Goal: Task Accomplishment & Management: Complete application form

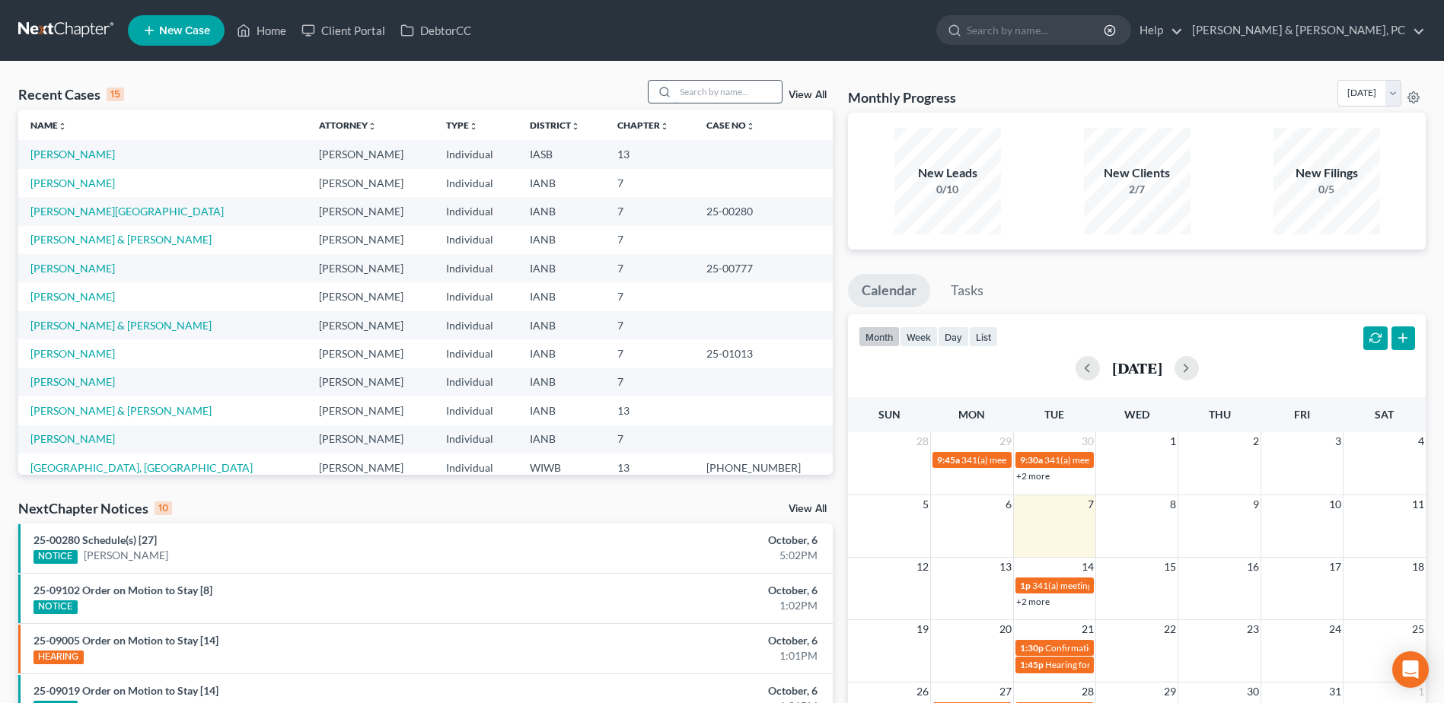
click at [712, 88] on input "search" at bounding box center [728, 92] width 107 height 22
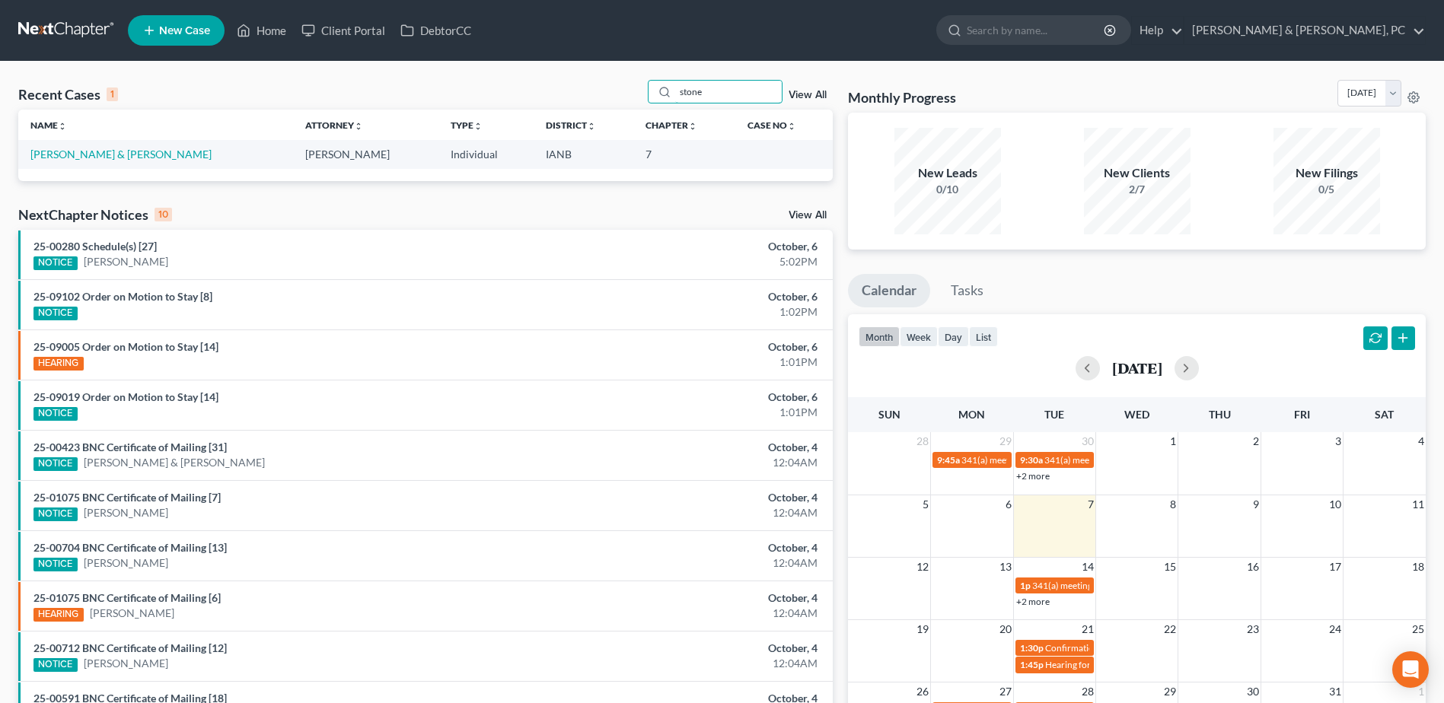
type input "stone"
click at [100, 146] on td "[PERSON_NAME] & [PERSON_NAME]" at bounding box center [155, 154] width 275 height 28
click at [103, 159] on link "[PERSON_NAME] & [PERSON_NAME]" at bounding box center [120, 154] width 181 height 13
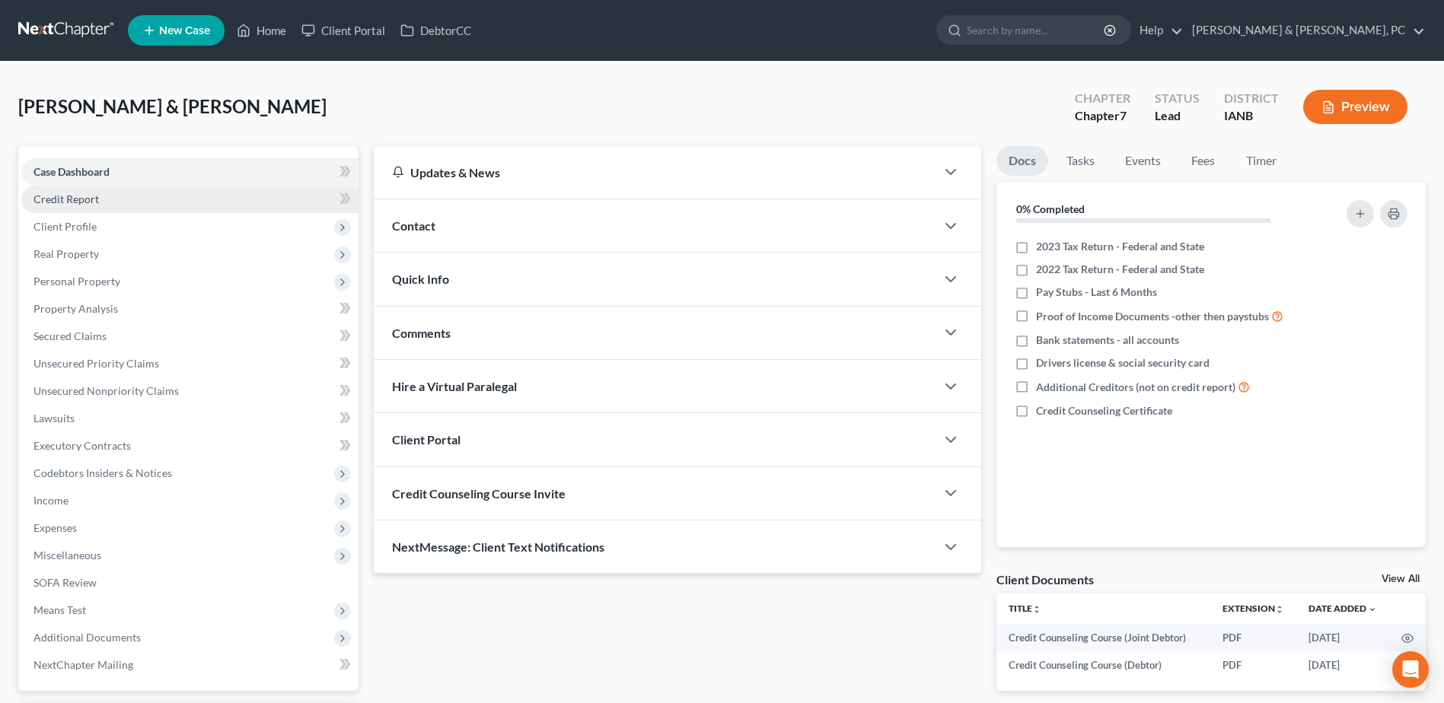
click at [100, 199] on link "Credit Report" at bounding box center [189, 199] width 337 height 27
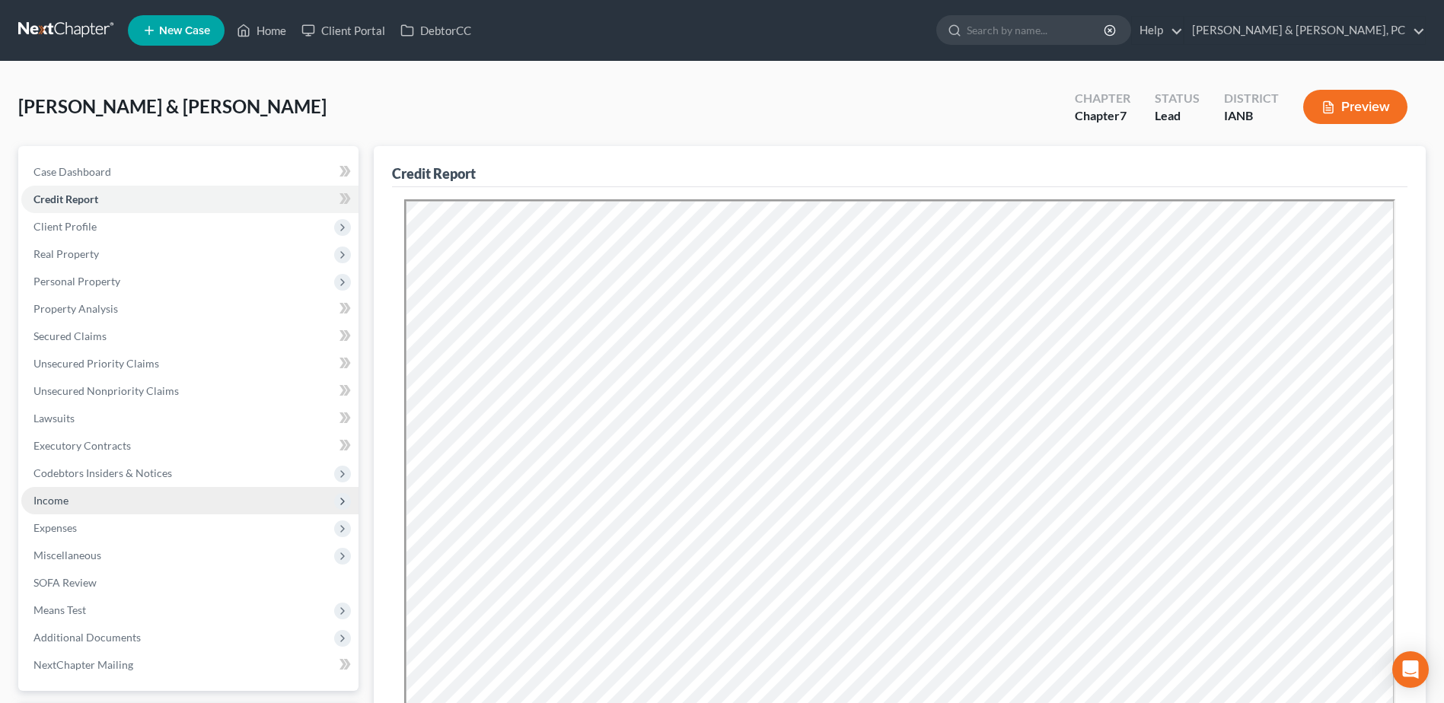
click at [93, 502] on span "Income" at bounding box center [189, 500] width 337 height 27
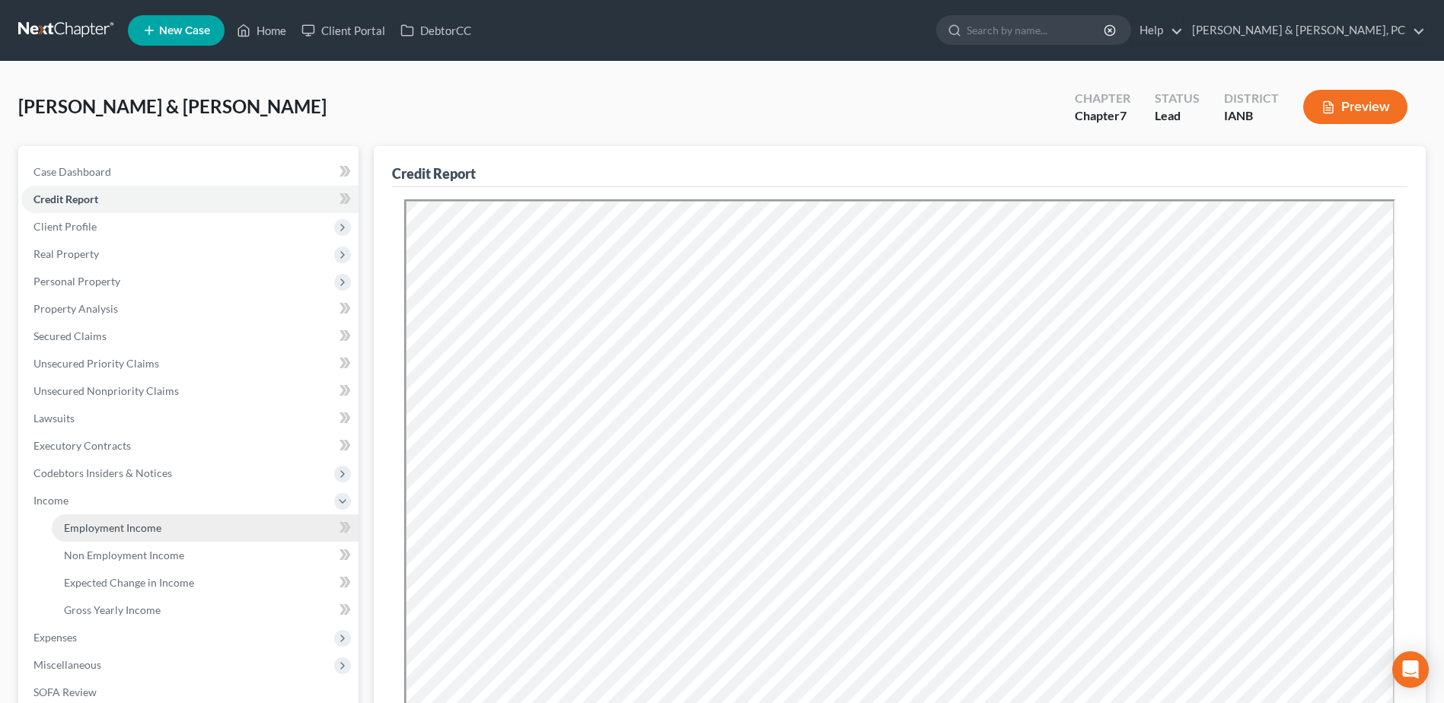
click at [99, 523] on span "Employment Income" at bounding box center [112, 527] width 97 height 13
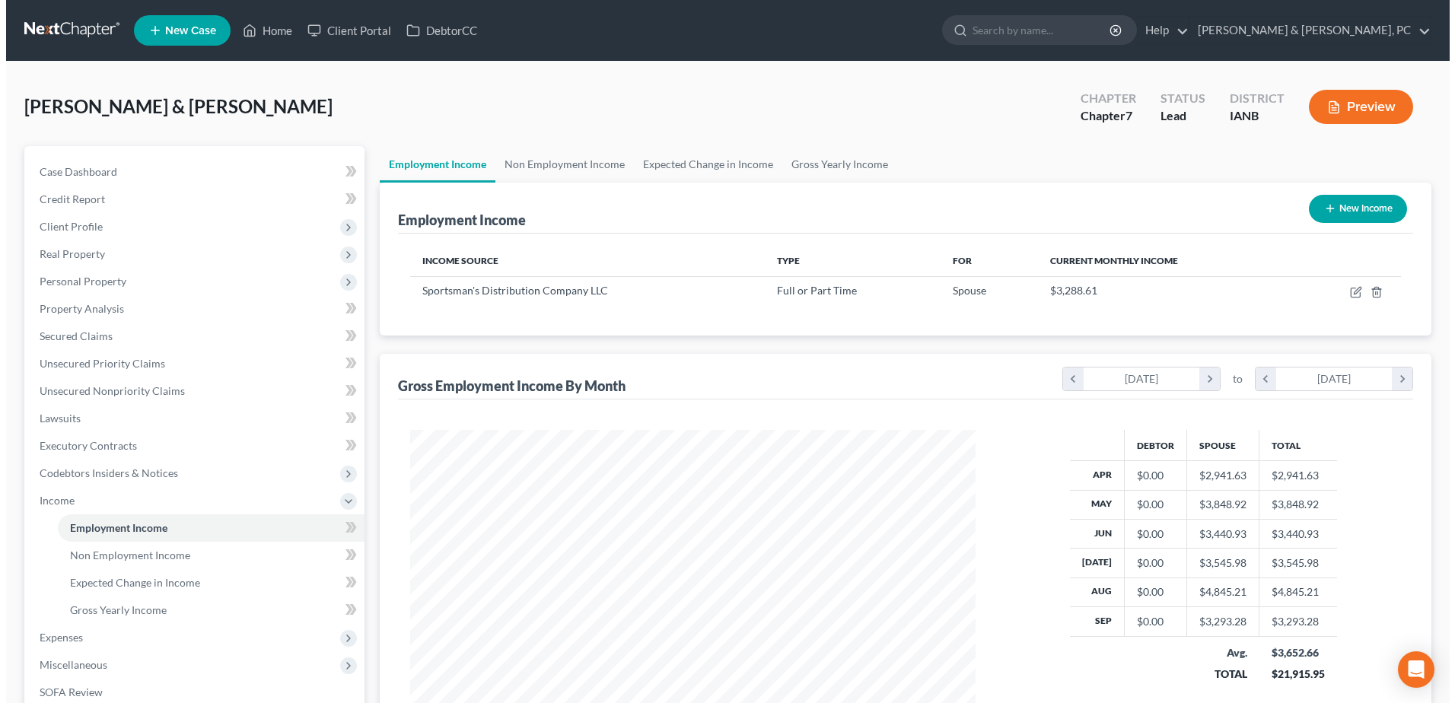
scroll to position [282, 595]
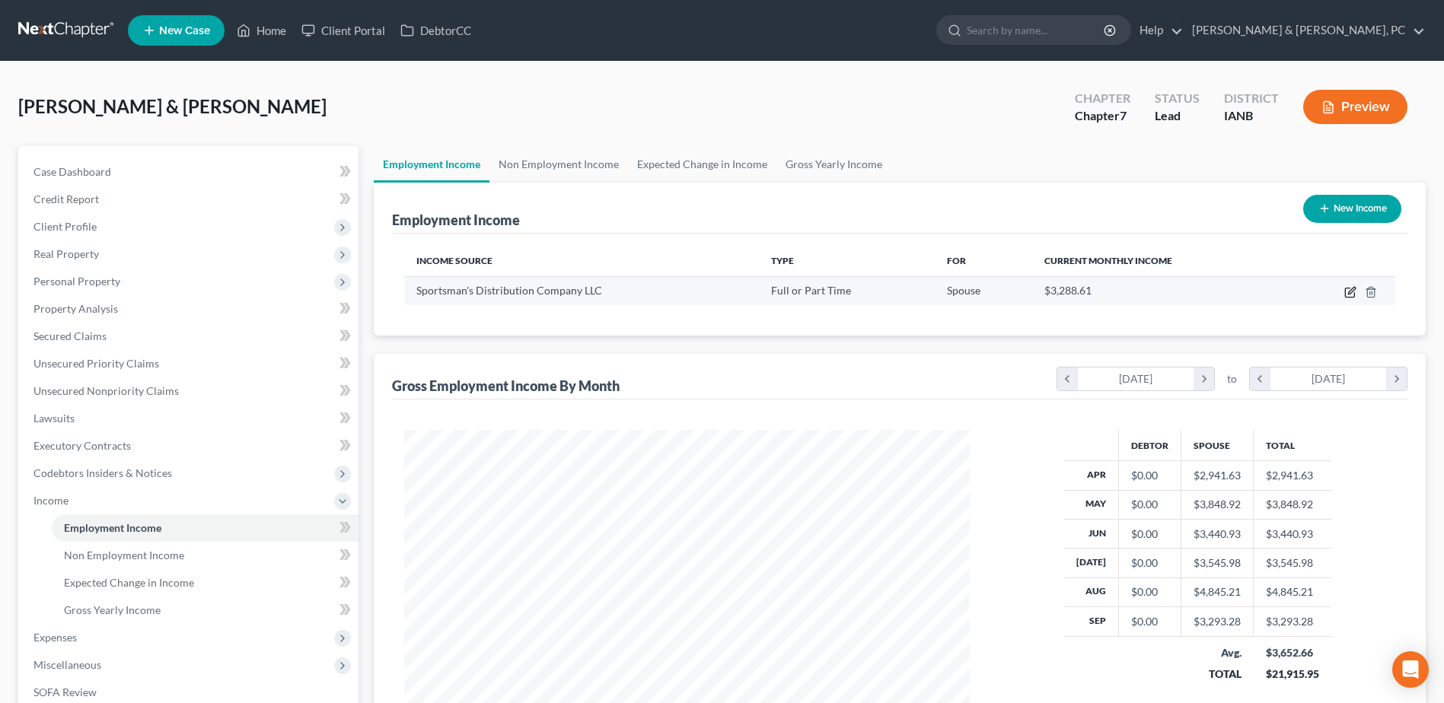
click at [1354, 286] on icon "button" at bounding box center [1350, 292] width 12 height 12
select select "0"
select select "26"
select select "3"
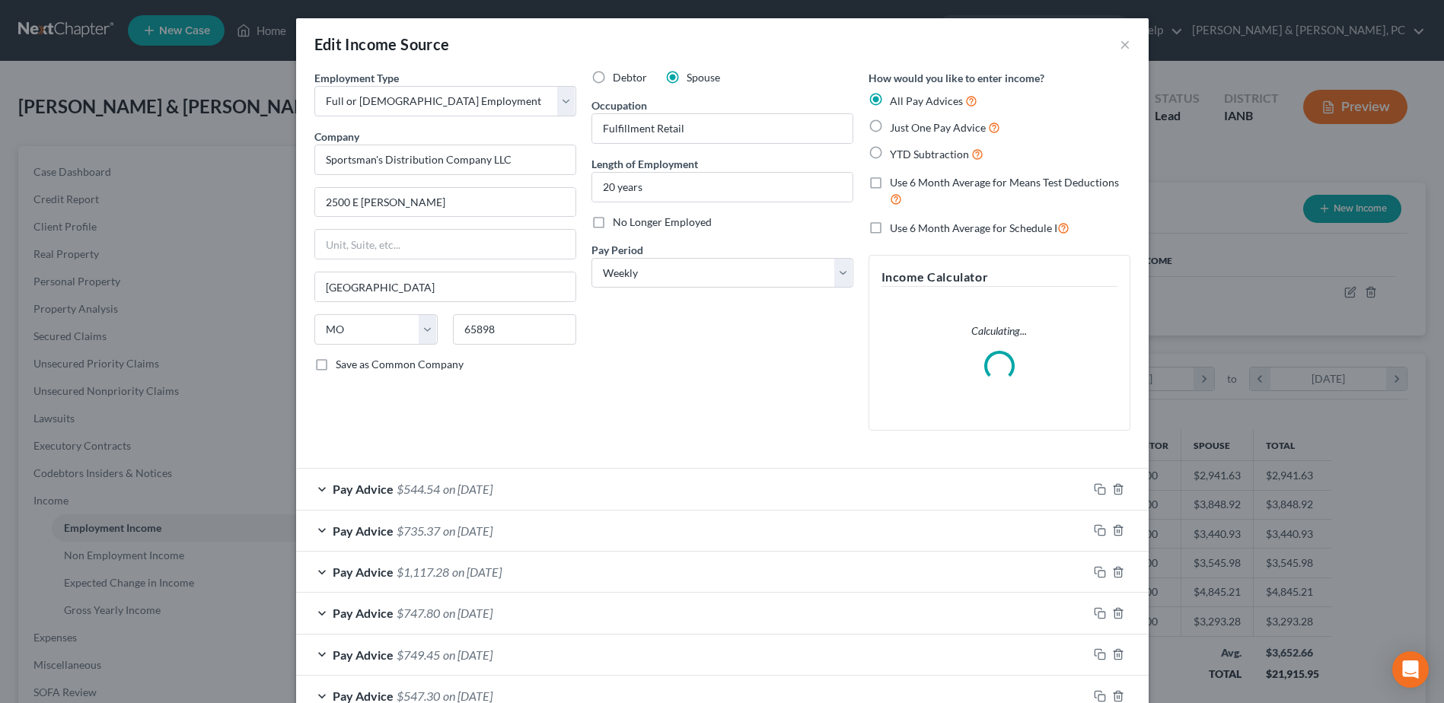
scroll to position [285, 601]
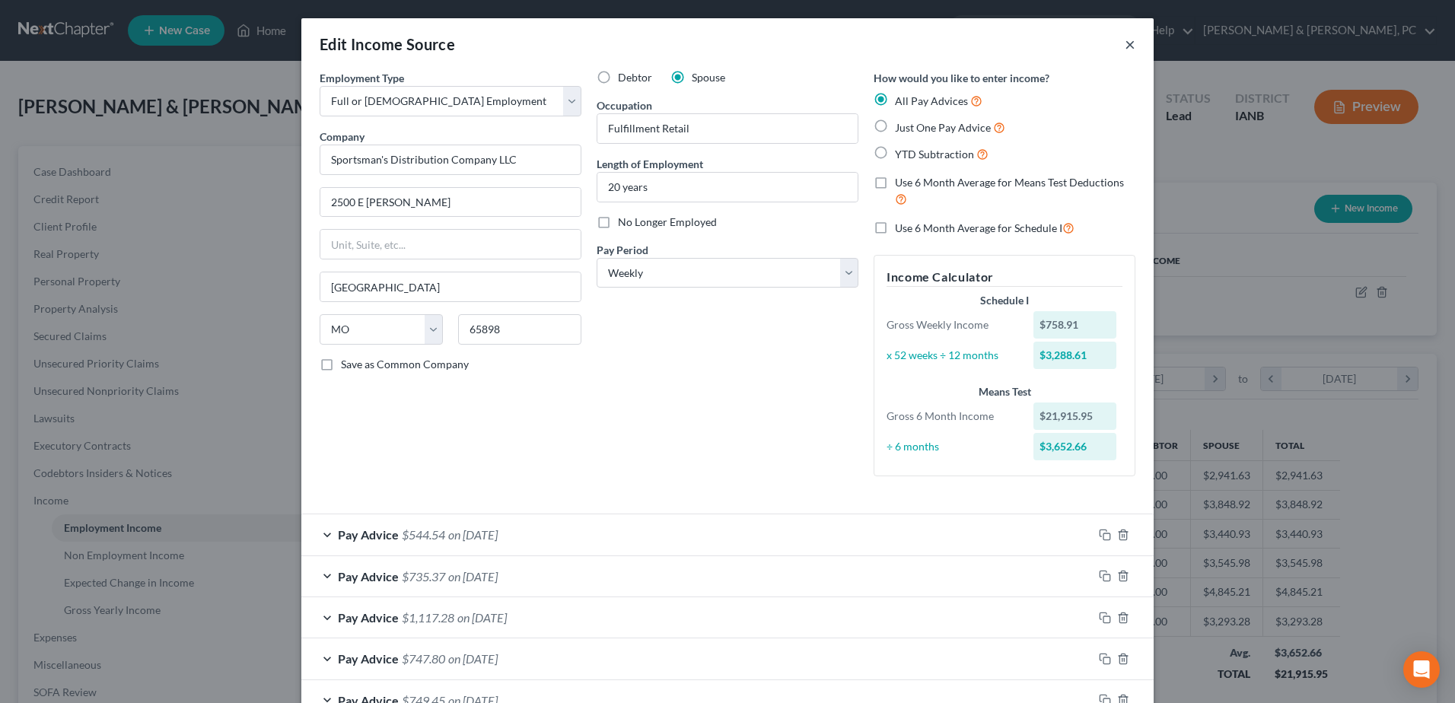
click at [1130, 43] on div "Edit Income Source ×" at bounding box center [727, 44] width 852 height 52
click at [1116, 49] on div "Edit Income Source ×" at bounding box center [727, 44] width 852 height 52
click at [1125, 49] on button "×" at bounding box center [1130, 44] width 11 height 18
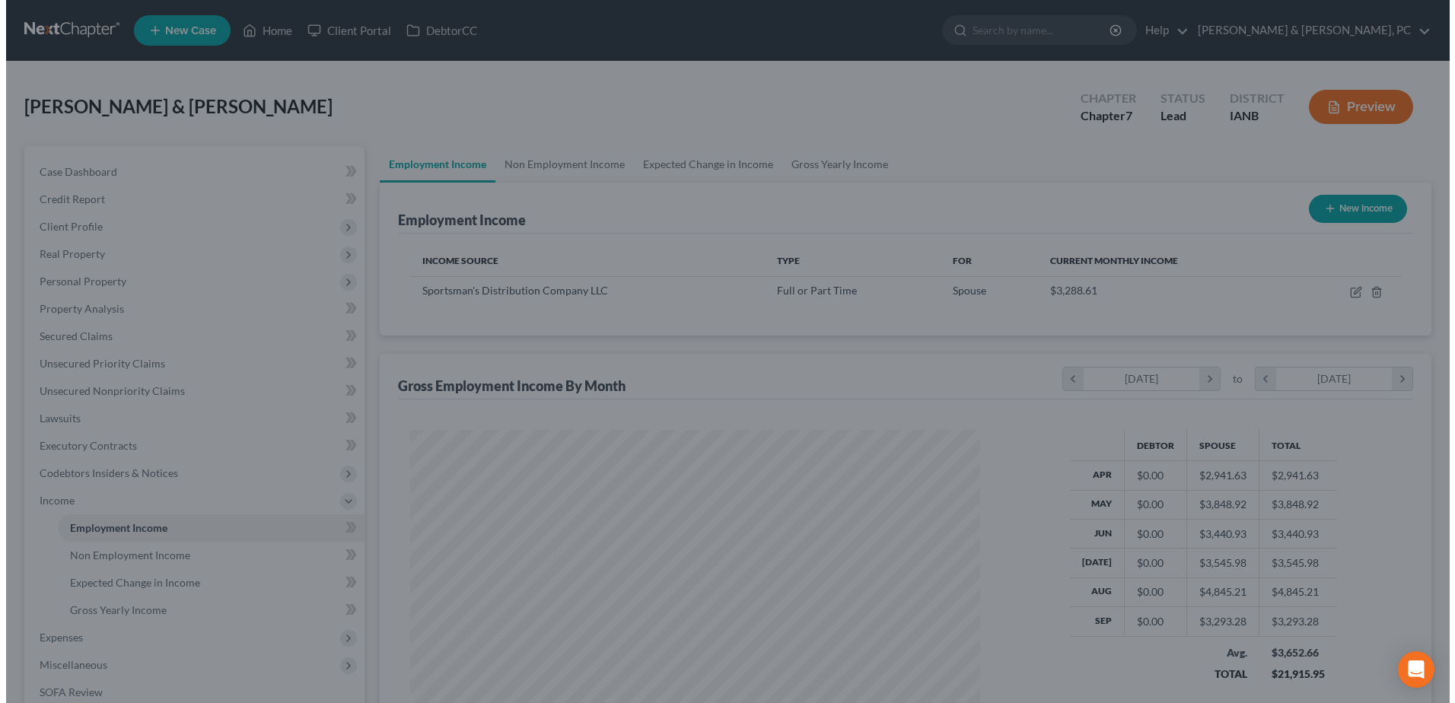
scroll to position [760736, 760423]
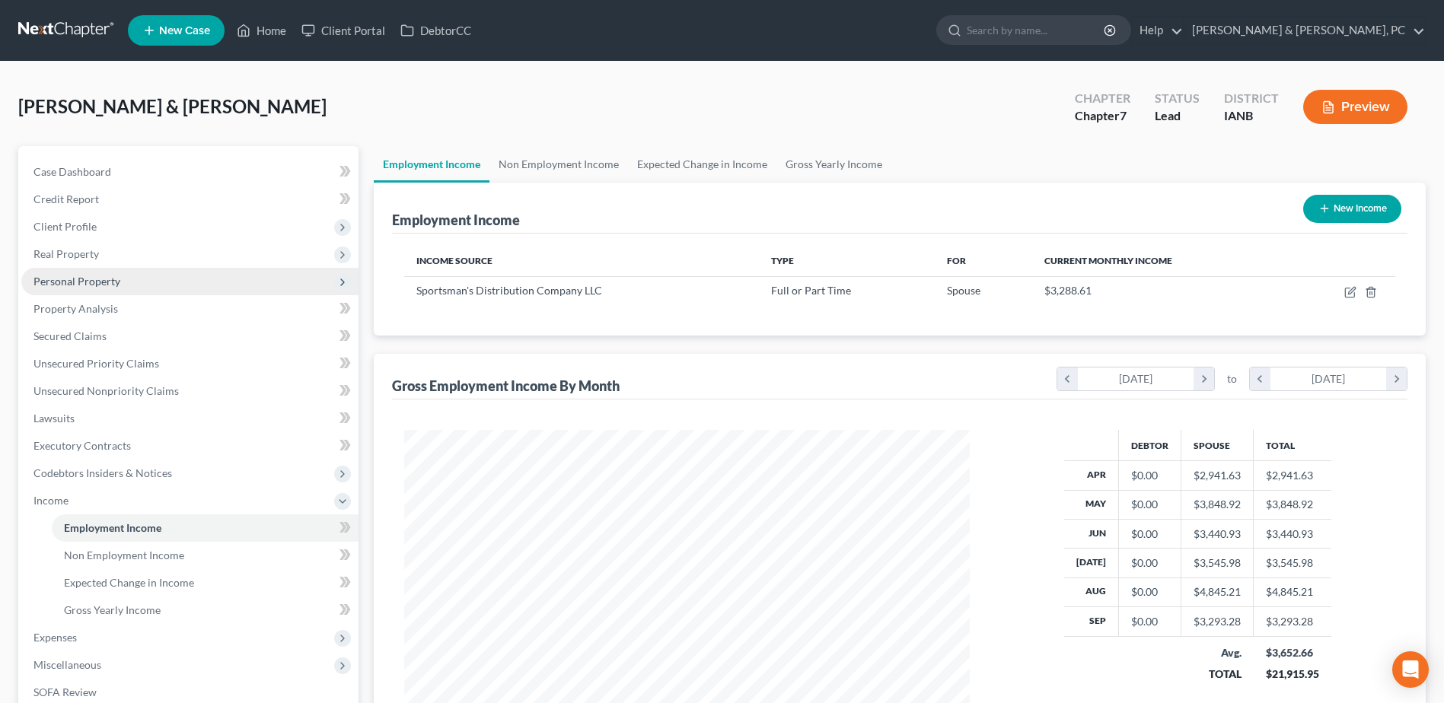
click at [94, 279] on span "Personal Property" at bounding box center [76, 281] width 87 height 13
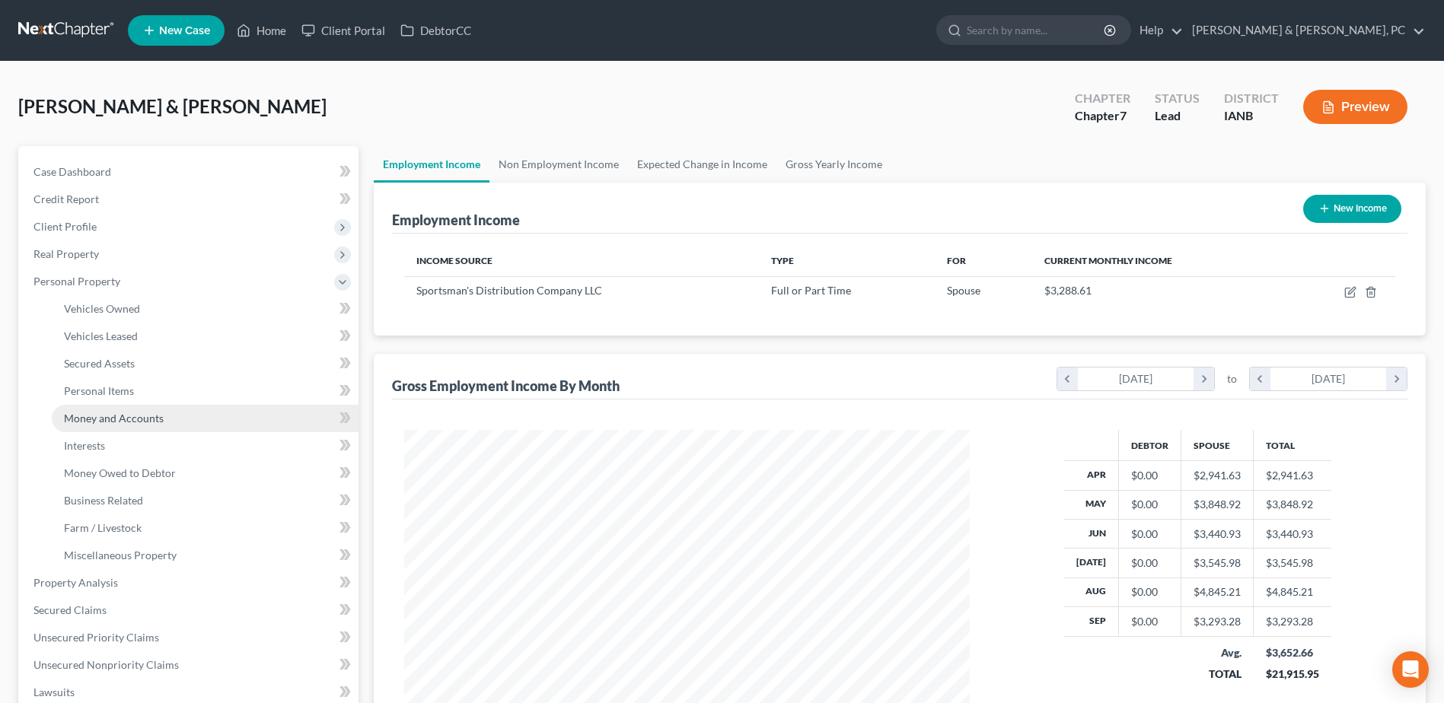
click at [113, 422] on span "Money and Accounts" at bounding box center [114, 418] width 100 height 13
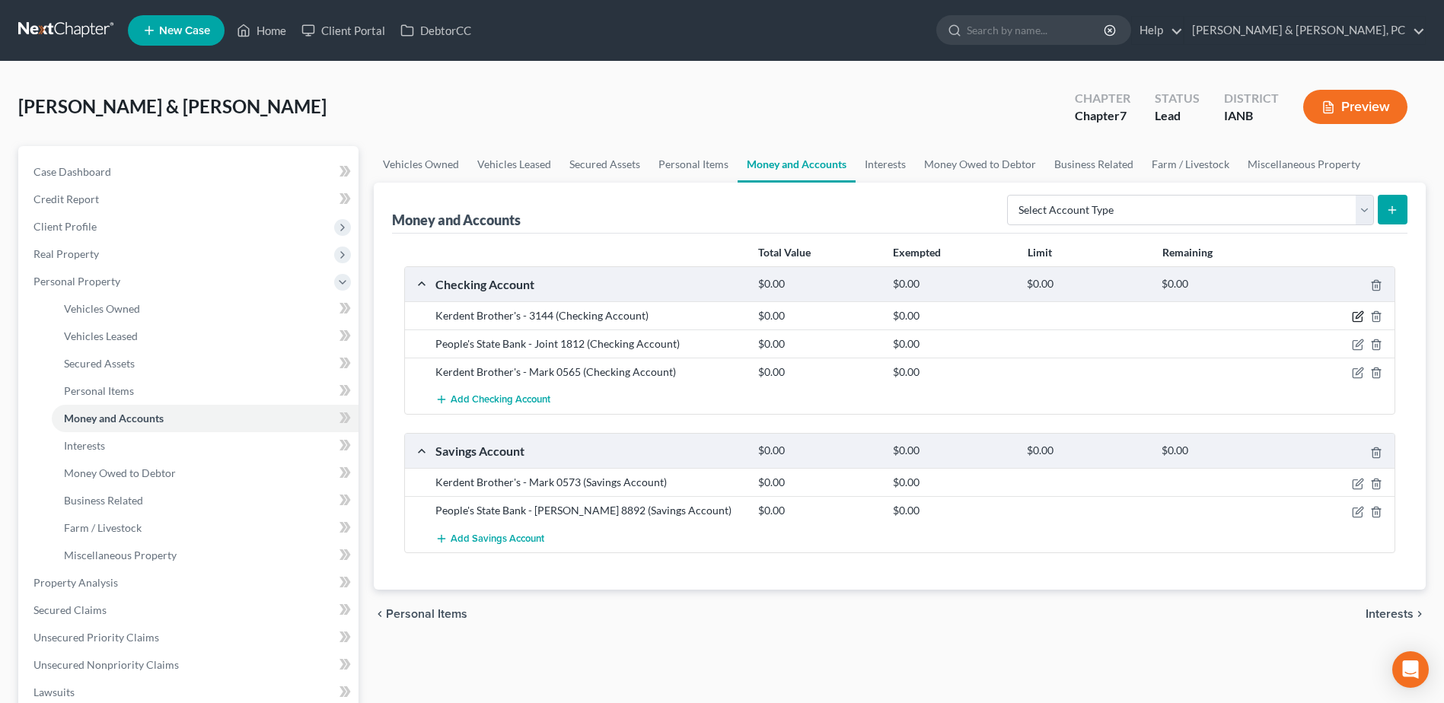
click at [1362, 318] on icon "button" at bounding box center [1358, 316] width 12 height 12
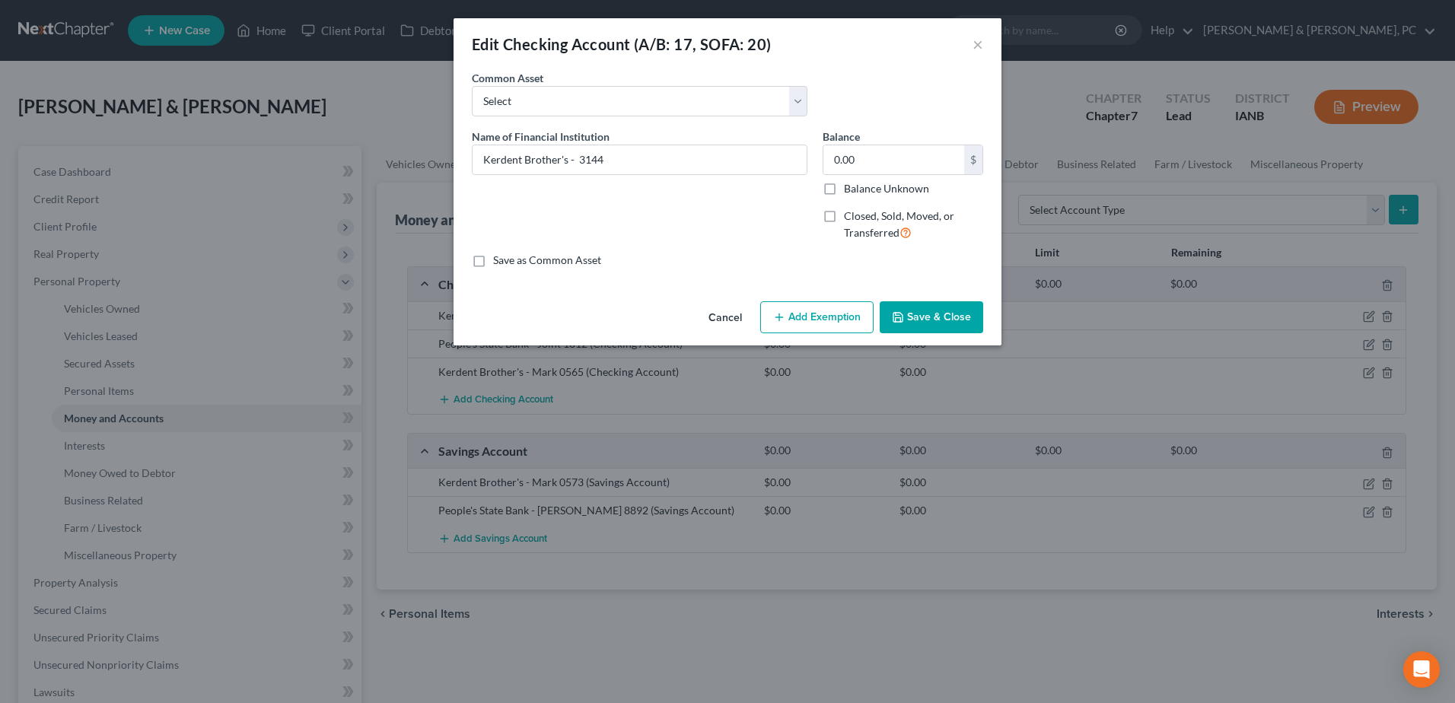
click at [777, 308] on button "Add Exemption" at bounding box center [816, 317] width 113 height 32
select select "2"
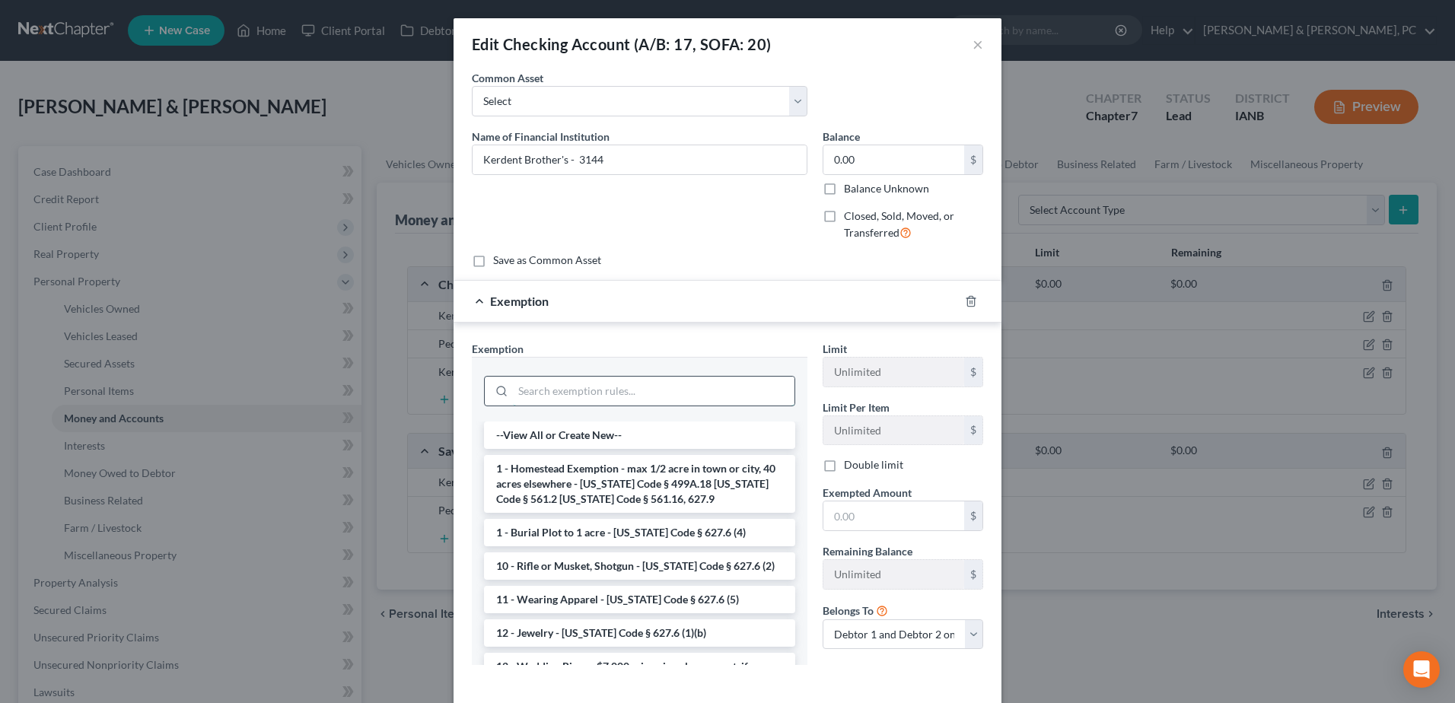
click at [601, 388] on input "search" at bounding box center [654, 391] width 282 height 29
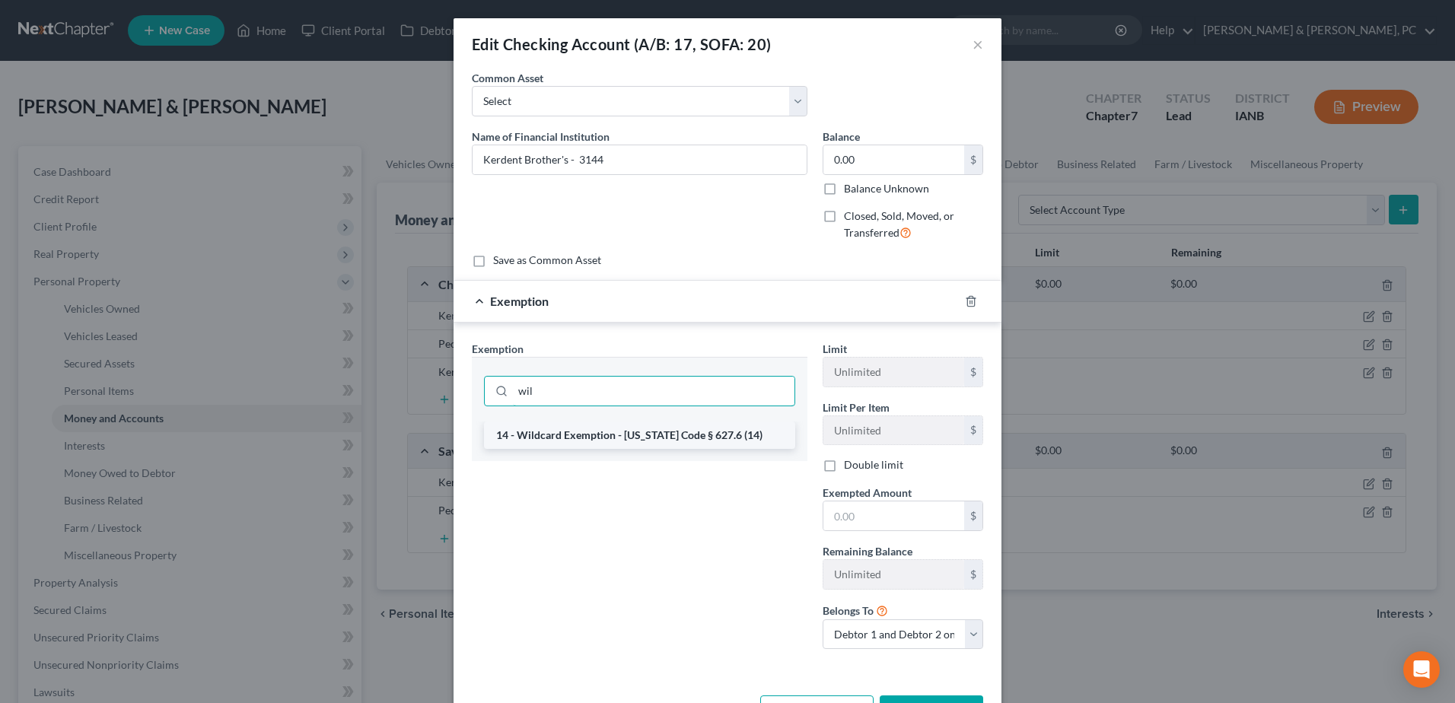
type input "wil"
click at [598, 425] on li "14 - Wildcard Exemption - [US_STATE] Code § 627.6 (14)" at bounding box center [639, 435] width 311 height 27
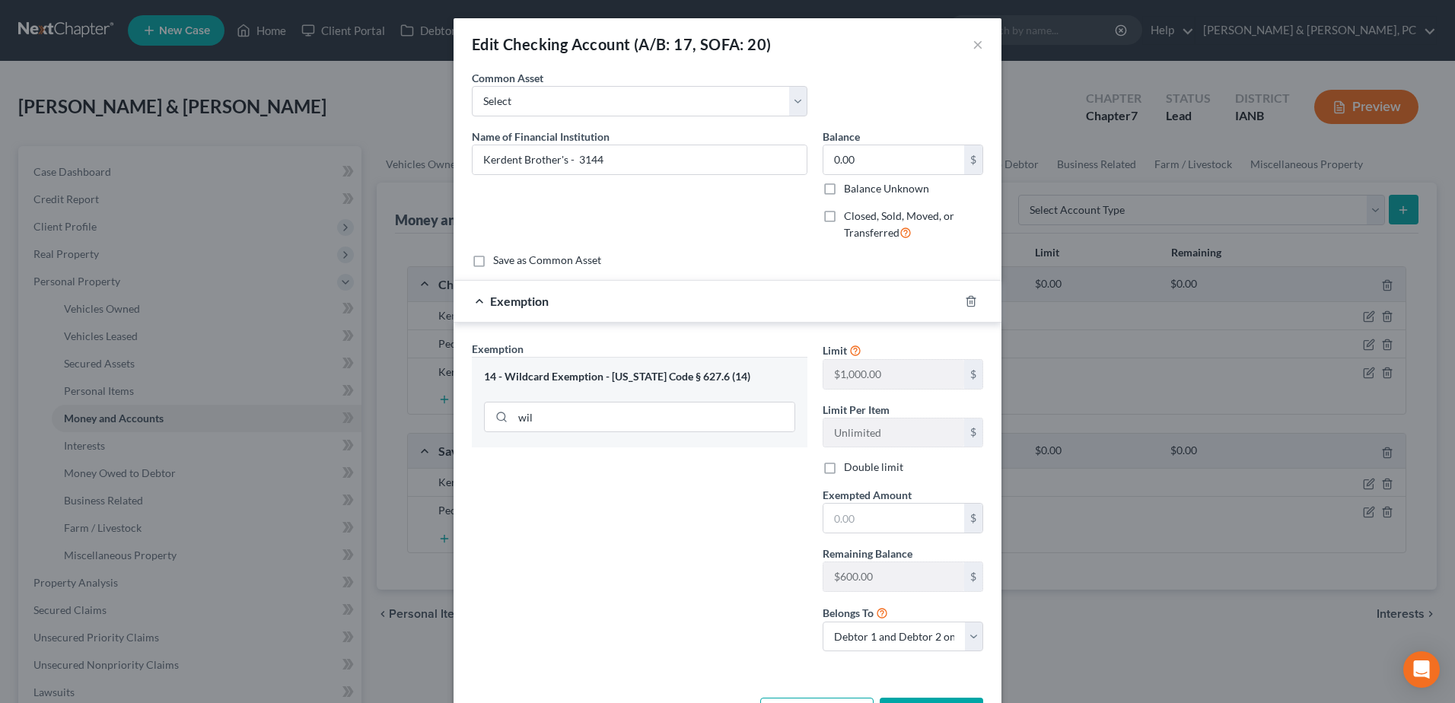
click at [865, 469] on label "Double limit" at bounding box center [873, 467] width 59 height 15
click at [860, 469] on input "Double limit" at bounding box center [855, 465] width 10 height 10
checkbox input "true"
click at [976, 42] on button "×" at bounding box center [978, 44] width 11 height 18
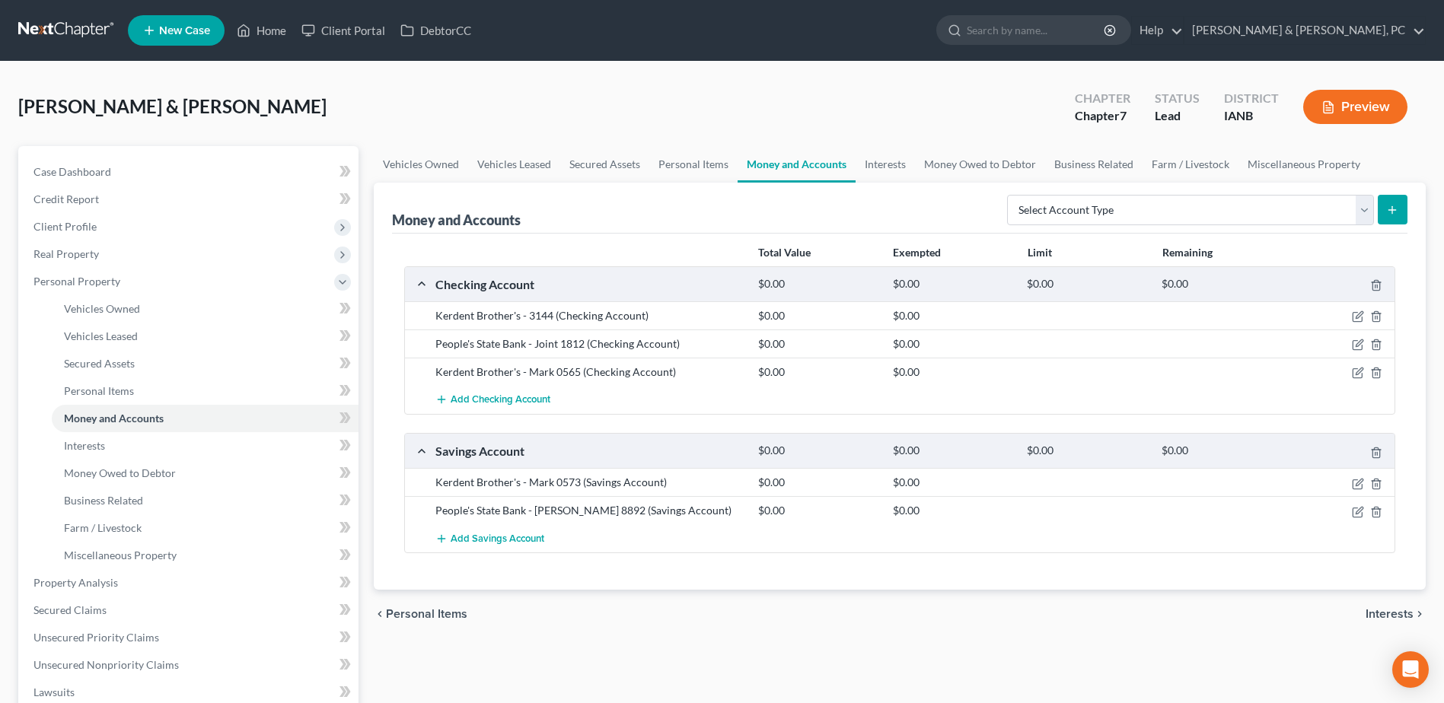
click at [1079, 592] on div "chevron_left Personal Items Interests chevron_right" at bounding box center [900, 614] width 1052 height 49
click at [269, 24] on link "Home" at bounding box center [261, 30] width 65 height 27
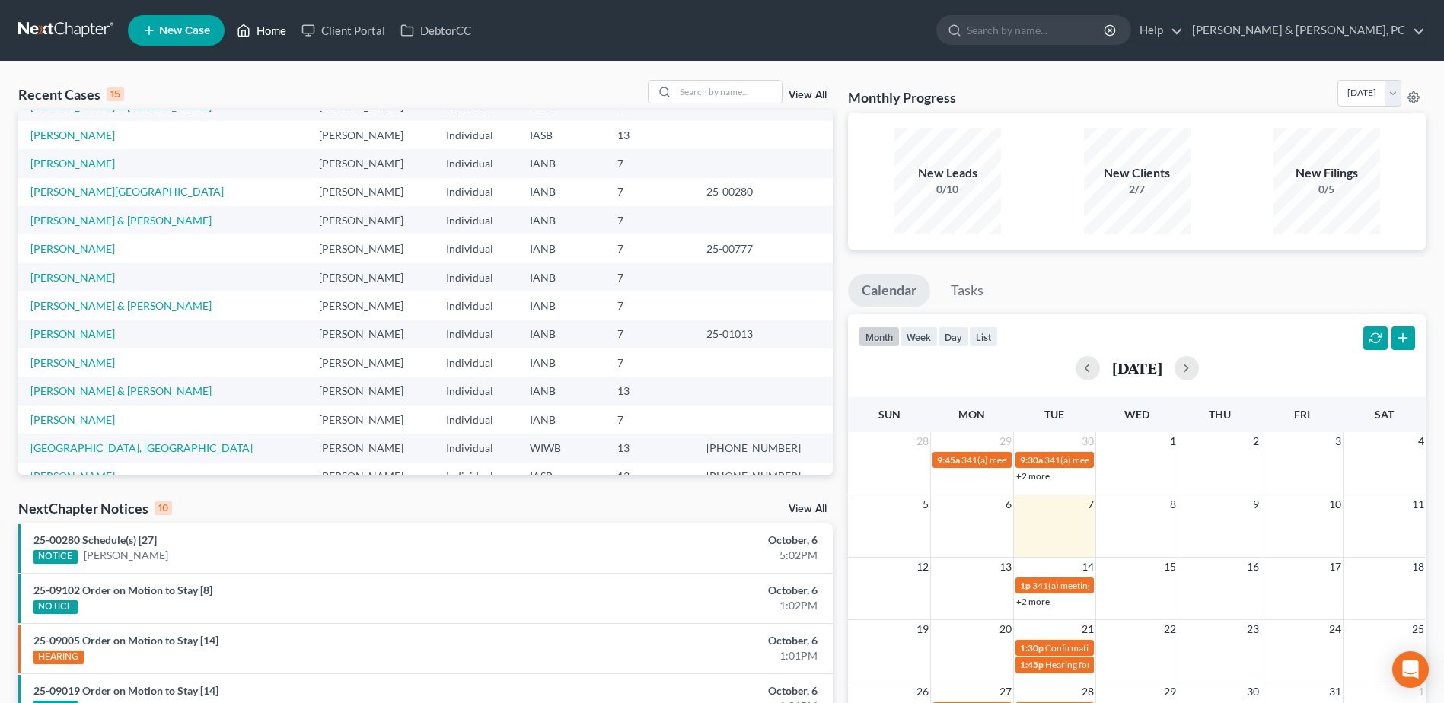
scroll to position [104, 0]
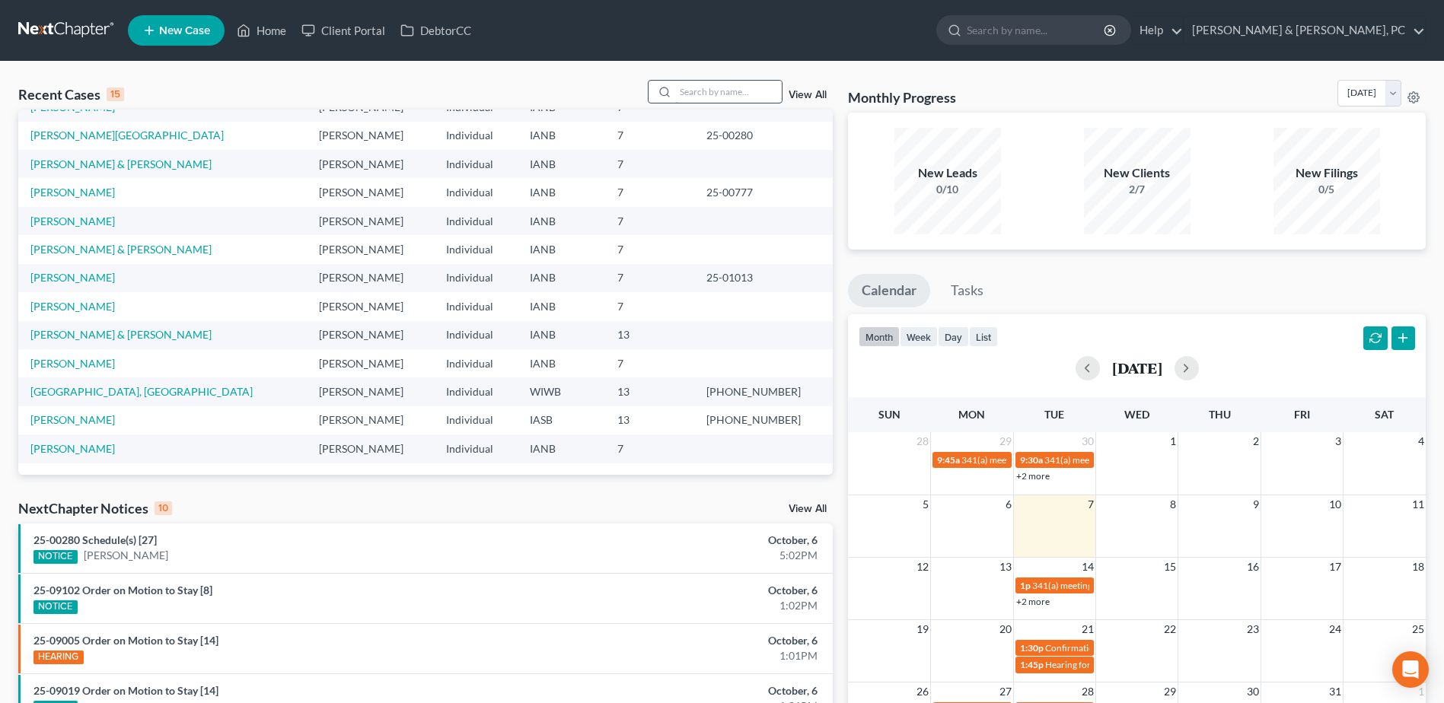
click at [734, 95] on input "search" at bounding box center [728, 92] width 107 height 22
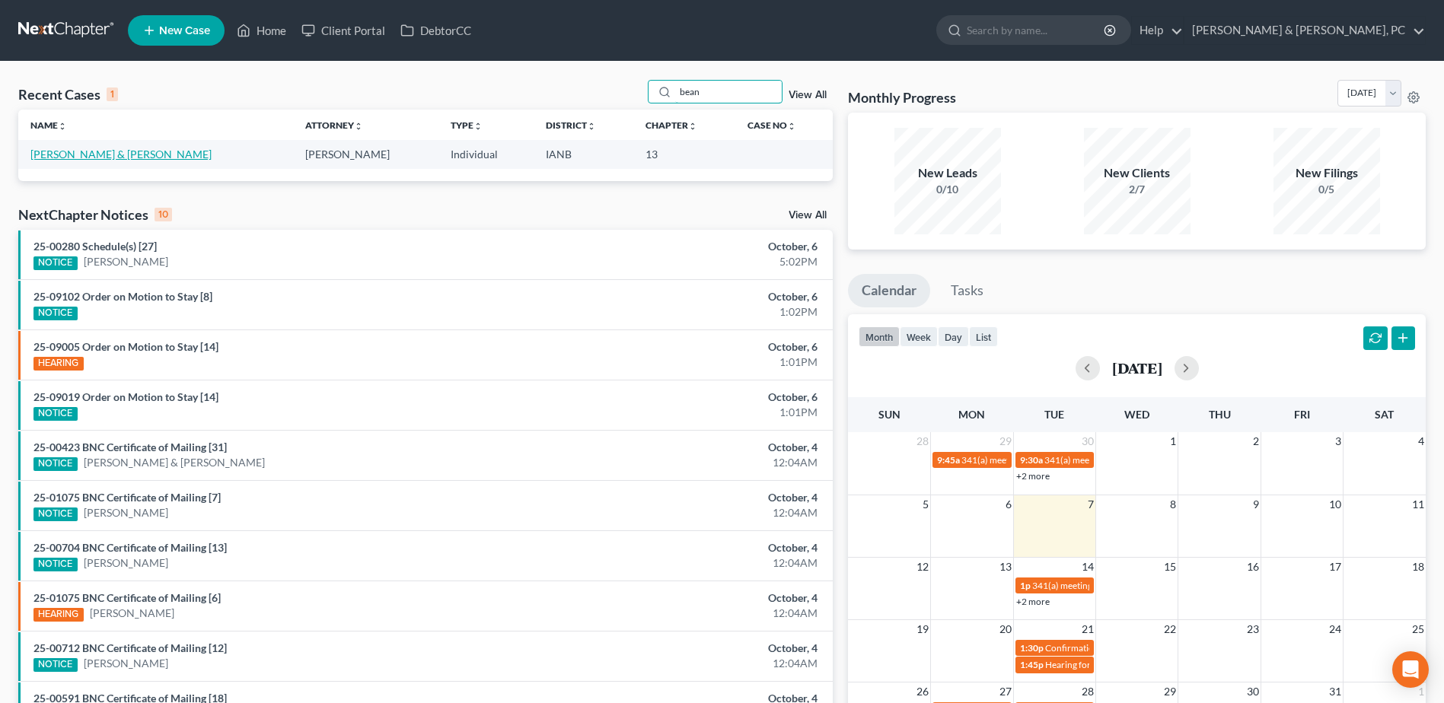
type input "bean"
click at [72, 151] on link "[PERSON_NAME] & [PERSON_NAME]" at bounding box center [120, 154] width 181 height 13
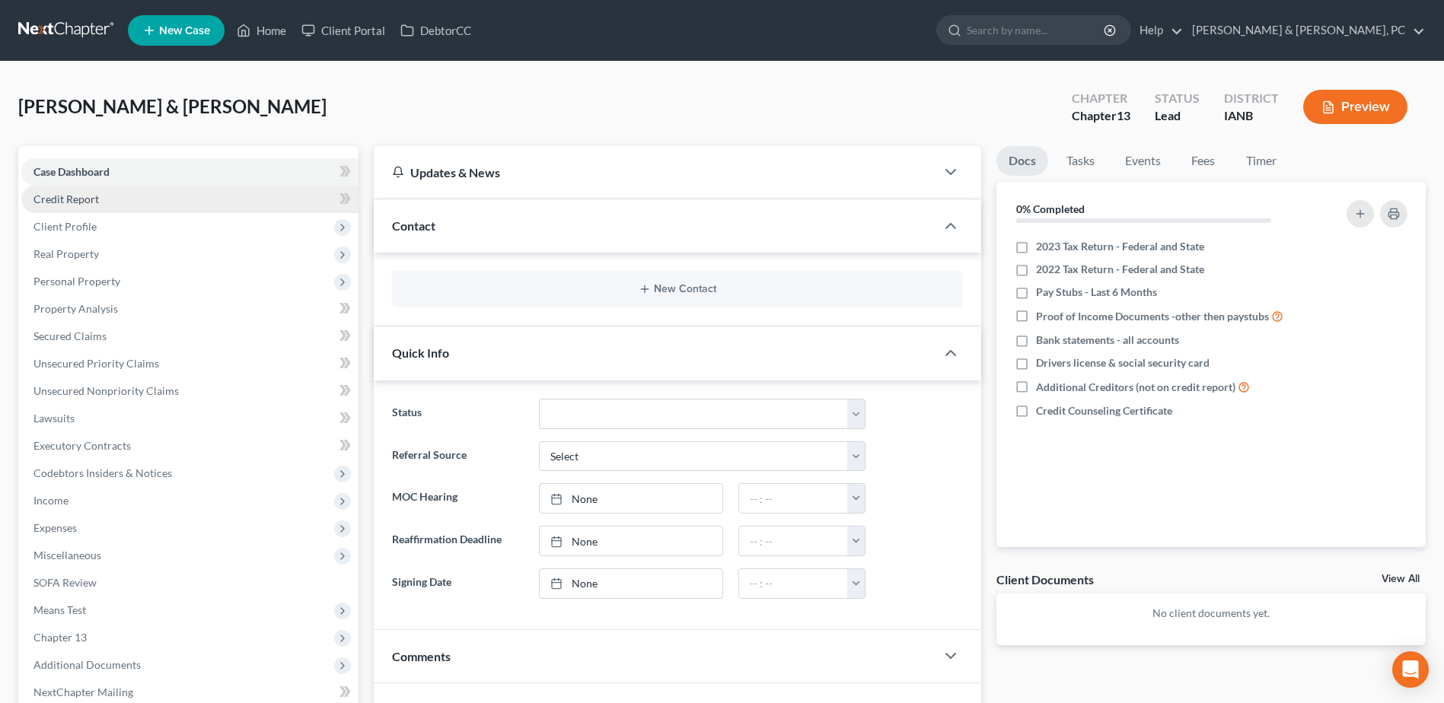
click at [199, 207] on link "Credit Report" at bounding box center [189, 199] width 337 height 27
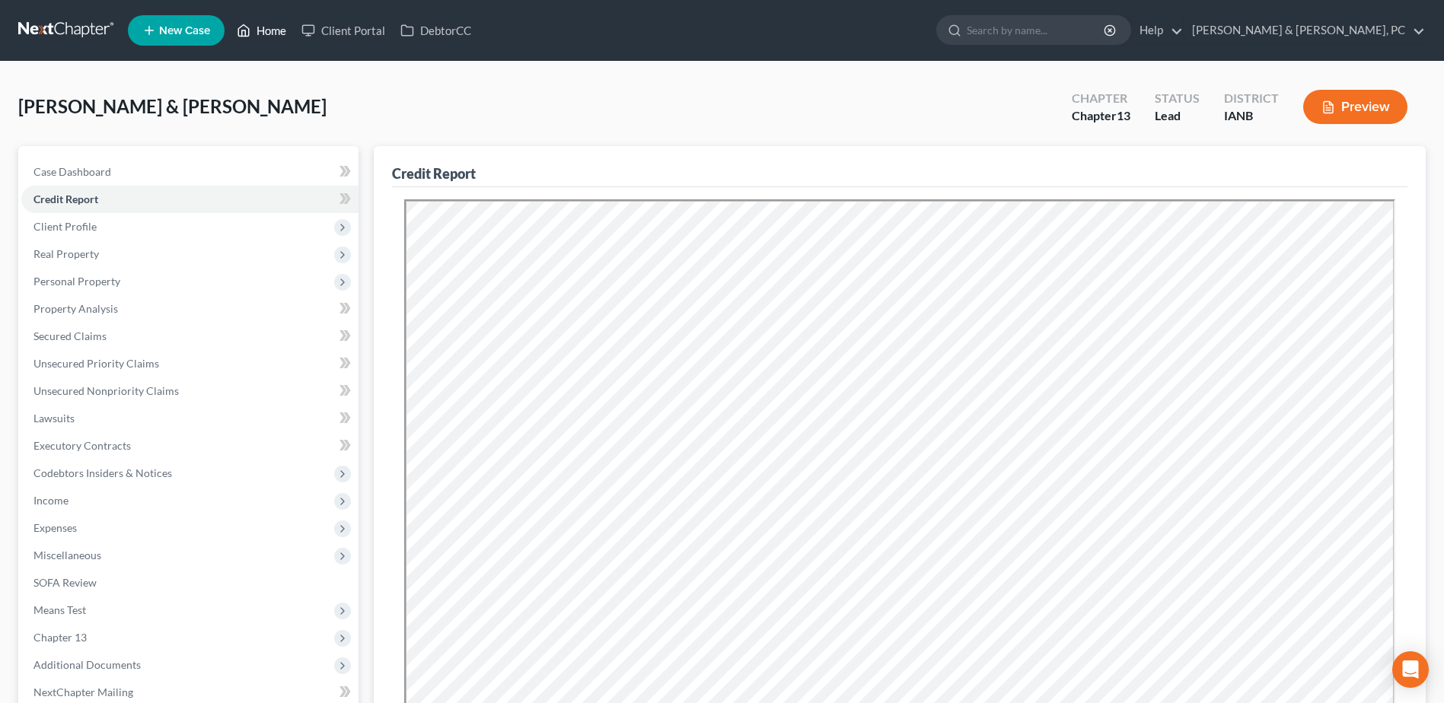
click at [258, 22] on link "Home" at bounding box center [261, 30] width 65 height 27
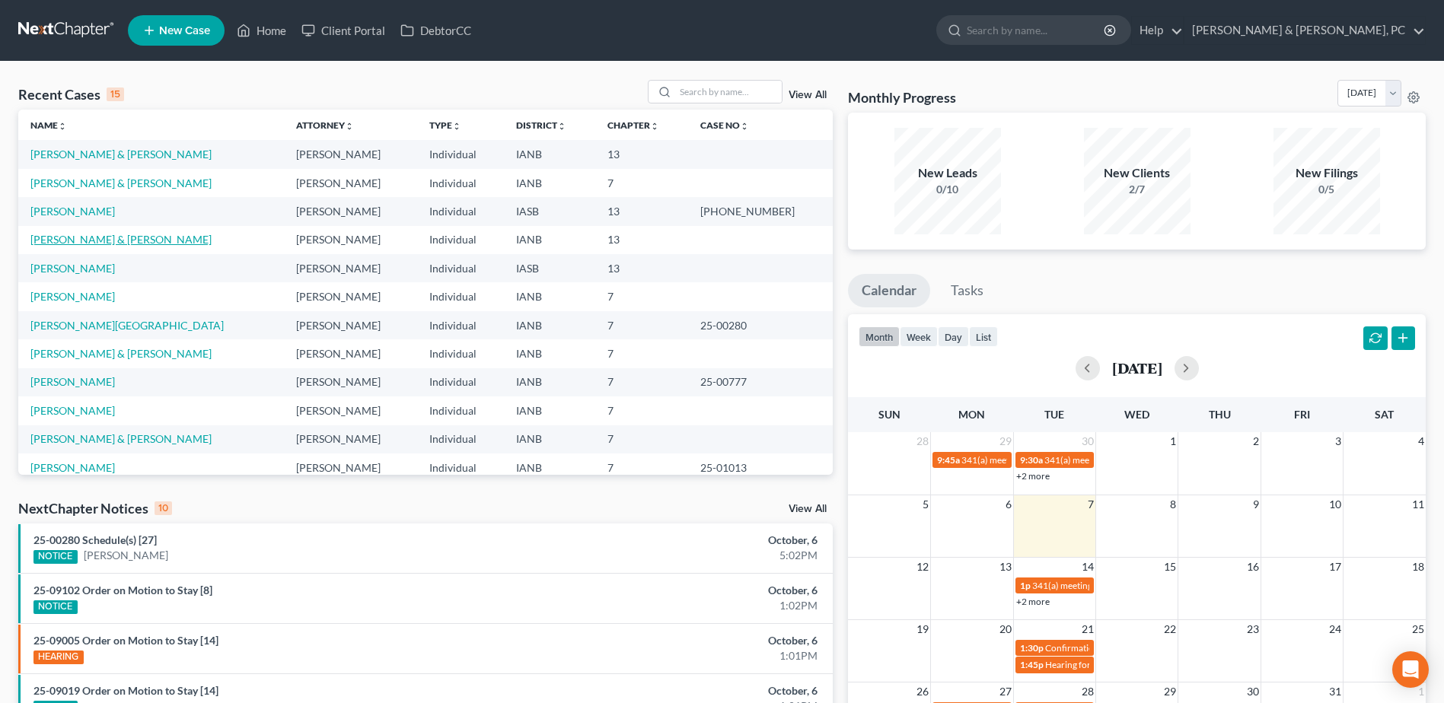
click at [58, 243] on link "[PERSON_NAME] & [PERSON_NAME]" at bounding box center [120, 239] width 181 height 13
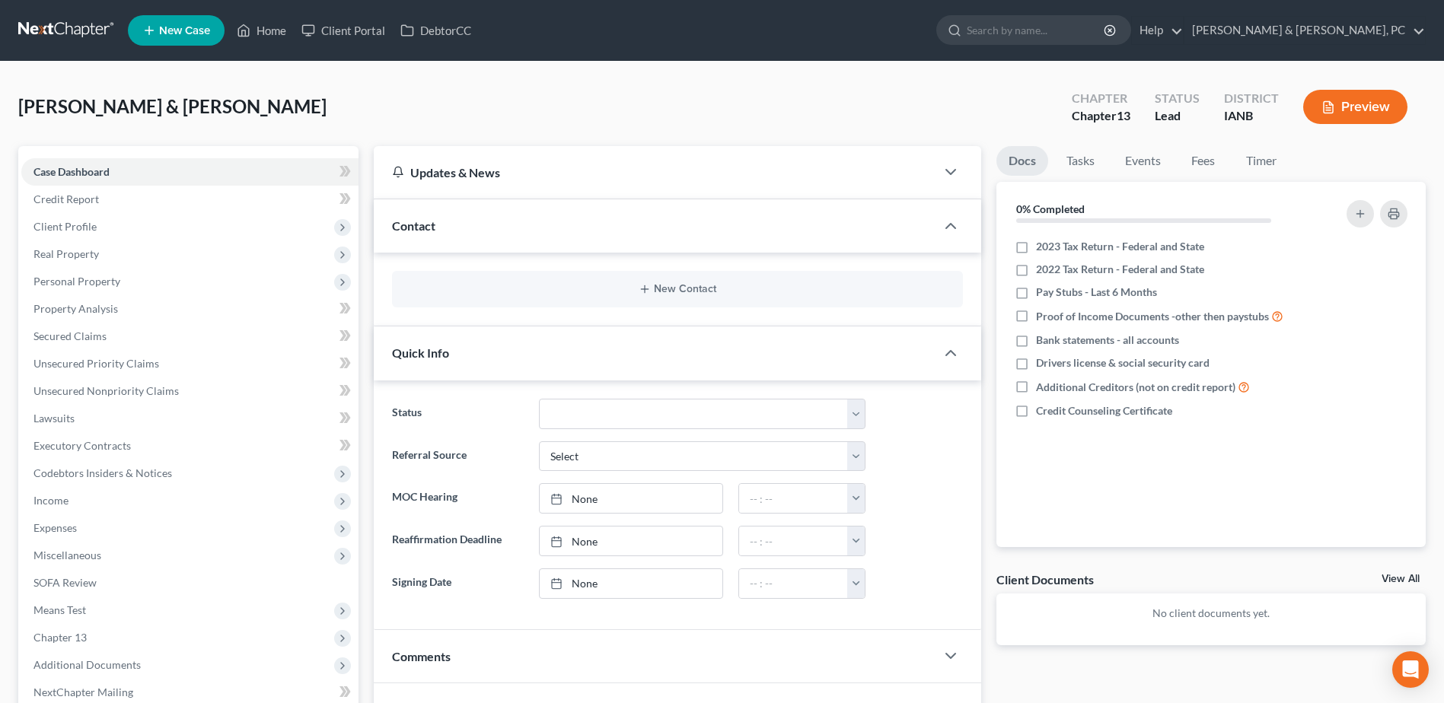
click at [1358, 103] on button "Preview" at bounding box center [1355, 107] width 104 height 34
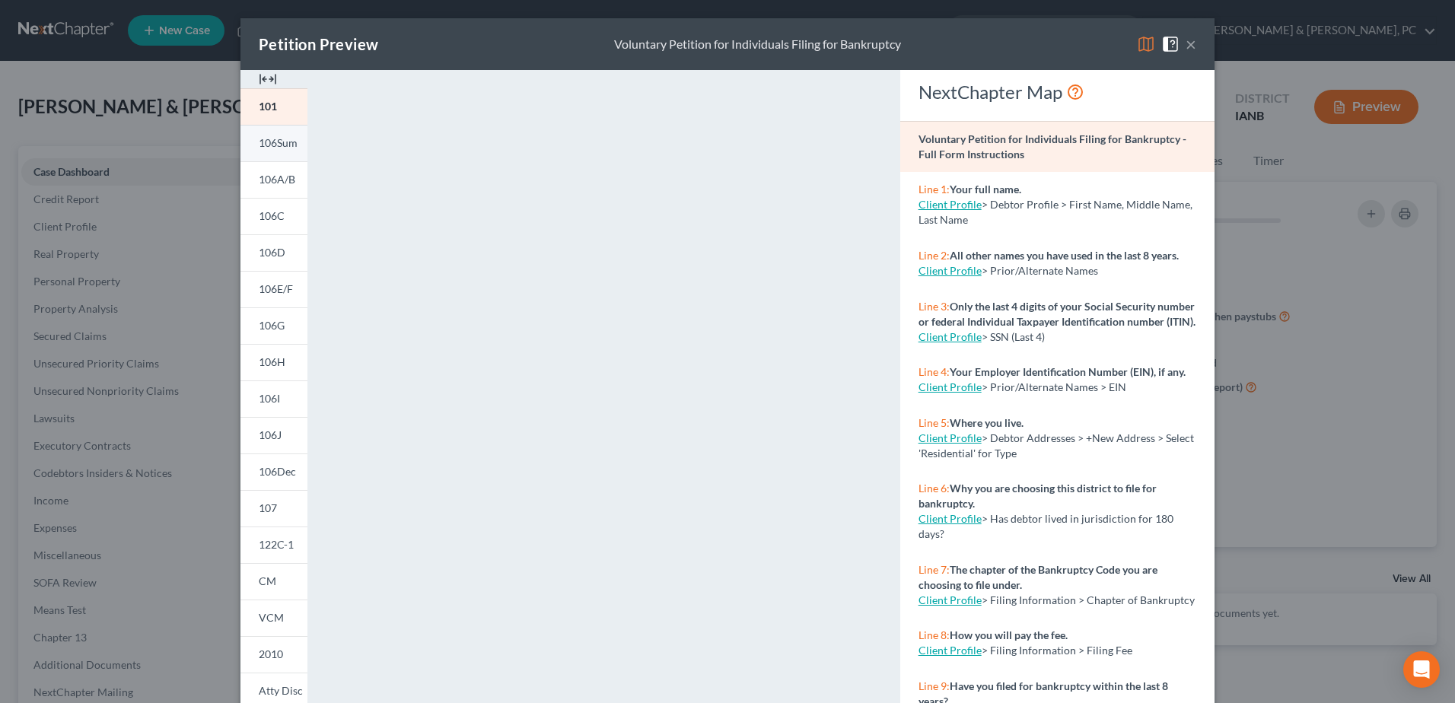
click at [298, 144] on link "106Sum" at bounding box center [273, 143] width 67 height 37
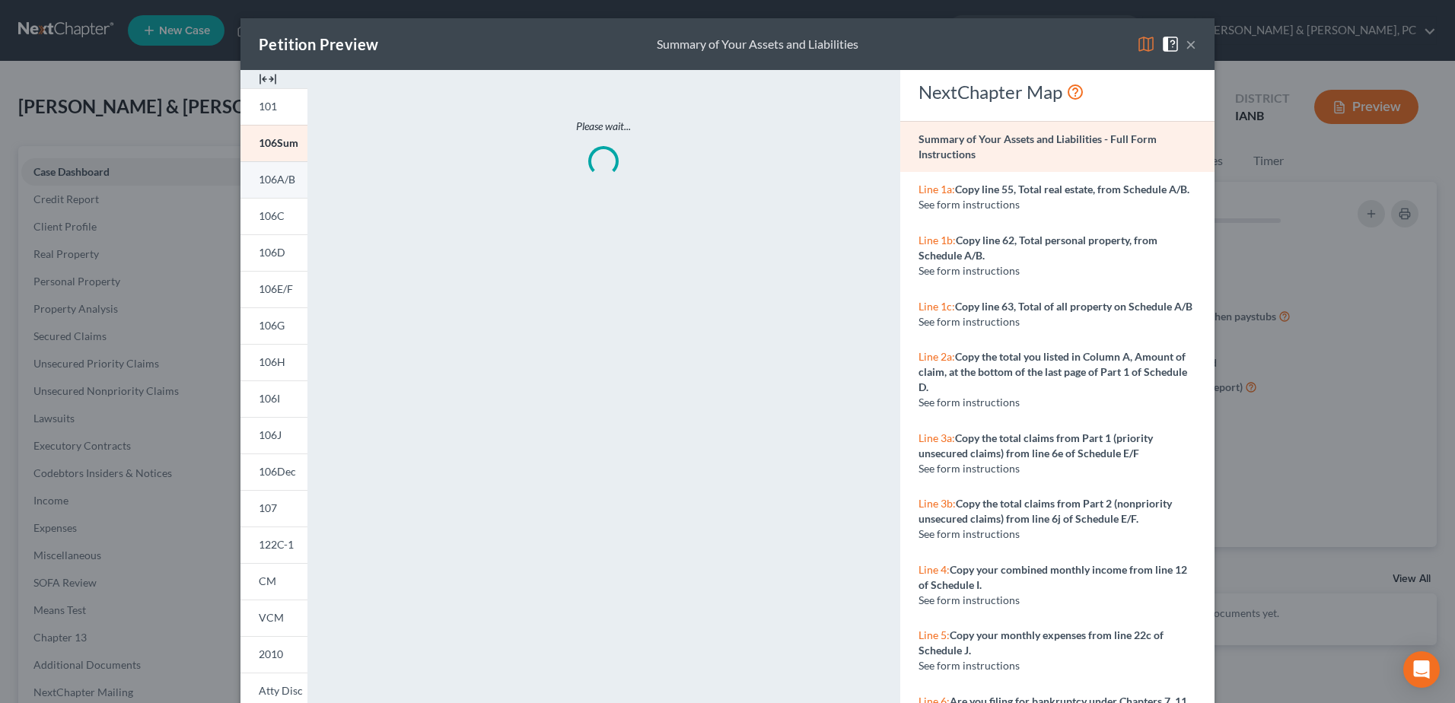
click at [297, 185] on link "106A/B" at bounding box center [273, 179] width 67 height 37
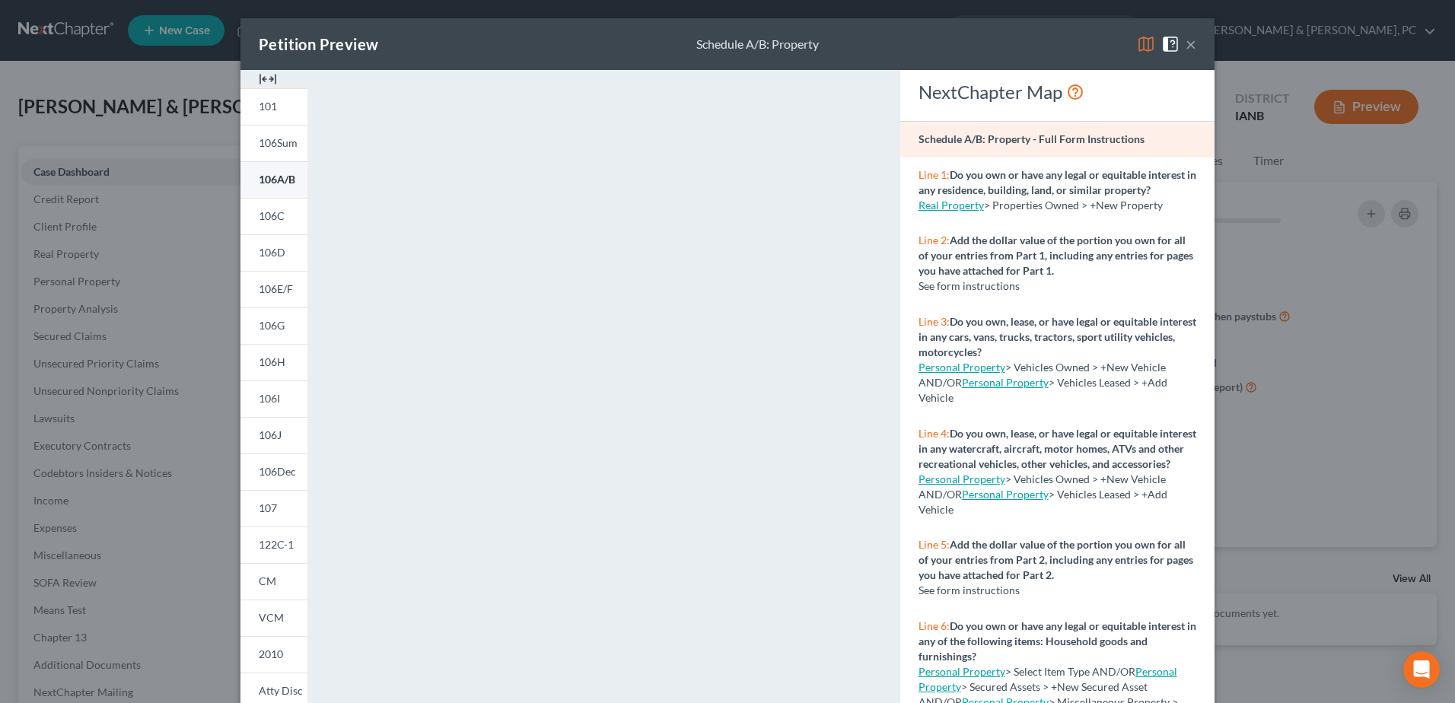
click at [287, 181] on span "106A/B" at bounding box center [277, 179] width 37 height 13
click at [106, 306] on div "Petition Preview Schedule A/B: Property × 101 106Sum 106A/B 106C 106D 106E/F 10…" at bounding box center [727, 351] width 1455 height 703
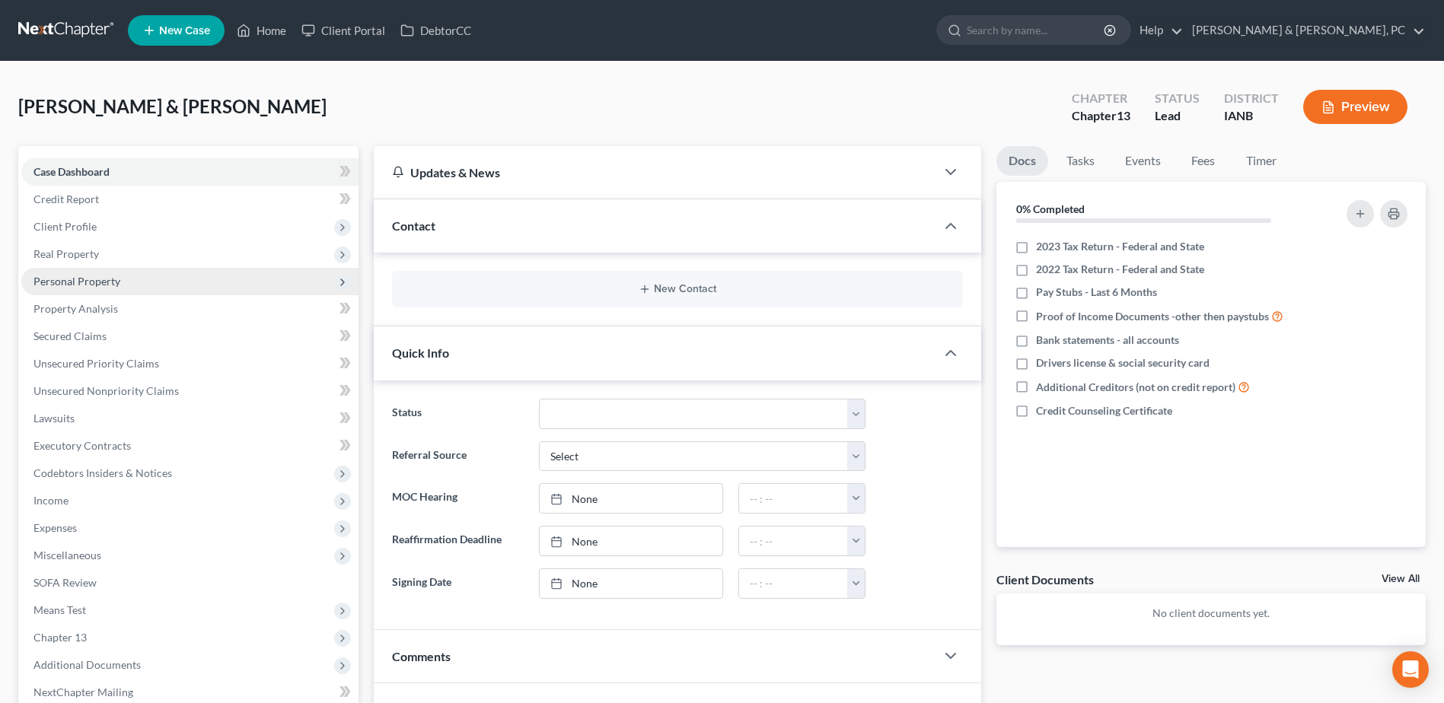
click at [94, 288] on span "Personal Property" at bounding box center [189, 281] width 337 height 27
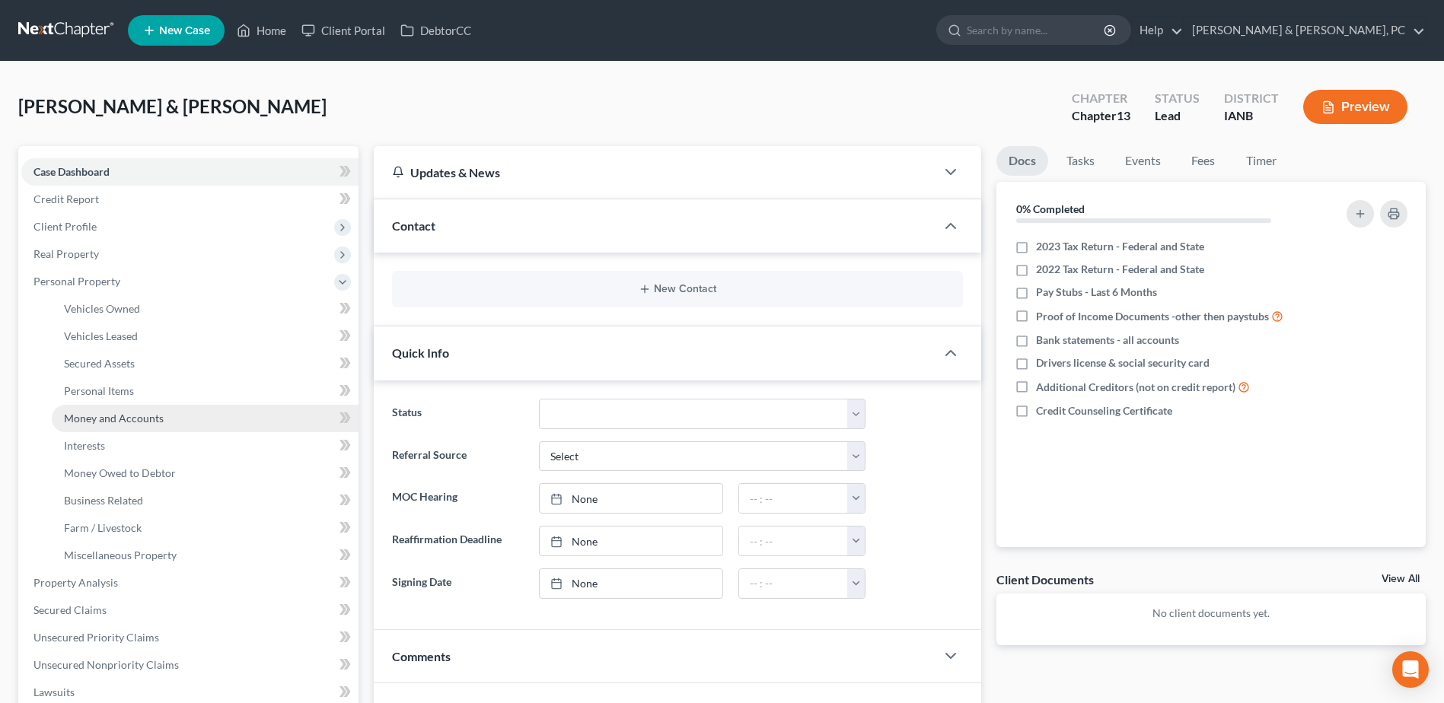
click at [130, 417] on span "Money and Accounts" at bounding box center [114, 418] width 100 height 13
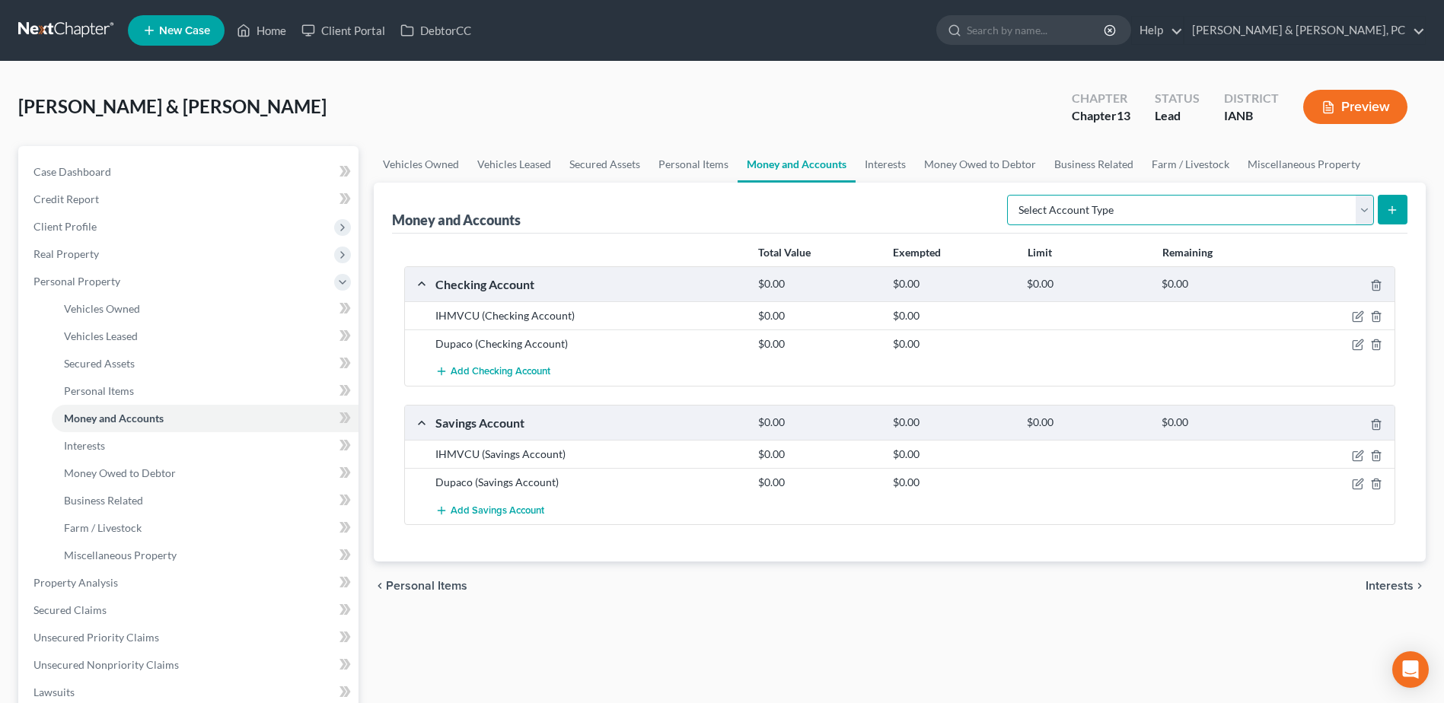
click at [1186, 205] on select "Select Account Type Brokerage (A/B: 18, SOFA: 20) Cash on Hand (A/B: 16) Certif…" at bounding box center [1190, 210] width 367 height 30
select select "cash_on_hand"
click at [1011, 195] on select "Select Account Type Brokerage (A/B: 18, SOFA: 20) Cash on Hand (A/B: 16) Certif…" at bounding box center [1190, 210] width 367 height 30
click at [1075, 201] on select "Select Account Type Brokerage (A/B: 18, SOFA: 20) Cash on Hand (A/B: 16) Certif…" at bounding box center [1190, 210] width 367 height 30
click at [98, 208] on link "Credit Report" at bounding box center [189, 199] width 337 height 27
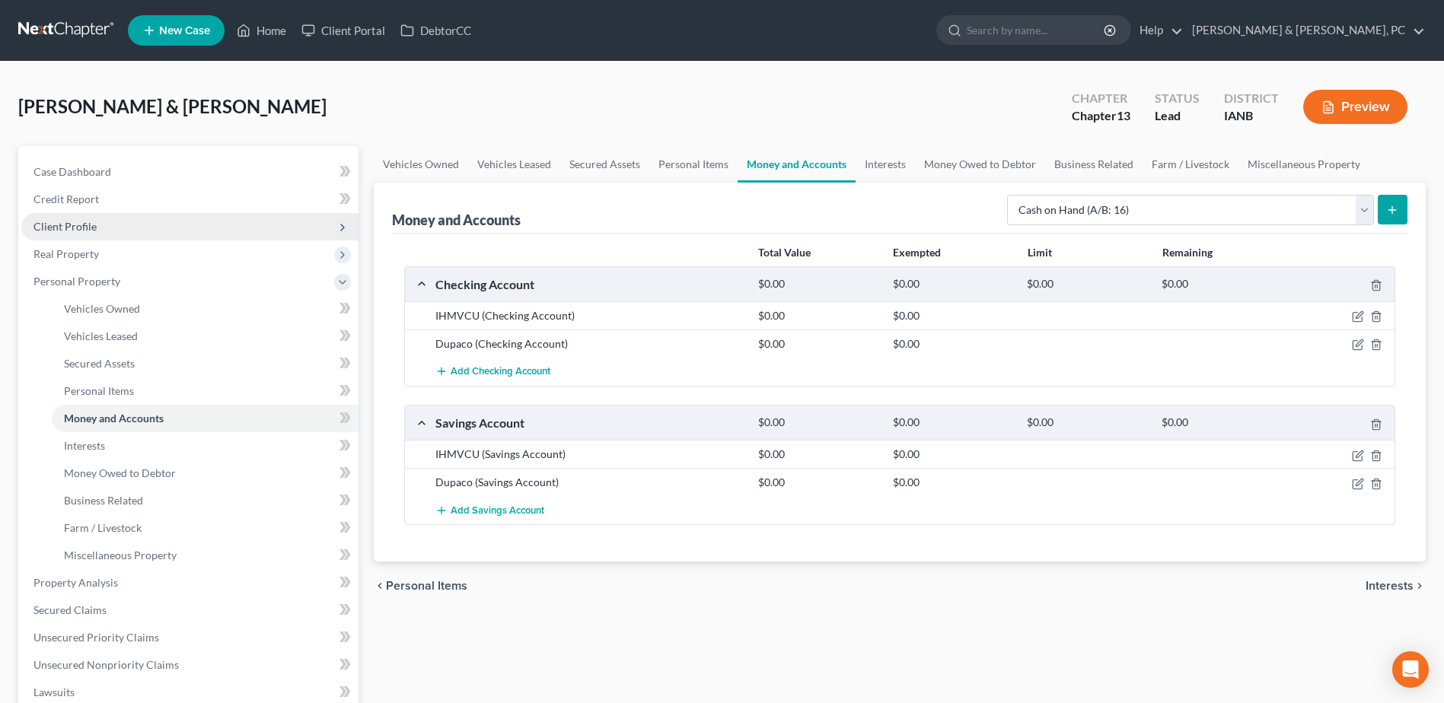
click at [102, 235] on span "Client Profile" at bounding box center [189, 226] width 337 height 27
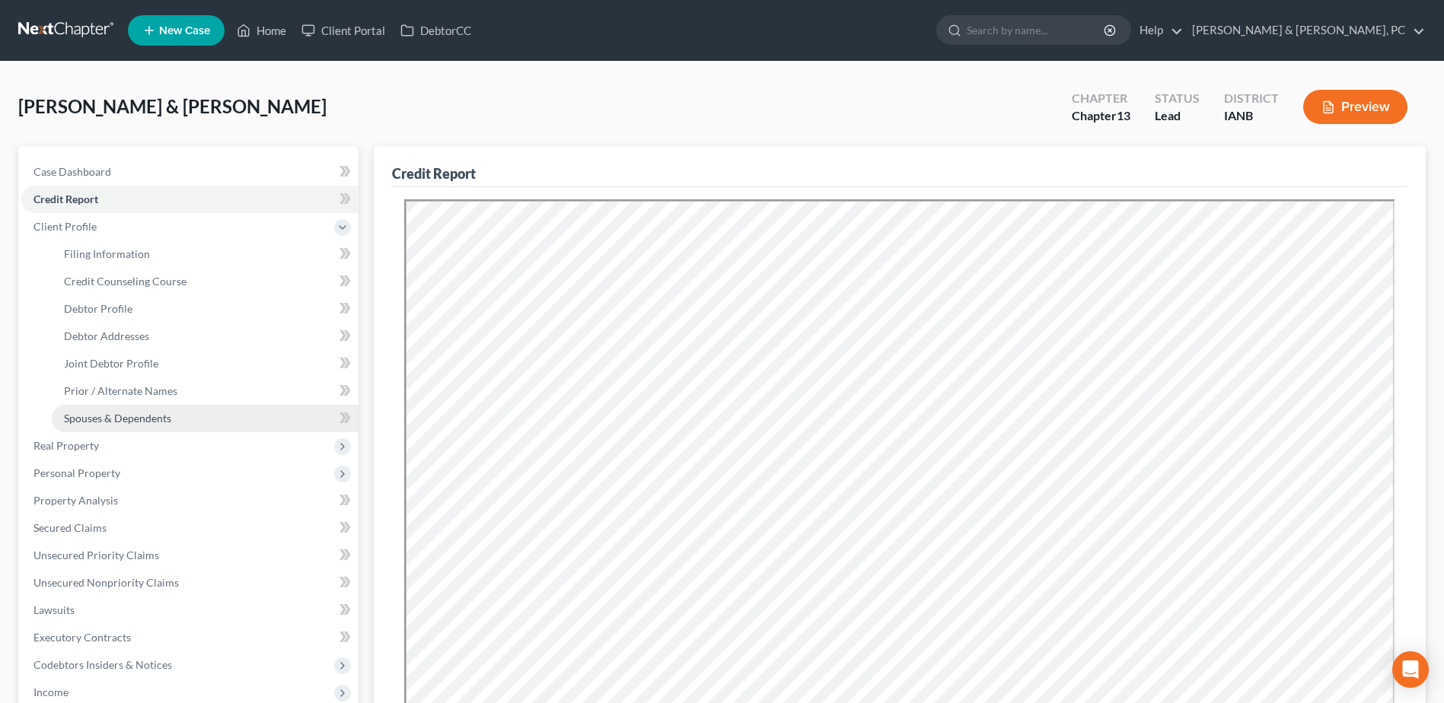
click at [125, 422] on span "Spouses & Dependents" at bounding box center [117, 418] width 107 height 13
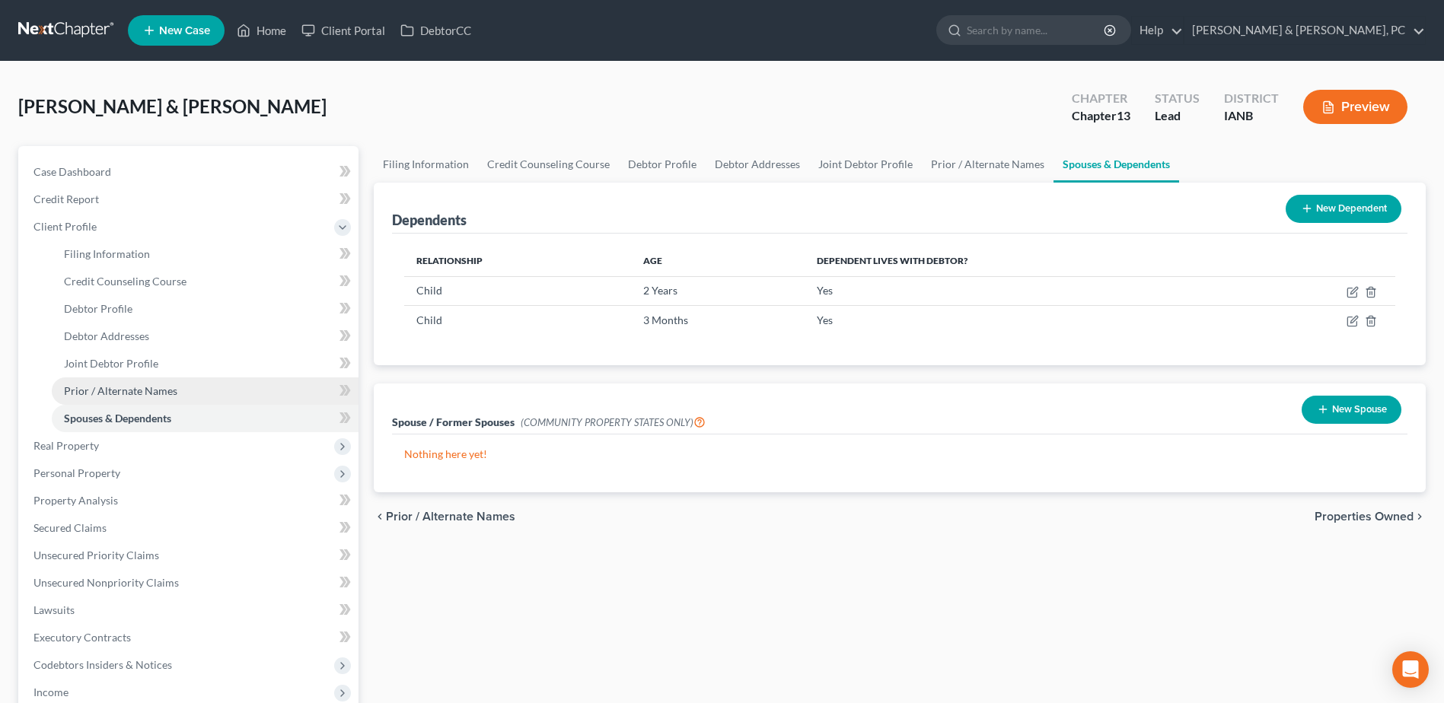
click at [145, 389] on span "Prior / Alternate Names" at bounding box center [120, 390] width 113 height 13
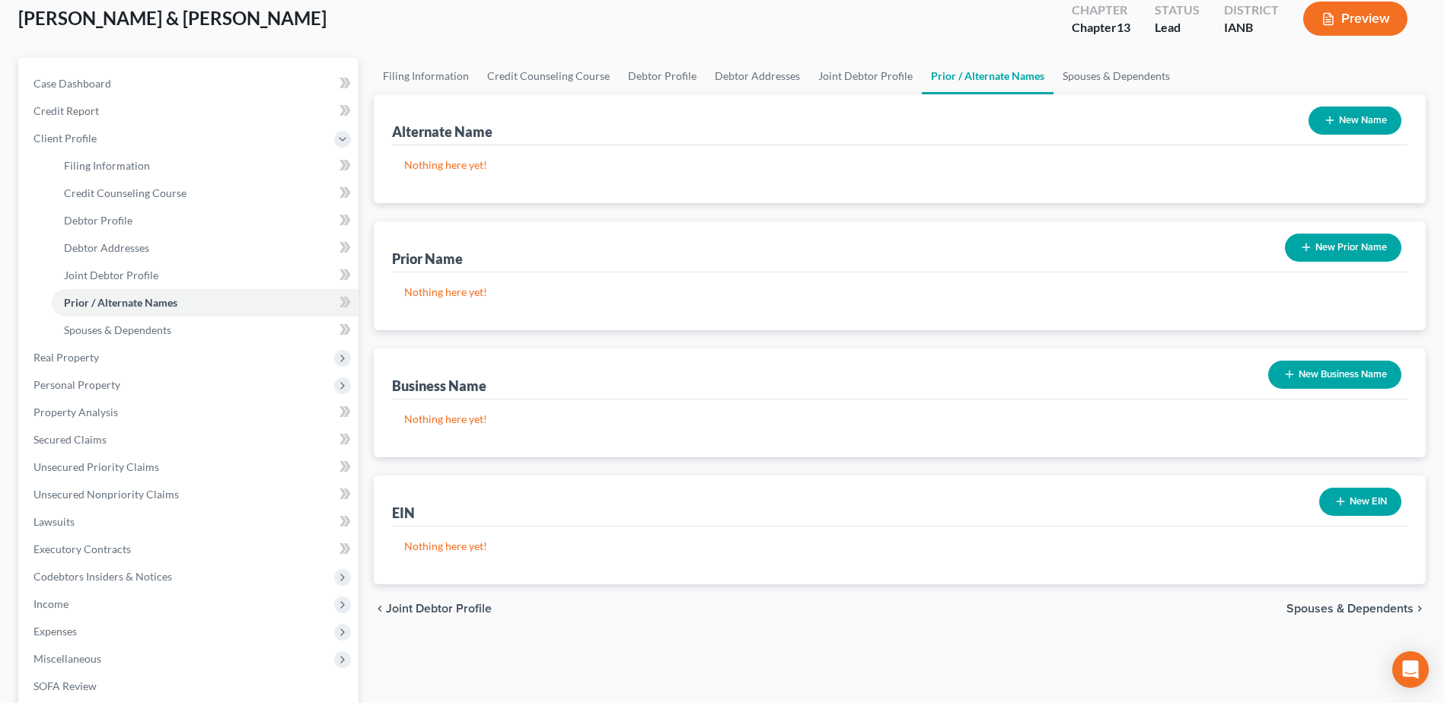
scroll to position [76, 0]
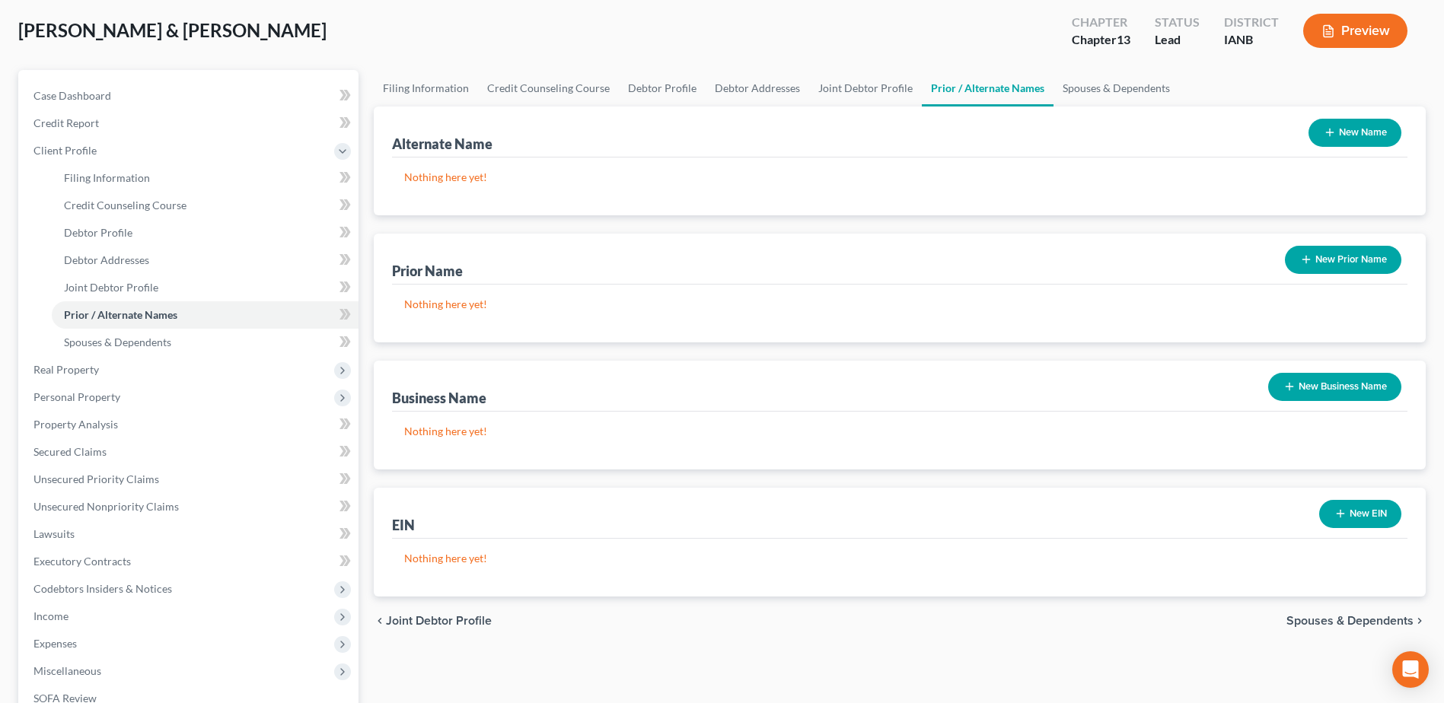
click at [1315, 246] on button "New Prior Name" at bounding box center [1343, 260] width 116 height 28
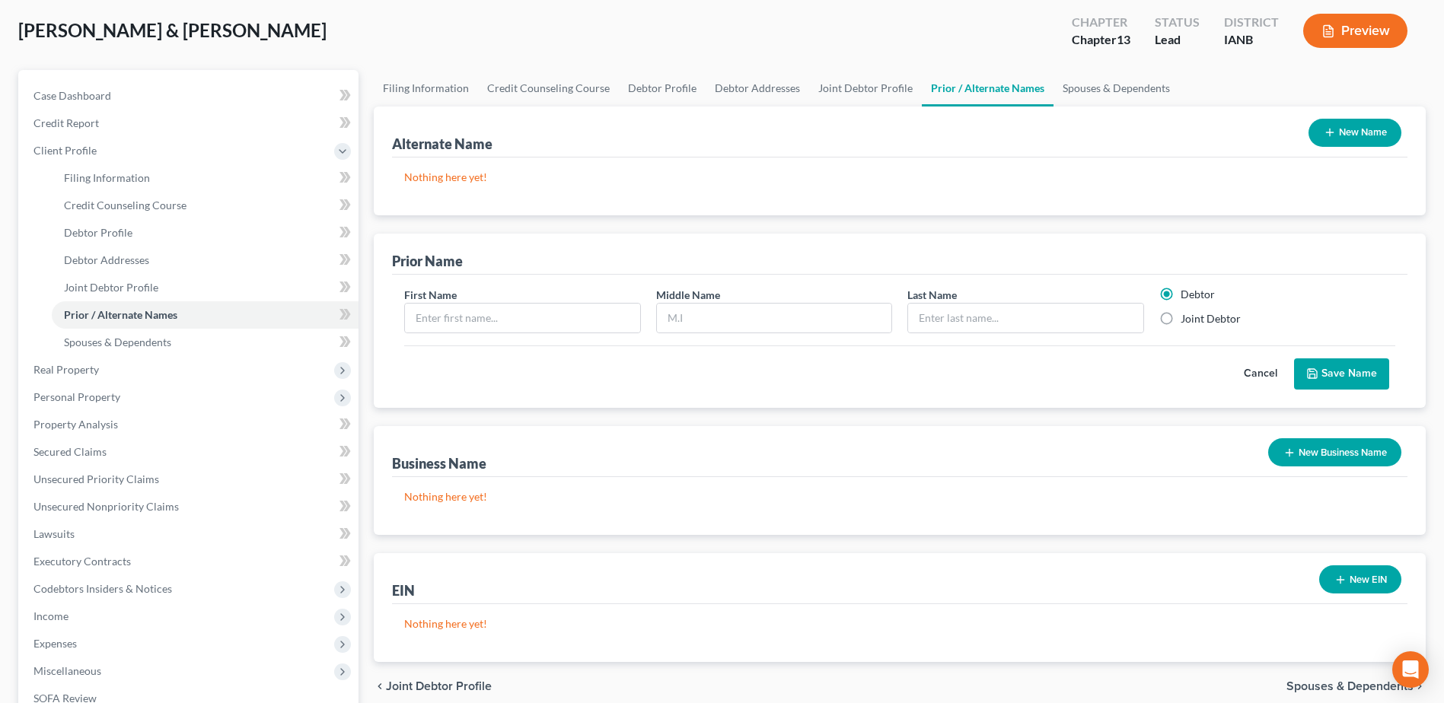
click at [1218, 322] on label "Joint Debtor" at bounding box center [1210, 318] width 60 height 15
click at [1196, 321] on input "Joint Debtor" at bounding box center [1191, 316] width 10 height 10
radio input "true"
radio input "false"
click at [535, 323] on input "text" at bounding box center [522, 318] width 234 height 29
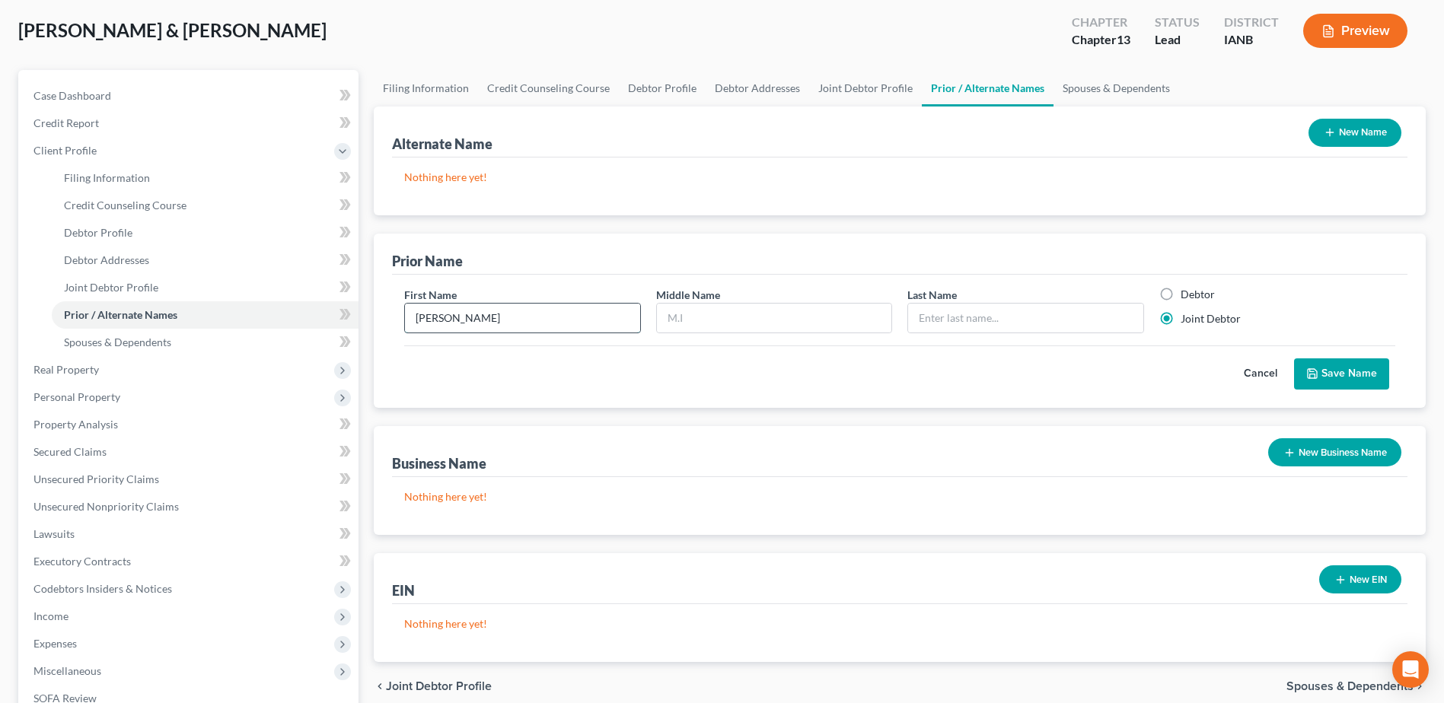
type input "[PERSON_NAME]"
drag, startPoint x: 721, startPoint y: 320, endPoint x: 590, endPoint y: 317, distance: 130.9
click at [590, 317] on div "First Name [PERSON_NAME] Middle Name [PERSON_NAME] Last Name * Debtor Joint Deb…" at bounding box center [899, 316] width 1006 height 59
click at [1036, 324] on input "text" at bounding box center [1025, 318] width 234 height 29
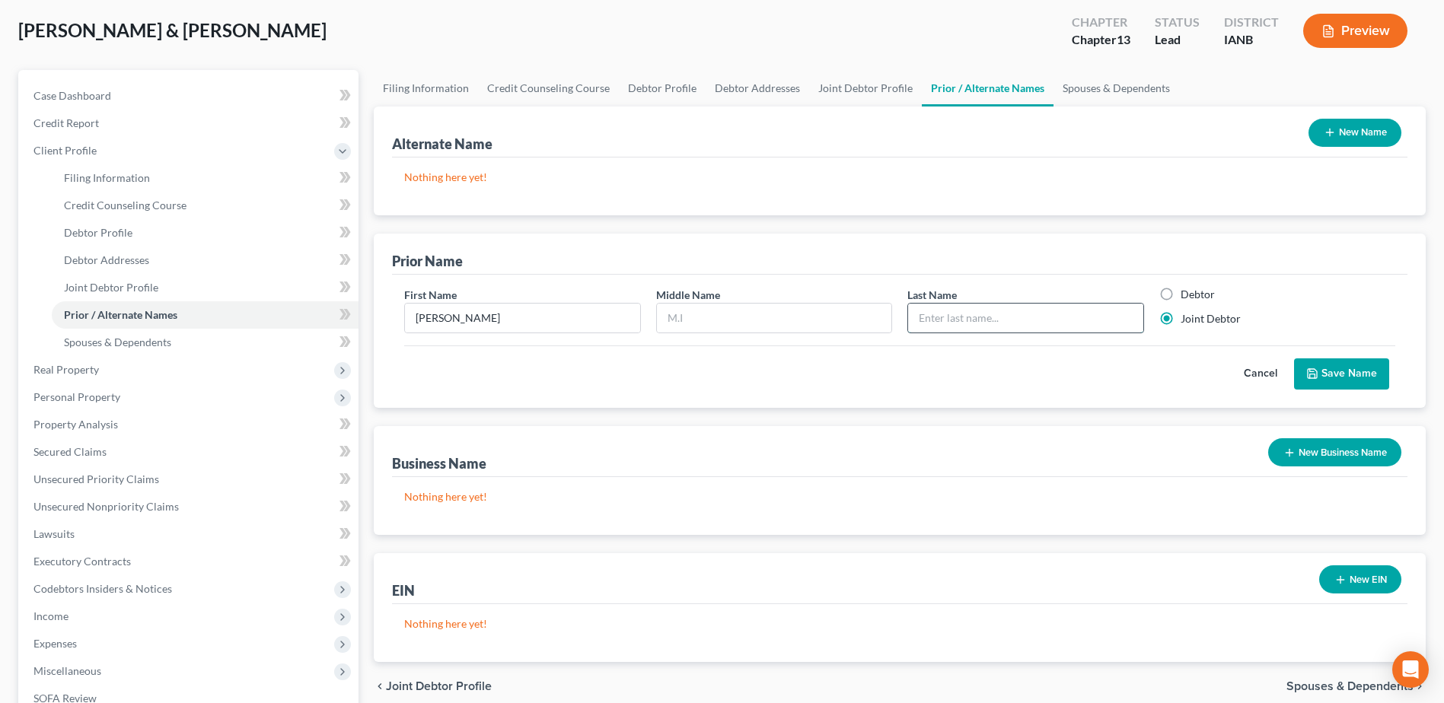
paste input "[PERSON_NAME]"
type input "[PERSON_NAME]"
click at [1290, 374] on button "Cancel" at bounding box center [1260, 374] width 67 height 30
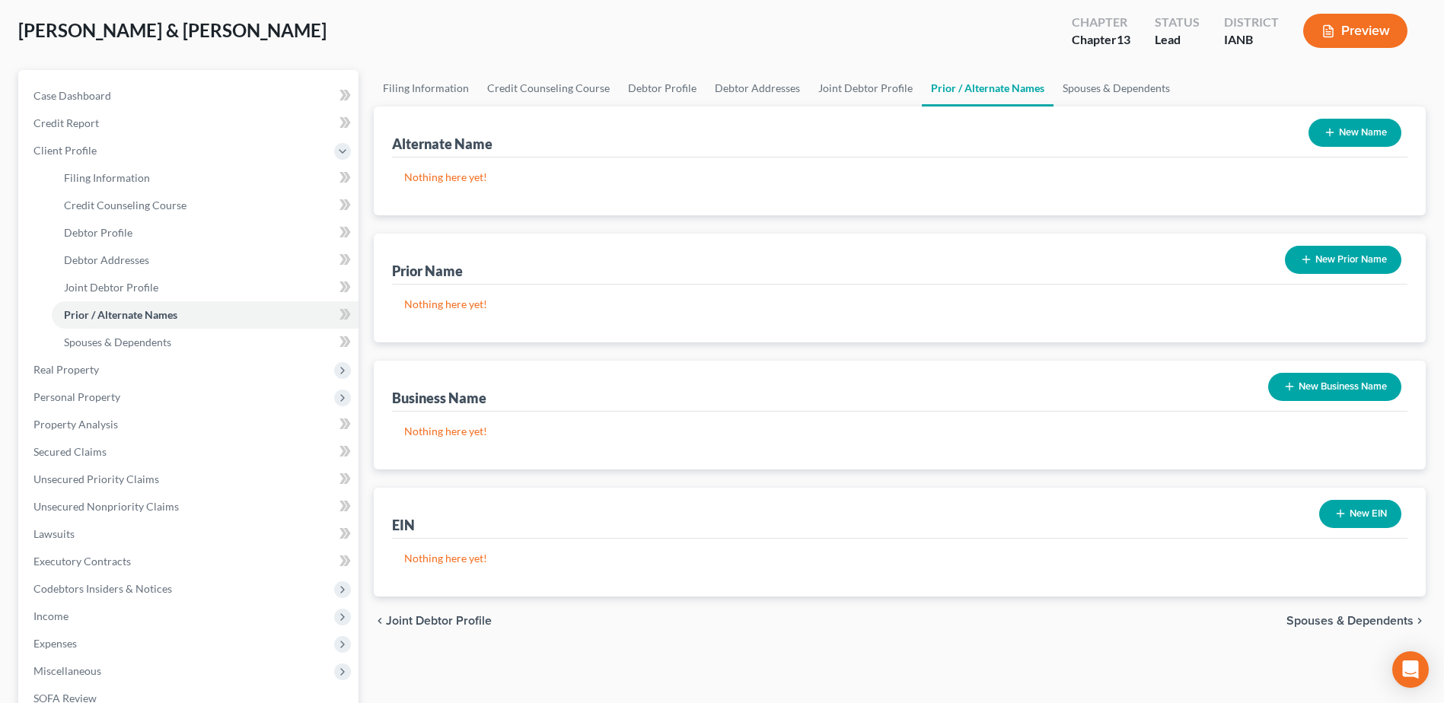
click at [1360, 262] on button "New Prior Name" at bounding box center [1343, 260] width 116 height 28
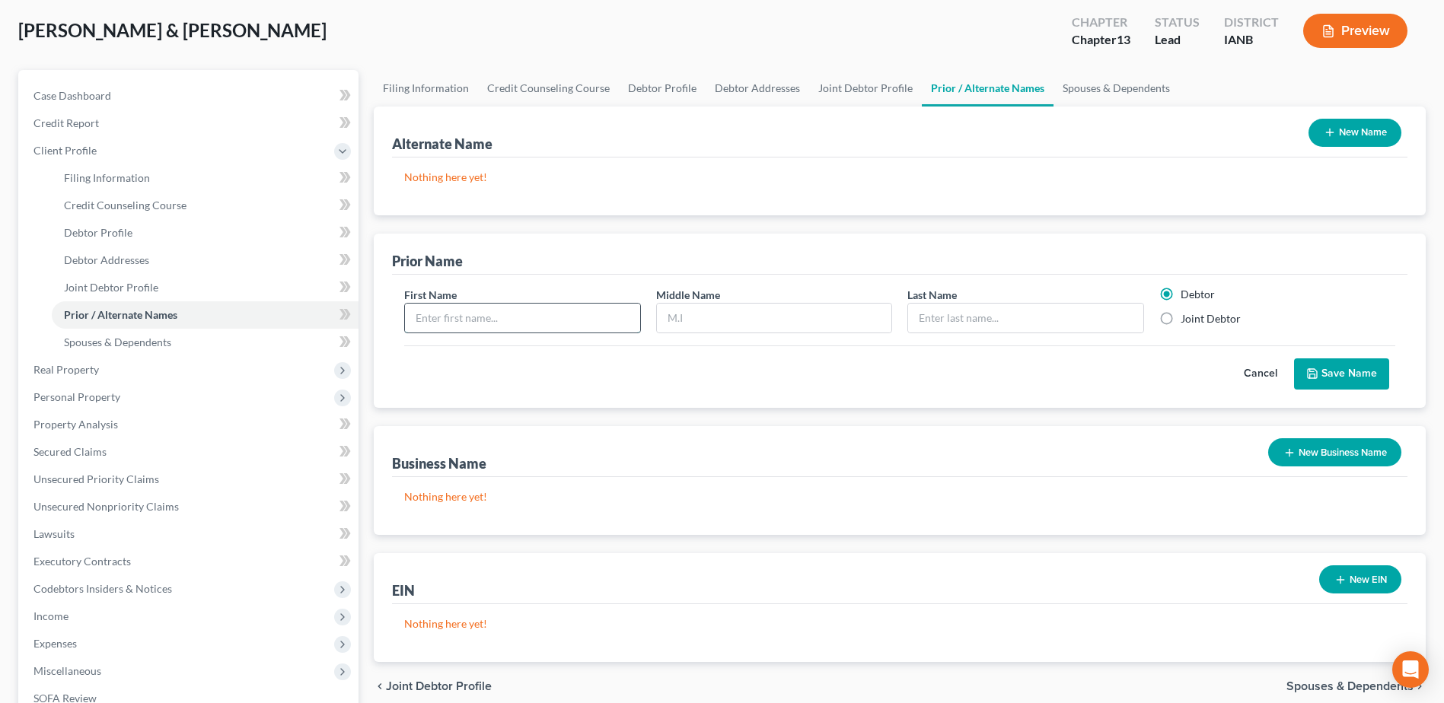
click at [556, 325] on input "text" at bounding box center [522, 318] width 234 height 29
type input "[PERSON_NAME]"
paste input "[PERSON_NAME]"
type input "[PERSON_NAME]"
click at [1180, 316] on label "Joint Debtor" at bounding box center [1210, 318] width 60 height 15
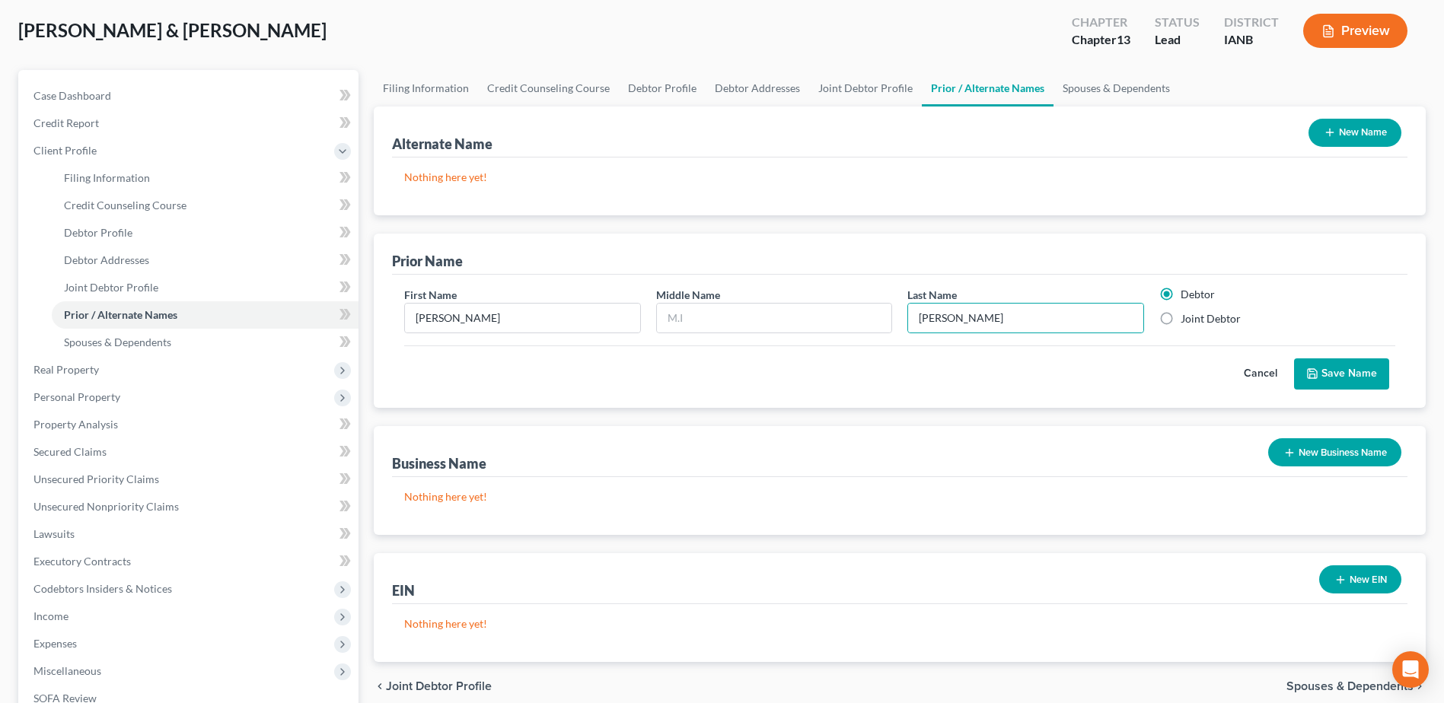
click at [1186, 316] on input "Joint Debtor" at bounding box center [1191, 316] width 10 height 10
radio input "true"
radio input "false"
click at [1358, 375] on button "Save Name" at bounding box center [1341, 374] width 95 height 32
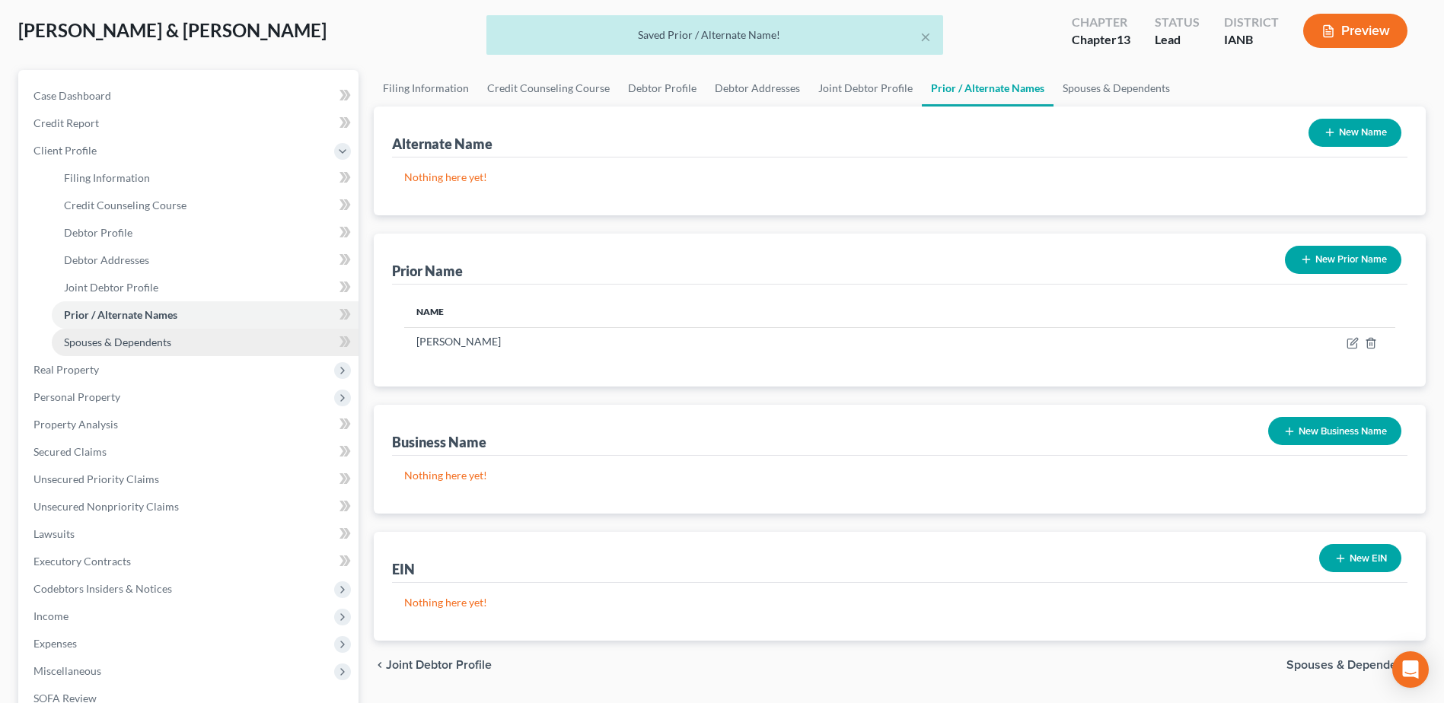
click at [127, 334] on link "Spouses & Dependents" at bounding box center [205, 342] width 307 height 27
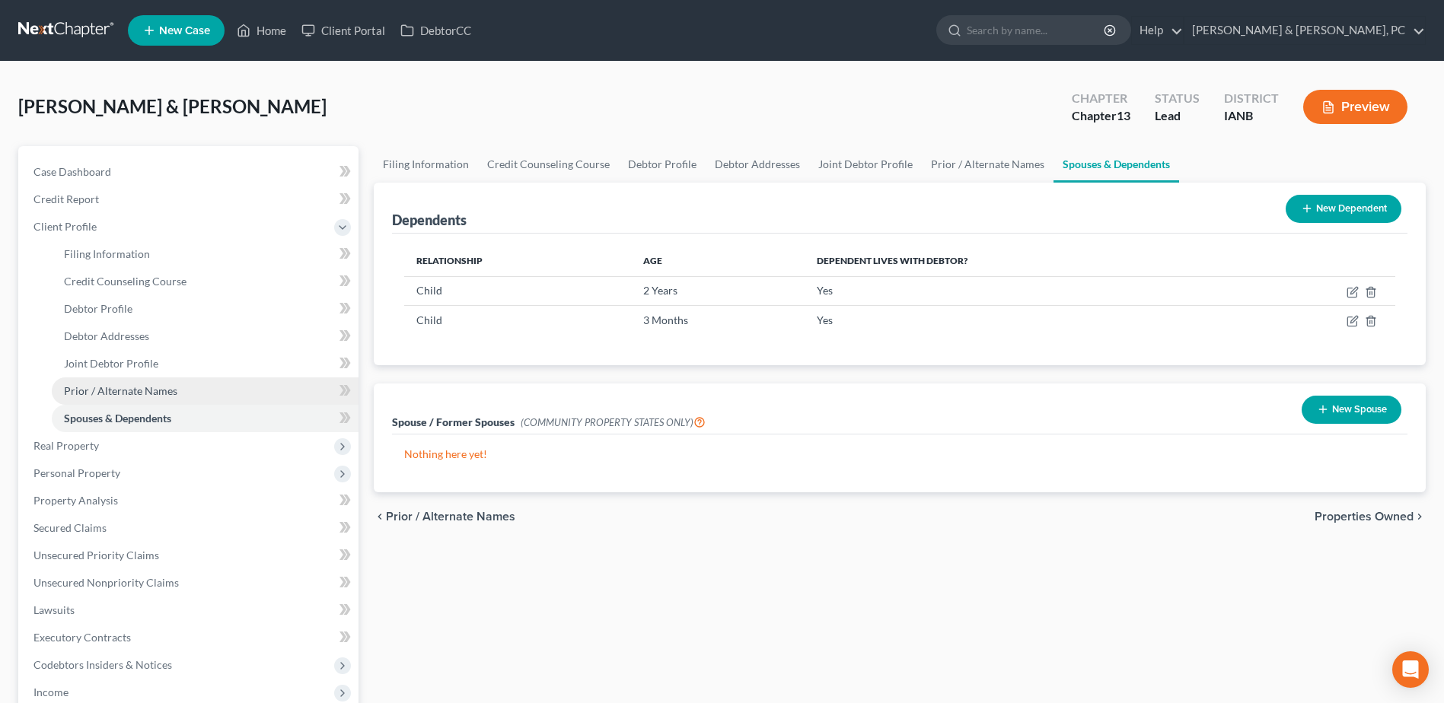
click at [174, 396] on span "Prior / Alternate Names" at bounding box center [120, 390] width 113 height 13
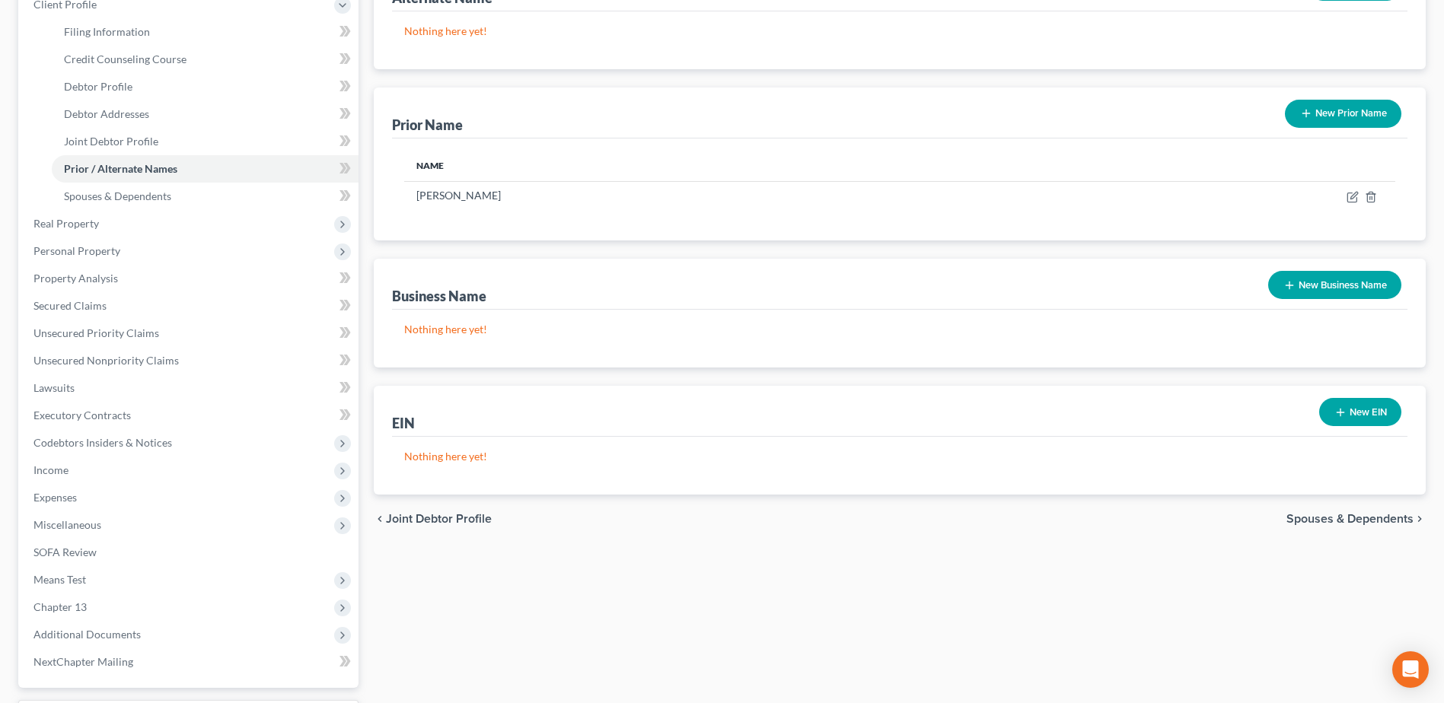
scroll to position [228, 0]
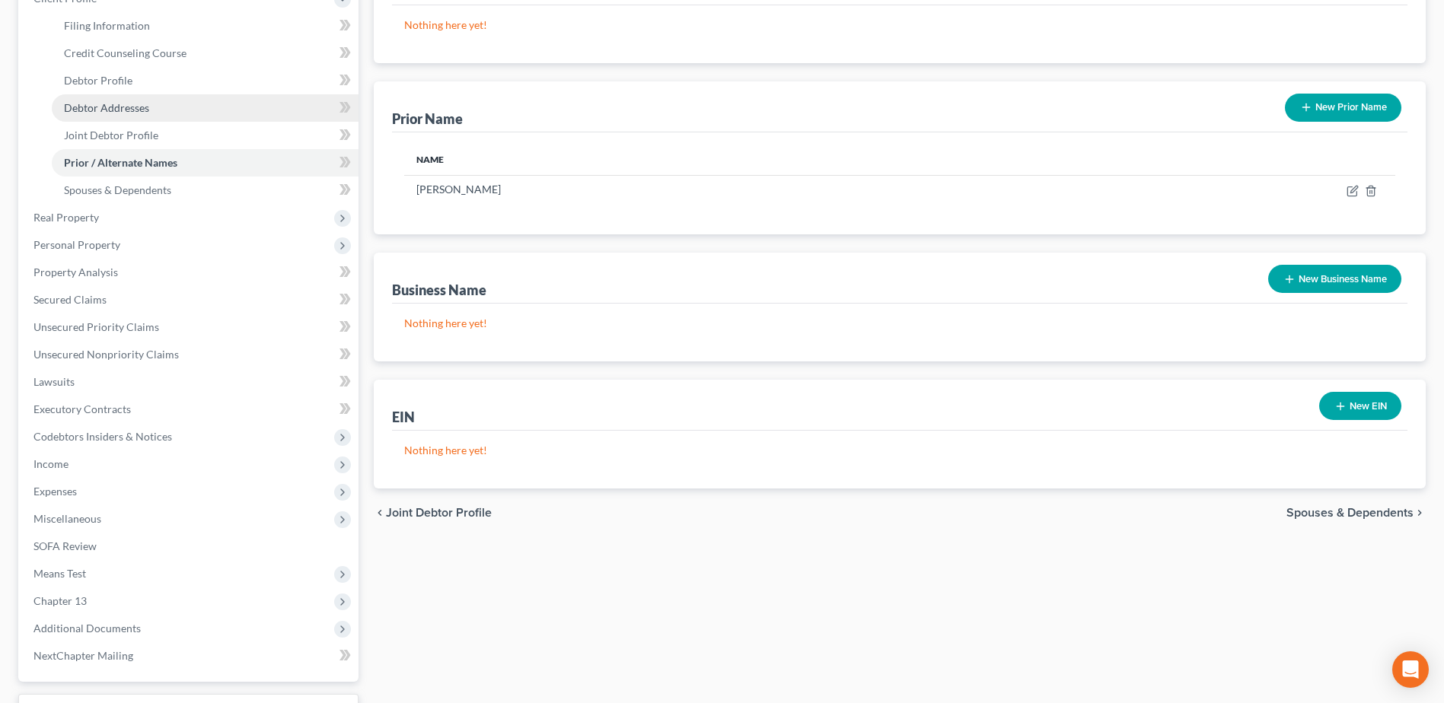
click at [195, 108] on link "Debtor Addresses" at bounding box center [205, 107] width 307 height 27
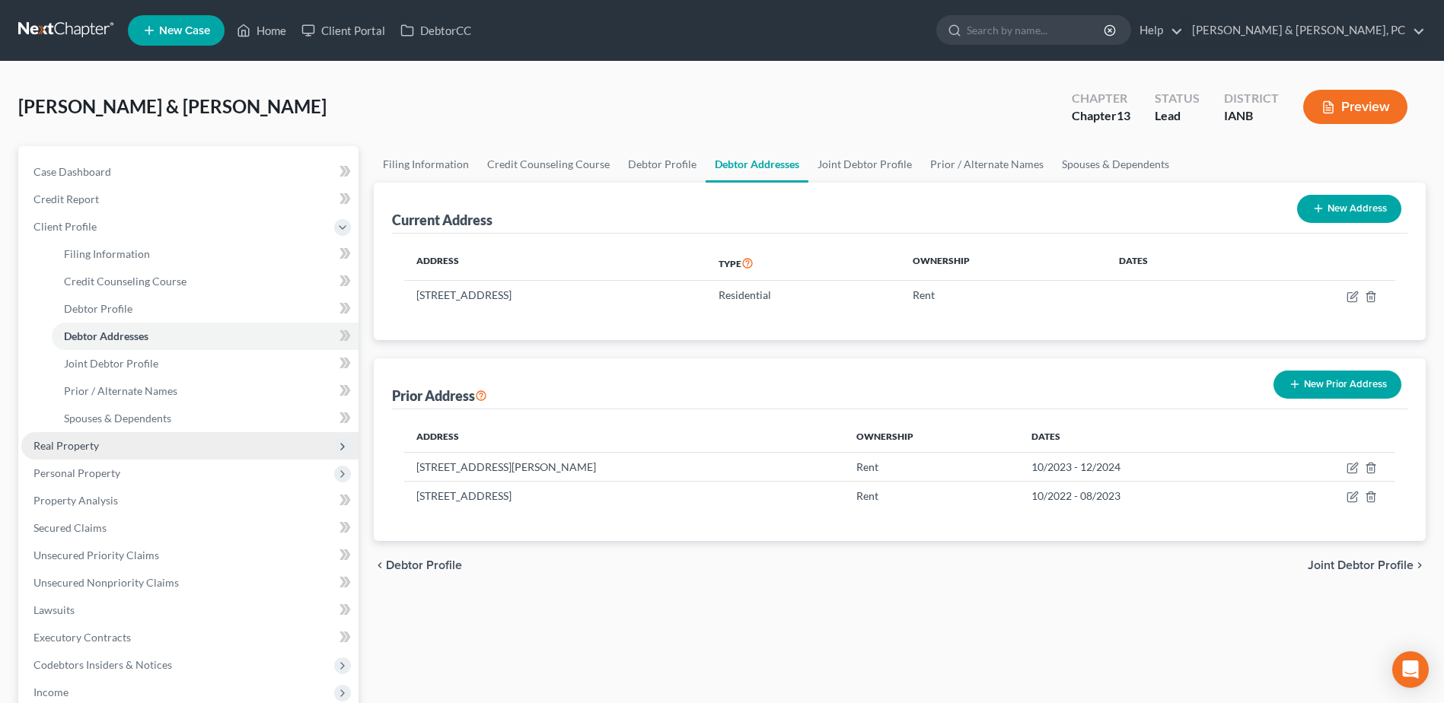
click at [186, 449] on span "Real Property" at bounding box center [189, 445] width 337 height 27
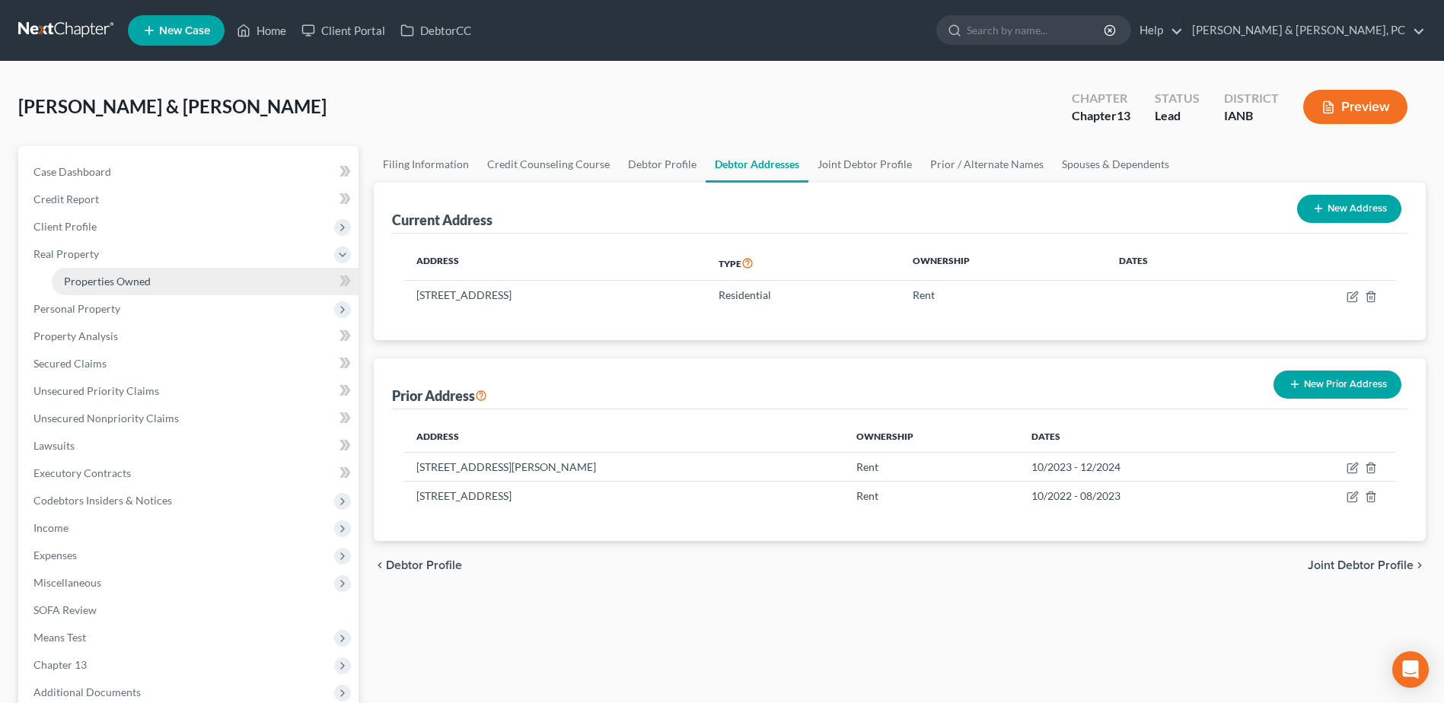
click at [146, 273] on link "Properties Owned" at bounding box center [205, 281] width 307 height 27
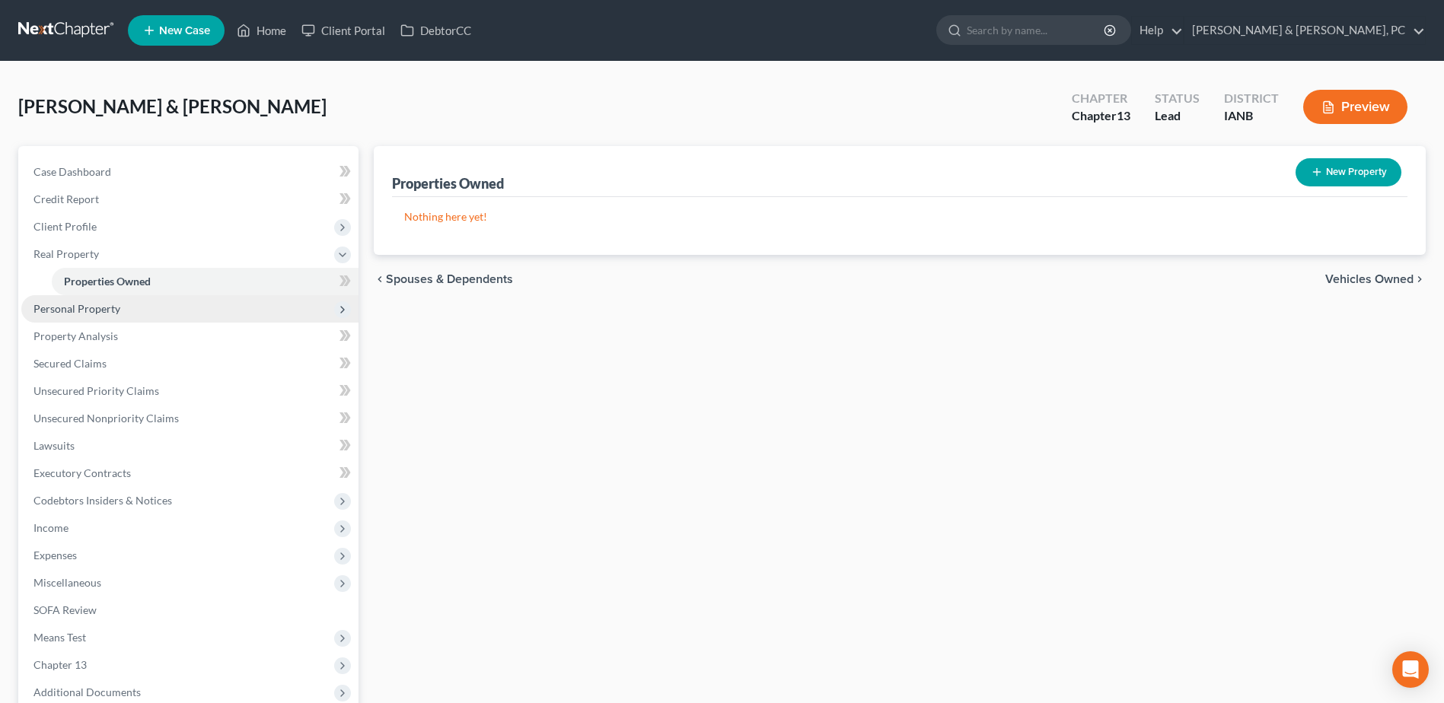
click at [142, 309] on span "Personal Property" at bounding box center [189, 308] width 337 height 27
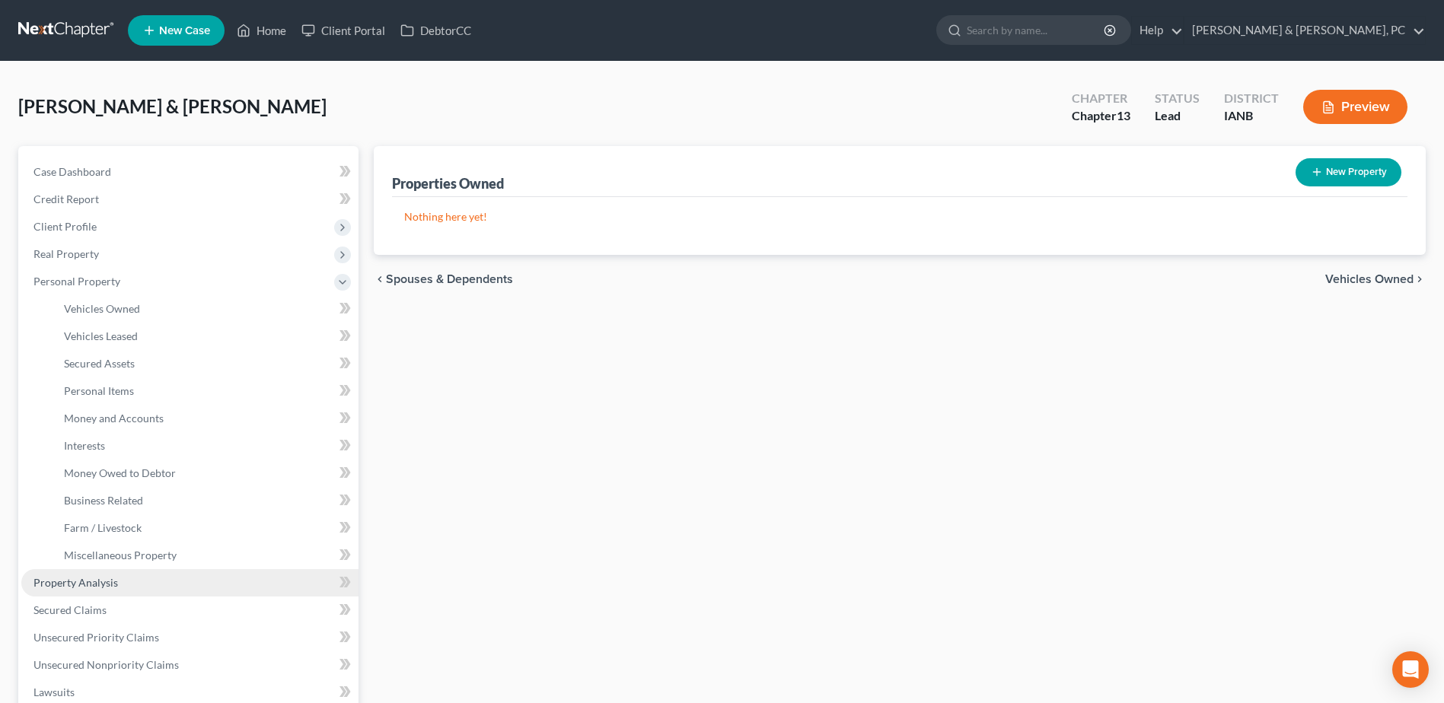
click at [113, 578] on span "Property Analysis" at bounding box center [75, 582] width 84 height 13
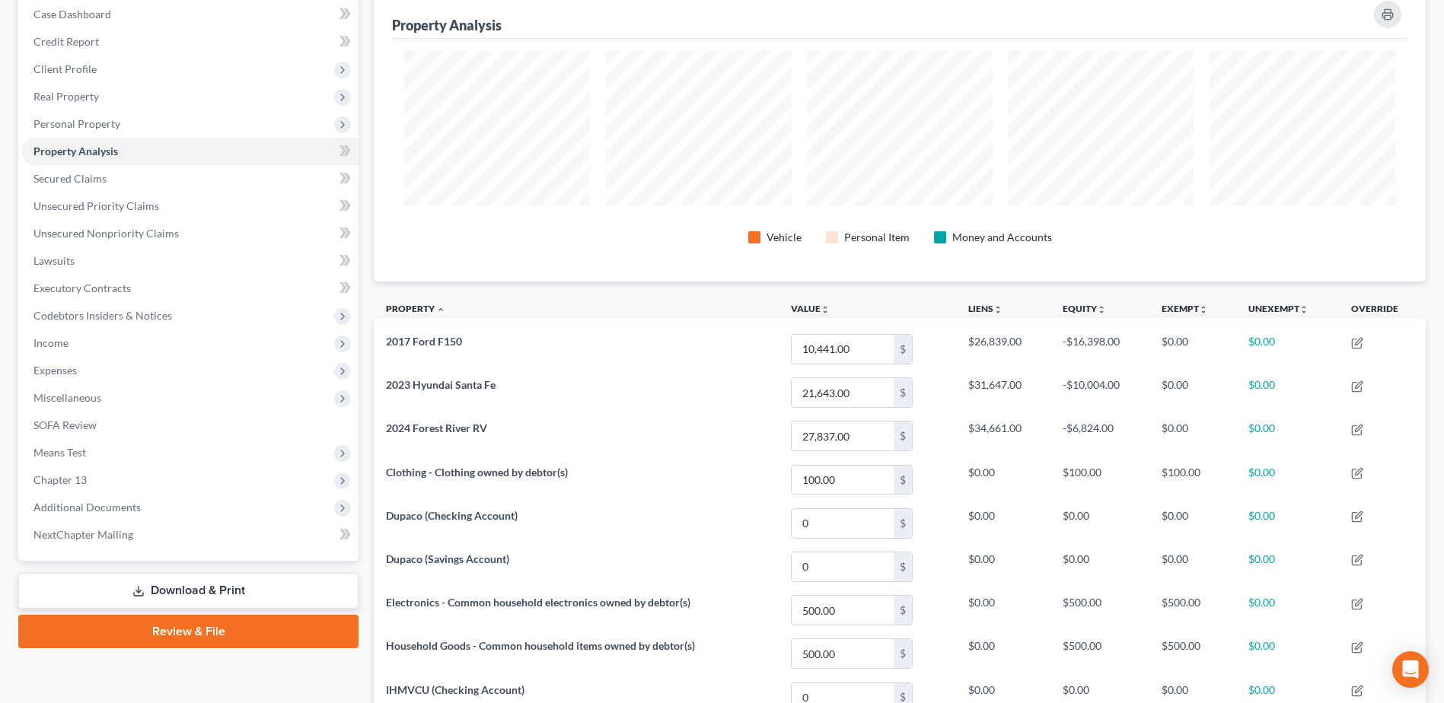
scroll to position [62, 0]
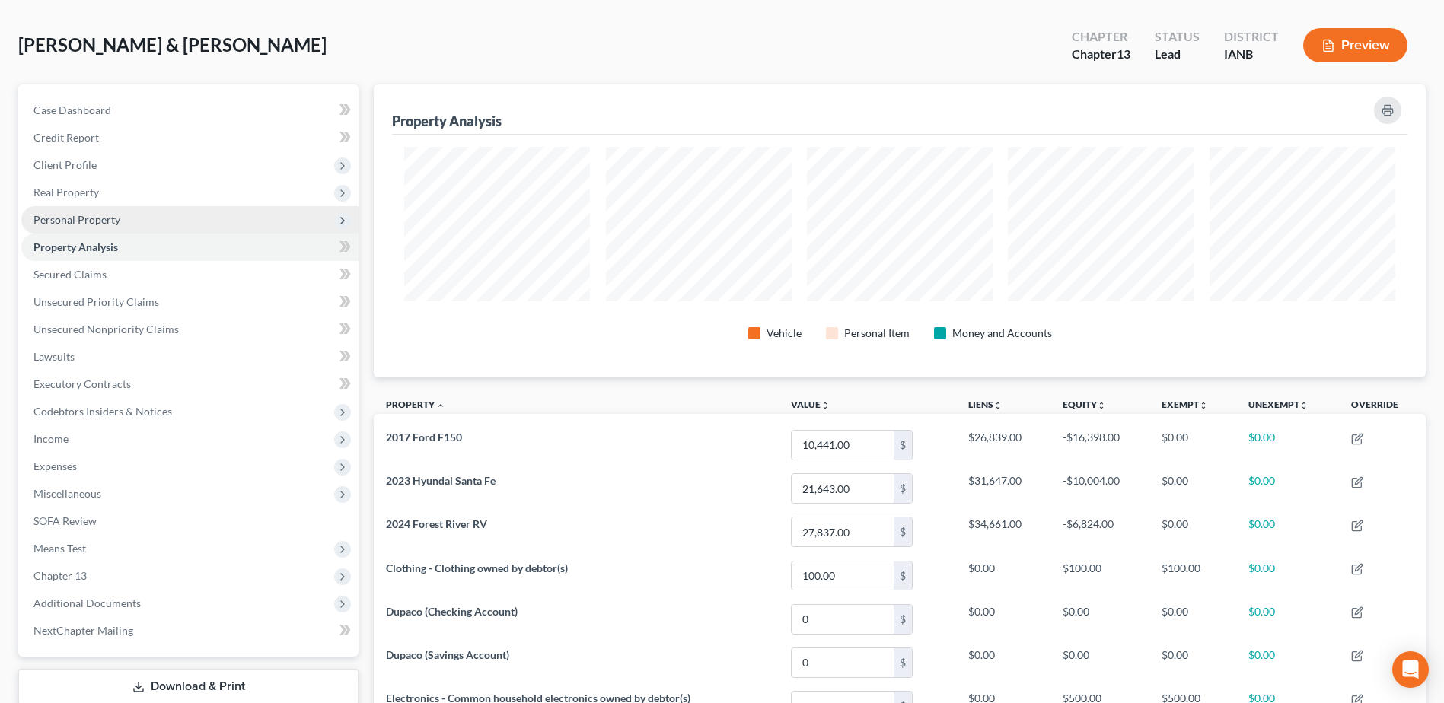
click at [140, 219] on span "Personal Property" at bounding box center [189, 219] width 337 height 27
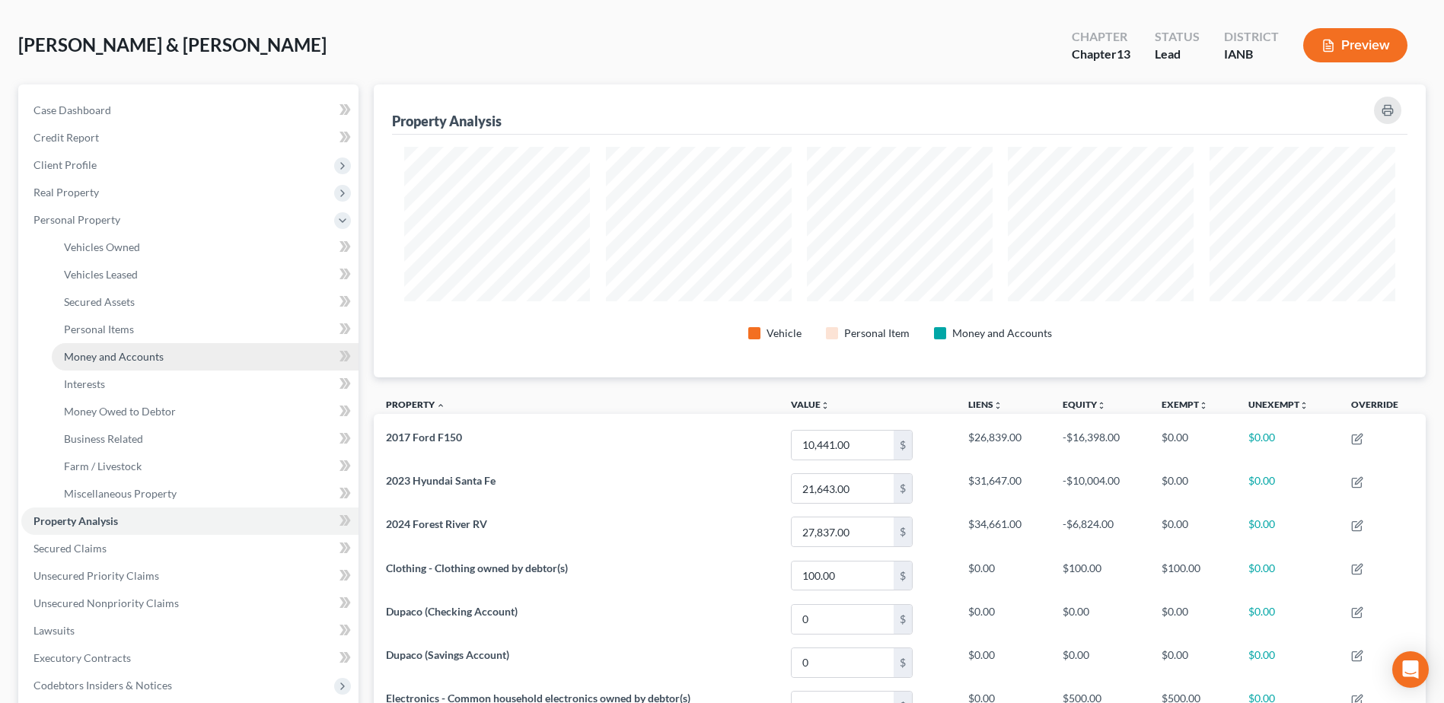
click at [148, 361] on span "Money and Accounts" at bounding box center [114, 356] width 100 height 13
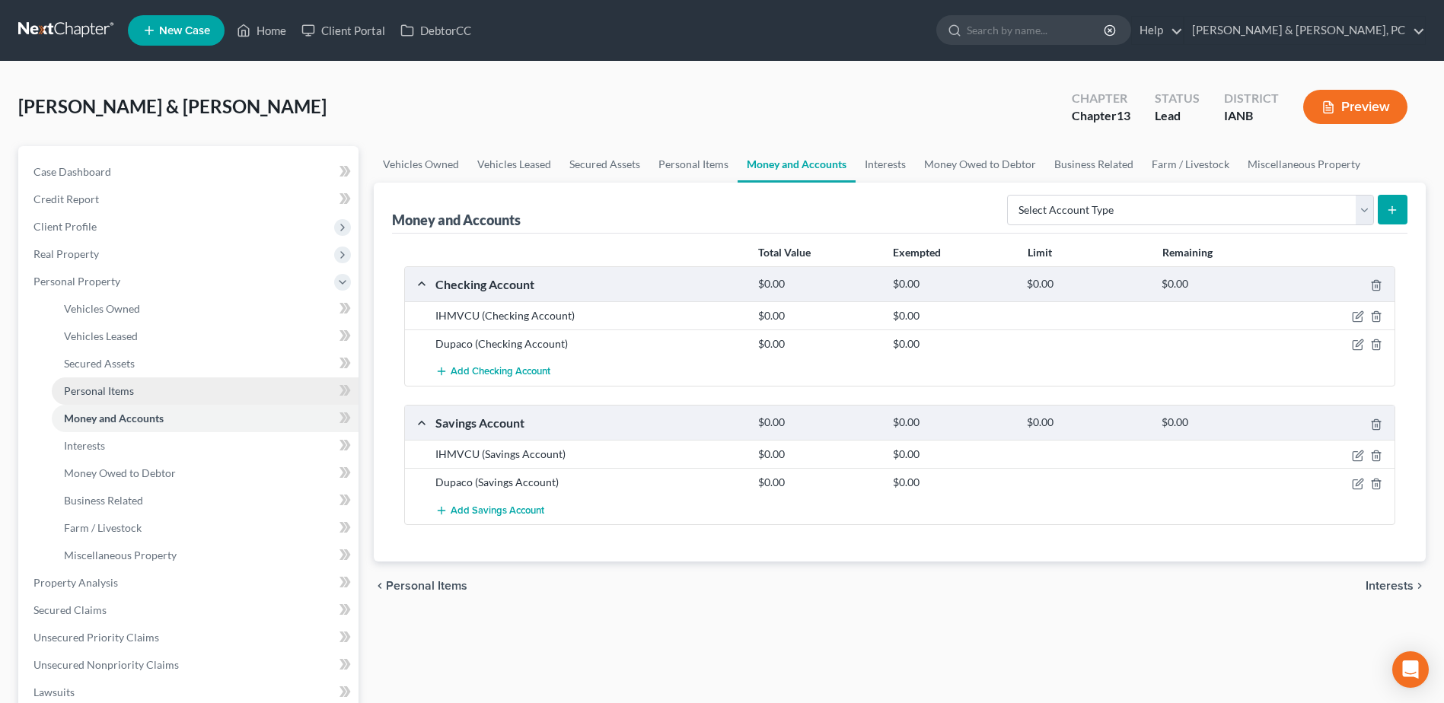
click at [163, 377] on link "Personal Items" at bounding box center [205, 390] width 307 height 27
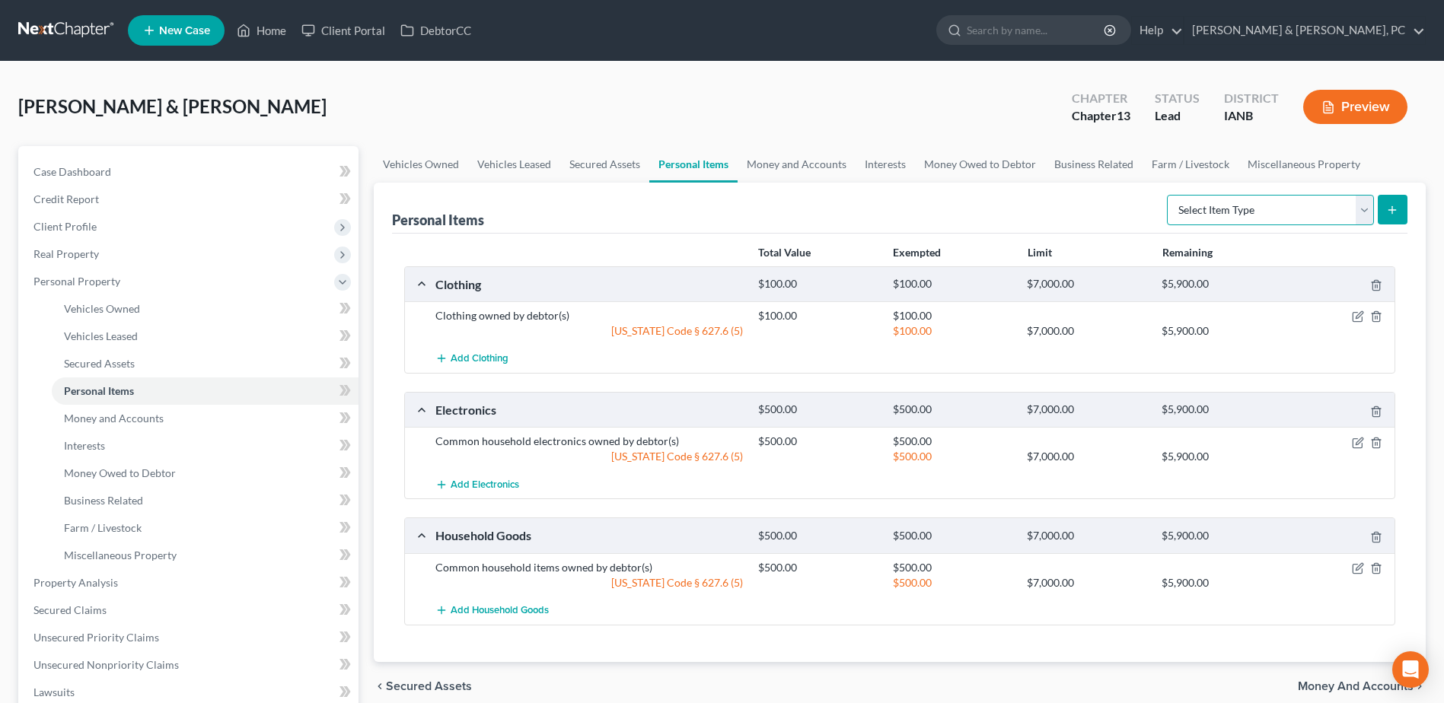
click at [1212, 209] on select "Select Item Type Clothing (A/B: 11) Collectibles Of Value (A/B: 8) Electronics …" at bounding box center [1270, 210] width 207 height 30
select select "firearms"
click at [1169, 195] on select "Select Item Type Clothing (A/B: 11) Collectibles Of Value (A/B: 8) Electronics …" at bounding box center [1270, 210] width 207 height 30
click at [1401, 211] on button "submit" at bounding box center [1392, 210] width 30 height 30
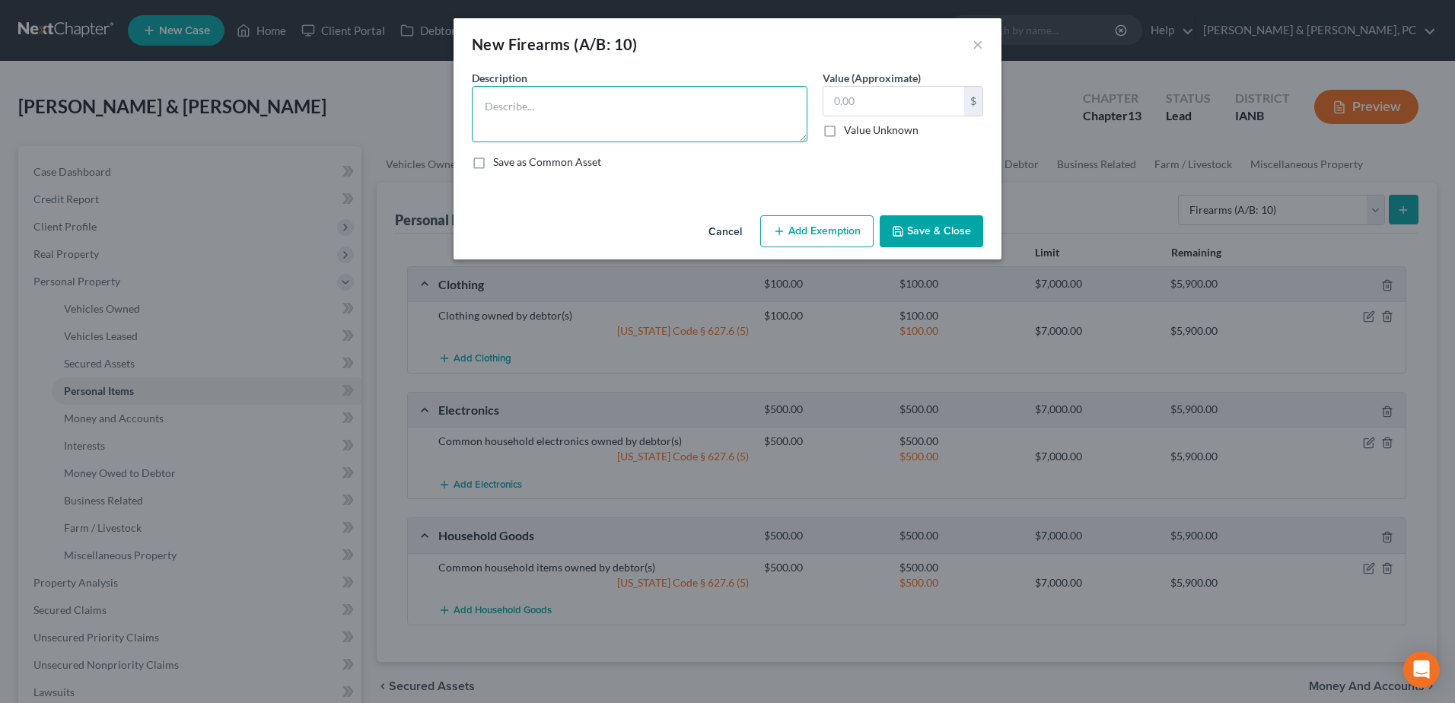
click at [595, 97] on textarea at bounding box center [640, 114] width 336 height 56
type textarea "3 Pistols"
type input "150"
click at [846, 240] on button "Add Exemption" at bounding box center [816, 231] width 113 height 32
select select "2"
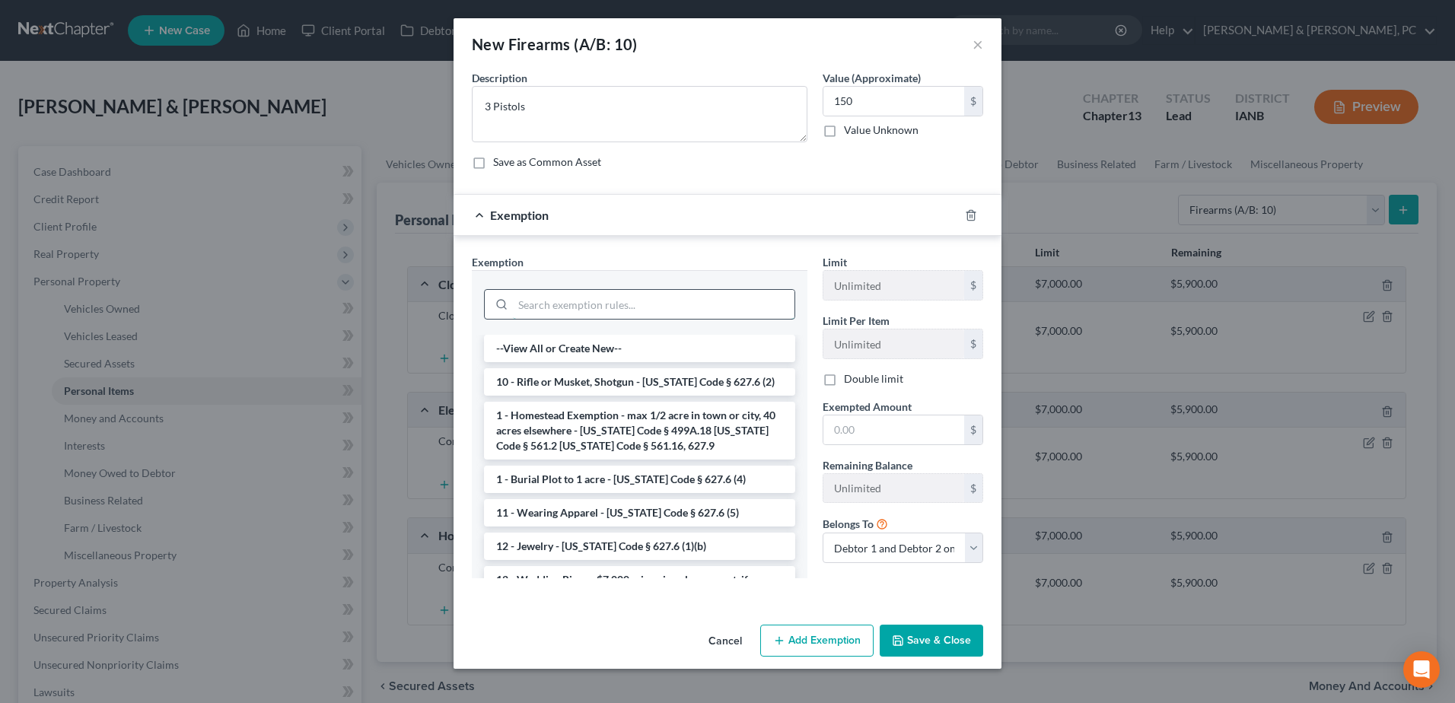
click at [622, 308] on input "search" at bounding box center [654, 304] width 282 height 29
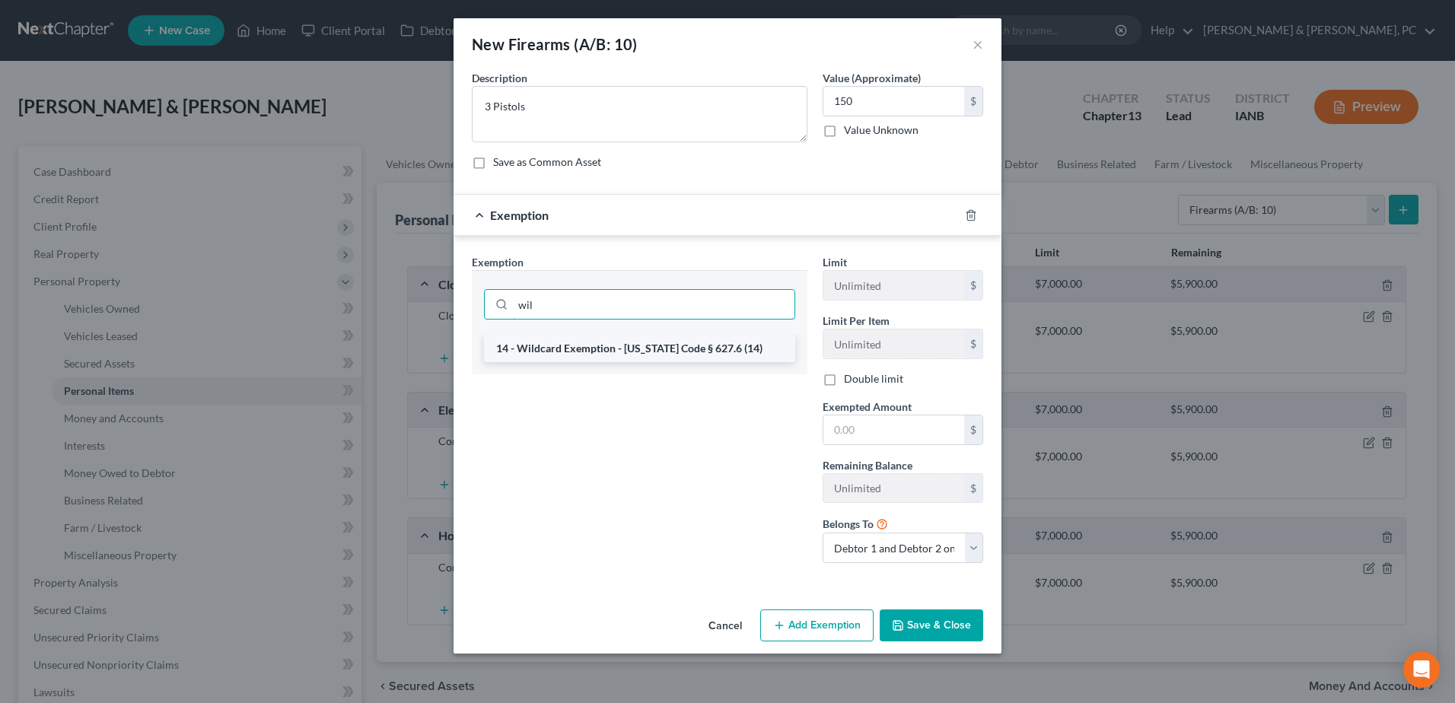
type input "wil"
drag, startPoint x: 630, startPoint y: 349, endPoint x: 712, endPoint y: 365, distance: 83.7
click at [630, 349] on li "14 - Wildcard Exemption - [US_STATE] Code § 627.6 (14)" at bounding box center [639, 348] width 311 height 27
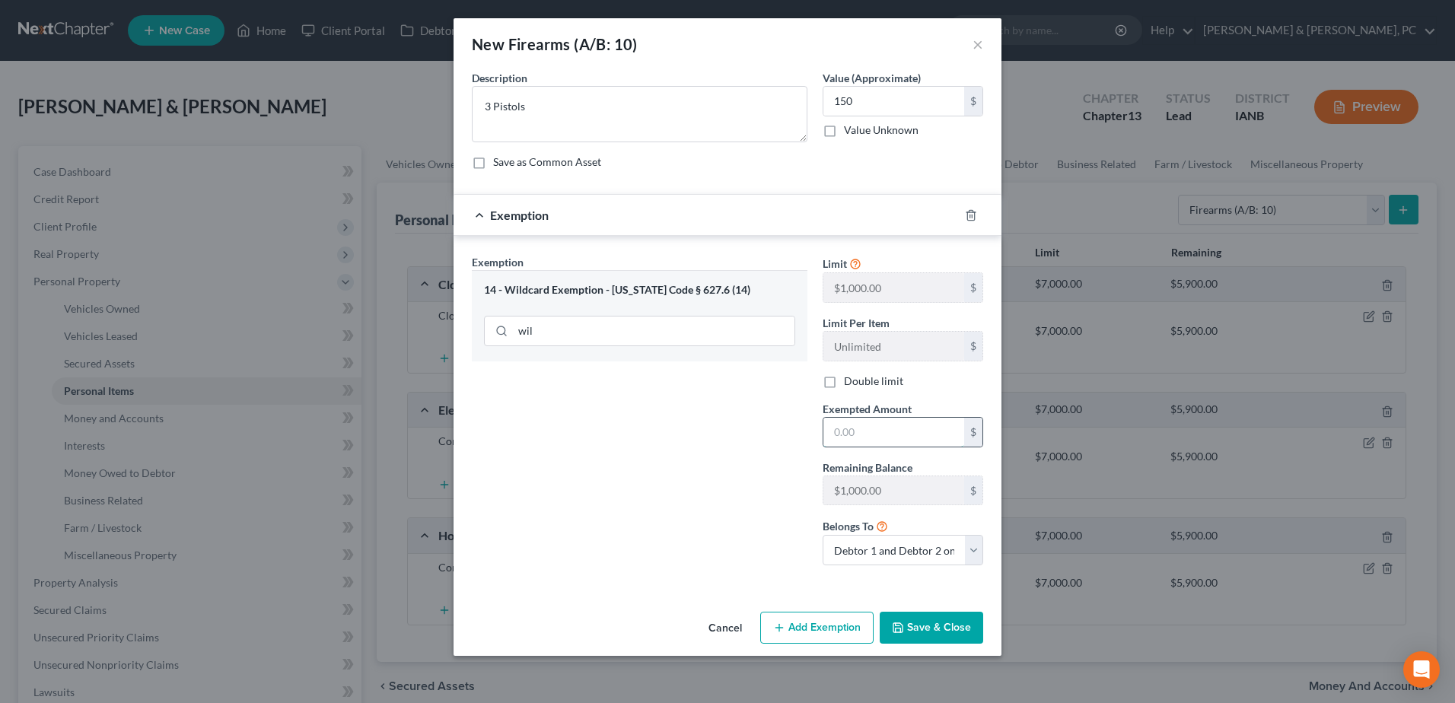
click at [862, 435] on input "text" at bounding box center [893, 432] width 141 height 29
type input "1,580"
click at [870, 384] on label "Double limit" at bounding box center [873, 381] width 59 height 15
click at [860, 384] on input "Double limit" at bounding box center [855, 379] width 10 height 10
checkbox input "true"
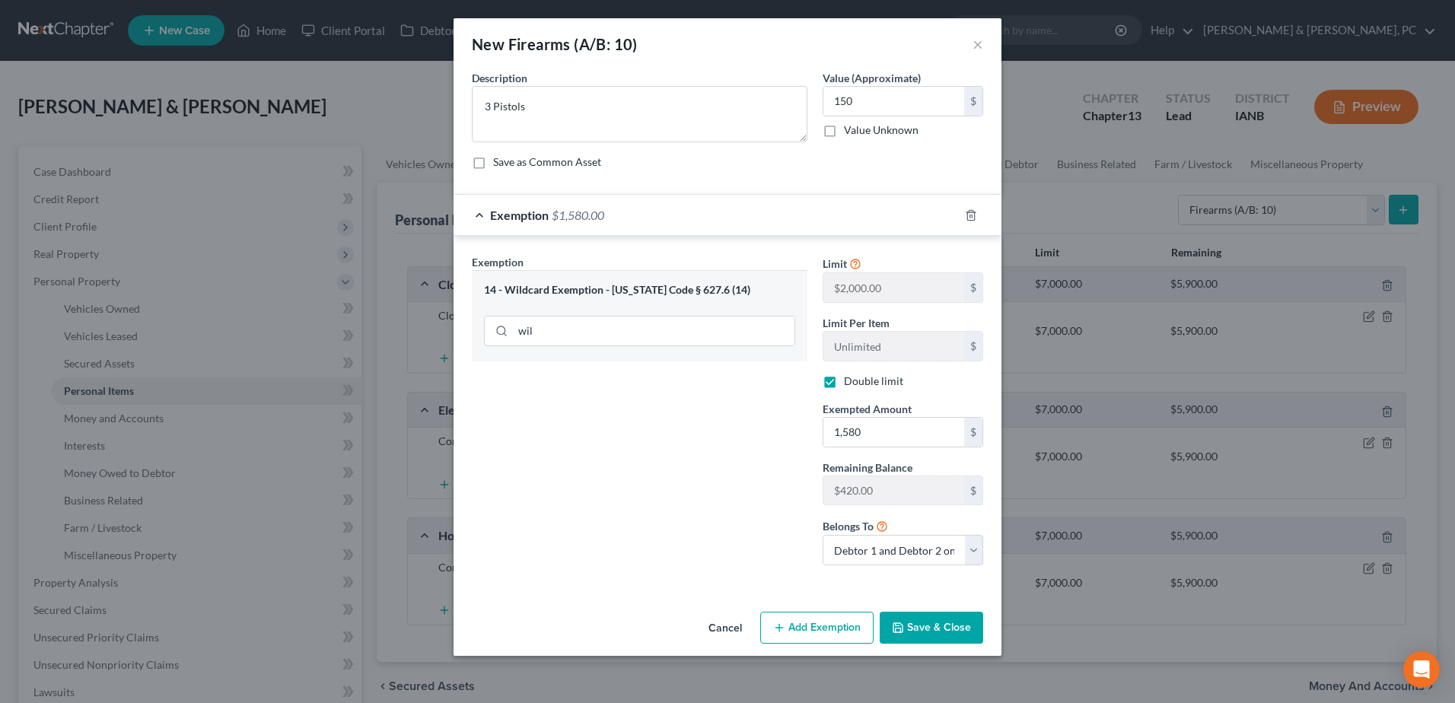
click at [919, 611] on div "Cancel Add Exemption Save & Close" at bounding box center [728, 631] width 548 height 50
click at [935, 632] on button "Save & Close" at bounding box center [931, 628] width 103 height 32
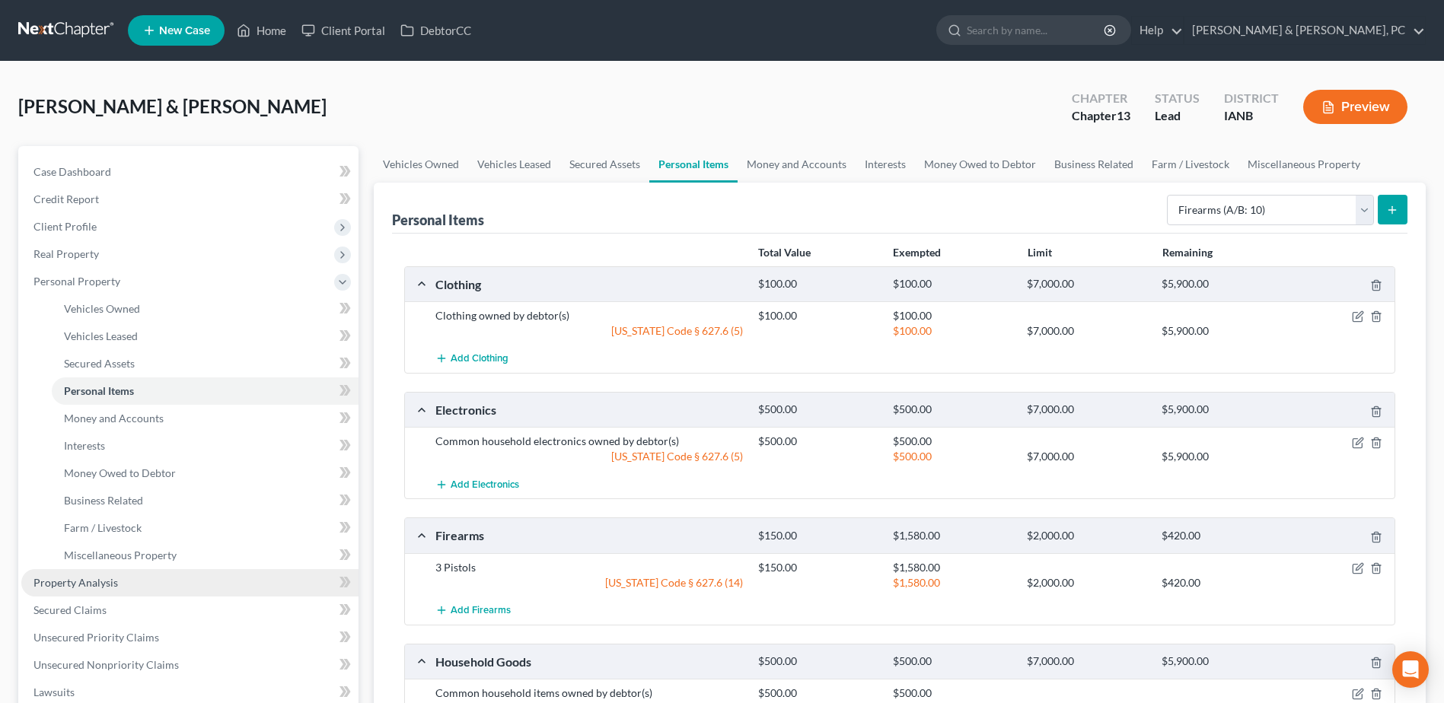
click at [129, 584] on link "Property Analysis" at bounding box center [189, 582] width 337 height 27
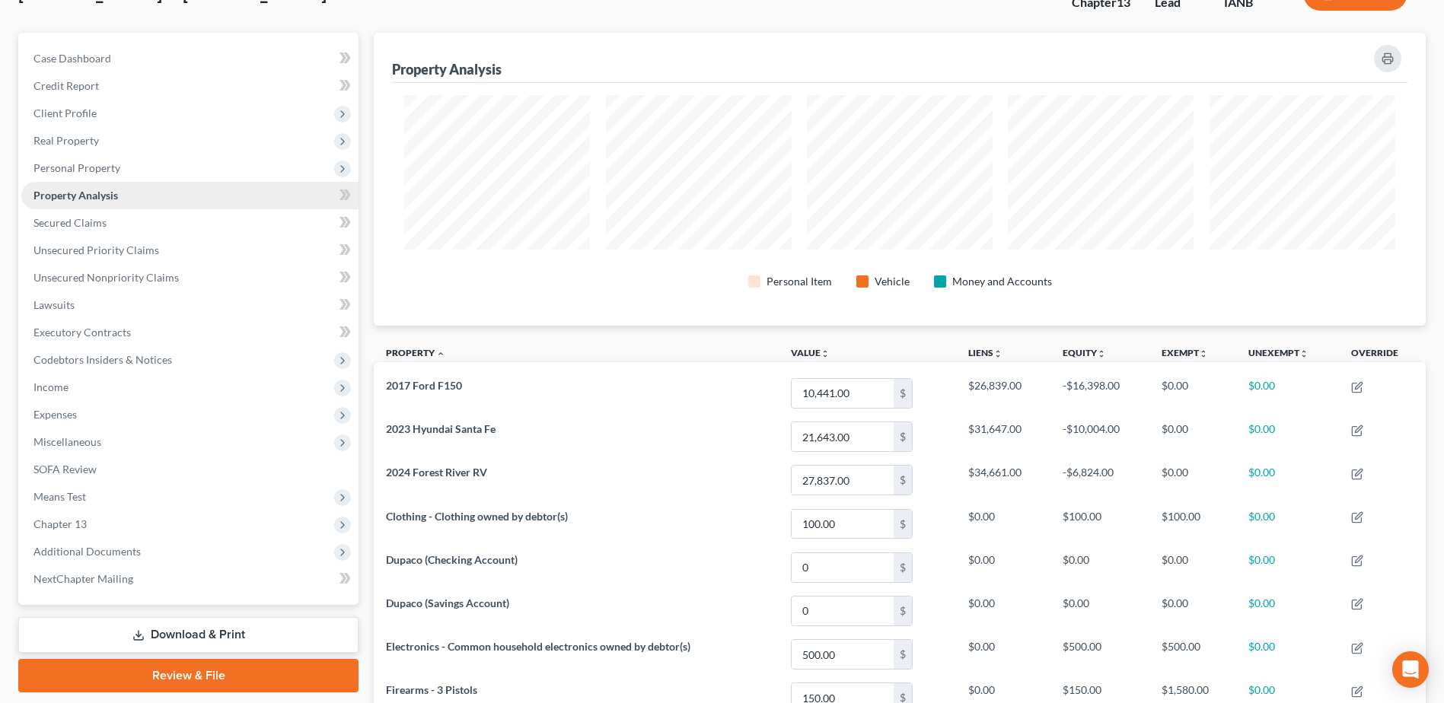
scroll to position [76, 0]
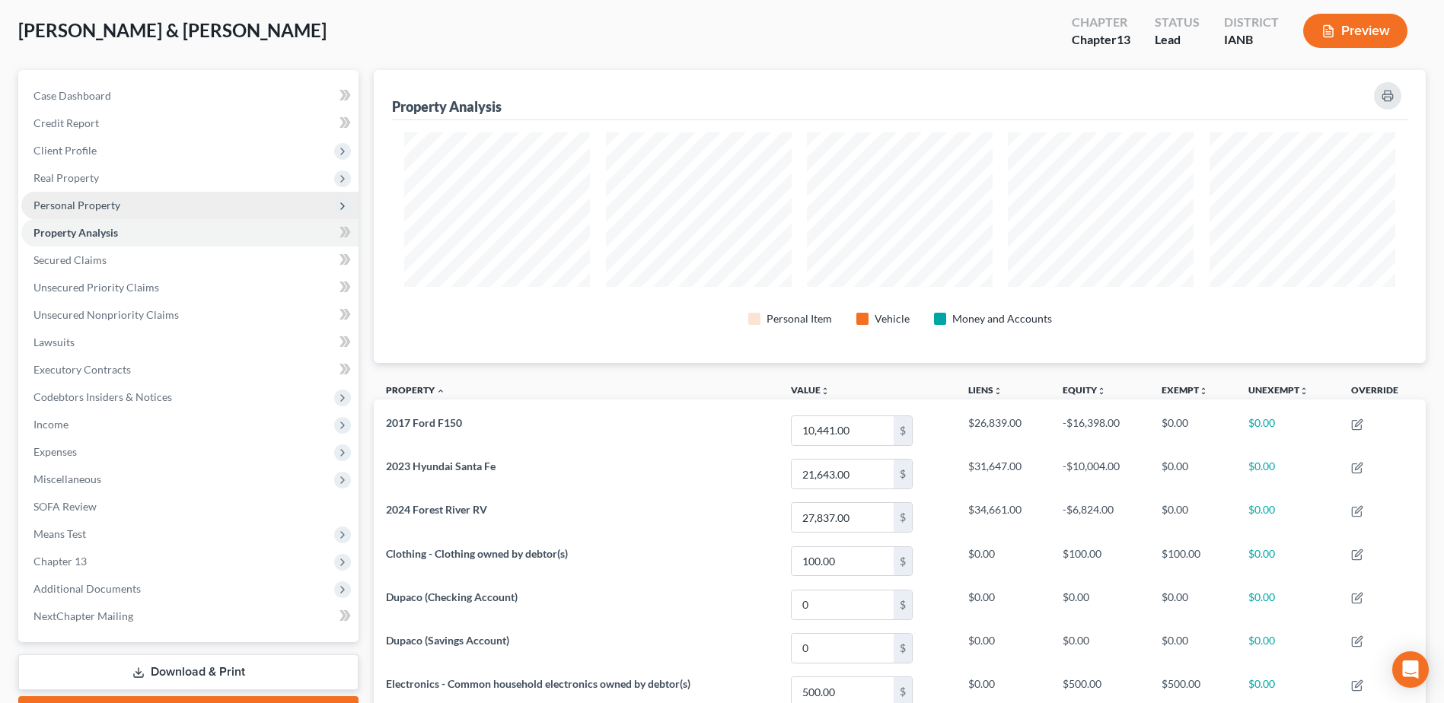
click at [115, 216] on span "Personal Property" at bounding box center [189, 205] width 337 height 27
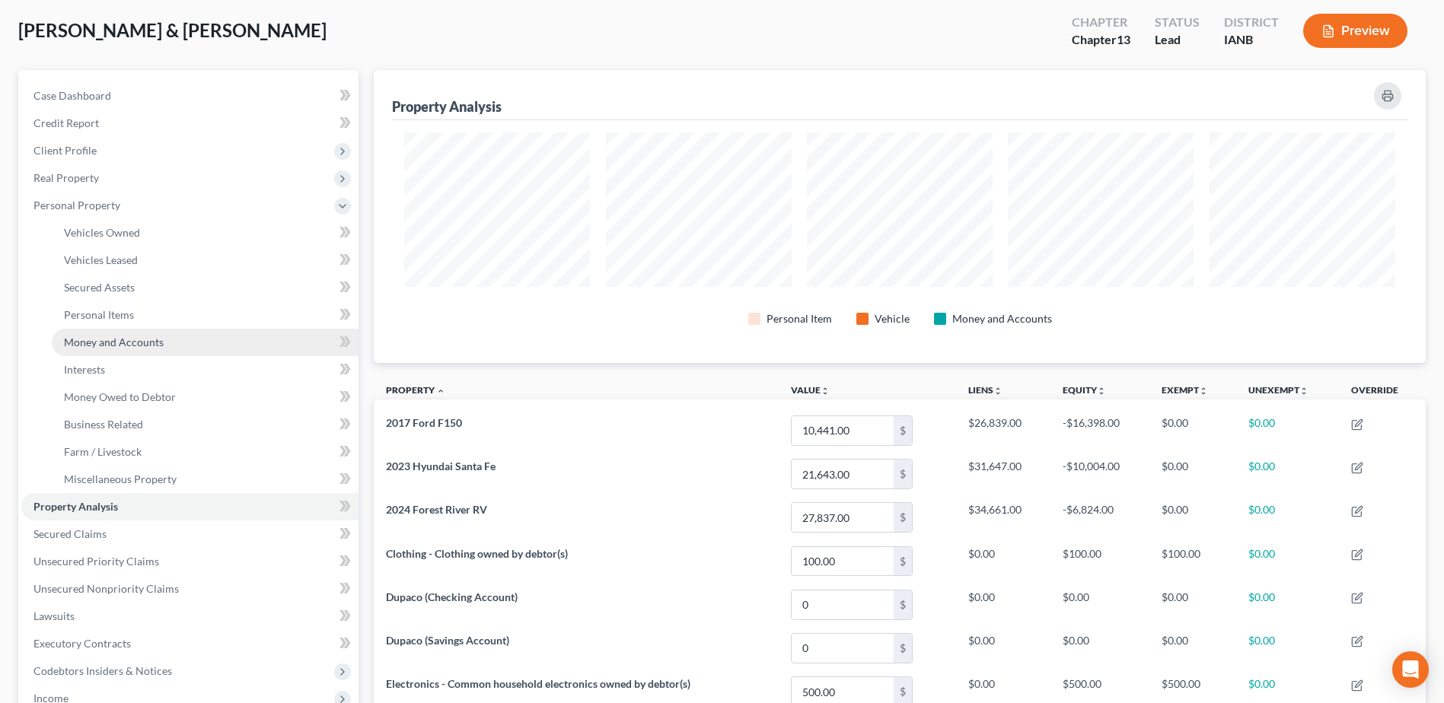
click at [143, 336] on span "Money and Accounts" at bounding box center [114, 342] width 100 height 13
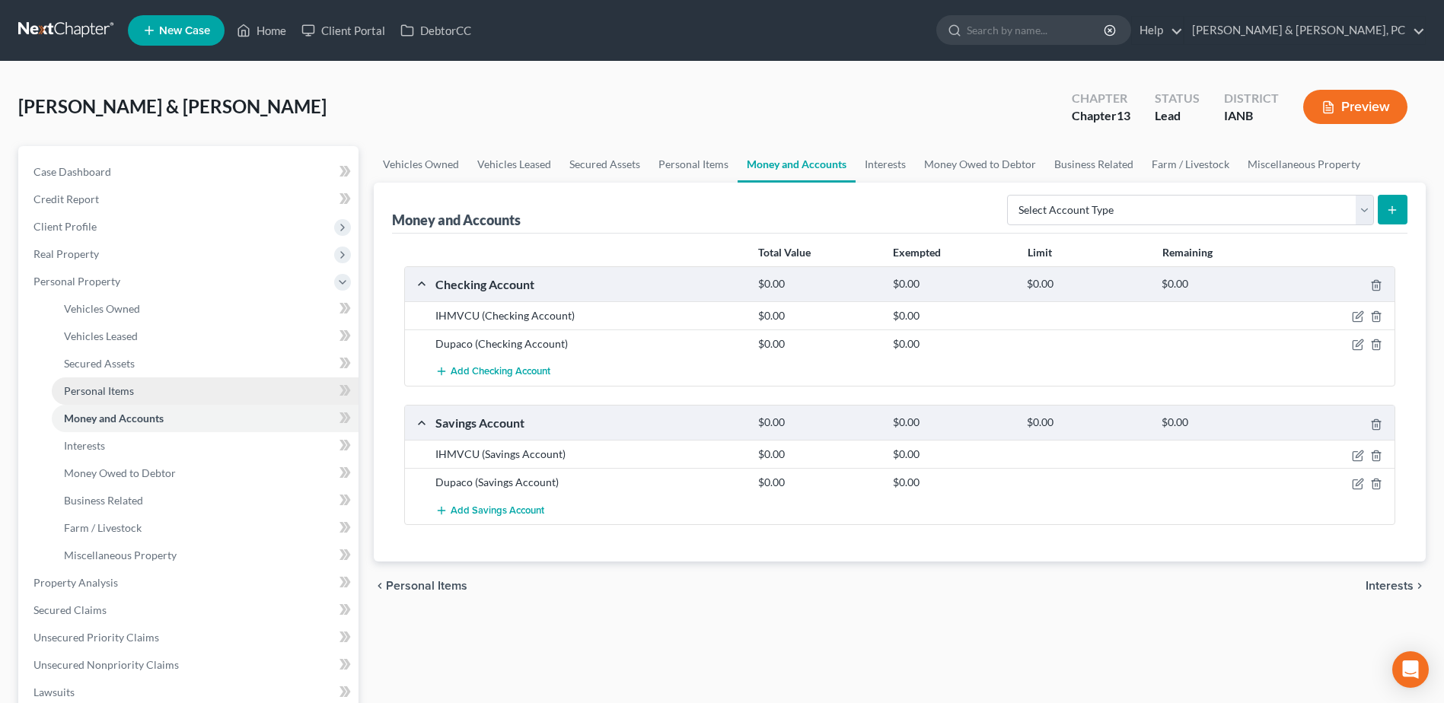
click at [157, 390] on link "Personal Items" at bounding box center [205, 390] width 307 height 27
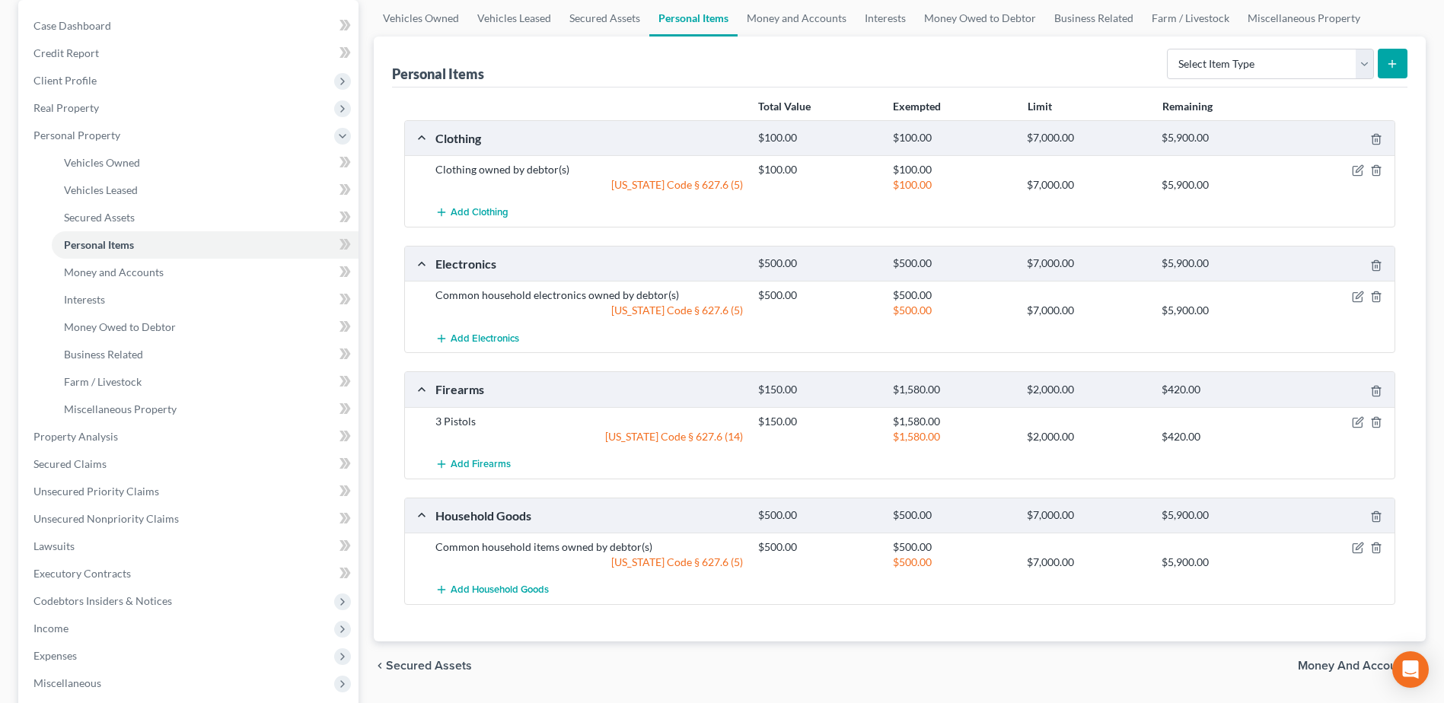
scroll to position [152, 0]
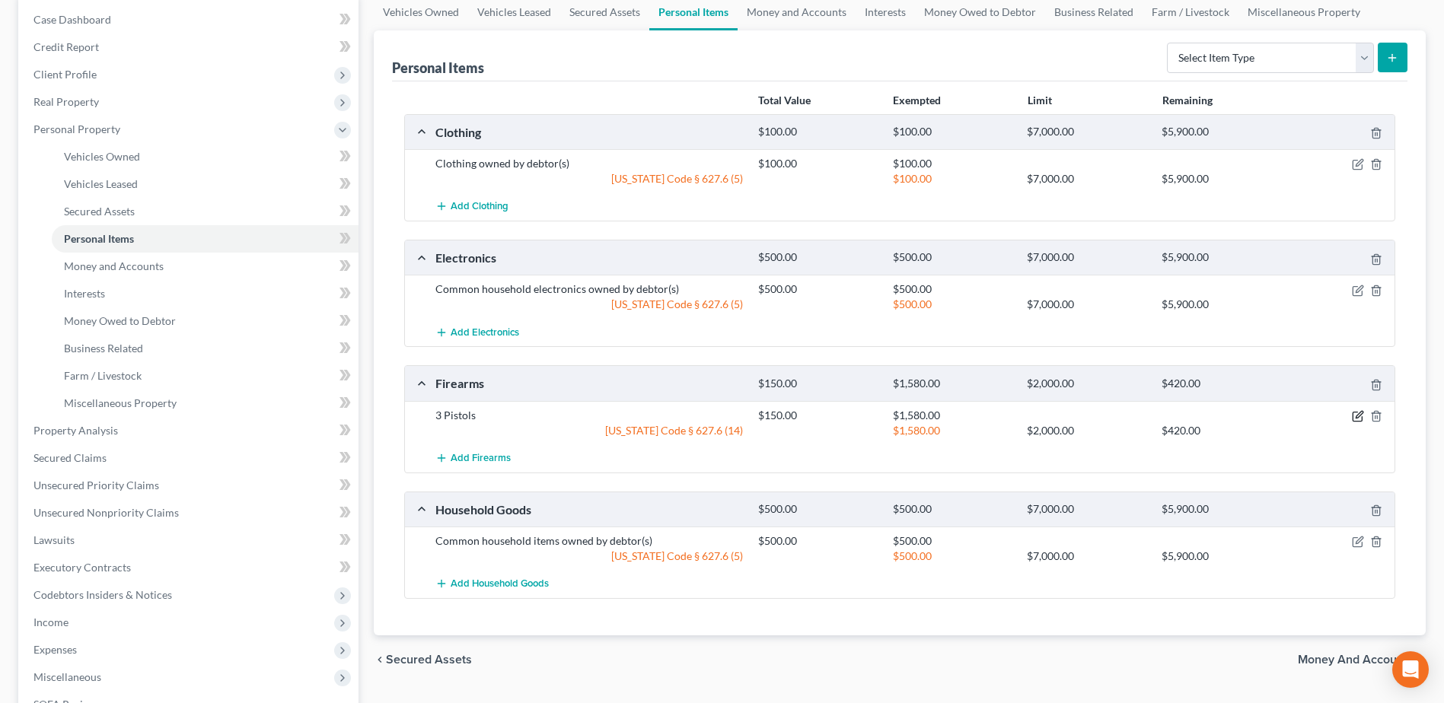
click at [1358, 418] on icon "button" at bounding box center [1358, 416] width 12 height 12
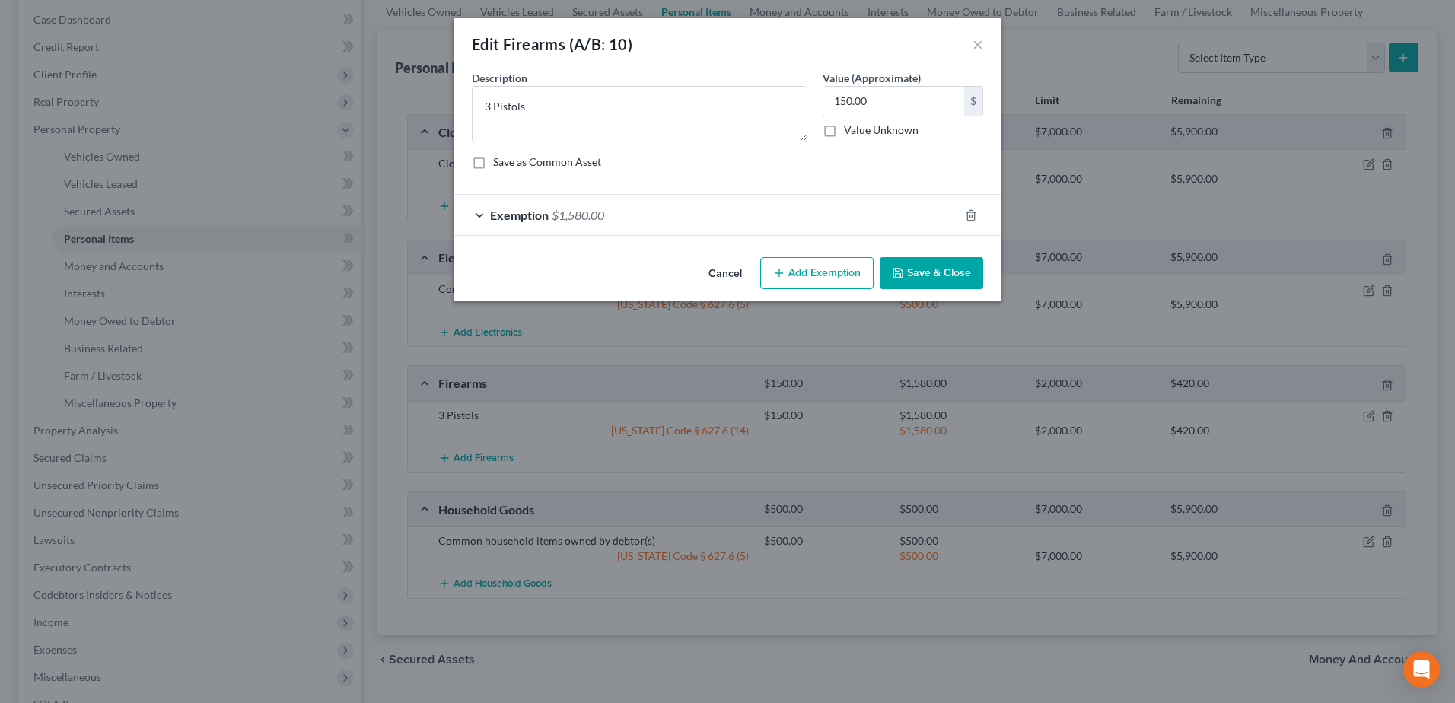
click at [633, 216] on div "Exemption $1,580.00" at bounding box center [706, 215] width 505 height 40
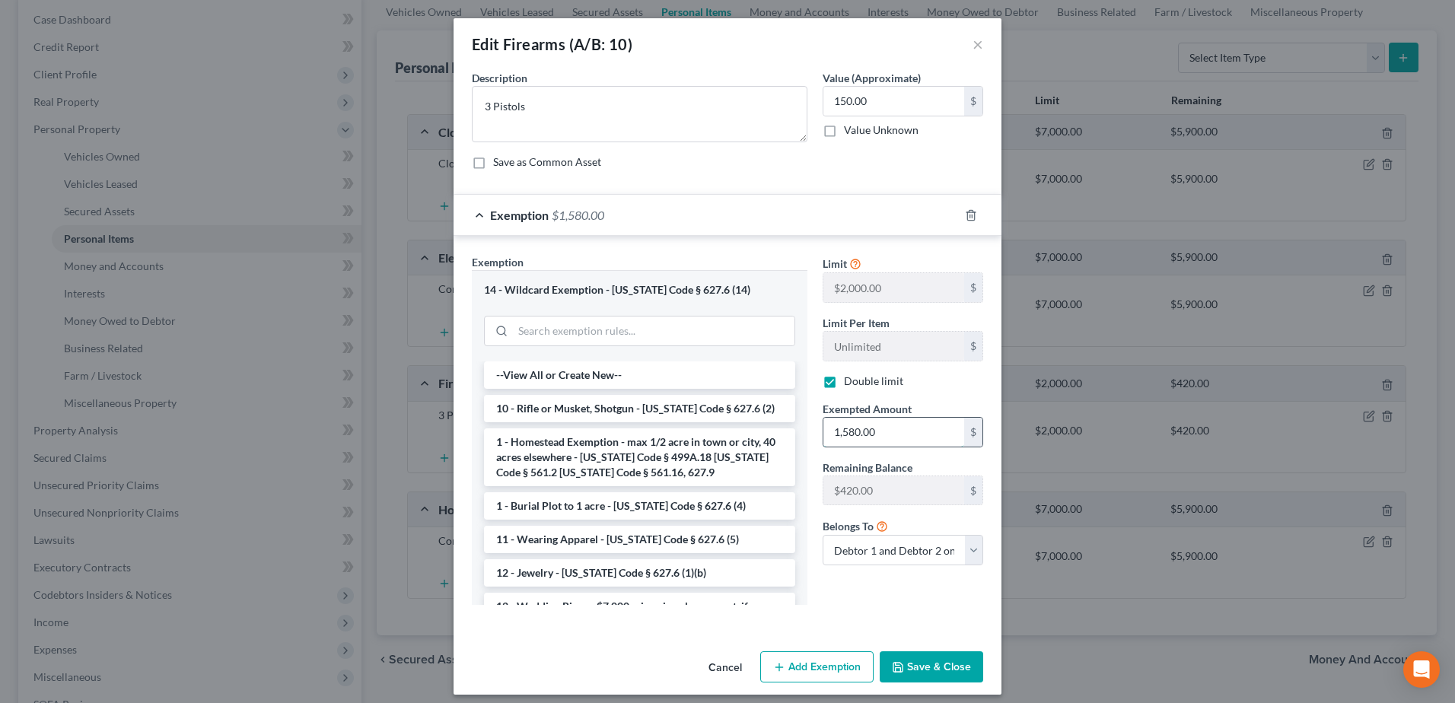
click at [896, 437] on input "1,580.00" at bounding box center [893, 432] width 141 height 29
type input "150"
click at [910, 672] on button "Save & Close" at bounding box center [931, 667] width 103 height 32
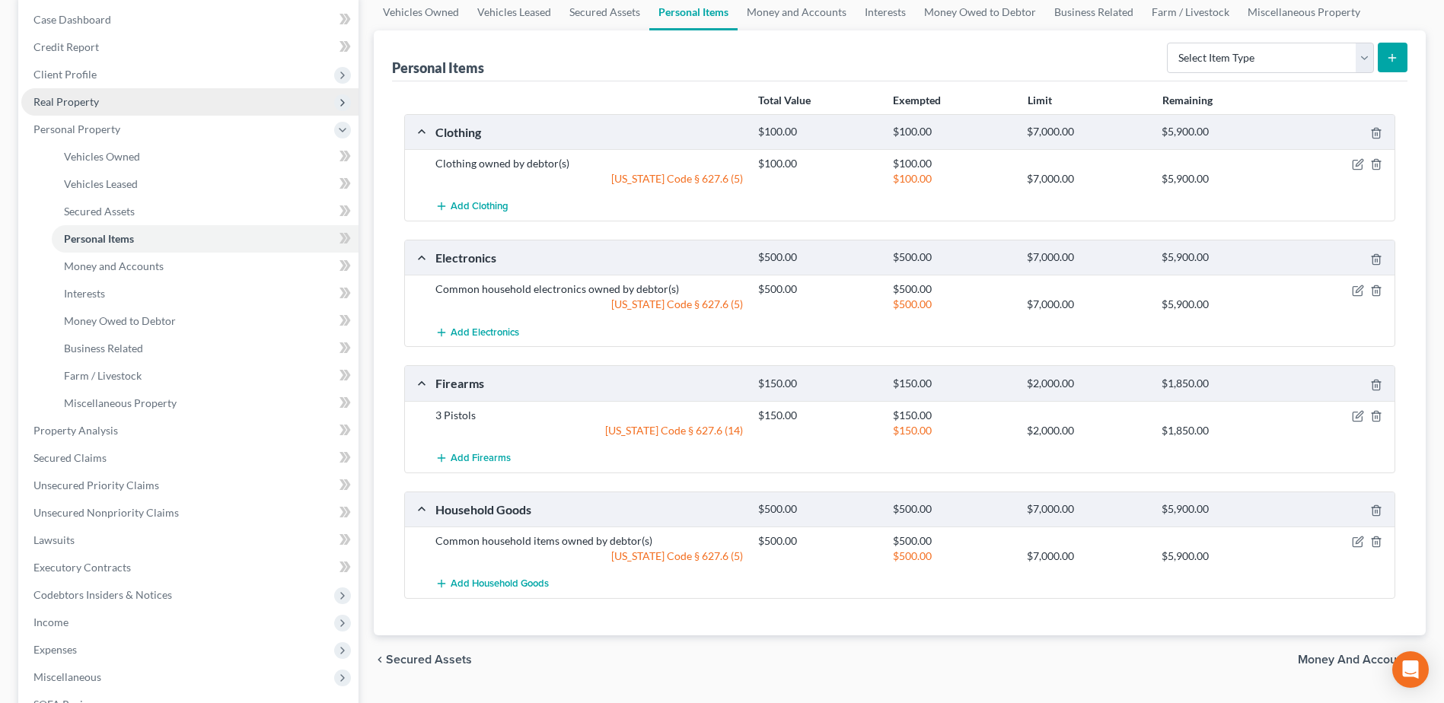
click at [109, 93] on span "Real Property" at bounding box center [189, 101] width 337 height 27
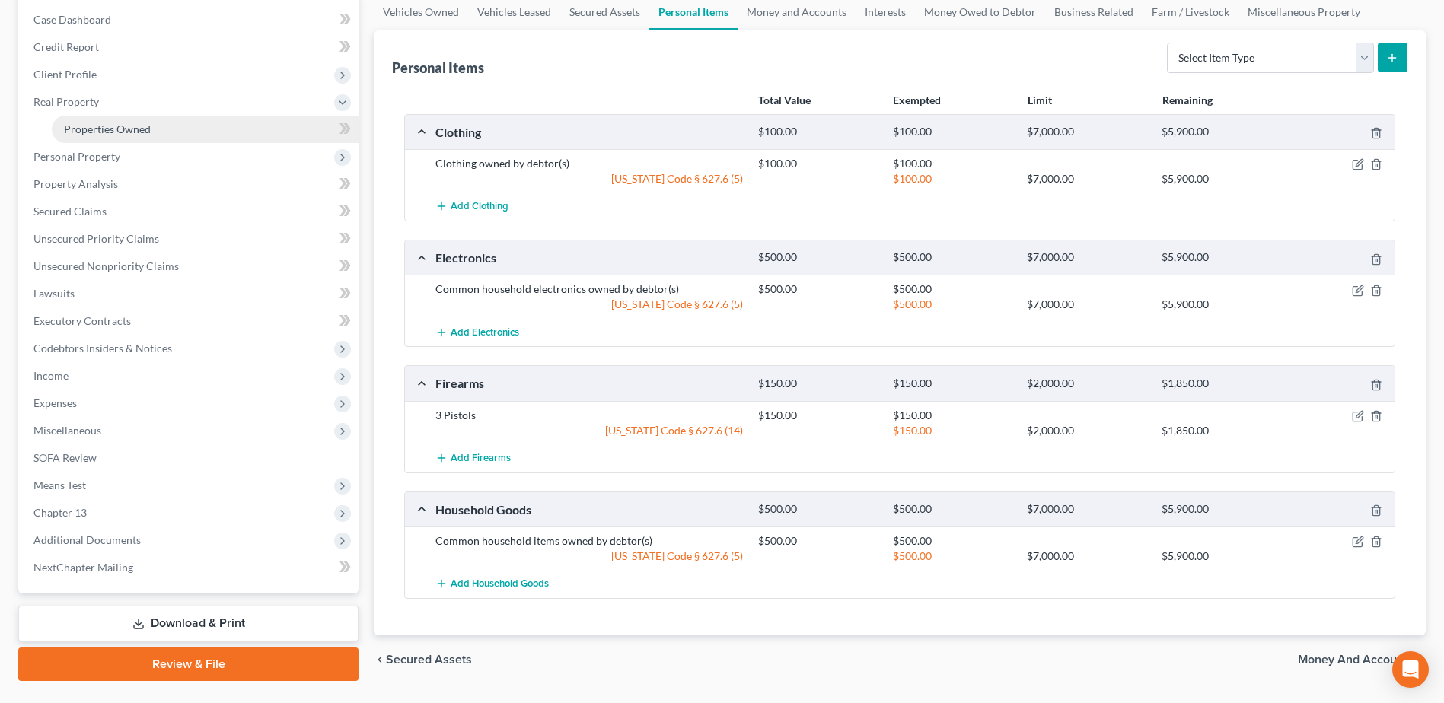
click at [150, 133] on link "Properties Owned" at bounding box center [205, 129] width 307 height 27
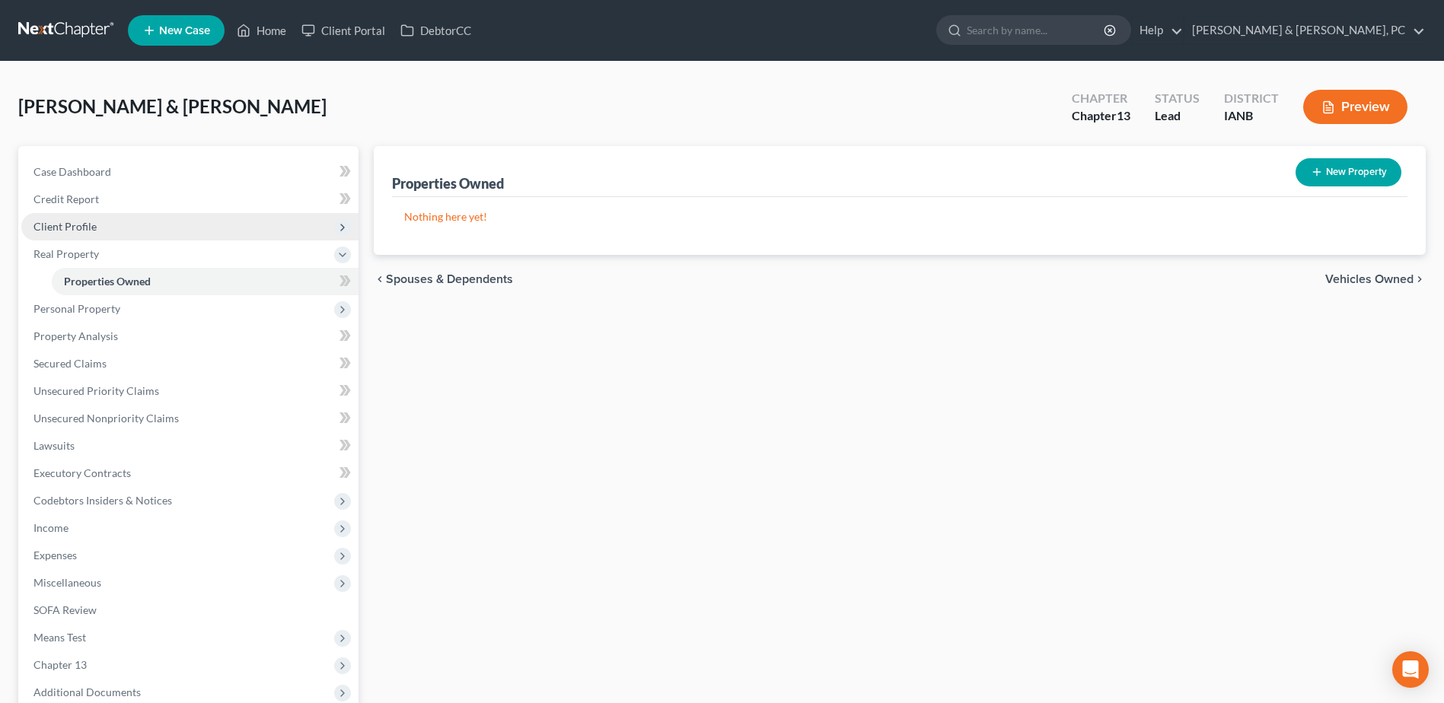
click at [161, 238] on span "Client Profile" at bounding box center [189, 226] width 337 height 27
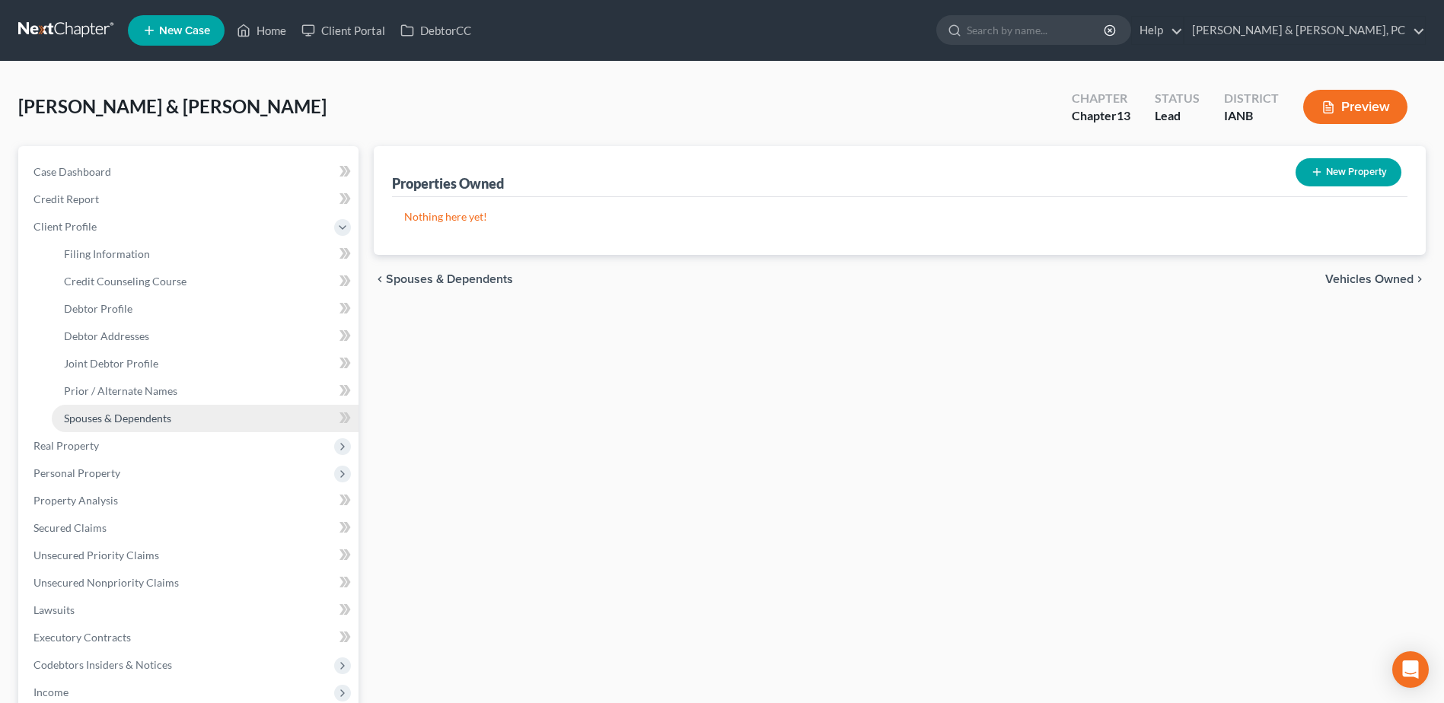
click at [161, 416] on span "Spouses & Dependents" at bounding box center [117, 418] width 107 height 13
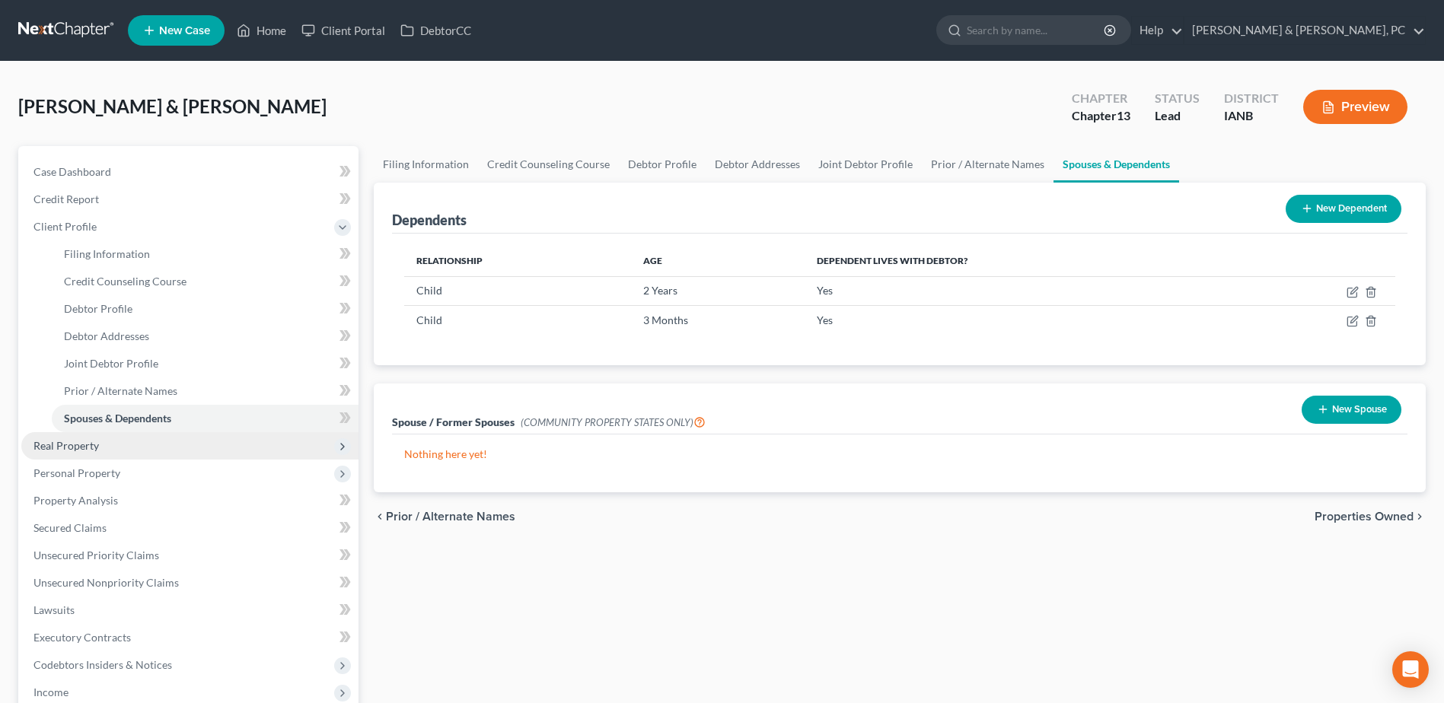
click at [170, 451] on span "Real Property" at bounding box center [189, 445] width 337 height 27
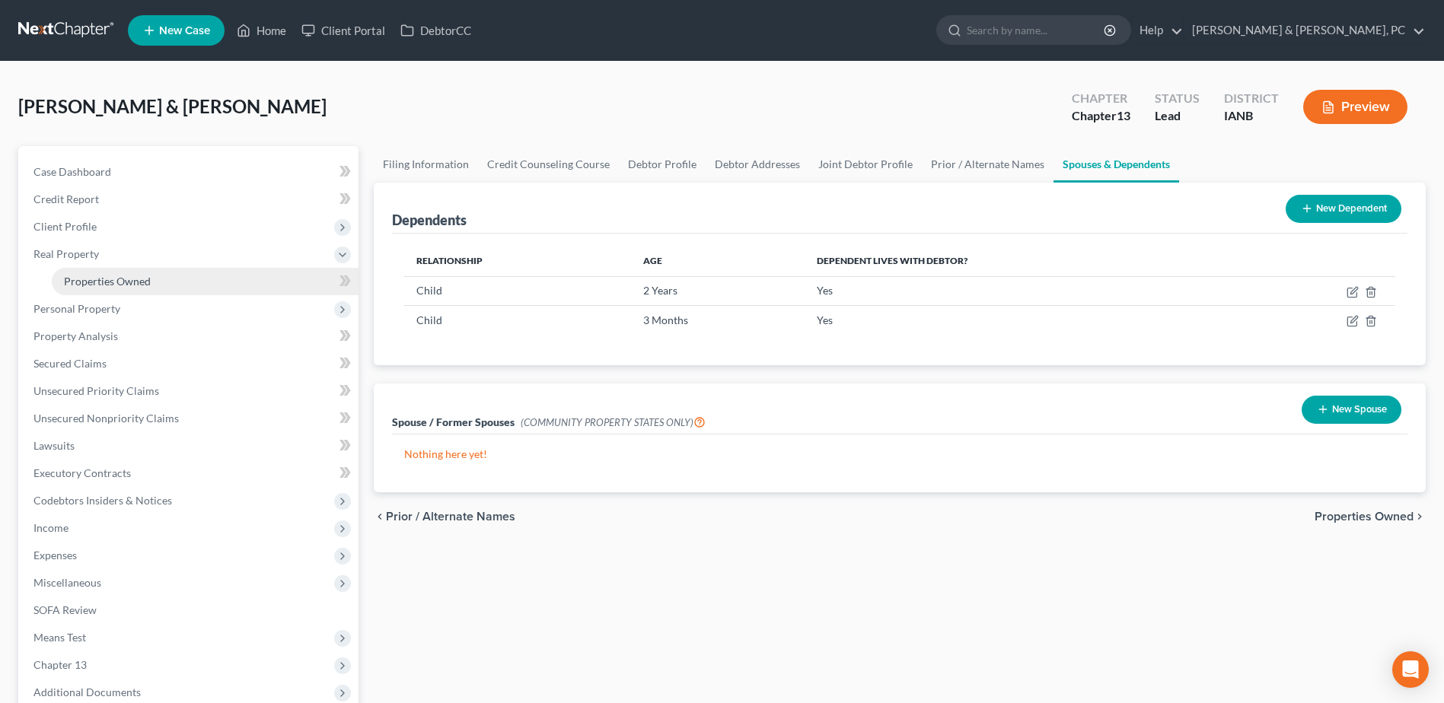
click at [97, 282] on span "Properties Owned" at bounding box center [107, 281] width 87 height 13
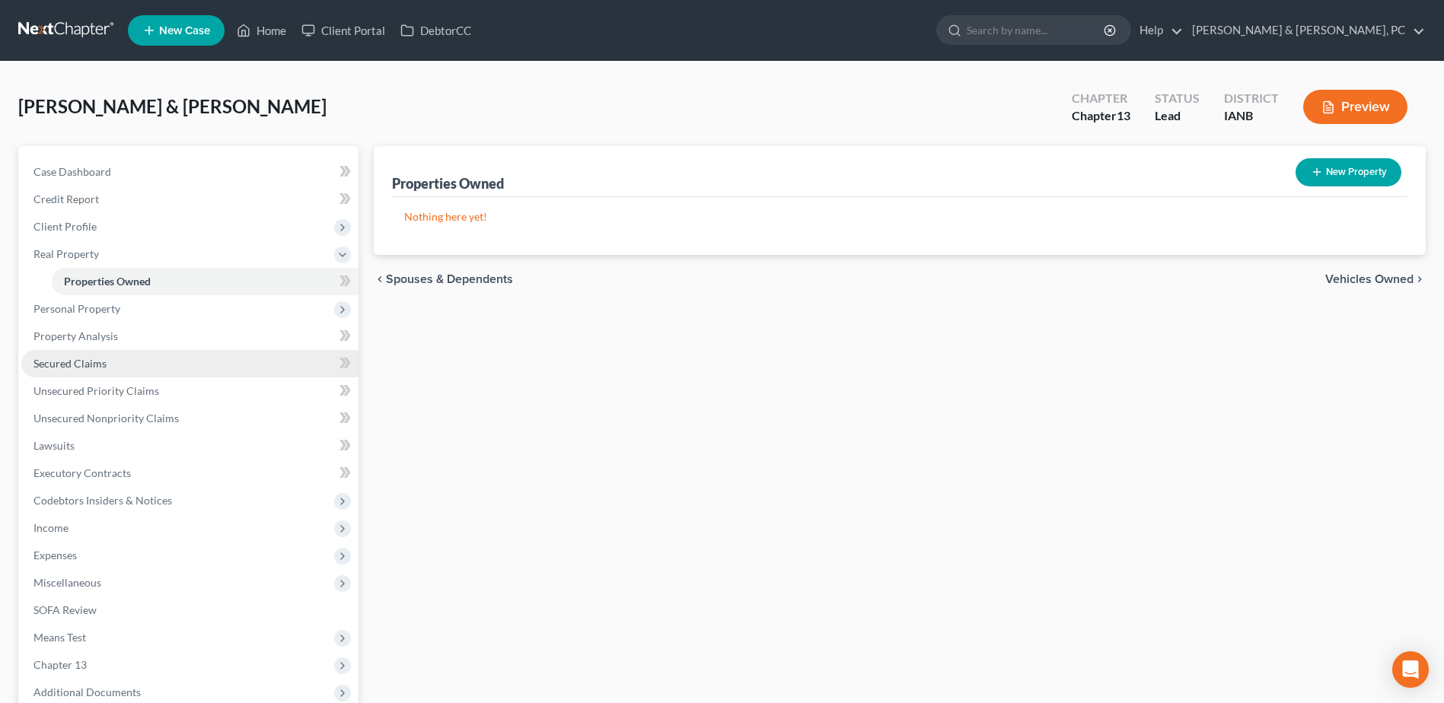
click at [129, 355] on link "Secured Claims" at bounding box center [189, 363] width 337 height 27
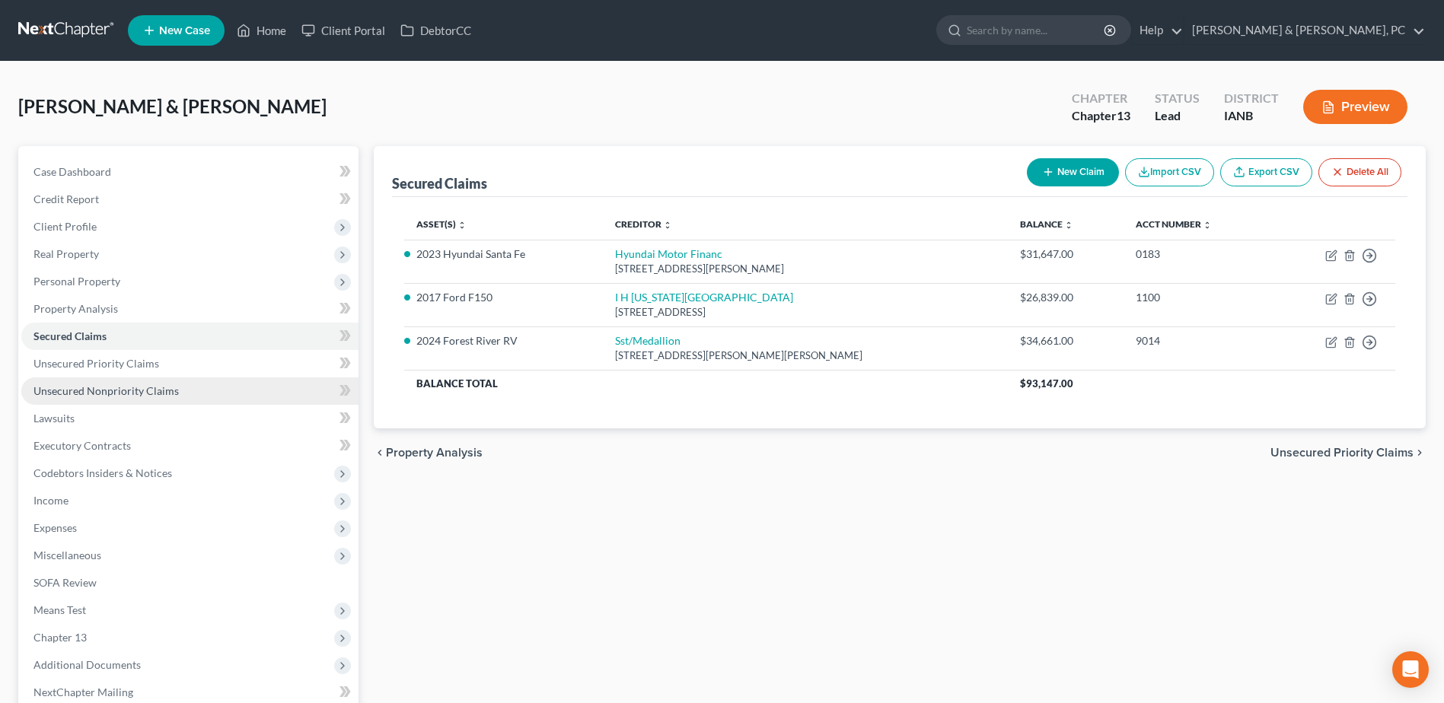
click at [133, 387] on span "Unsecured Nonpriority Claims" at bounding box center [105, 390] width 145 height 13
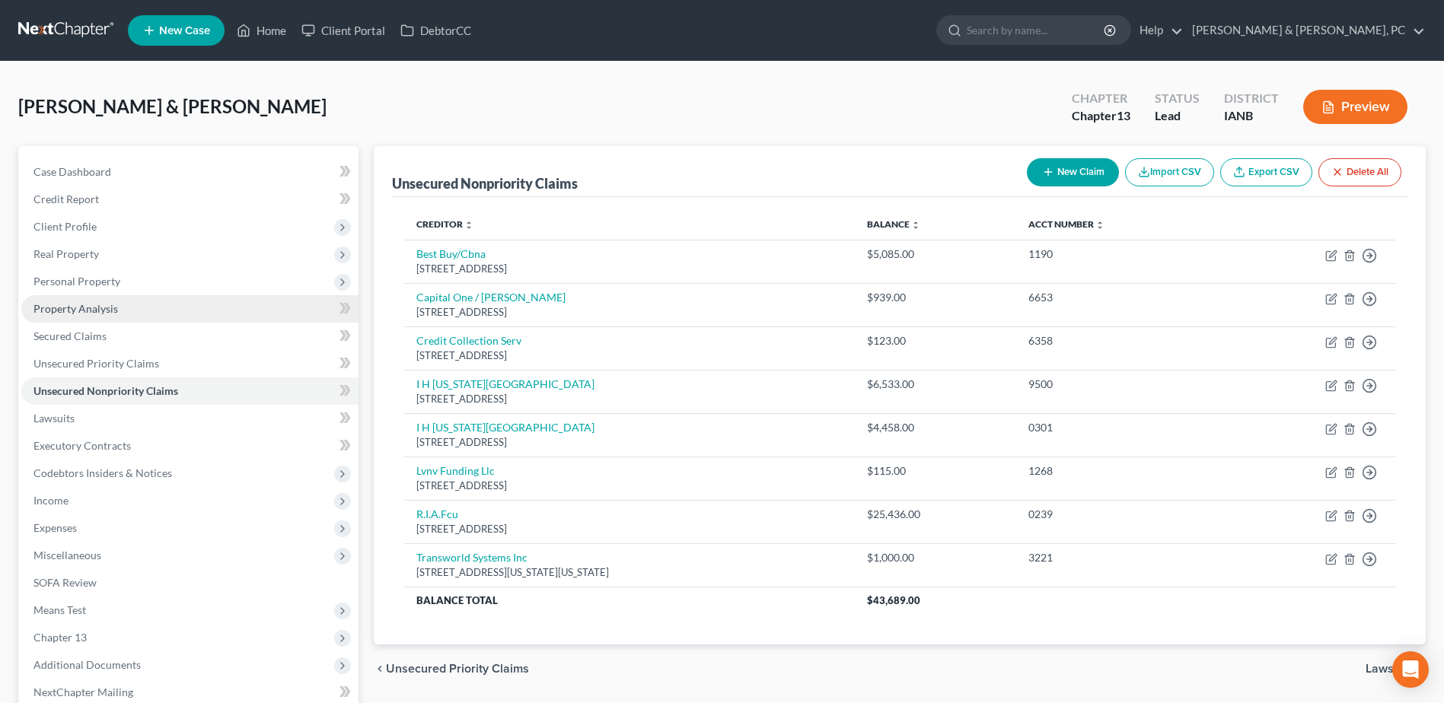
click at [108, 314] on span "Property Analysis" at bounding box center [75, 308] width 84 height 13
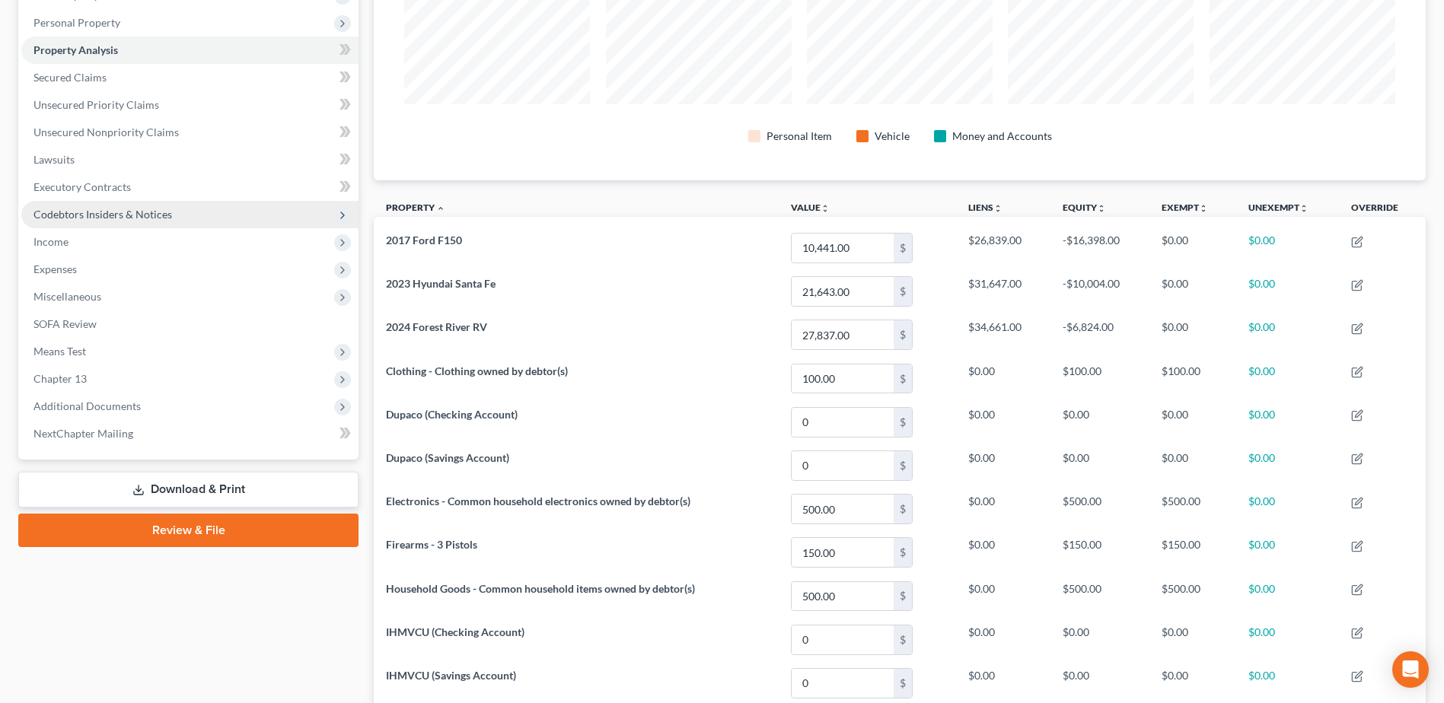
scroll to position [257, 0]
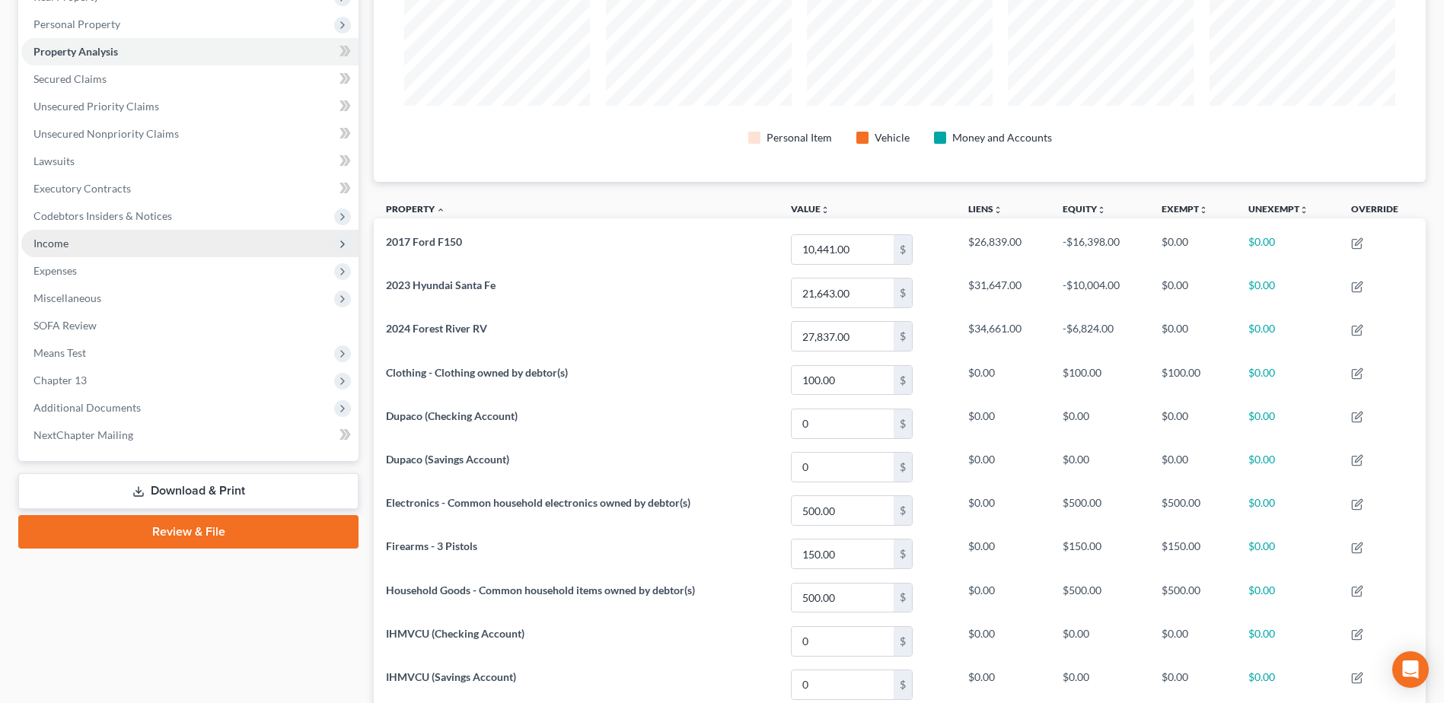
drag, startPoint x: 51, startPoint y: 237, endPoint x: 58, endPoint y: 256, distance: 20.2
click at [51, 237] on span "Income" at bounding box center [50, 243] width 35 height 13
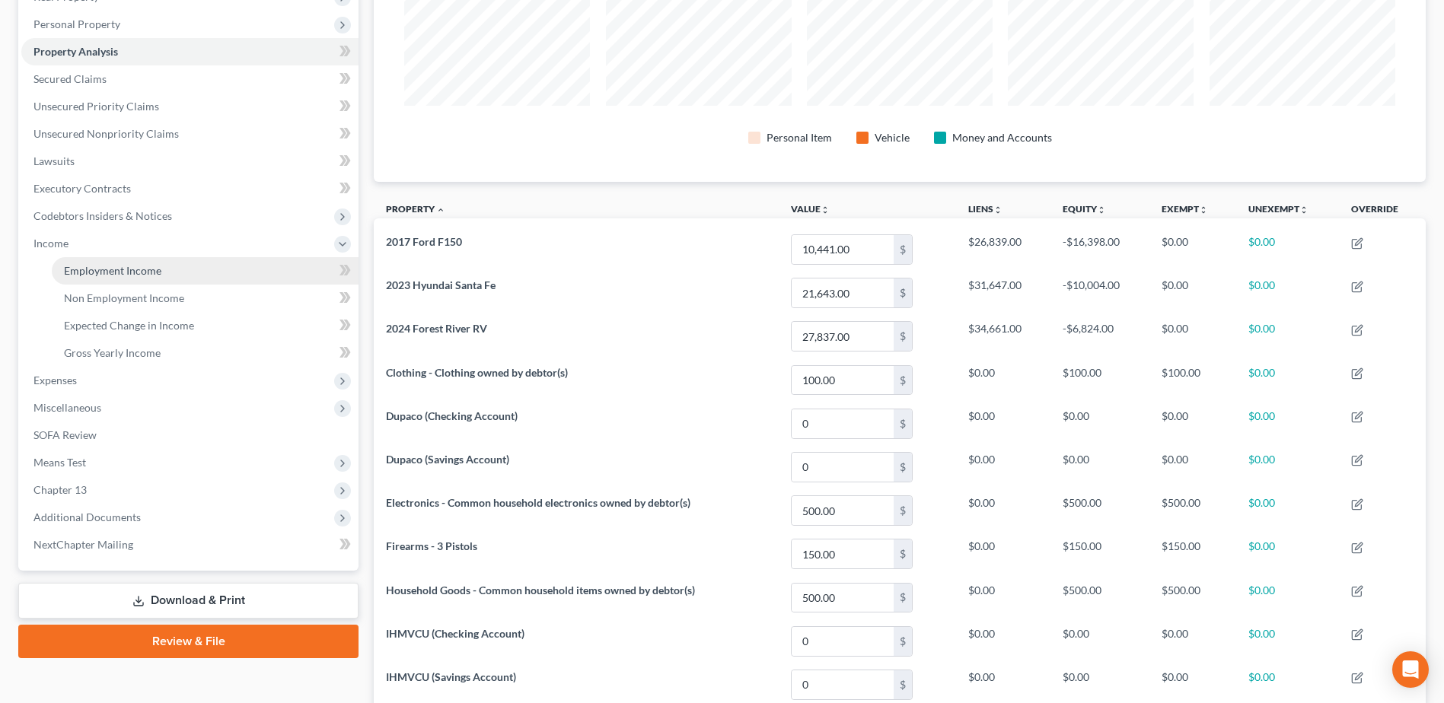
click at [68, 272] on span "Employment Income" at bounding box center [112, 270] width 97 height 13
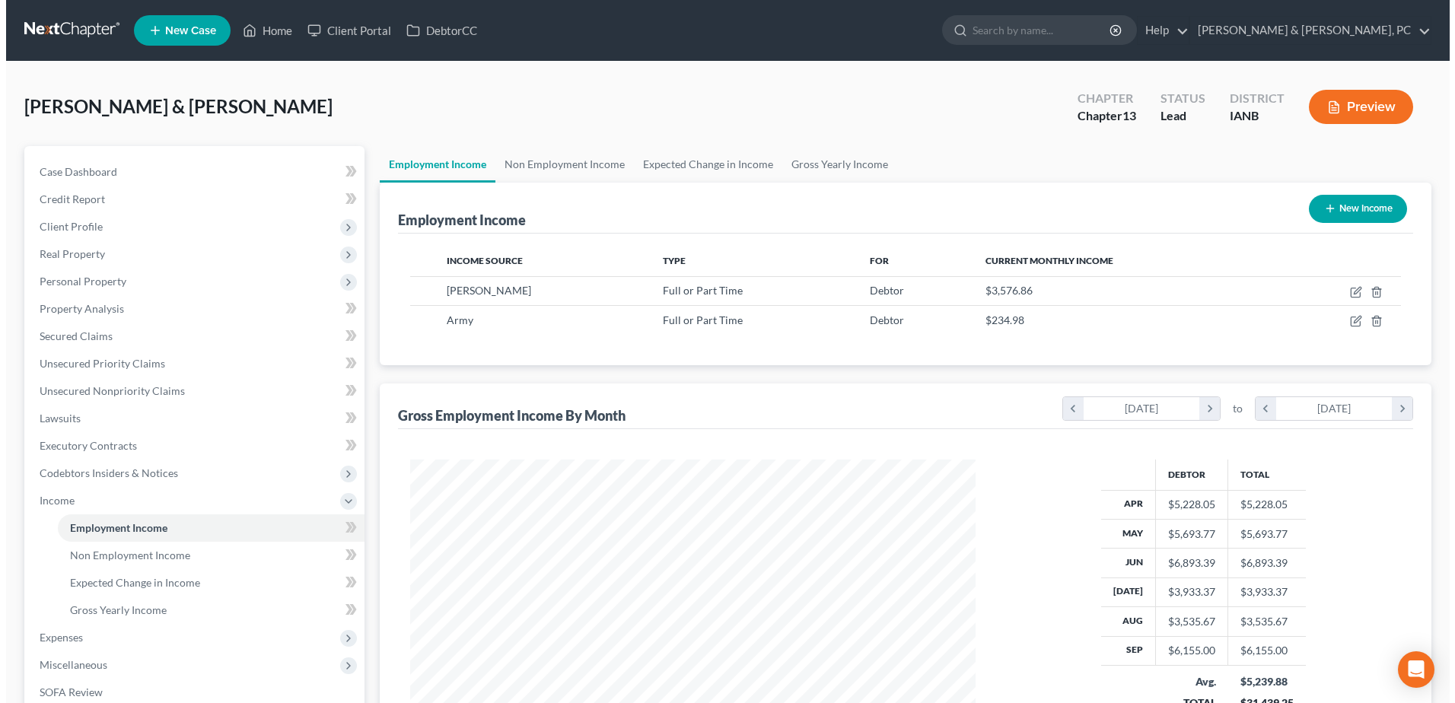
scroll to position [282, 595]
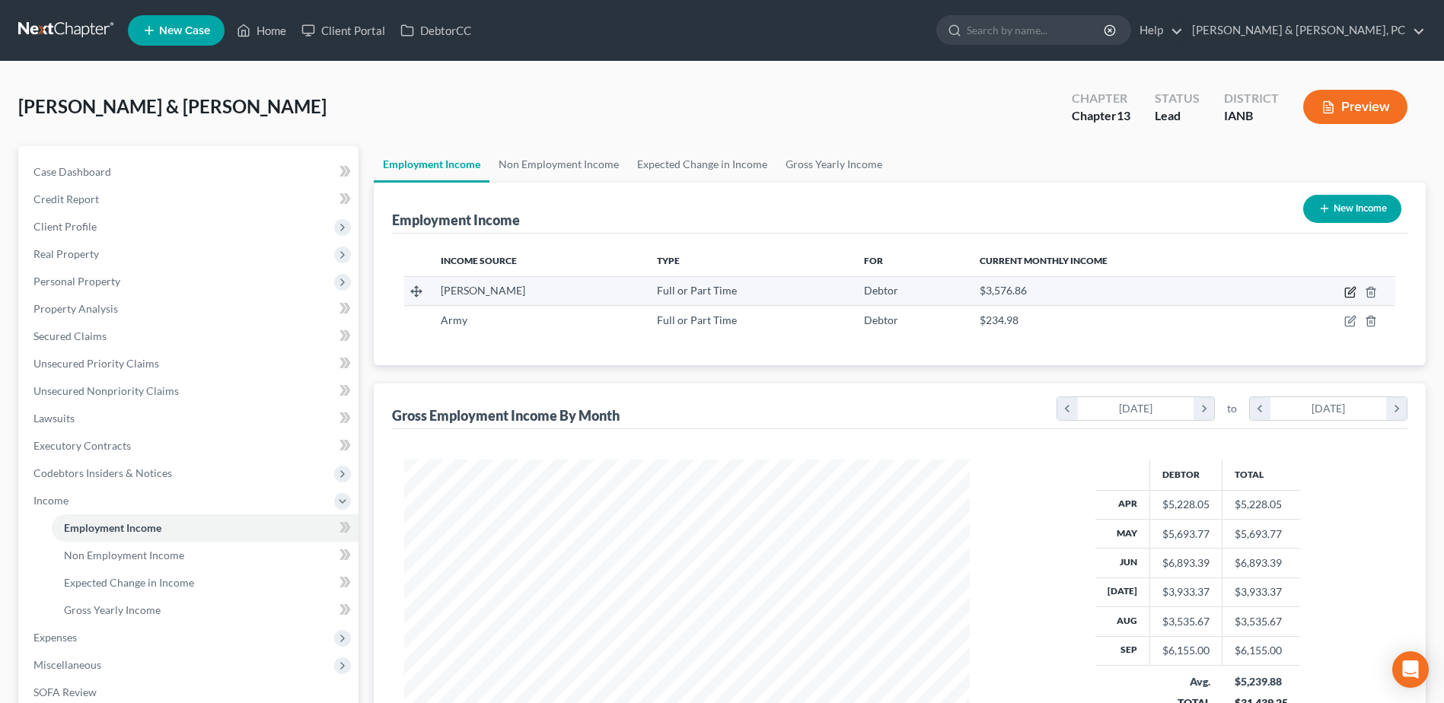
click at [1346, 296] on icon "button" at bounding box center [1350, 292] width 12 height 12
select select "0"
select select "16"
select select "2"
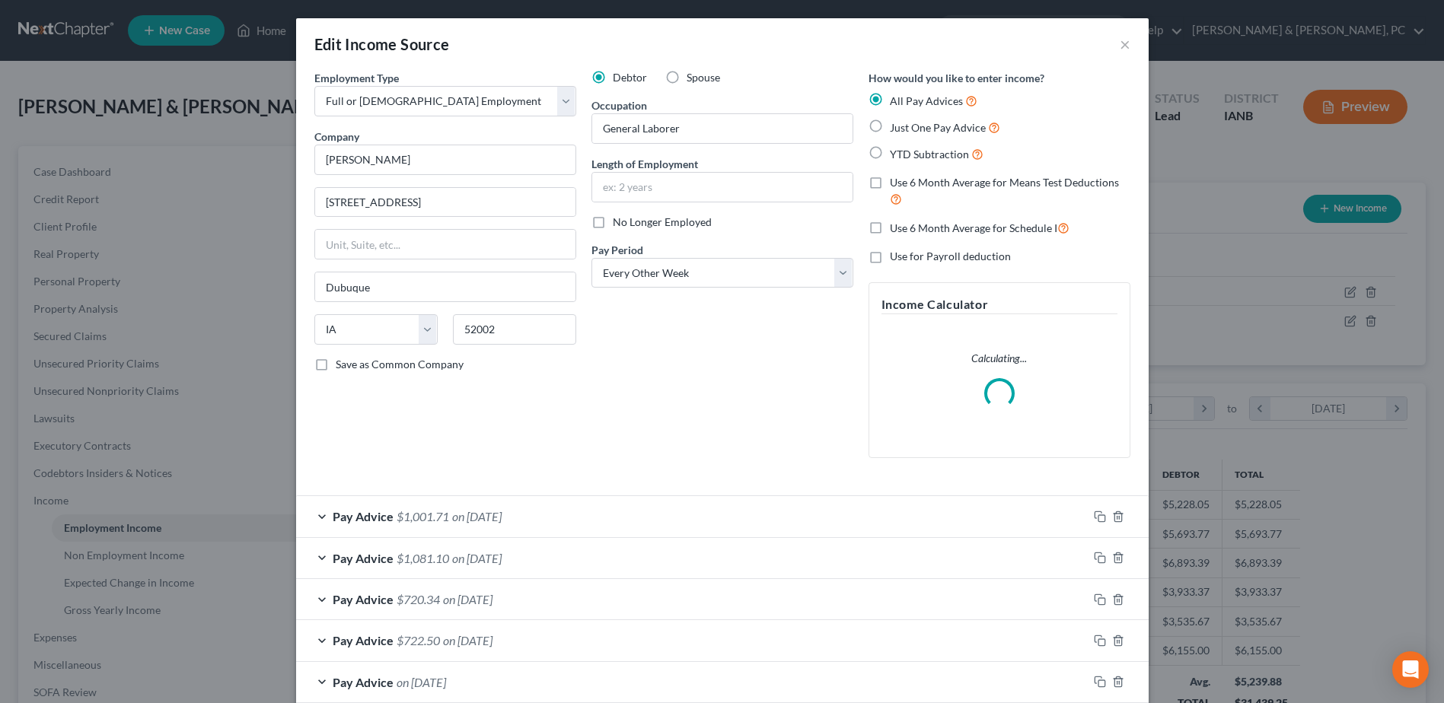
scroll to position [285, 601]
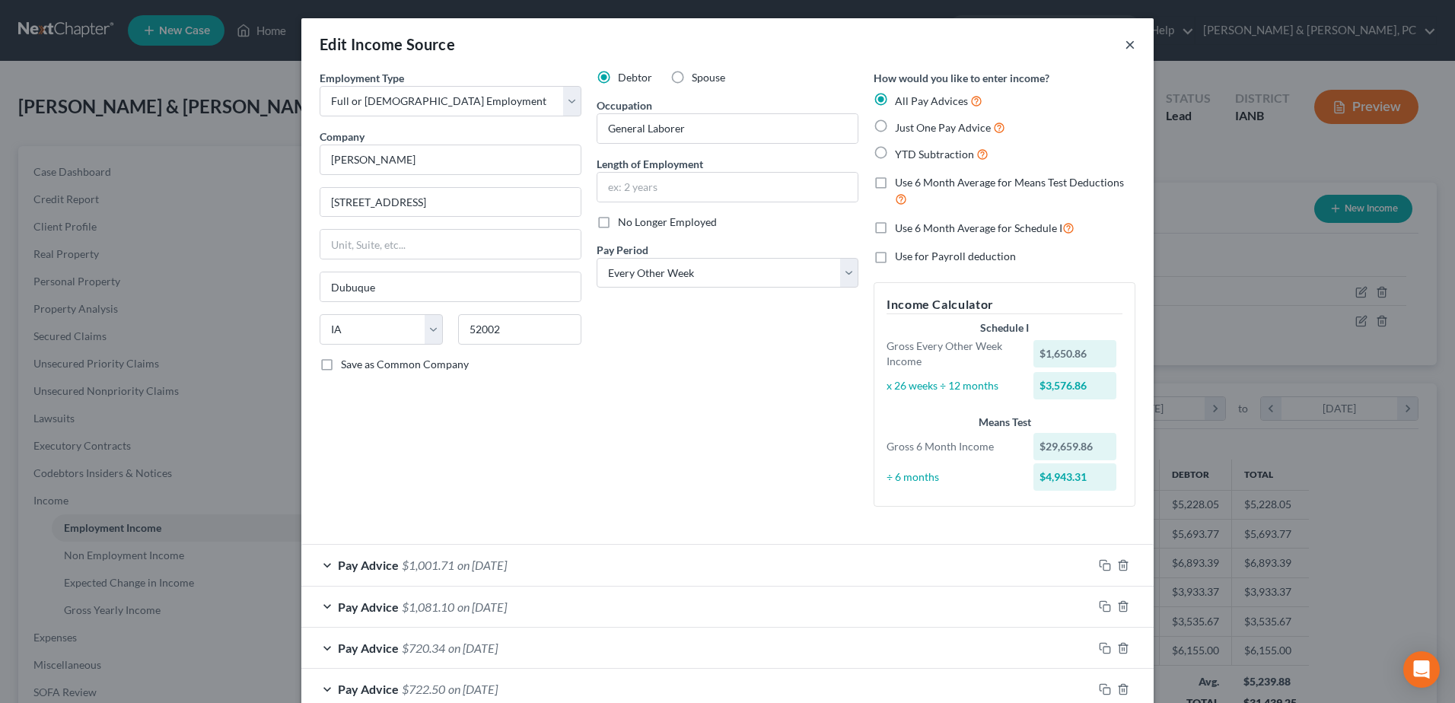
drag, startPoint x: 1122, startPoint y: 47, endPoint x: 176, endPoint y: 338, distance: 989.6
click at [1125, 47] on button "×" at bounding box center [1130, 44] width 11 height 18
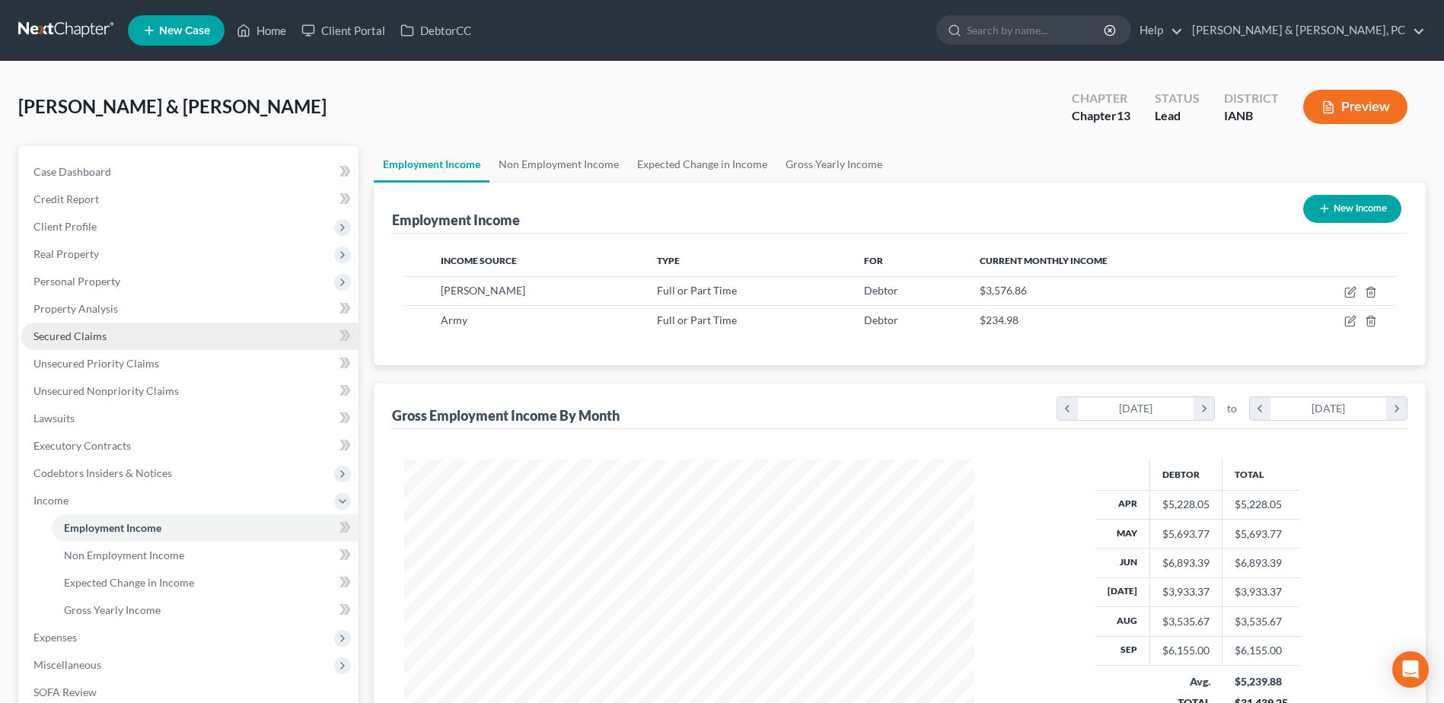
scroll to position [760736, 760423]
click at [102, 383] on link "Unsecured Nonpriority Claims" at bounding box center [189, 390] width 337 height 27
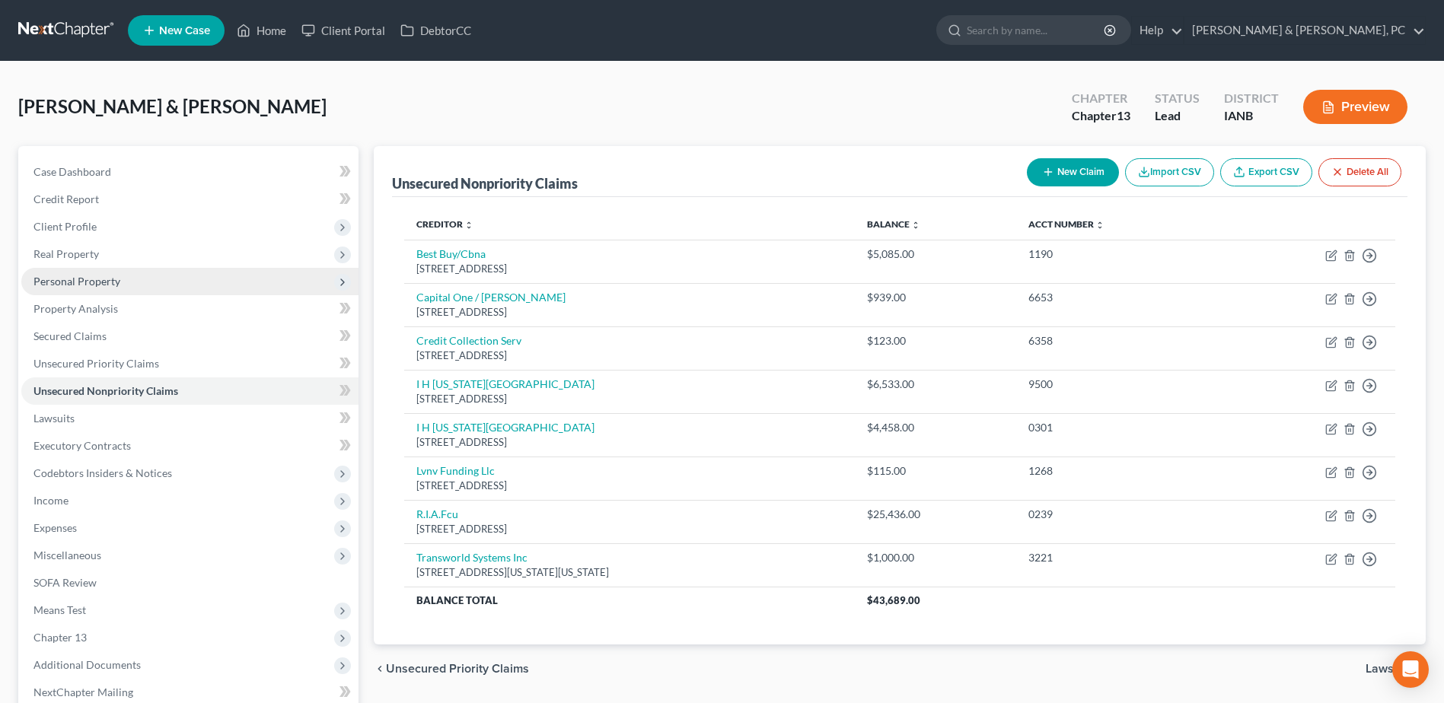
click at [154, 282] on span "Personal Property" at bounding box center [189, 281] width 337 height 27
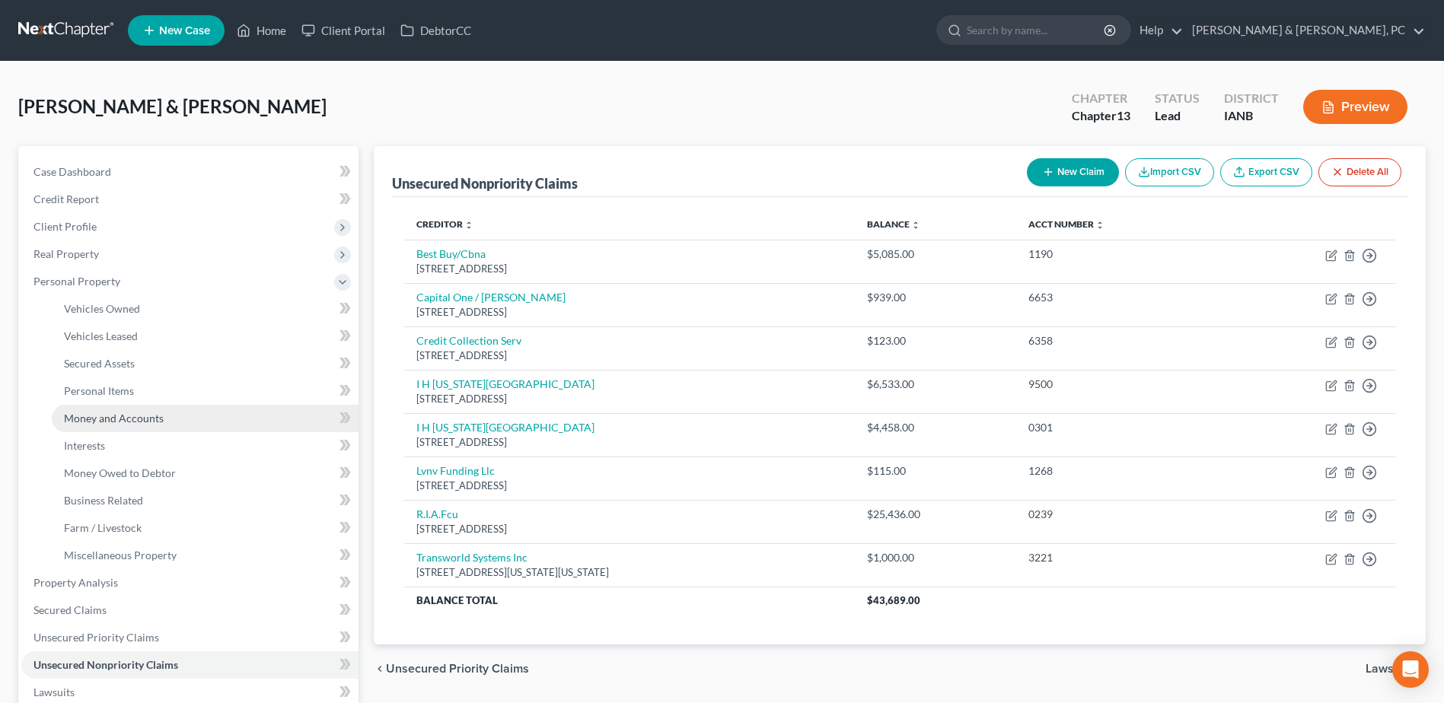
click at [212, 419] on link "Money and Accounts" at bounding box center [205, 418] width 307 height 27
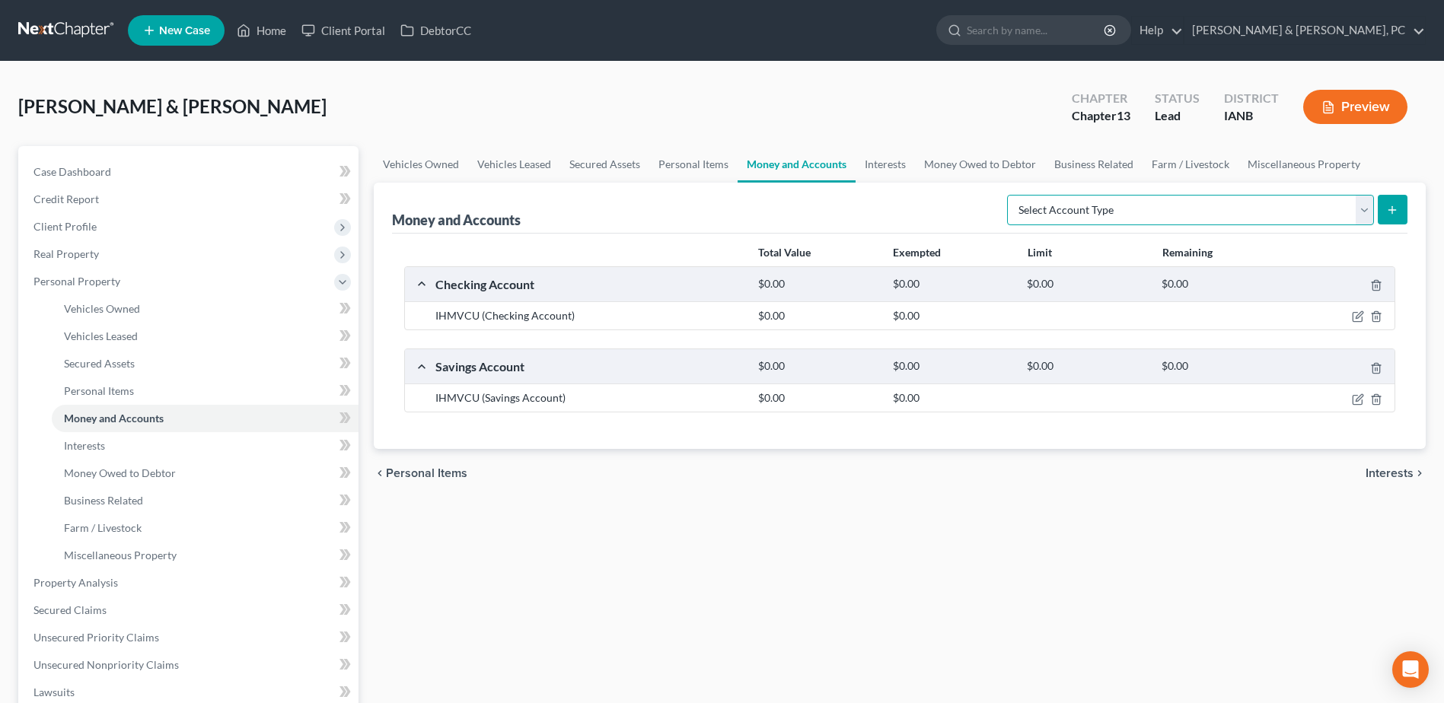
click at [1053, 219] on select "Select Account Type Brokerage (A/B: 18, SOFA: 20) Cash on Hand (A/B: 16) Certif…" at bounding box center [1190, 210] width 367 height 30
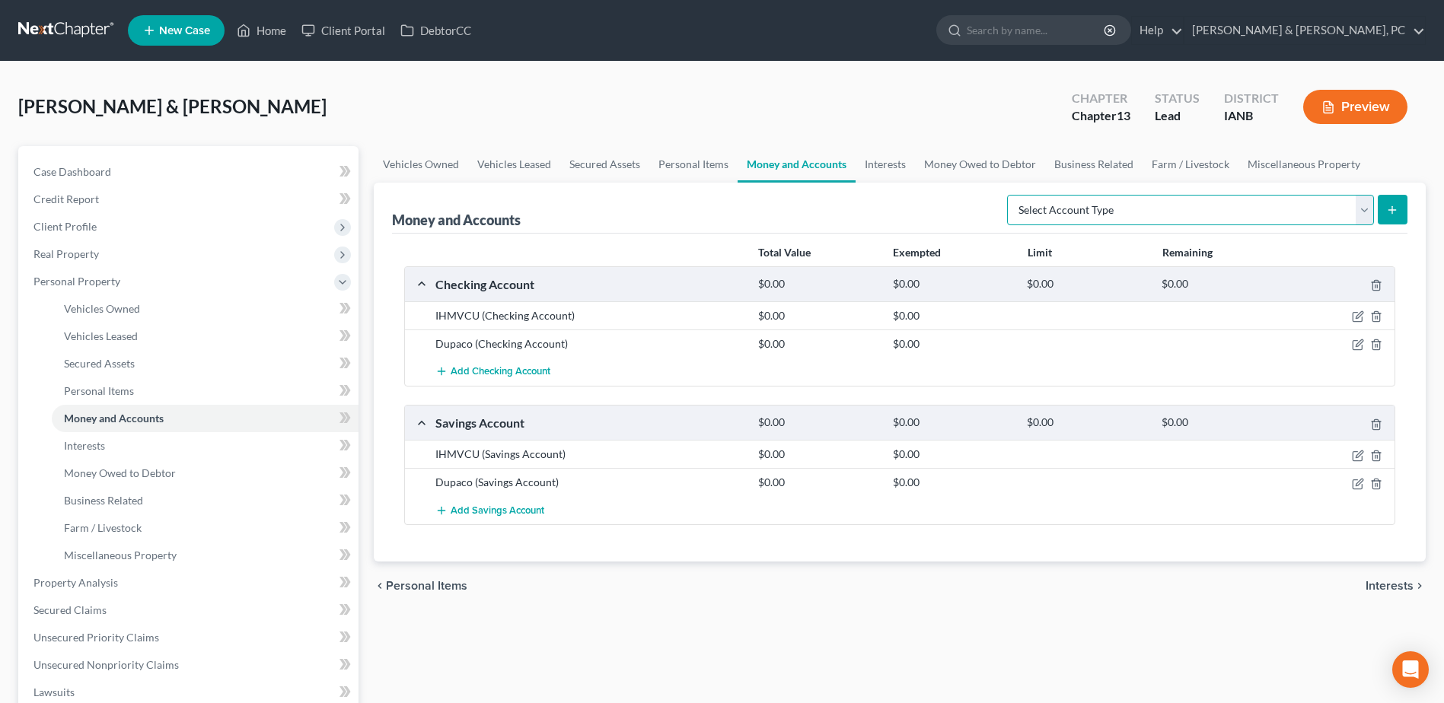
select select "savings"
click at [1011, 195] on select "Select Account Type Brokerage (A/B: 18, SOFA: 20) Cash on Hand (A/B: 16) Certif…" at bounding box center [1190, 210] width 367 height 30
click at [1377, 212] on button "submit" at bounding box center [1392, 210] width 30 height 30
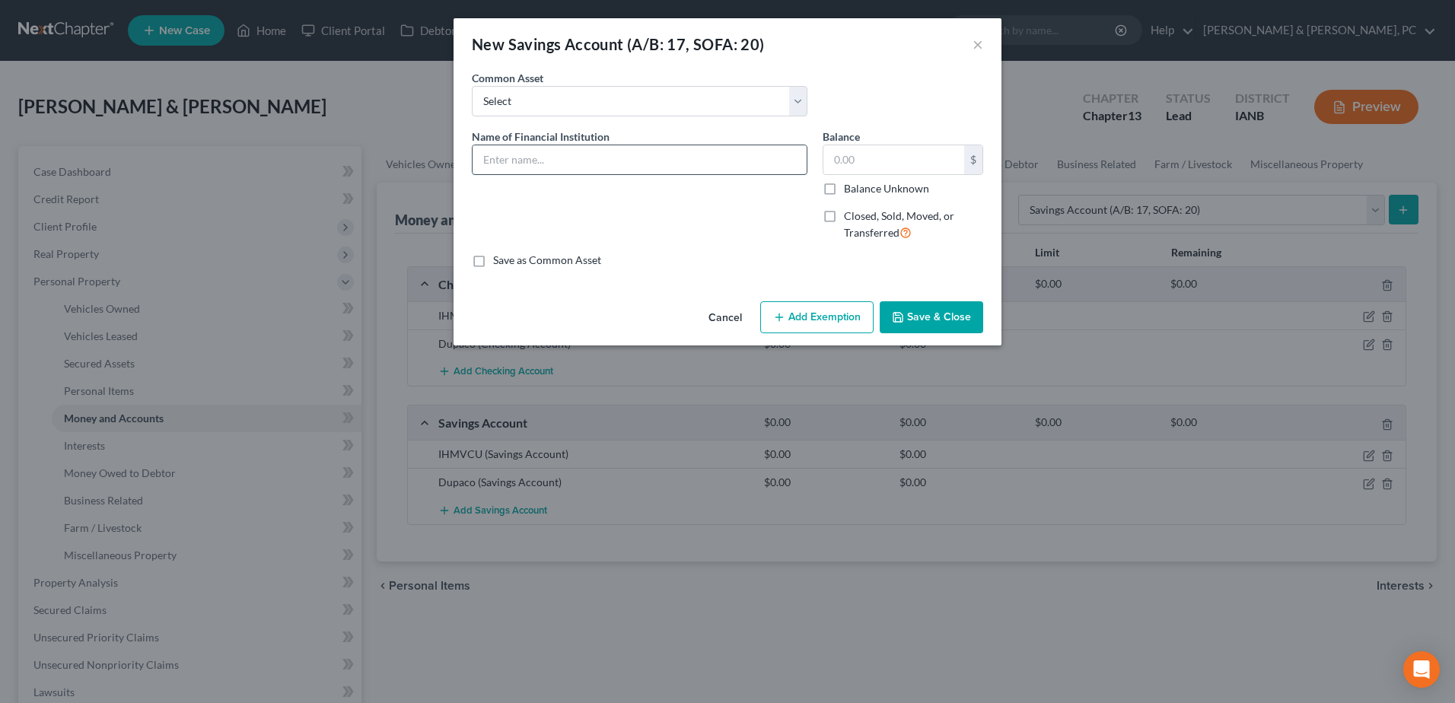
click at [556, 161] on input "text" at bounding box center [640, 159] width 334 height 29
type input "RIA"
click at [858, 212] on span "Closed, Sold, Moved, or Transferred" at bounding box center [899, 224] width 110 height 30
drag, startPoint x: 858, startPoint y: 212, endPoint x: 827, endPoint y: 217, distance: 30.8
click at [844, 217] on label "Closed, Sold, Moved, or Transferred" at bounding box center [913, 225] width 139 height 33
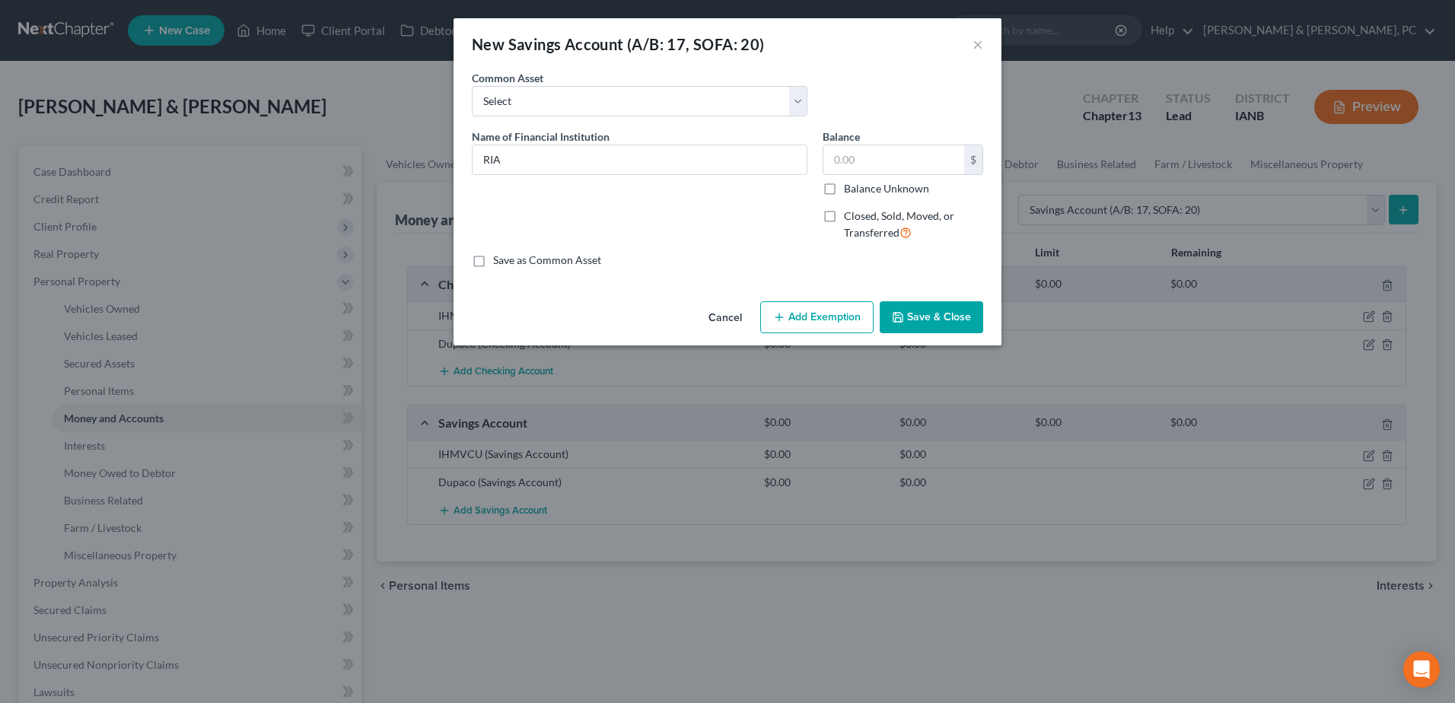
click at [850, 217] on input "Closed, Sold, Moved, or Transferred" at bounding box center [855, 214] width 10 height 10
checkbox input "true"
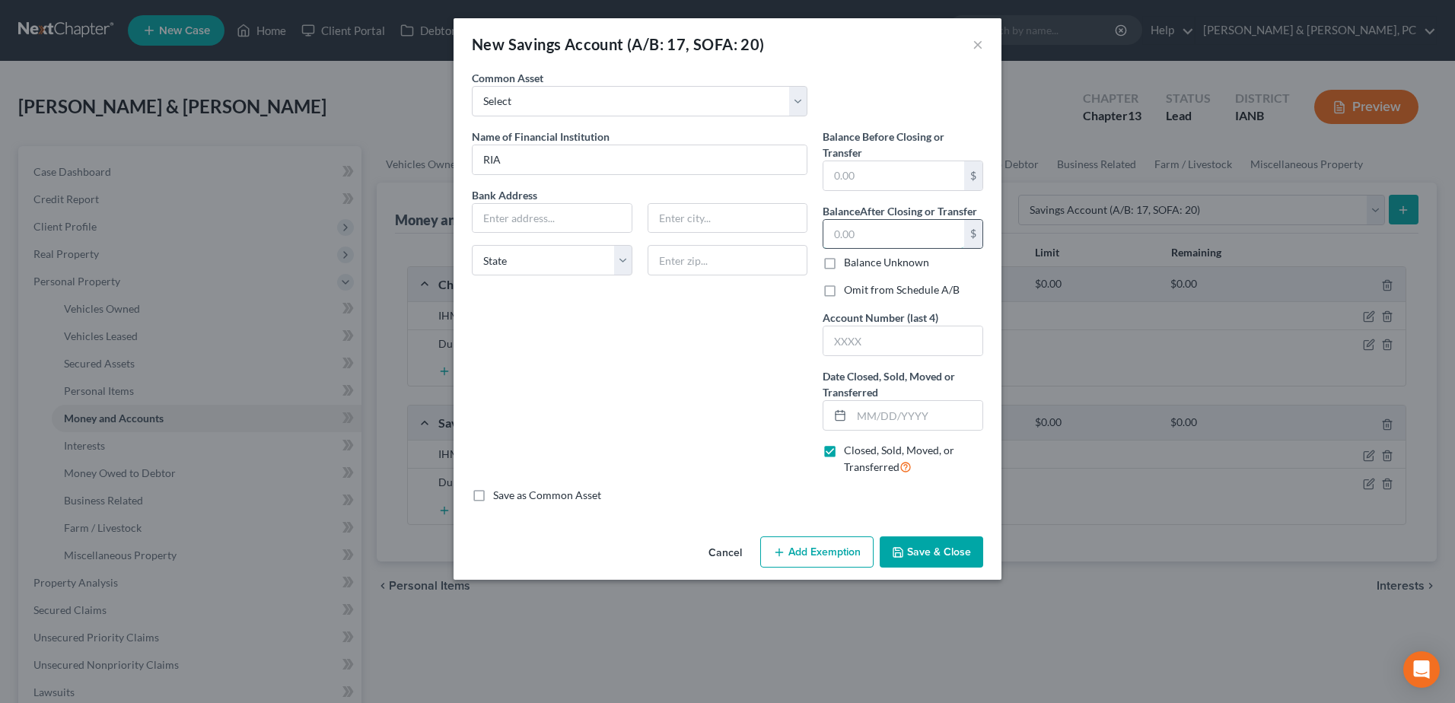
click at [849, 240] on input "text" at bounding box center [893, 234] width 141 height 29
click at [890, 191] on div "Balance Before Closing or Transfer $ Balance After Closing or Transfer $ Balanc…" at bounding box center [903, 308] width 176 height 359
click at [891, 183] on input "text" at bounding box center [893, 175] width 141 height 29
type input "5.00"
click at [892, 250] on div "$ Balance Unknown" at bounding box center [903, 245] width 161 height 52
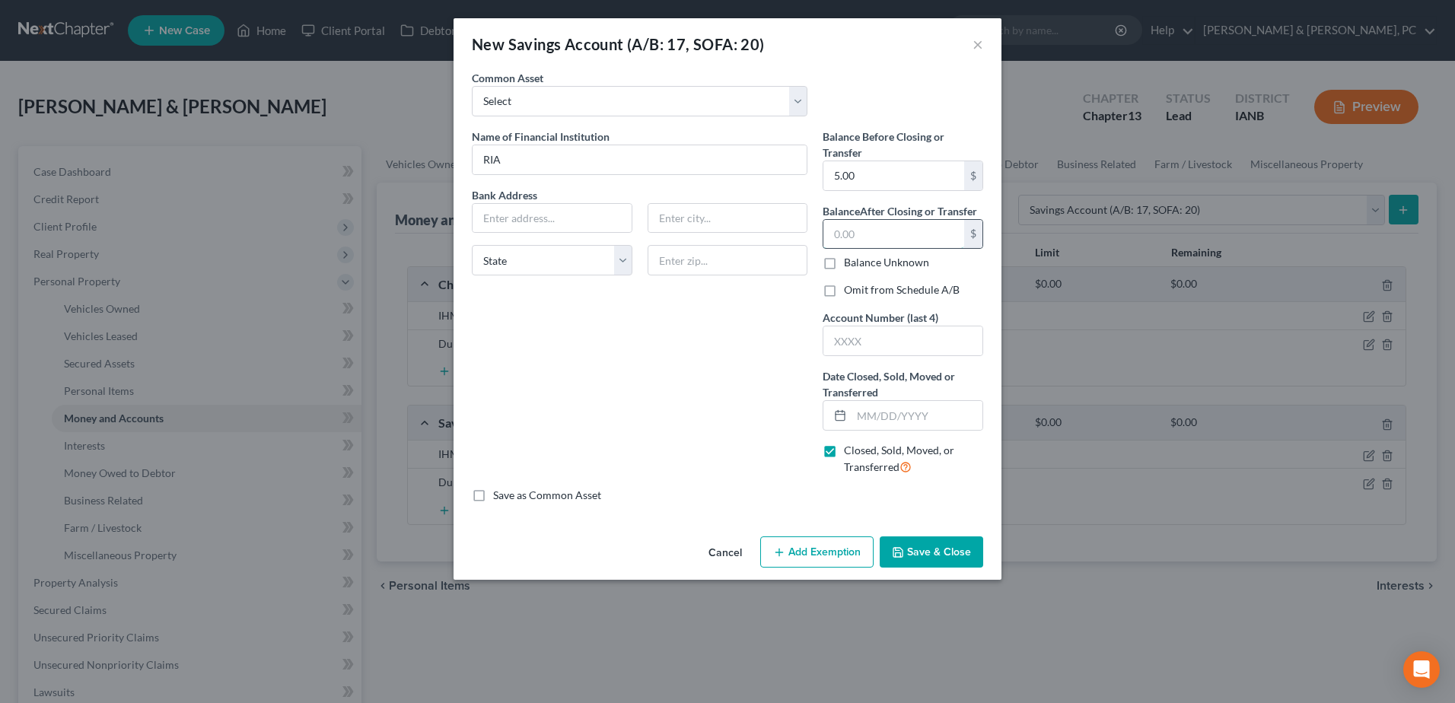
click at [892, 229] on input "text" at bounding box center [893, 234] width 141 height 29
type input "0.00"
click at [867, 342] on input "text" at bounding box center [902, 340] width 159 height 29
click at [845, 411] on icon at bounding box center [840, 415] width 12 height 12
click at [872, 417] on input "text" at bounding box center [917, 415] width 131 height 29
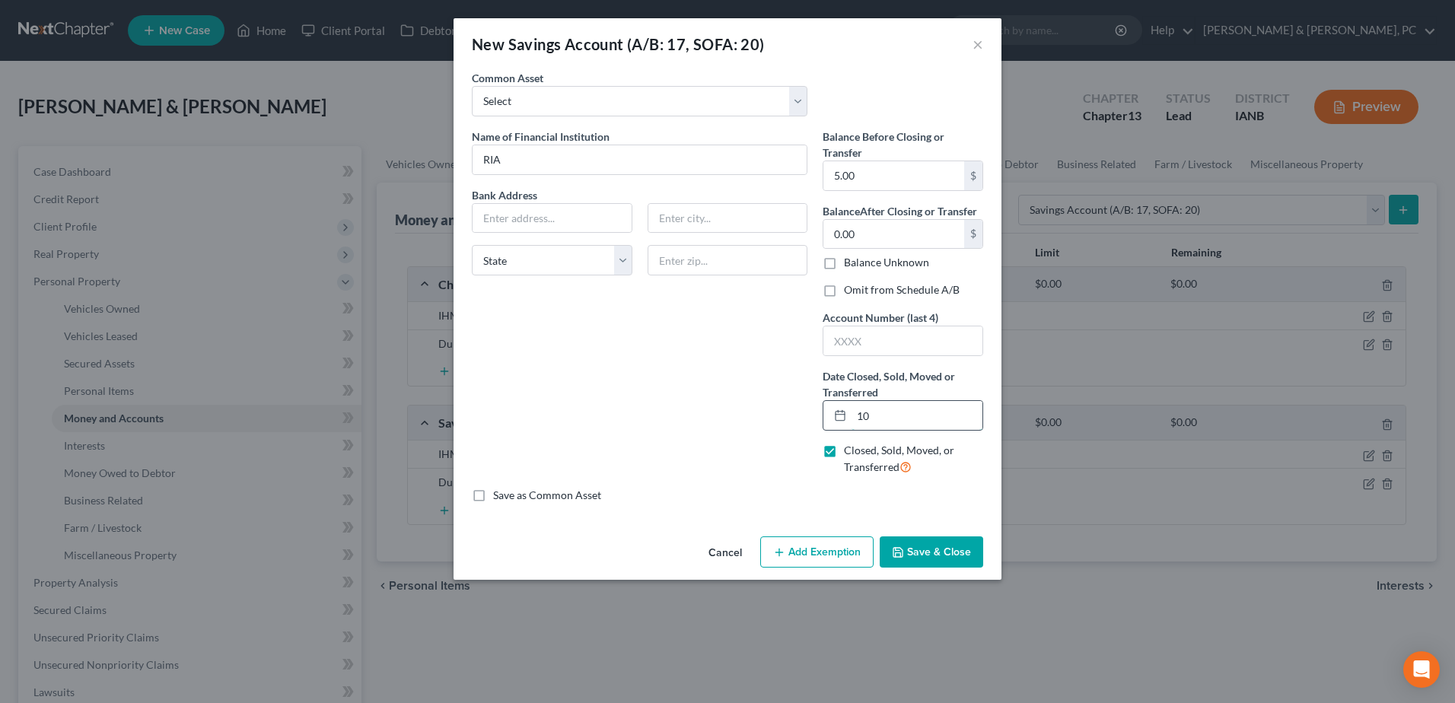
type input "1"
type input "[DATE]"
click at [945, 542] on button "Save & Close" at bounding box center [931, 553] width 103 height 32
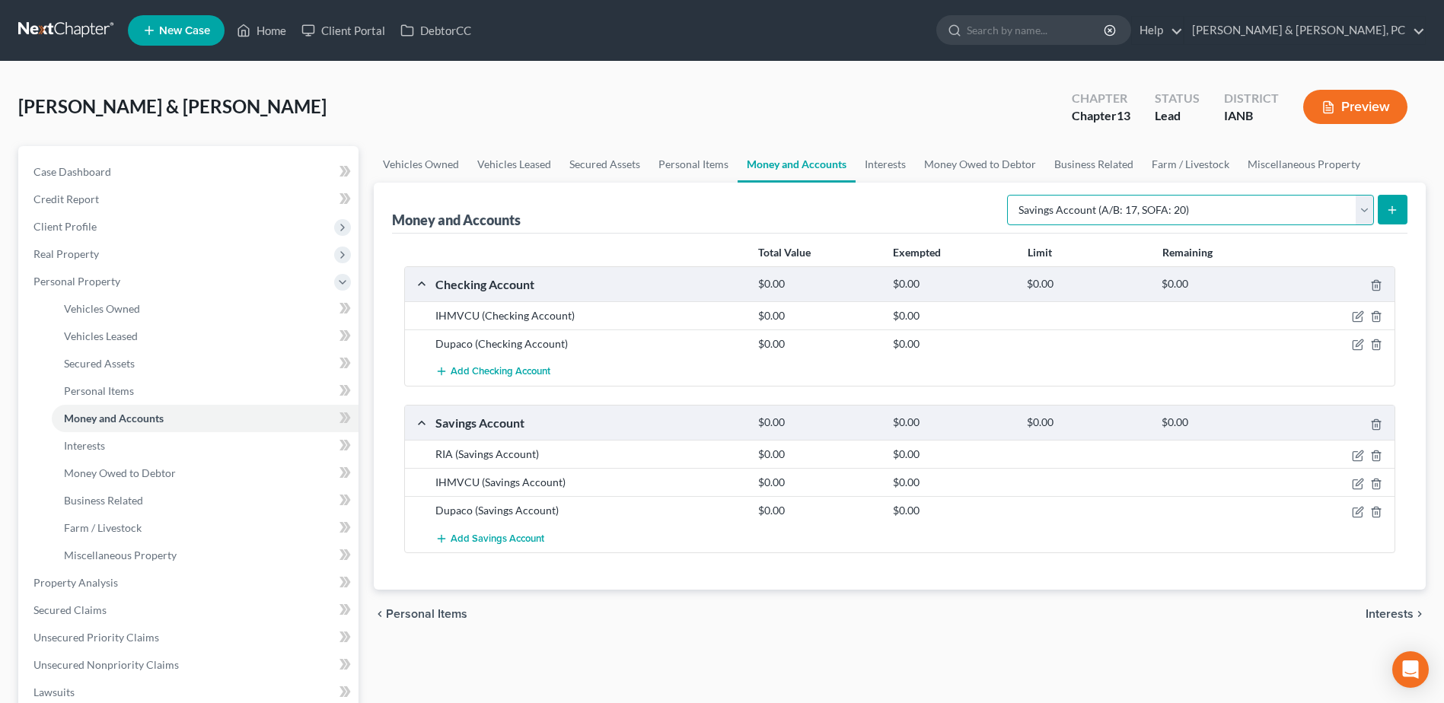
click at [1135, 215] on select "Select Account Type Brokerage (A/B: 18, SOFA: 20) Cash on Hand (A/B: 16) Certif…" at bounding box center [1190, 210] width 367 height 30
click at [1011, 195] on select "Select Account Type Brokerage (A/B: 18, SOFA: 20) Cash on Hand (A/B: 16) Certif…" at bounding box center [1190, 210] width 367 height 30
click at [1097, 285] on div "$0.00" at bounding box center [1086, 284] width 135 height 14
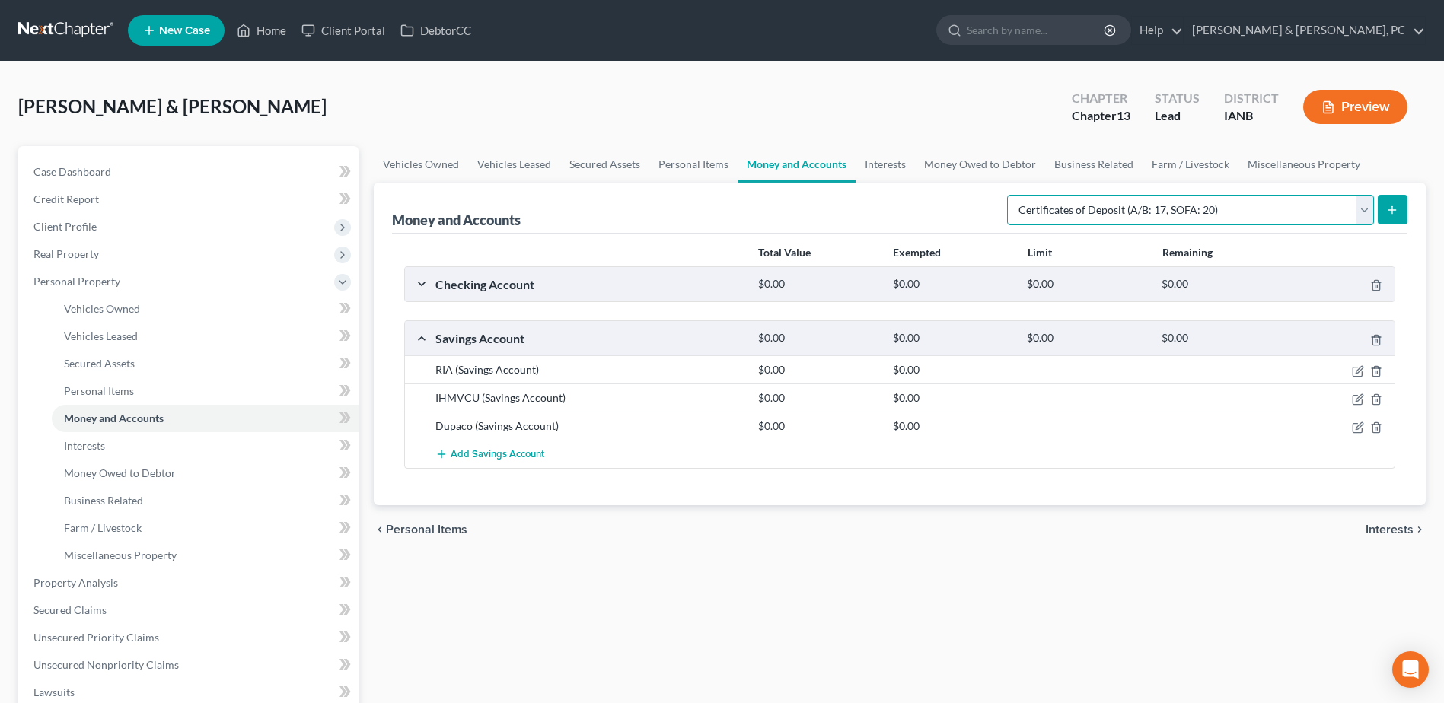
click at [1114, 203] on select "Select Account Type Brokerage (A/B: 18, SOFA: 20) Cash on Hand (A/B: 16) Certif…" at bounding box center [1190, 210] width 367 height 30
select select "checking"
click at [1011, 195] on select "Select Account Type Brokerage (A/B: 18, SOFA: 20) Cash on Hand (A/B: 16) Certif…" at bounding box center [1190, 210] width 367 height 30
click at [1390, 205] on icon "submit" at bounding box center [1392, 210] width 12 height 12
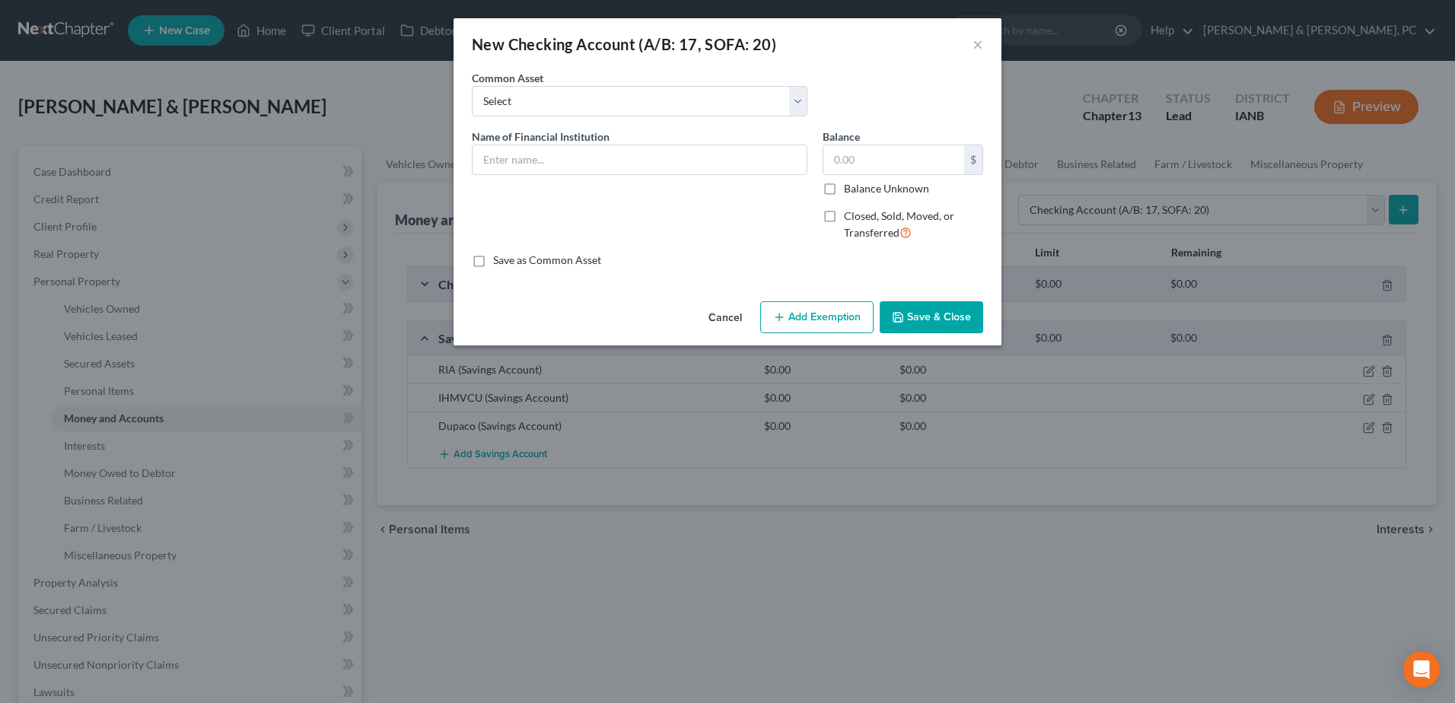
click at [602, 142] on span "Name of Financial Institution" at bounding box center [541, 136] width 138 height 13
click at [605, 151] on input "text" at bounding box center [640, 159] width 334 height 29
type input "RIA"
click at [844, 215] on label "Closed, Sold, Moved, or Transferred" at bounding box center [913, 225] width 139 height 33
click at [850, 215] on input "Closed, Sold, Moved, or Transferred" at bounding box center [855, 214] width 10 height 10
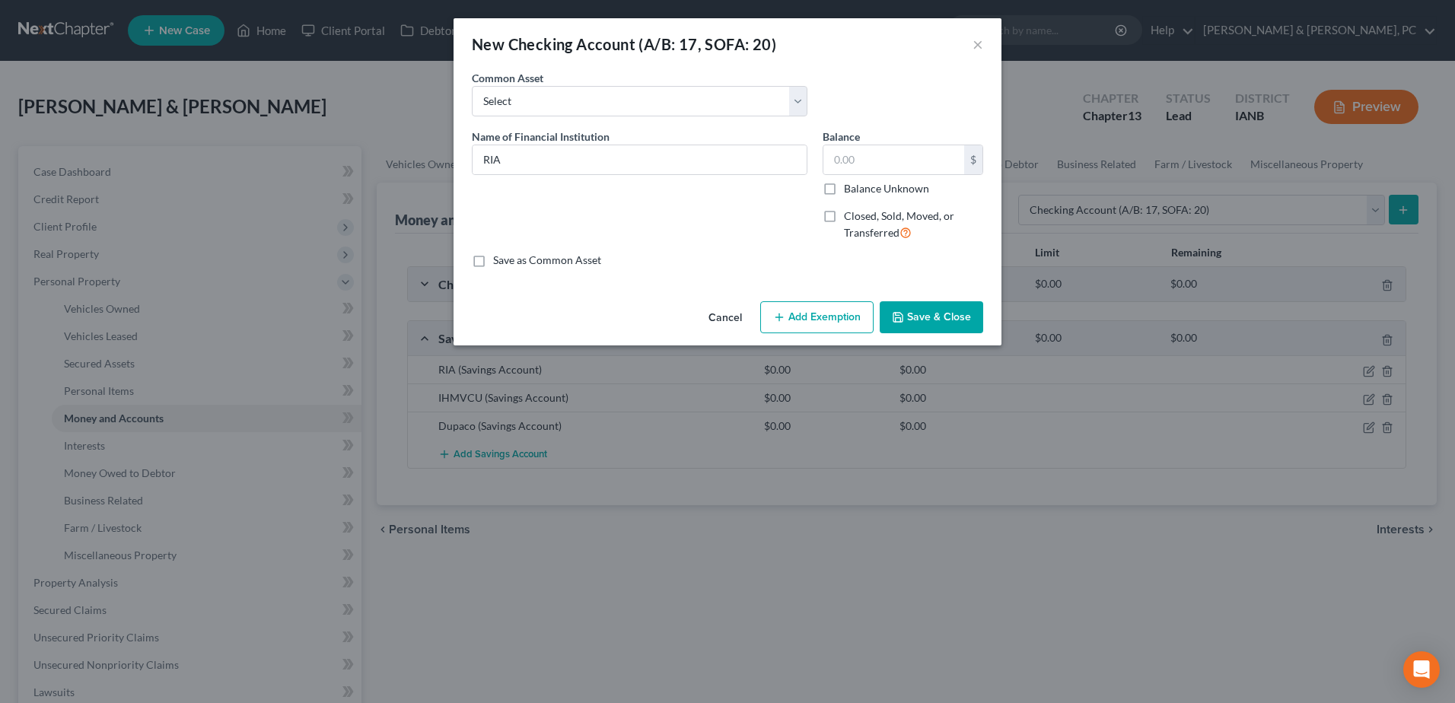
checkbox input "true"
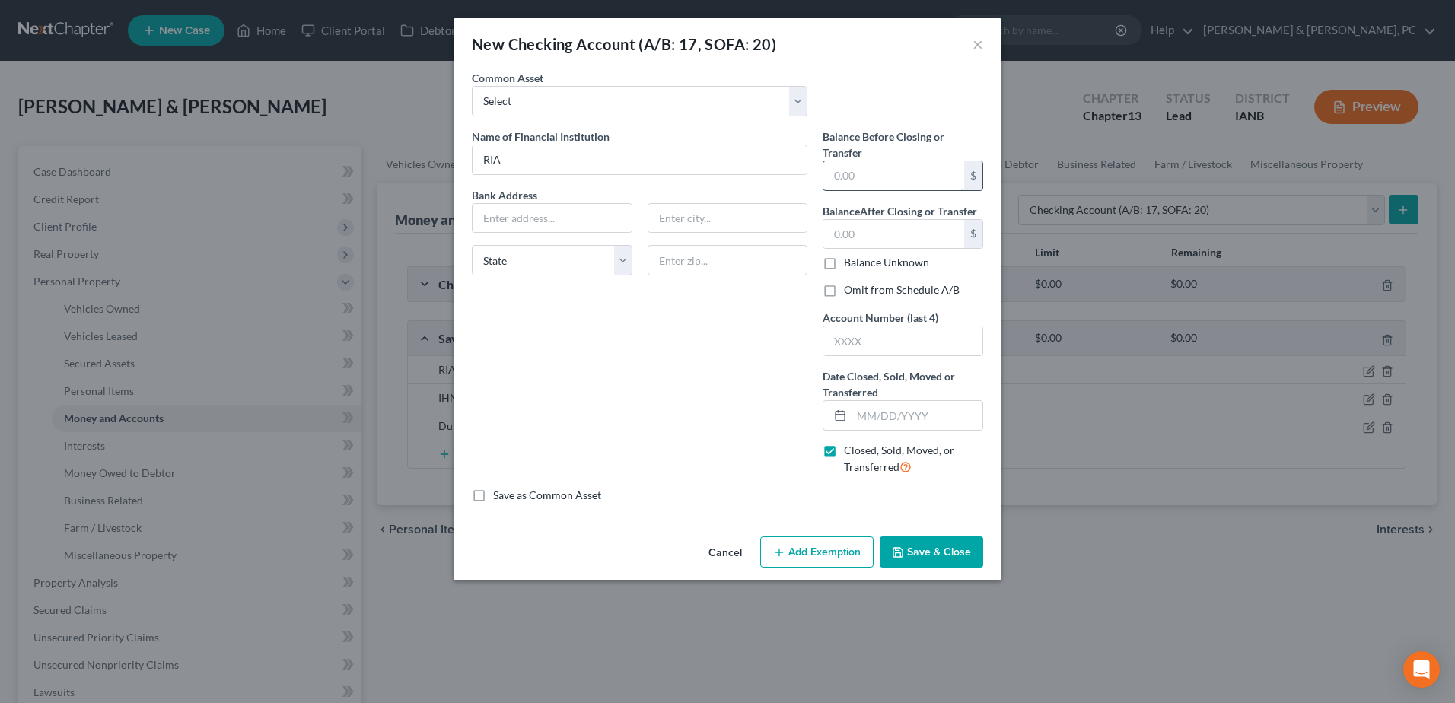
click at [873, 174] on input "text" at bounding box center [893, 175] width 141 height 29
type input "0"
click at [842, 228] on input "text" at bounding box center [893, 234] width 141 height 29
type input "0"
click at [844, 291] on label "Omit from Schedule A/B" at bounding box center [902, 289] width 116 height 15
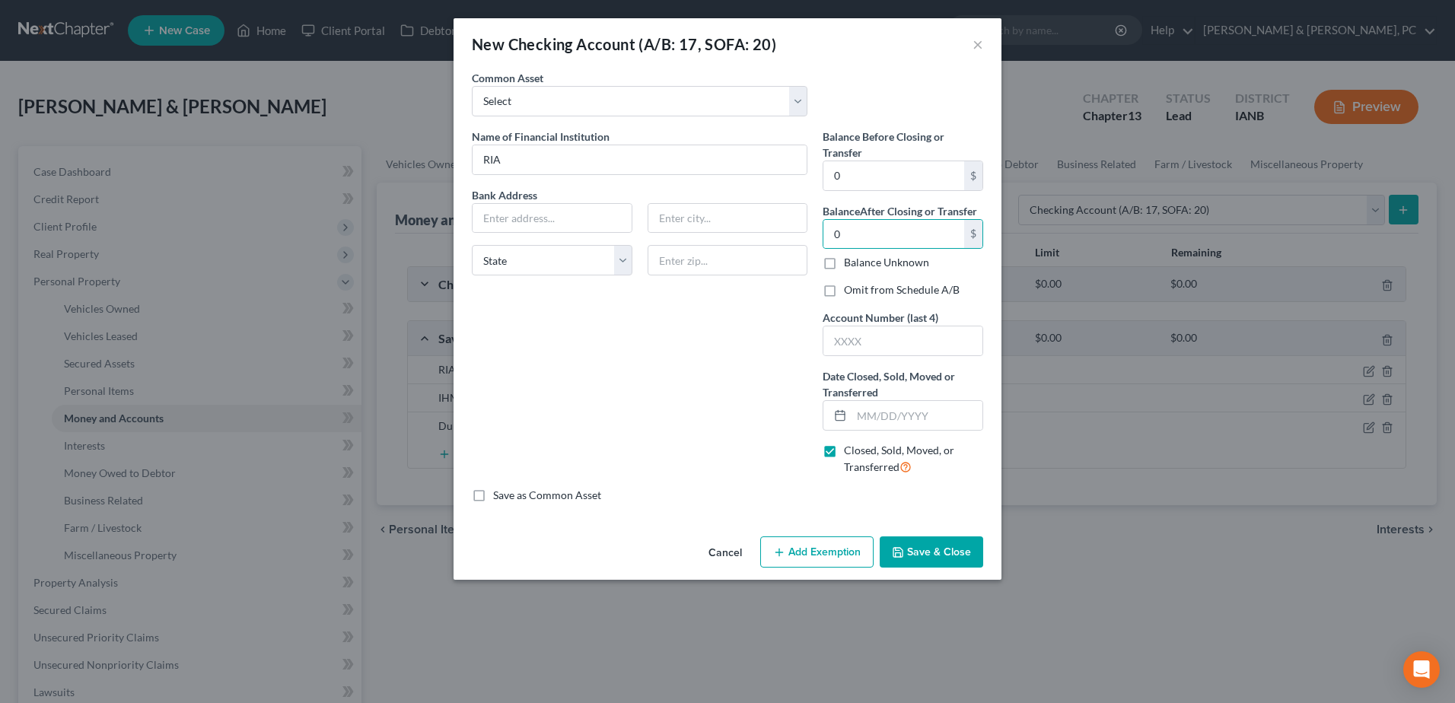
click at [850, 291] on input "Omit from Schedule A/B" at bounding box center [855, 287] width 10 height 10
checkbox input "true"
click at [879, 413] on input "text" at bounding box center [917, 415] width 131 height 29
type input "[DATE]"
click at [922, 553] on button "Save & Close" at bounding box center [931, 553] width 103 height 32
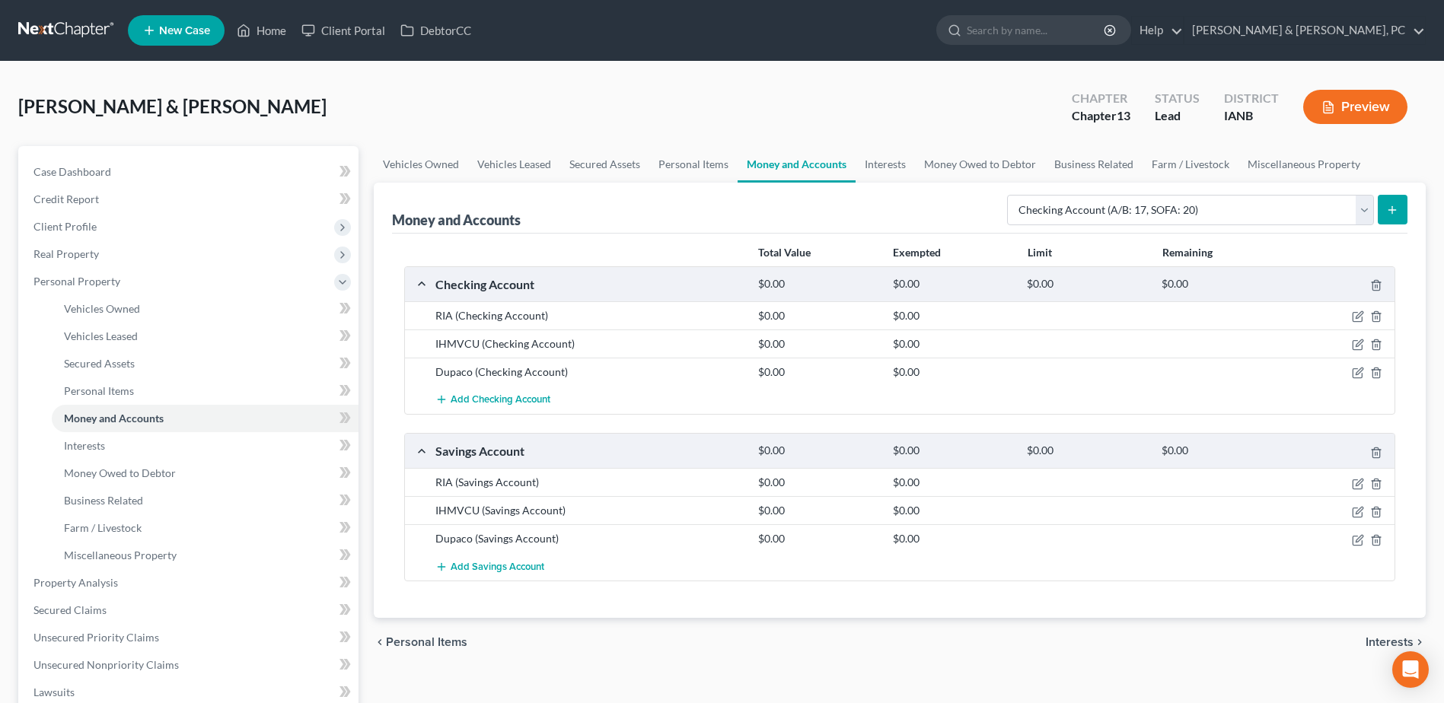
click at [1360, 310] on div at bounding box center [1341, 315] width 107 height 15
click at [1358, 316] on icon "button" at bounding box center [1358, 316] width 12 height 12
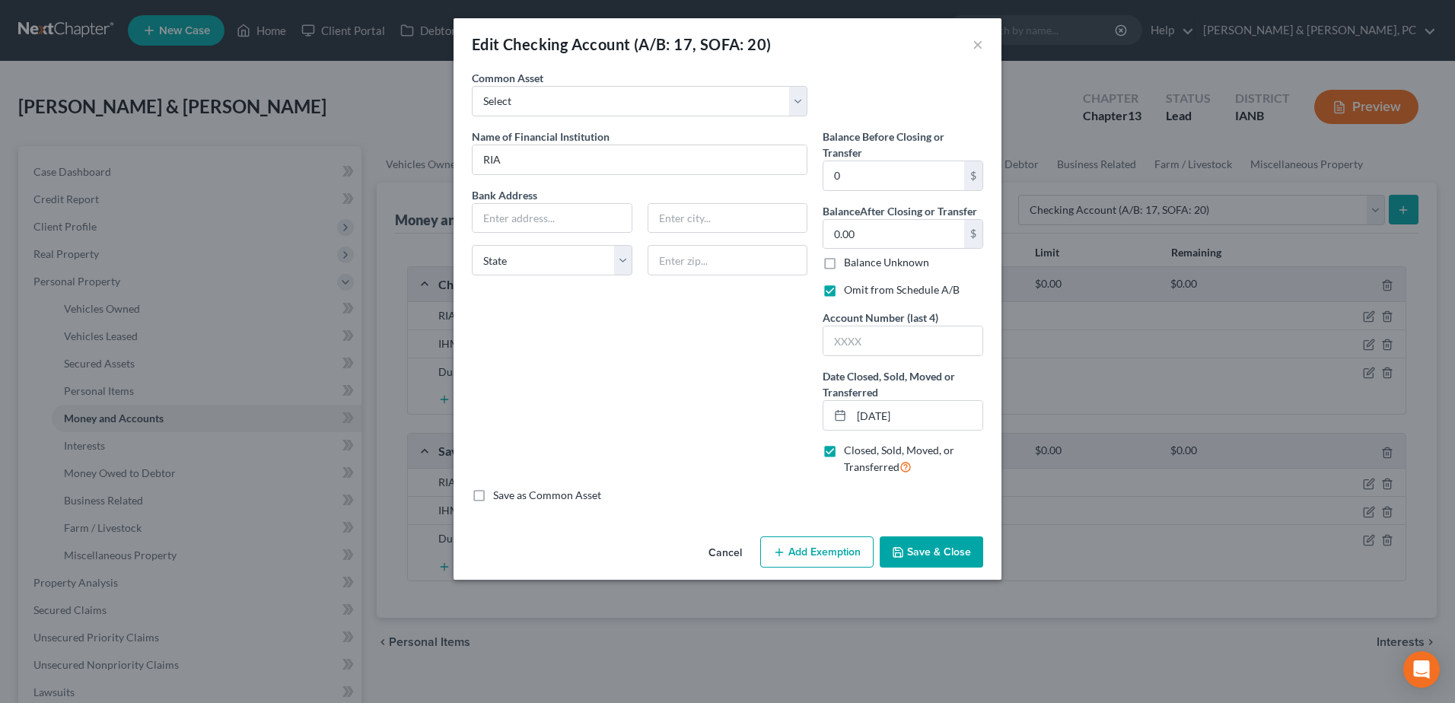
drag, startPoint x: 931, startPoint y: 538, endPoint x: 1119, endPoint y: 519, distance: 188.9
click at [931, 538] on button "Save & Close" at bounding box center [931, 553] width 103 height 32
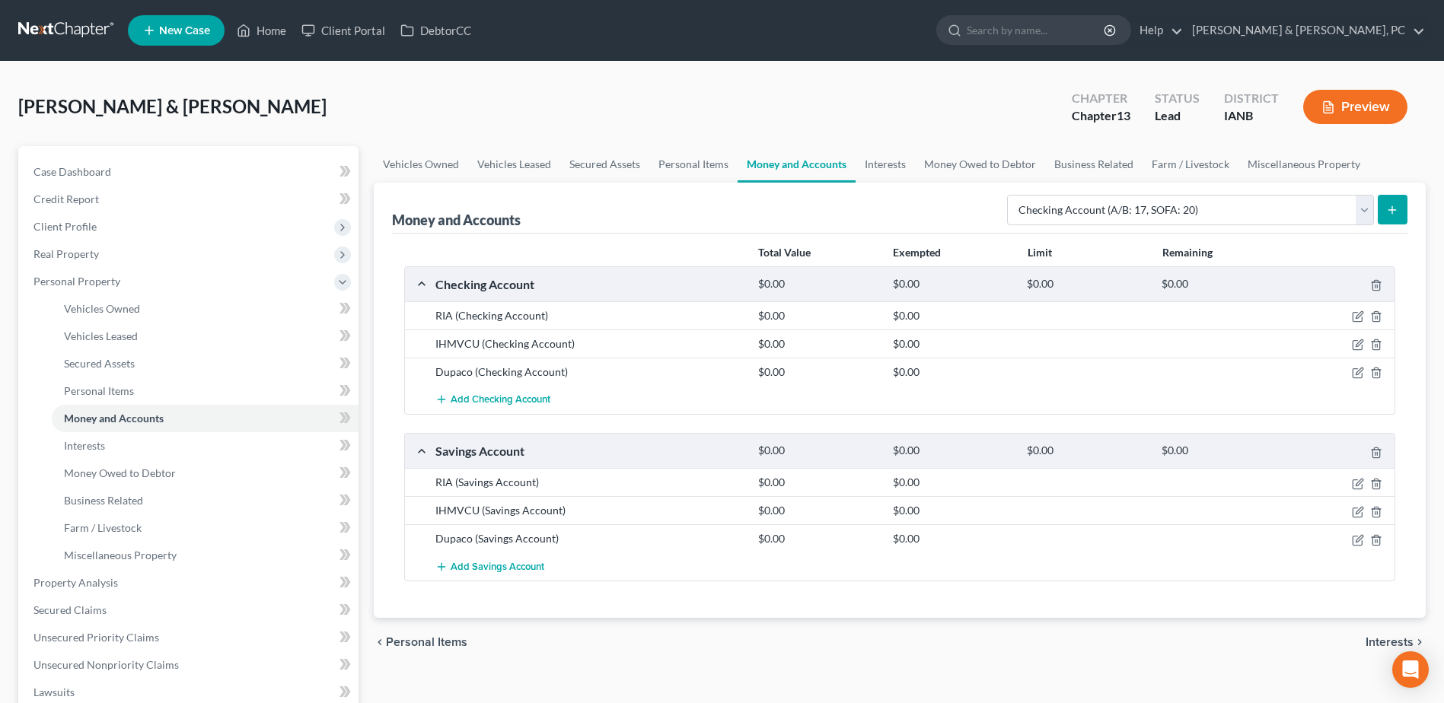
click at [1364, 482] on div at bounding box center [1341, 482] width 107 height 15
click at [1356, 481] on icon "button" at bounding box center [1358, 484] width 12 height 12
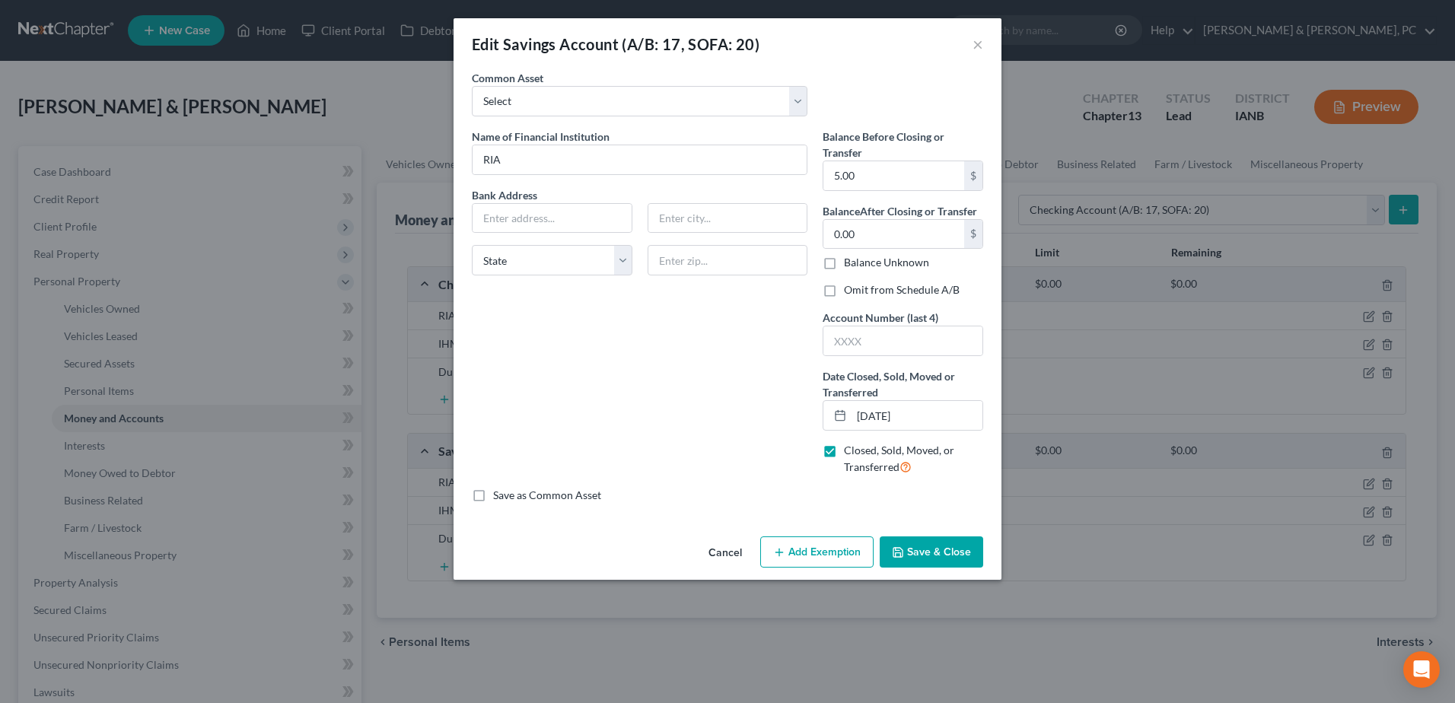
click at [913, 285] on label "Omit from Schedule A/B" at bounding box center [902, 289] width 116 height 15
click at [860, 285] on input "Omit from Schedule A/B" at bounding box center [855, 287] width 10 height 10
checkbox input "true"
click at [940, 539] on button "Save & Close" at bounding box center [931, 553] width 103 height 32
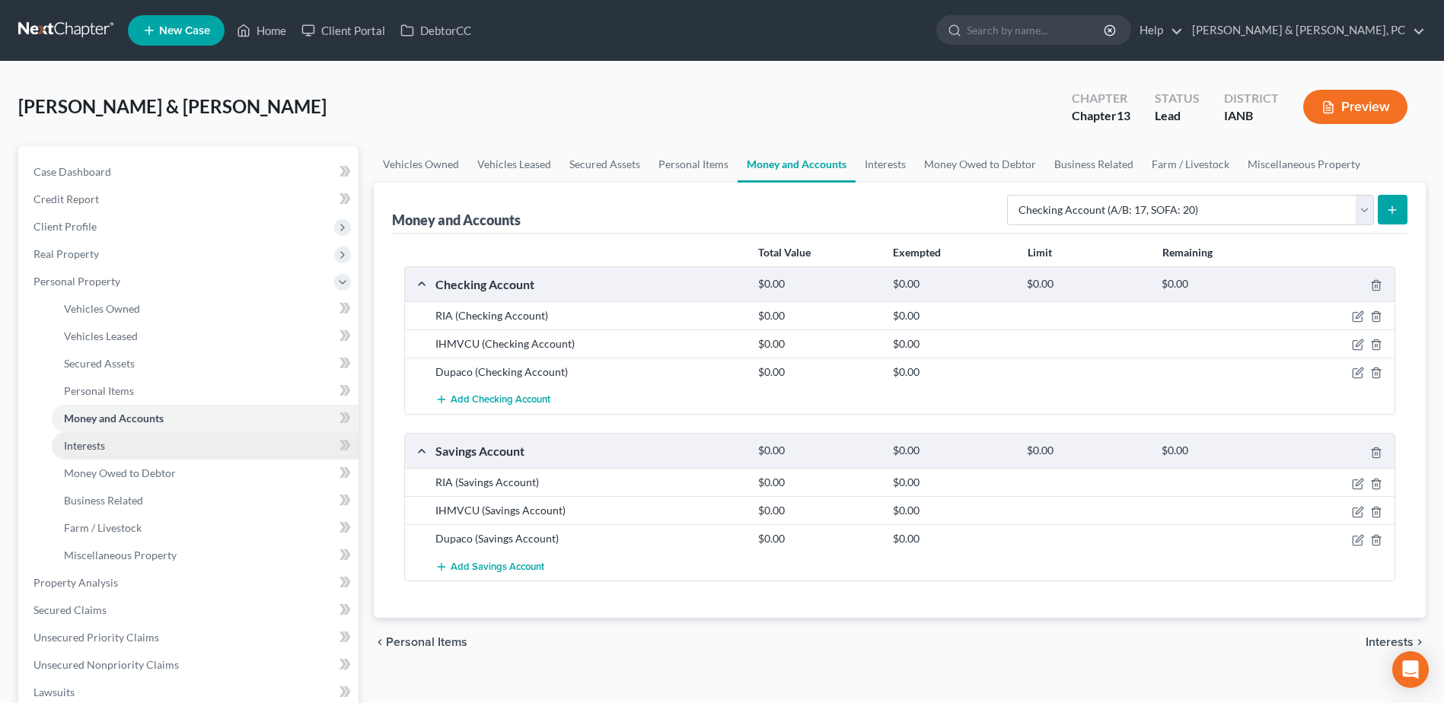
click at [113, 441] on link "Interests" at bounding box center [205, 445] width 307 height 27
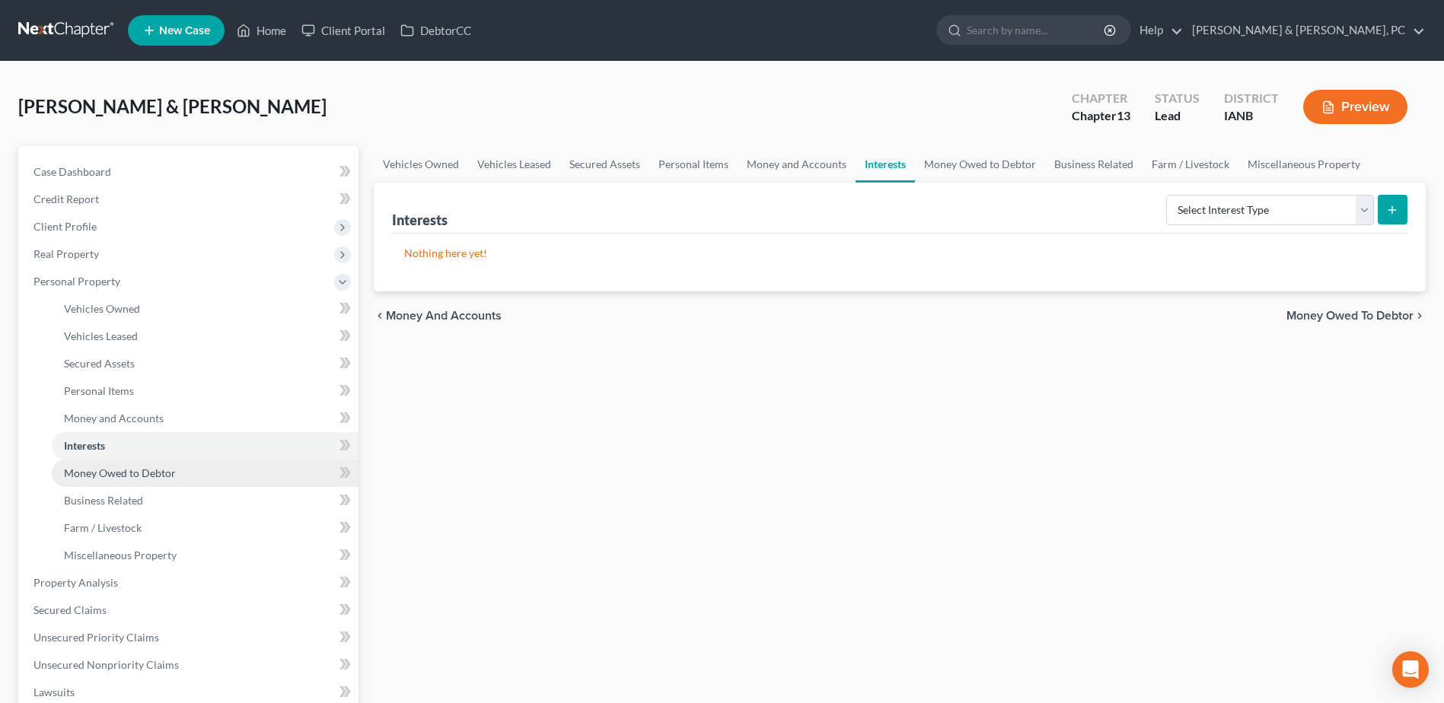
click at [126, 467] on span "Money Owed to Debtor" at bounding box center [120, 473] width 112 height 13
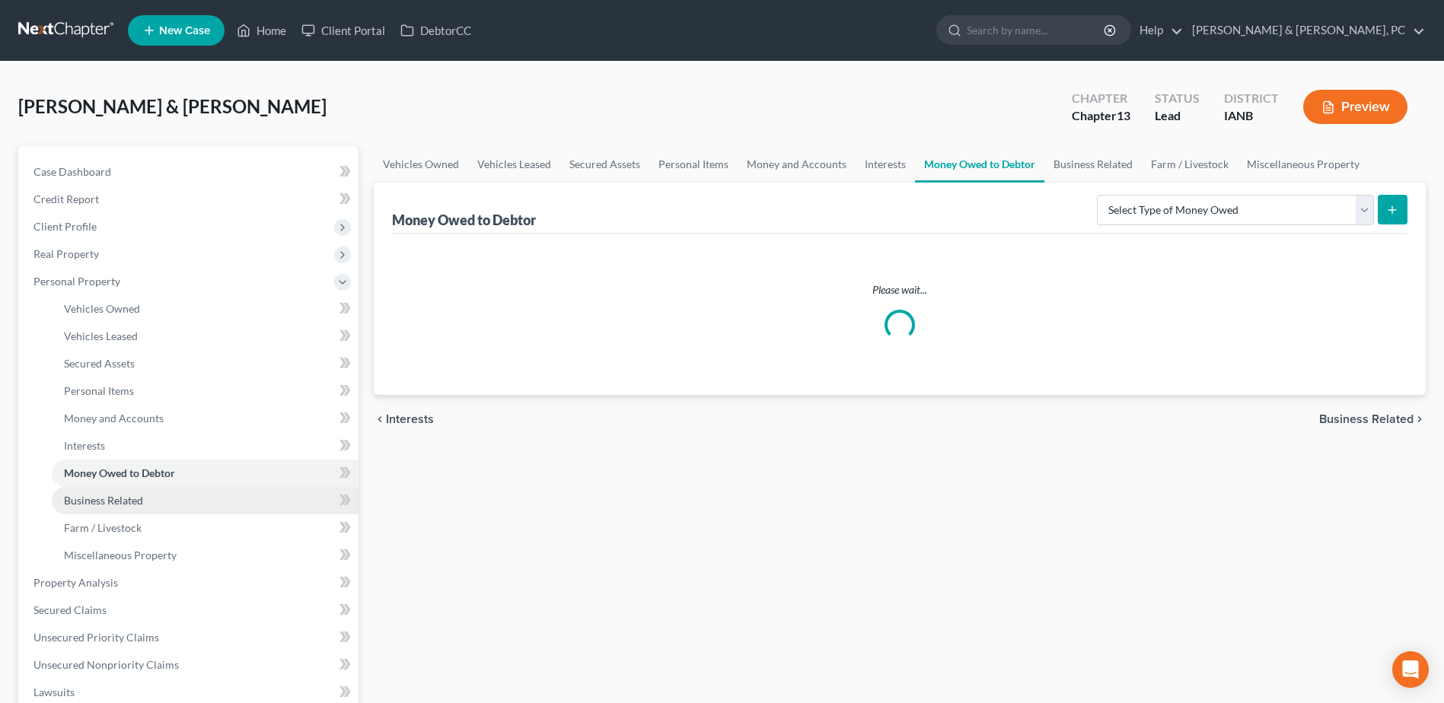
click at [122, 495] on span "Business Related" at bounding box center [103, 500] width 79 height 13
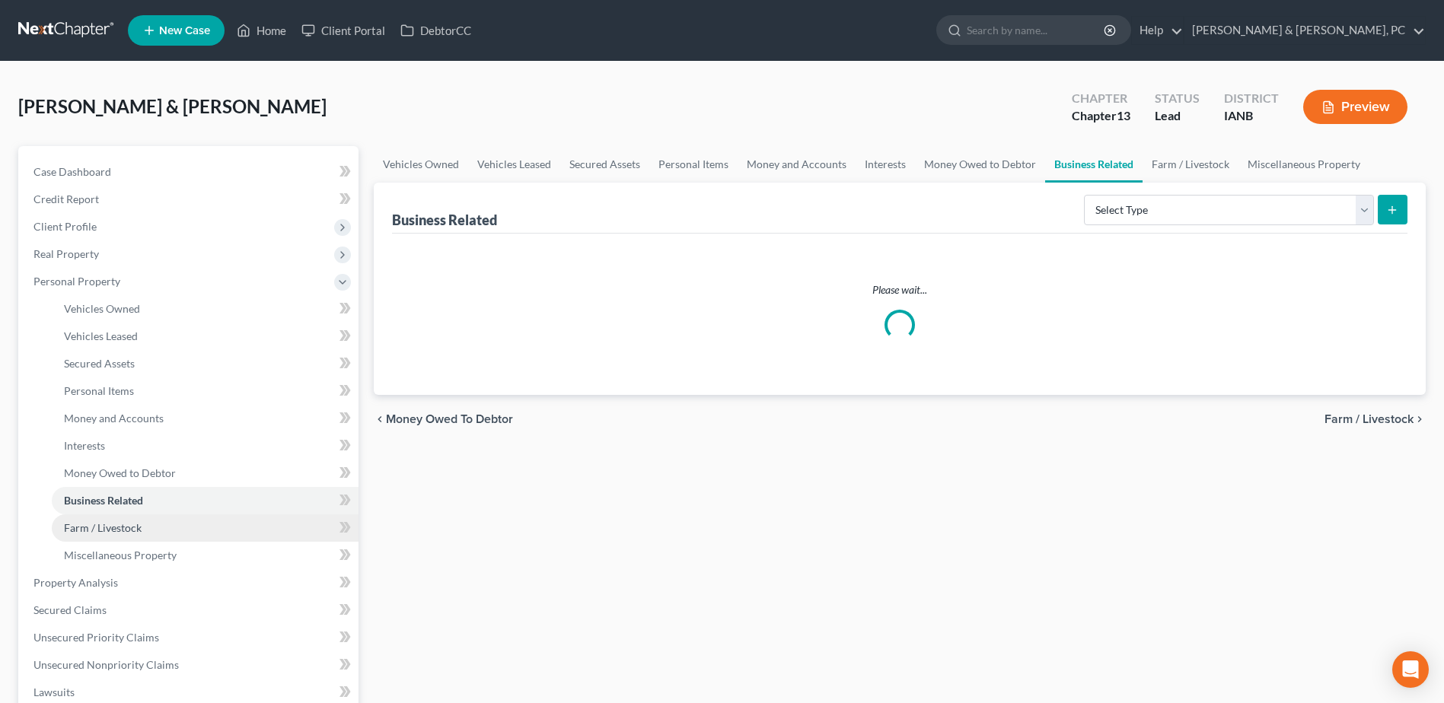
click at [121, 520] on link "Farm / Livestock" at bounding box center [205, 527] width 307 height 27
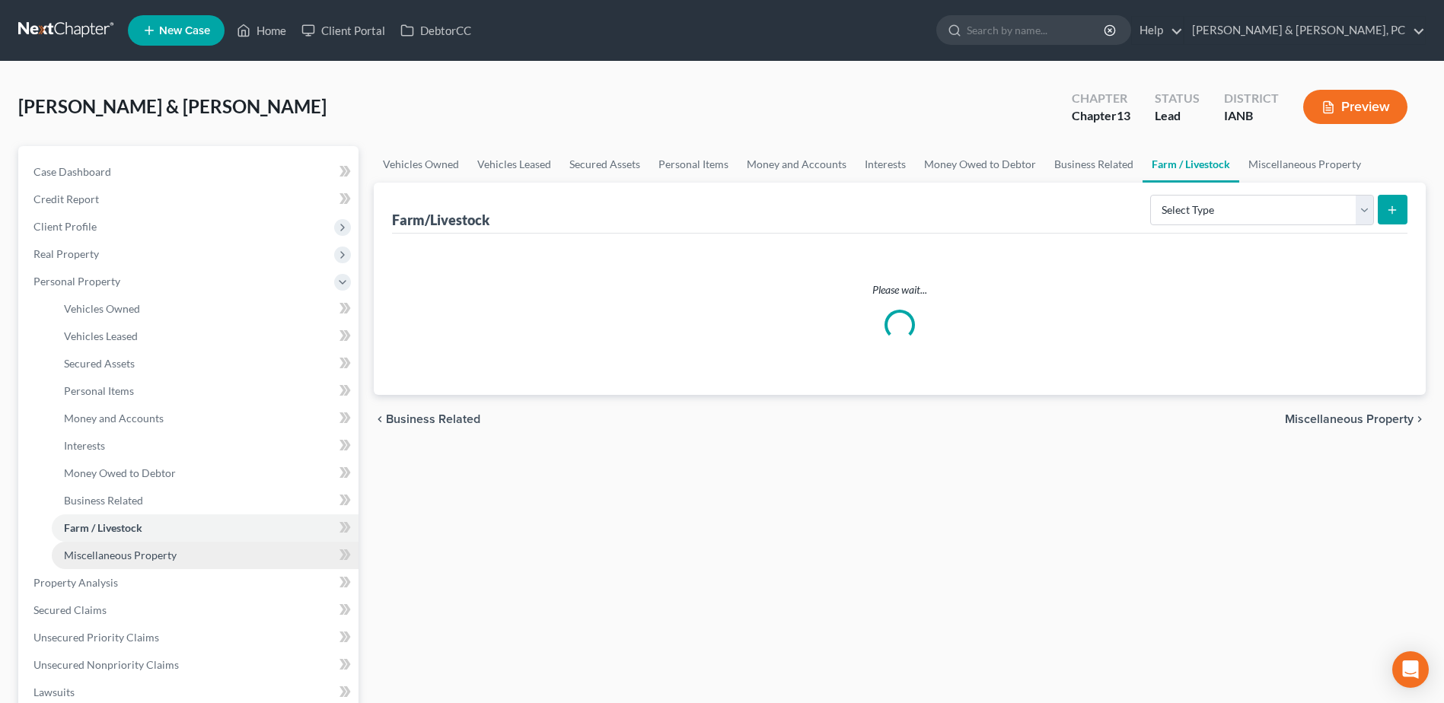
click at [130, 557] on span "Miscellaneous Property" at bounding box center [120, 555] width 113 height 13
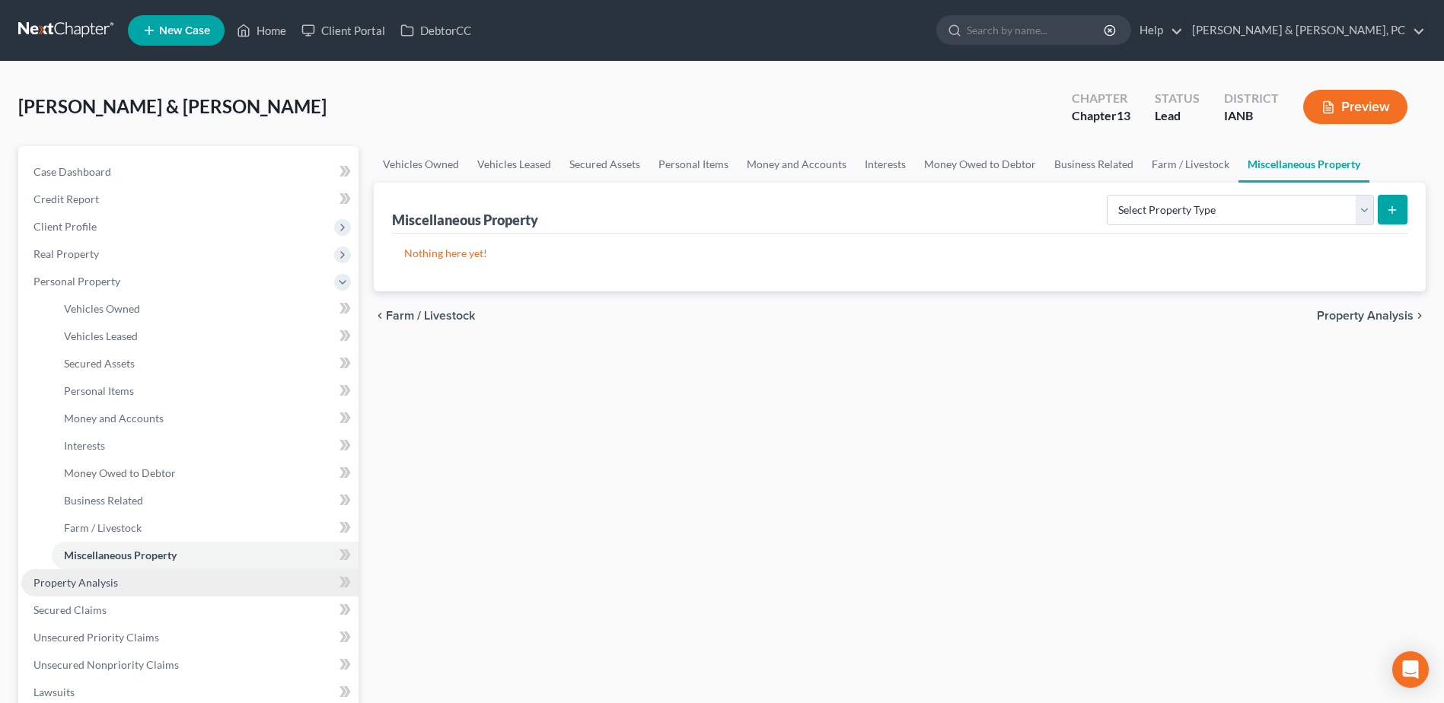
click at [135, 585] on link "Property Analysis" at bounding box center [189, 582] width 337 height 27
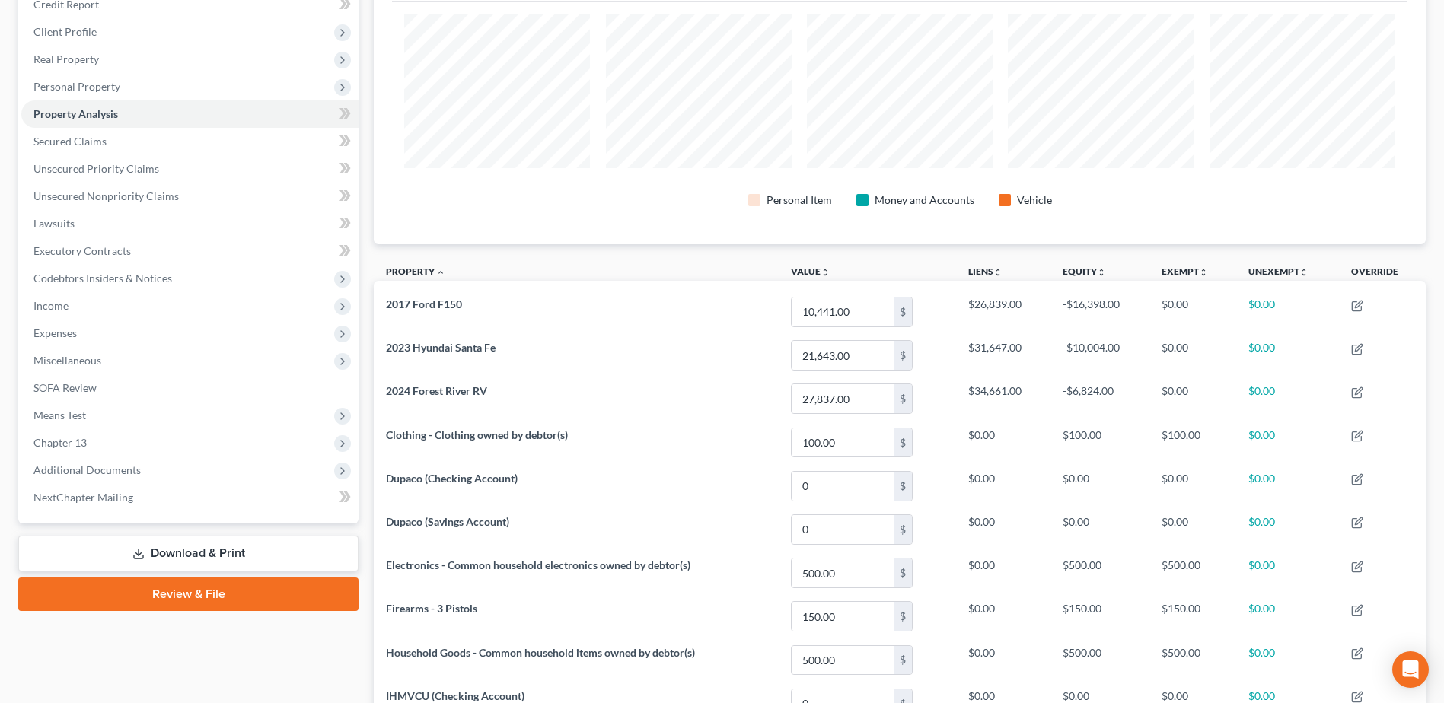
scroll to position [152, 0]
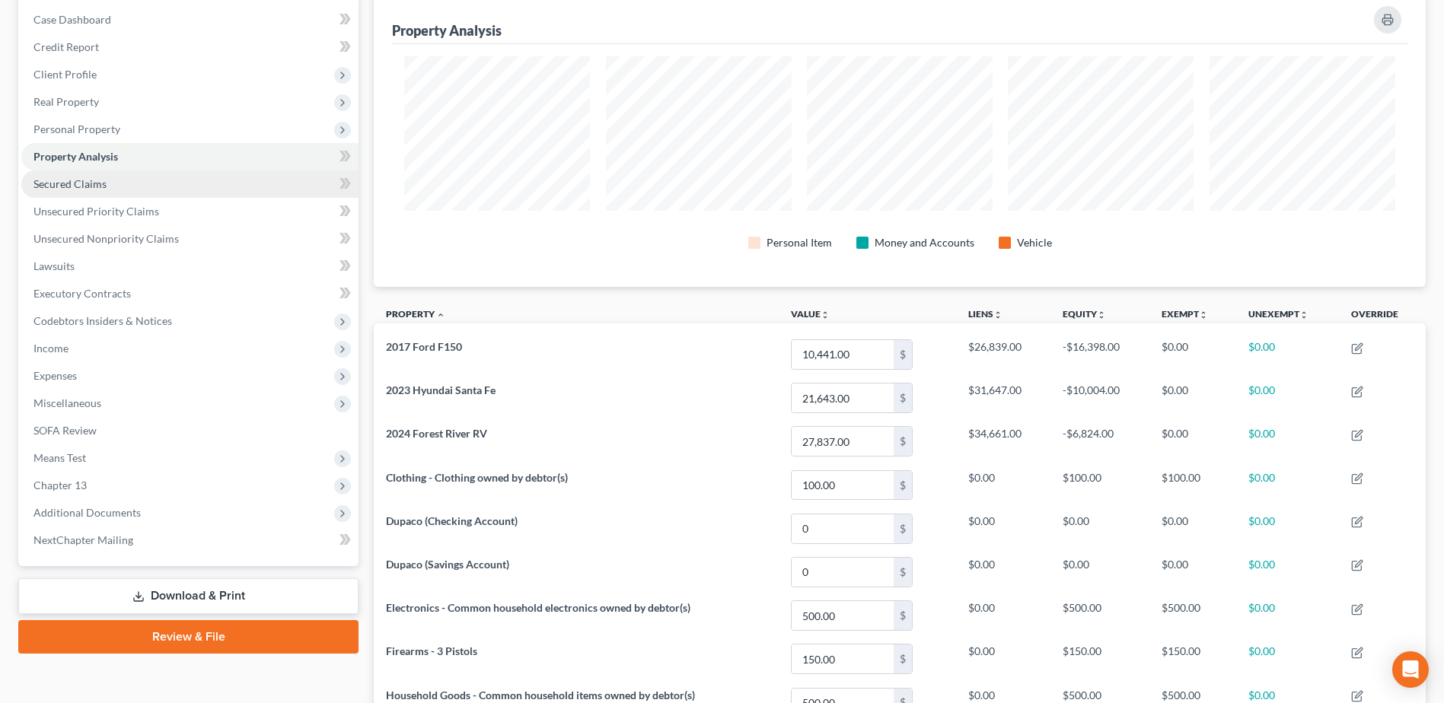
click at [132, 193] on link "Secured Claims" at bounding box center [189, 183] width 337 height 27
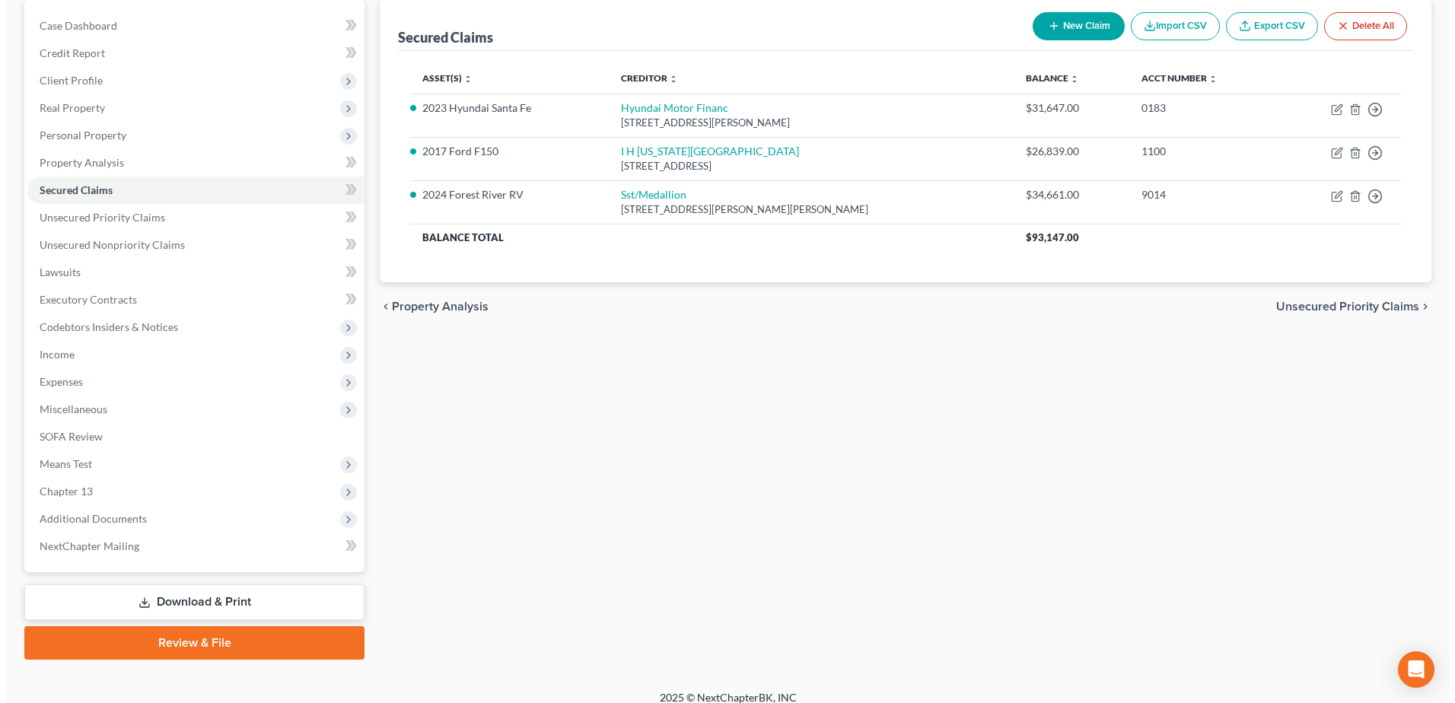
scroll to position [152, 0]
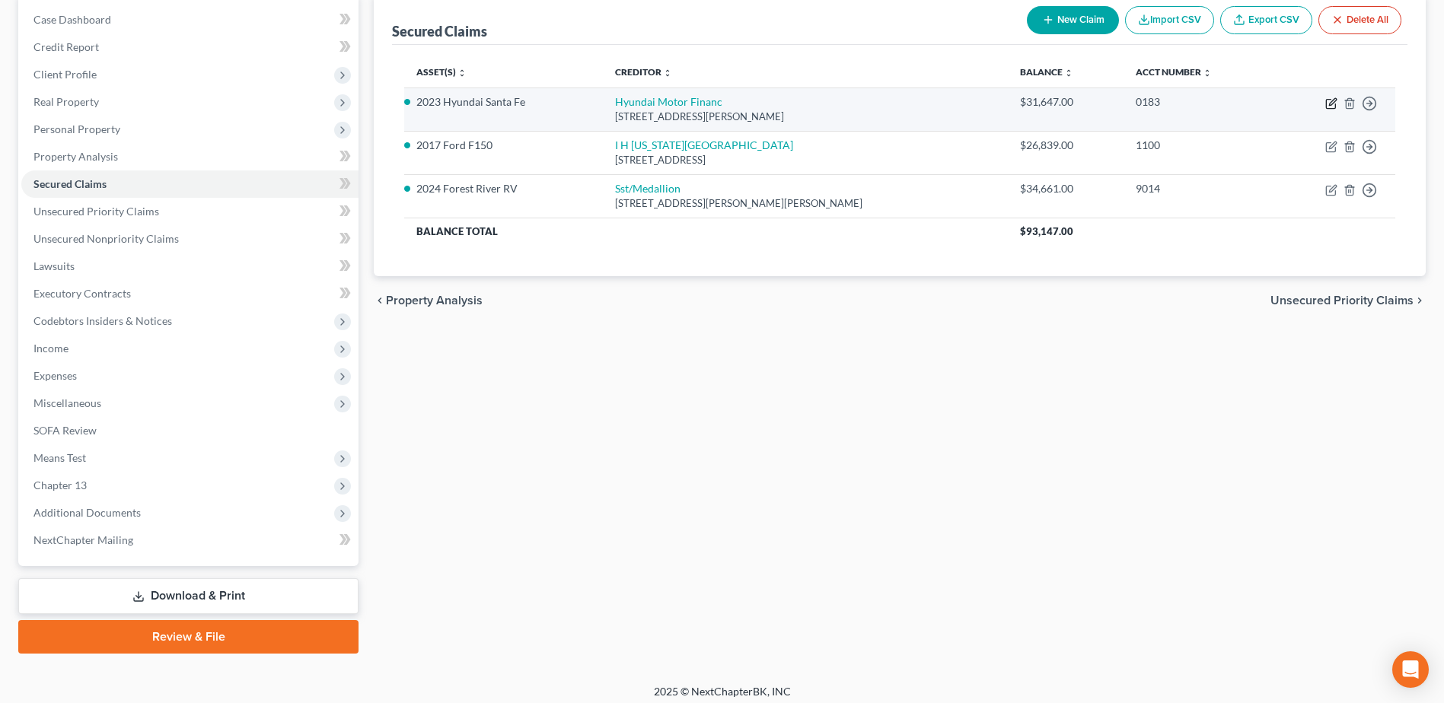
click at [1331, 101] on icon "button" at bounding box center [1332, 101] width 7 height 7
select select "4"
select select "2"
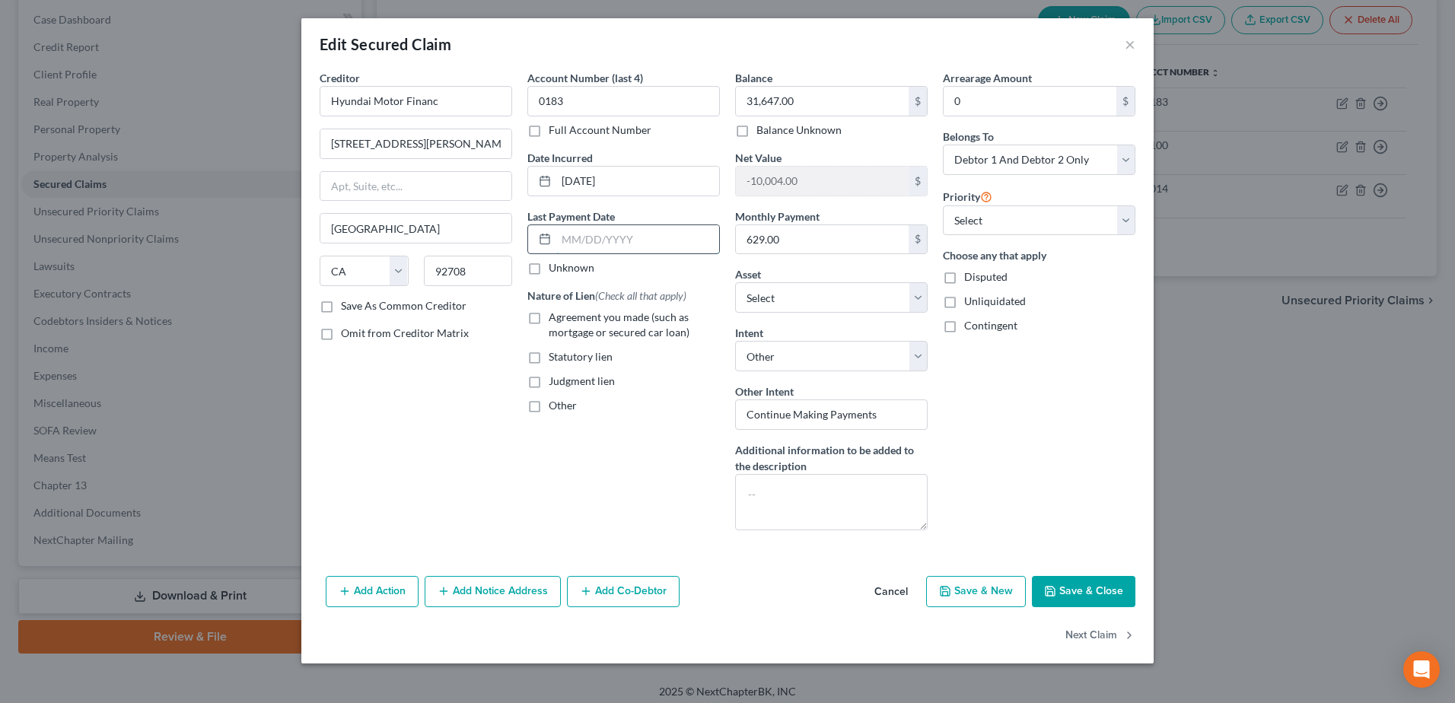
click at [609, 240] on input "text" at bounding box center [637, 239] width 163 height 29
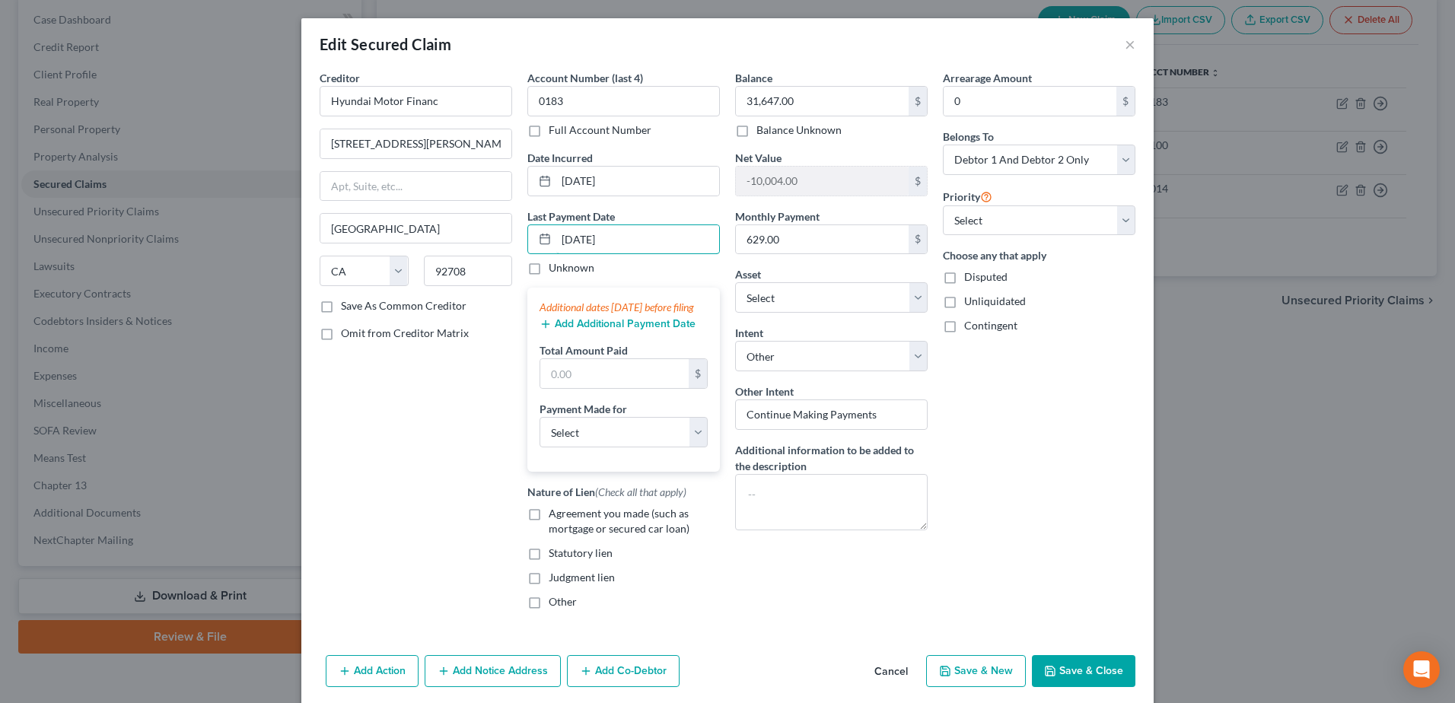
type input "[DATE]"
click at [575, 330] on button "Add Additional Payment Date" at bounding box center [618, 324] width 156 height 12
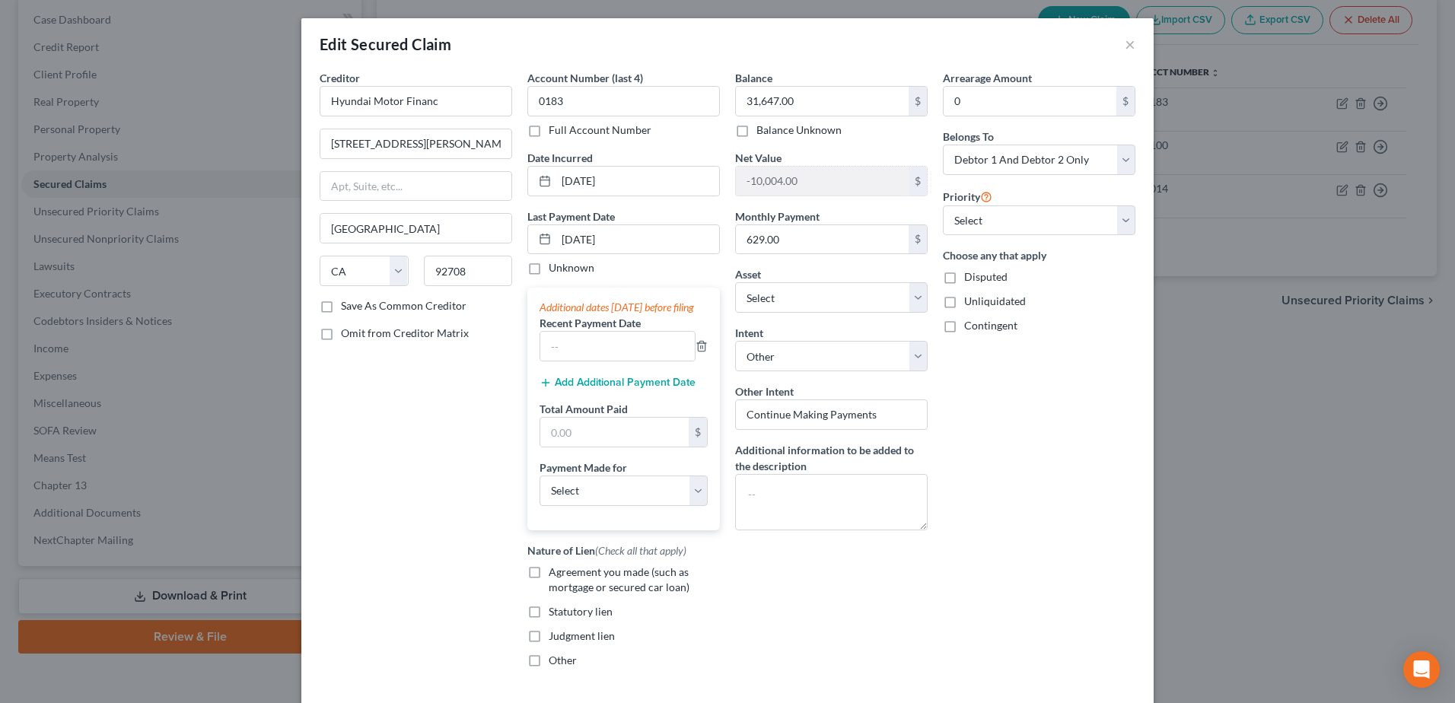
click at [564, 389] on button "Add Additional Payment Date" at bounding box center [618, 383] width 156 height 12
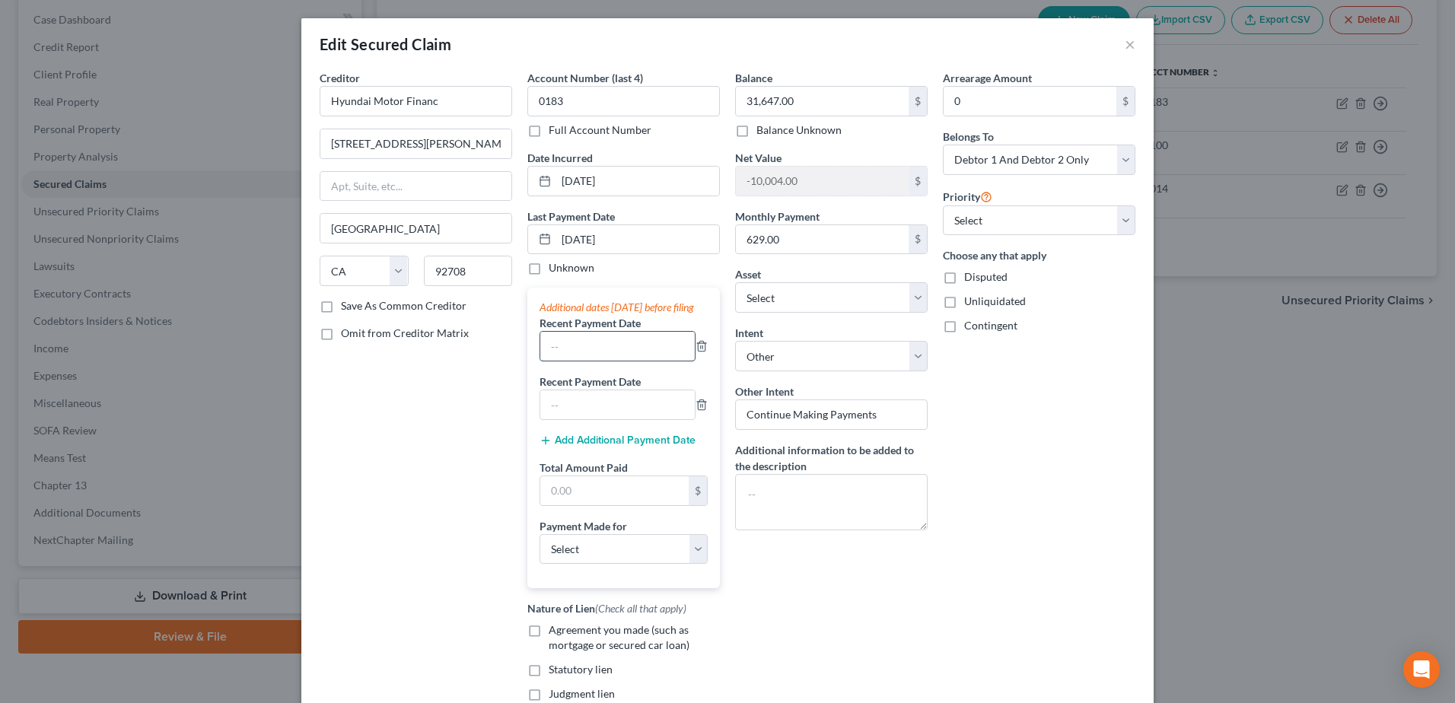
click at [575, 360] on input "text" at bounding box center [617, 346] width 154 height 29
type input "[DATE]"
click at [607, 416] on input "text" at bounding box center [617, 404] width 154 height 29
type input "[DATE]"
click at [612, 505] on input "text" at bounding box center [614, 490] width 148 height 29
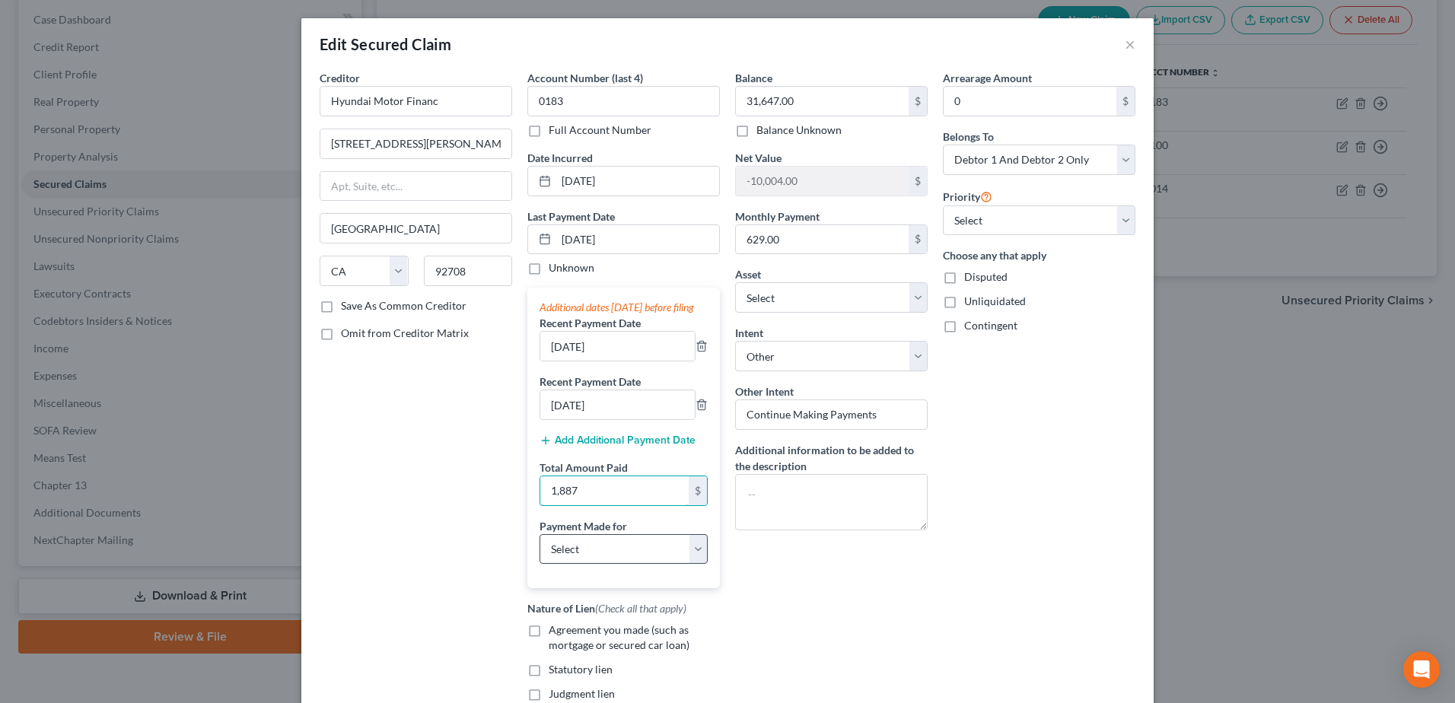
type input "1,887"
click at [613, 565] on select "Select Car Credit Card Loan Repayment Mortgage Other Suppliers Or Vendors" at bounding box center [624, 549] width 168 height 30
select select "0"
click at [540, 549] on select "Select Car Credit Card Loan Repayment Mortgage Other Suppliers Or Vendors" at bounding box center [624, 549] width 168 height 30
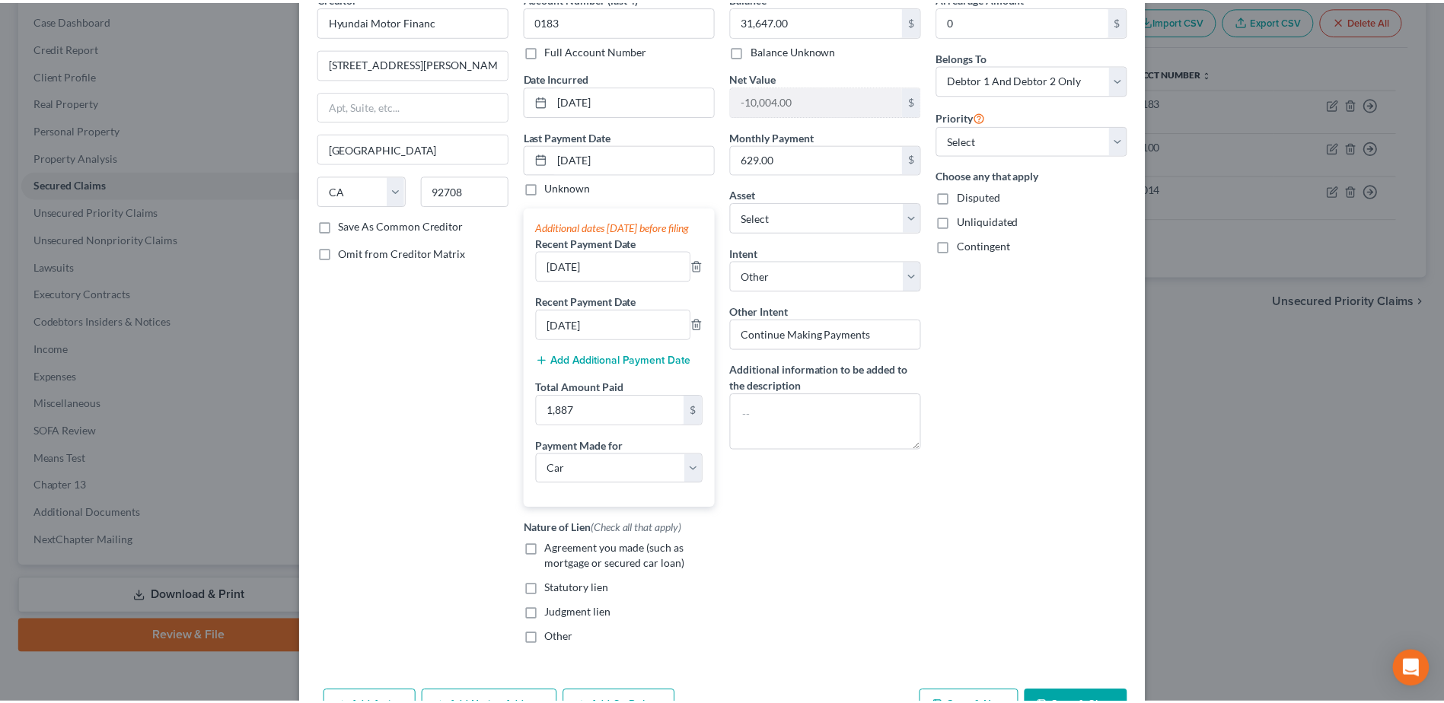
scroll to position [190, 0]
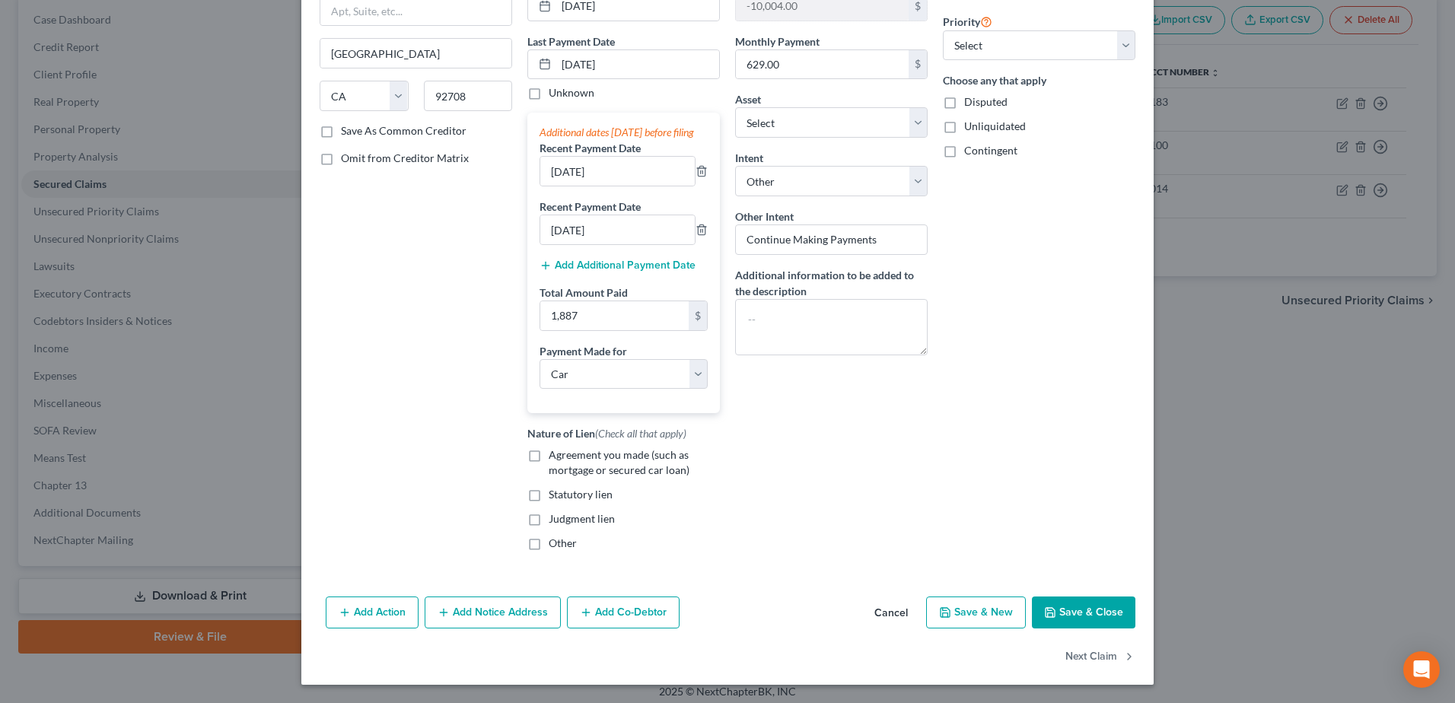
click at [1103, 625] on button "Save & Close" at bounding box center [1083, 613] width 103 height 32
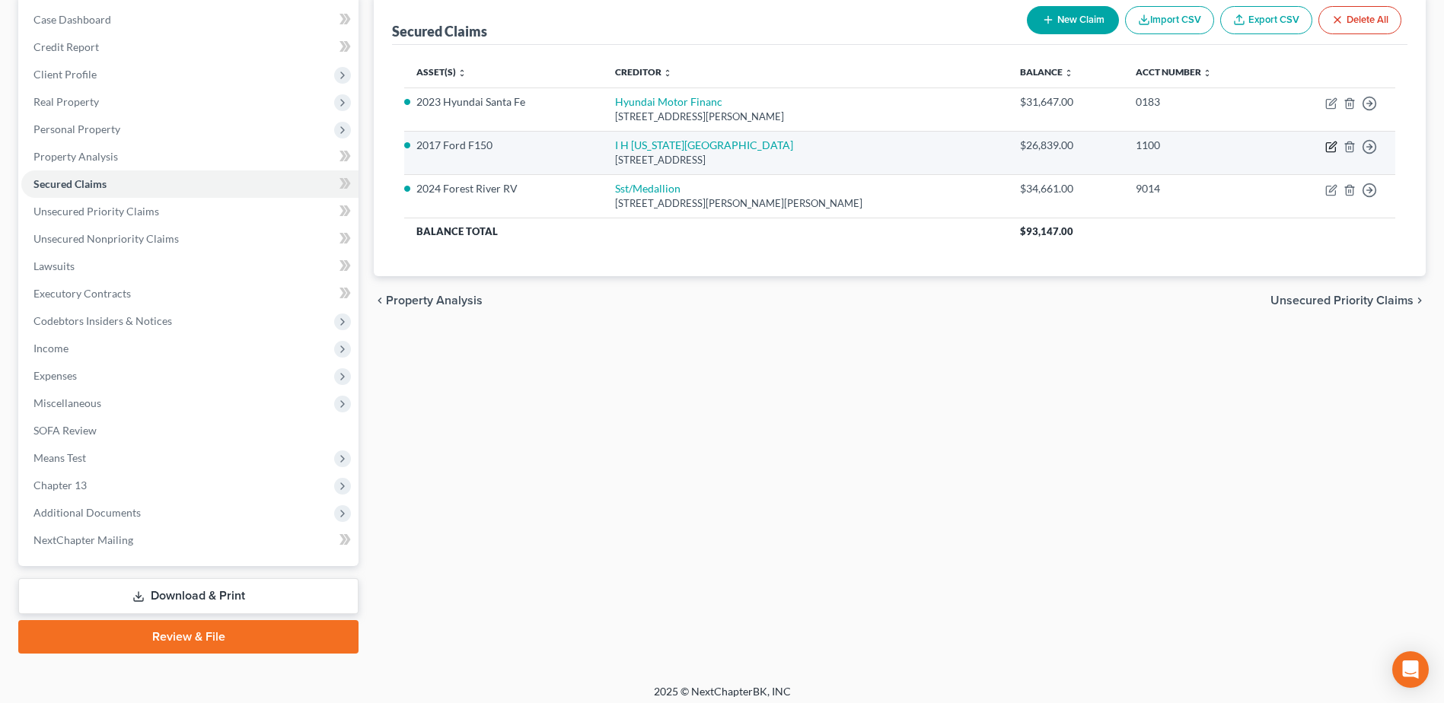
click at [1327, 151] on icon "button" at bounding box center [1330, 147] width 9 height 9
select select "14"
select select "0"
select select "2"
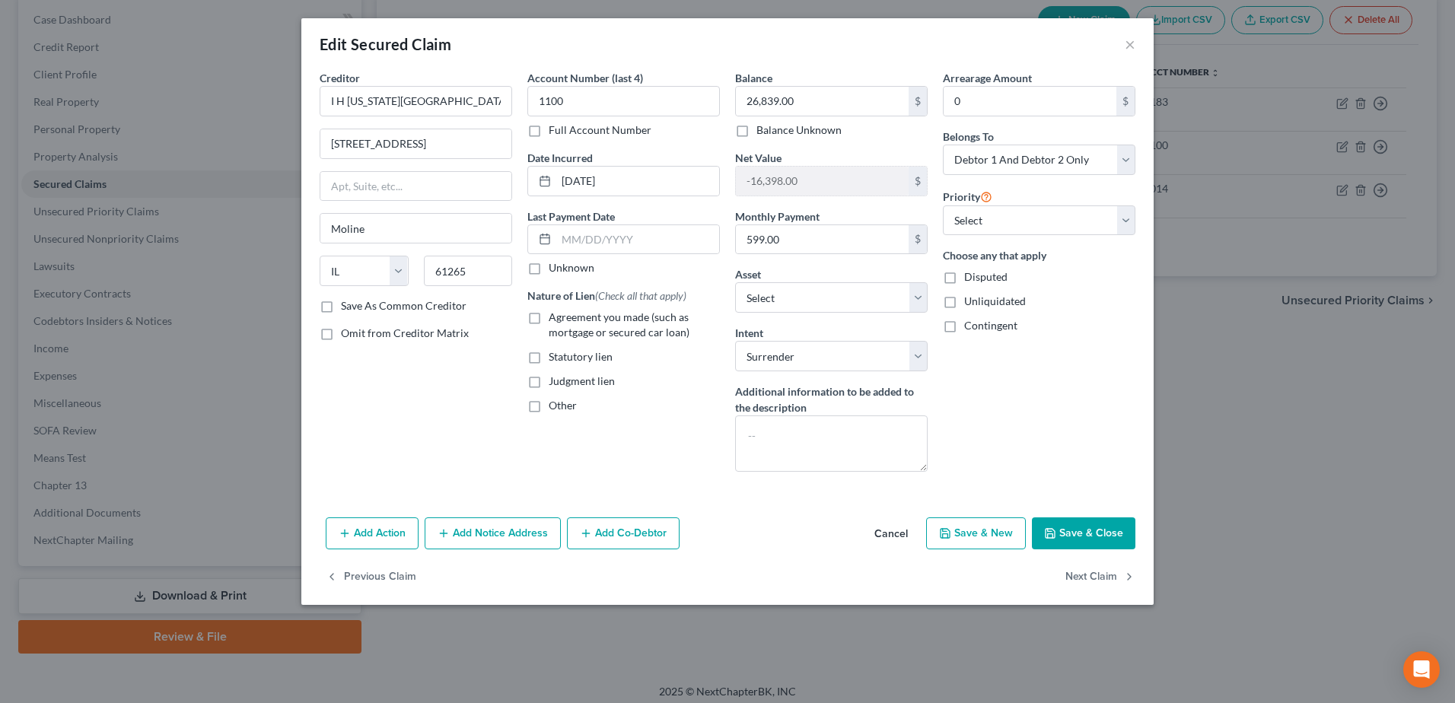
click at [1117, 533] on button "Save & Close" at bounding box center [1083, 533] width 103 height 32
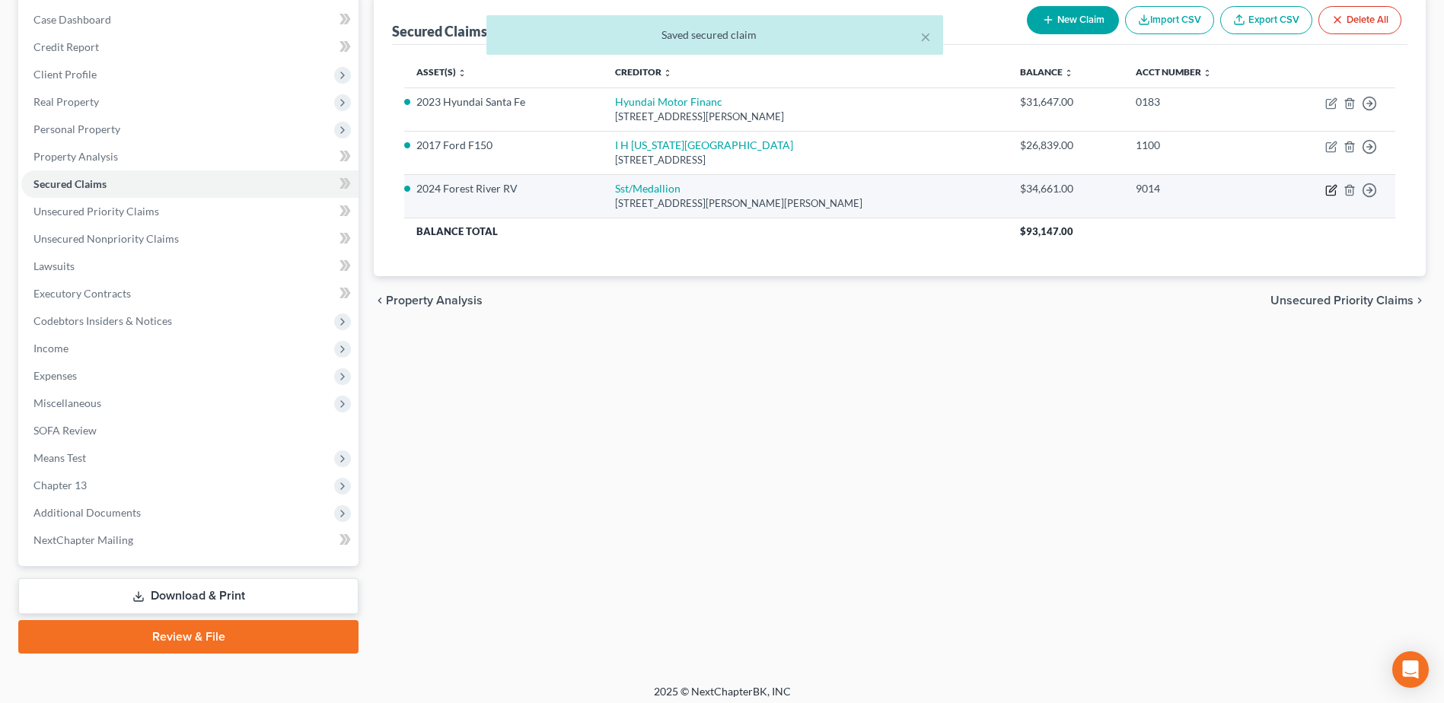
click at [1327, 193] on icon "button" at bounding box center [1331, 190] width 12 height 12
select select "26"
select select "2"
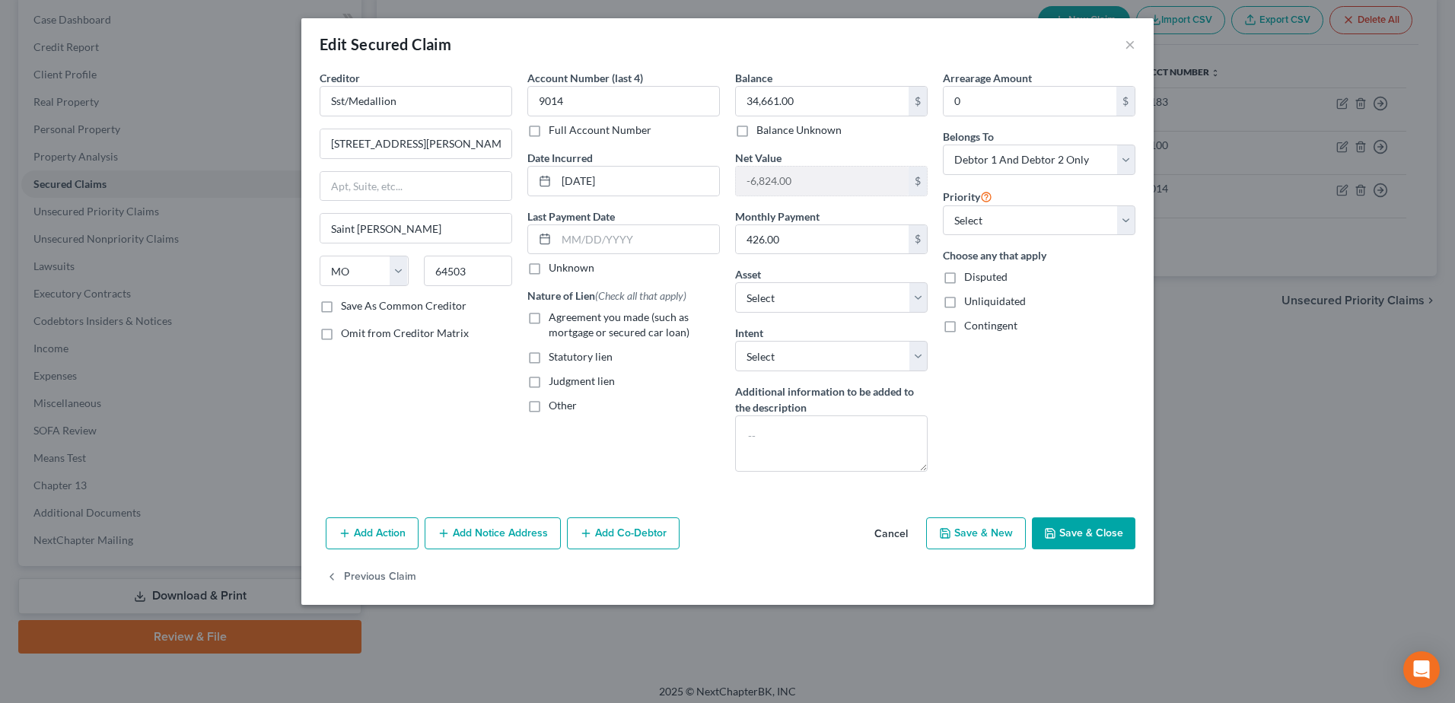
click at [1075, 522] on button "Save & Close" at bounding box center [1083, 533] width 103 height 32
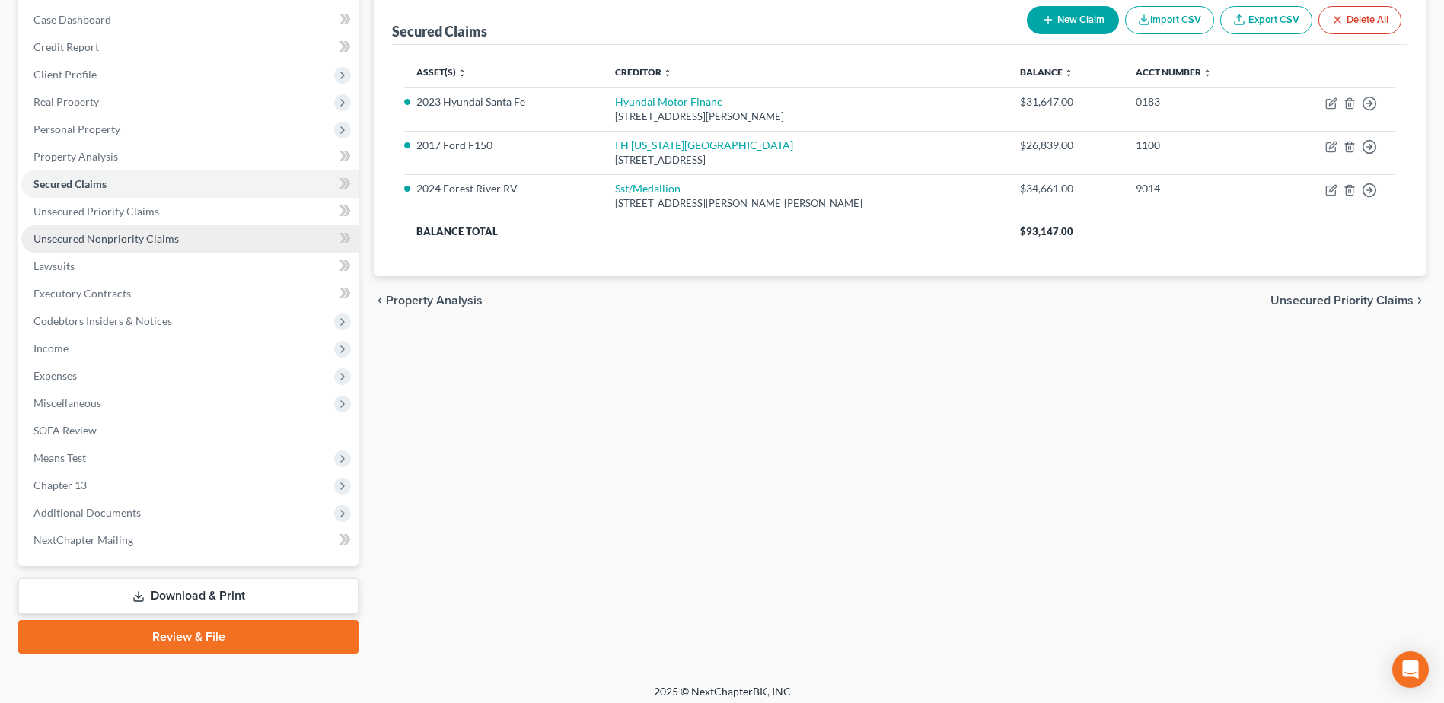
click at [143, 237] on span "Unsecured Nonpriority Claims" at bounding box center [105, 238] width 145 height 13
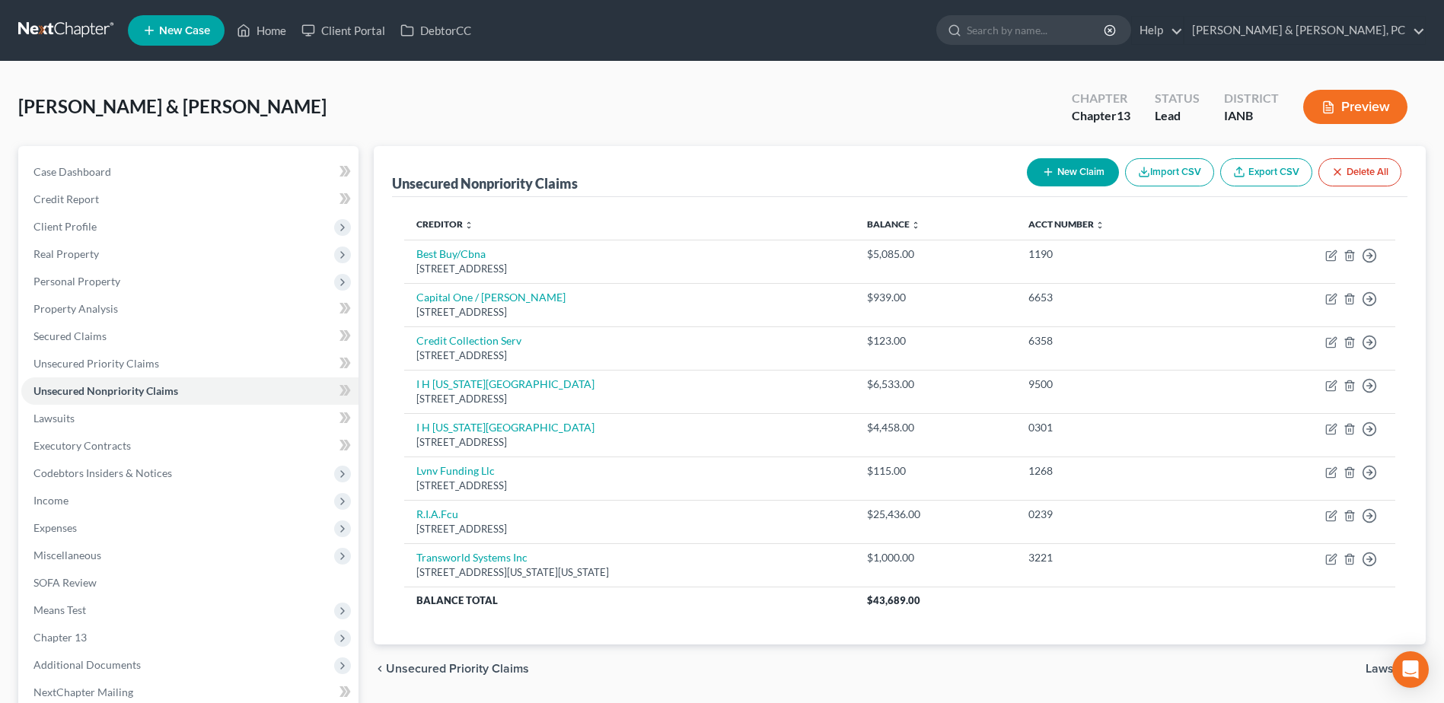
click at [1064, 176] on button "New Claim" at bounding box center [1073, 172] width 92 height 28
select select "2"
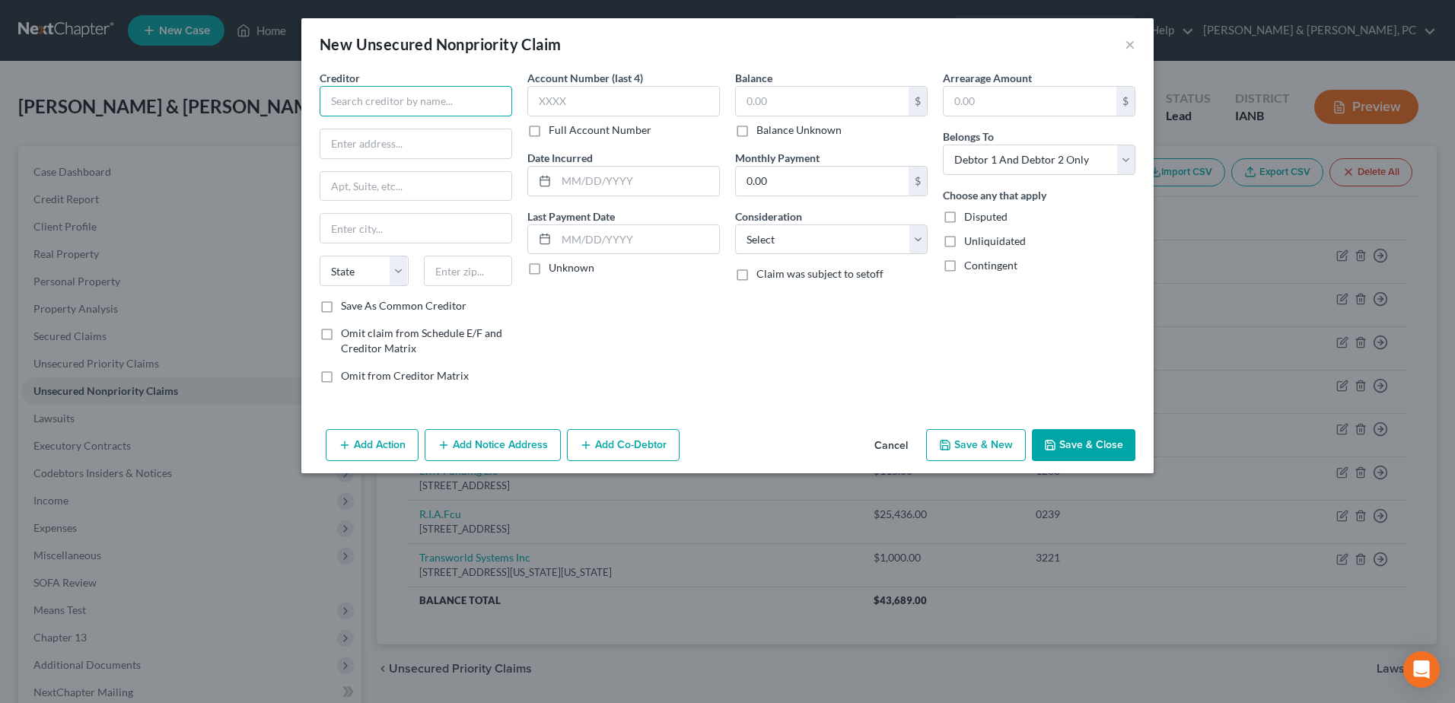
click at [418, 104] on input "text" at bounding box center [416, 101] width 193 height 30
paste input "[US_STATE] Department of Health and Human Services"
click at [498, 98] on input "[US_STATE] Department of Health and Human Services" at bounding box center [416, 101] width 193 height 30
paste input "Attn: Overpayment Recovery Unit"
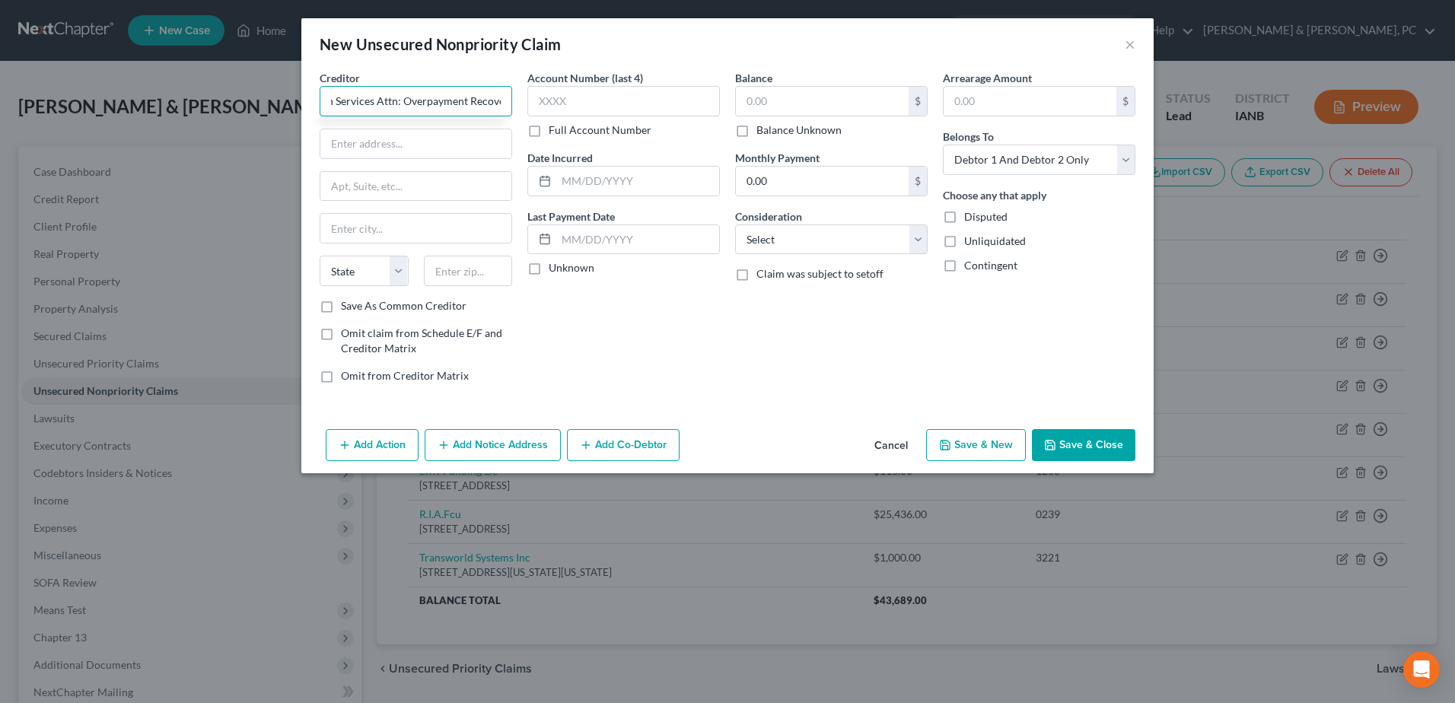
type input "[US_STATE] Department of Health and Human Services Attn: Overpayment Recovery U…"
click at [441, 138] on input "text" at bounding box center [415, 143] width 191 height 29
paste input "PO Box 36450"
type input "PO Box 36450"
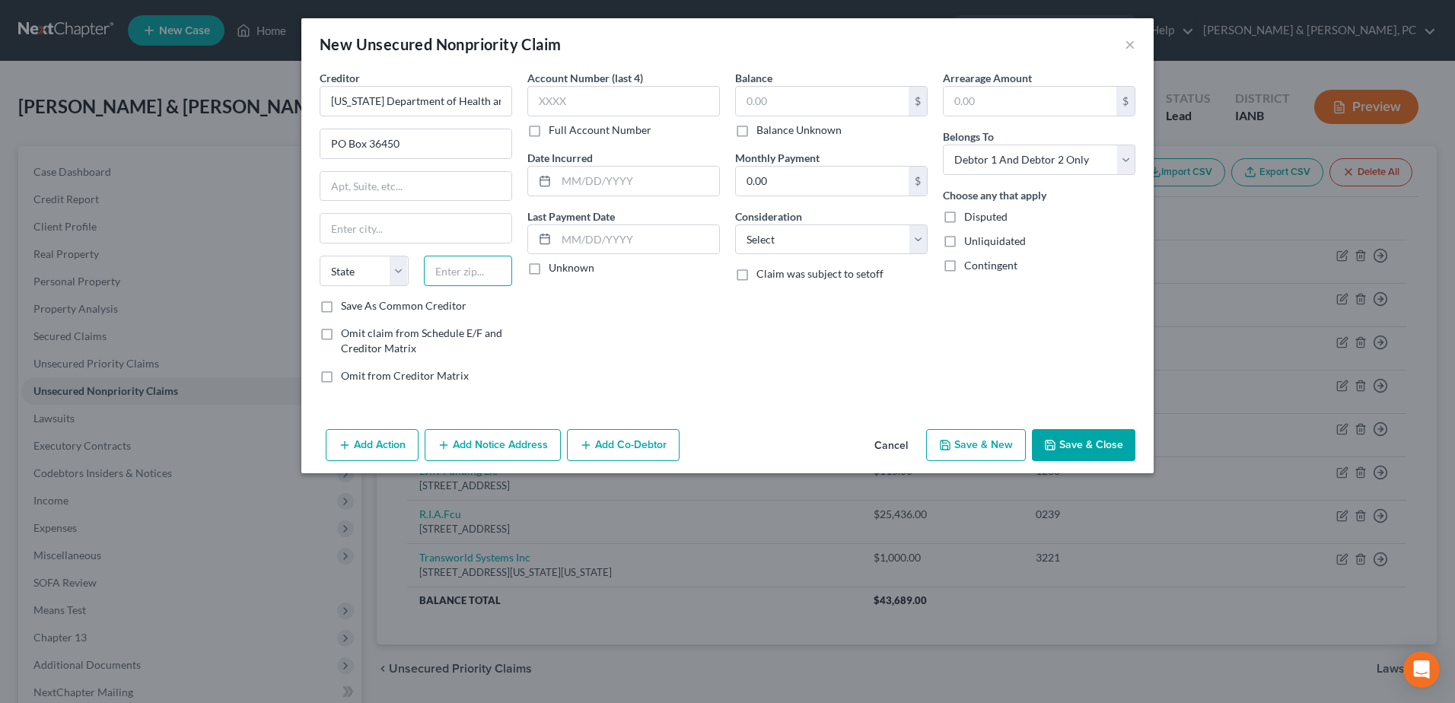
click at [478, 282] on input "text" at bounding box center [468, 271] width 89 height 30
click at [462, 100] on input "[US_STATE] Department of Health and Human Services Attn: Overpayment Recovery U…" at bounding box center [416, 101] width 193 height 30
drag, startPoint x: 383, startPoint y: 100, endPoint x: 612, endPoint y: 87, distance: 229.5
click at [612, 87] on div "Creditor * [US_STATE] Department of Health and Human Services Attn: Overpayment…" at bounding box center [727, 233] width 831 height 326
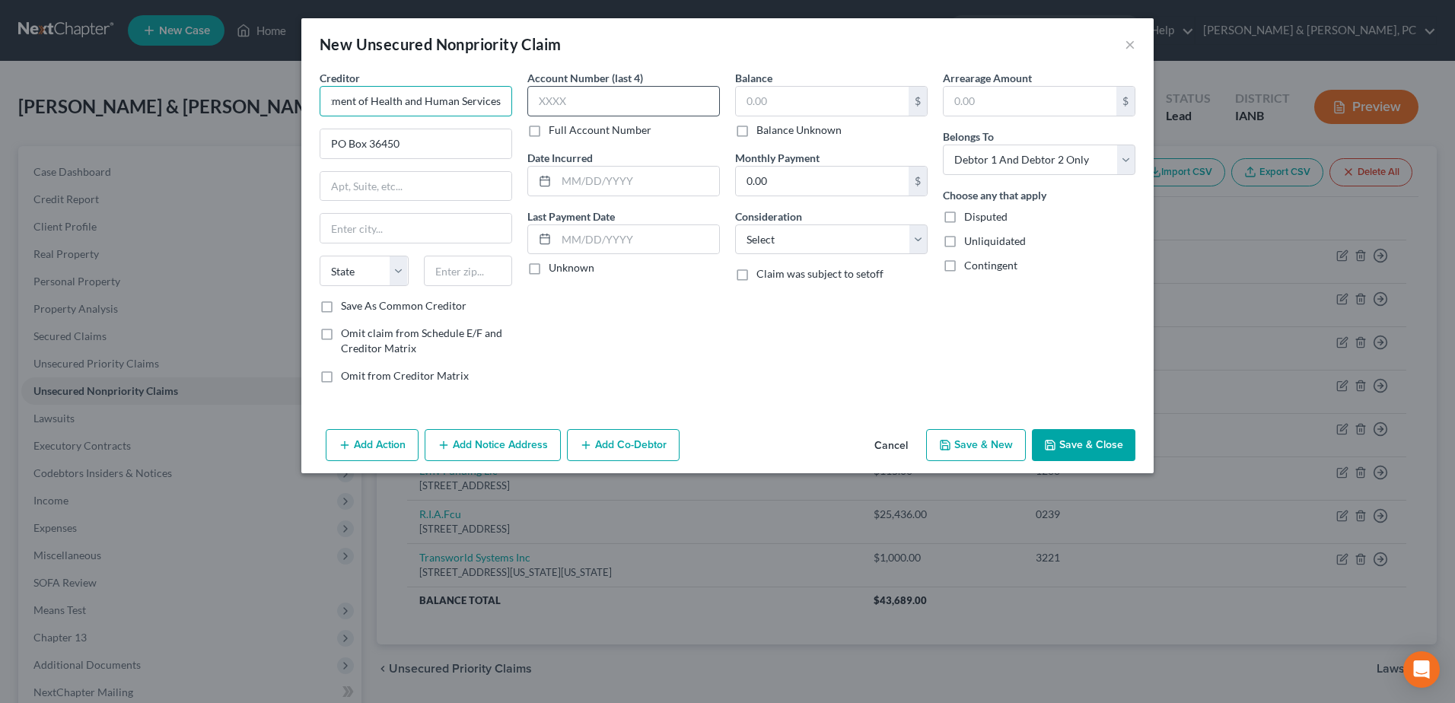
scroll to position [0, 56]
click at [381, 177] on input "text" at bounding box center [415, 186] width 191 height 29
type input "[US_STATE] Department of Health and Human Services"
paste input "Attn: Overpayment Recovery Unit"
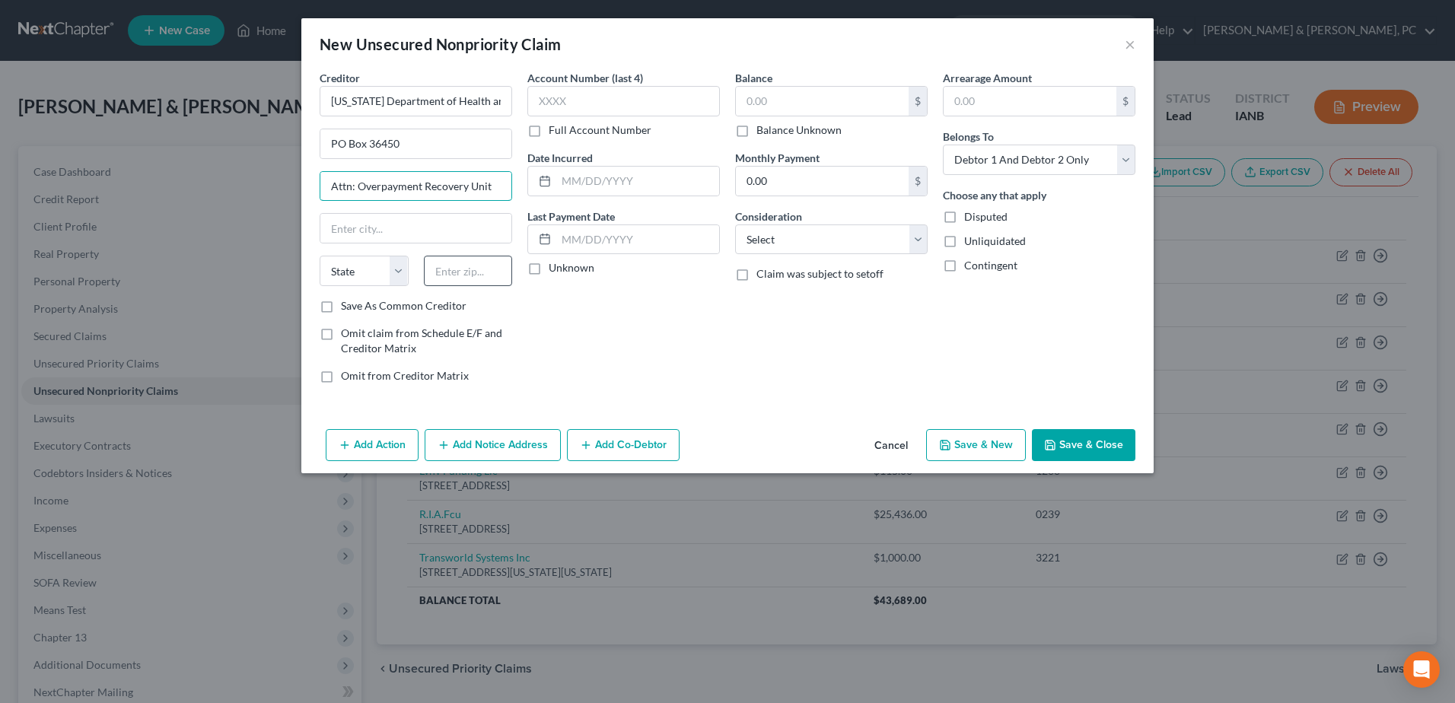
type input "Attn: Overpayment Recovery Unit"
click at [497, 272] on input "text" at bounding box center [468, 271] width 89 height 30
click at [497, 272] on input "503145" at bounding box center [468, 271] width 89 height 30
type input "50315"
type input "Des Moines"
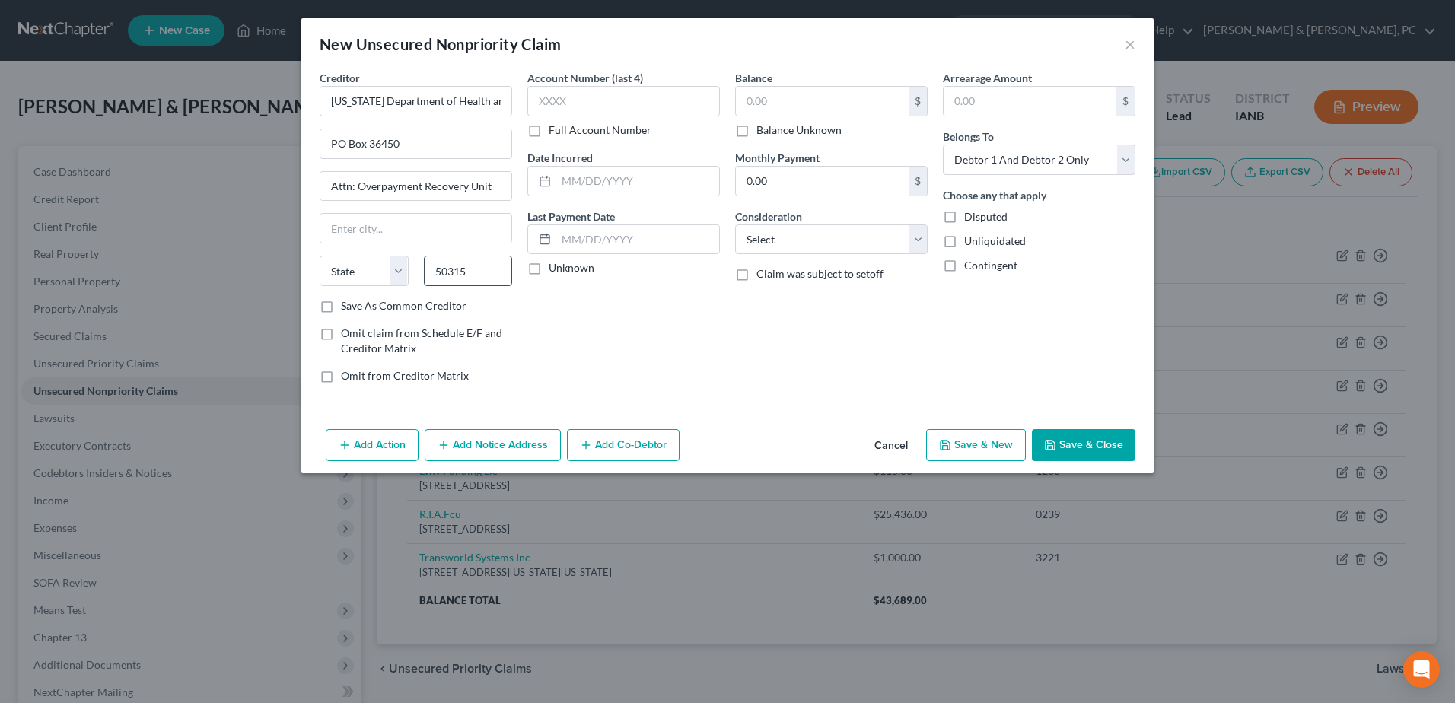
select select "16"
drag, startPoint x: 859, startPoint y: 234, endPoint x: 853, endPoint y: 255, distance: 21.4
click at [859, 234] on select "Select Cable / Satellite Services Collection Agency Credit Card Debt Debt Couns…" at bounding box center [831, 240] width 193 height 30
select select "14"
click at [735, 225] on select "Select Cable / Satellite Services Collection Agency Credit Card Debt Debt Couns…" at bounding box center [831, 240] width 193 height 30
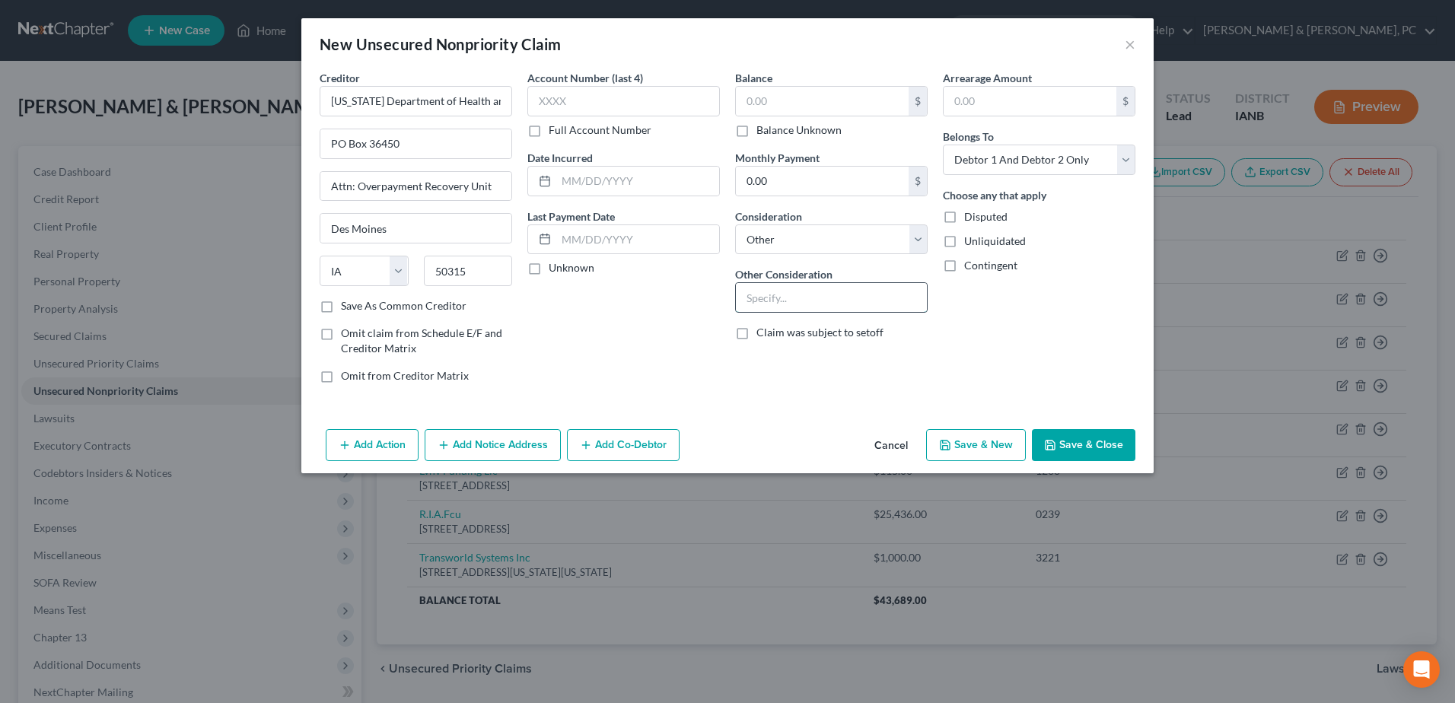
click at [810, 289] on input "text" at bounding box center [831, 297] width 191 height 29
paste input "Food Stamp (SNAP) overpayment"
type input "Food Stamp (SNAP) overpayment"
click at [1028, 315] on div "Arrearage Amount $ Belongs To * Select Debtor 1 Only Debtor 2 Only Debtor 1 And…" at bounding box center [1039, 233] width 208 height 326
click at [784, 126] on label "Balance Unknown" at bounding box center [798, 130] width 85 height 15
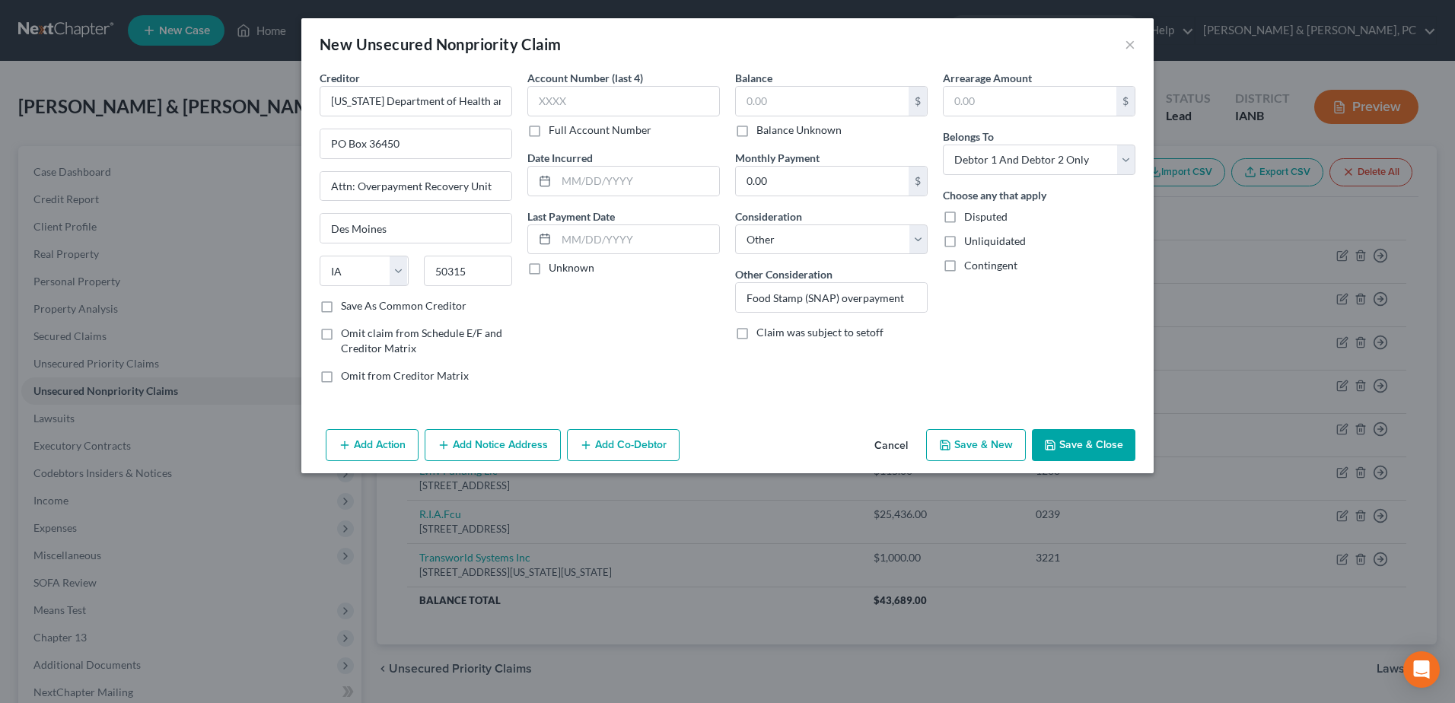
click at [772, 126] on input "Balance Unknown" at bounding box center [768, 128] width 10 height 10
checkbox input "true"
type input "0.00"
click at [1055, 435] on button "Save & Close" at bounding box center [1083, 445] width 103 height 32
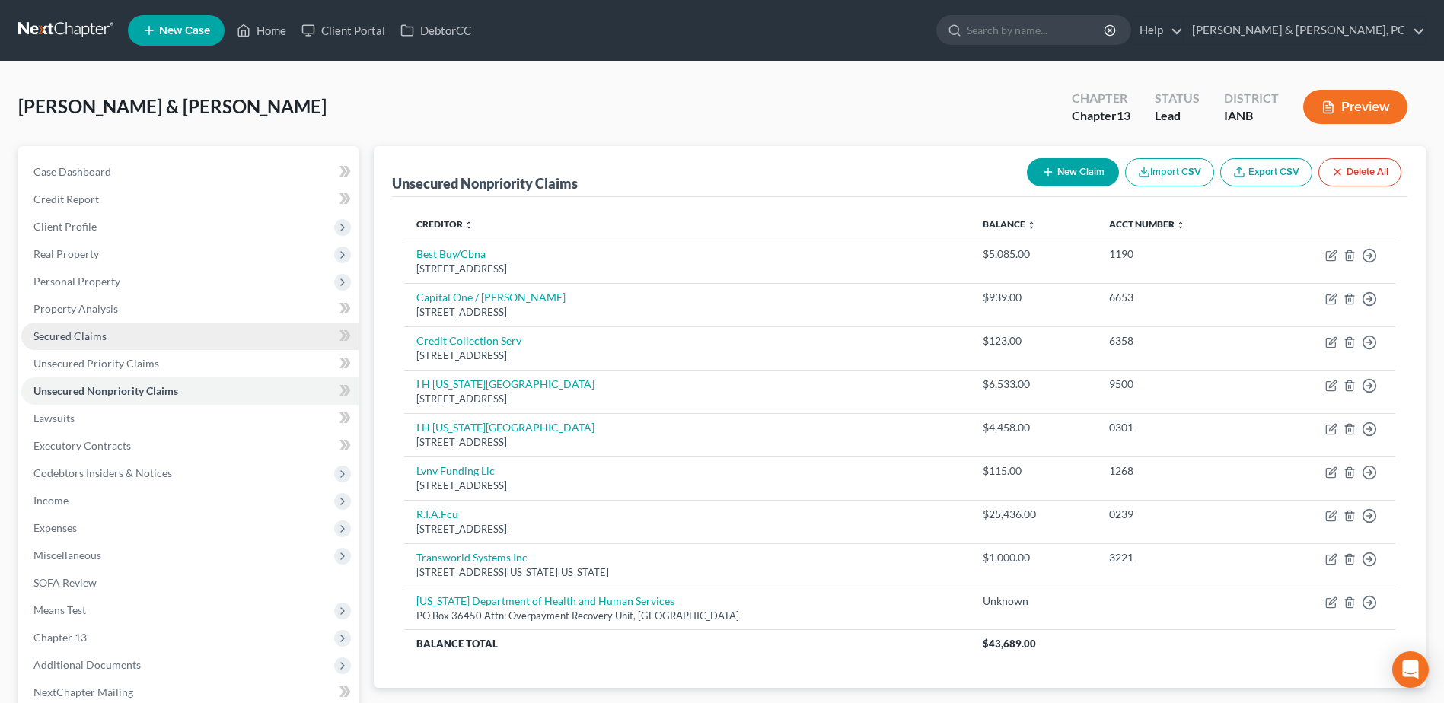
click at [86, 330] on span "Secured Claims" at bounding box center [69, 336] width 73 height 13
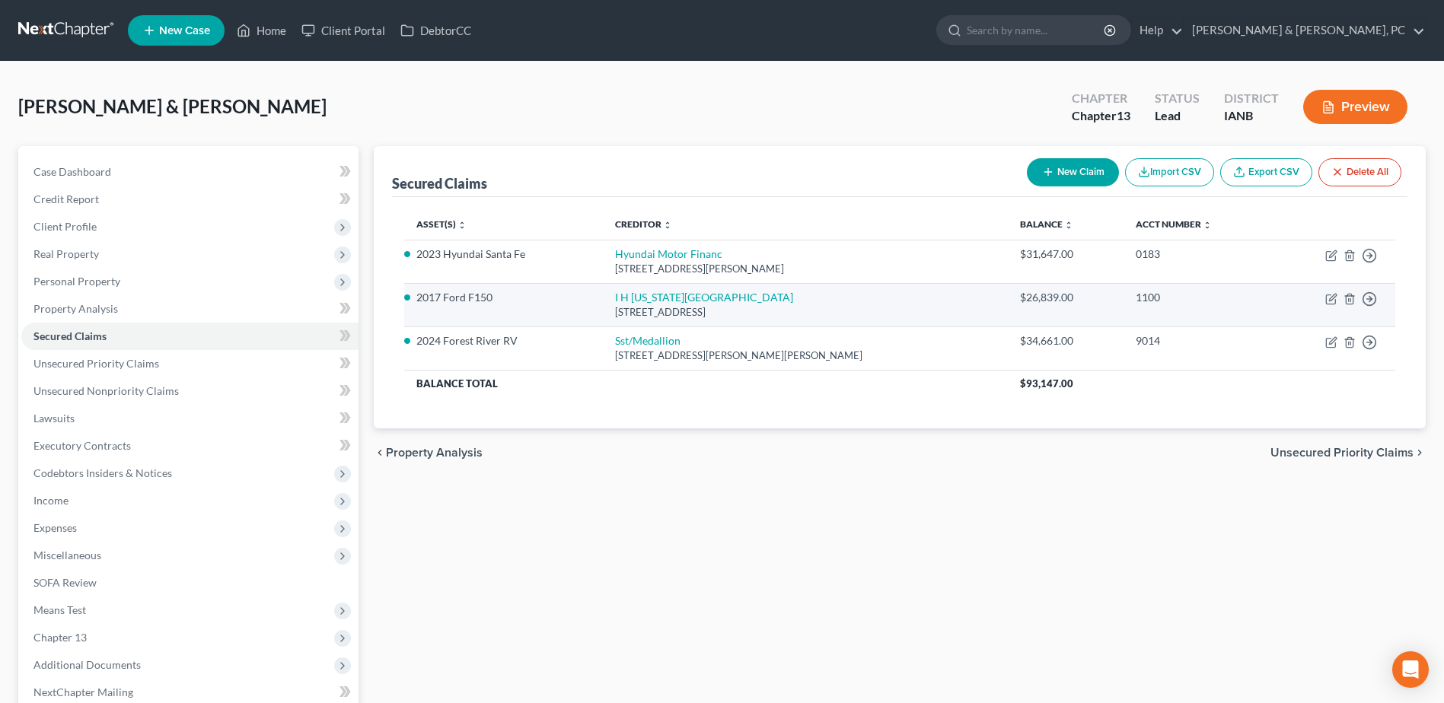
click at [1329, 291] on td "Move to E Move to F Move to G Move to Notice Only" at bounding box center [1333, 304] width 123 height 43
click at [1330, 294] on icon "button" at bounding box center [1331, 299] width 12 height 12
select select "14"
select select "0"
select select "2"
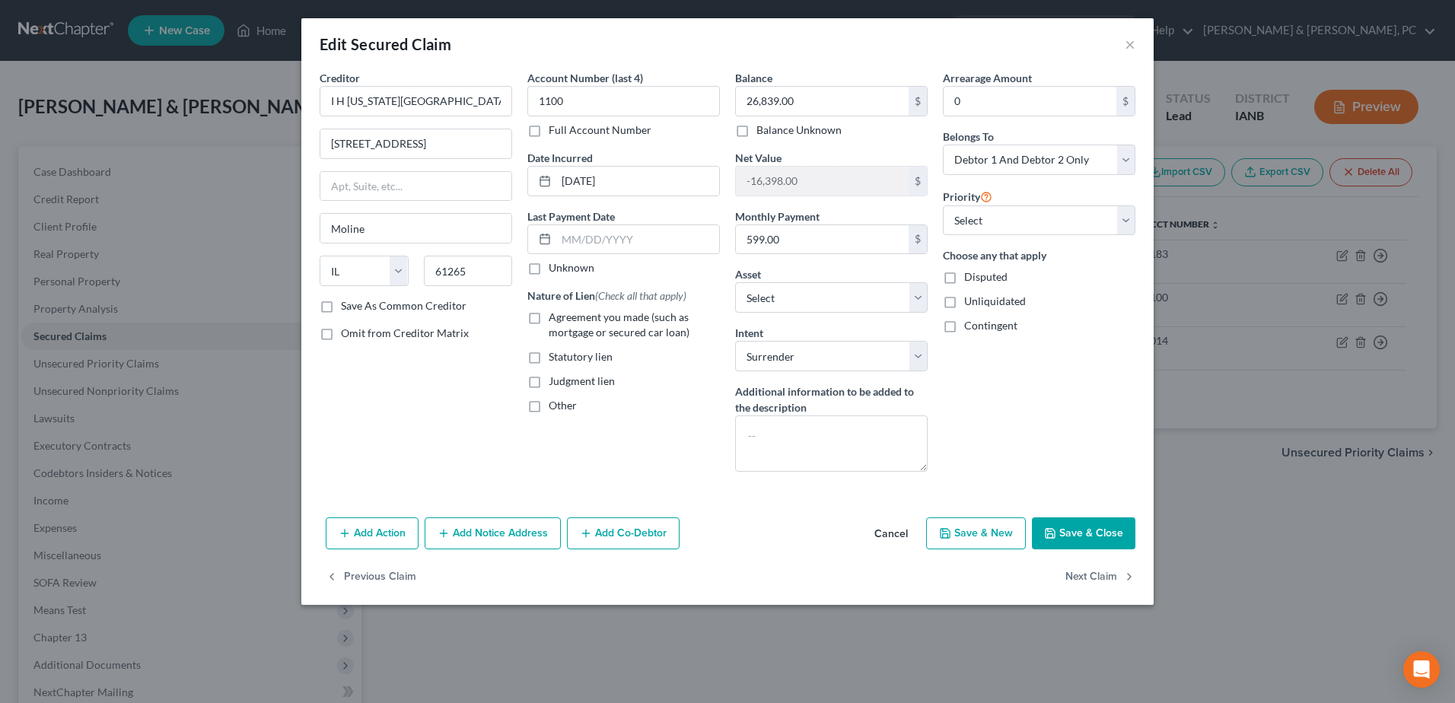
click at [1115, 533] on button "Save & Close" at bounding box center [1083, 533] width 103 height 32
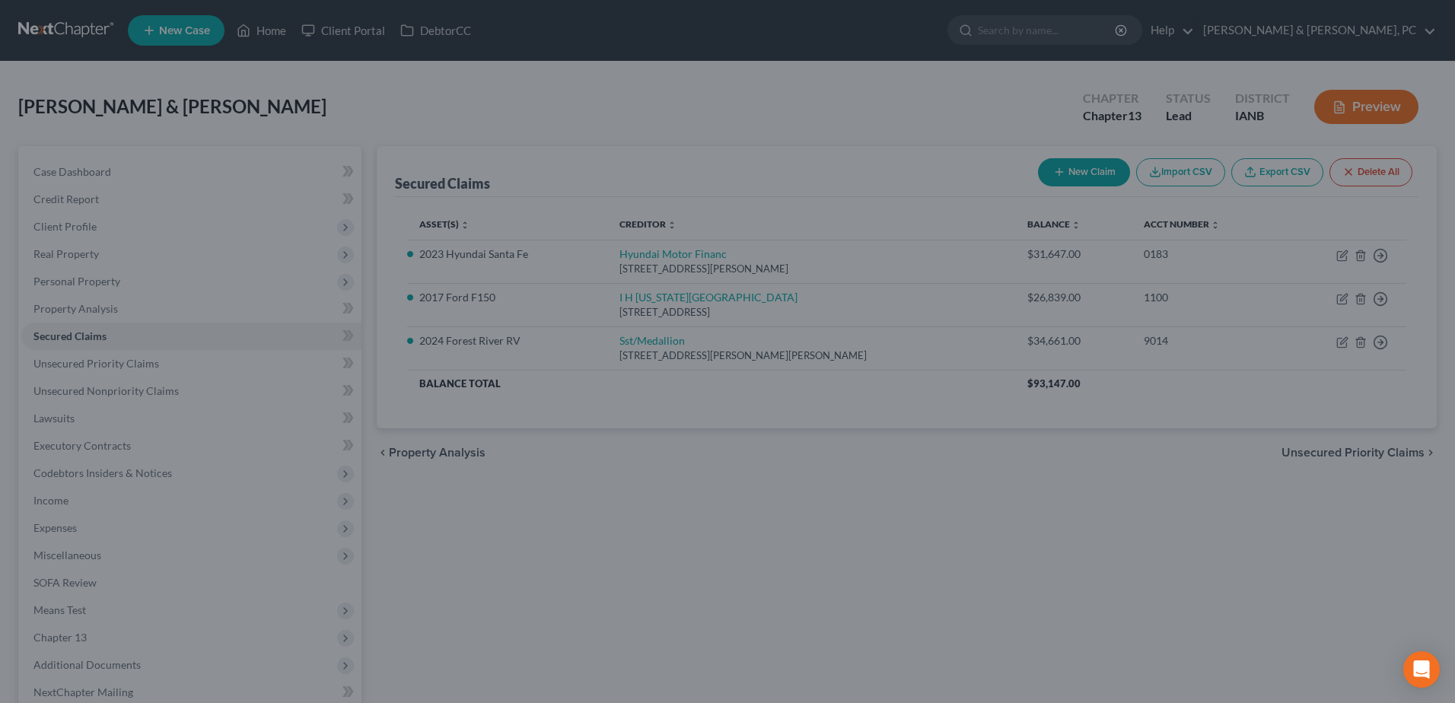
select select "8"
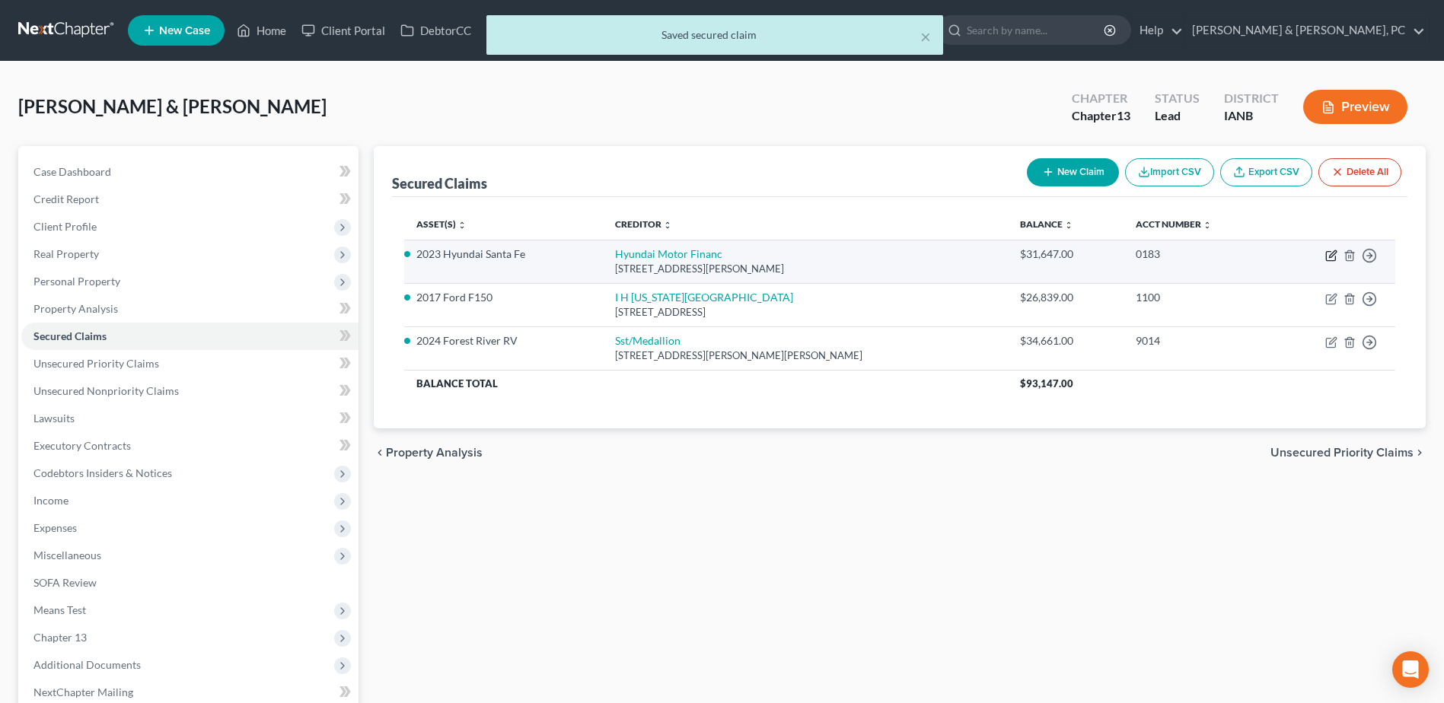
click at [1334, 253] on icon "button" at bounding box center [1331, 256] width 12 height 12
select select "4"
select select "0"
select select "4"
select select "2"
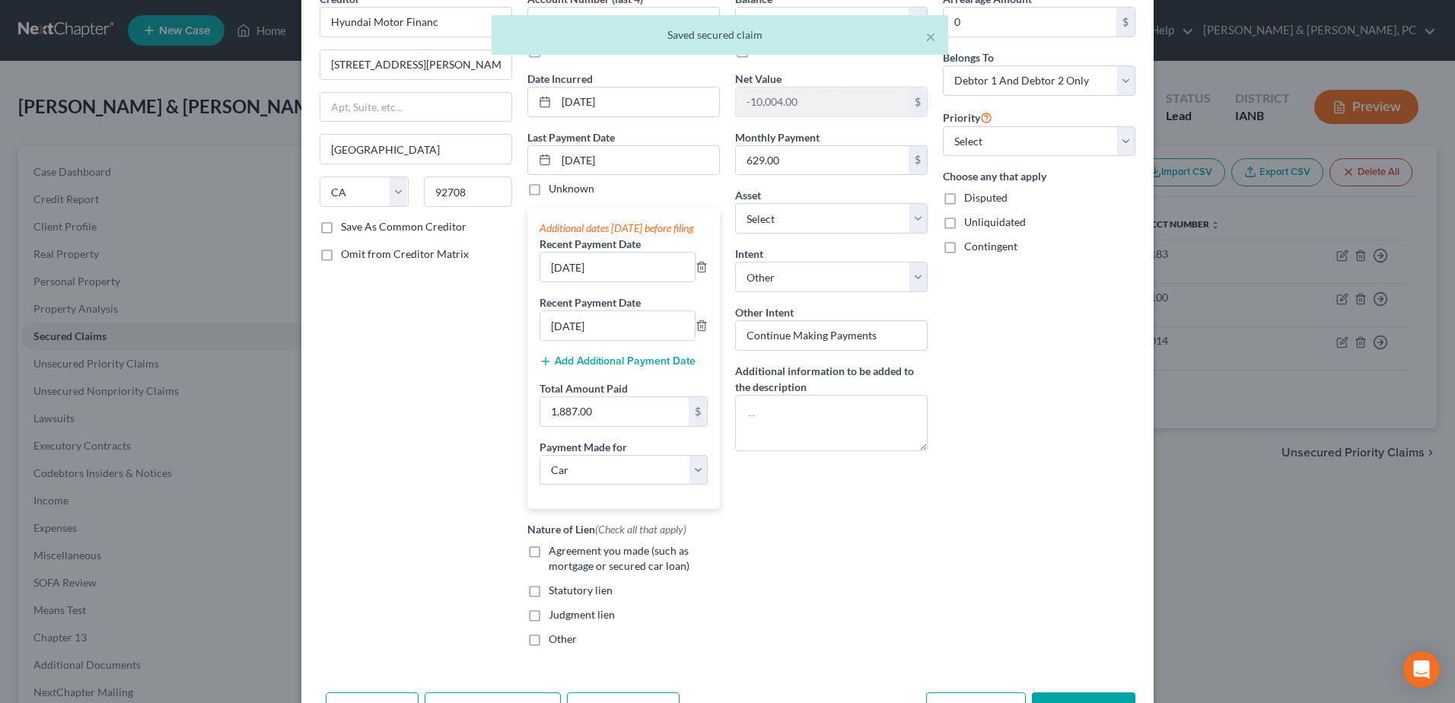
scroll to position [190, 0]
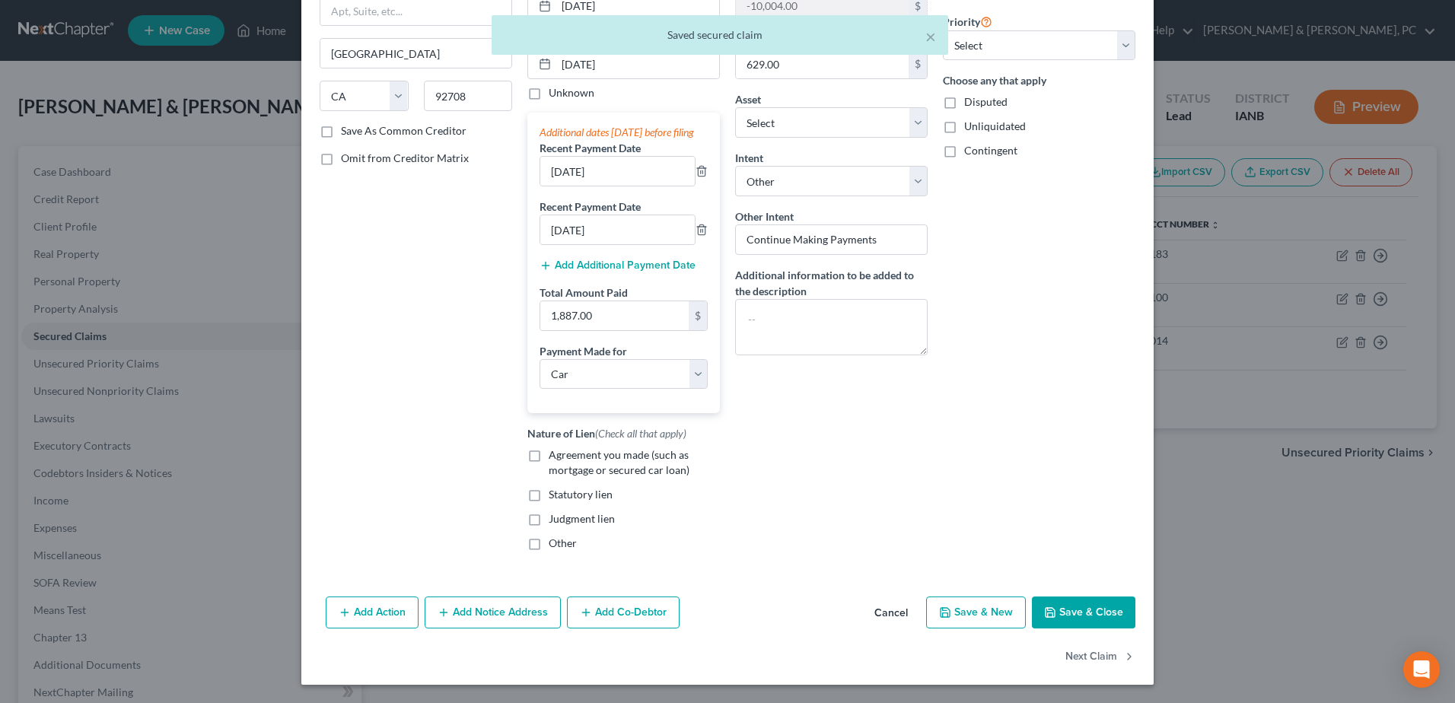
click at [1046, 616] on icon "button" at bounding box center [1050, 612] width 9 height 9
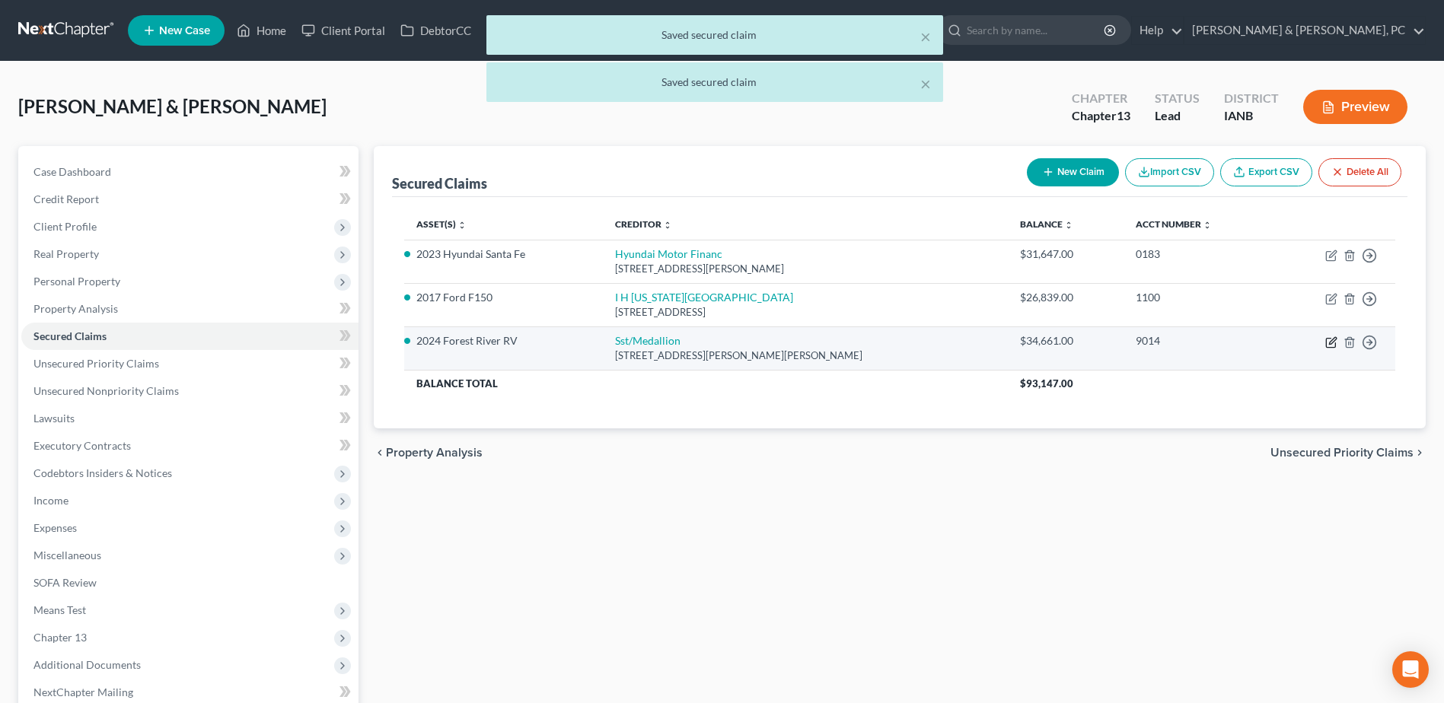
click at [1333, 341] on icon "button" at bounding box center [1332, 340] width 7 height 7
select select "26"
select select "2"
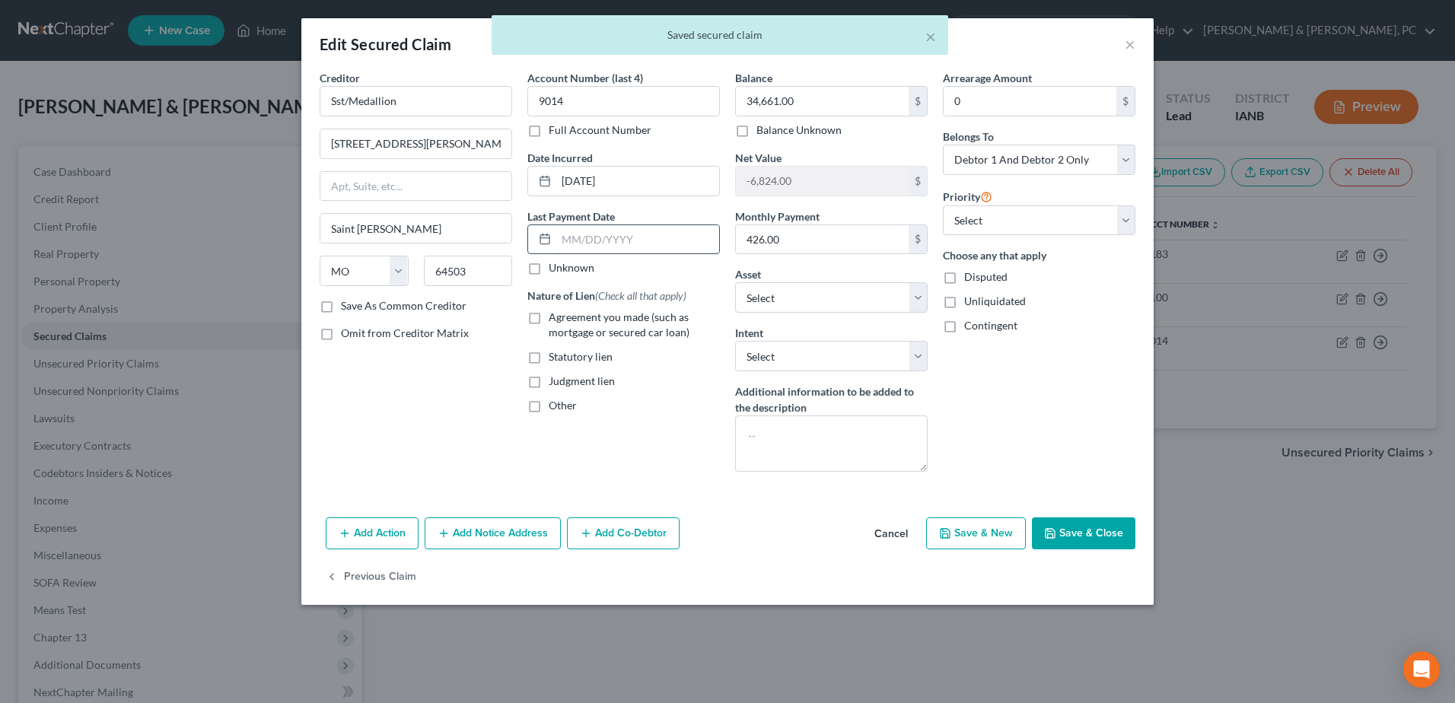
click at [642, 237] on input "text" at bounding box center [637, 239] width 163 height 29
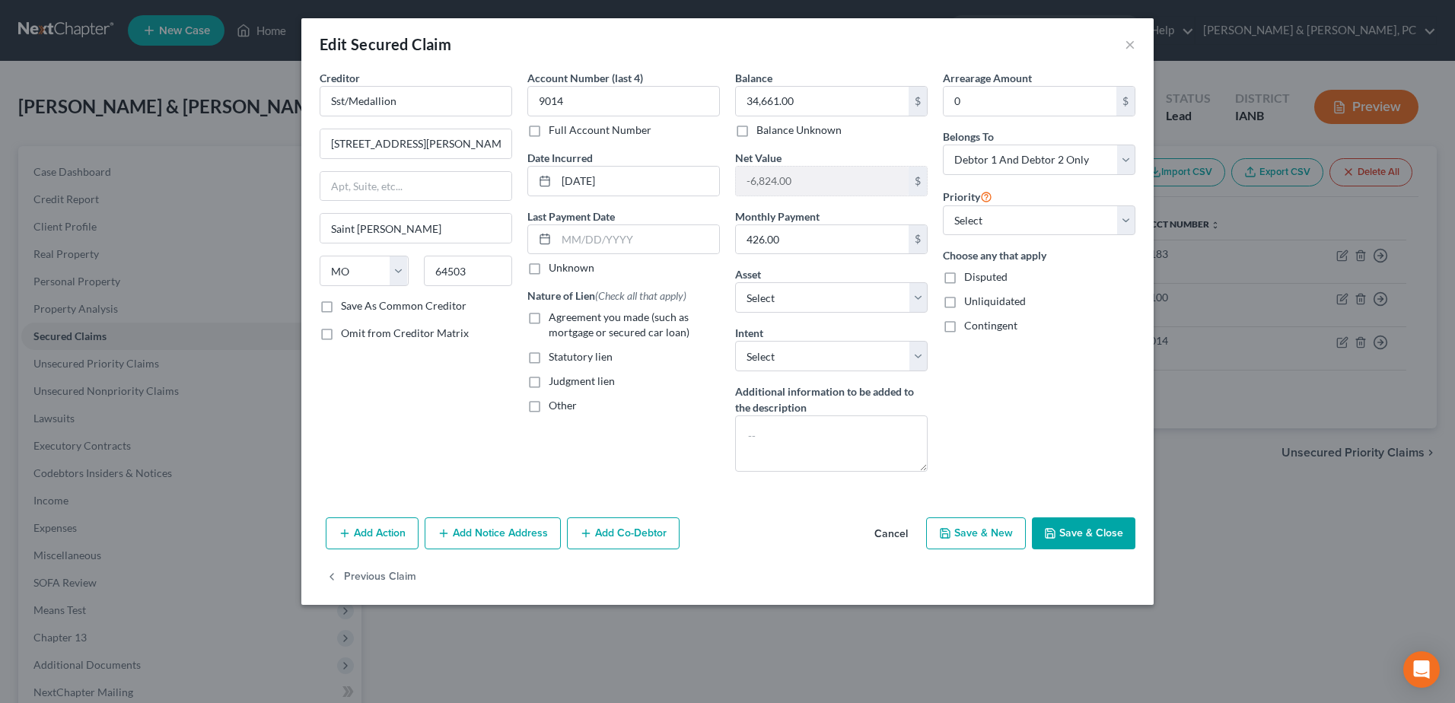
click at [1109, 529] on button "Save & Close" at bounding box center [1083, 533] width 103 height 32
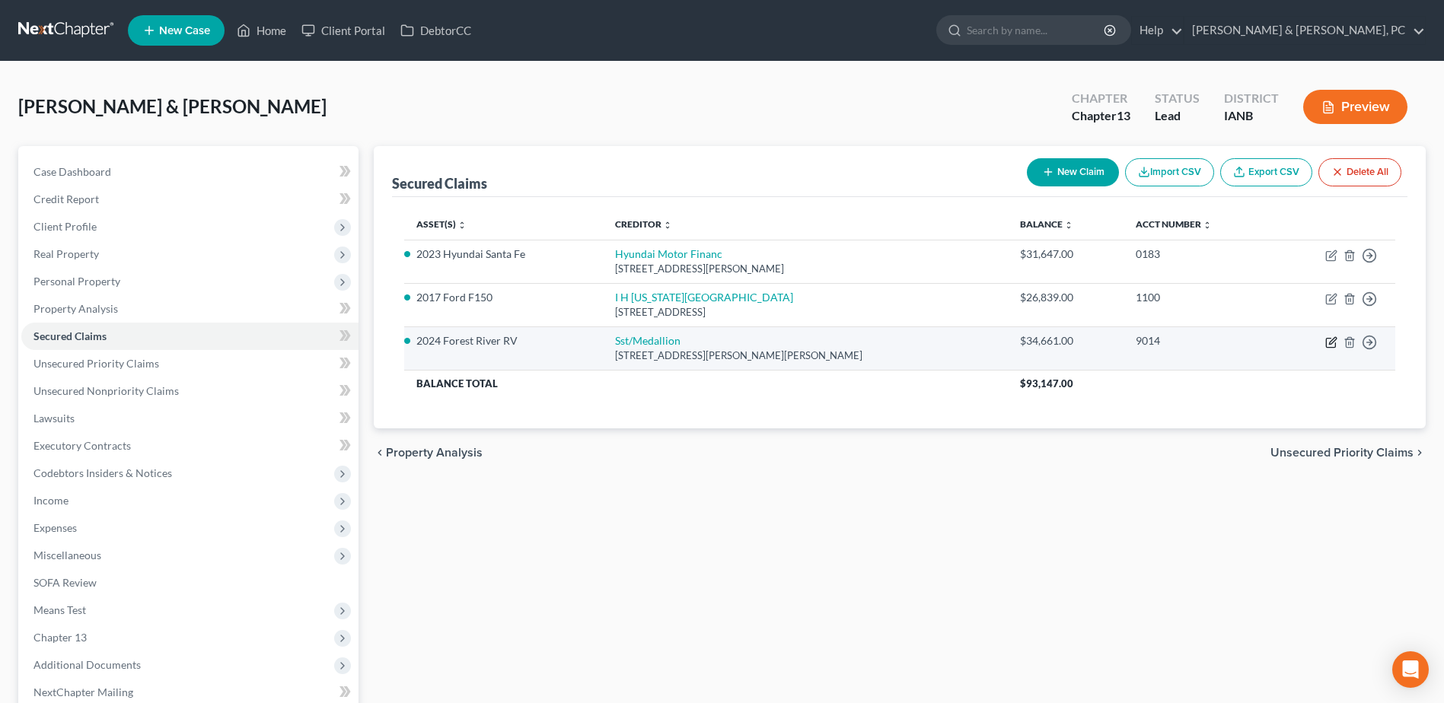
click at [1328, 343] on icon "button" at bounding box center [1331, 342] width 12 height 12
select select "26"
select select "2"
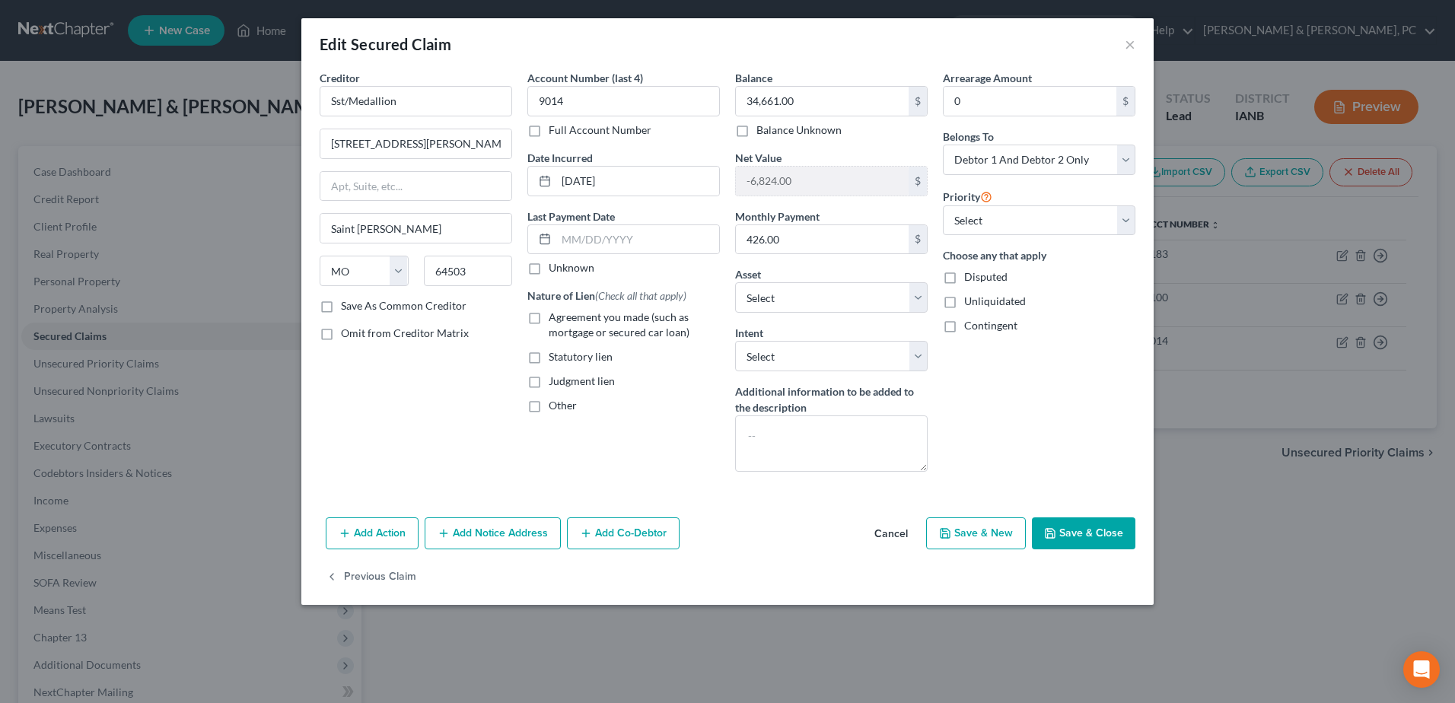
click at [1076, 533] on button "Save & Close" at bounding box center [1083, 533] width 103 height 32
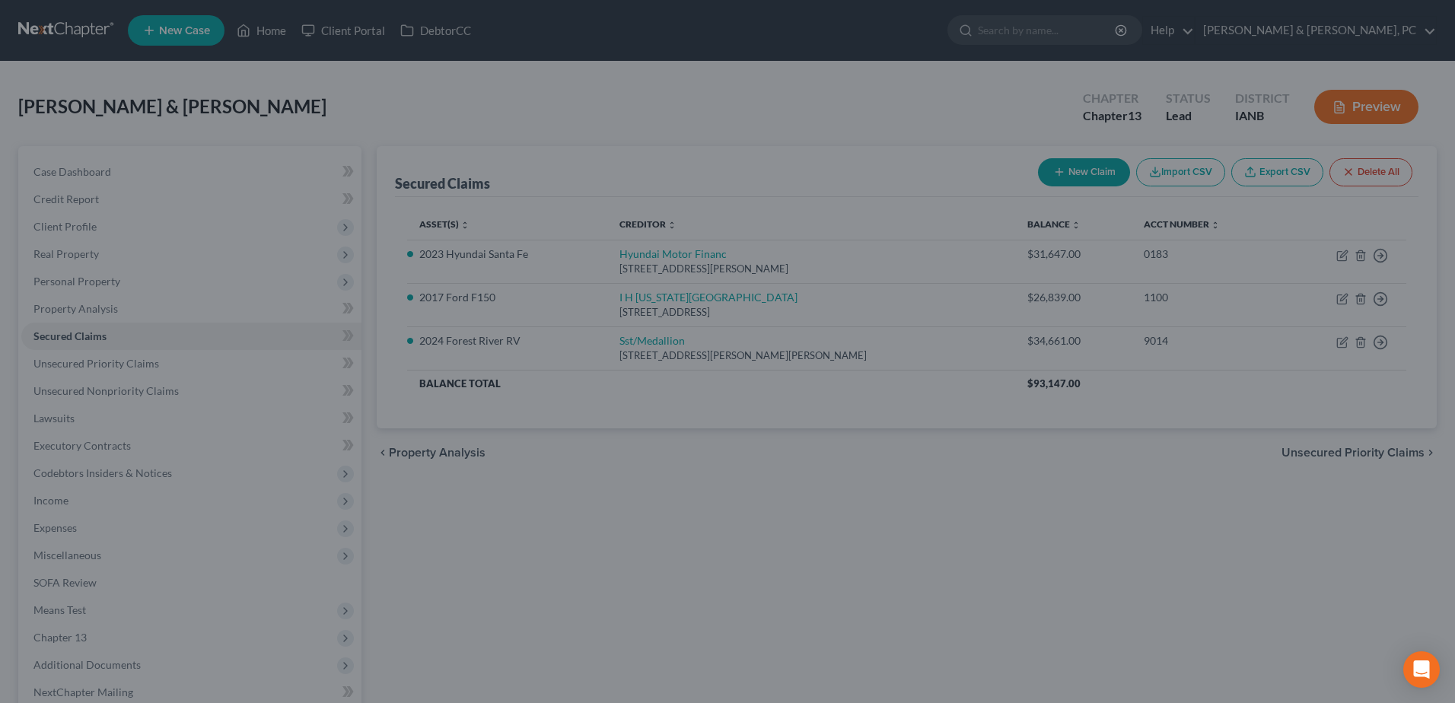
select select "5"
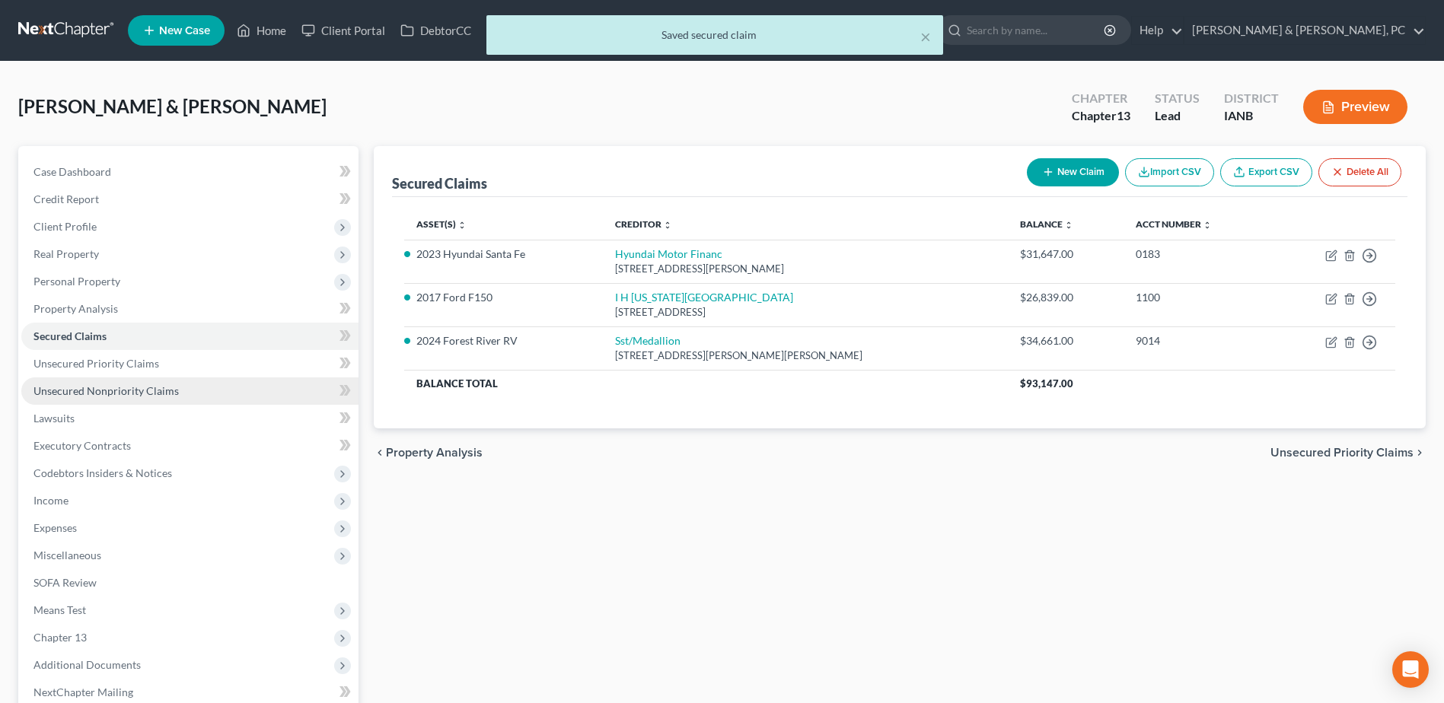
click at [108, 389] on span "Unsecured Nonpriority Claims" at bounding box center [105, 390] width 145 height 13
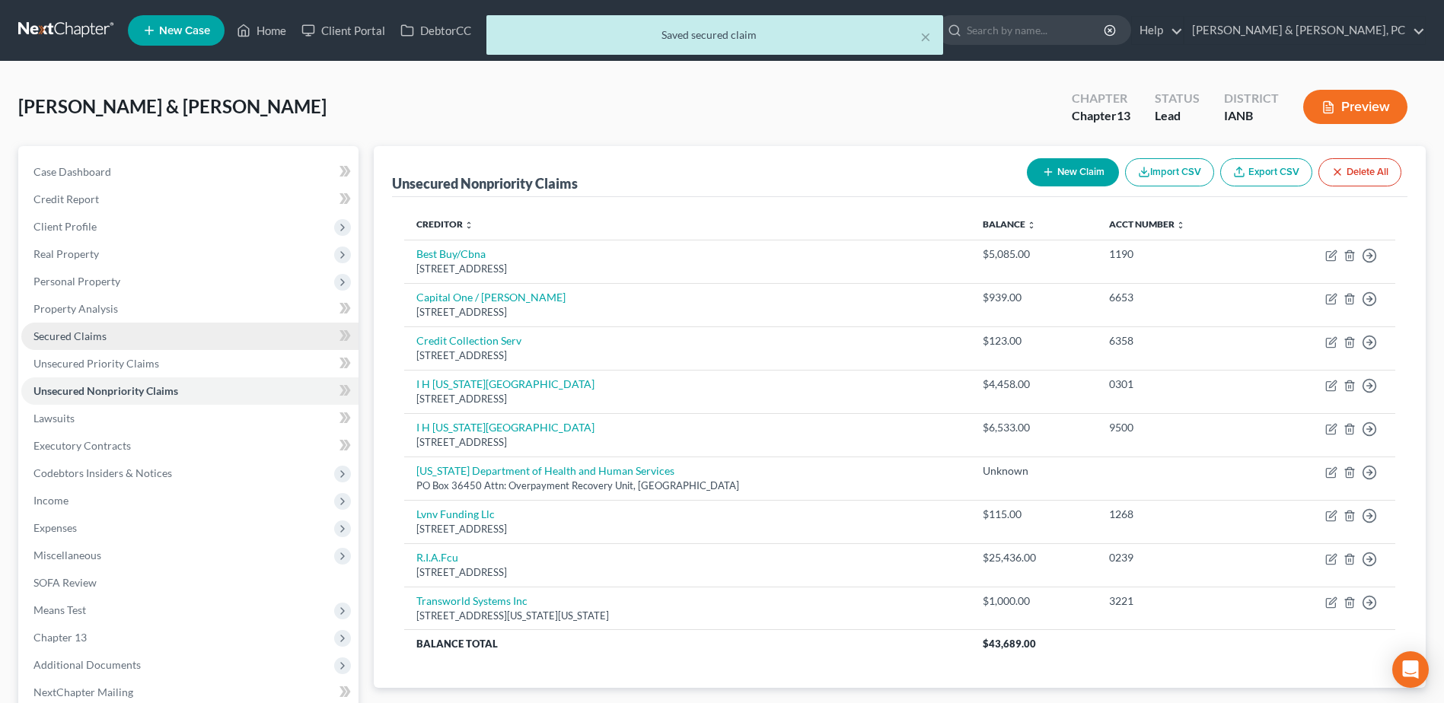
click at [97, 323] on link "Secured Claims" at bounding box center [189, 336] width 337 height 27
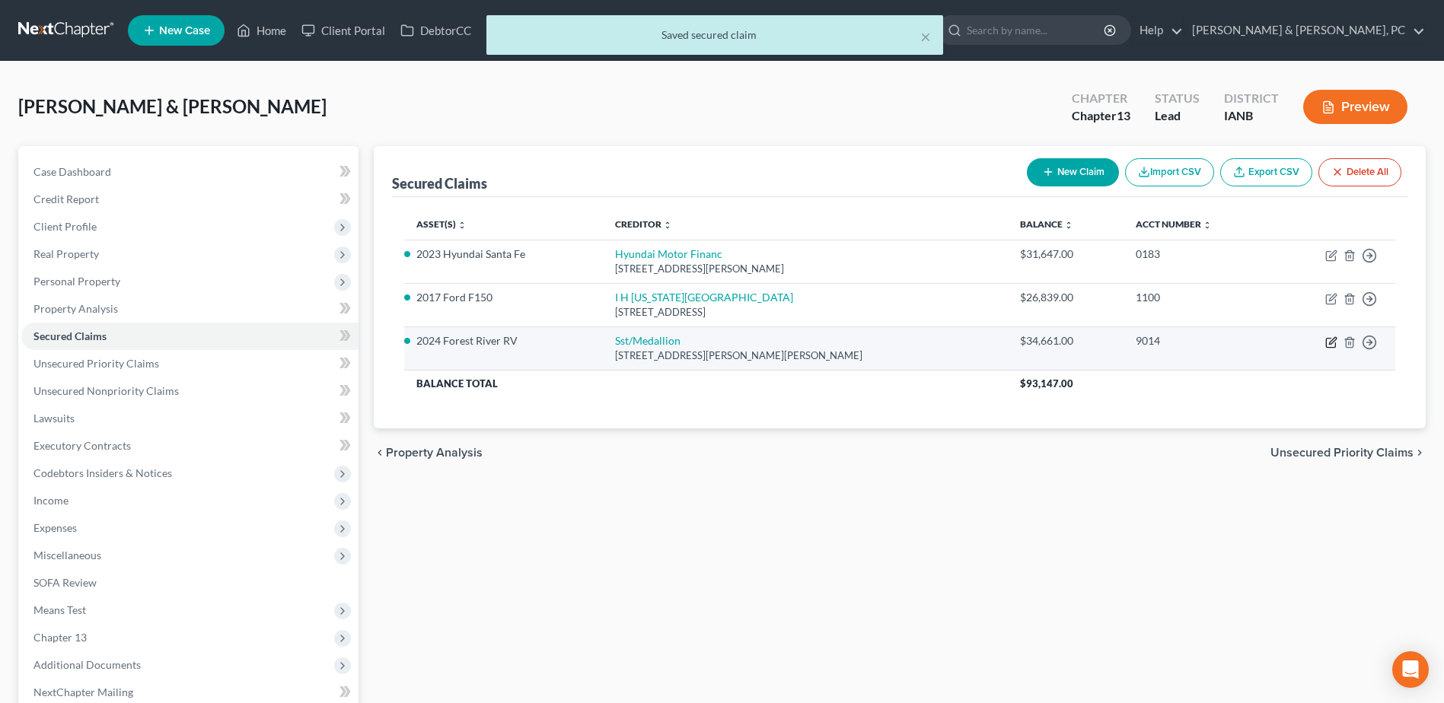
click at [1336, 343] on icon "button" at bounding box center [1331, 342] width 12 height 12
select select "26"
select select "2"
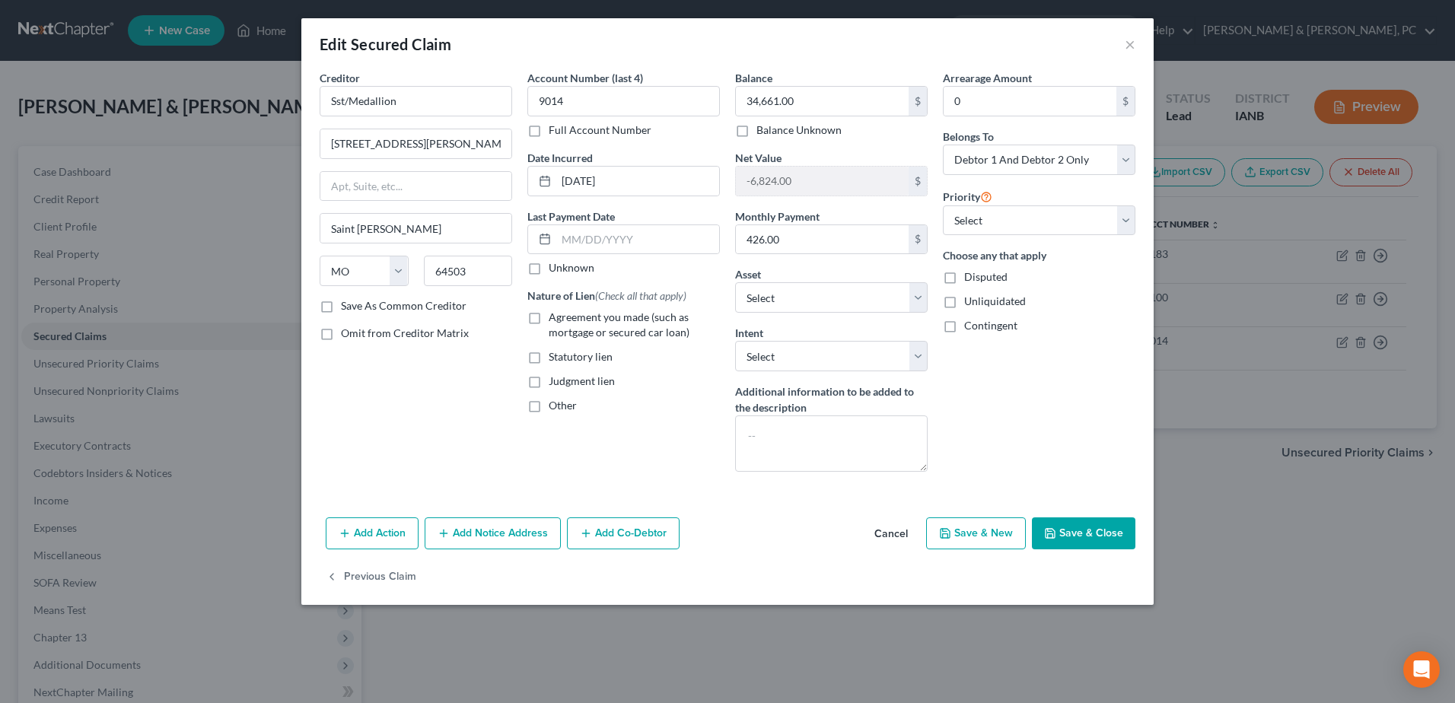
drag, startPoint x: 368, startPoint y: 533, endPoint x: 444, endPoint y: 466, distance: 101.9
click at [368, 534] on button "Add Action" at bounding box center [372, 533] width 93 height 32
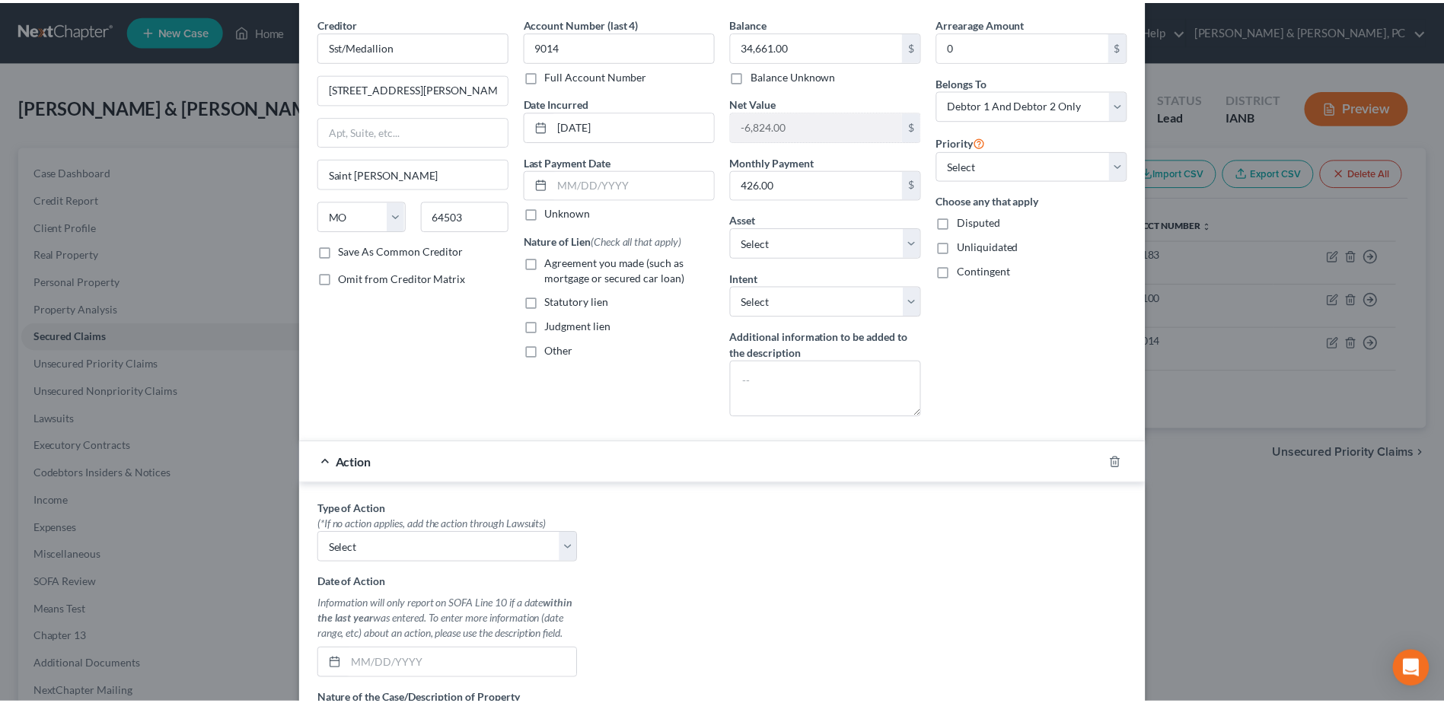
scroll to position [374, 0]
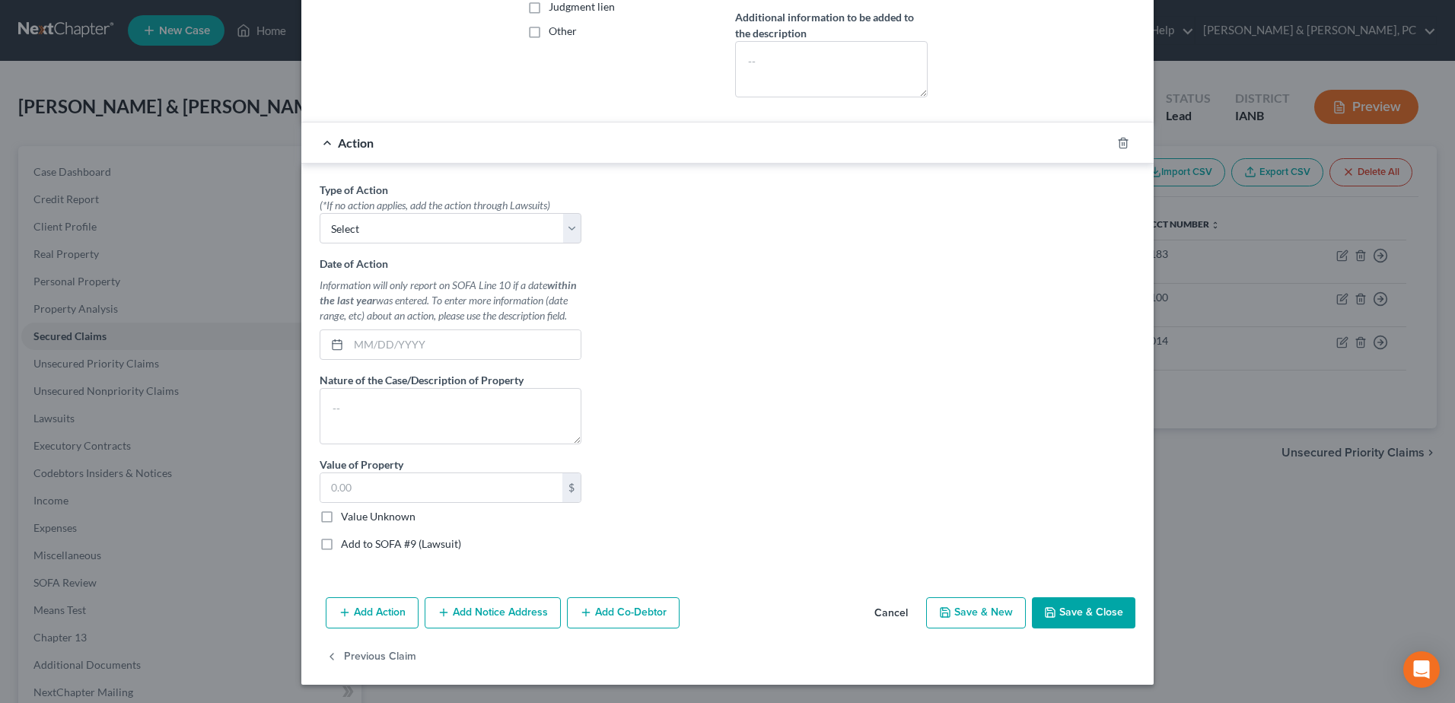
click at [894, 596] on div "Add Action Add Notice Address Add Co-Debtor Cancel Save & New Save & Close" at bounding box center [727, 616] width 852 height 50
click at [888, 614] on button "Cancel" at bounding box center [891, 614] width 58 height 30
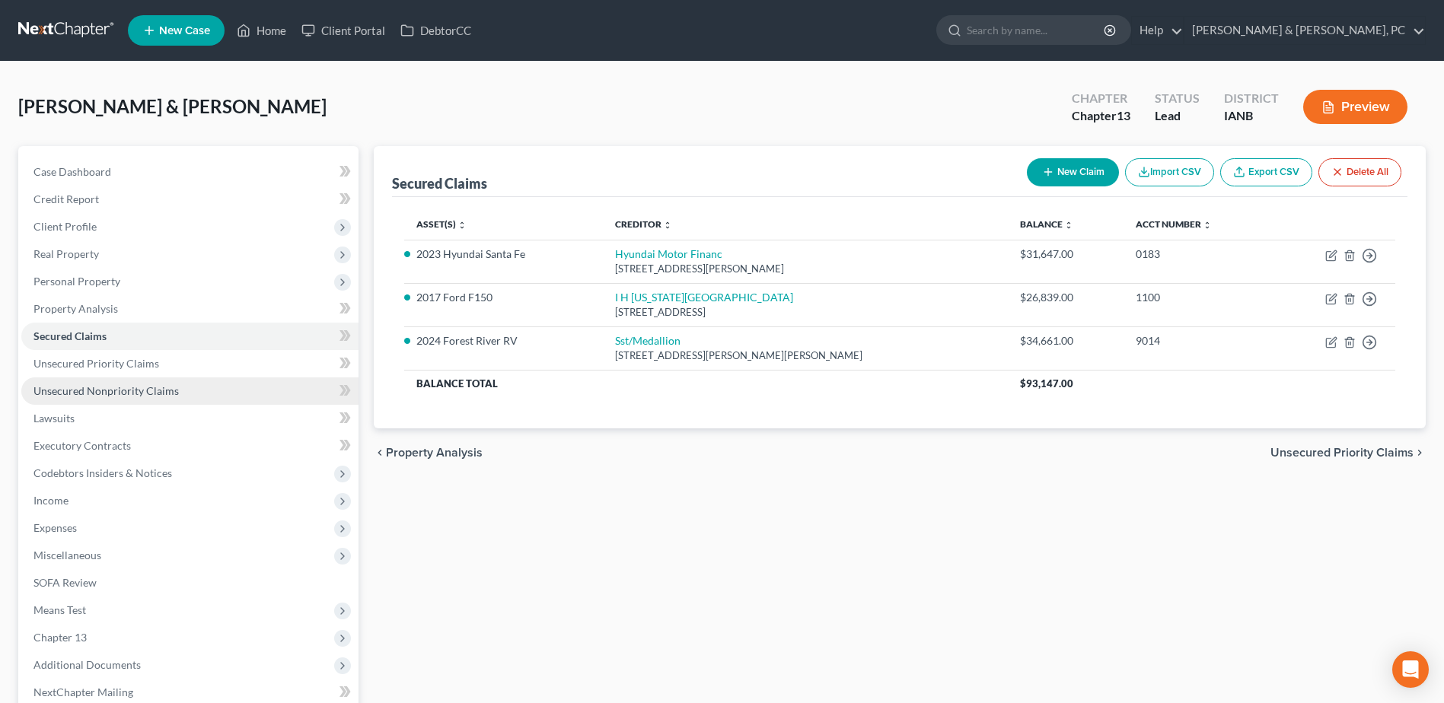
click at [134, 387] on span "Unsecured Nonpriority Claims" at bounding box center [105, 390] width 145 height 13
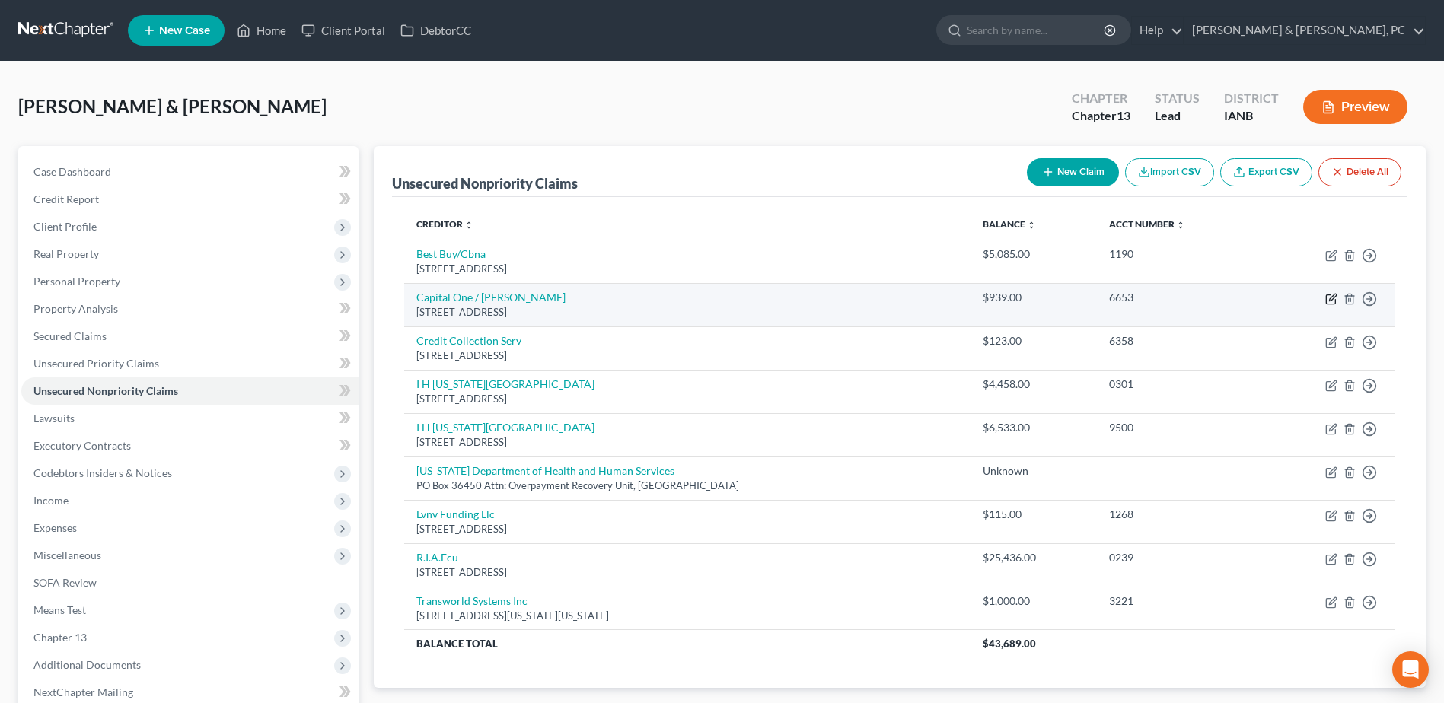
click at [1329, 300] on icon "button" at bounding box center [1332, 297] width 7 height 7
select select "46"
select select "2"
select select "1"
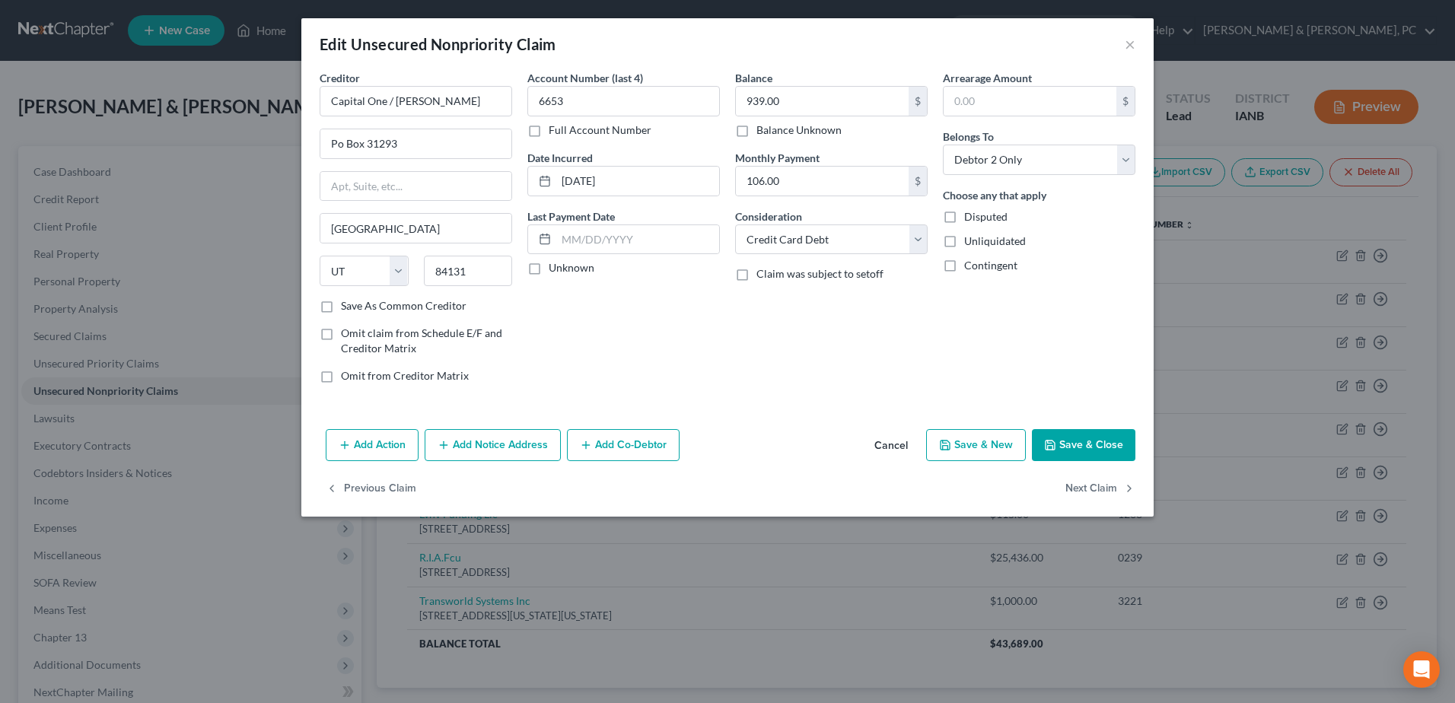
click at [897, 448] on button "Cancel" at bounding box center [891, 446] width 58 height 30
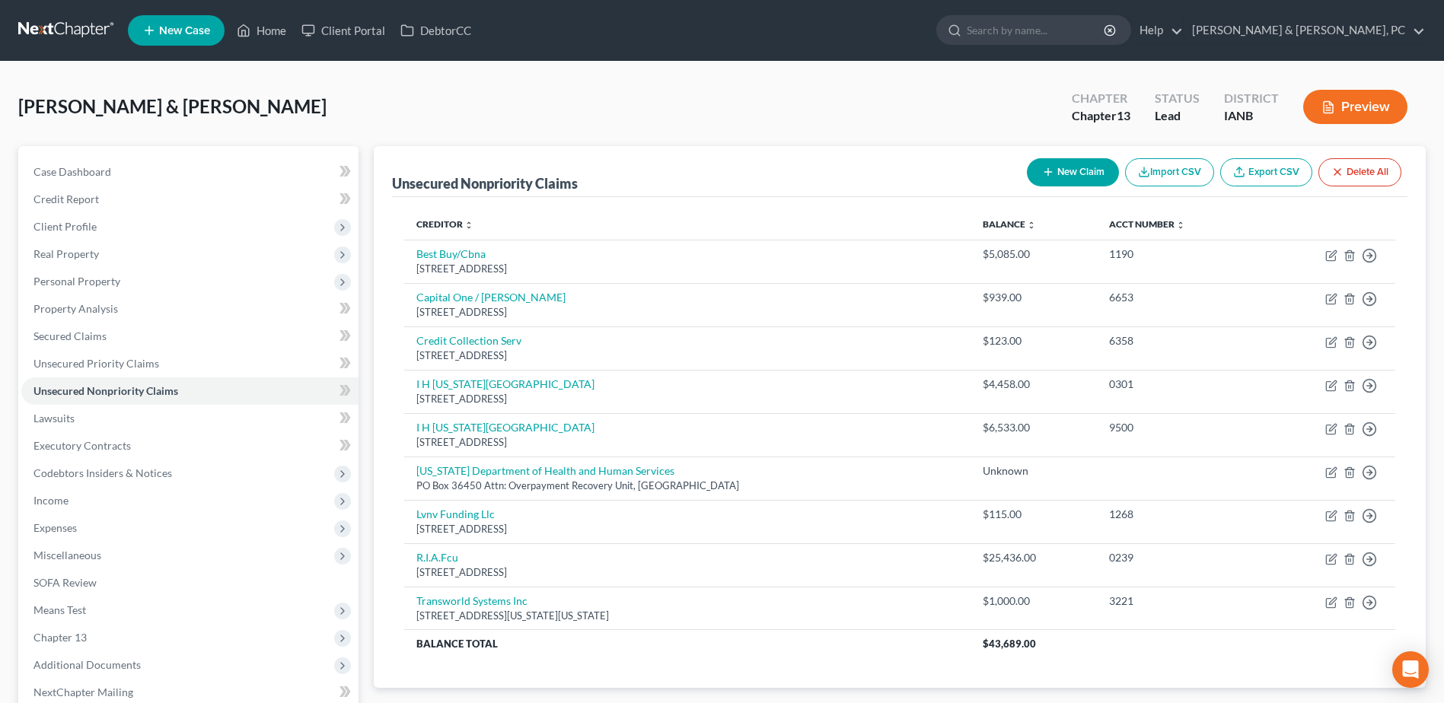
click at [1094, 172] on button "New Claim" at bounding box center [1073, 172] width 92 height 28
select select "2"
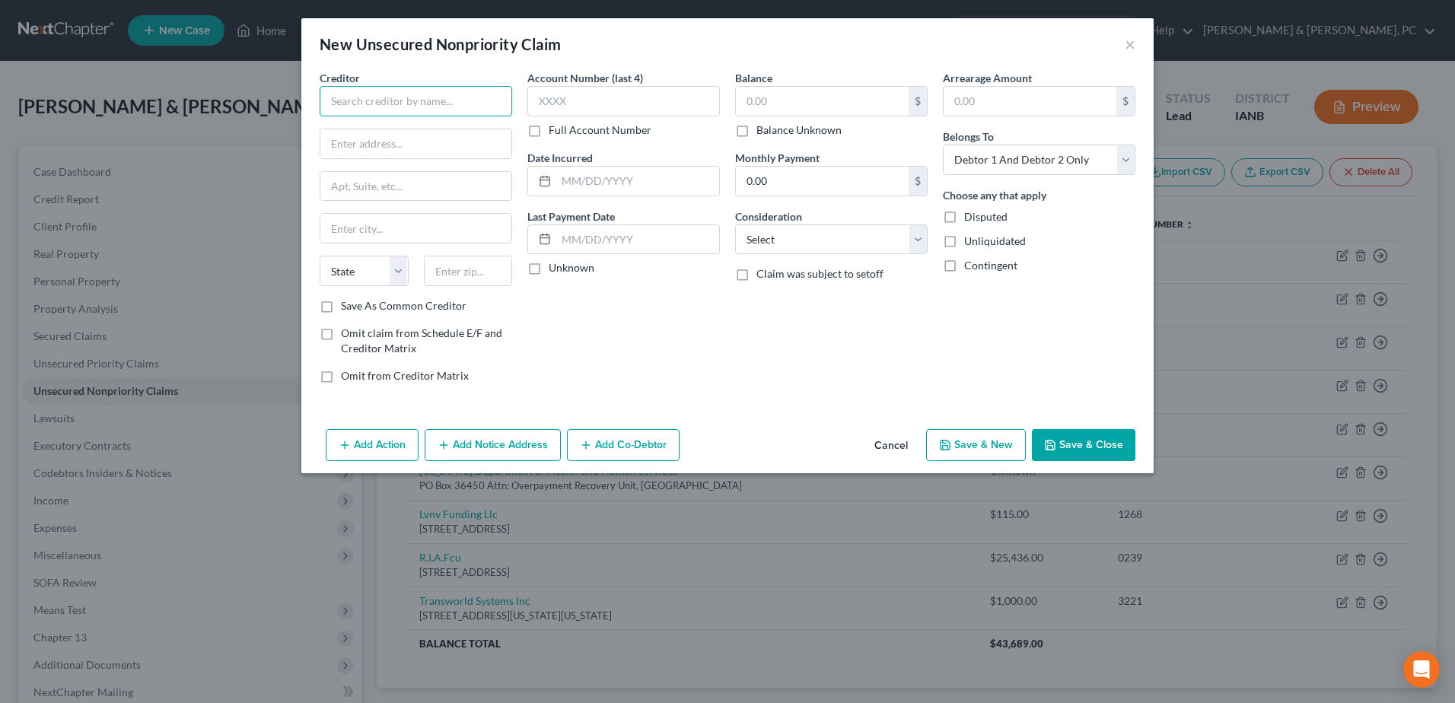
click at [383, 94] on input "text" at bounding box center [416, 101] width 193 height 30
click at [360, 142] on div "[STREET_ADDRESS][PERSON_NAME][PERSON_NAME]" at bounding box center [420, 148] width 176 height 26
type input "Sst/Medallion"
type input "[STREET_ADDRESS][PERSON_NAME]"
type input "Saint [PERSON_NAME]"
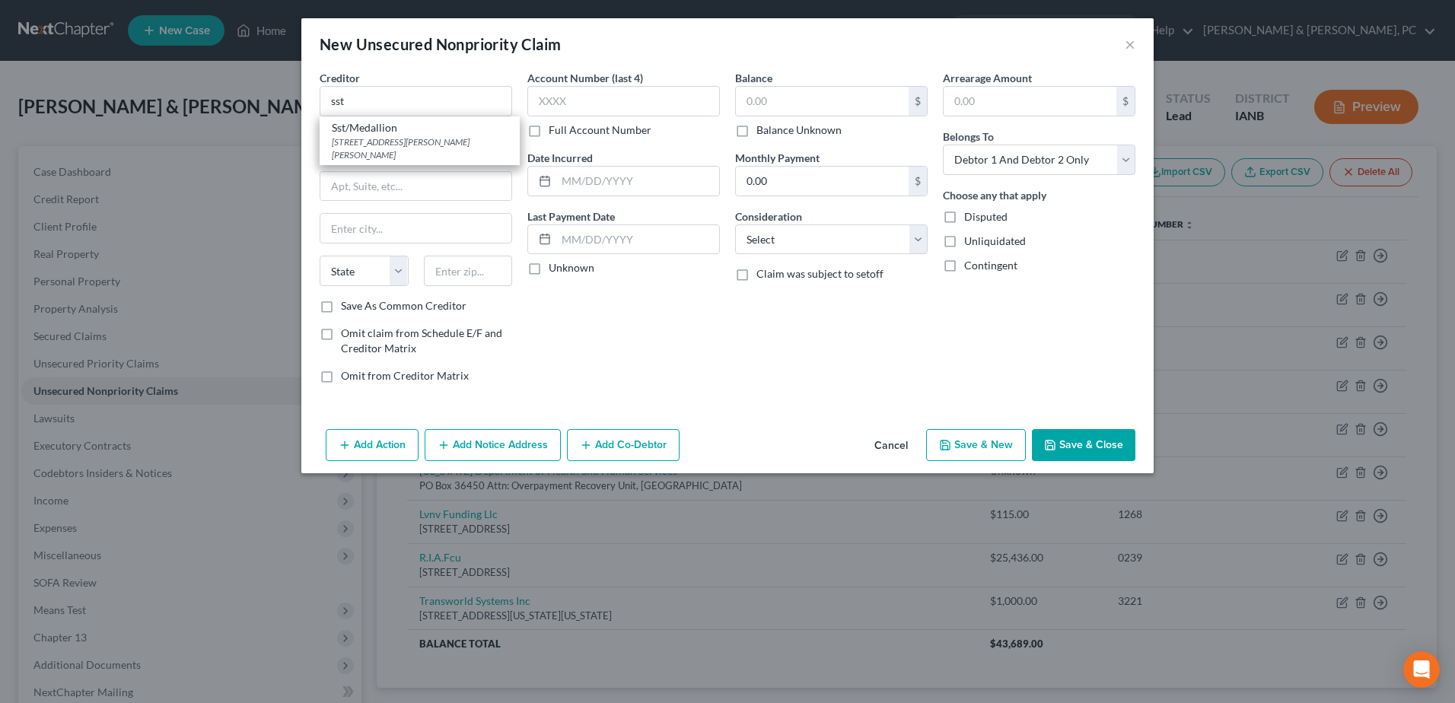
select select "26"
type input "64503"
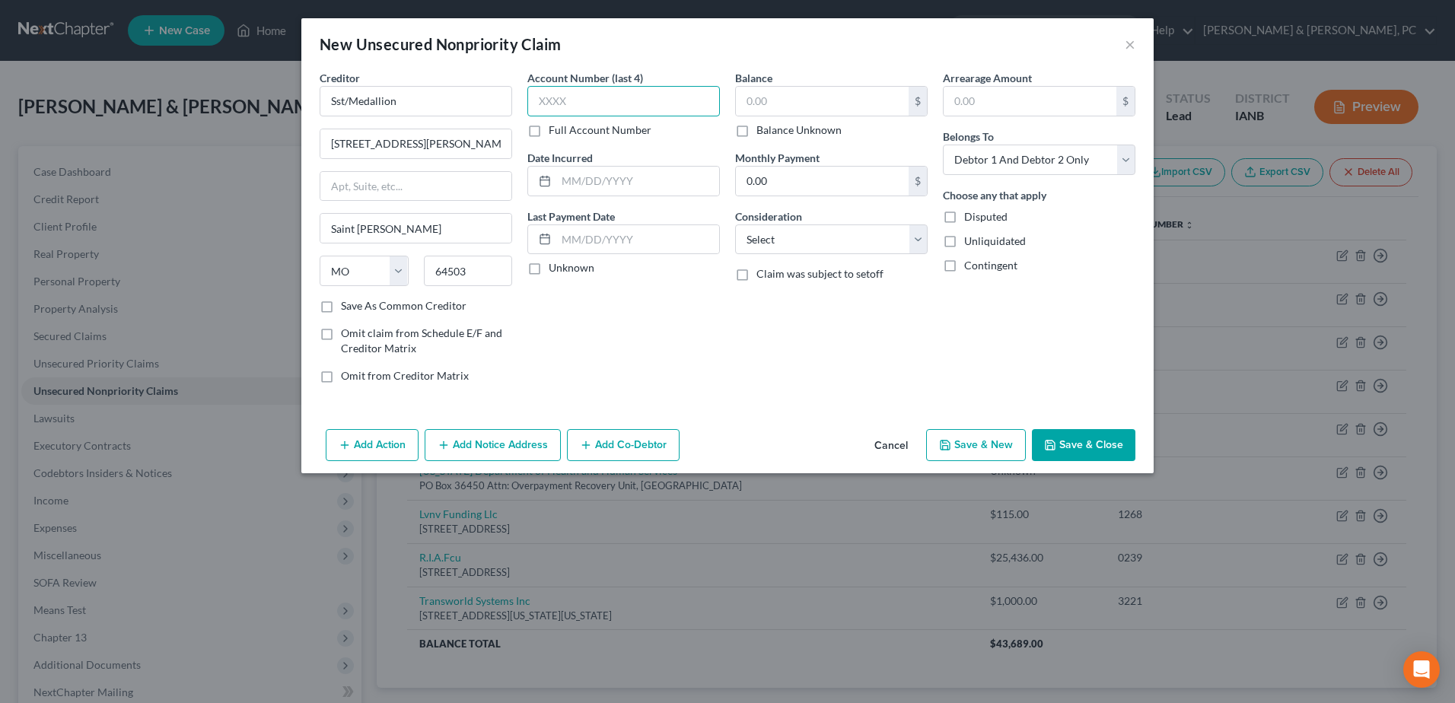
click at [584, 106] on input "text" at bounding box center [623, 101] width 193 height 30
type input "9014"
click at [744, 95] on input "text" at bounding box center [822, 101] width 173 height 29
type input "34,661"
click at [649, 167] on input "text" at bounding box center [637, 181] width 163 height 29
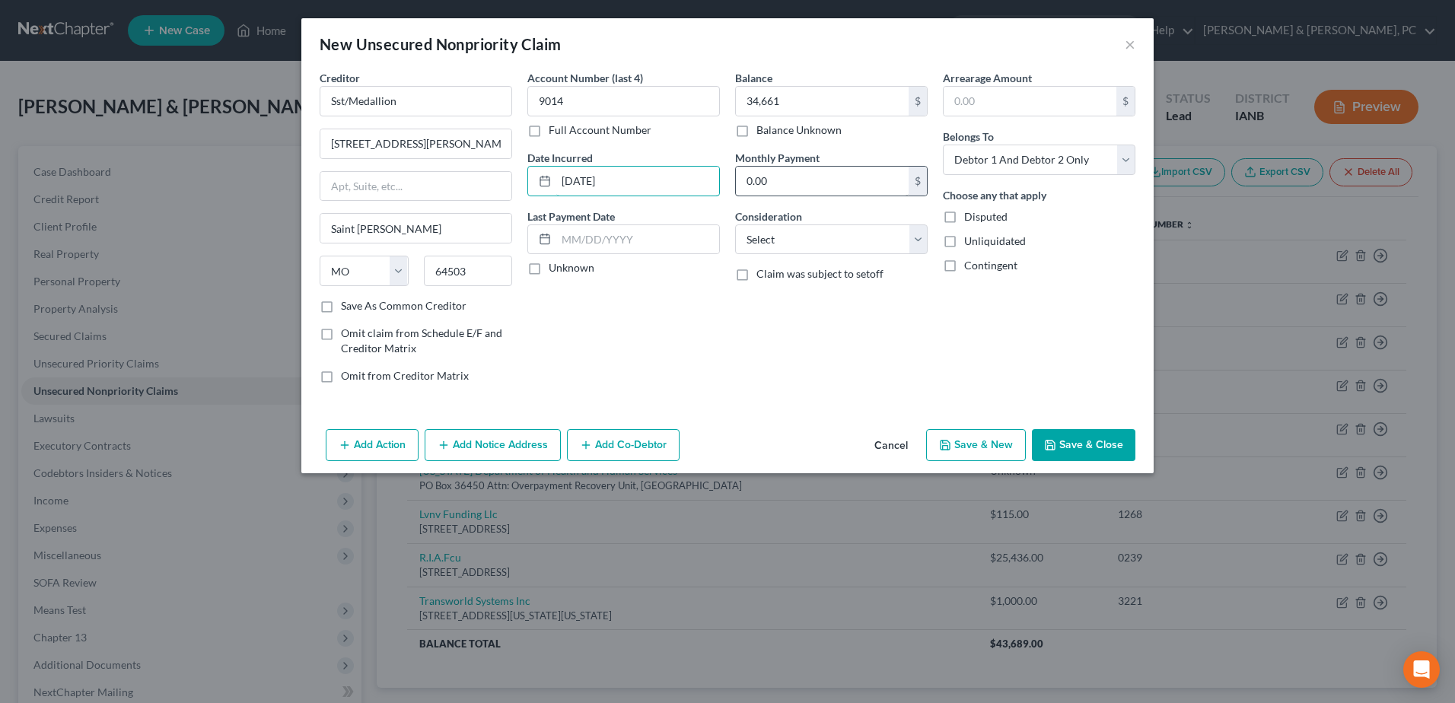
type input "[DATE]"
click at [846, 178] on input "0.00" at bounding box center [822, 181] width 173 height 29
type input "426"
click at [766, 301] on div "Balance 34,661.00 $ Balance Unknown Balance Undetermined 34,661 $ Balance Unkno…" at bounding box center [832, 233] width 208 height 326
click at [1103, 447] on button "Save & Close" at bounding box center [1083, 445] width 103 height 32
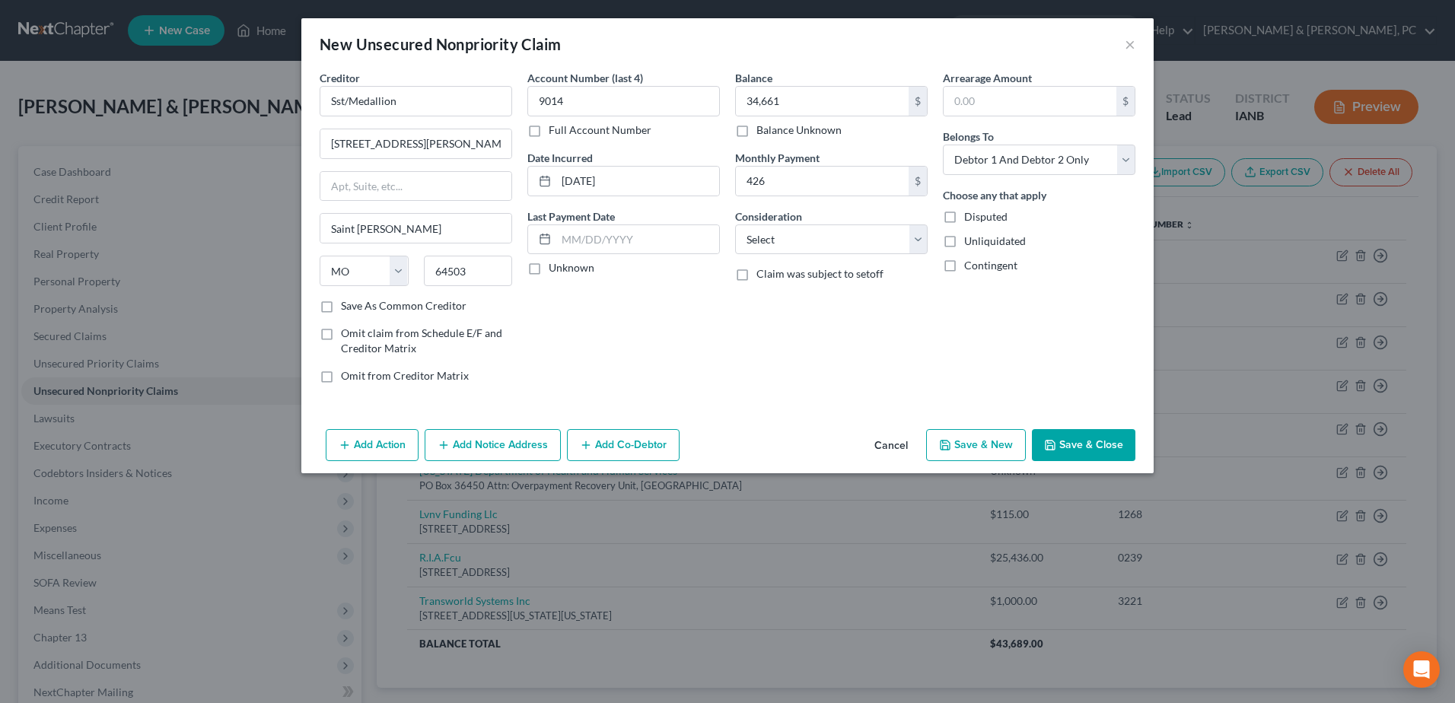
type input "34,661.00"
type input "426.00"
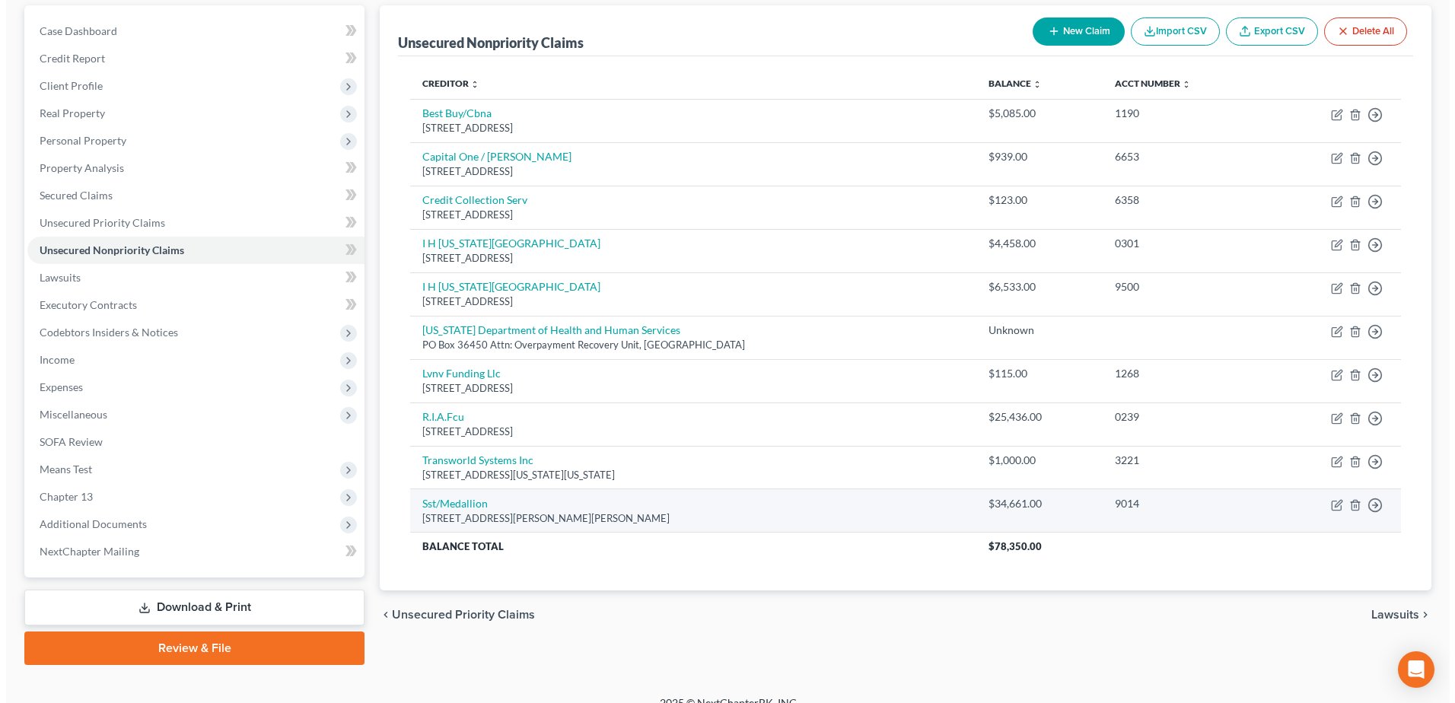
scroll to position [152, 0]
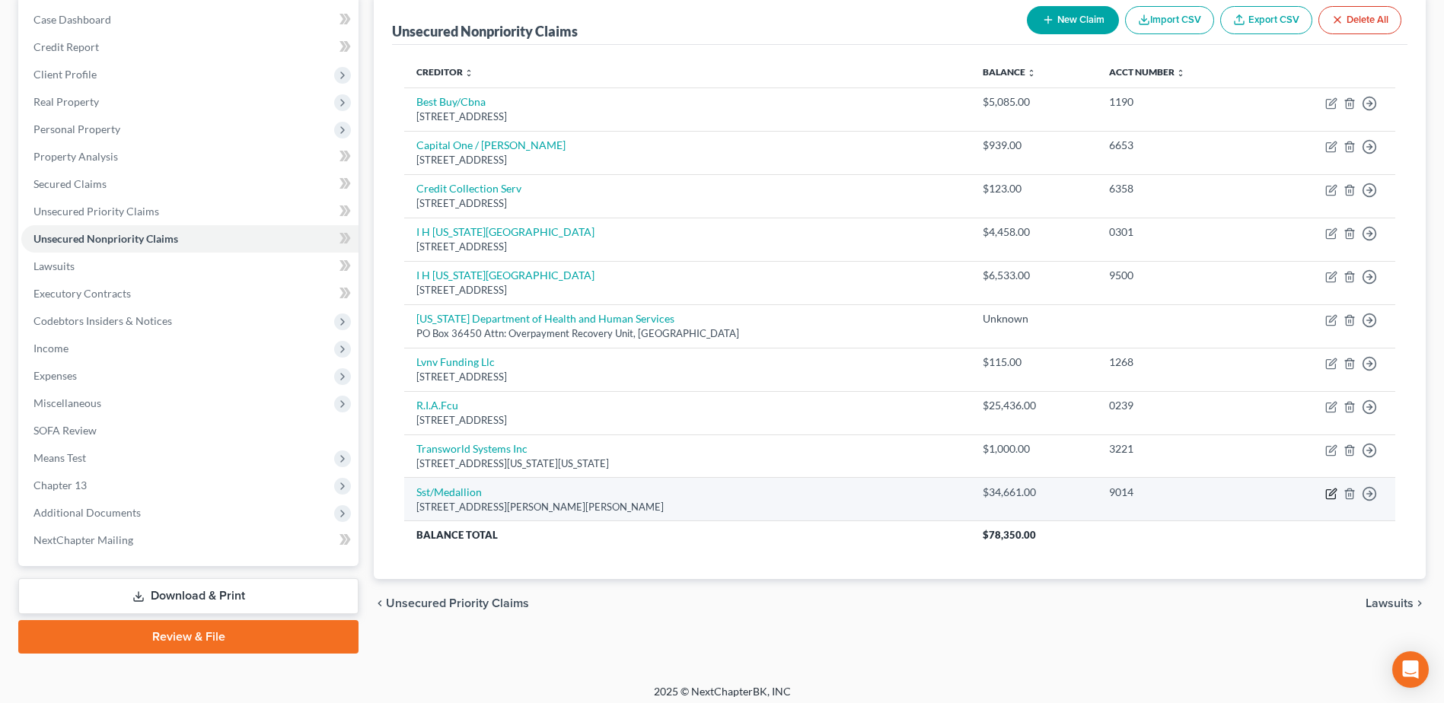
click at [1331, 494] on icon "button" at bounding box center [1331, 494] width 12 height 12
select select "26"
select select "2"
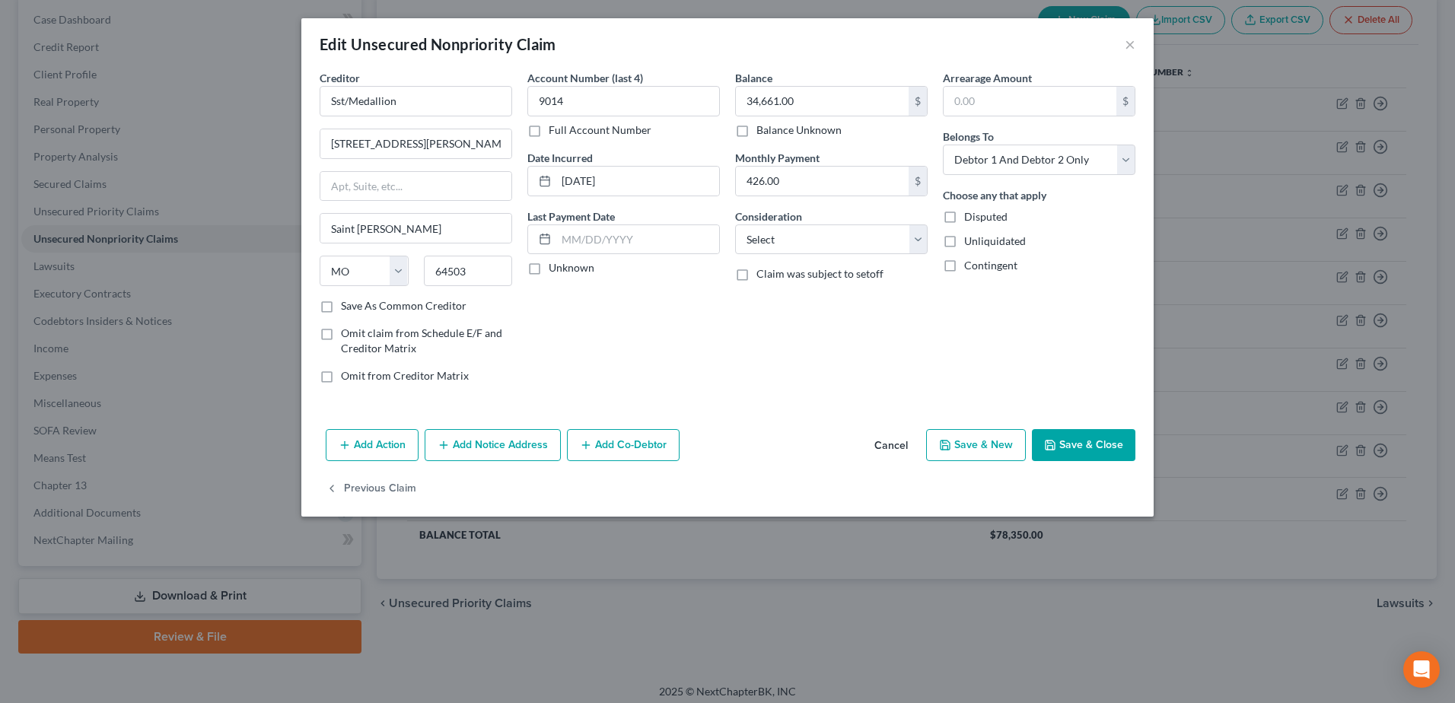
click at [381, 438] on button "Add Action" at bounding box center [372, 445] width 93 height 32
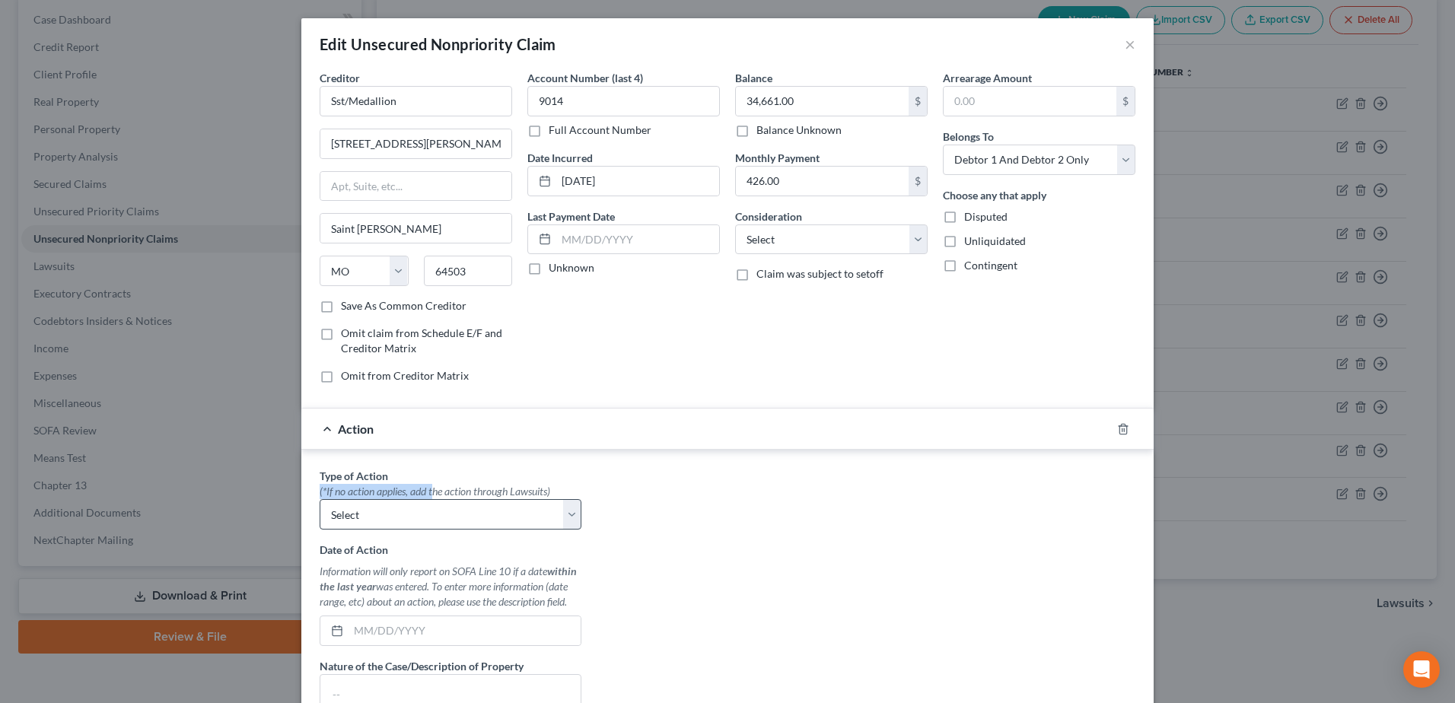
click at [426, 504] on div "Type of Action * (*If no action applies, add the action through Lawsuits) Selec…" at bounding box center [451, 499] width 262 height 62
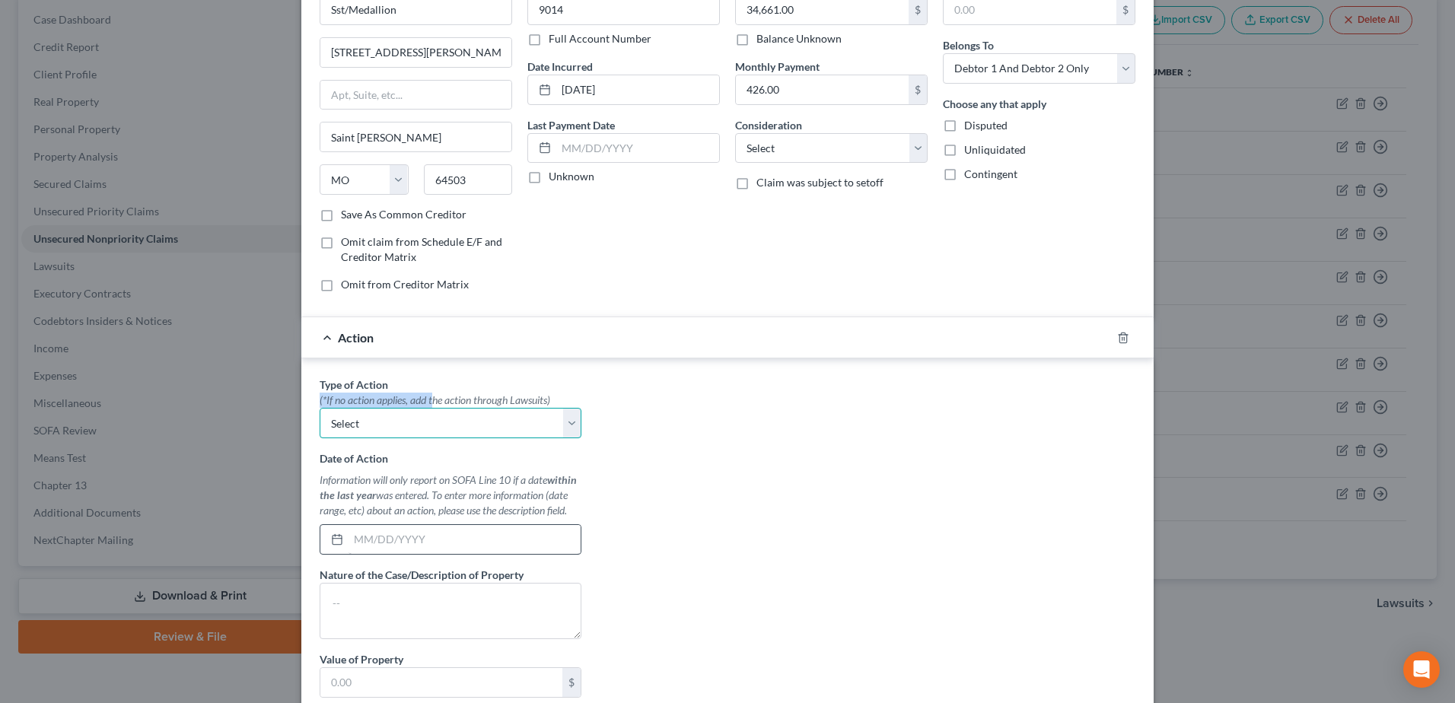
scroll to position [286, 0]
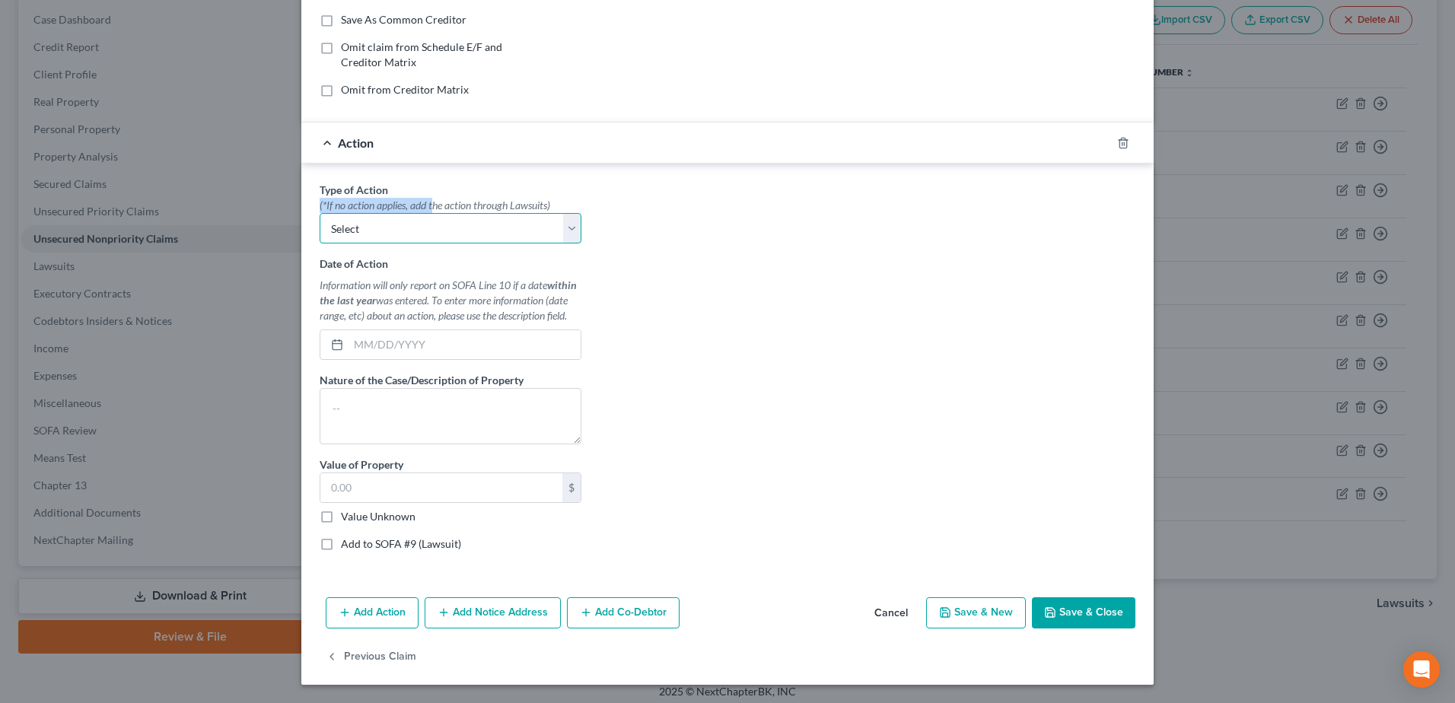
click at [351, 226] on select "Select Repossession Garnishment Foreclosure Personal Injury Attached, Seized, O…" at bounding box center [451, 228] width 262 height 30
select select "0"
click at [320, 213] on select "Select Repossession Garnishment Foreclosure Personal Injury Attached, Seized, O…" at bounding box center [451, 228] width 262 height 30
click at [409, 341] on input "text" at bounding box center [465, 344] width 232 height 29
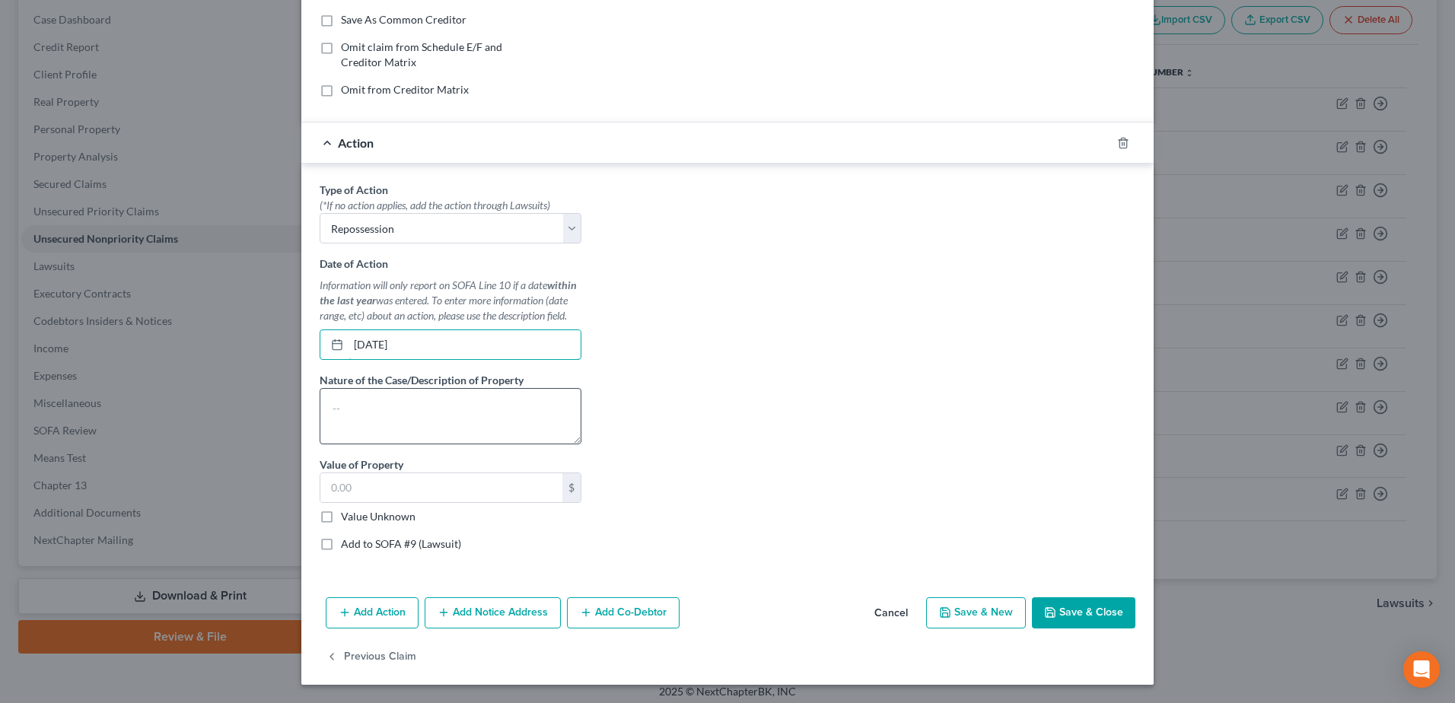
type input "[DATE]"
click at [404, 426] on textarea at bounding box center [451, 416] width 262 height 56
type textarea "R"
type textarea "2024 Forest River RV"
click at [398, 501] on input "text" at bounding box center [441, 487] width 242 height 29
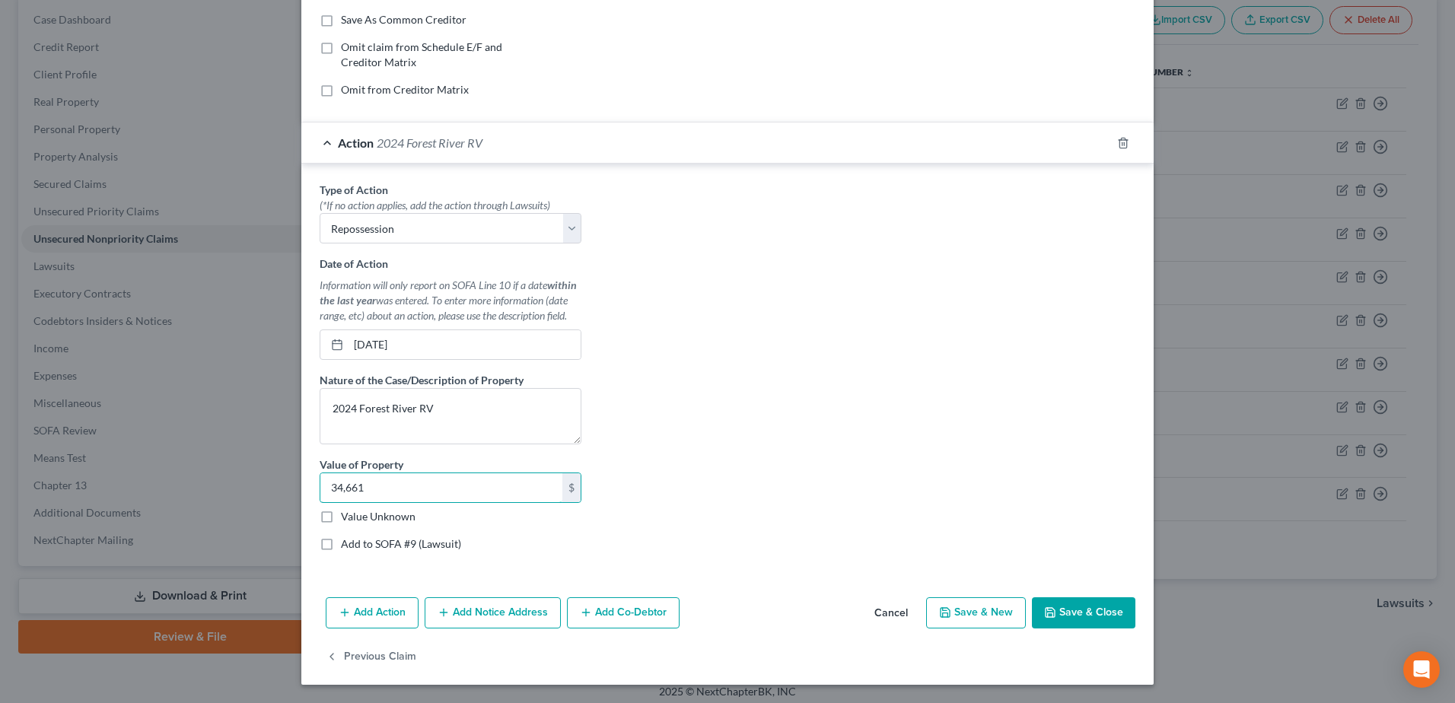
type input "34,661"
click at [1123, 610] on button "Save & Close" at bounding box center [1083, 613] width 103 height 32
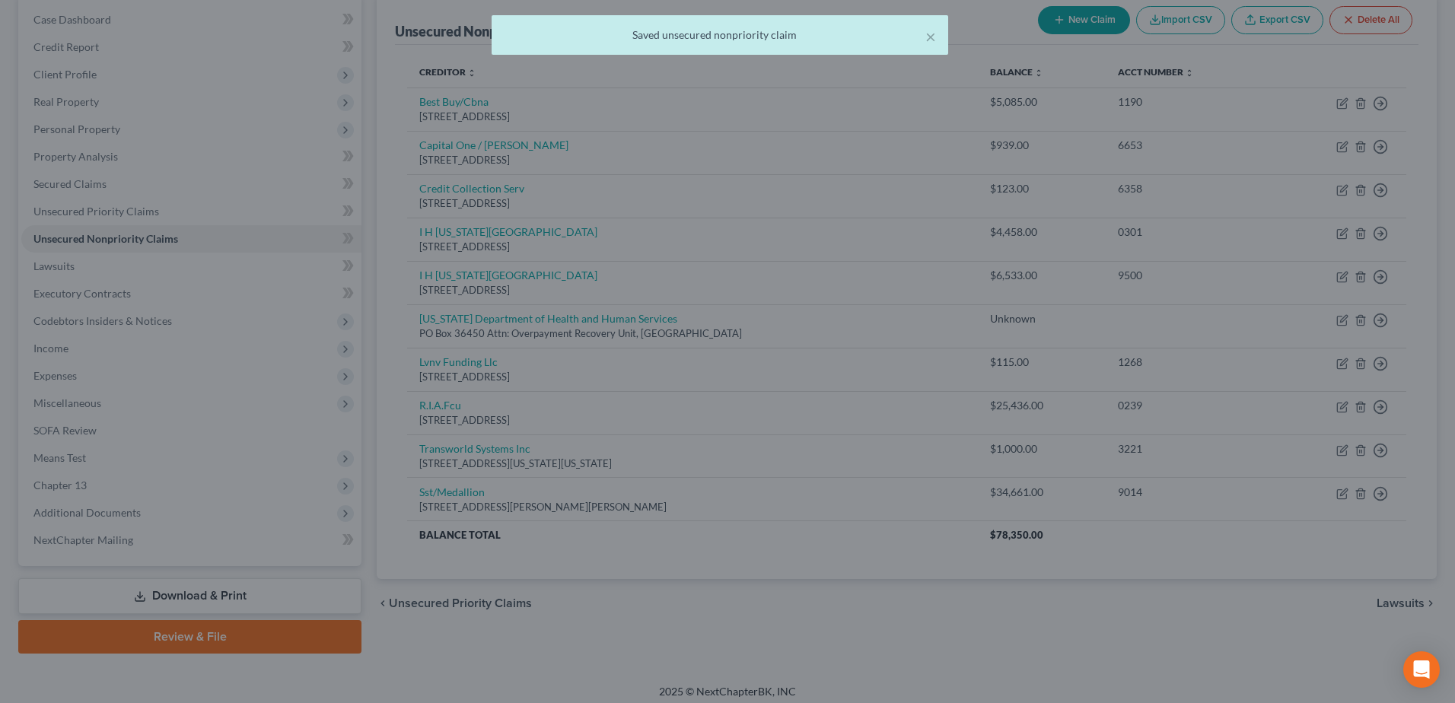
type input "0"
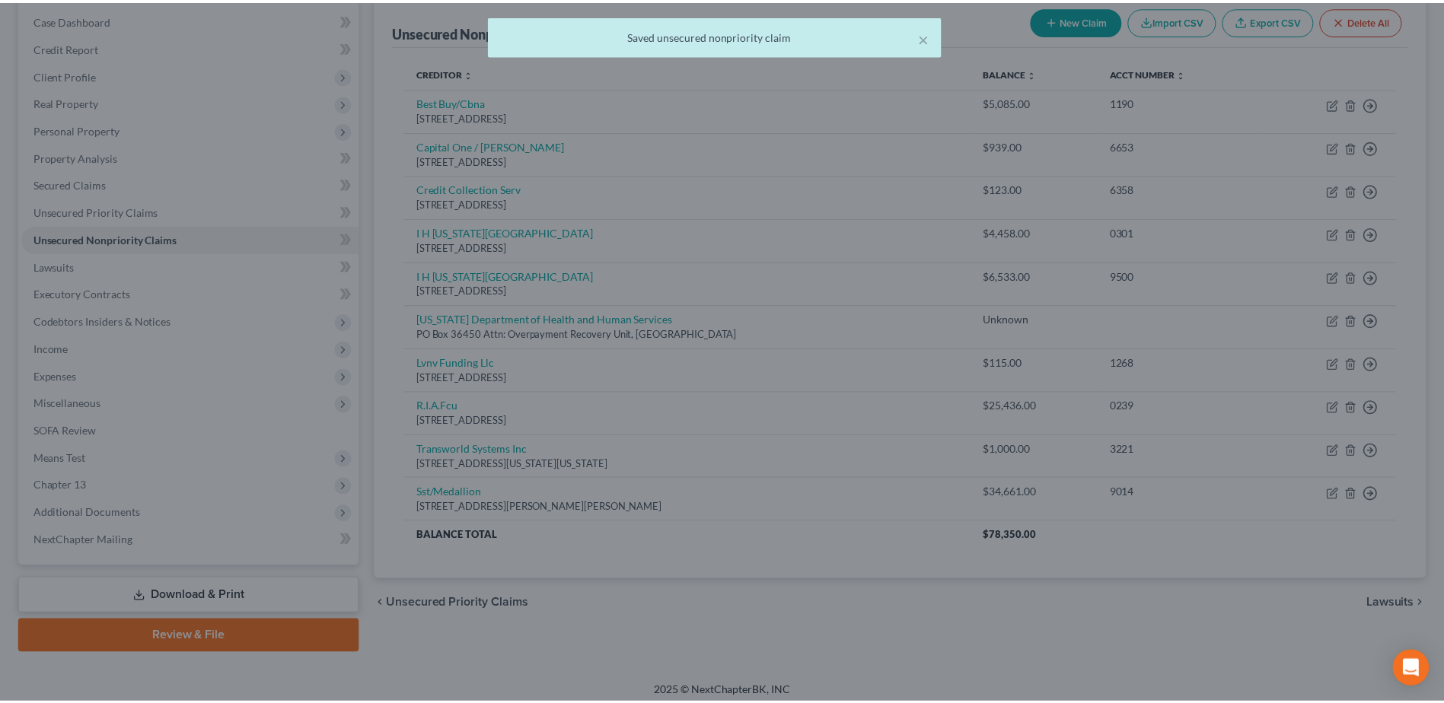
scroll to position [0, 0]
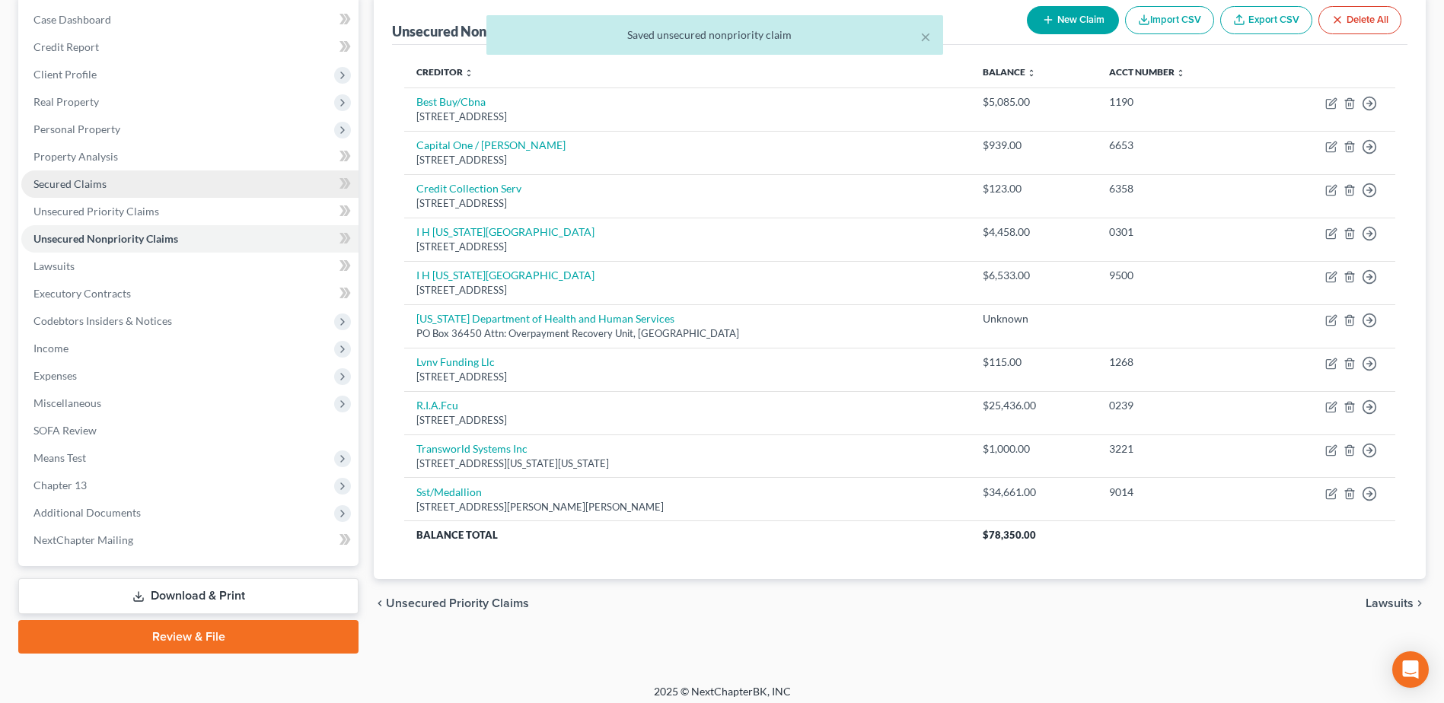
drag, startPoint x: 126, startPoint y: 170, endPoint x: 134, endPoint y: 170, distance: 7.6
click at [126, 170] on link "Secured Claims" at bounding box center [189, 183] width 337 height 27
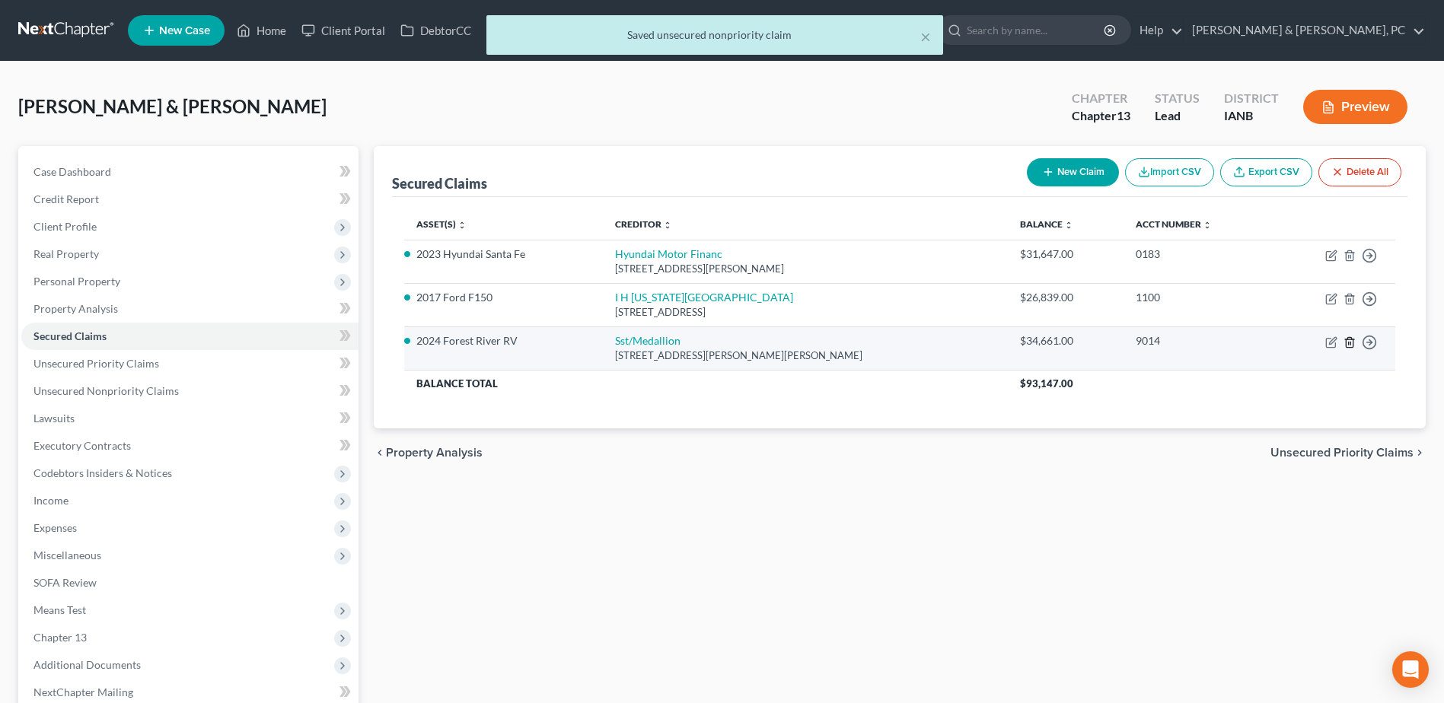
click at [1355, 341] on icon "button" at bounding box center [1349, 342] width 12 height 12
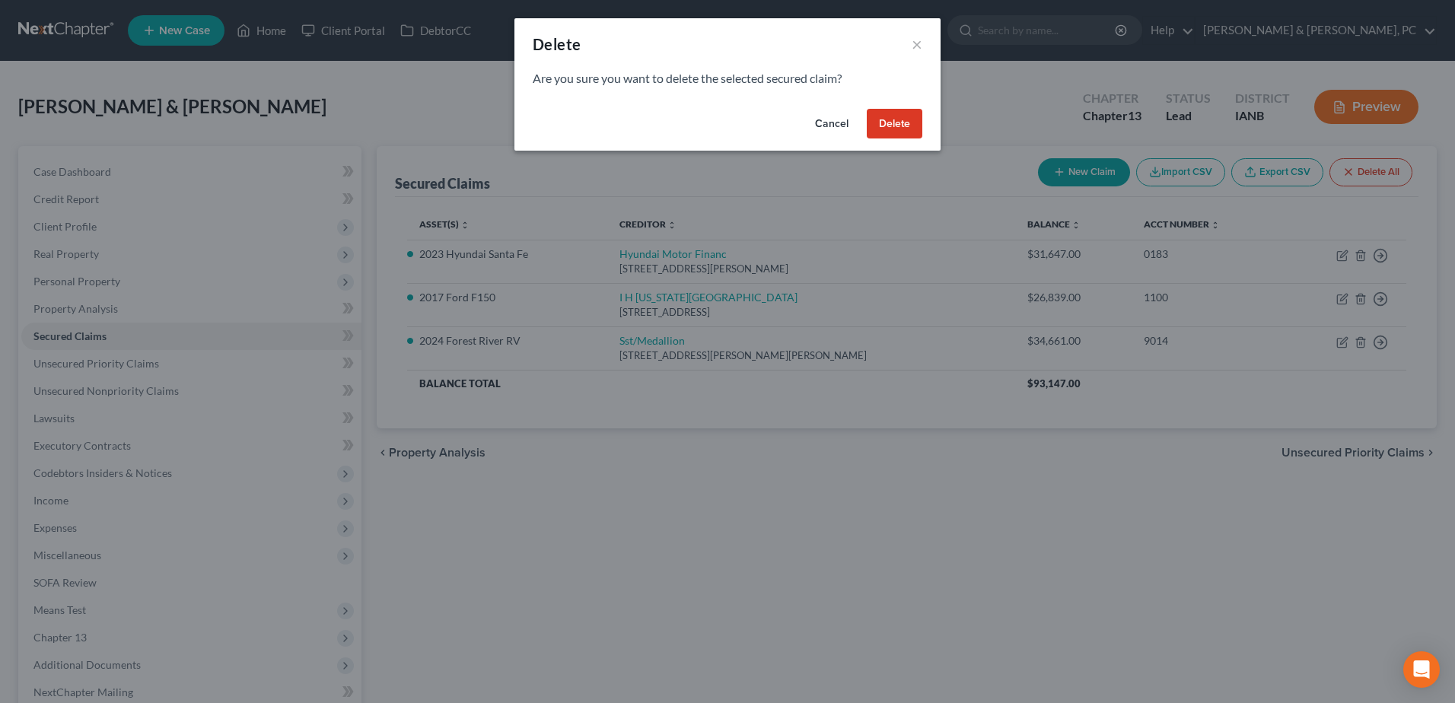
click at [880, 126] on button "Delete" at bounding box center [895, 124] width 56 height 30
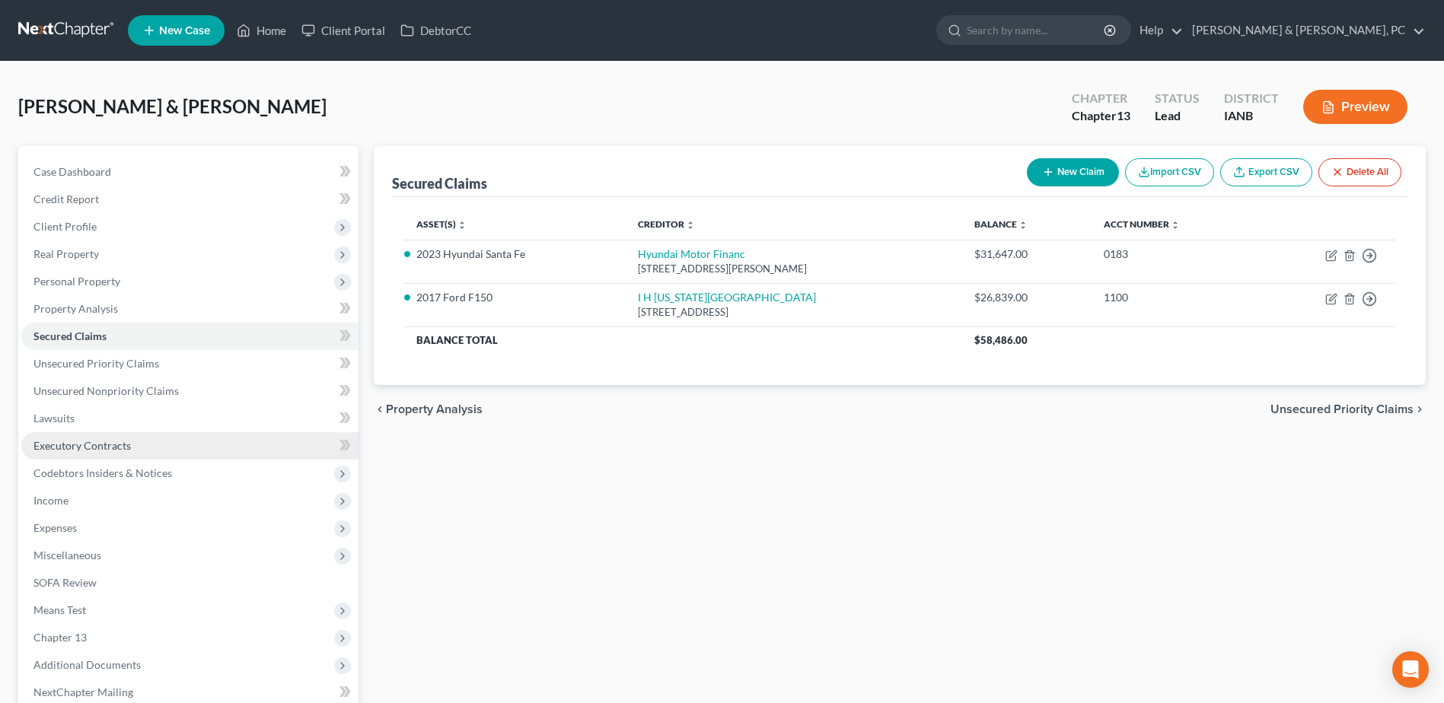
scroll to position [76, 0]
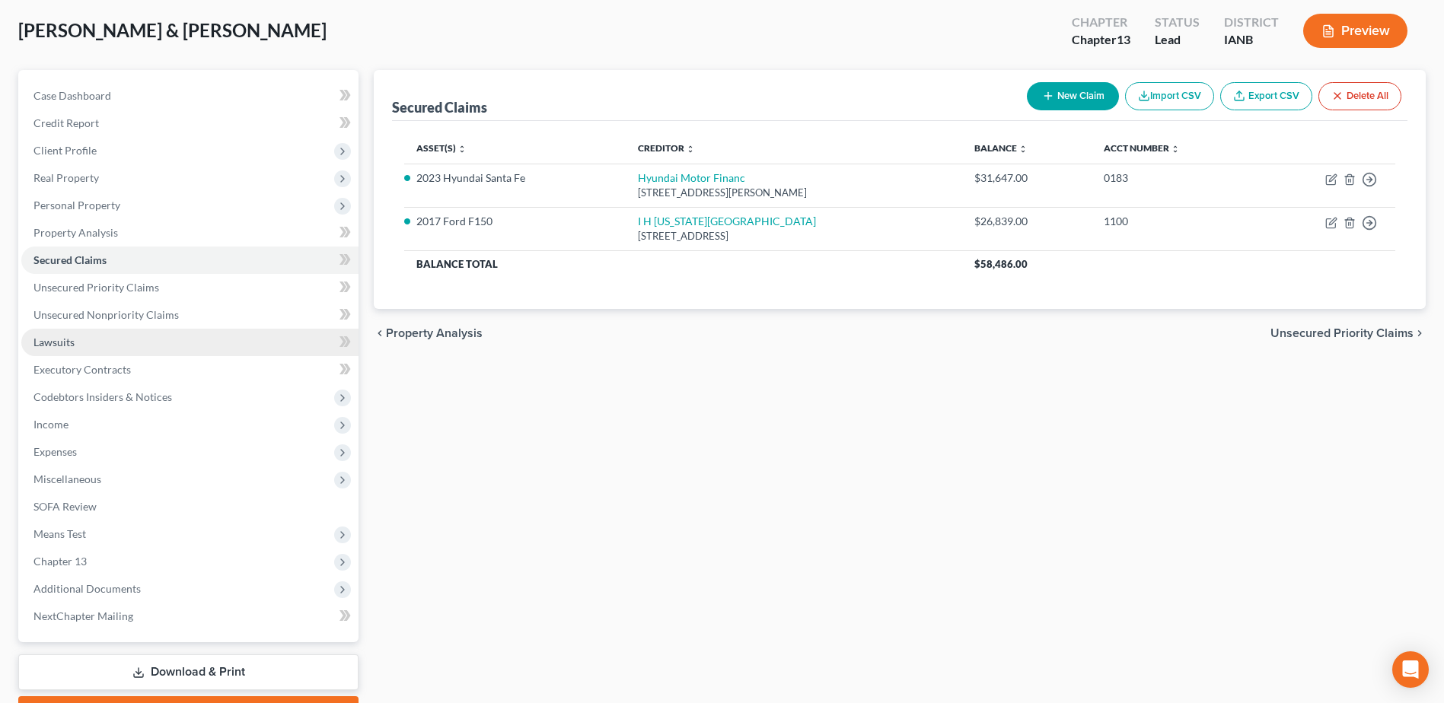
click at [155, 351] on link "Lawsuits" at bounding box center [189, 342] width 337 height 27
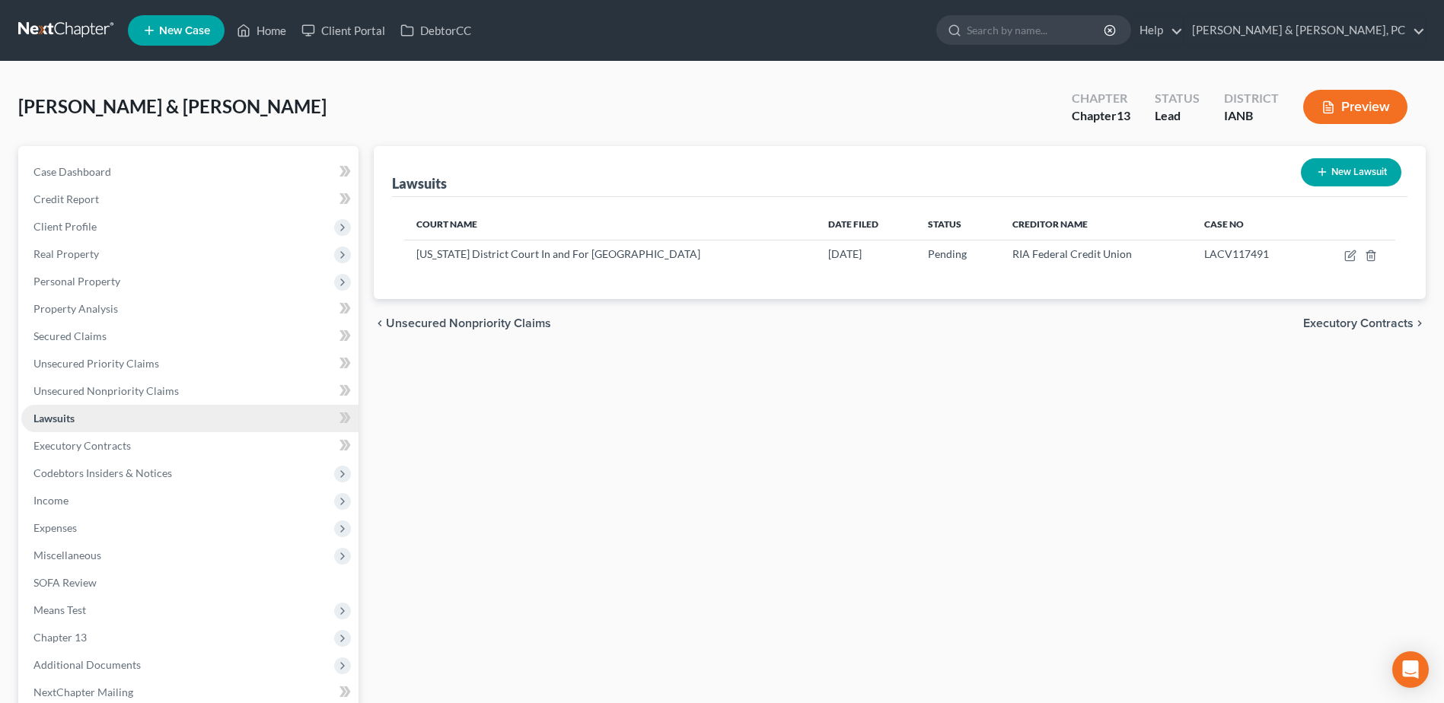
click at [184, 420] on link "Lawsuits" at bounding box center [189, 418] width 337 height 27
click at [167, 441] on link "Executory Contracts" at bounding box center [189, 445] width 337 height 27
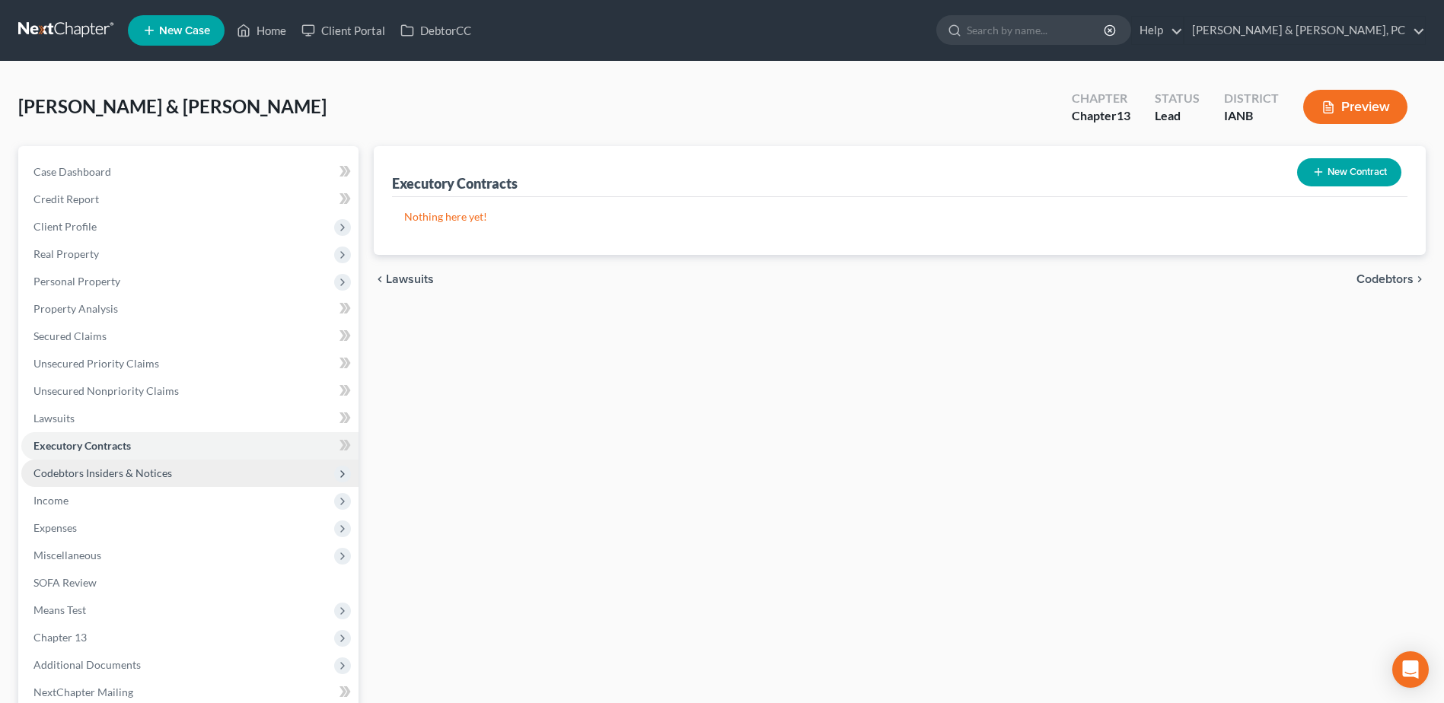
click at [173, 478] on span "Codebtors Insiders & Notices" at bounding box center [189, 473] width 337 height 27
click at [145, 502] on link "Codebtors" at bounding box center [205, 500] width 307 height 27
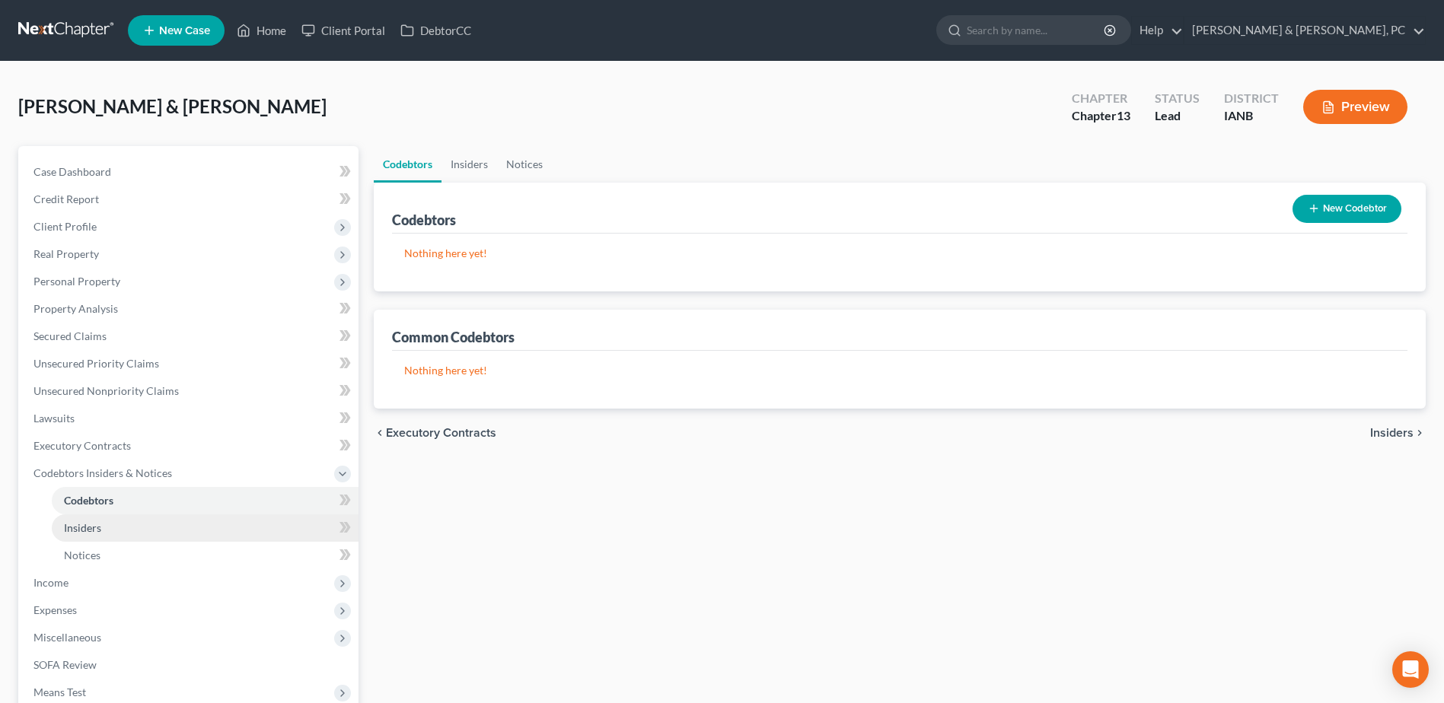
click at [129, 530] on link "Insiders" at bounding box center [205, 527] width 307 height 27
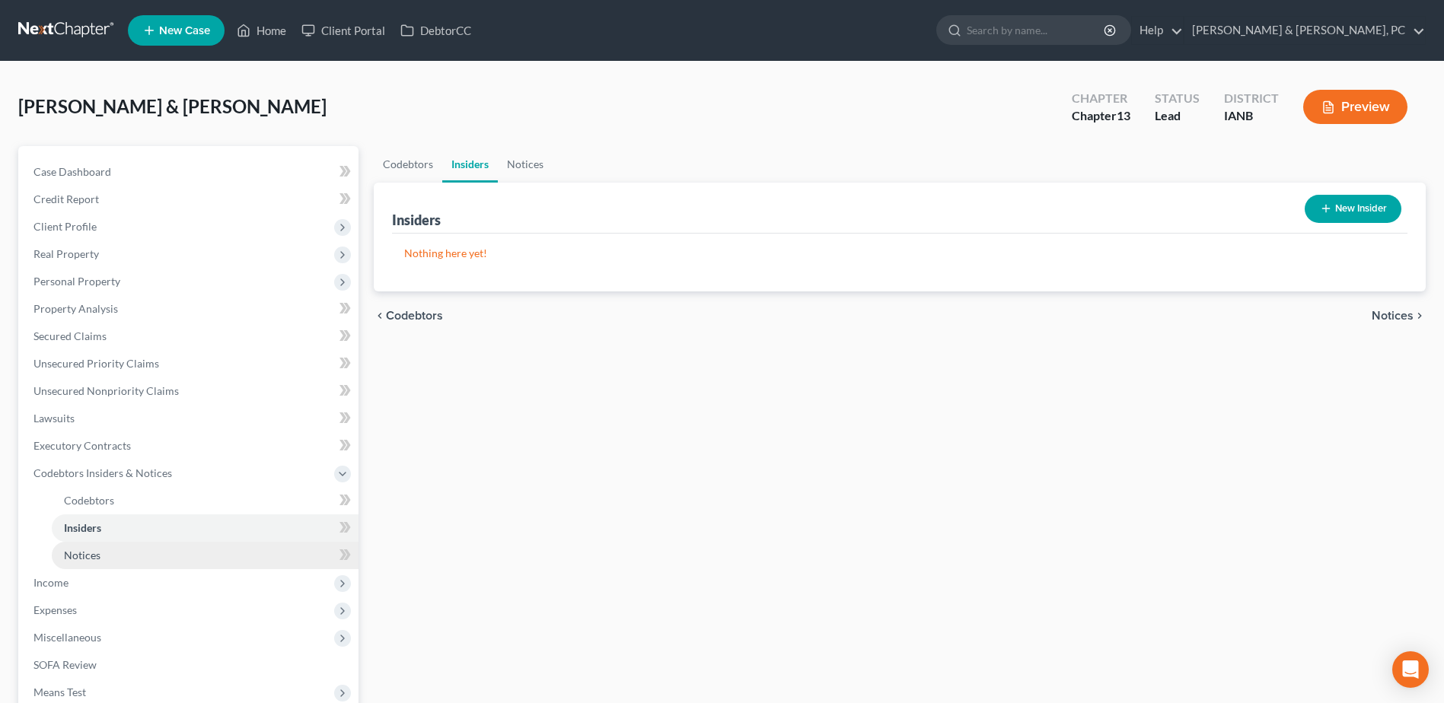
click at [108, 559] on link "Notices" at bounding box center [205, 555] width 307 height 27
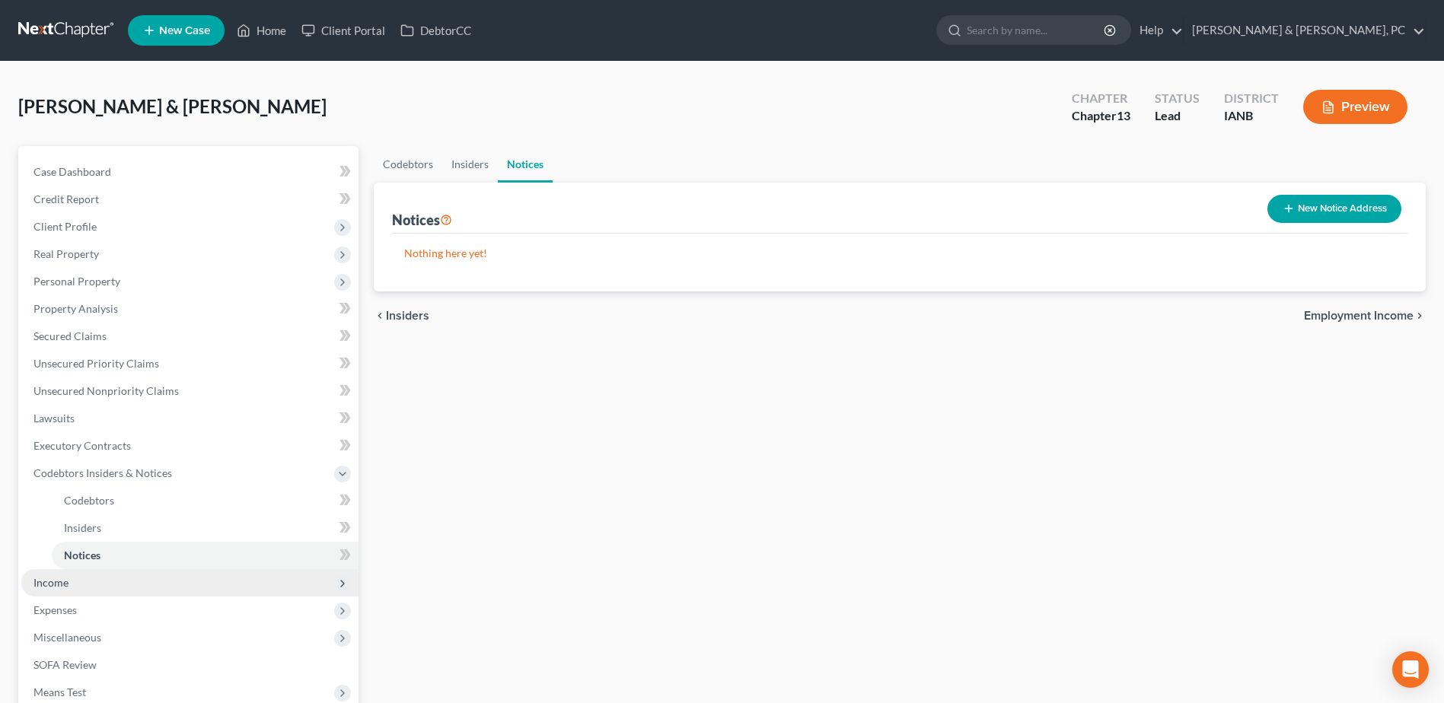
click at [93, 589] on span "Income" at bounding box center [189, 582] width 337 height 27
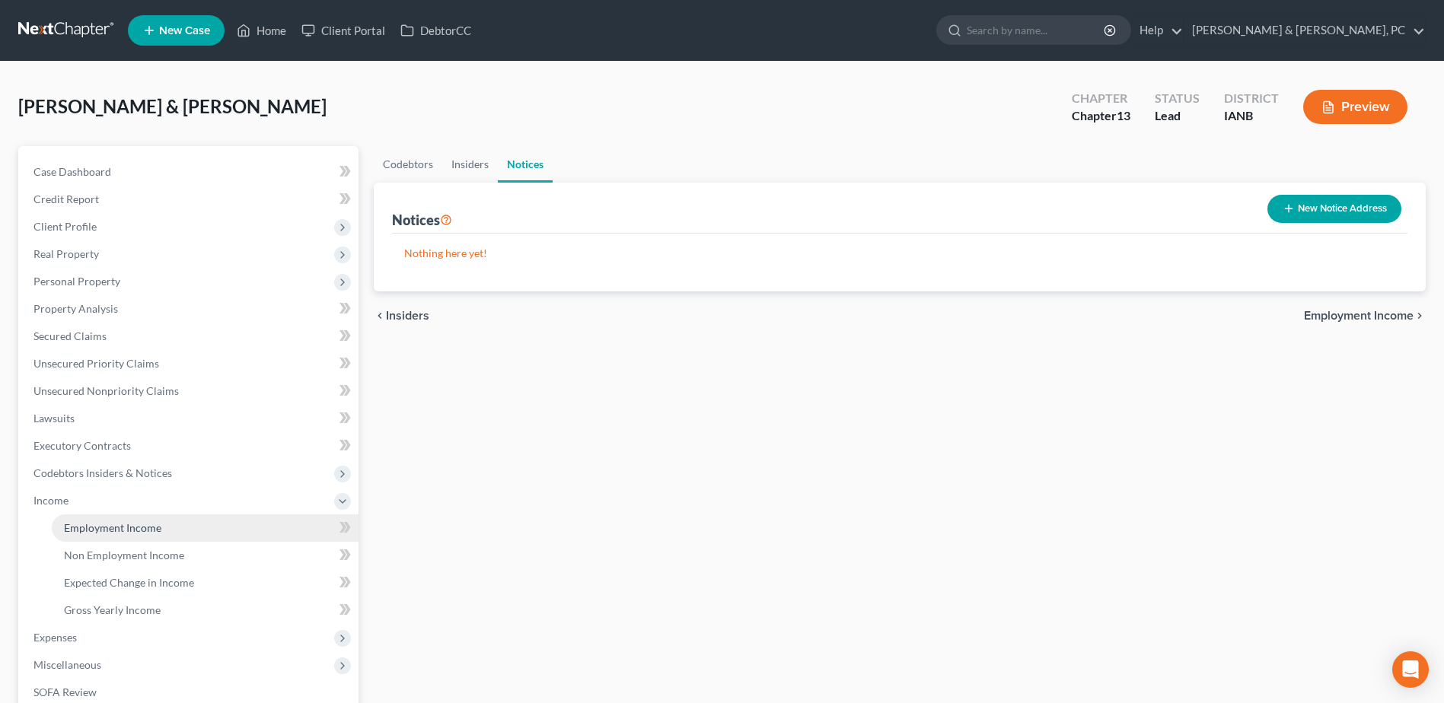
click at [92, 530] on span "Employment Income" at bounding box center [112, 527] width 97 height 13
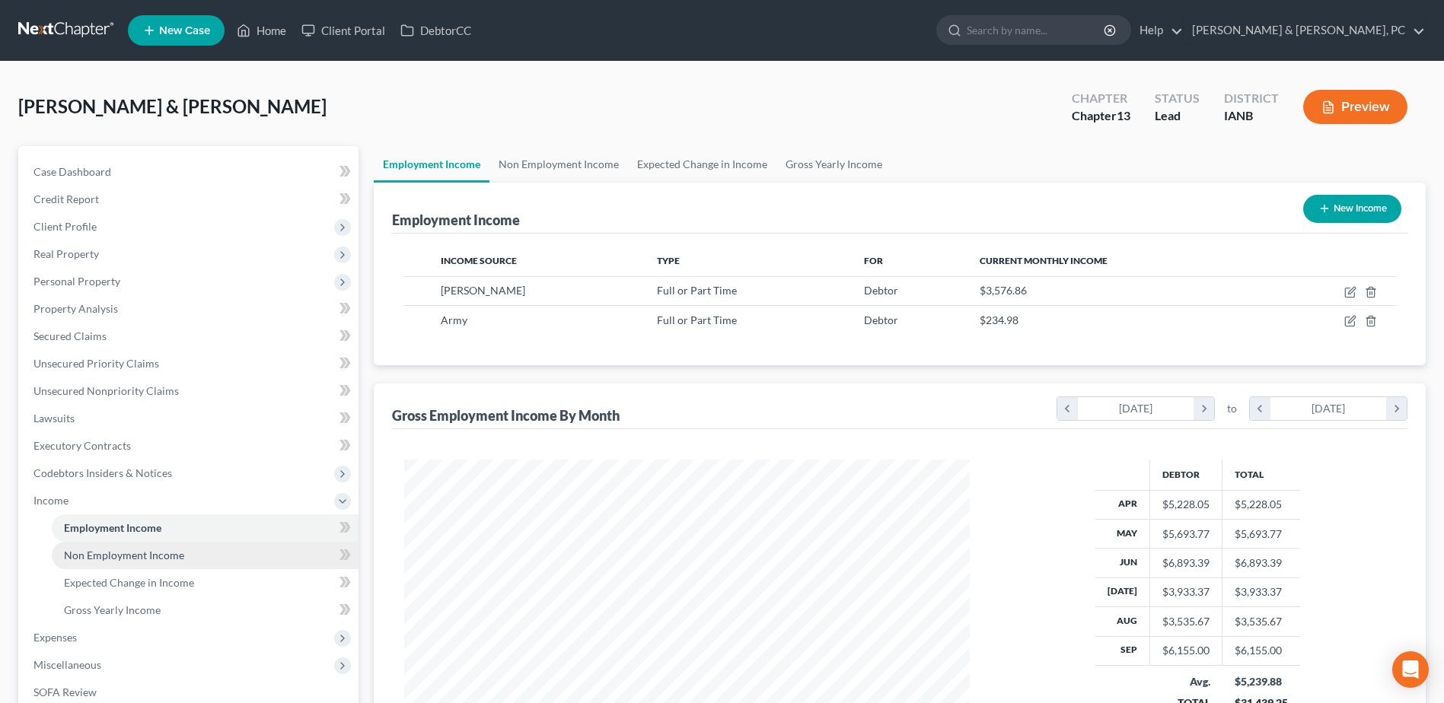
scroll to position [282, 595]
click at [99, 556] on span "Non Employment Income" at bounding box center [124, 555] width 120 height 13
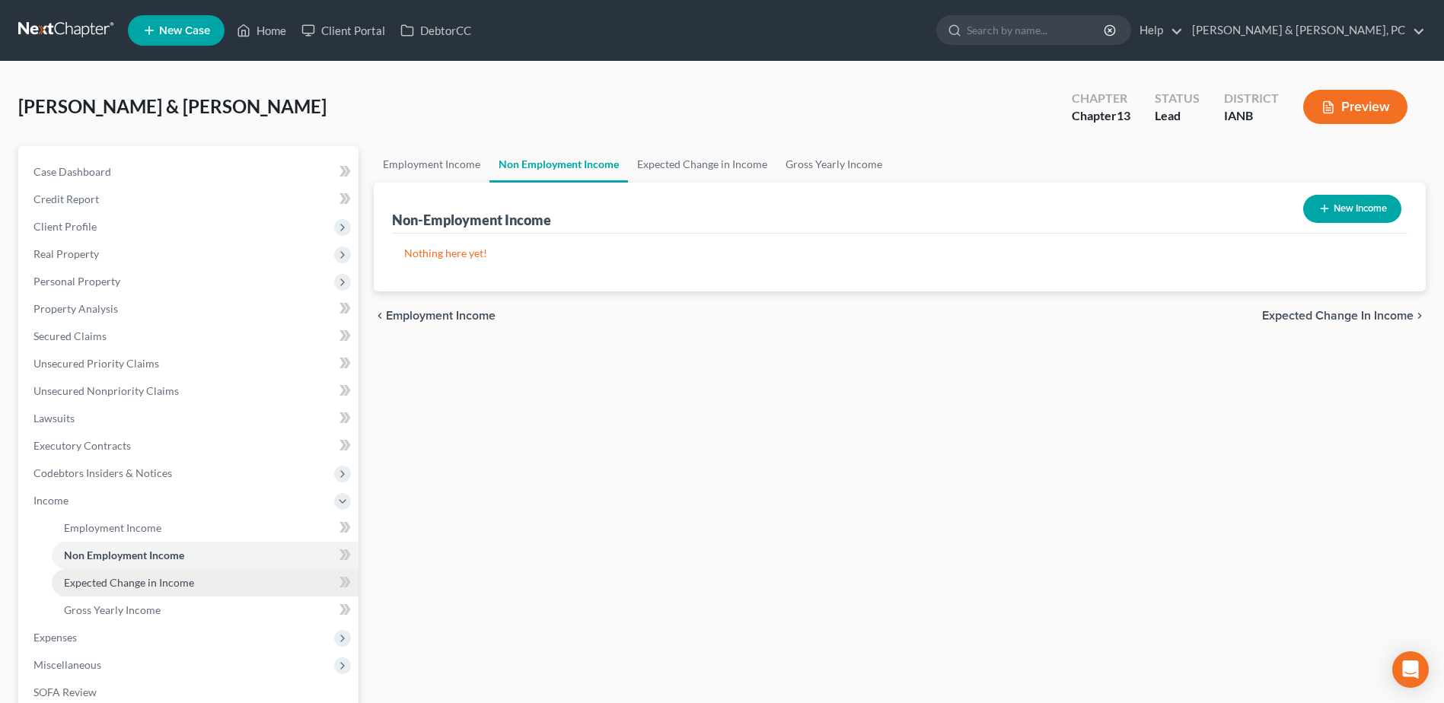
click at [107, 586] on span "Expected Change in Income" at bounding box center [129, 582] width 130 height 13
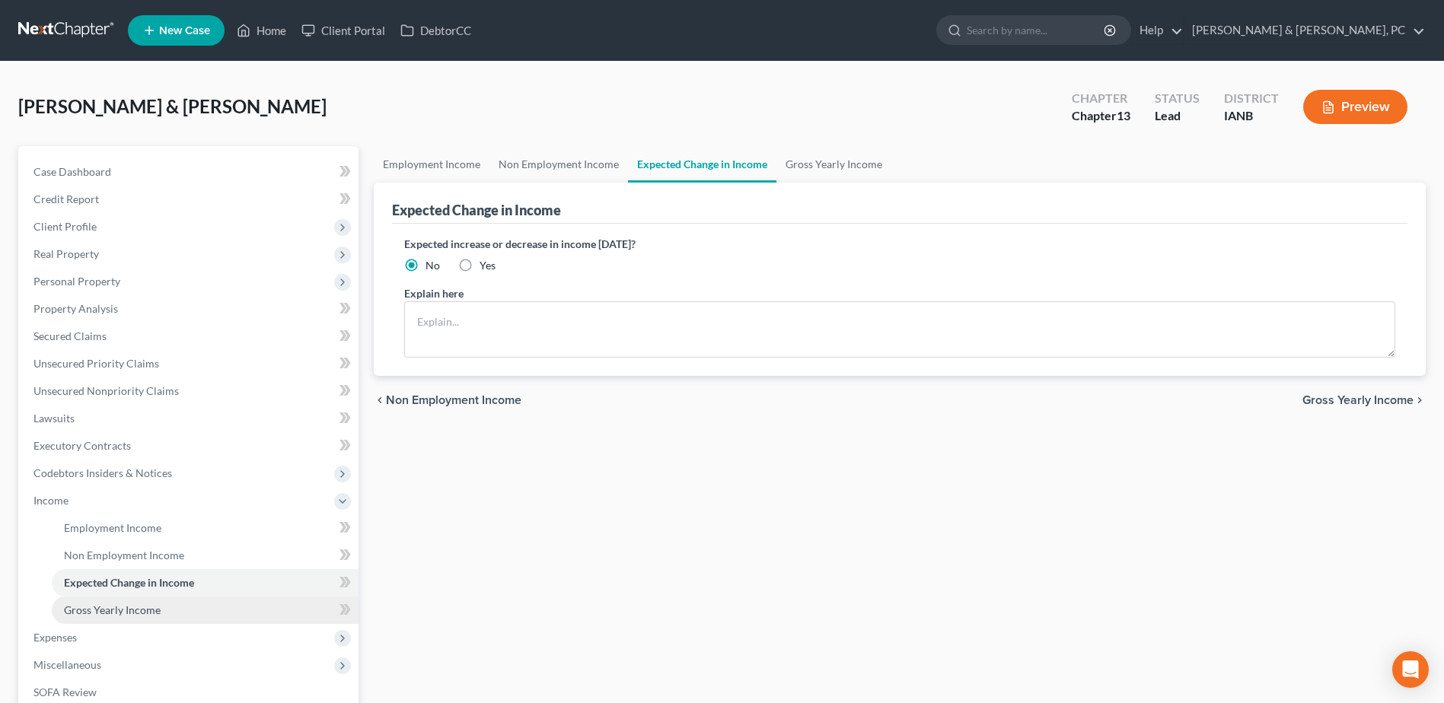
click at [111, 603] on span "Gross Yearly Income" at bounding box center [112, 609] width 97 height 13
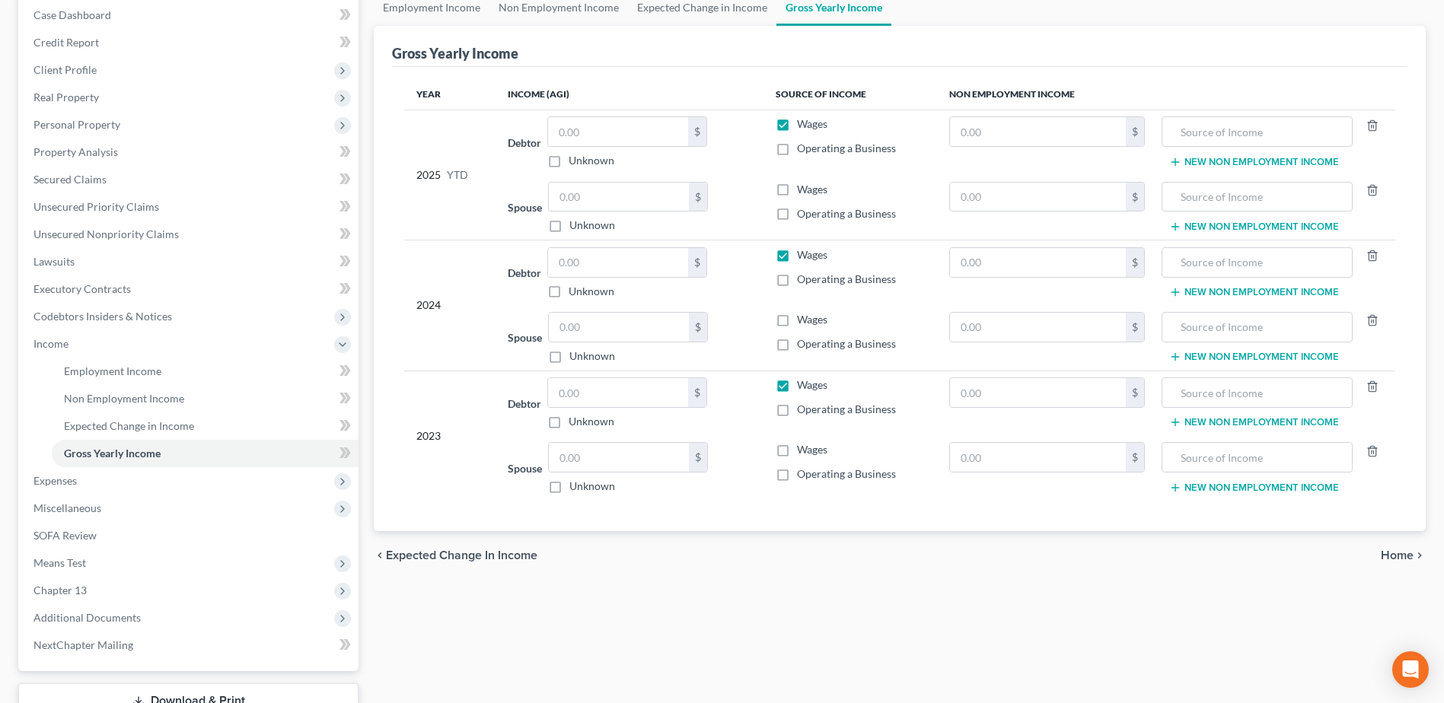
scroll to position [228, 0]
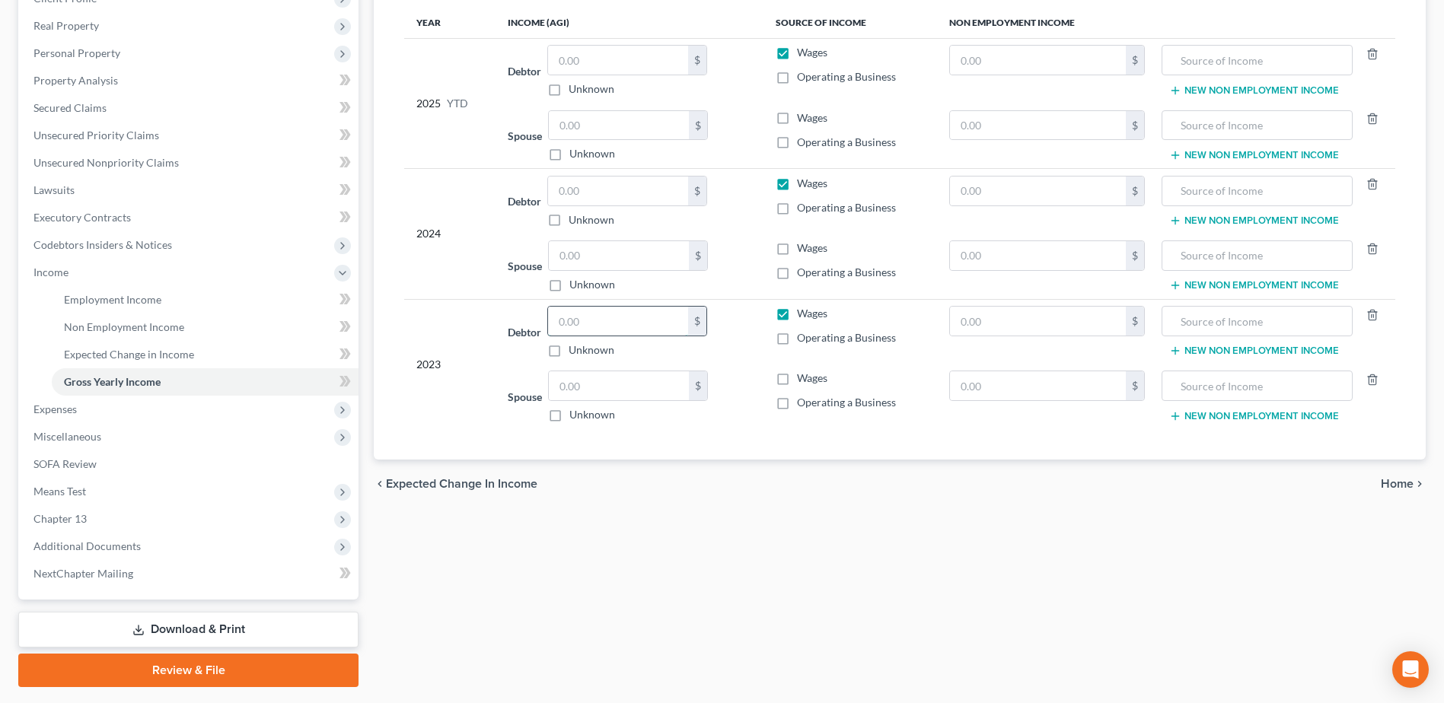
click at [623, 318] on input "text" at bounding box center [618, 321] width 140 height 29
click at [634, 320] on input "text" at bounding box center [618, 321] width 140 height 29
type input "50,117"
click at [654, 386] on input "text" at bounding box center [619, 385] width 140 height 29
click at [632, 381] on input "text" at bounding box center [619, 385] width 140 height 29
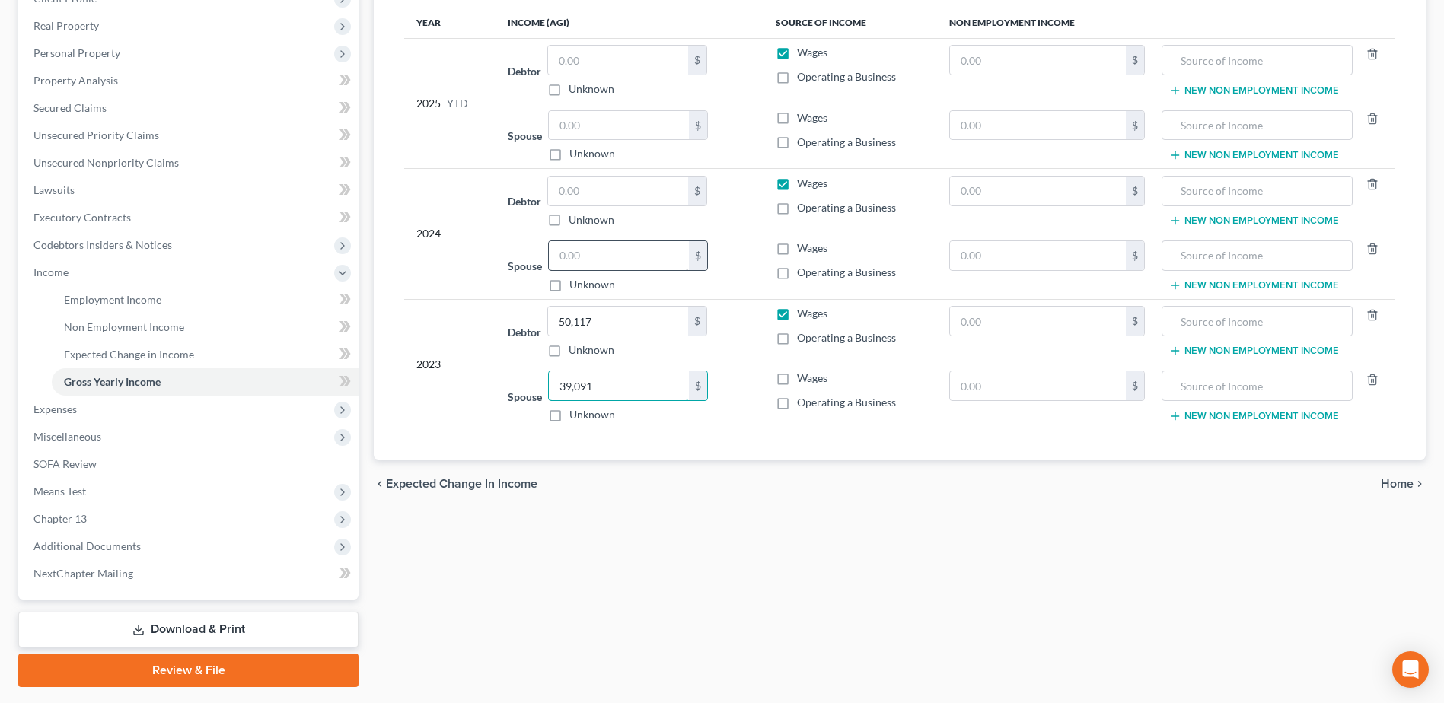
type input "39,091"
click at [578, 245] on input "text" at bounding box center [619, 255] width 140 height 29
click at [667, 199] on input "text" at bounding box center [618, 191] width 140 height 29
paste input "44,432.5"
type input "44,432.5"
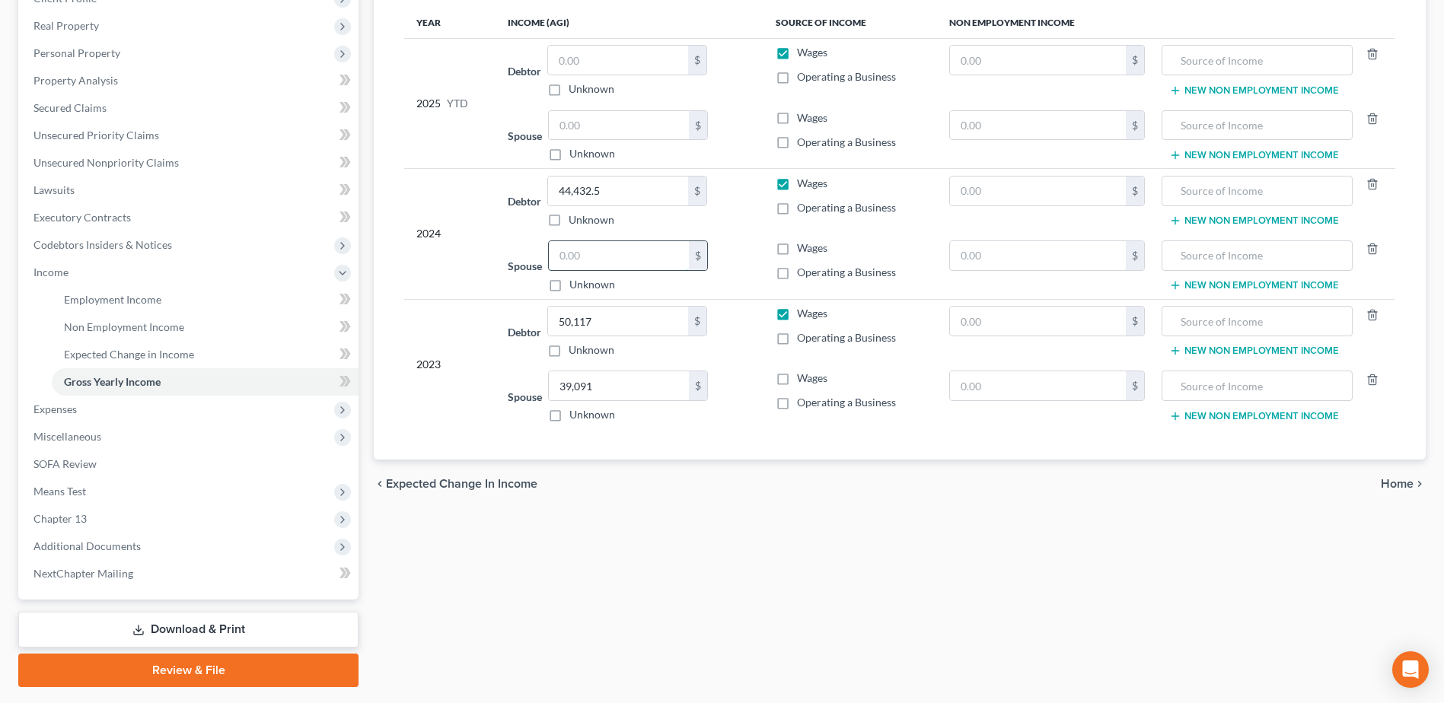
click at [613, 253] on input "text" at bounding box center [619, 255] width 140 height 29
paste input "44,432.5"
type input "44,432.5"
click at [605, 125] on input "text" at bounding box center [619, 125] width 140 height 29
type input "0.00"
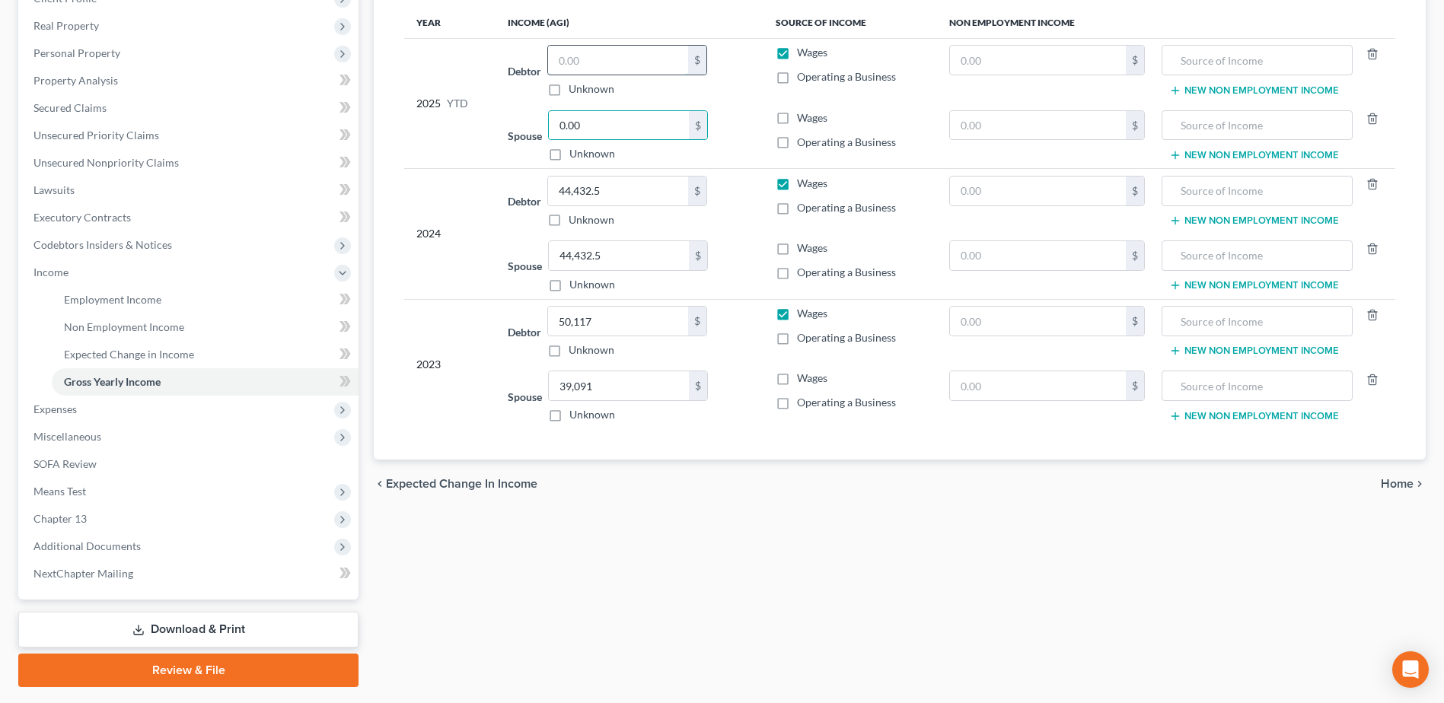
click at [578, 64] on input "text" at bounding box center [618, 60] width 140 height 29
click at [585, 62] on input "text" at bounding box center [618, 60] width 140 height 29
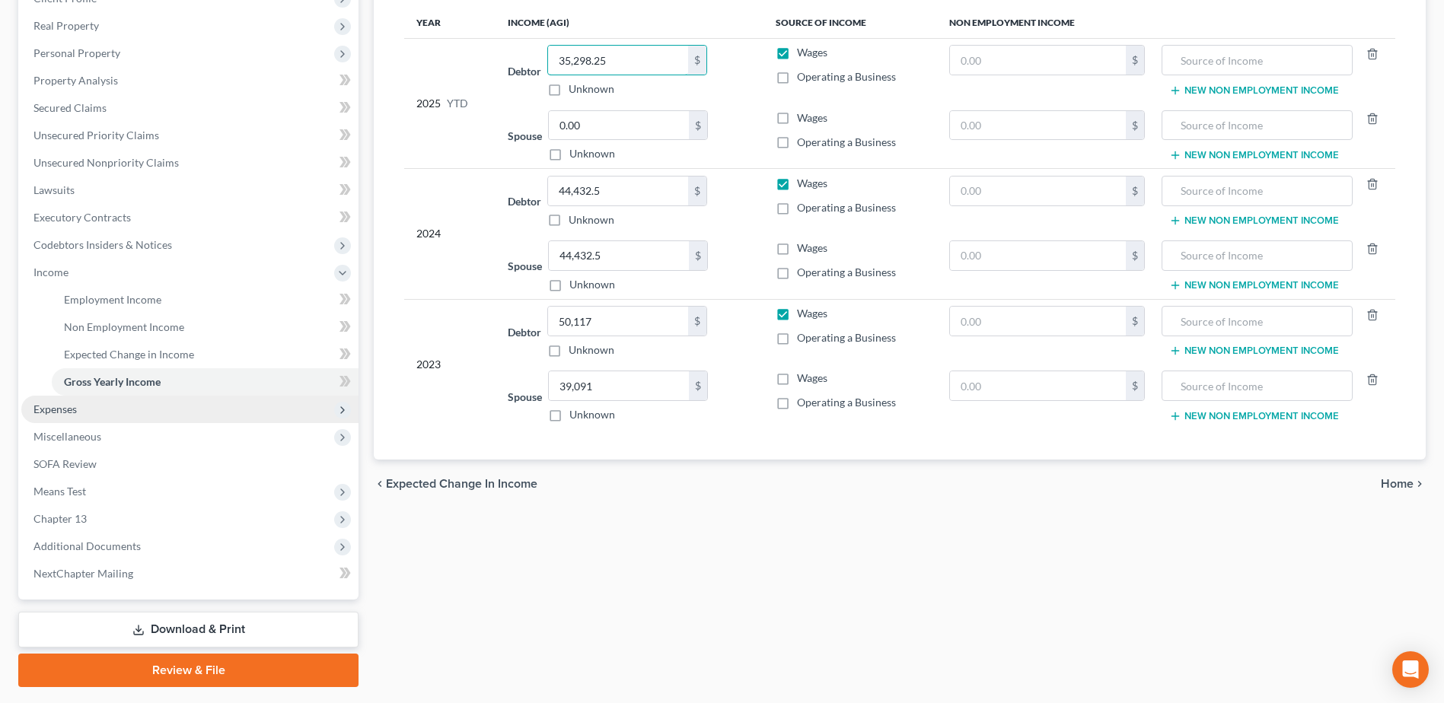
type input "35,298.25"
click at [128, 420] on span "Expenses" at bounding box center [189, 409] width 337 height 27
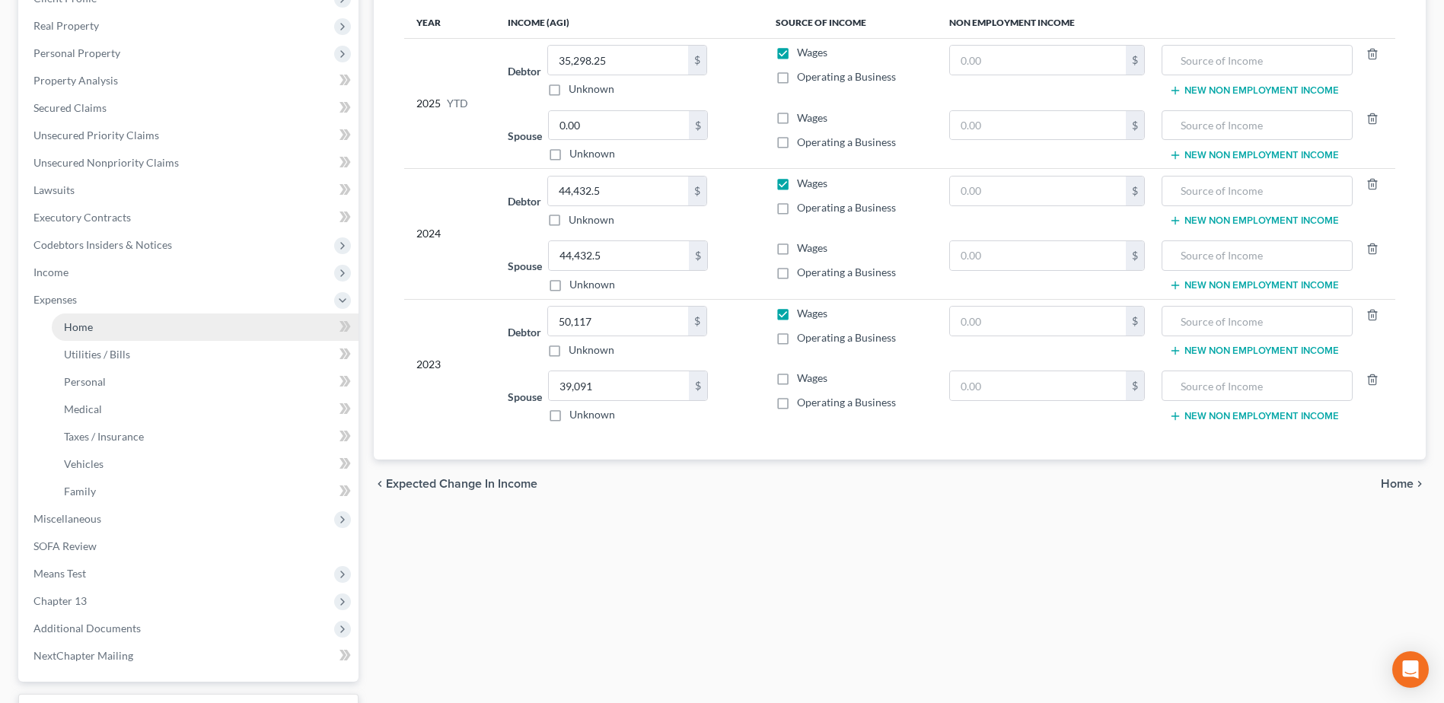
click at [91, 328] on span "Home" at bounding box center [78, 326] width 29 height 13
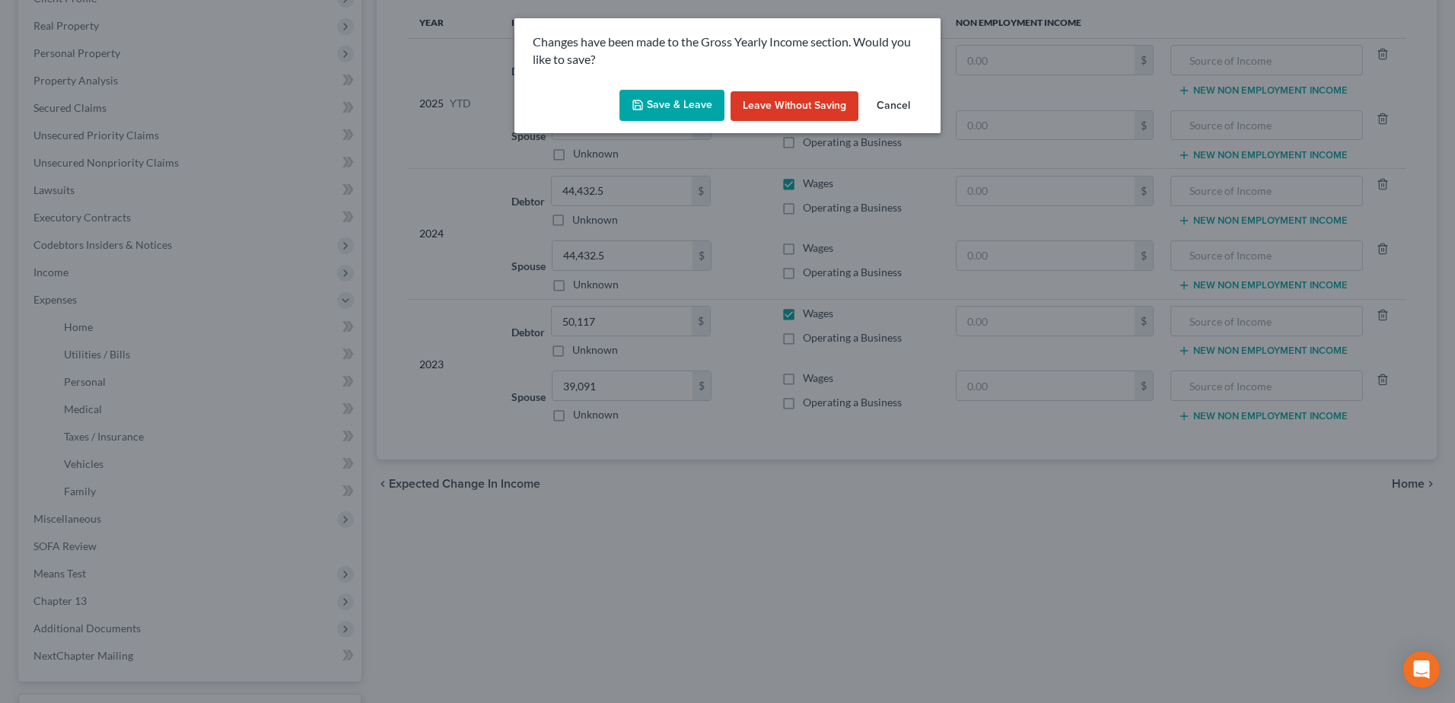
click at [629, 113] on button "Save & Leave" at bounding box center [671, 106] width 105 height 32
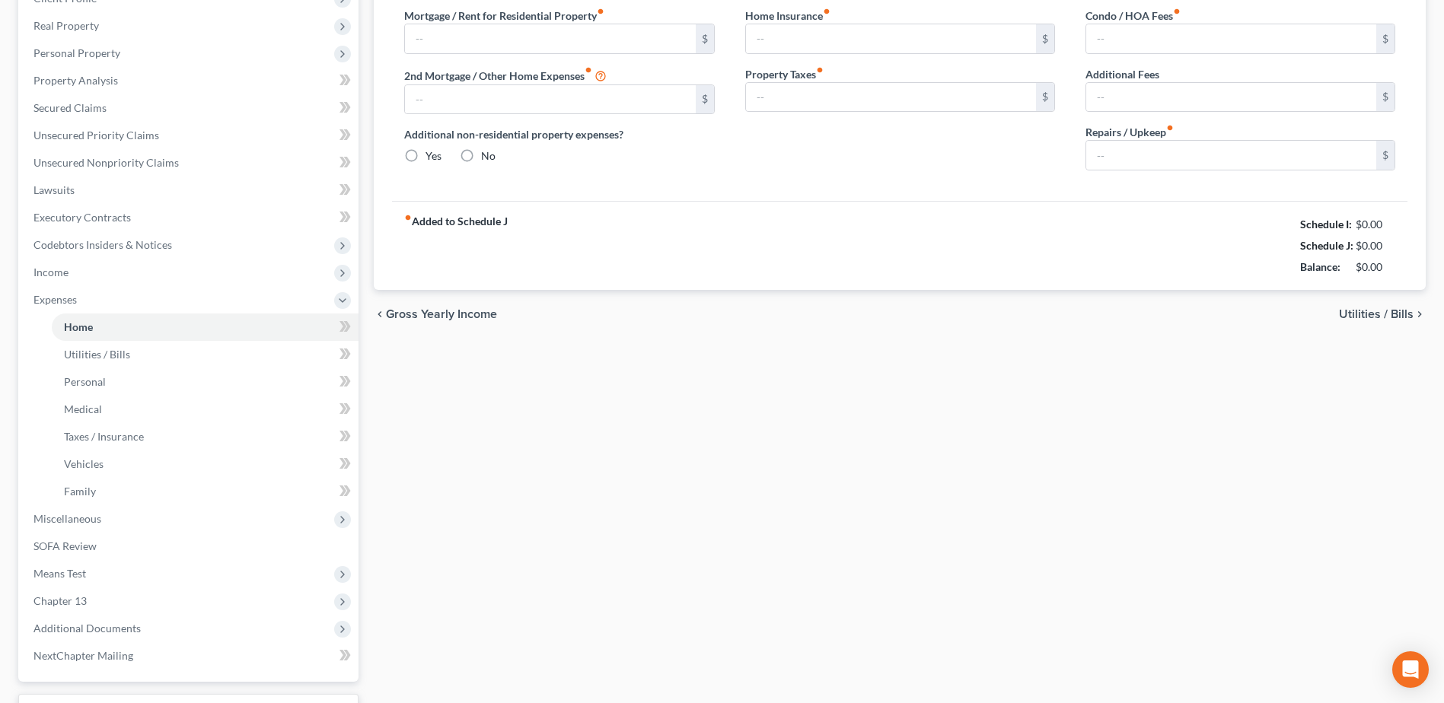
type input "1,300.00"
type input "0.00"
radio input "true"
type input "0.00"
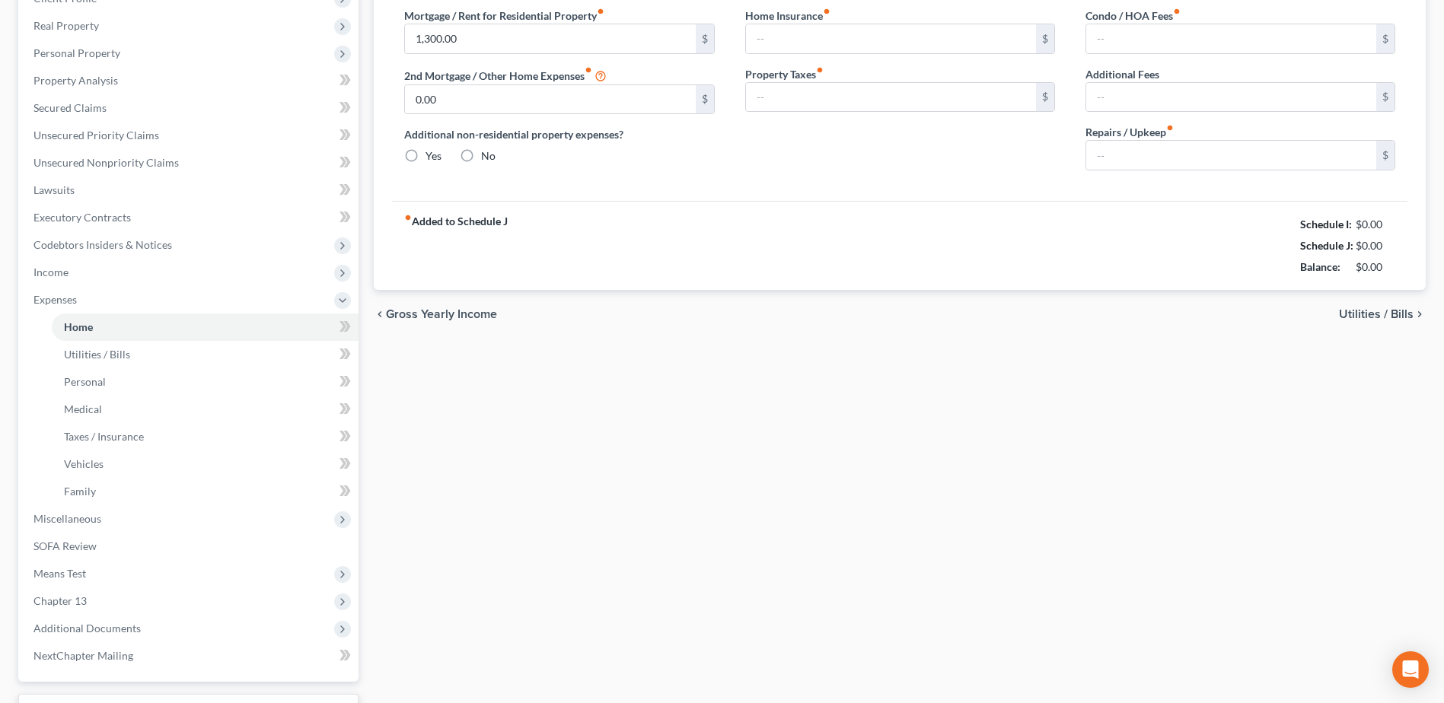
type input "0.00"
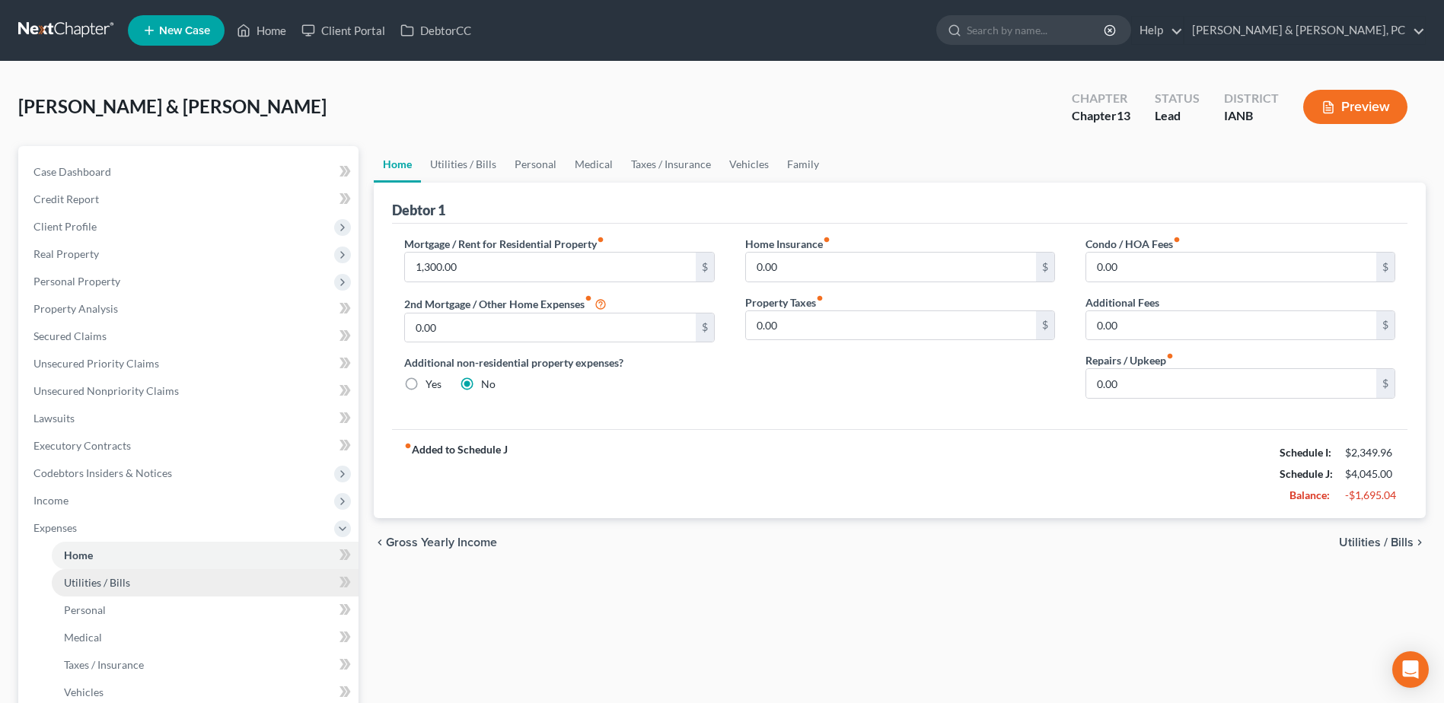
drag, startPoint x: 165, startPoint y: 577, endPoint x: 151, endPoint y: 590, distance: 19.4
click at [165, 577] on link "Utilities / Bills" at bounding box center [205, 582] width 307 height 27
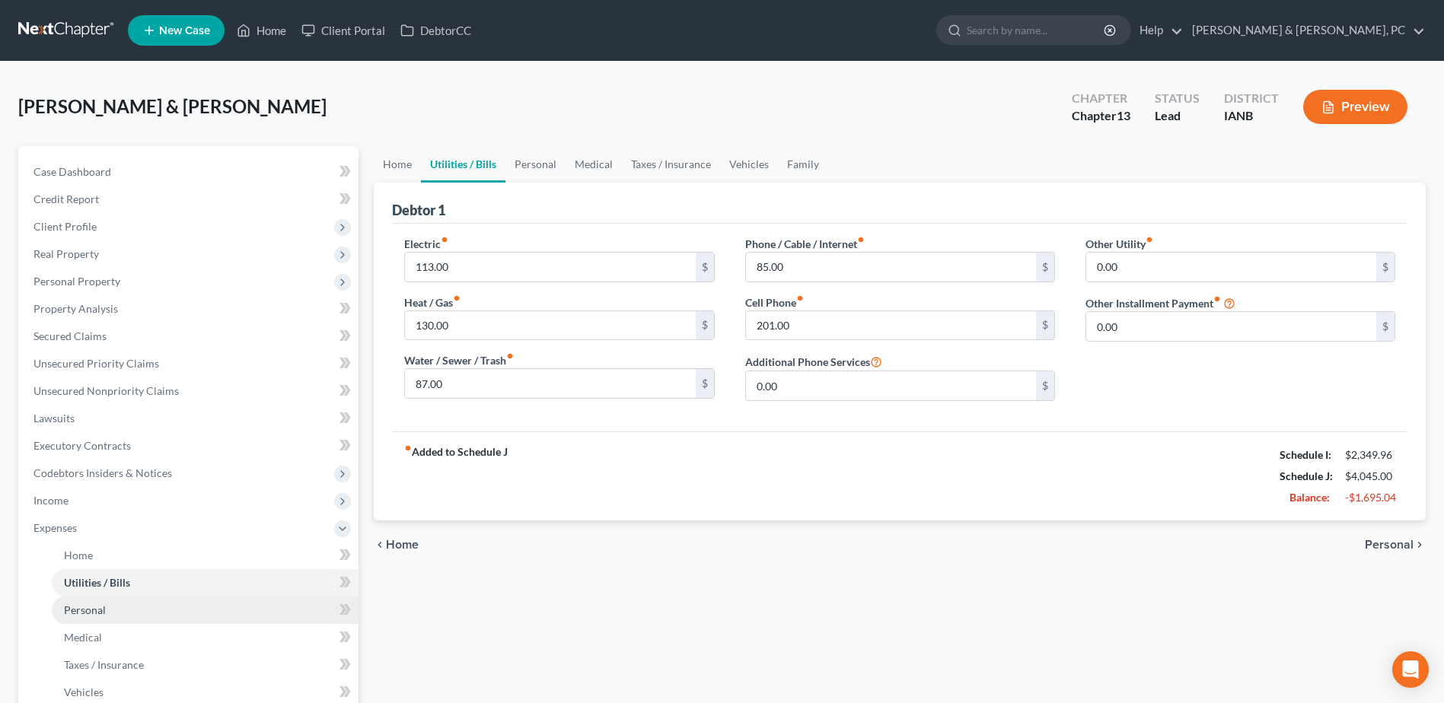
click at [140, 606] on link "Personal" at bounding box center [205, 610] width 307 height 27
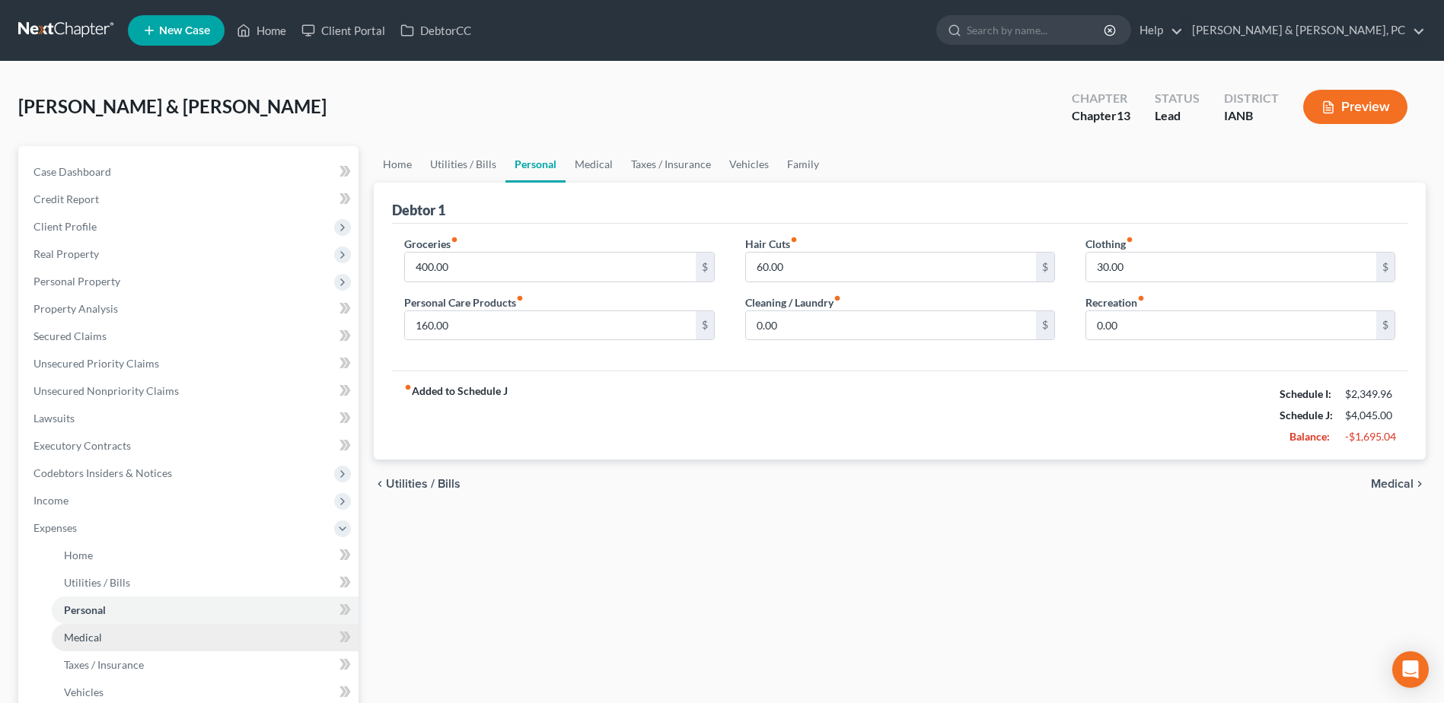
click at [128, 635] on link "Medical" at bounding box center [205, 637] width 307 height 27
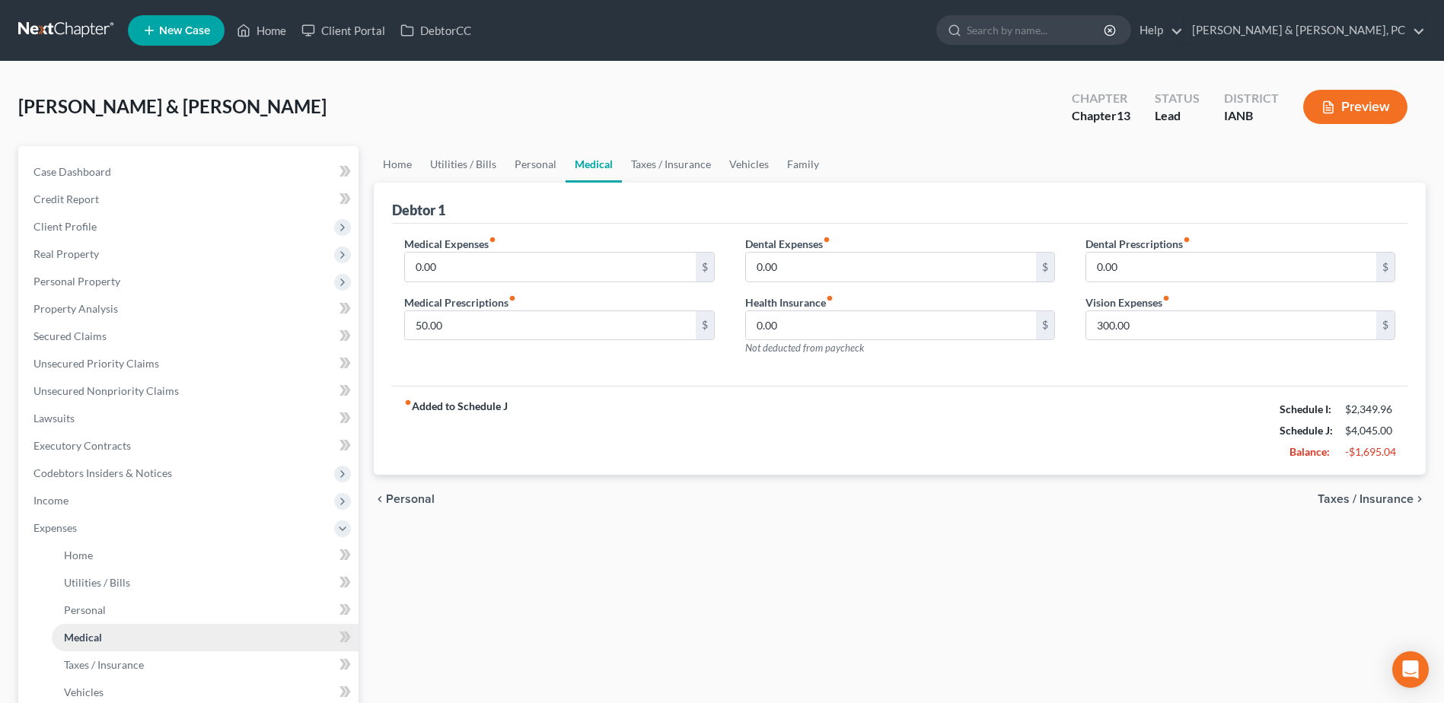
click at [125, 647] on link "Medical" at bounding box center [205, 637] width 307 height 27
click at [132, 657] on link "Taxes / Insurance" at bounding box center [205, 664] width 307 height 27
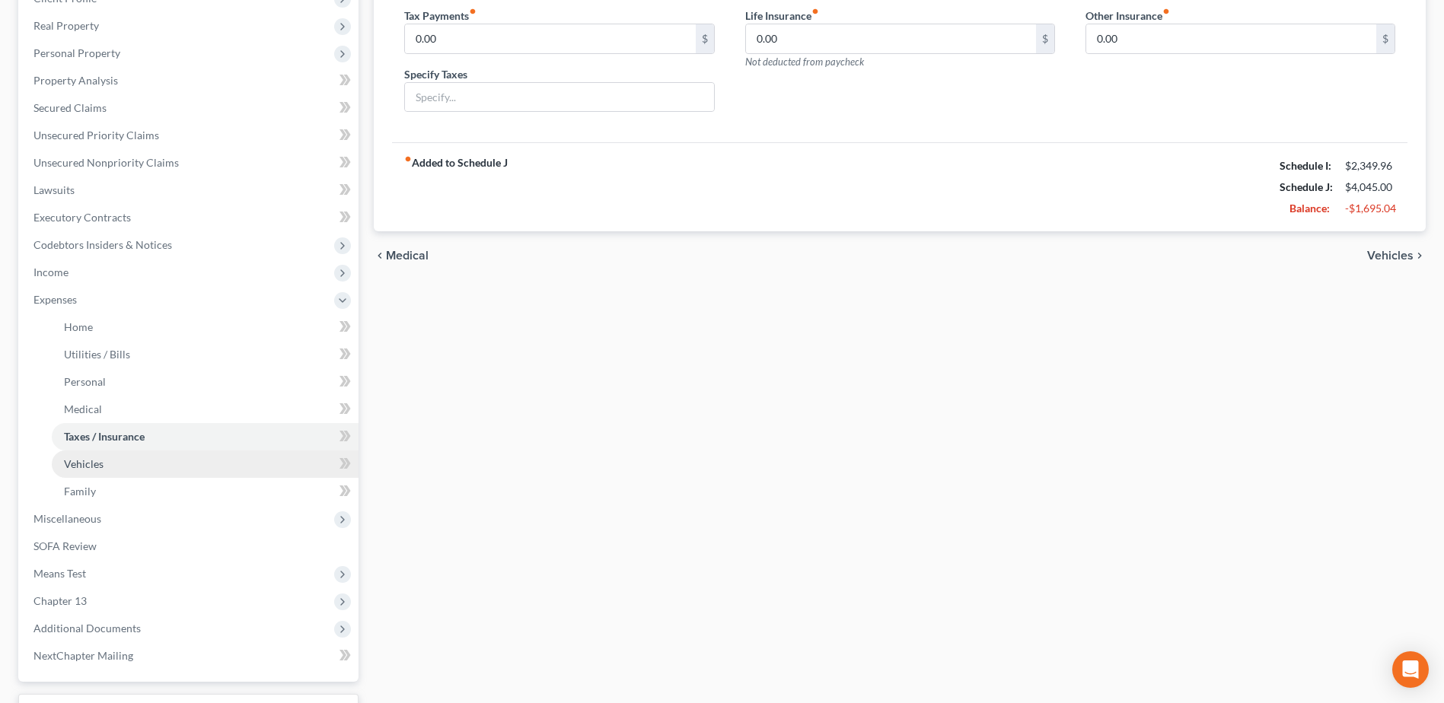
click at [74, 469] on span "Vehicles" at bounding box center [84, 463] width 40 height 13
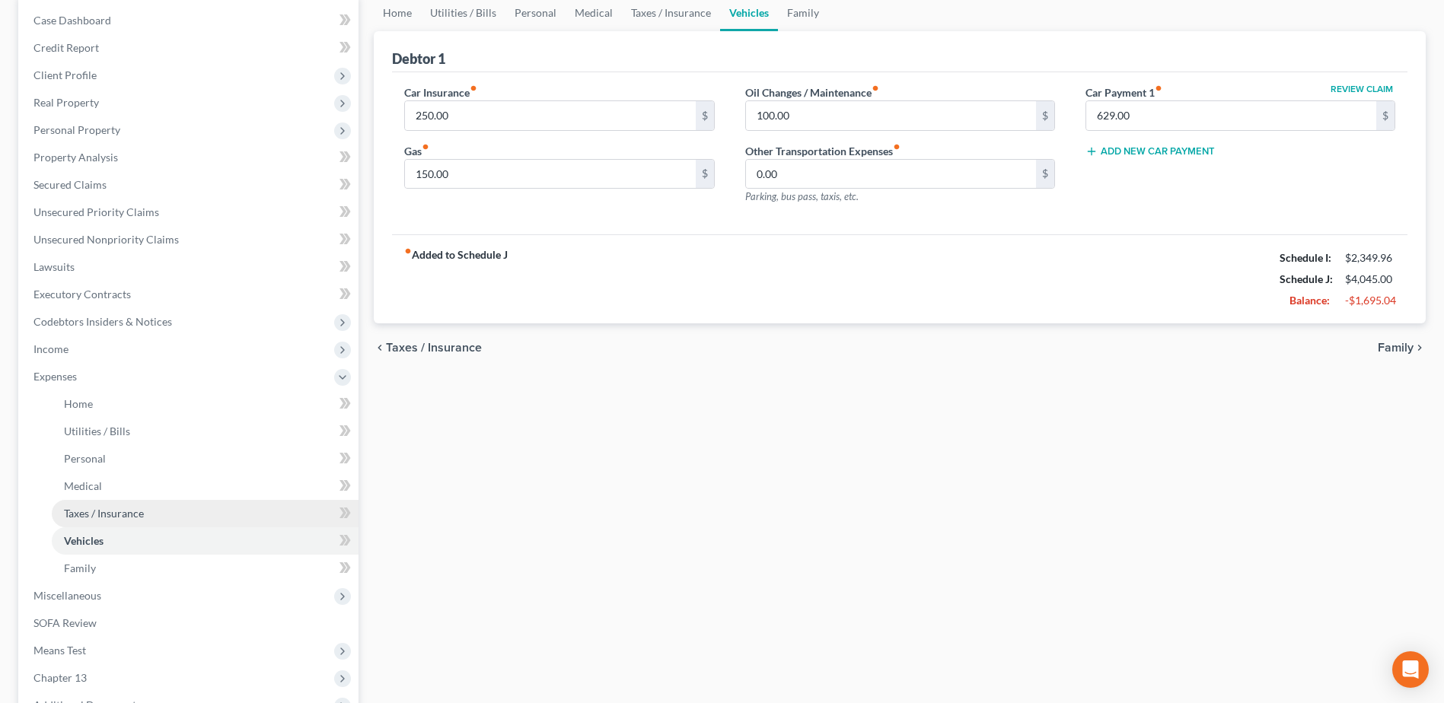
scroll to position [152, 0]
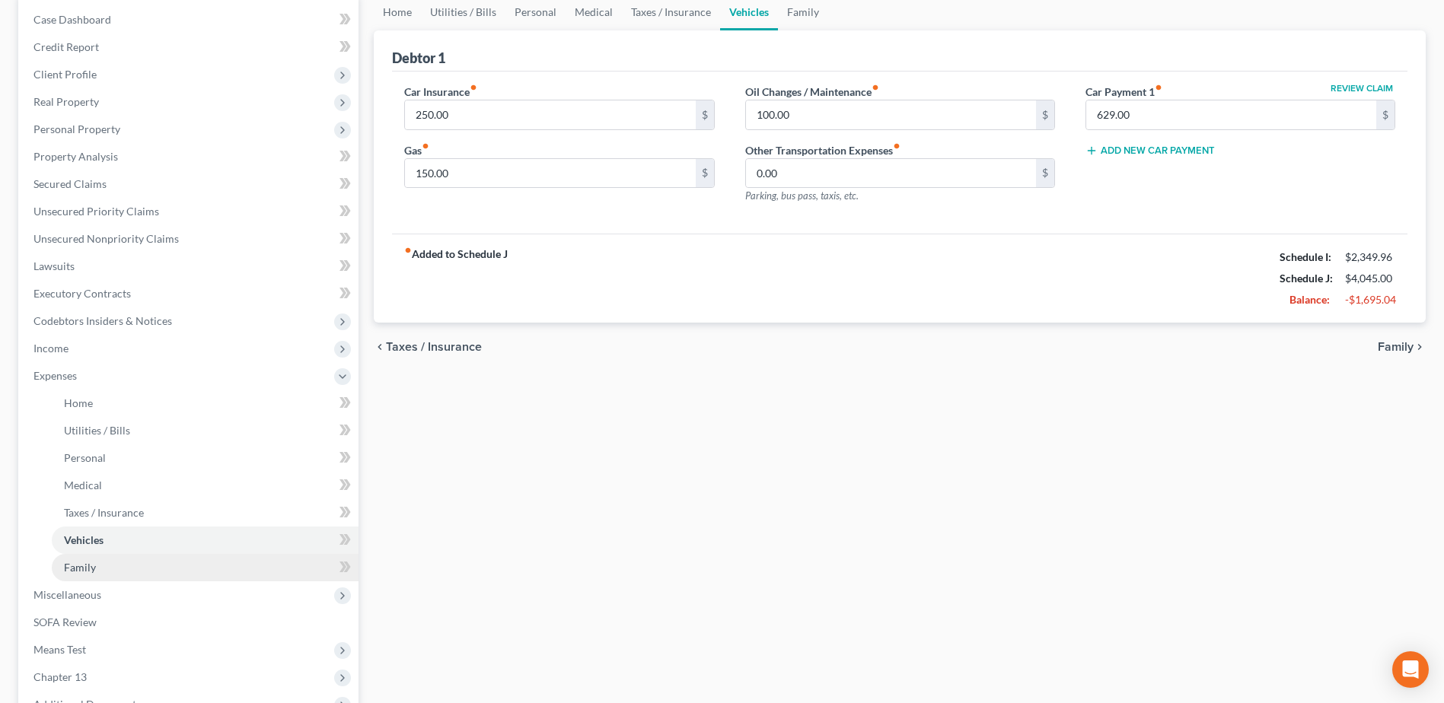
click at [96, 570] on link "Family" at bounding box center [205, 567] width 307 height 27
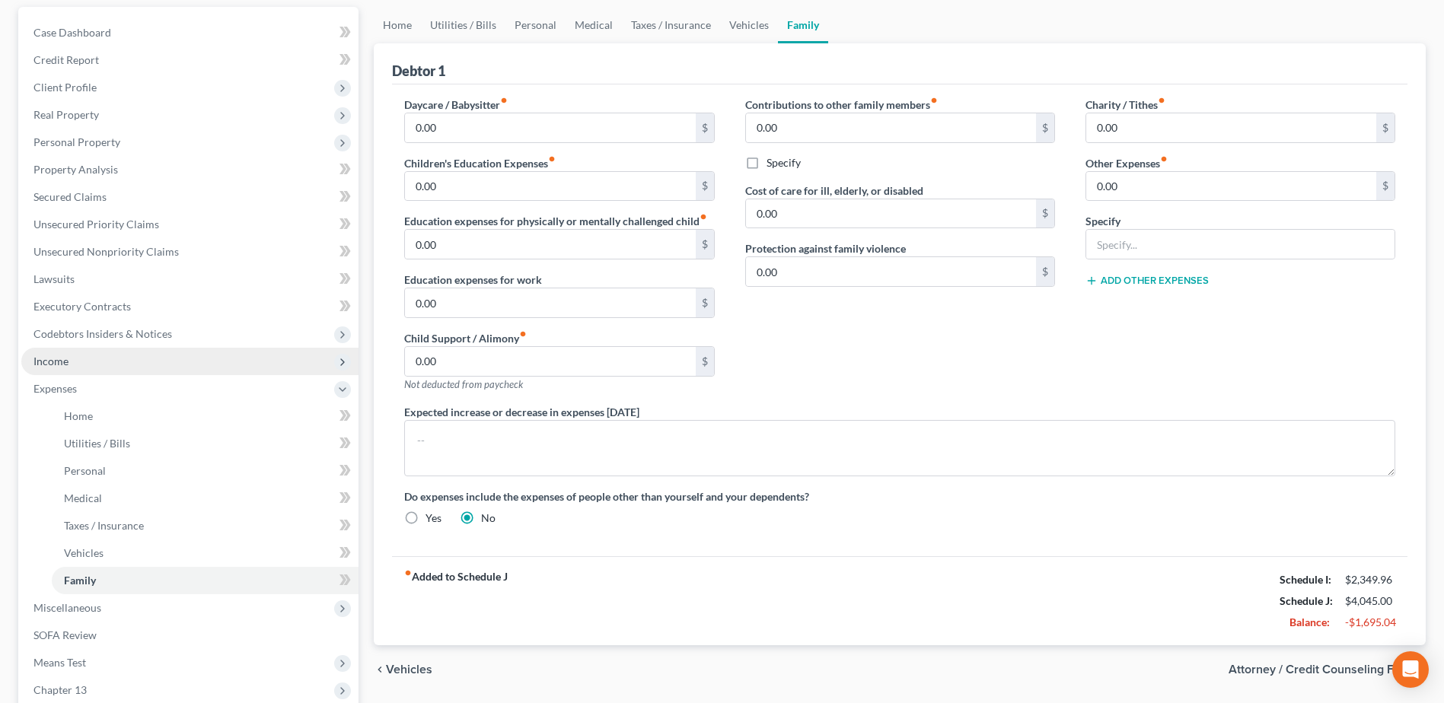
scroll to position [152, 0]
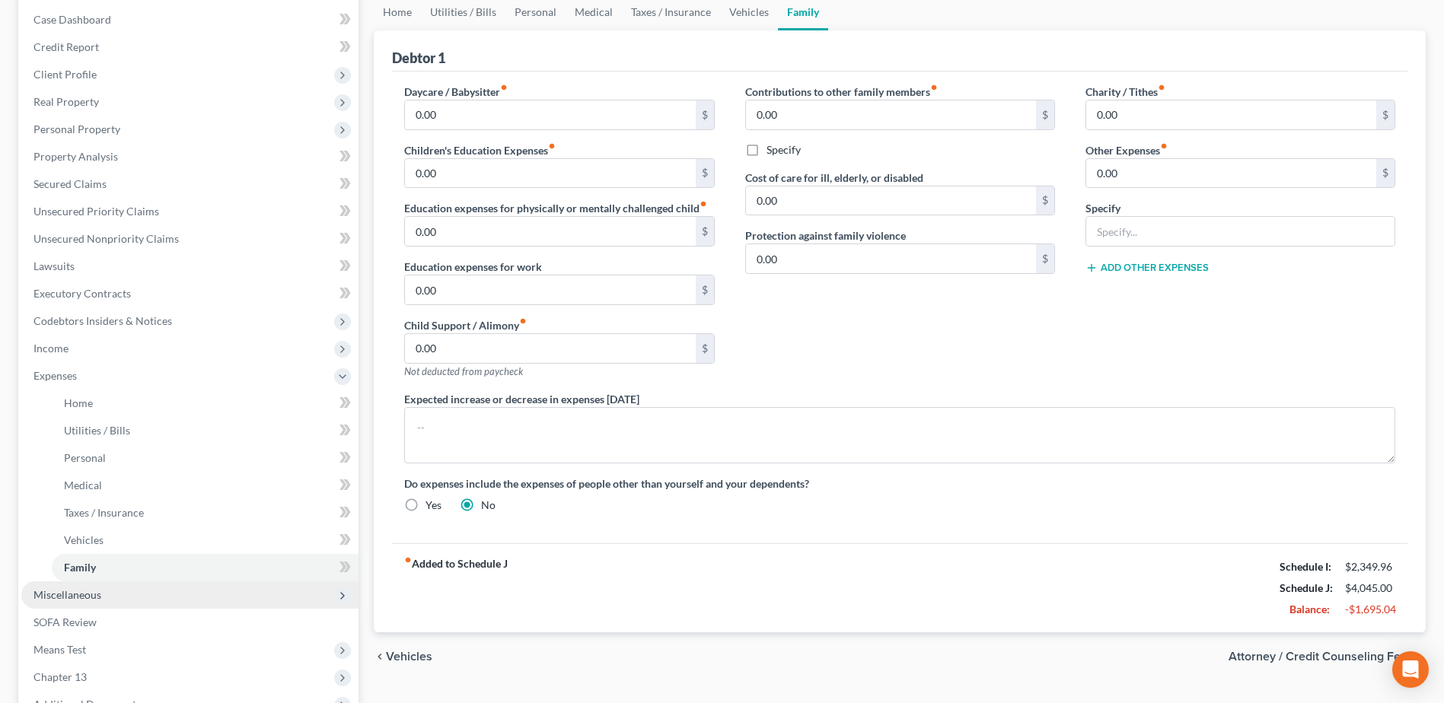
click at [89, 595] on span "Miscellaneous" at bounding box center [67, 594] width 68 height 13
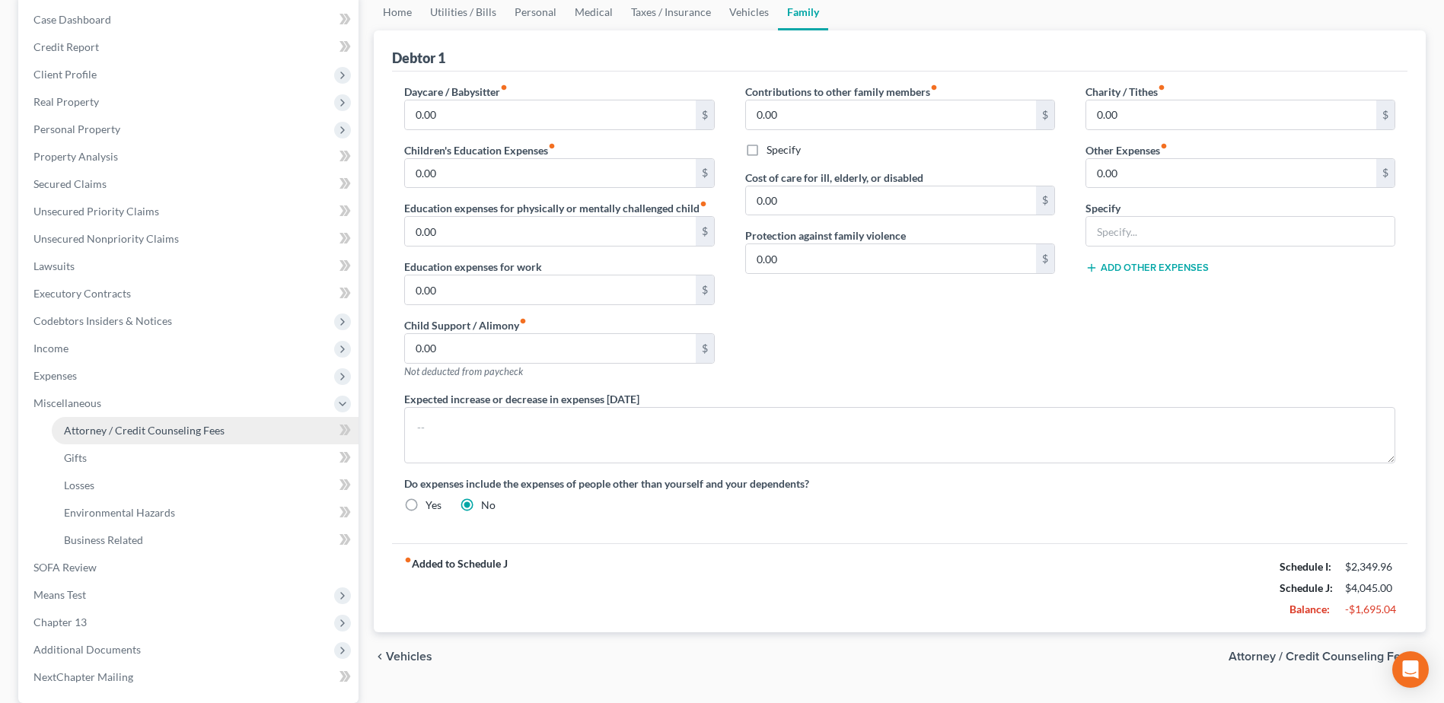
click at [137, 429] on span "Attorney / Credit Counseling Fees" at bounding box center [144, 430] width 161 height 13
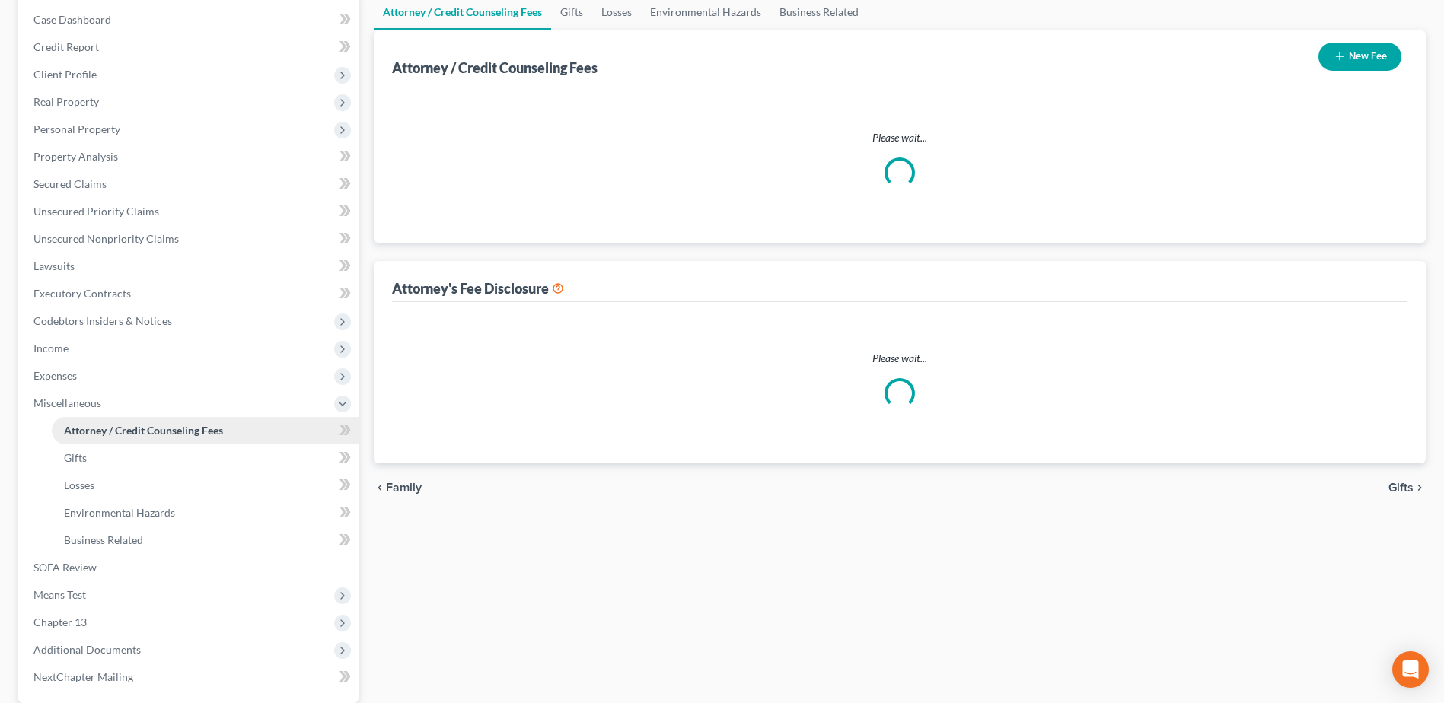
scroll to position [42, 0]
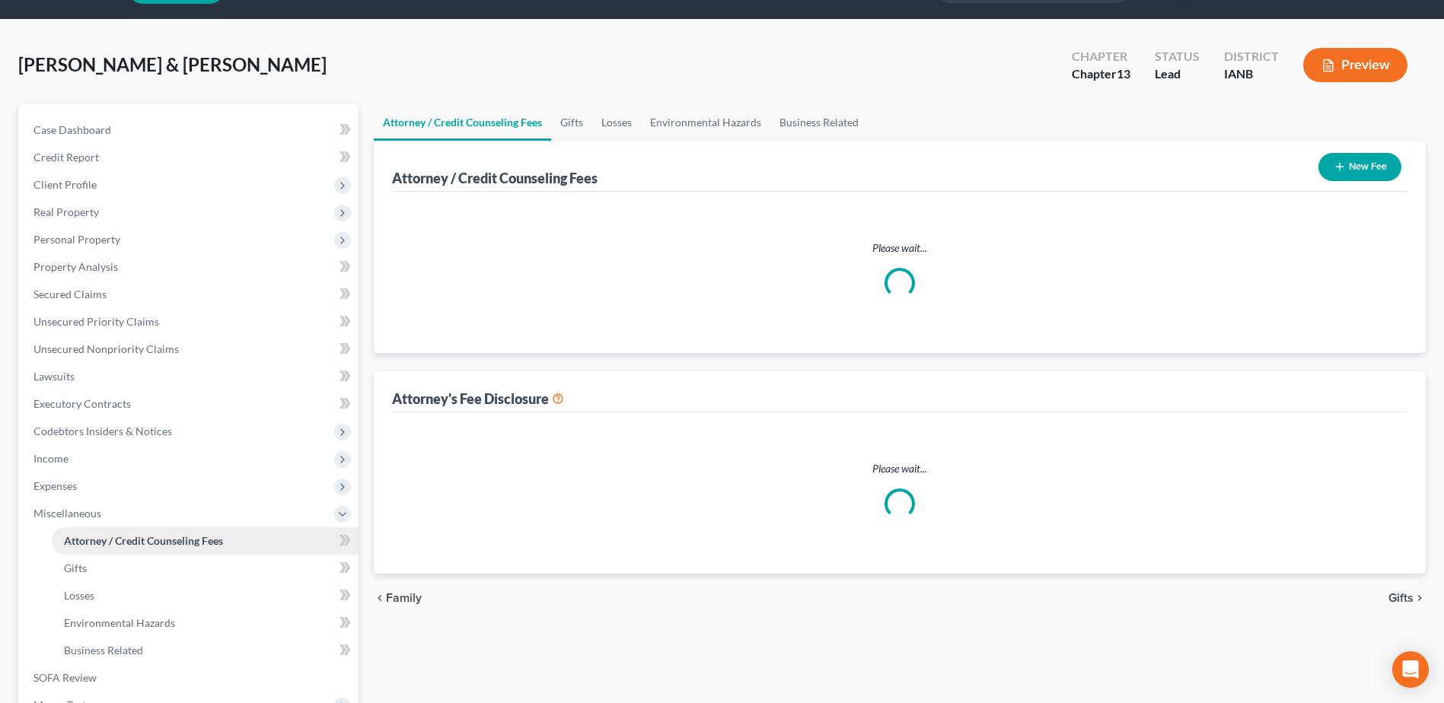
select select "0"
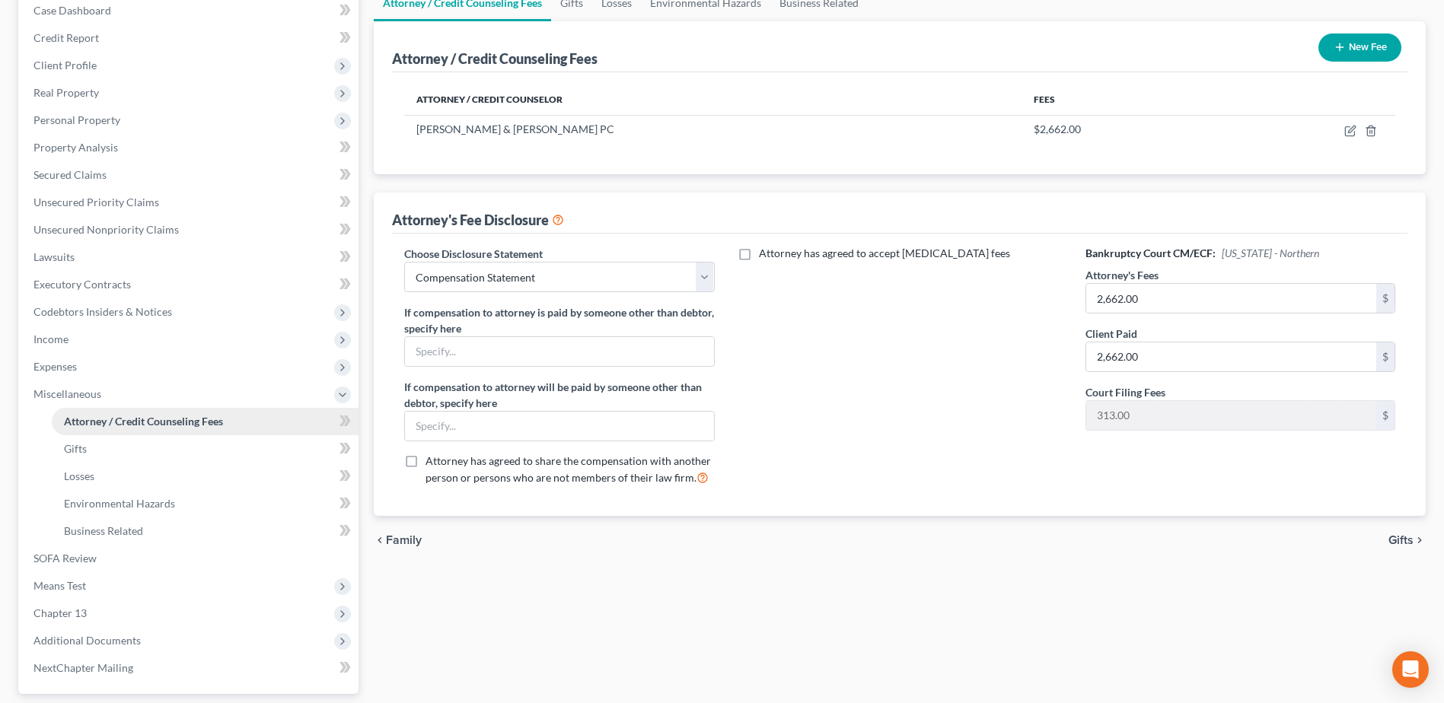
scroll to position [228, 0]
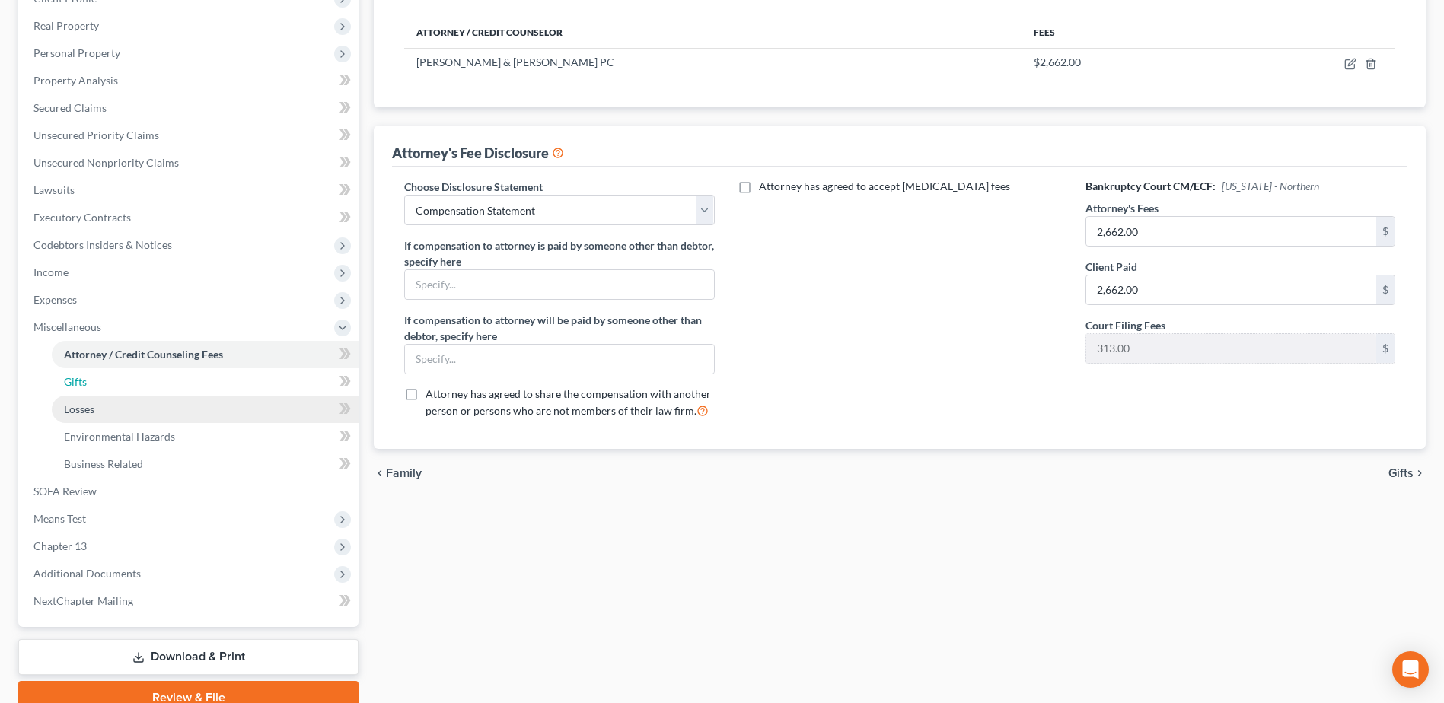
drag, startPoint x: 146, startPoint y: 374, endPoint x: 137, endPoint y: 396, distance: 23.9
click at [146, 374] on link "Gifts" at bounding box center [205, 381] width 307 height 27
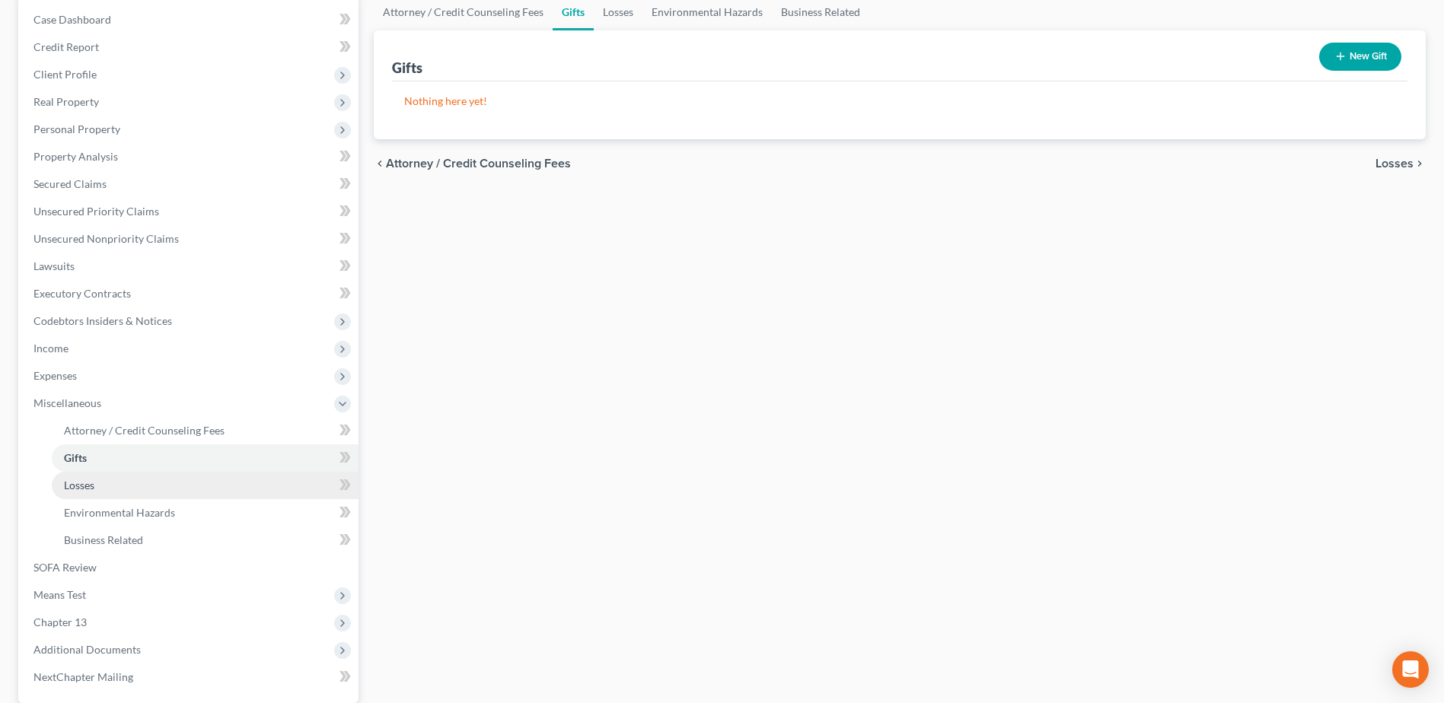
click at [120, 482] on link "Losses" at bounding box center [205, 485] width 307 height 27
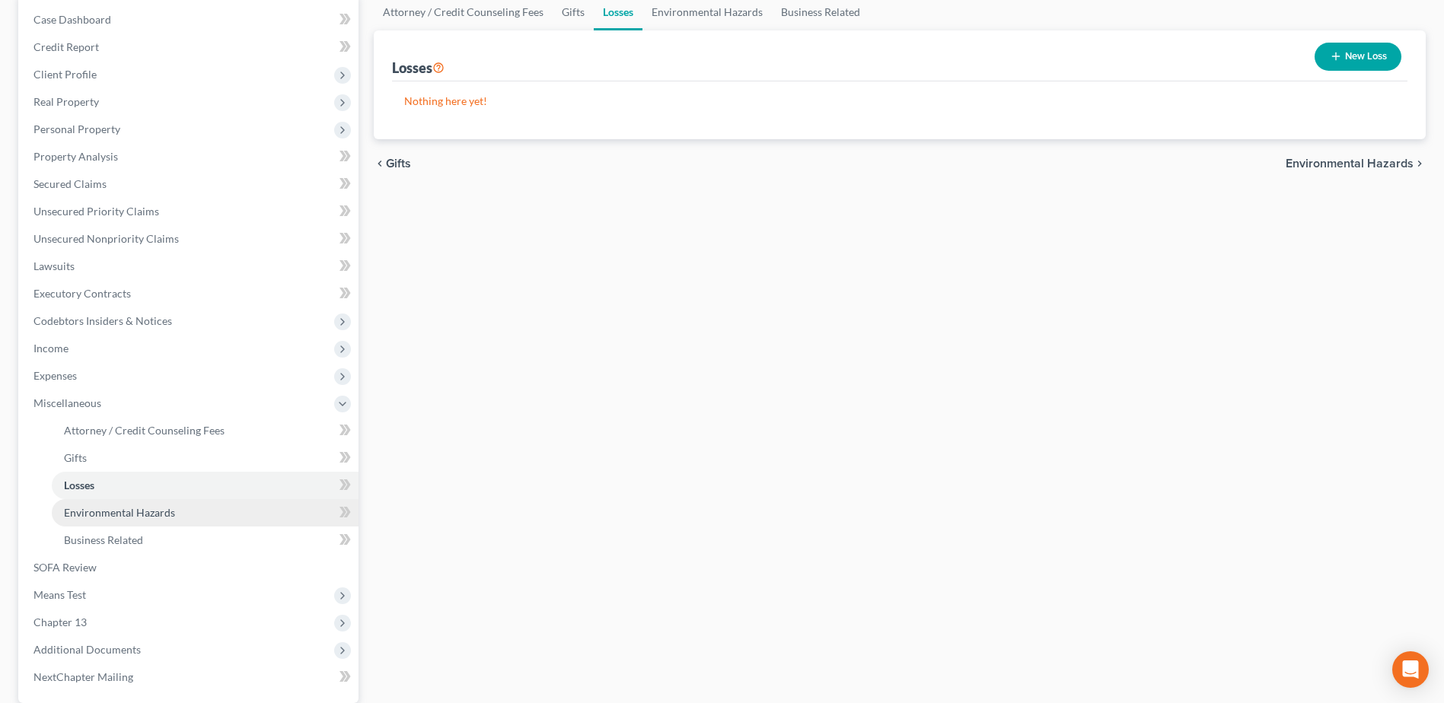
click at [141, 511] on span "Environmental Hazards" at bounding box center [119, 512] width 111 height 13
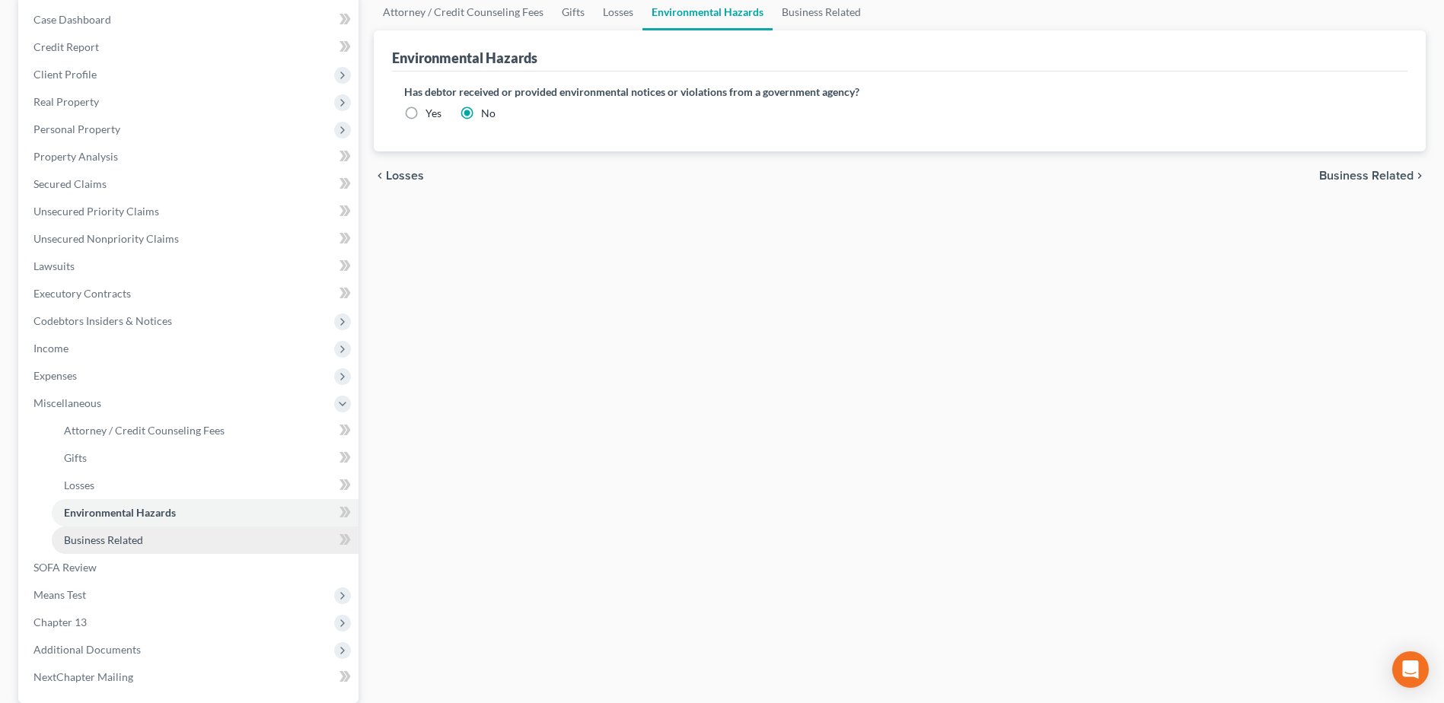
click at [126, 530] on link "Business Related" at bounding box center [205, 540] width 307 height 27
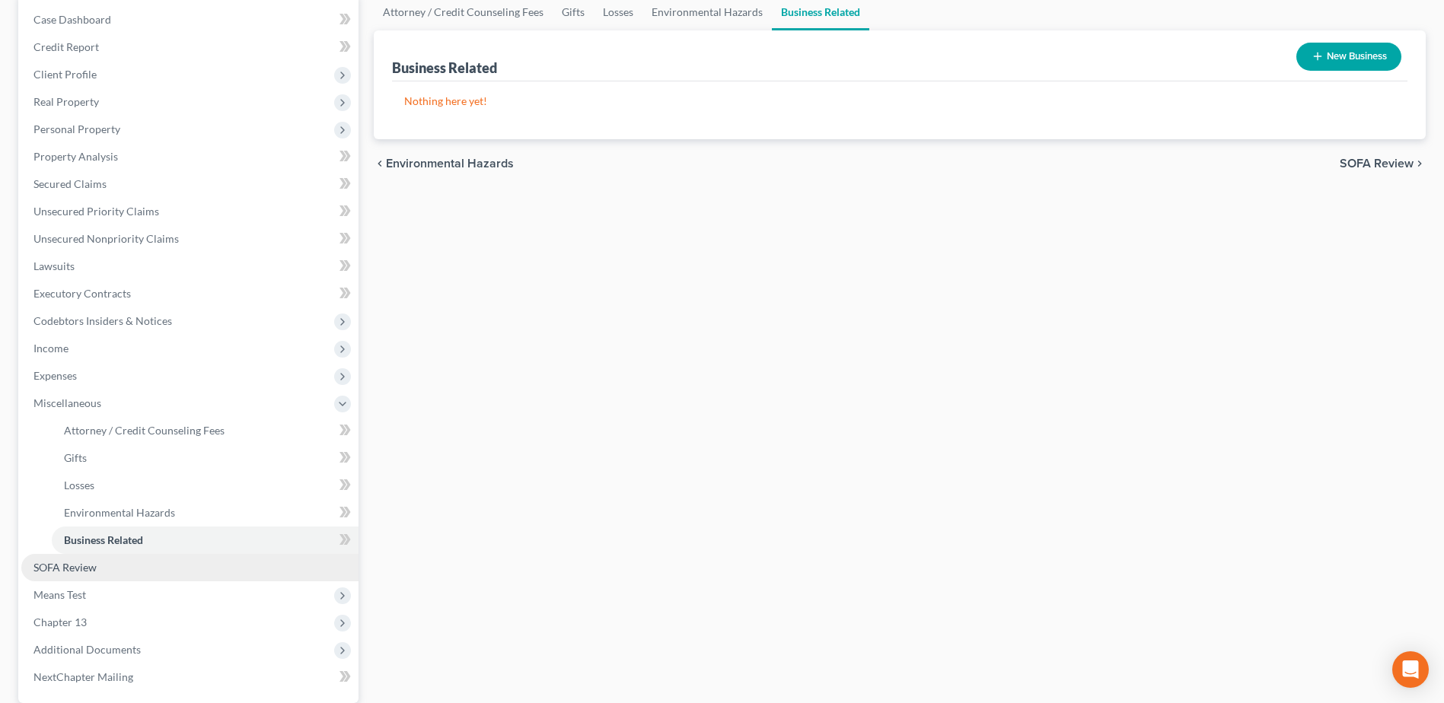
click at [112, 567] on link "SOFA Review" at bounding box center [189, 567] width 337 height 27
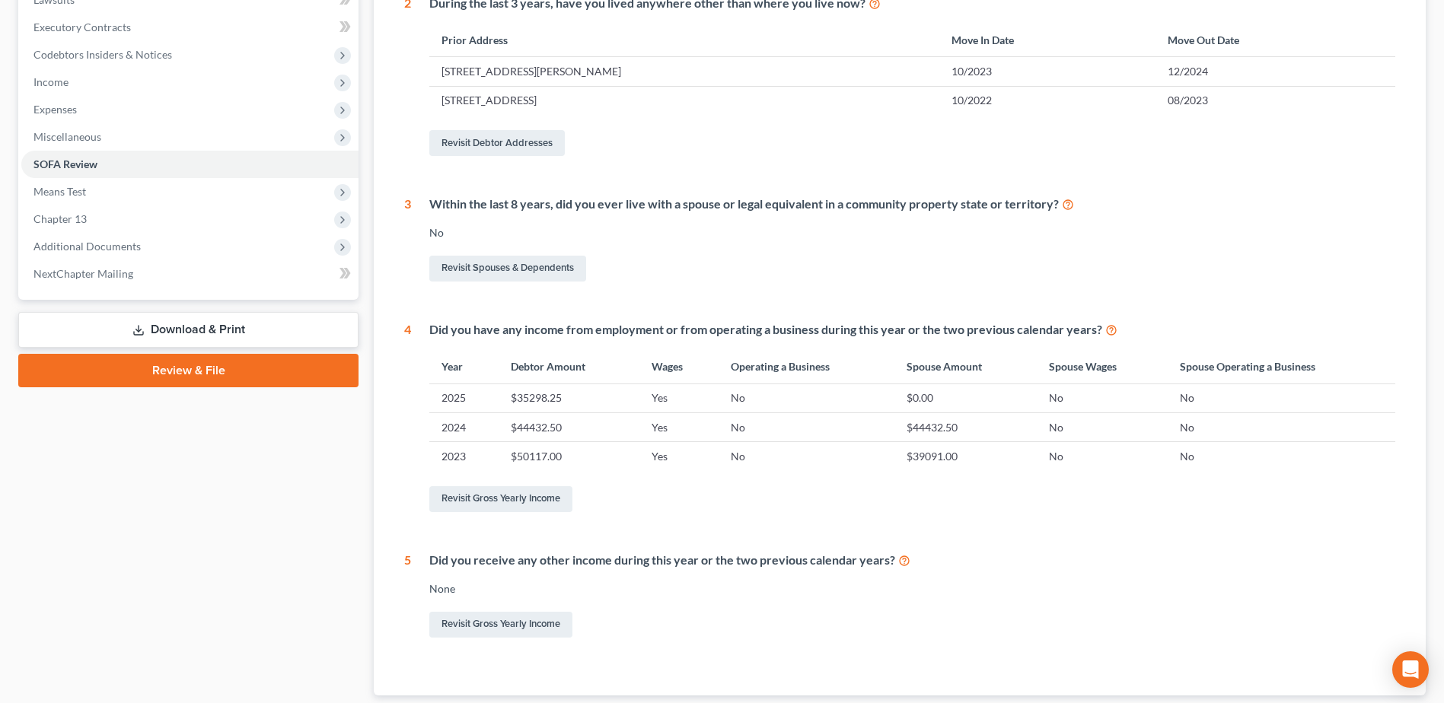
scroll to position [61, 0]
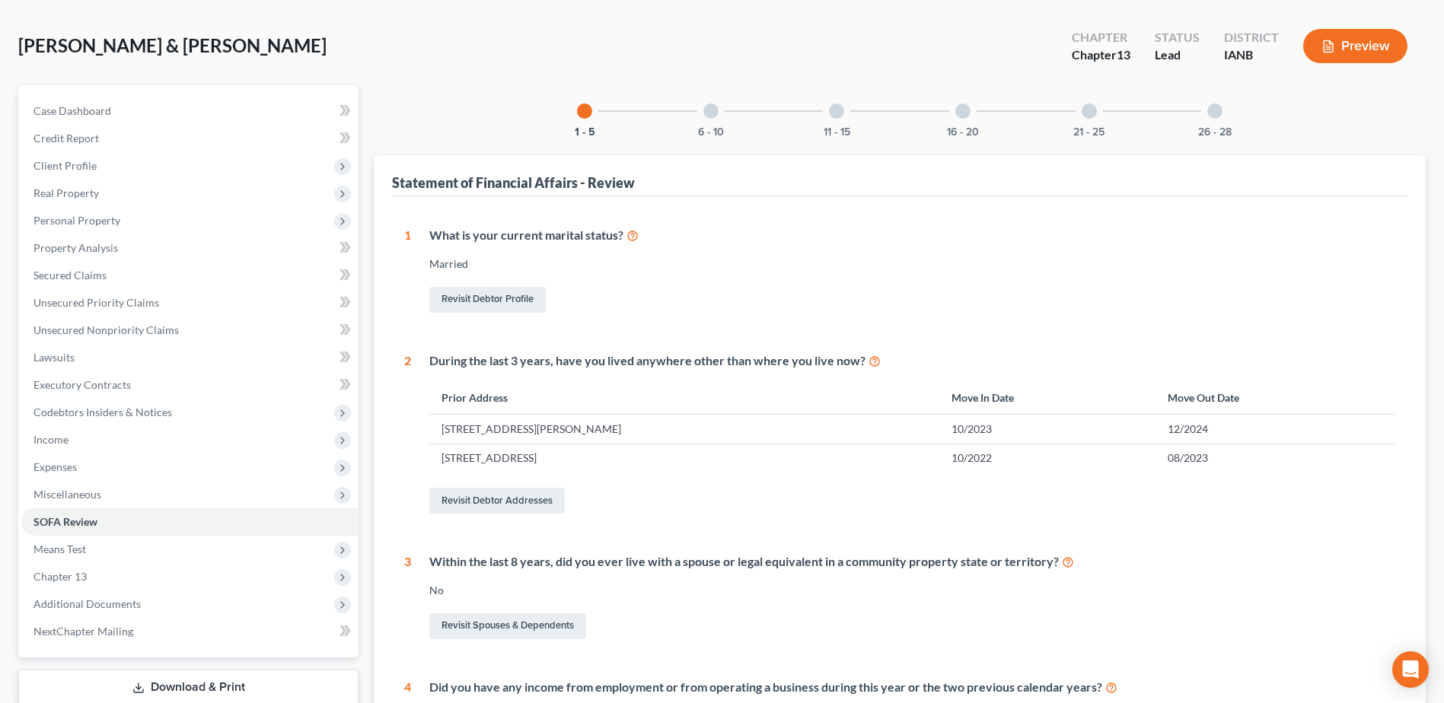
click at [708, 110] on div at bounding box center [710, 110] width 15 height 15
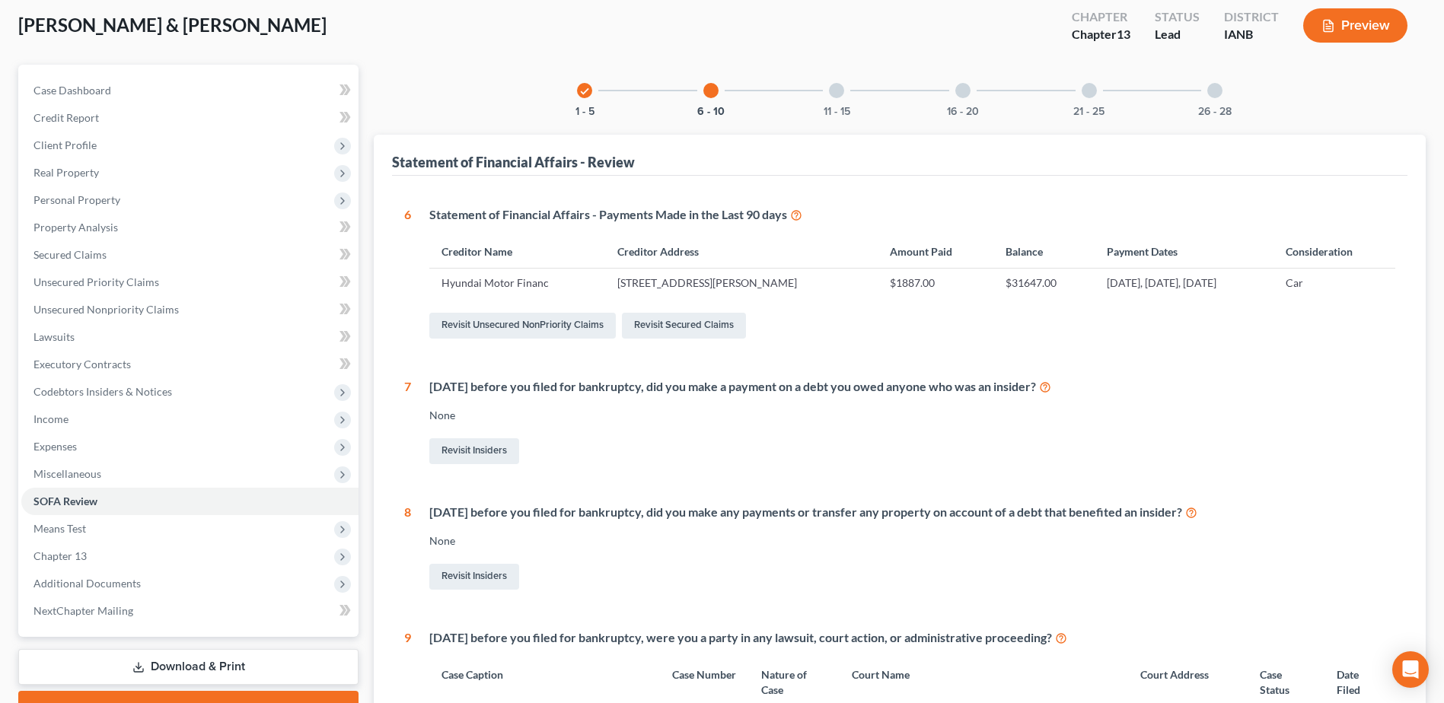
scroll to position [50, 0]
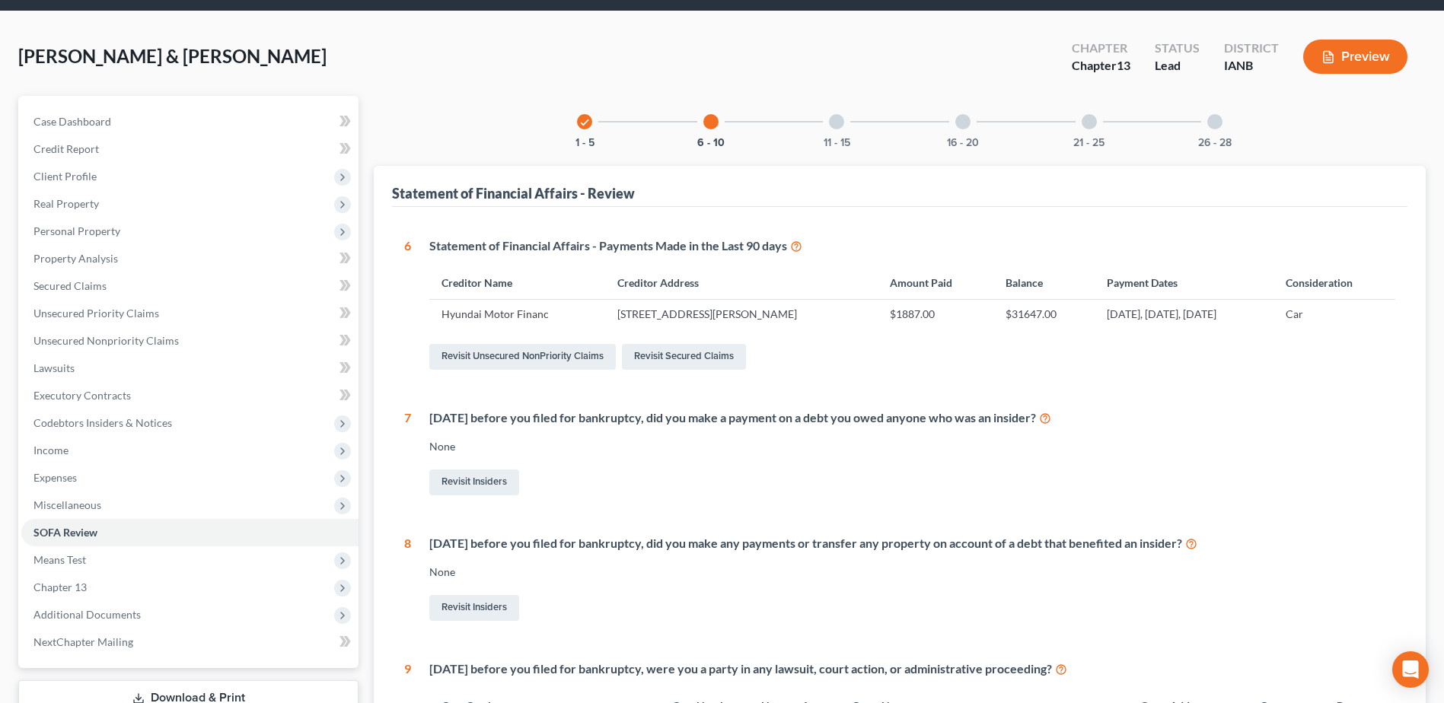
click at [834, 124] on div at bounding box center [836, 121] width 15 height 15
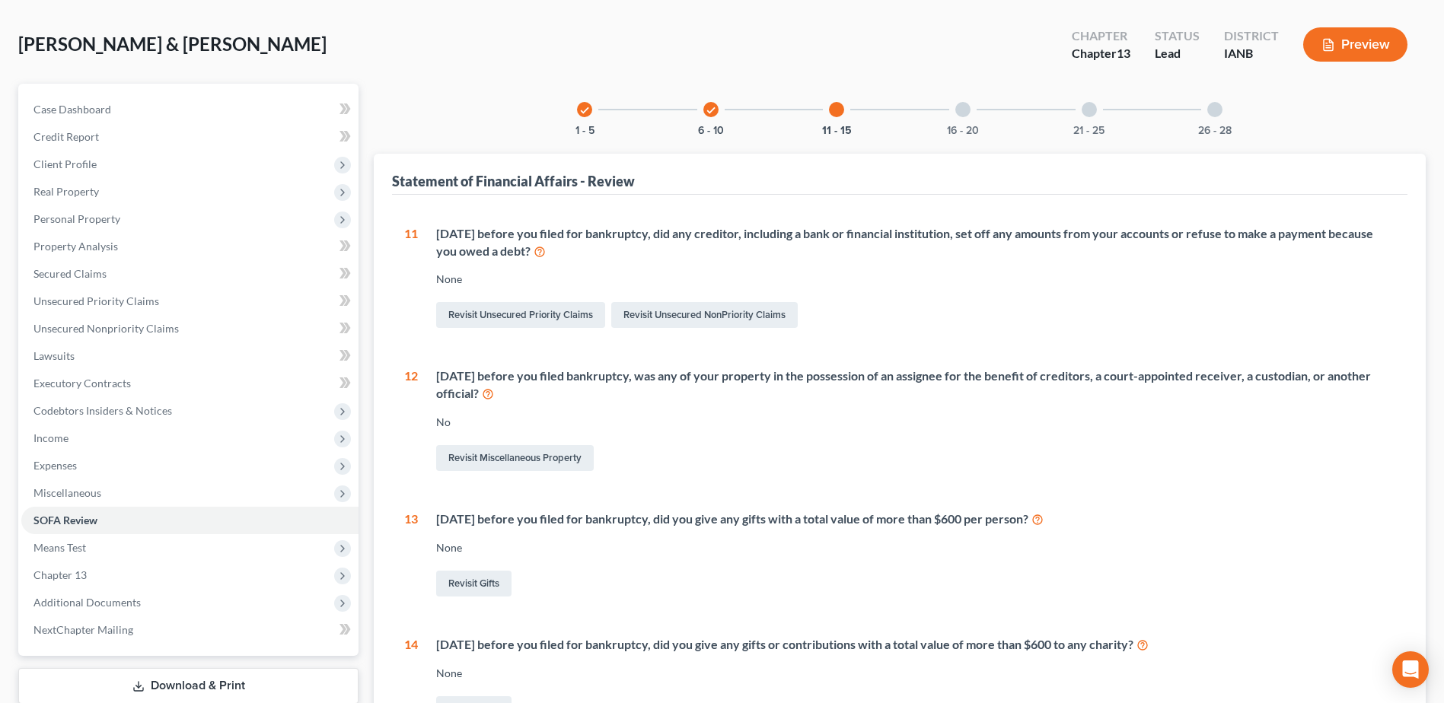
scroll to position [0, 0]
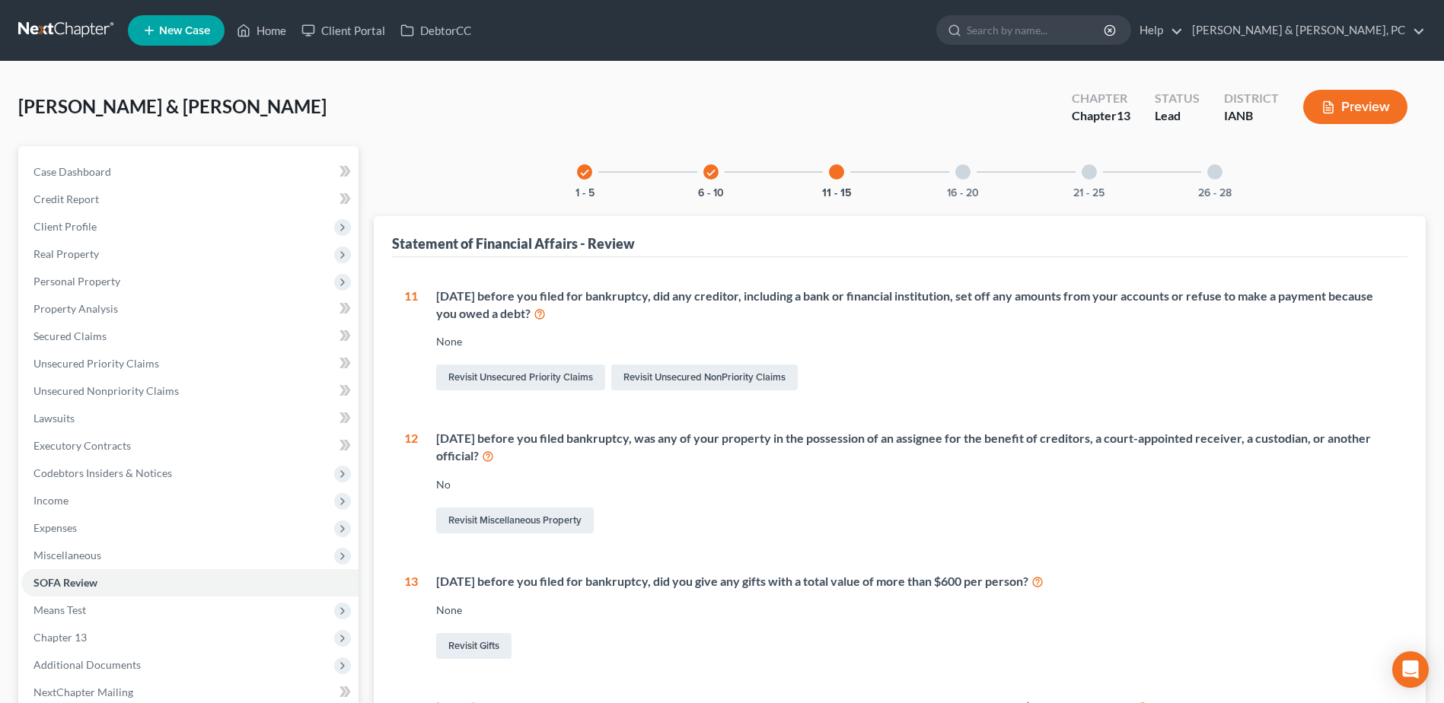
click at [949, 165] on div "16 - 20" at bounding box center [963, 172] width 52 height 52
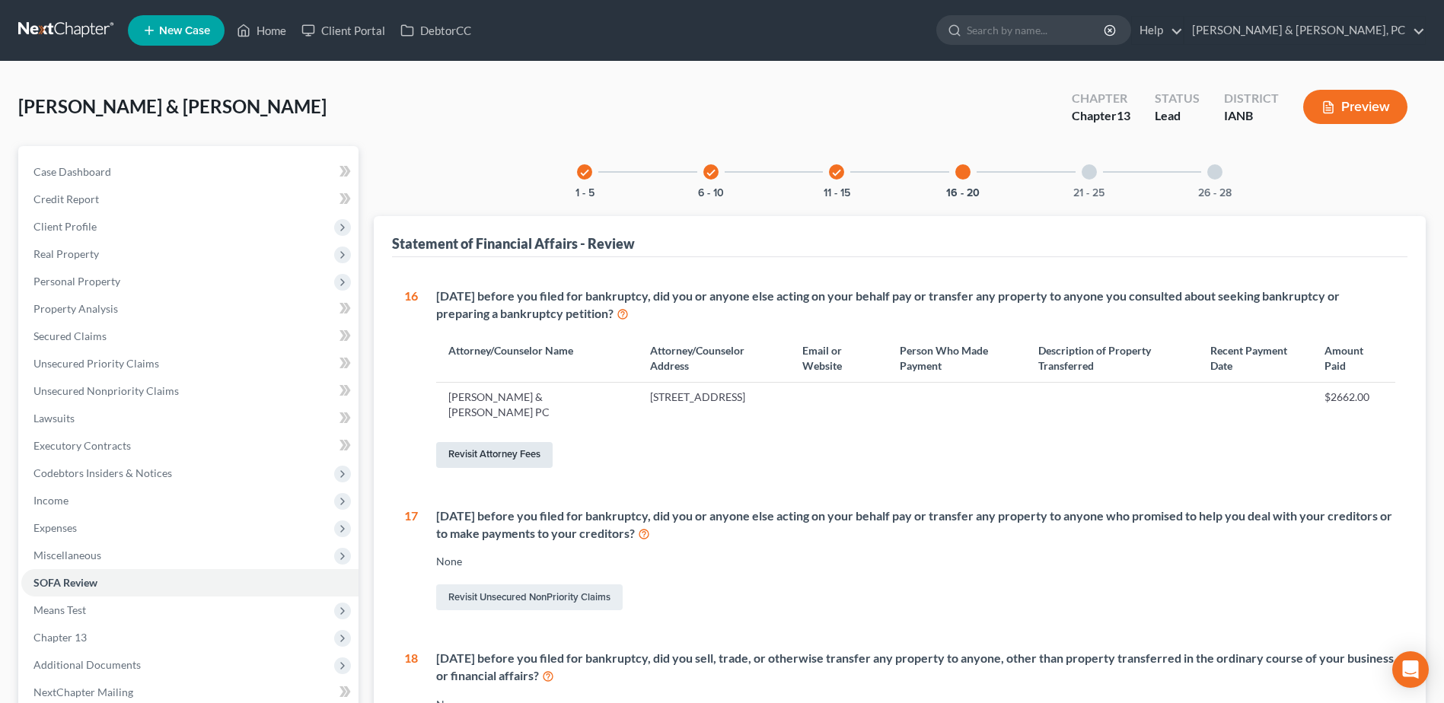
click at [524, 450] on link "Revisit Attorney Fees" at bounding box center [494, 455] width 116 height 26
select select "0"
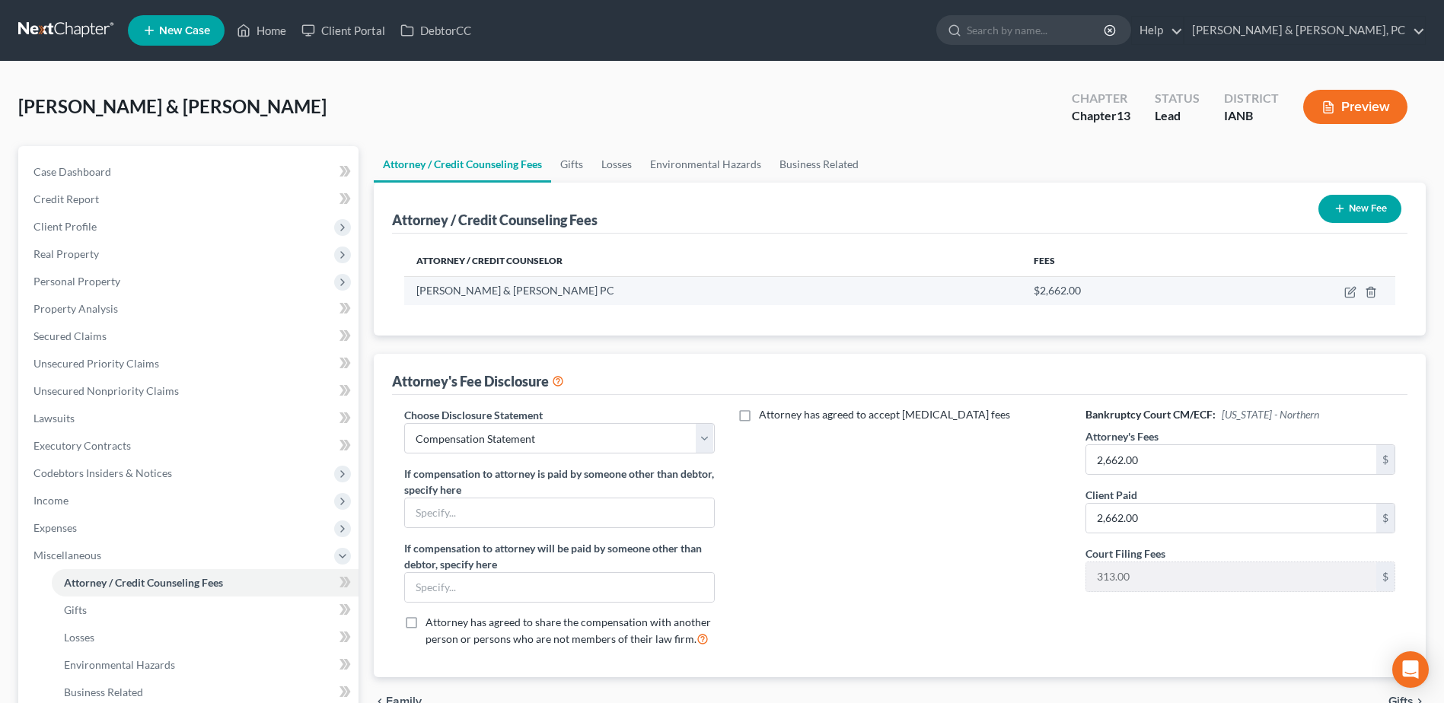
click at [1351, 285] on td at bounding box center [1307, 290] width 175 height 29
click at [1351, 288] on icon "button" at bounding box center [1350, 292] width 12 height 12
select select "16"
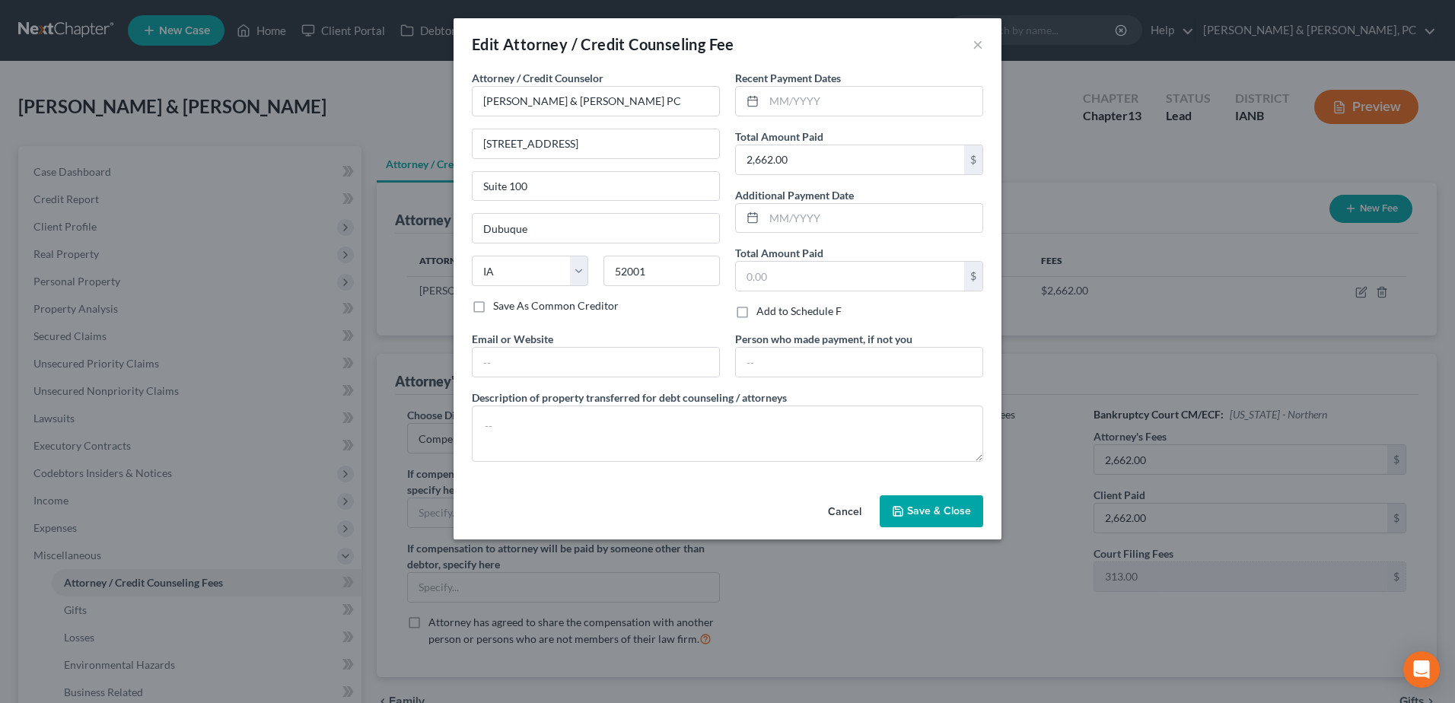
click at [941, 514] on span "Save & Close" at bounding box center [939, 511] width 64 height 13
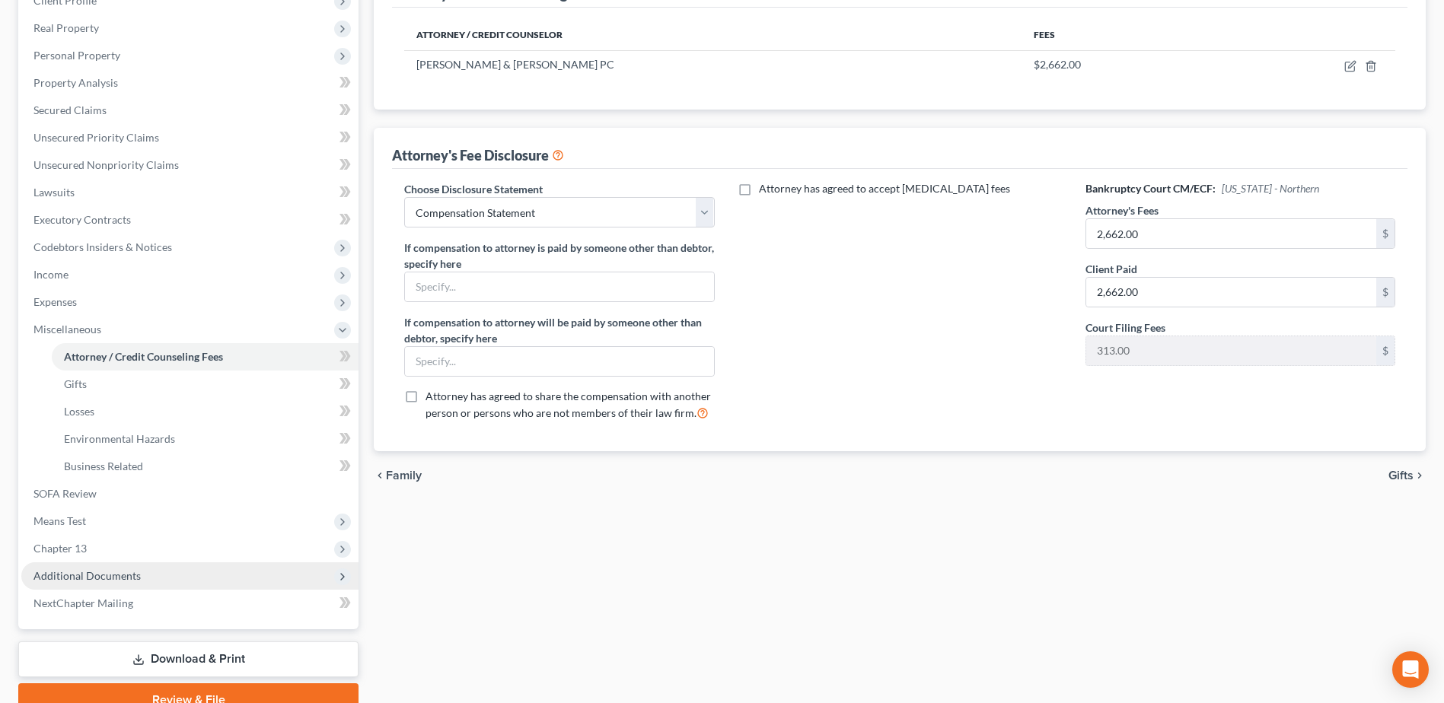
scroll to position [228, 0]
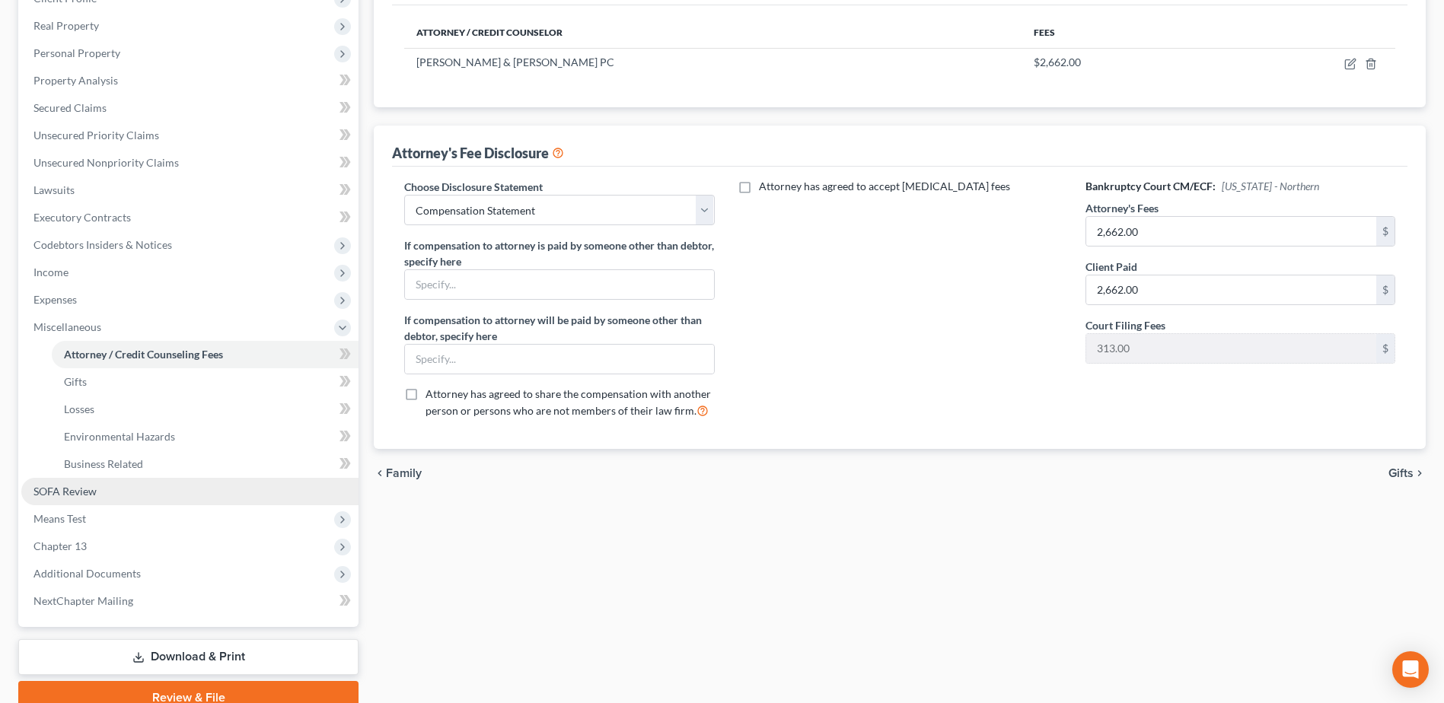
click at [78, 489] on span "SOFA Review" at bounding box center [64, 491] width 63 height 13
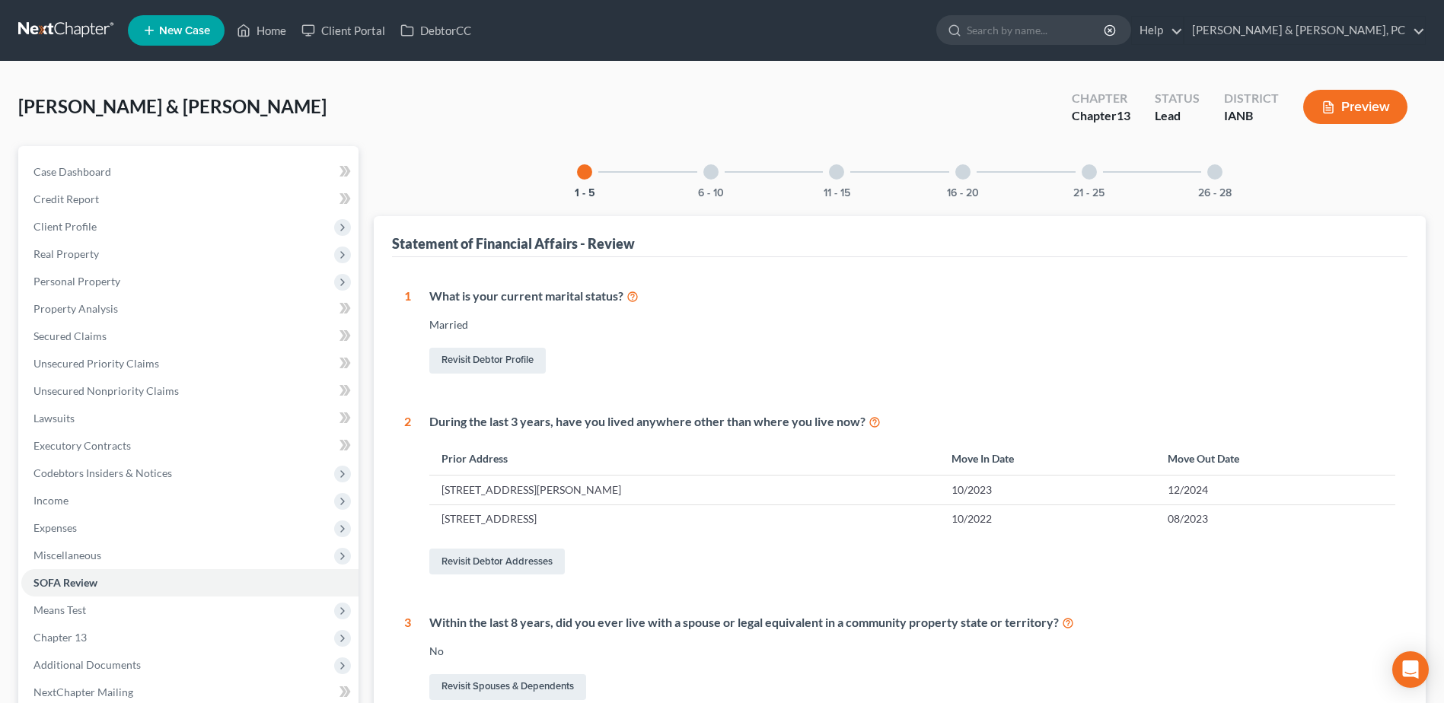
click at [839, 180] on div "11 - 15" at bounding box center [836, 172] width 52 height 52
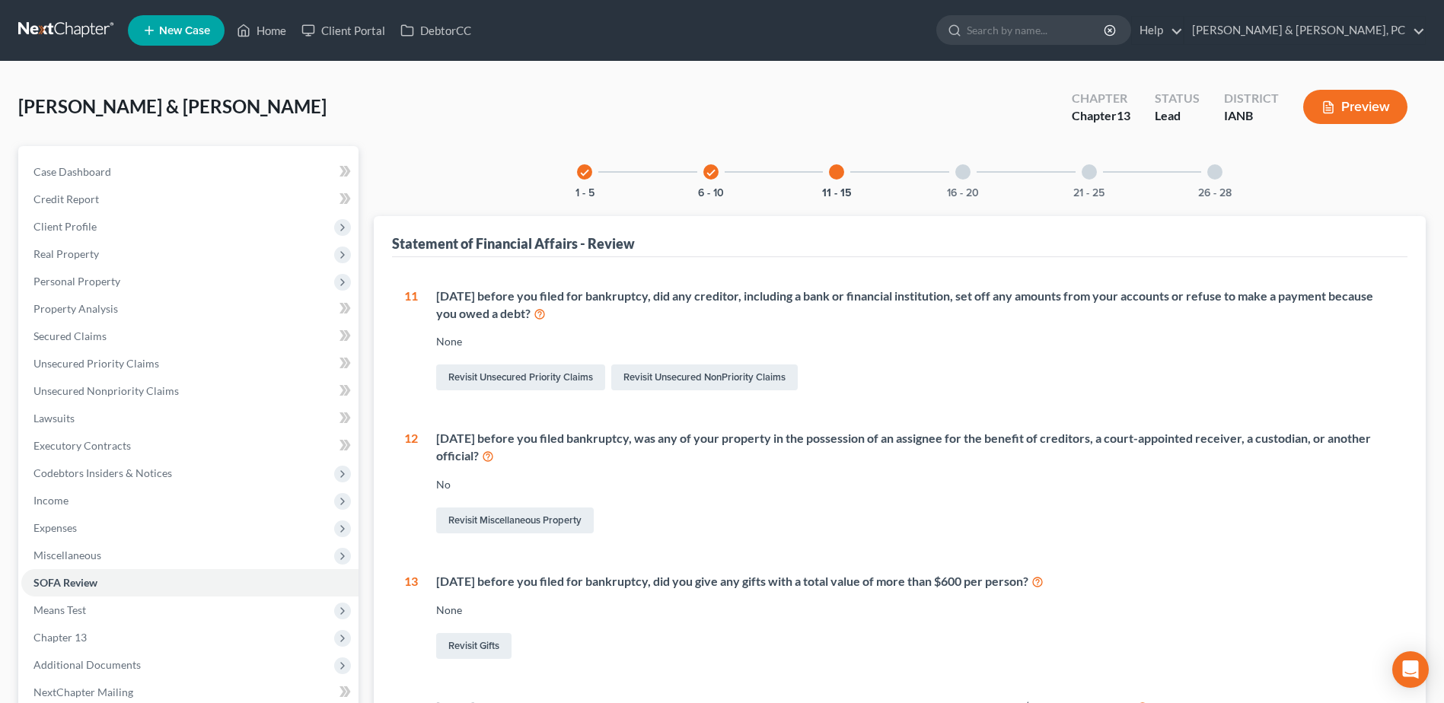
click at [938, 187] on div "16 - 20" at bounding box center [963, 172] width 52 height 52
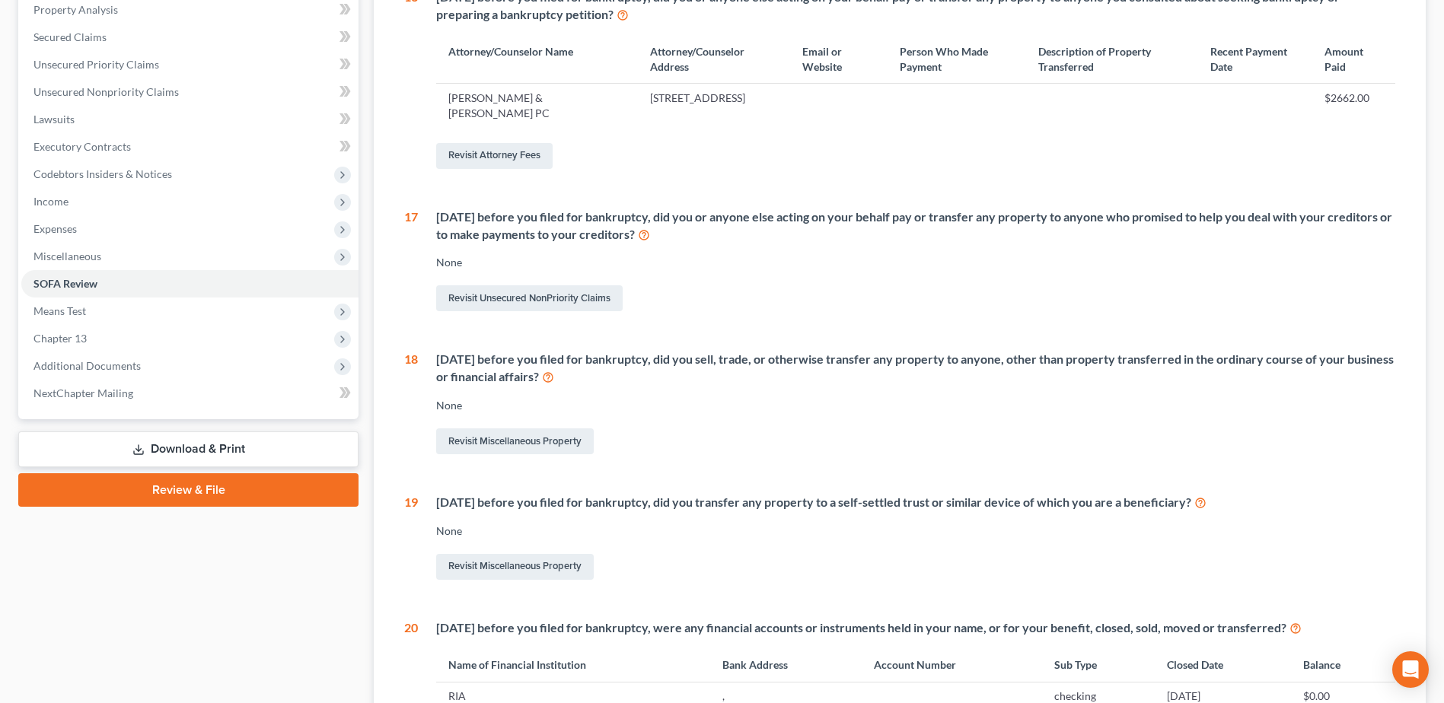
scroll to position [304, 0]
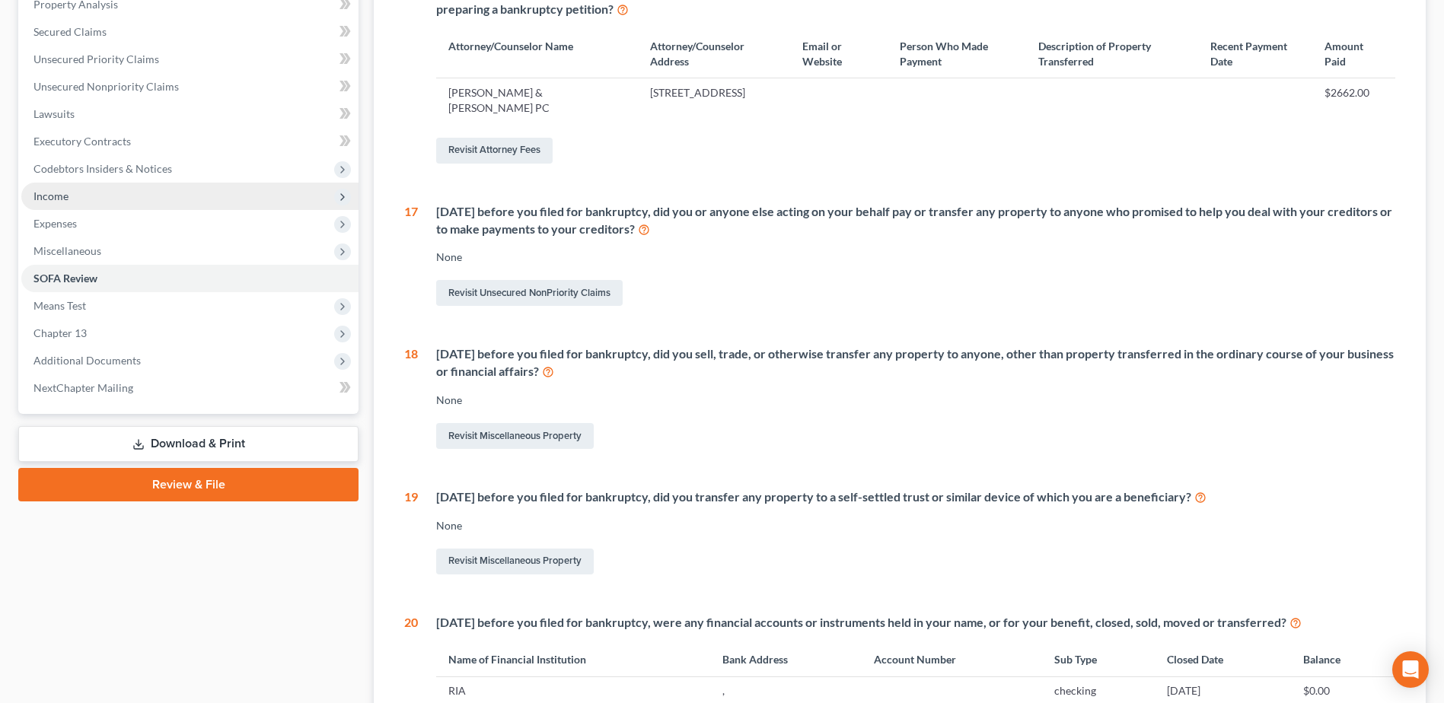
click at [100, 197] on span "Income" at bounding box center [189, 196] width 337 height 27
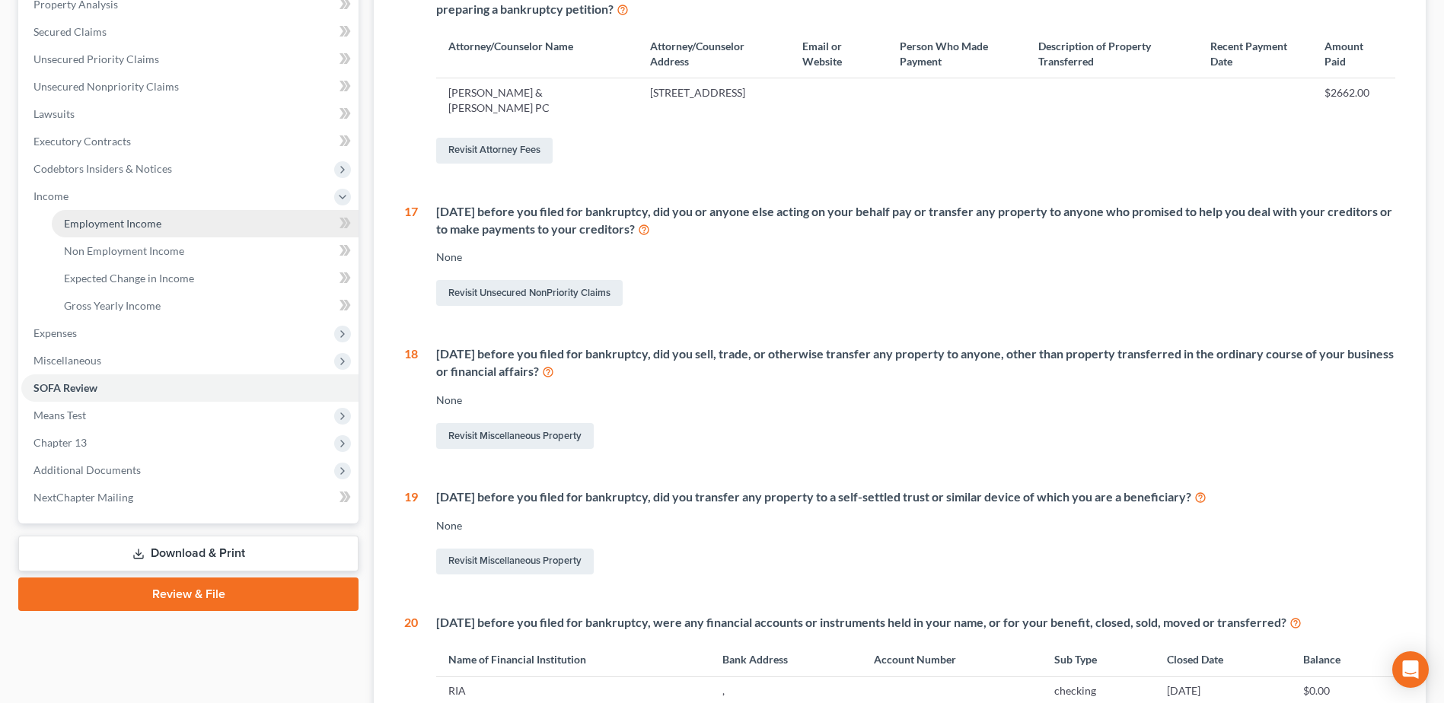
click at [87, 222] on span "Employment Income" at bounding box center [112, 223] width 97 height 13
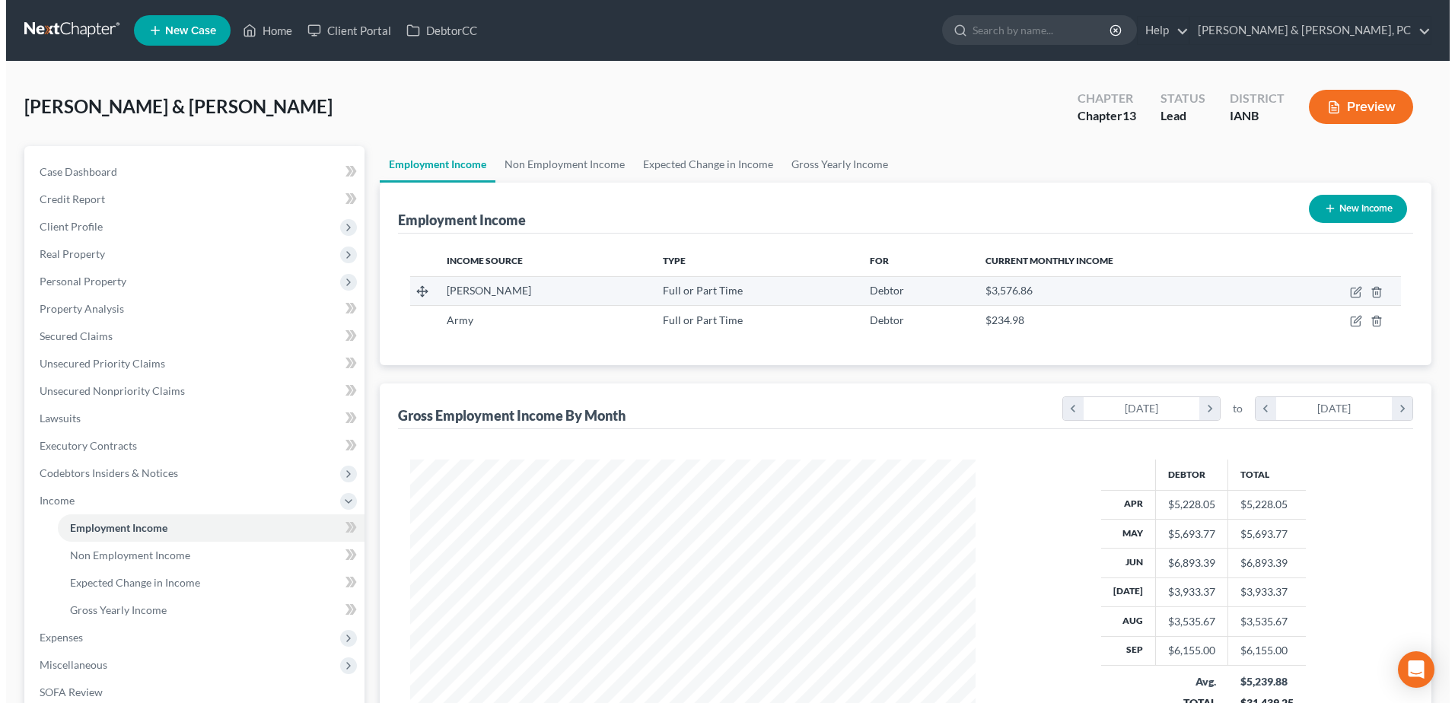
scroll to position [282, 595]
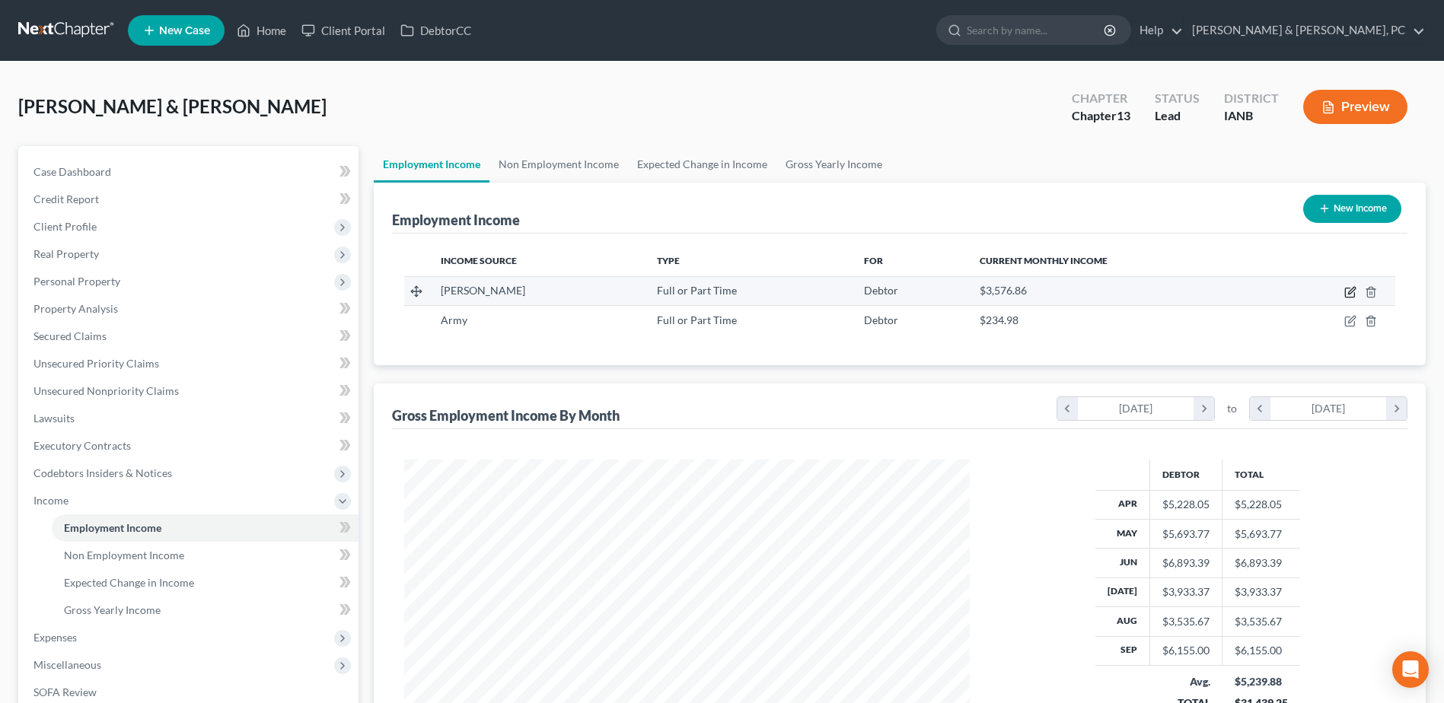
click at [1349, 293] on icon "button" at bounding box center [1351, 290] width 7 height 7
select select "0"
select select "16"
select select "2"
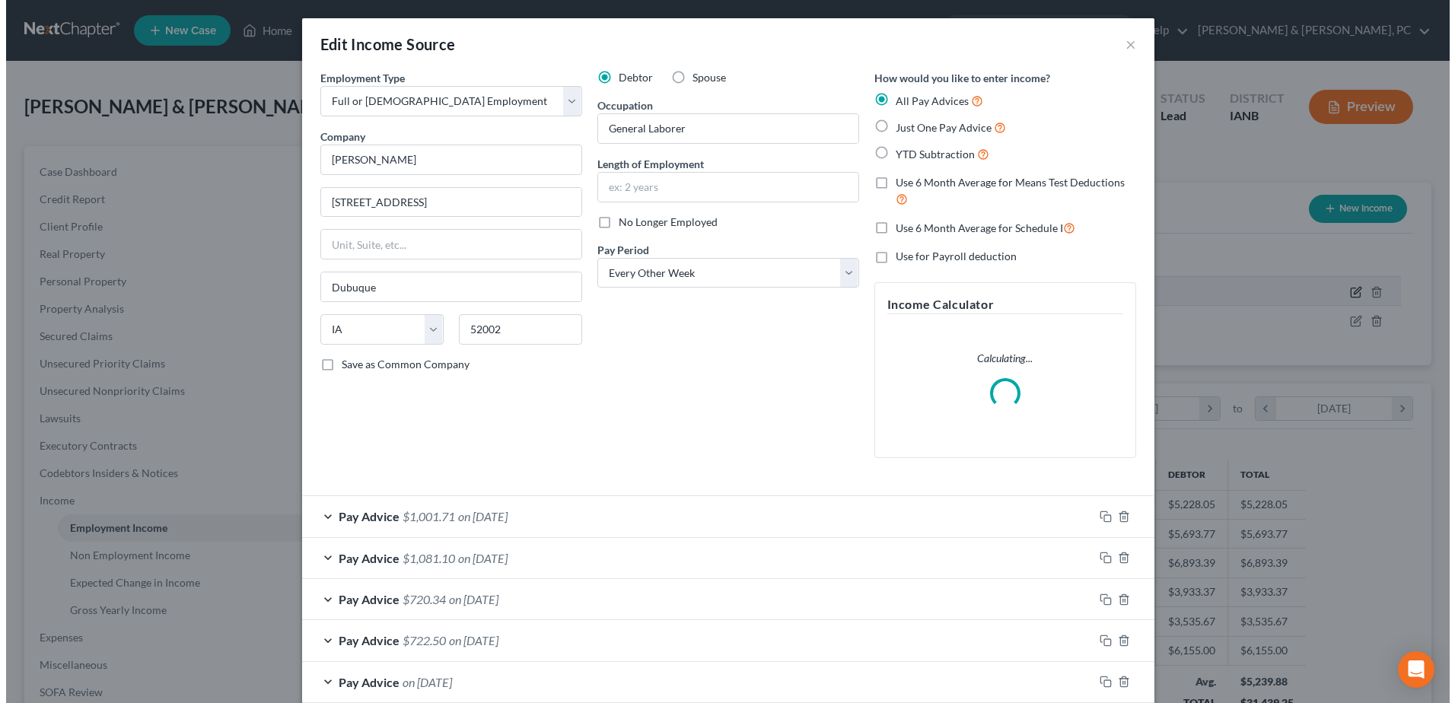
scroll to position [285, 601]
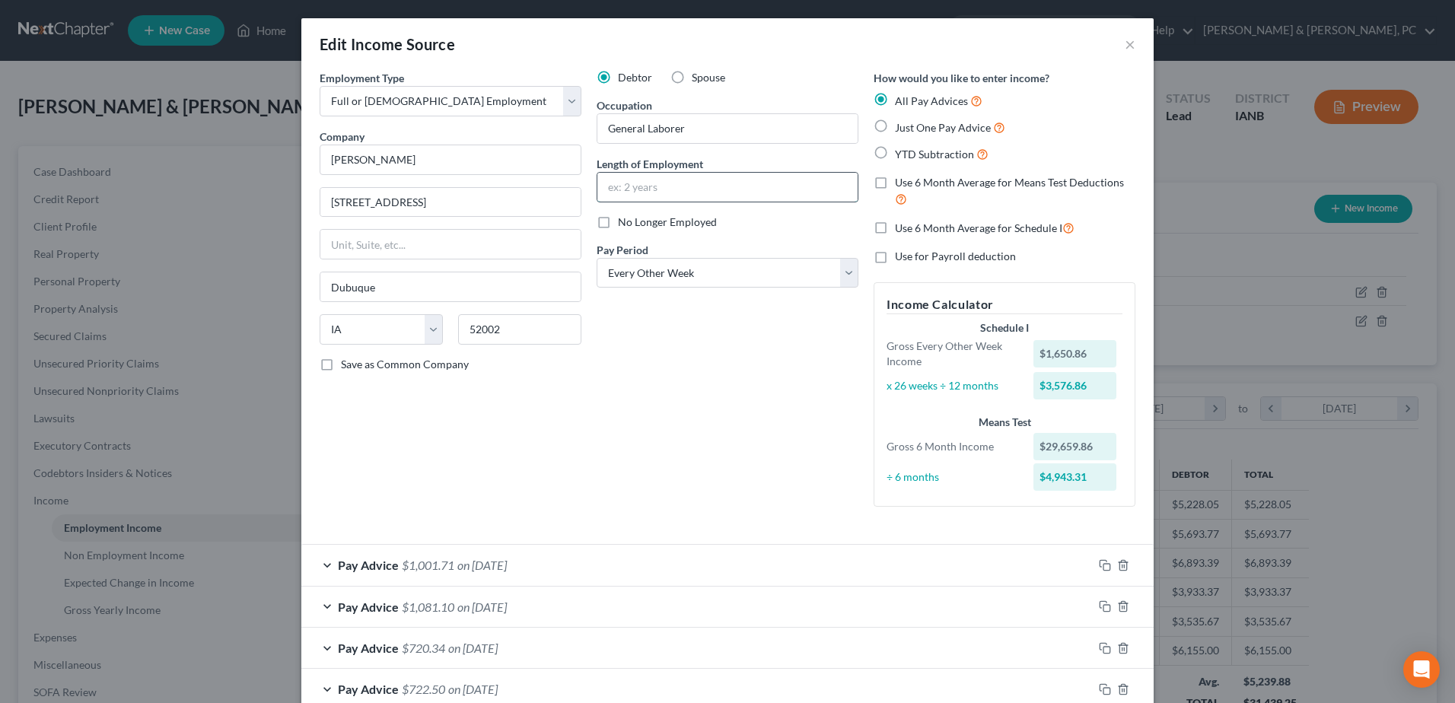
click at [657, 188] on input "text" at bounding box center [727, 187] width 260 height 29
type input "2 Years"
click at [718, 355] on div "Debtor Spouse Occupation General Laborer Length of Employment 2 Years No Longer…" at bounding box center [727, 294] width 277 height 449
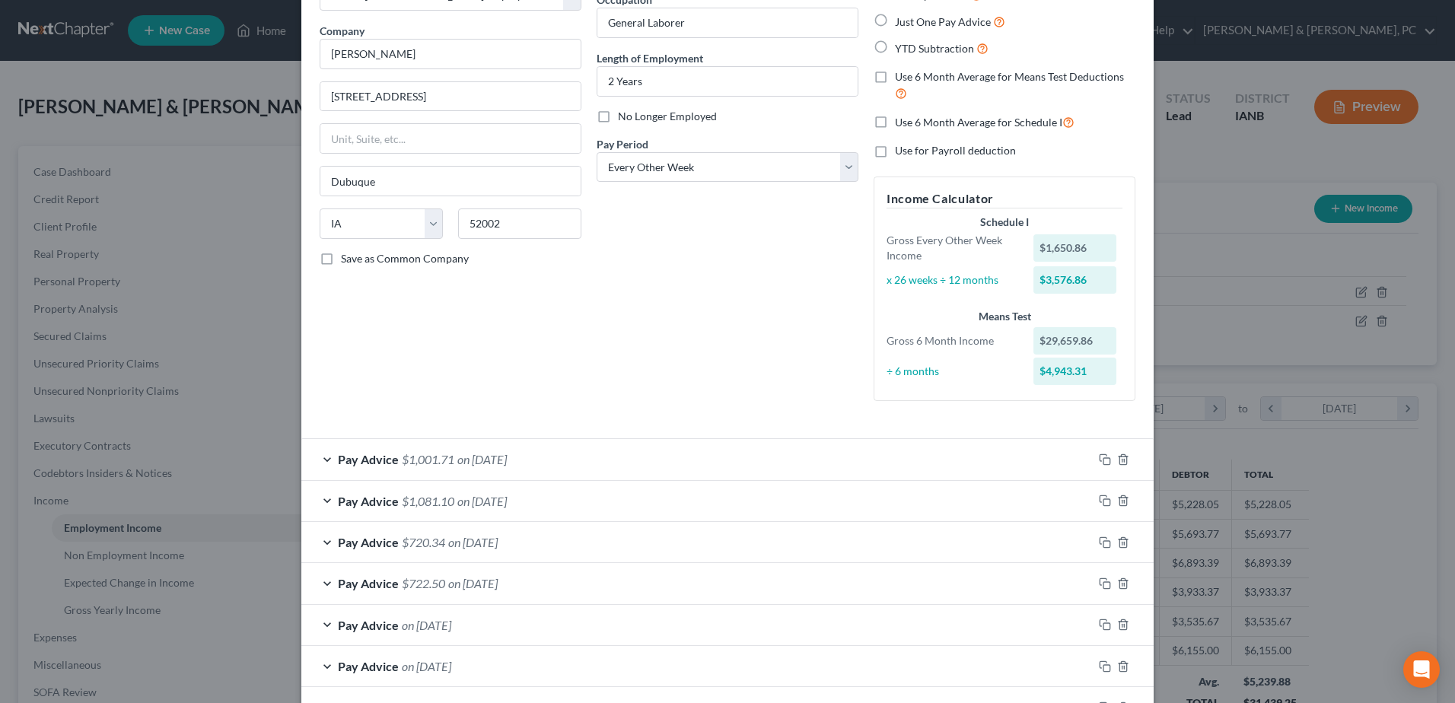
scroll to position [76, 0]
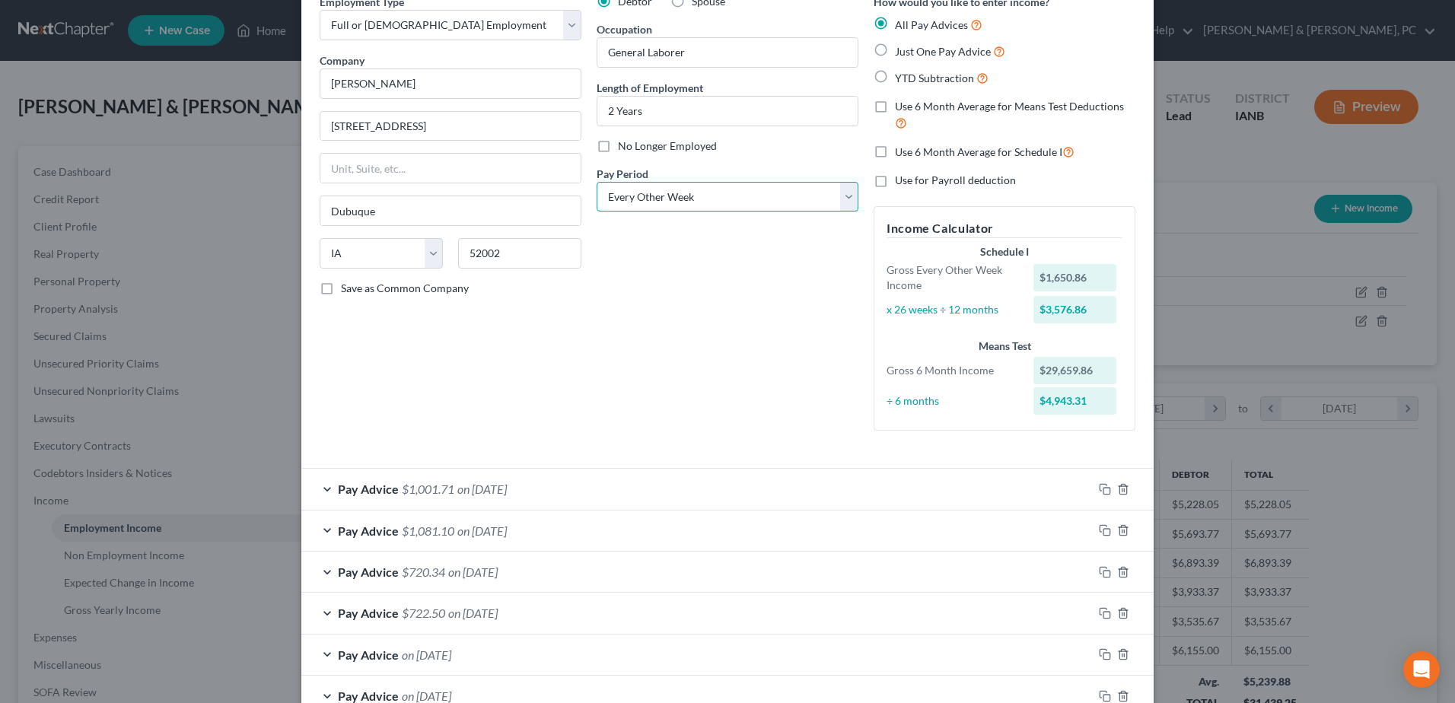
click at [692, 207] on select "Select Monthly Twice Monthly Every Other Week Weekly" at bounding box center [728, 197] width 262 height 30
select select "3"
click at [597, 182] on select "Select Monthly Twice Monthly Every Other Week Weekly" at bounding box center [728, 197] width 262 height 30
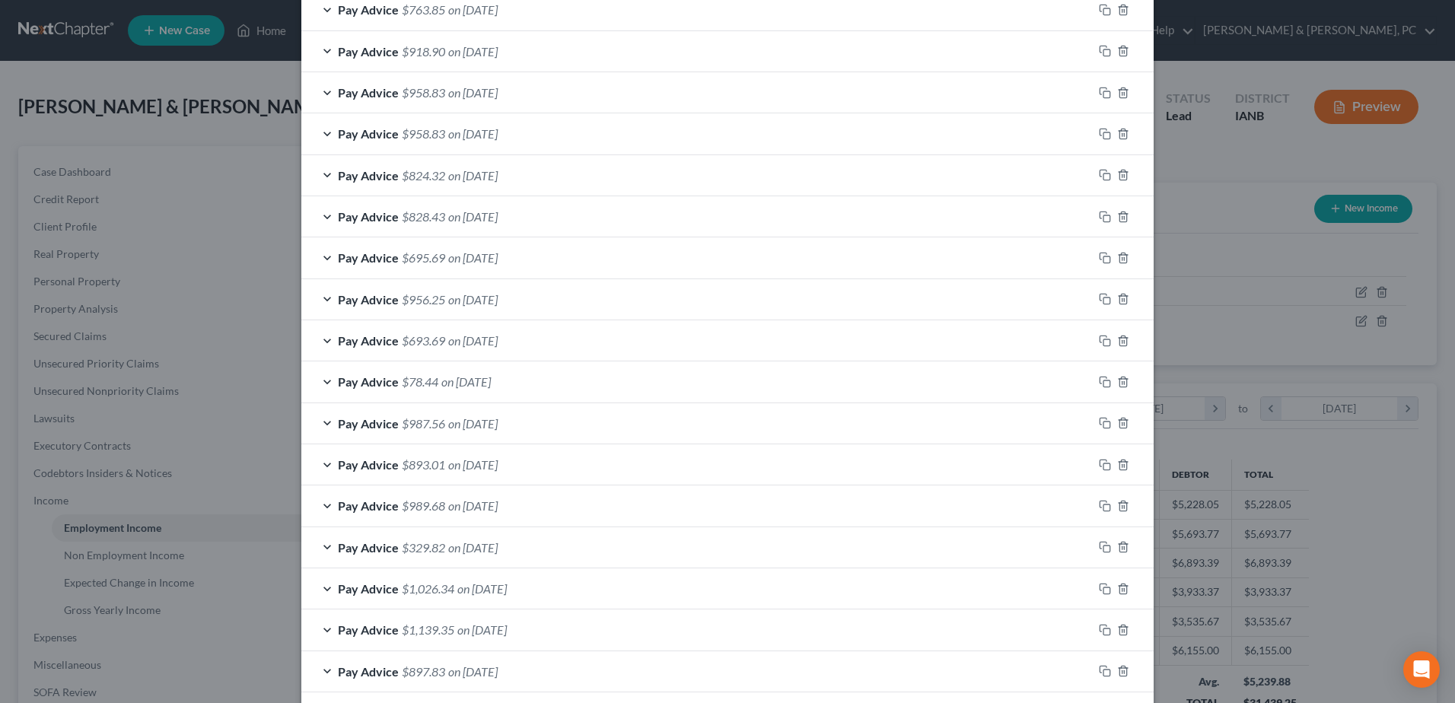
scroll to position [1207, 0]
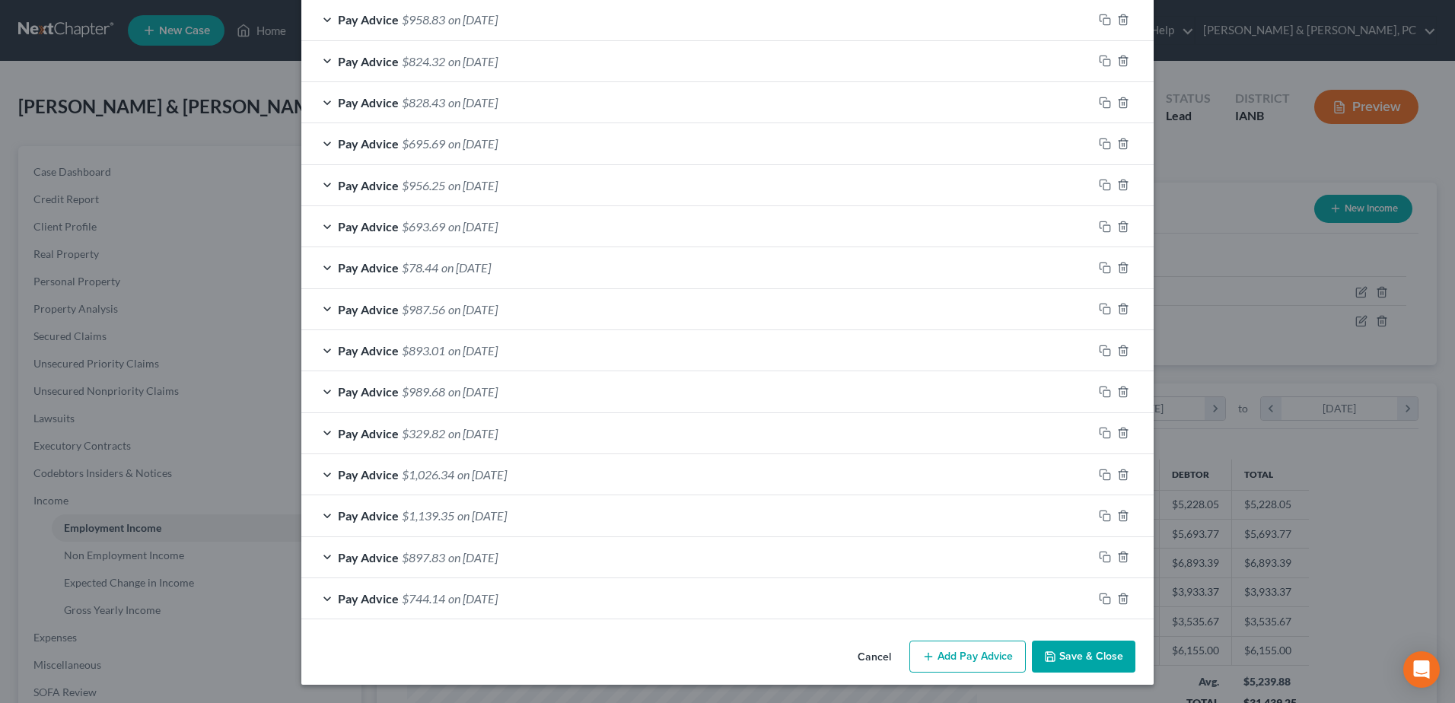
click at [1090, 661] on button "Save & Close" at bounding box center [1083, 657] width 103 height 32
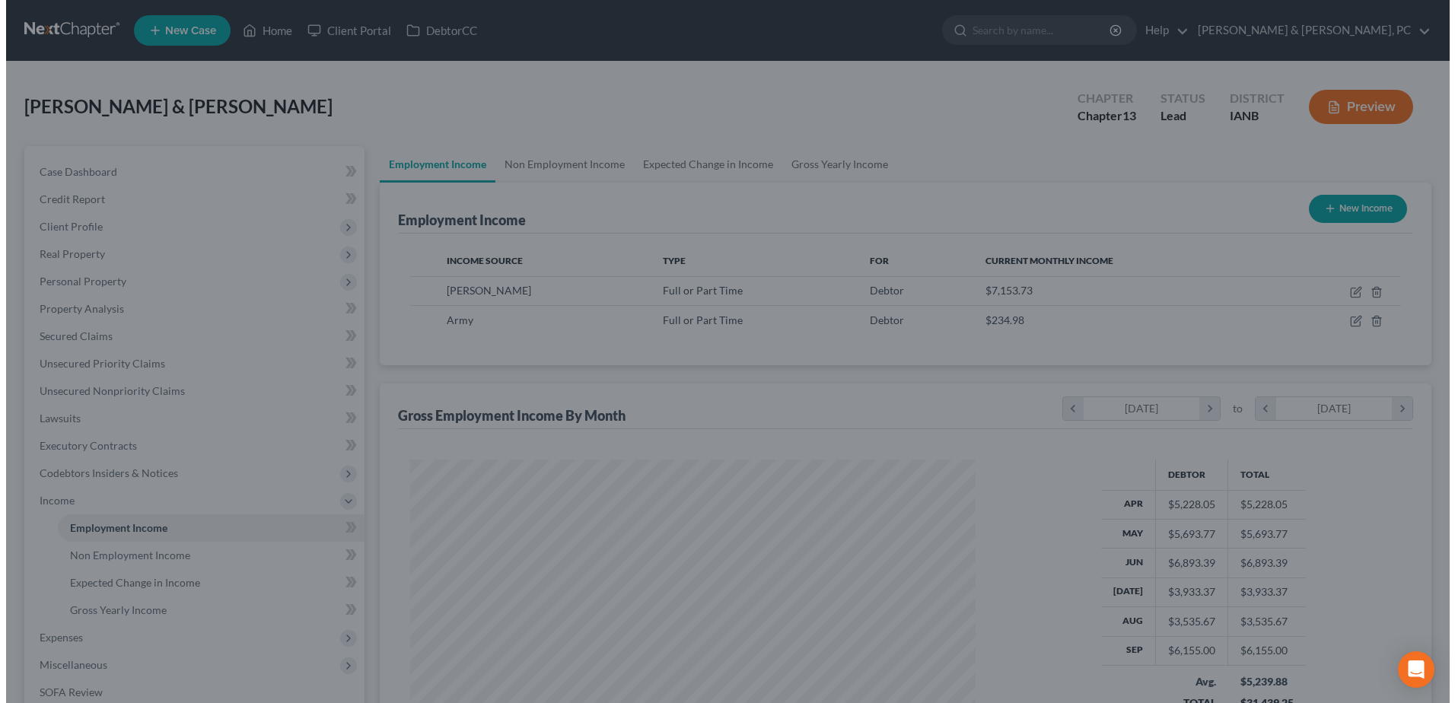
scroll to position [760736, 760423]
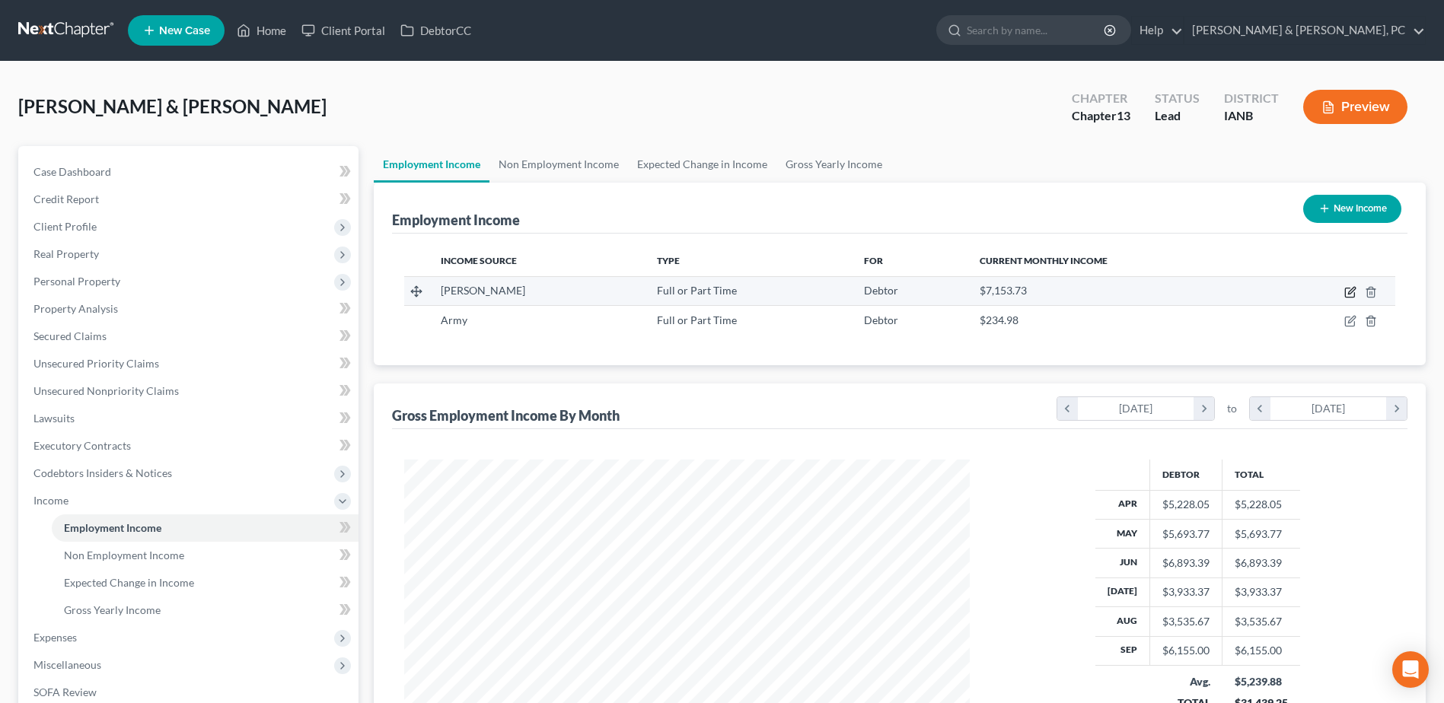
click at [1355, 290] on icon "button" at bounding box center [1351, 290] width 7 height 7
select select "0"
select select "16"
select select "3"
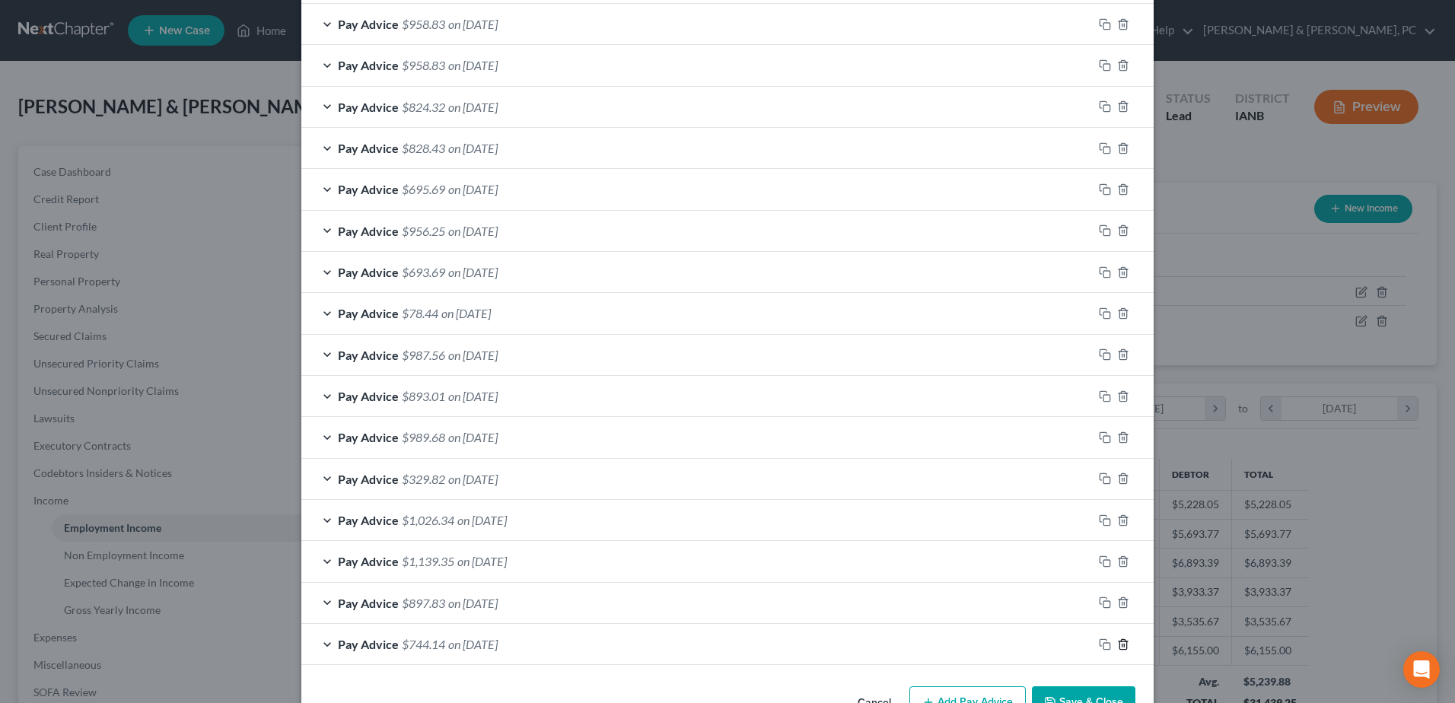
scroll to position [1204, 0]
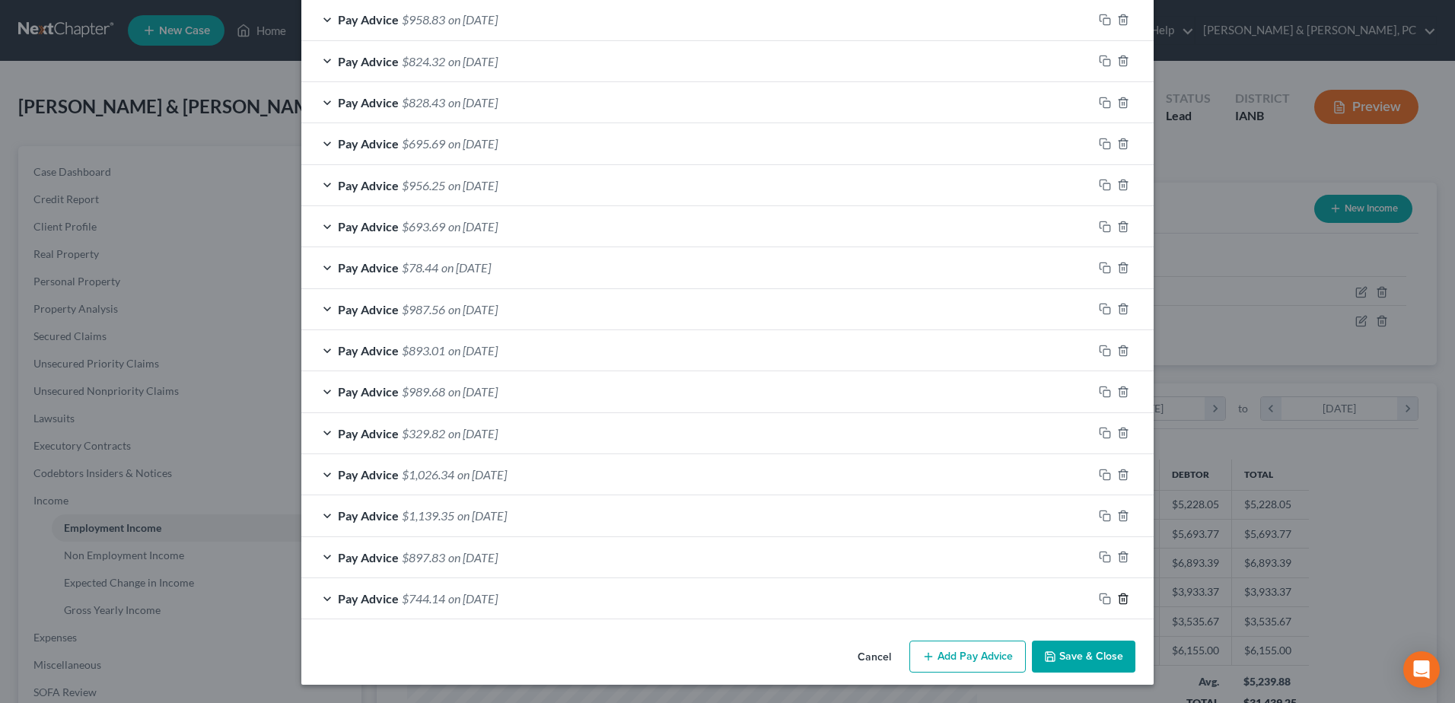
click at [1117, 597] on icon "button" at bounding box center [1123, 599] width 12 height 12
click at [1117, 563] on icon "button" at bounding box center [1123, 557] width 12 height 12
click at [1117, 597] on icon "button" at bounding box center [1123, 599] width 12 height 12
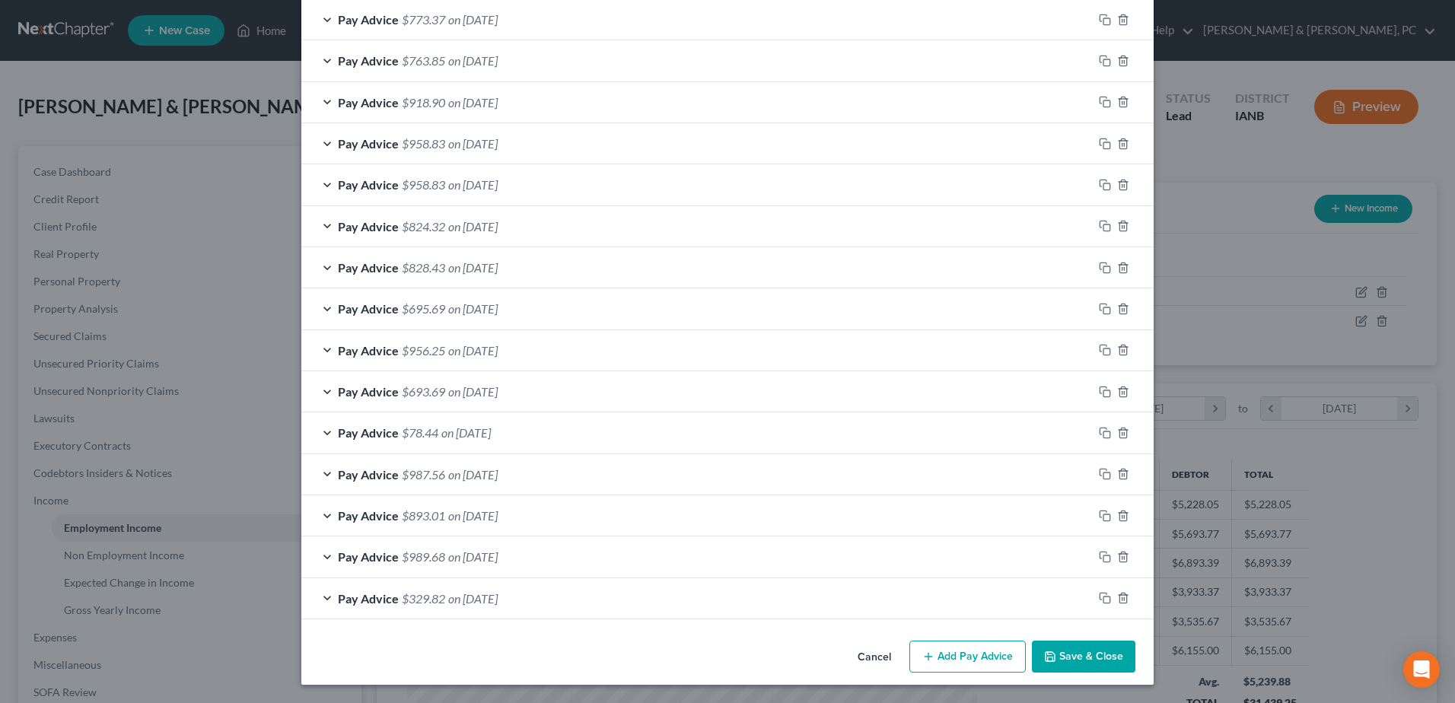
scroll to position [1039, 0]
click at [1119, 597] on icon "button" at bounding box center [1123, 598] width 12 height 12
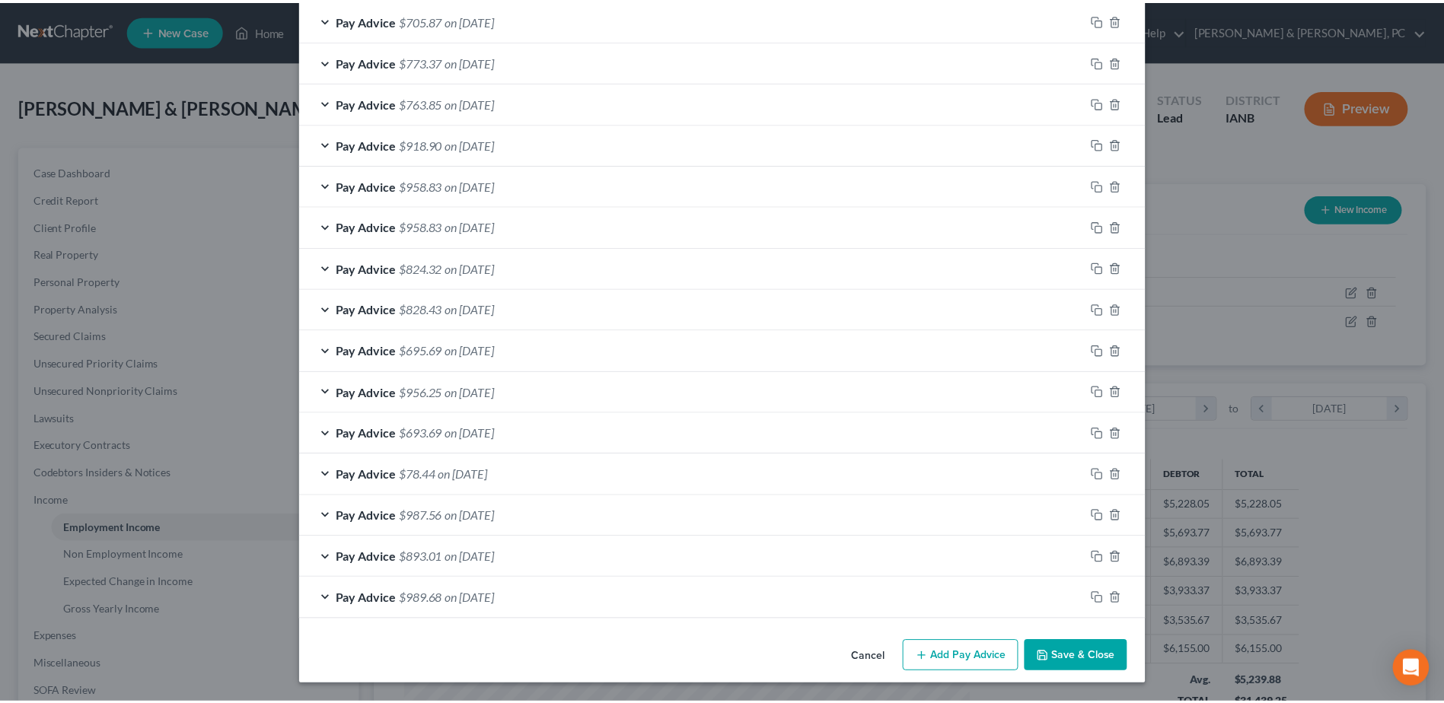
scroll to position [997, 0]
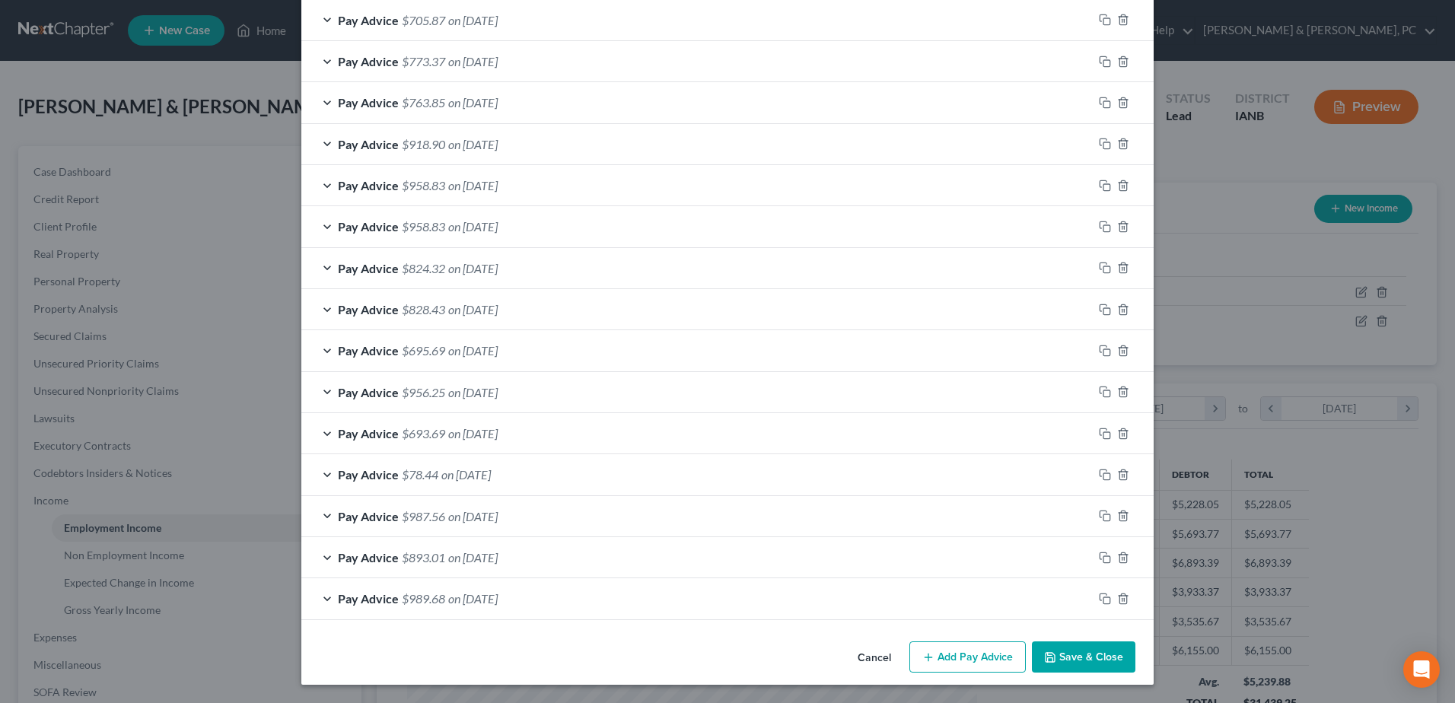
click at [1077, 653] on button "Save & Close" at bounding box center [1083, 658] width 103 height 32
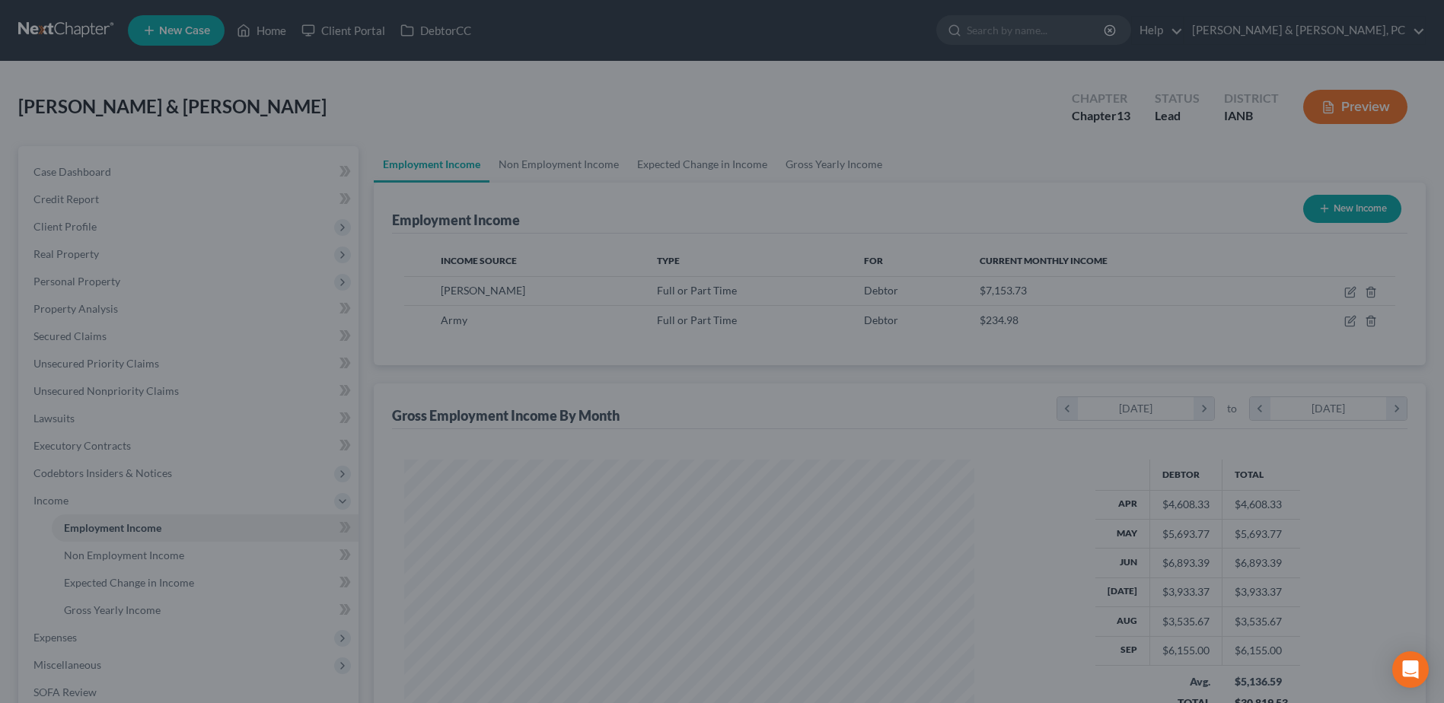
scroll to position [760736, 760423]
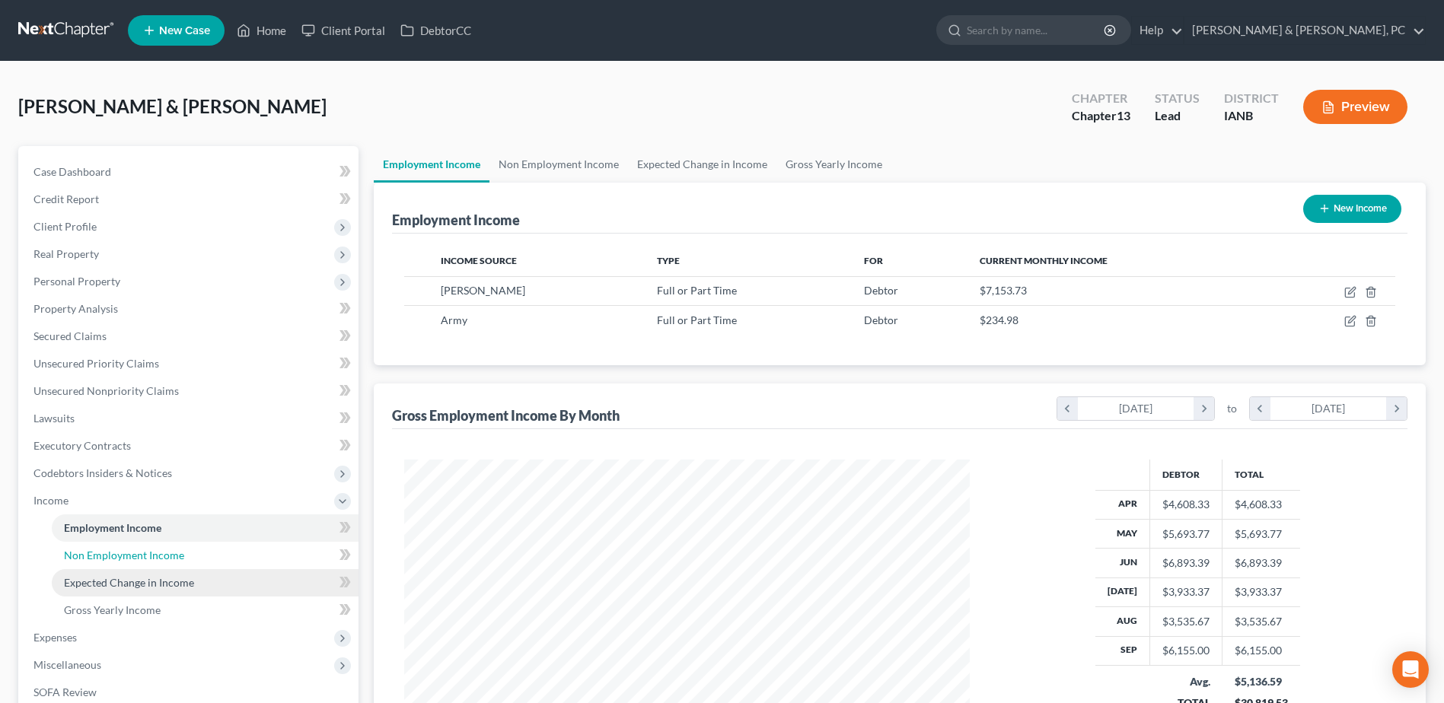
drag, startPoint x: 198, startPoint y: 562, endPoint x: 192, endPoint y: 572, distance: 12.3
click at [198, 562] on link "Non Employment Income" at bounding box center [205, 555] width 307 height 27
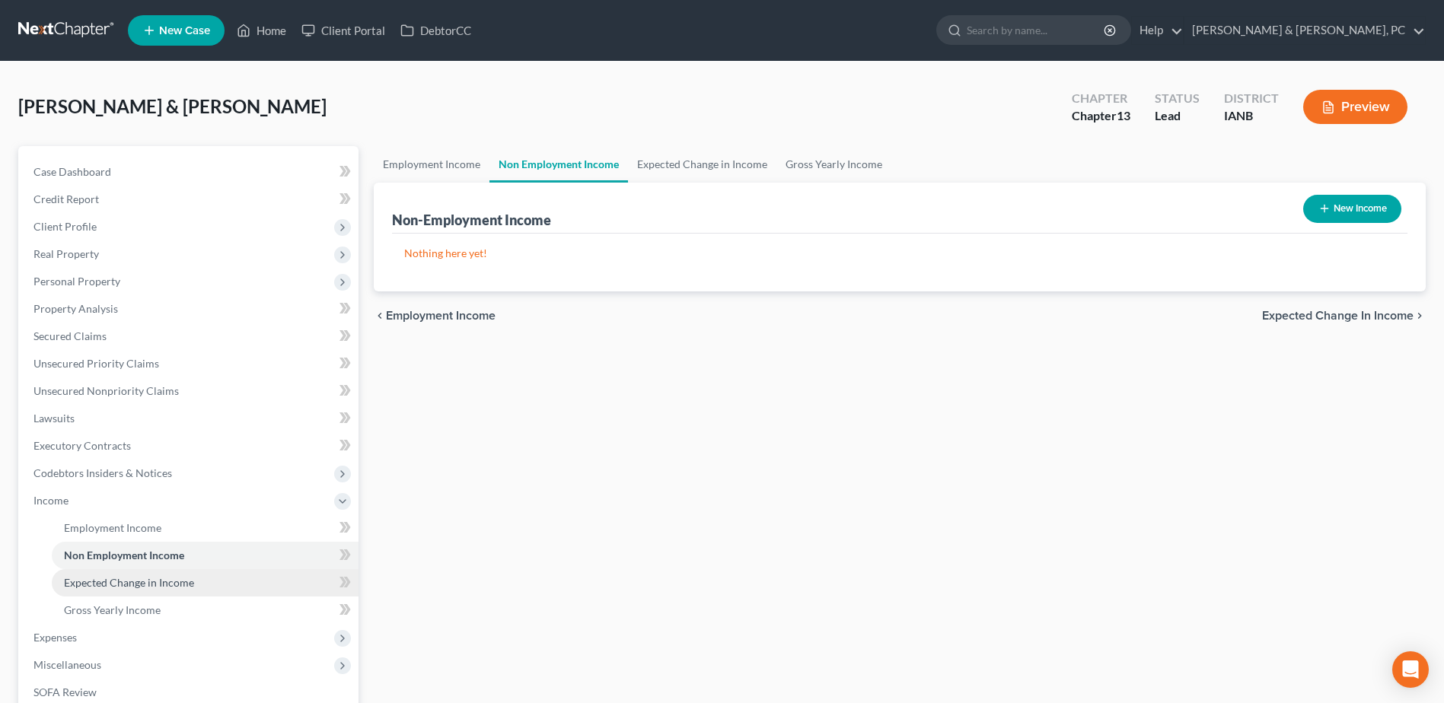
click at [186, 583] on span "Expected Change in Income" at bounding box center [129, 582] width 130 height 13
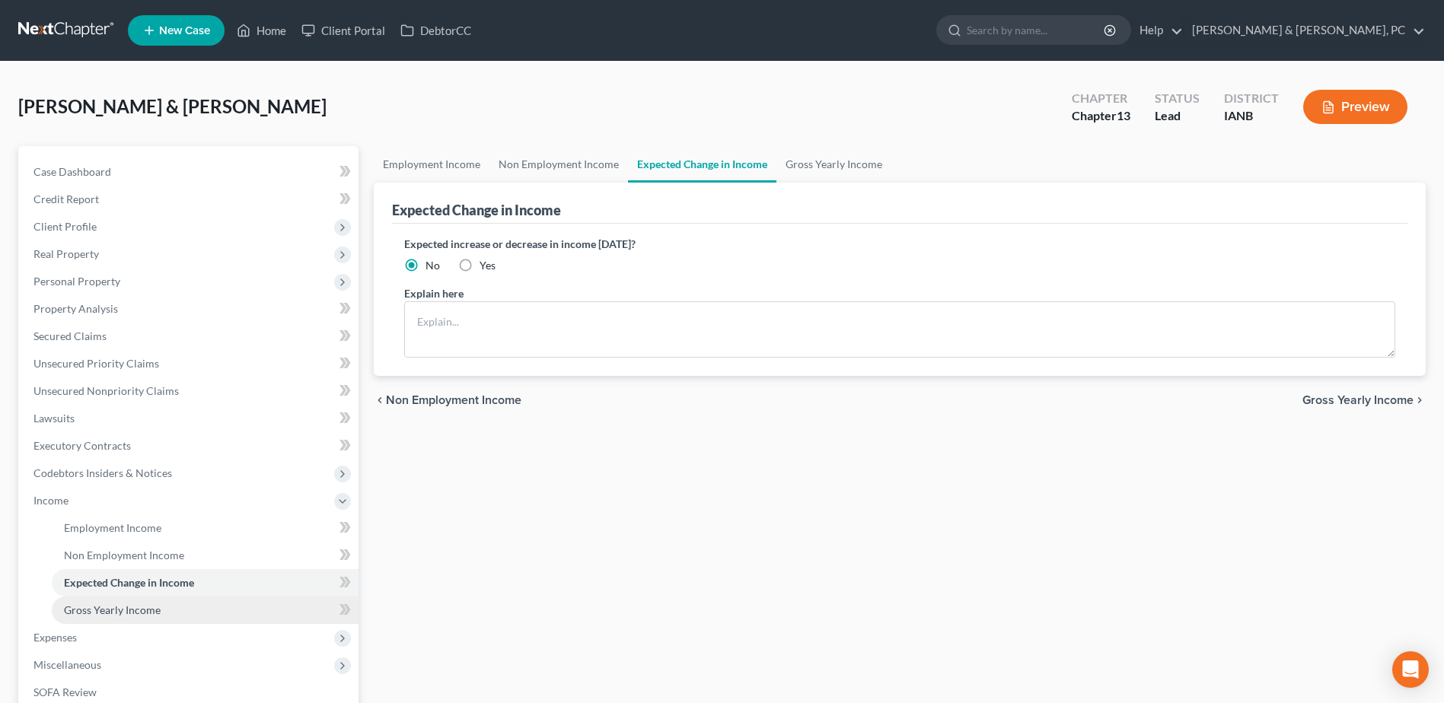
click at [182, 602] on link "Gross Yearly Income" at bounding box center [205, 610] width 307 height 27
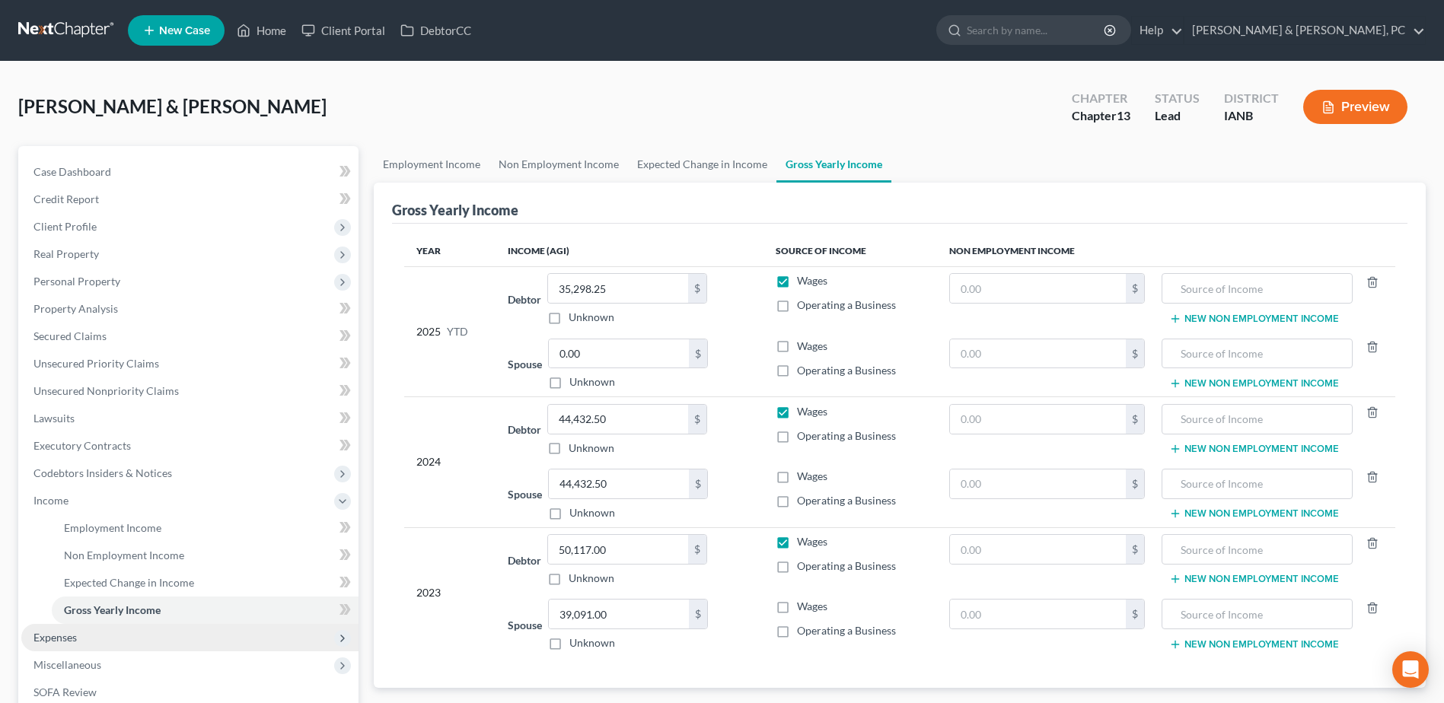
click at [168, 627] on span "Expenses" at bounding box center [189, 637] width 337 height 27
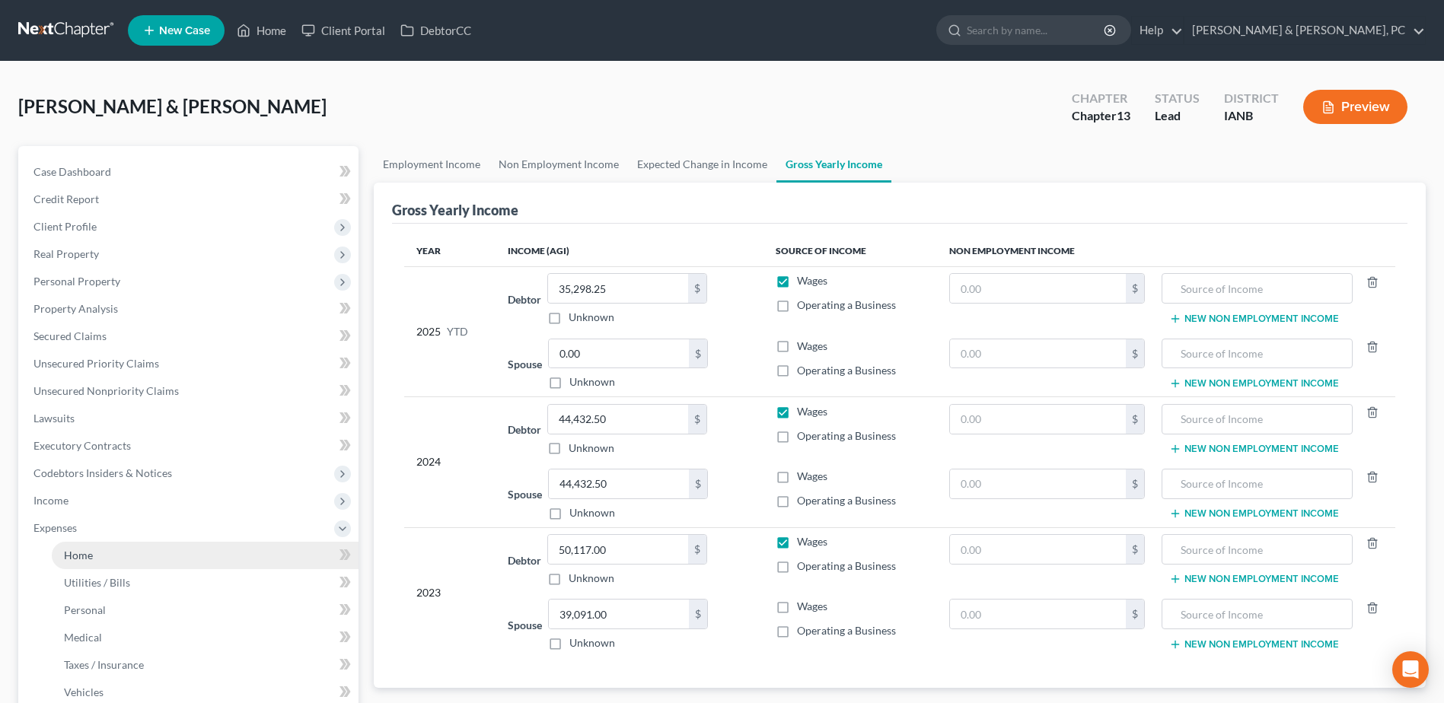
click at [122, 564] on link "Home" at bounding box center [205, 555] width 307 height 27
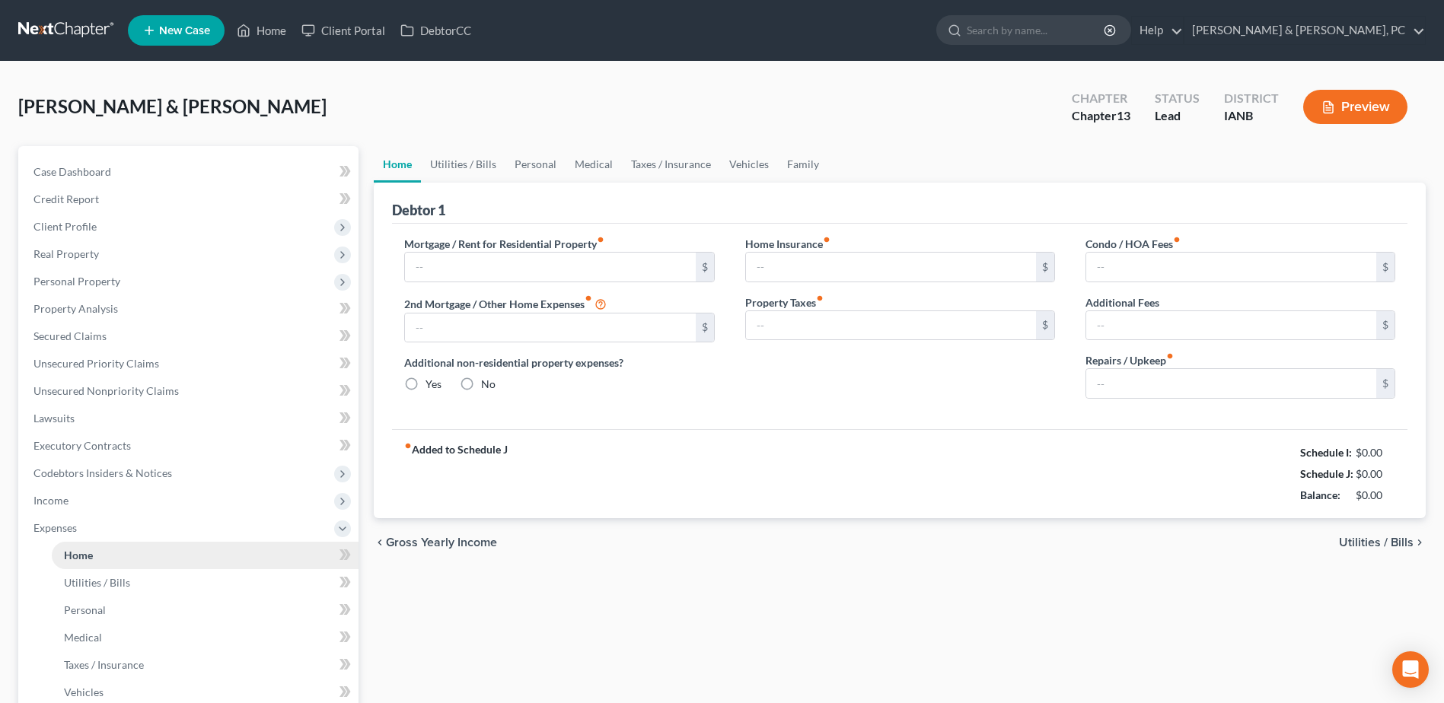
type input "1,300.00"
type input "0.00"
radio input "true"
type input "0.00"
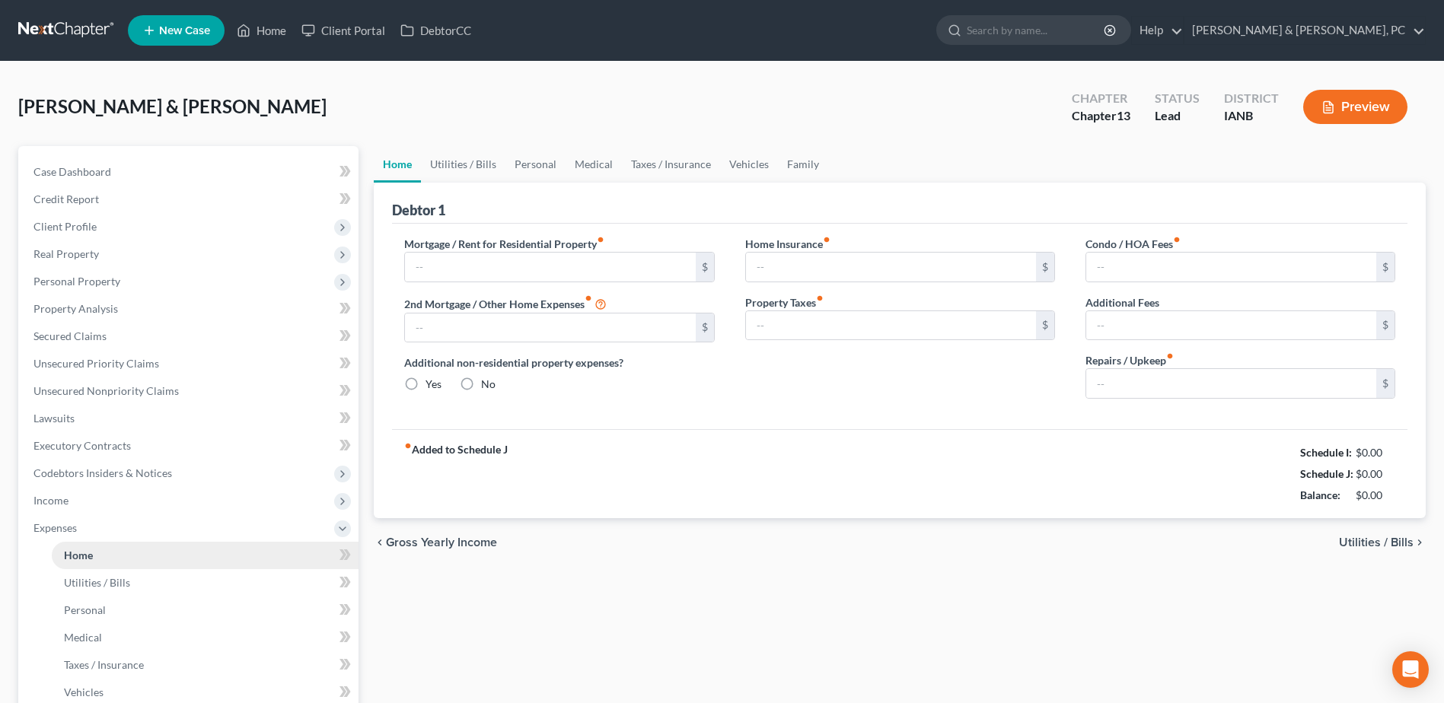
type input "0.00"
click at [469, 172] on link "Utilities / Bills" at bounding box center [463, 164] width 84 height 37
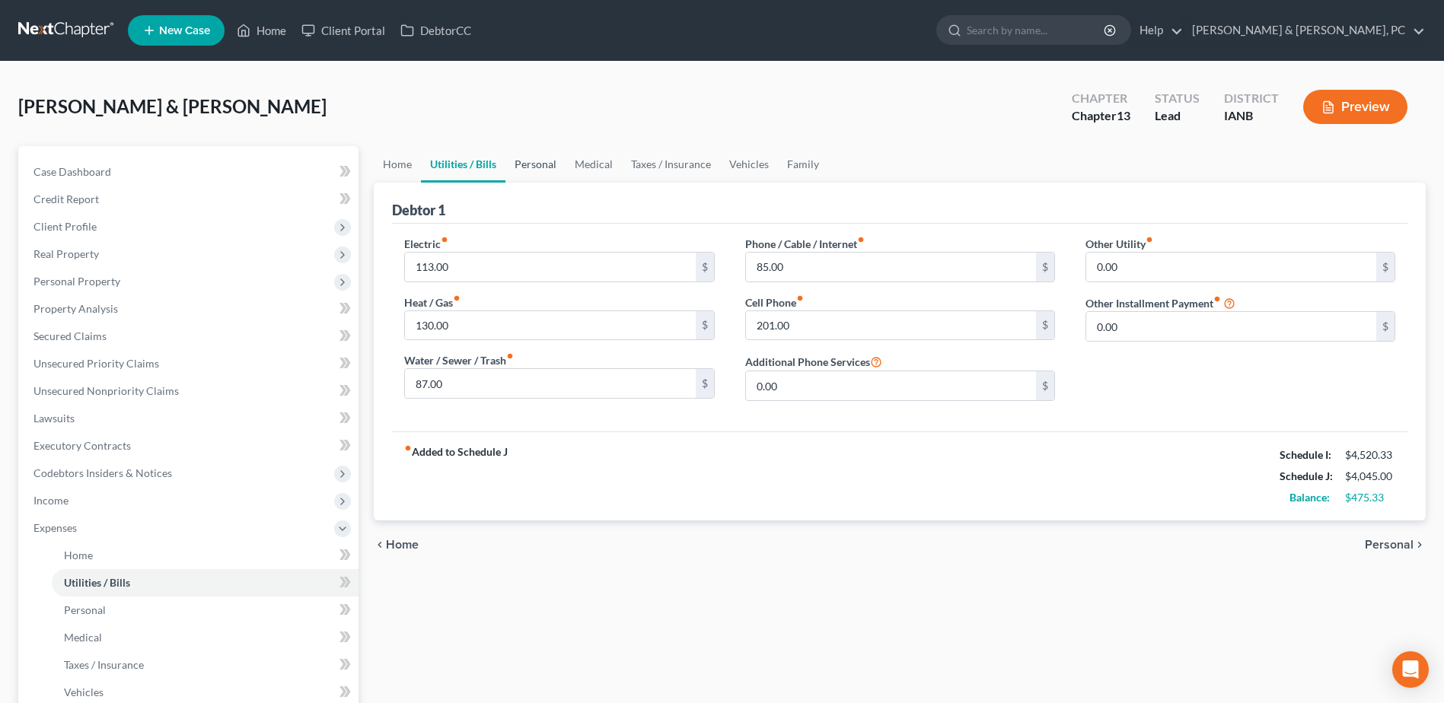
click at [521, 167] on link "Personal" at bounding box center [535, 164] width 60 height 37
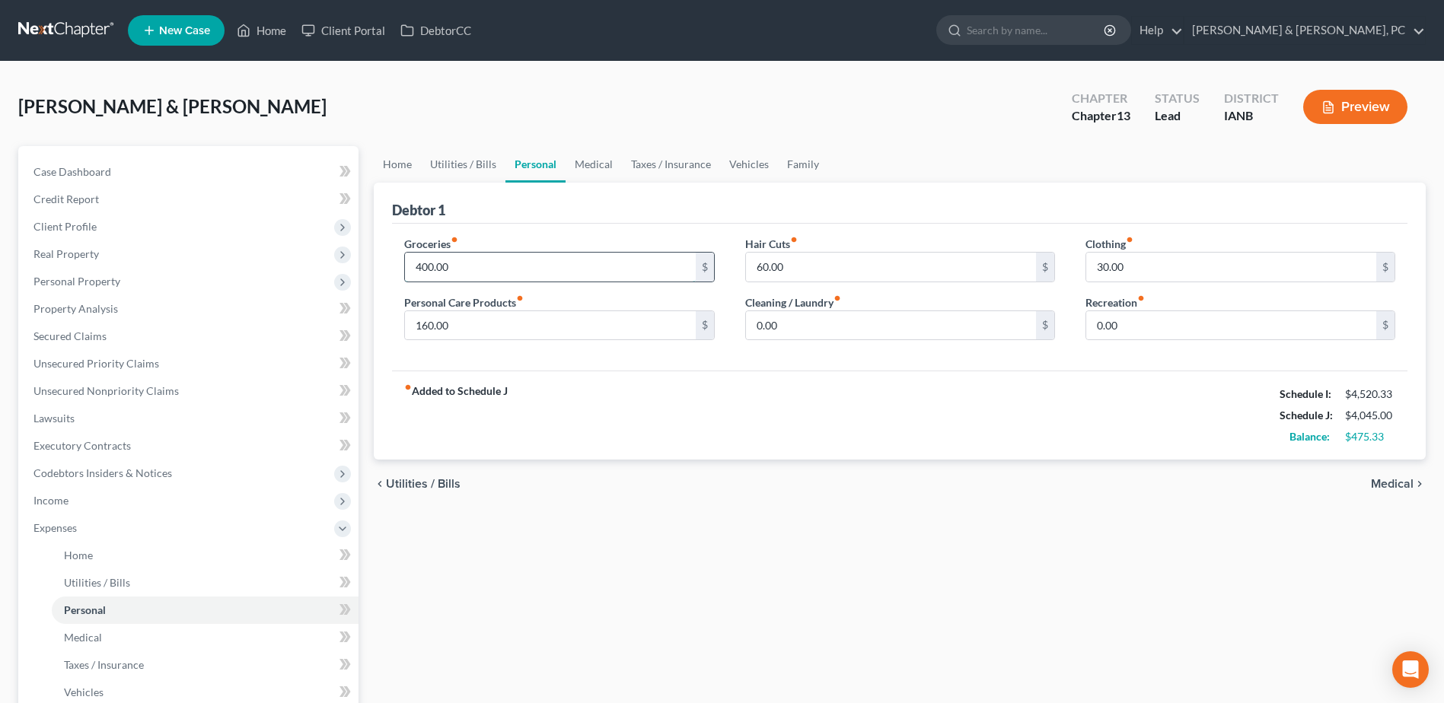
click at [470, 254] on input "400.00" at bounding box center [550, 267] width 290 height 29
click at [572, 386] on div "fiber_manual_record Added to Schedule J Schedule I: $4,520.33 Schedule J: $4,90…" at bounding box center [899, 415] width 1015 height 89
click at [480, 267] on input "1,255" at bounding box center [550, 267] width 290 height 29
type input "400"
click at [840, 465] on div "chevron_left Utilities / Bills Medical chevron_right" at bounding box center [900, 484] width 1052 height 49
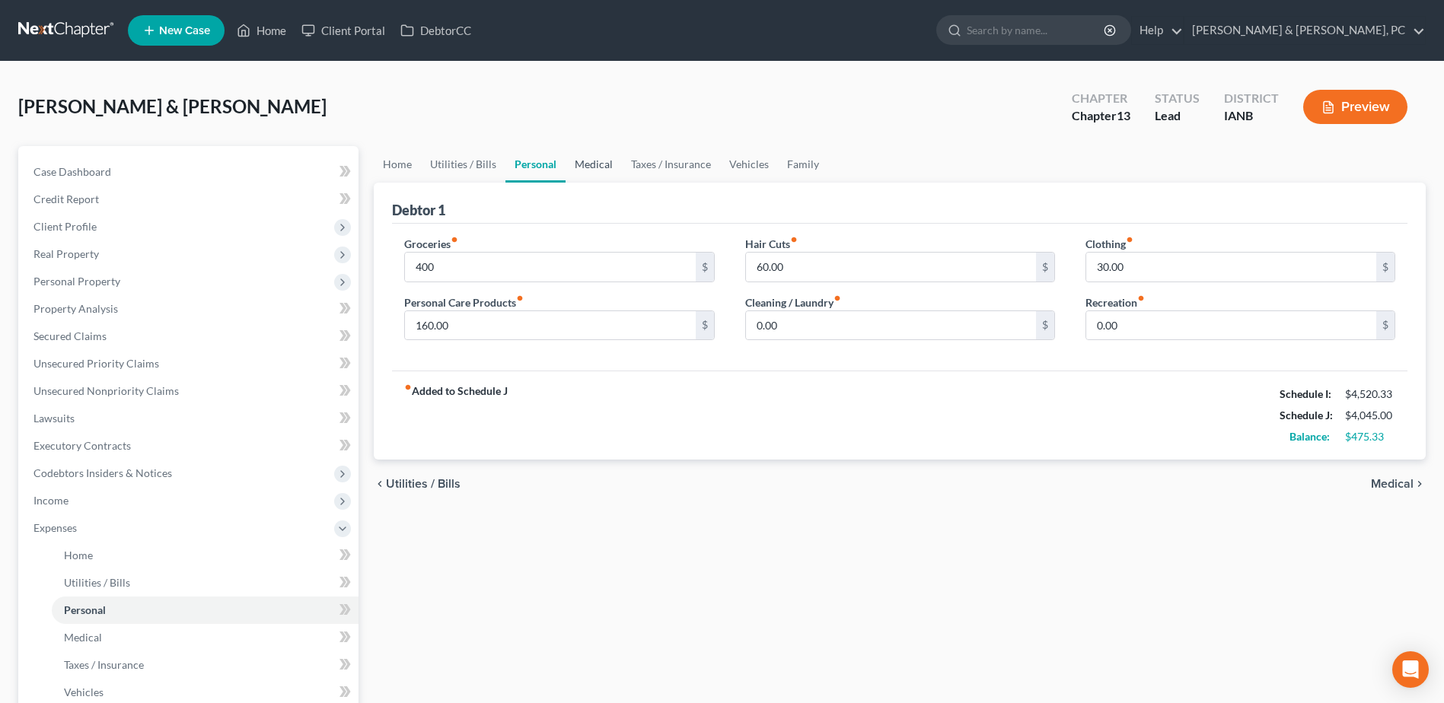
click at [605, 155] on link "Medical" at bounding box center [593, 164] width 56 height 37
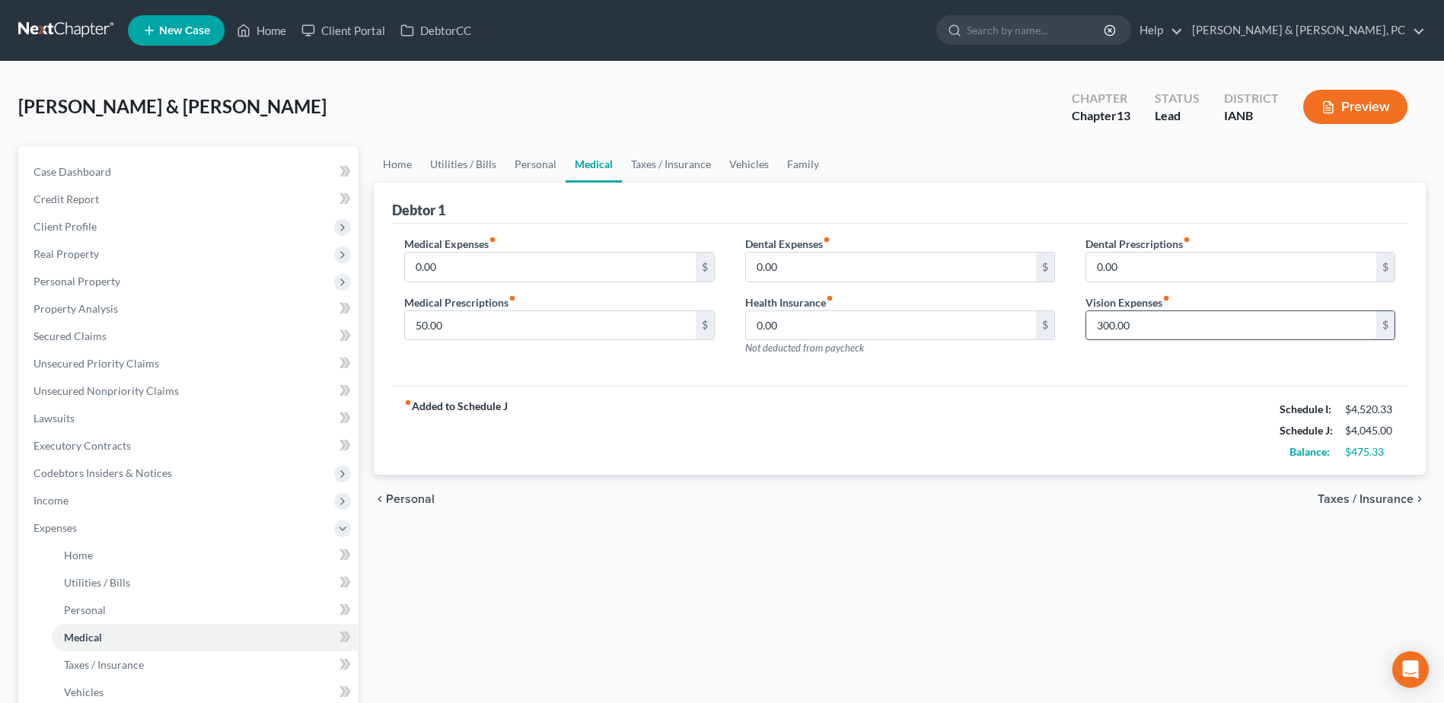
click at [1123, 317] on input "300.00" at bounding box center [1231, 325] width 290 height 29
click at [1264, 317] on input "300.00" at bounding box center [1231, 325] width 290 height 29
type input "3"
type input "25"
drag, startPoint x: 530, startPoint y: 149, endPoint x: 527, endPoint y: 169, distance: 20.0
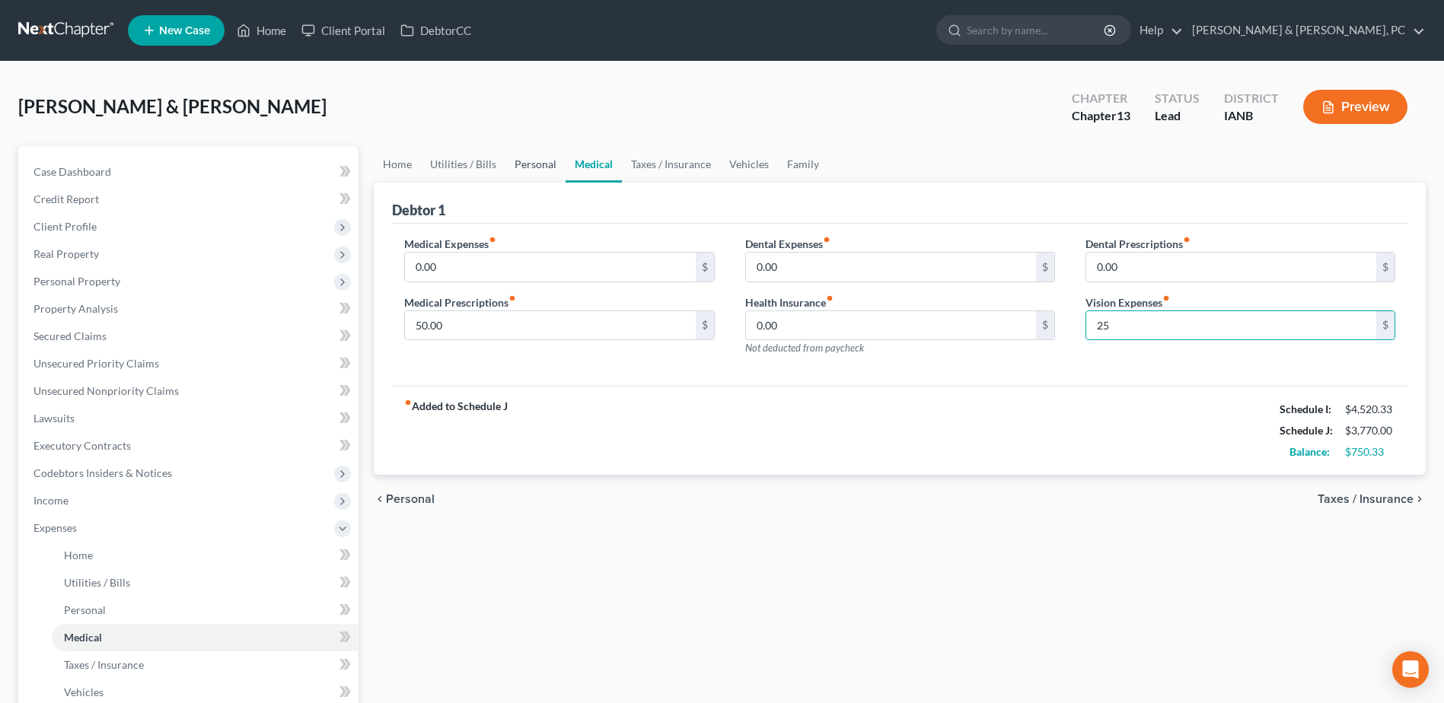
click at [530, 149] on link "Personal" at bounding box center [535, 164] width 60 height 37
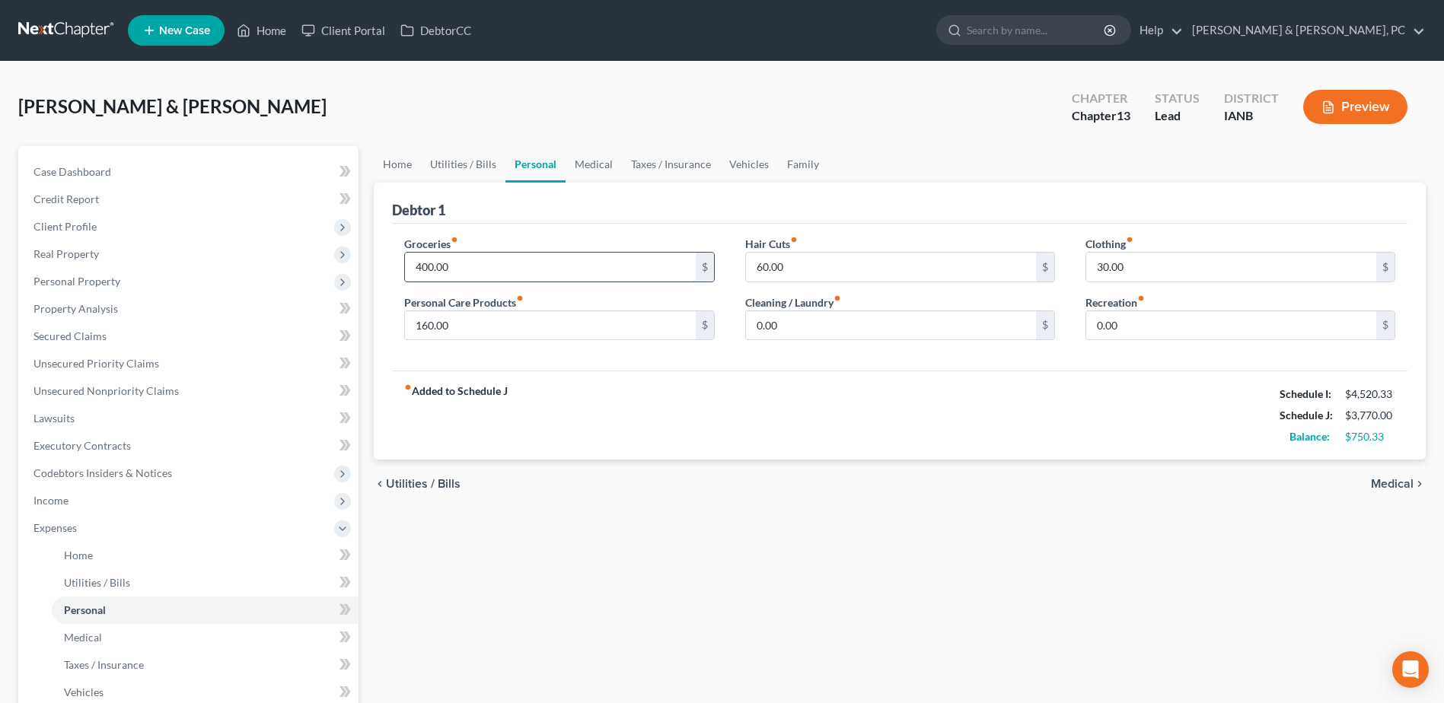
click at [491, 255] on input "400.00" at bounding box center [550, 267] width 290 height 29
click at [559, 436] on div "fiber_manual_record Added to Schedule J Schedule I: $4,520.33 Schedule J: $4,62…" at bounding box center [899, 415] width 1015 height 89
drag, startPoint x: 101, startPoint y: 223, endPoint x: 104, endPoint y: 232, distance: 9.6
click at [101, 223] on span "Client Profile" at bounding box center [189, 226] width 337 height 27
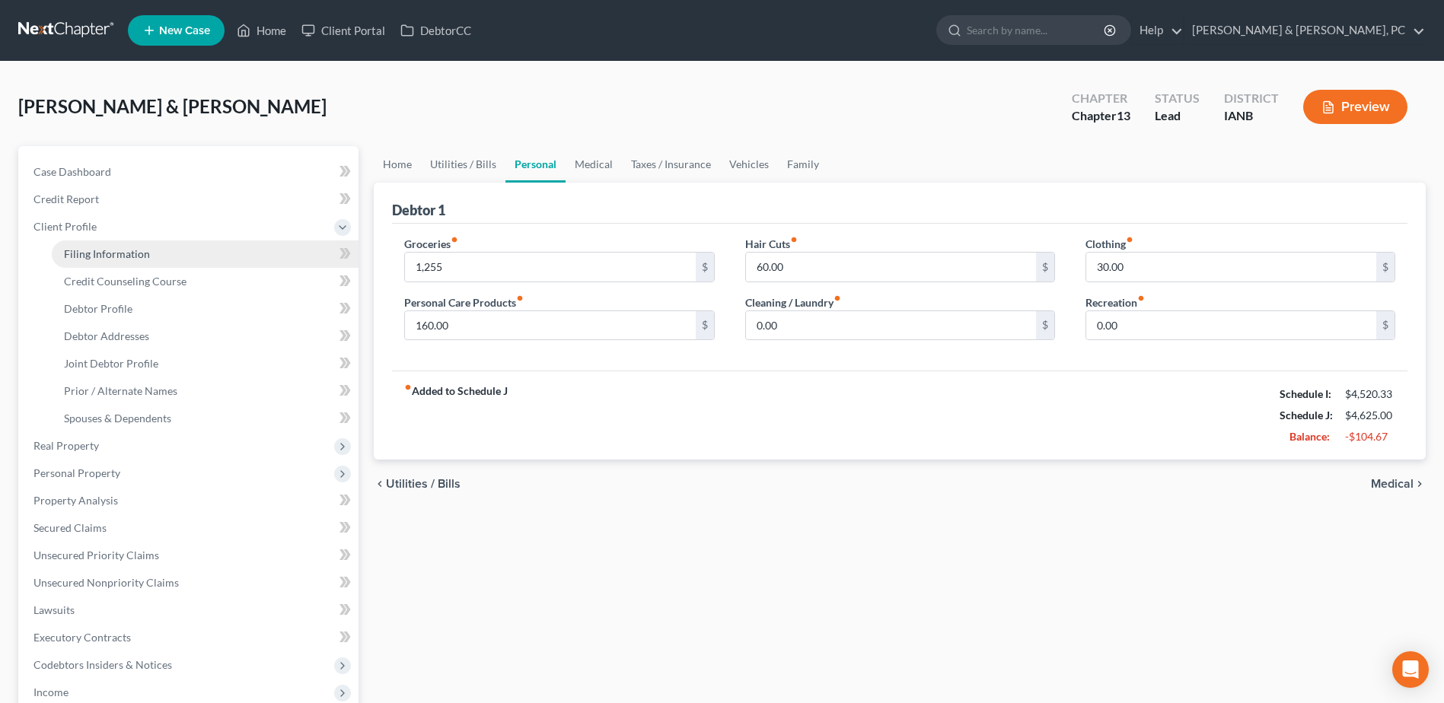
click at [107, 244] on link "Filing Information" at bounding box center [205, 253] width 307 height 27
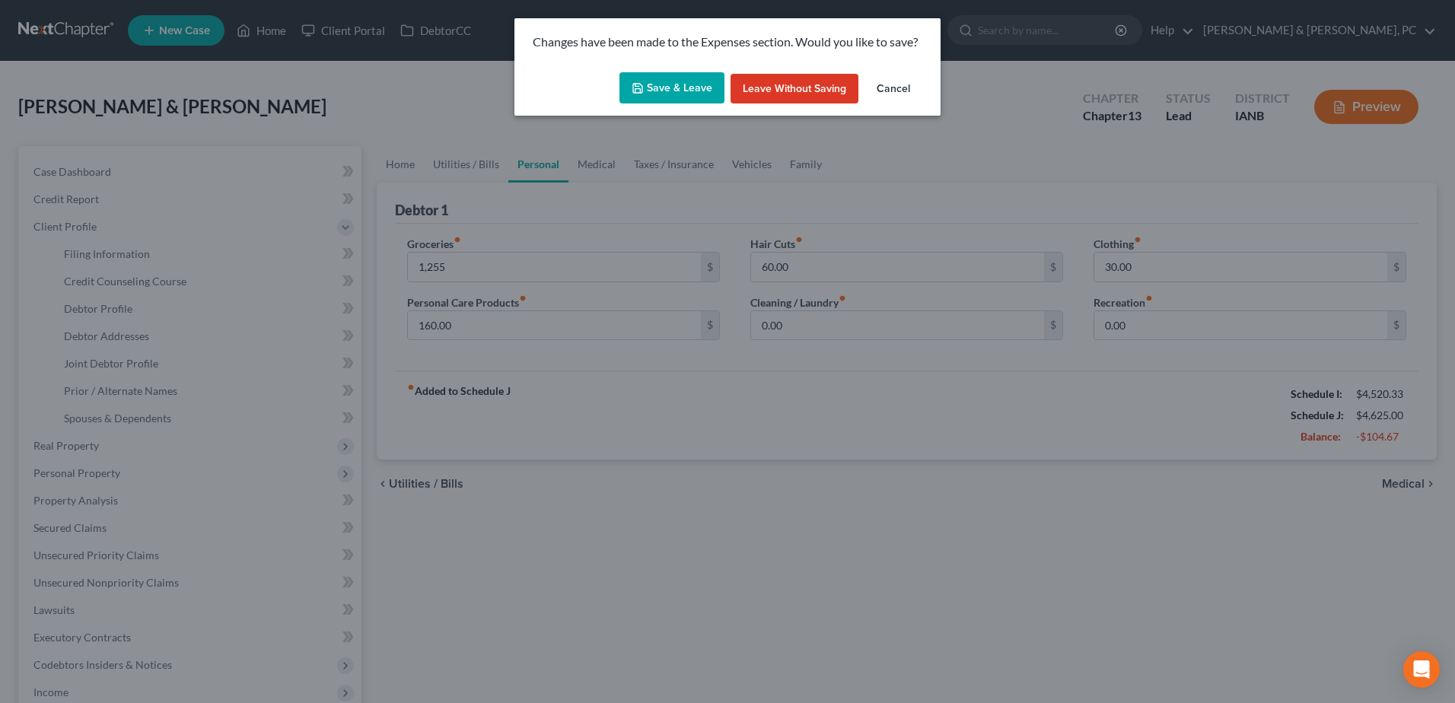
click at [642, 87] on icon "button" at bounding box center [638, 88] width 12 height 12
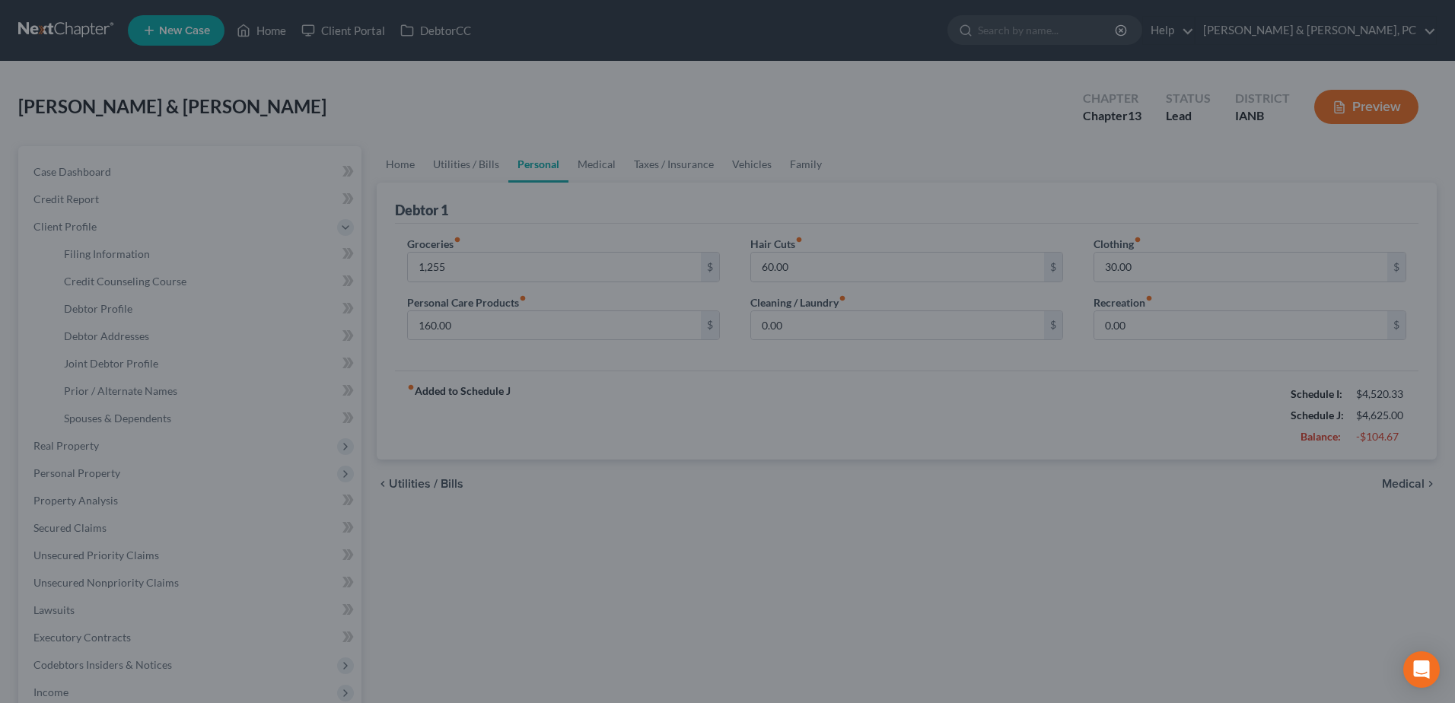
type input "1,255.00"
select select "1"
select select "3"
select select "16"
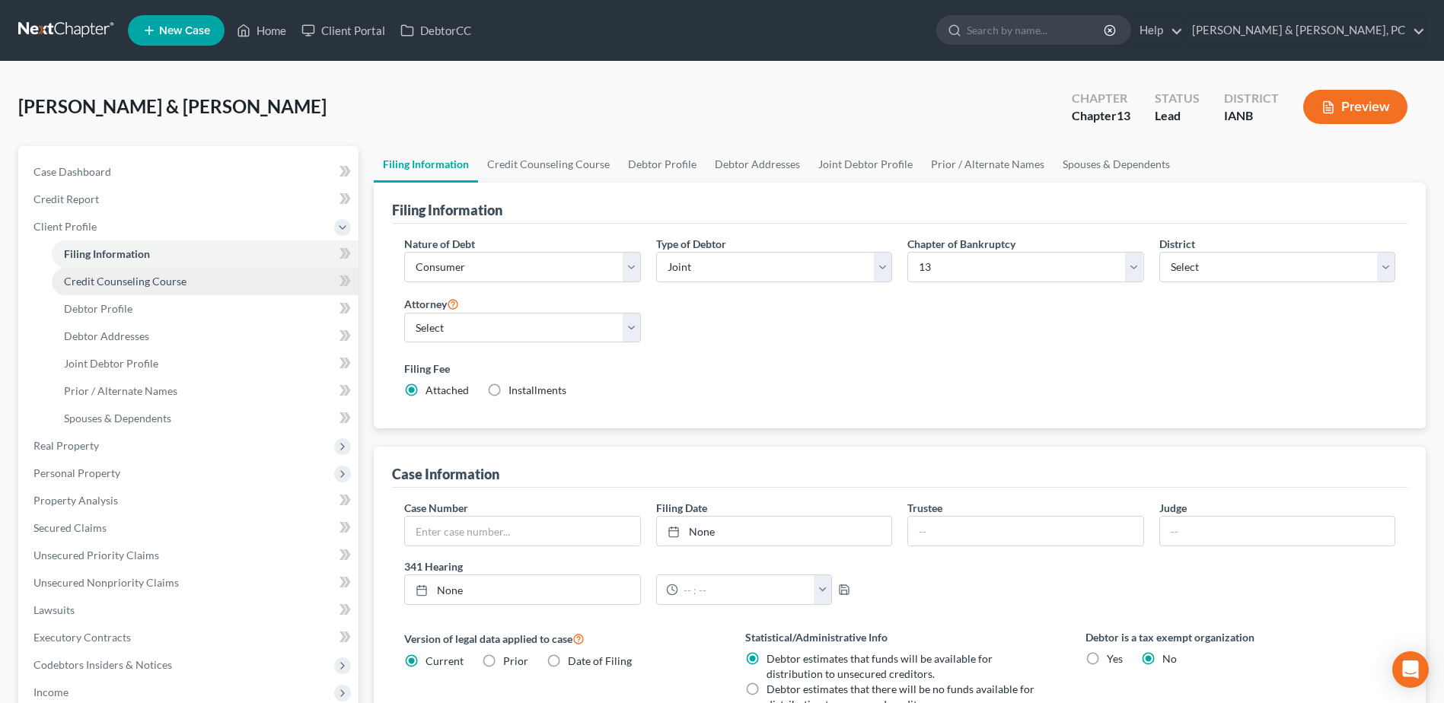
click at [148, 282] on span "Credit Counseling Course" at bounding box center [125, 281] width 123 height 13
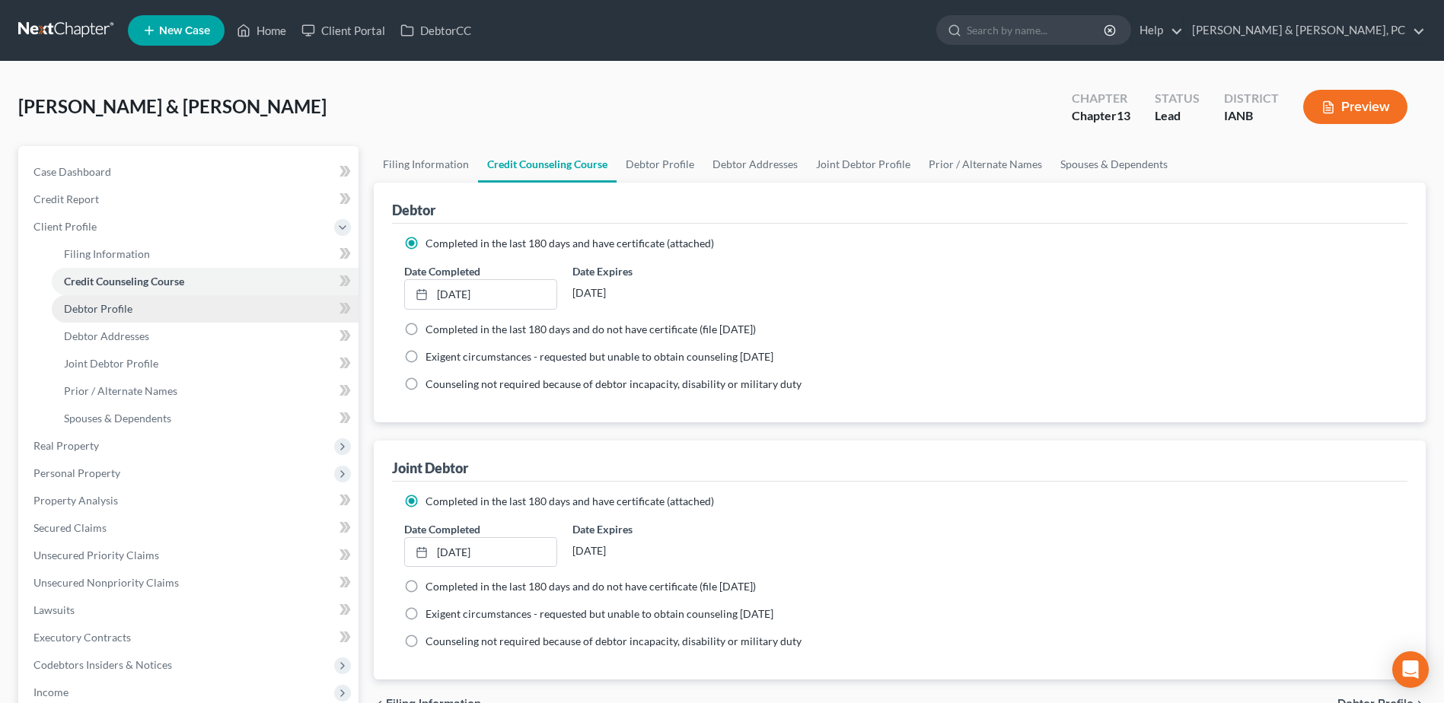
click at [135, 315] on link "Debtor Profile" at bounding box center [205, 308] width 307 height 27
select select "1"
select select "3"
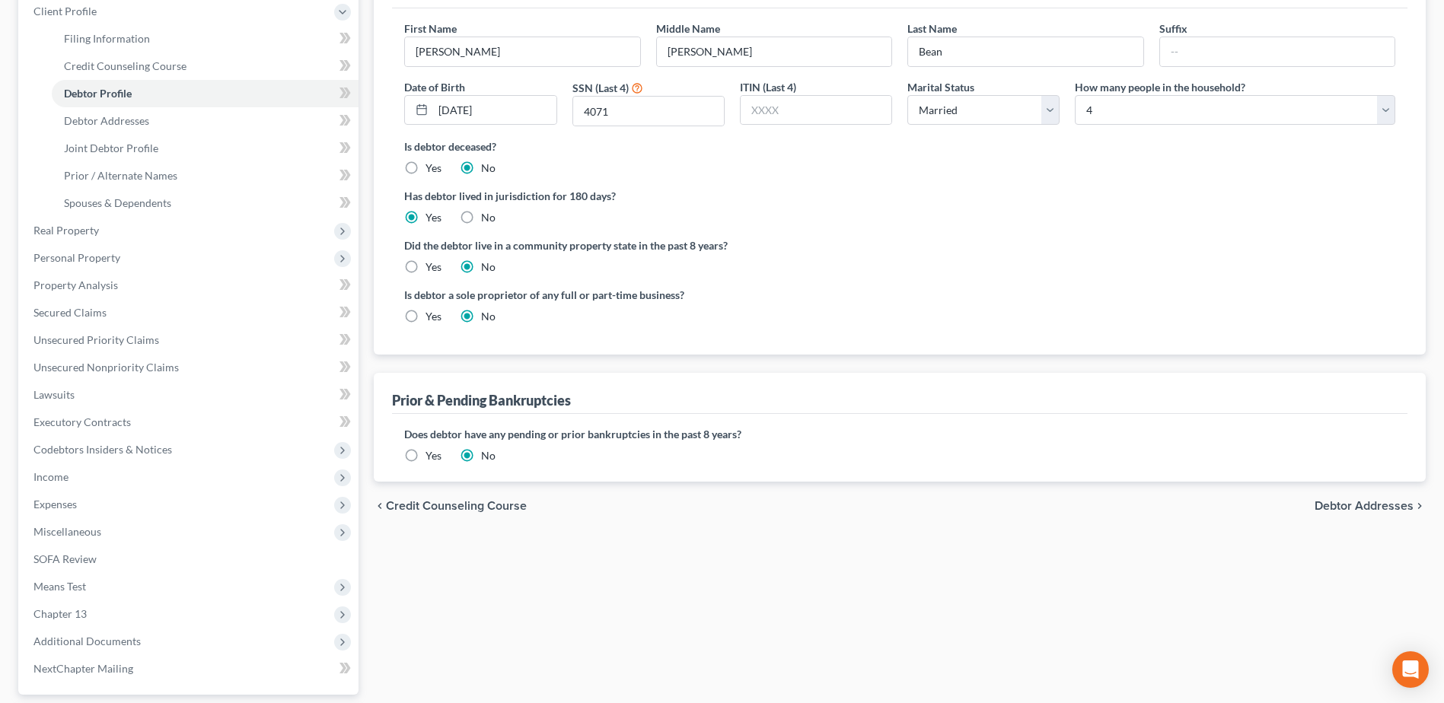
scroll to position [352, 0]
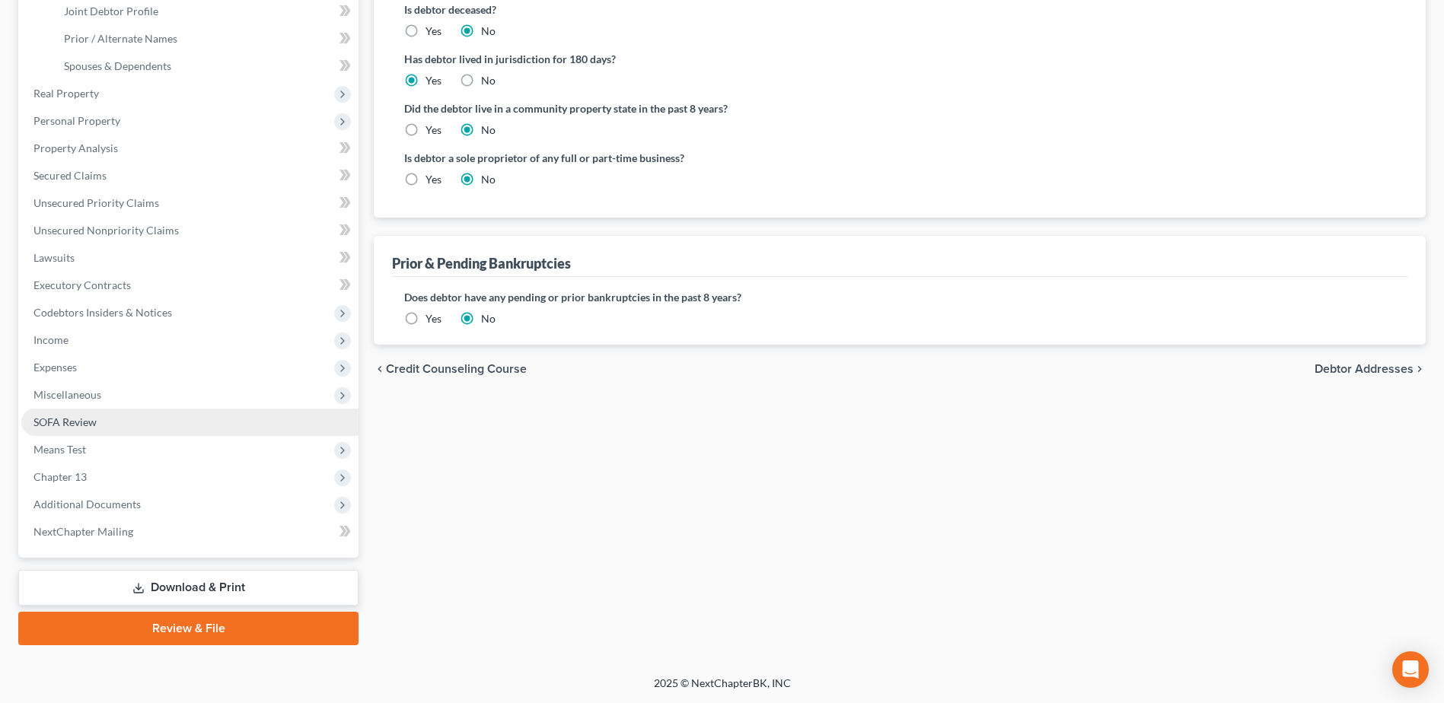
click at [130, 431] on link "SOFA Review" at bounding box center [189, 422] width 337 height 27
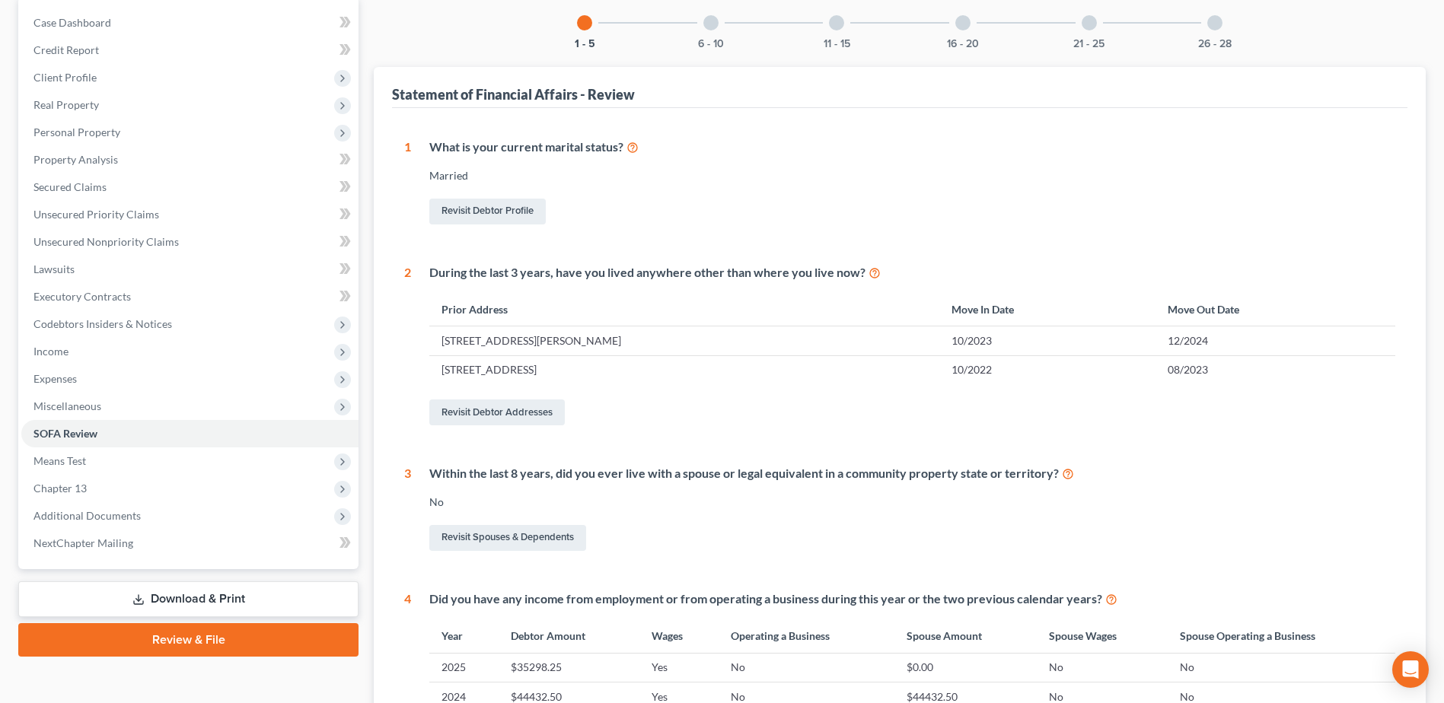
scroll to position [137, 0]
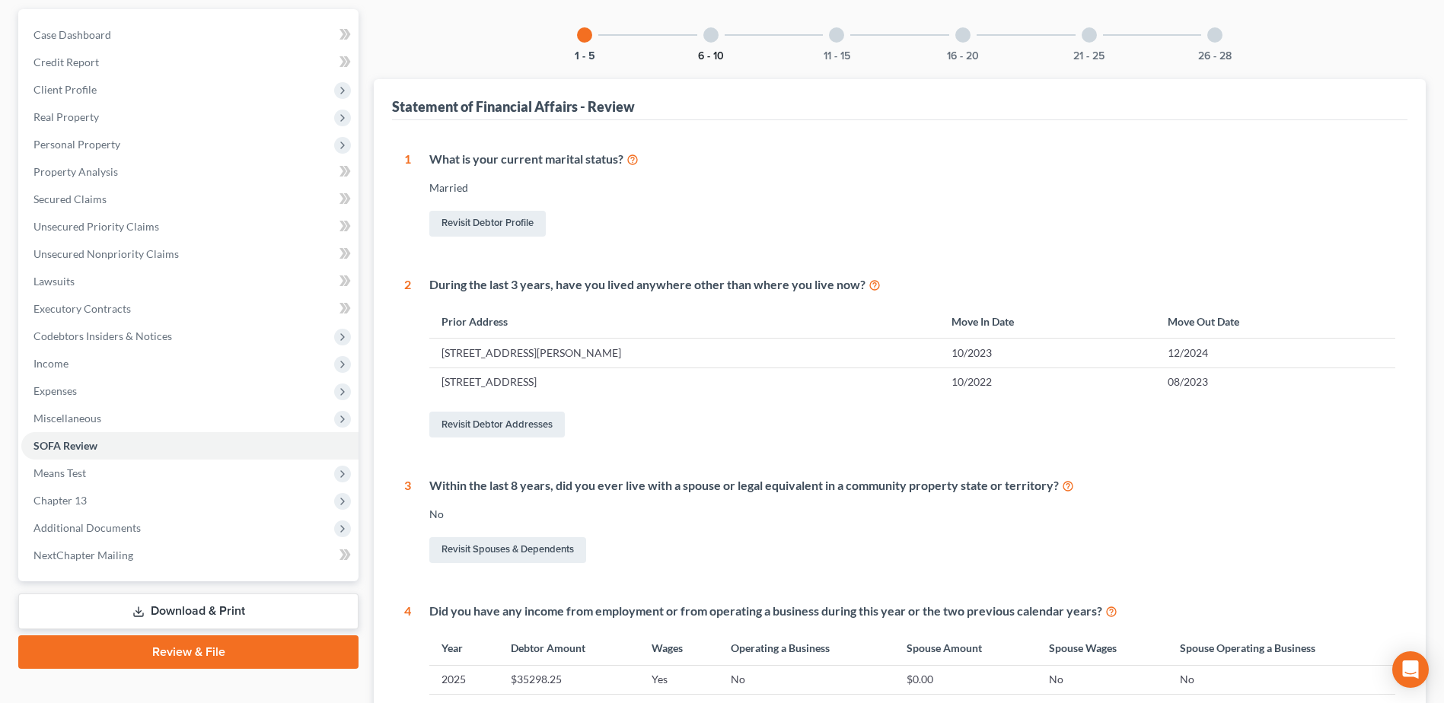
click at [709, 59] on button "6 - 10" at bounding box center [711, 56] width 26 height 11
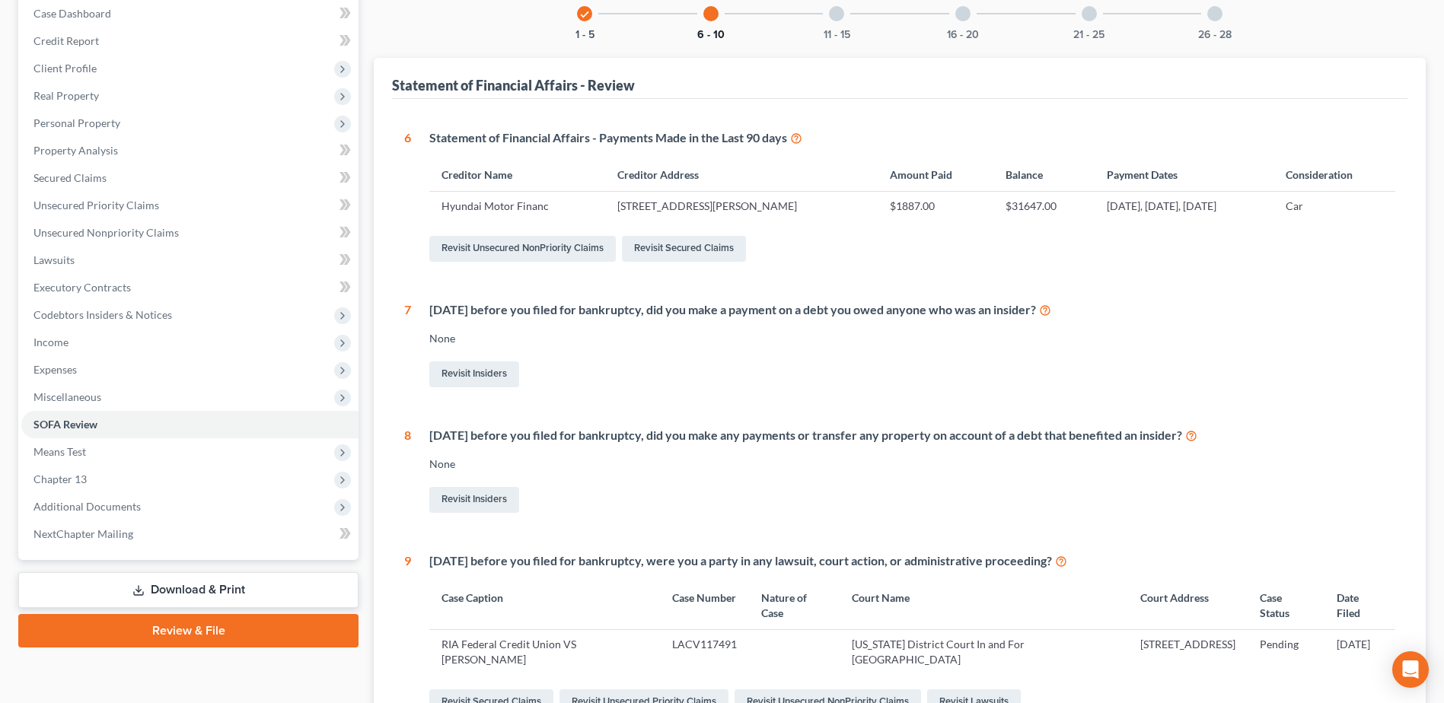
scroll to position [126, 0]
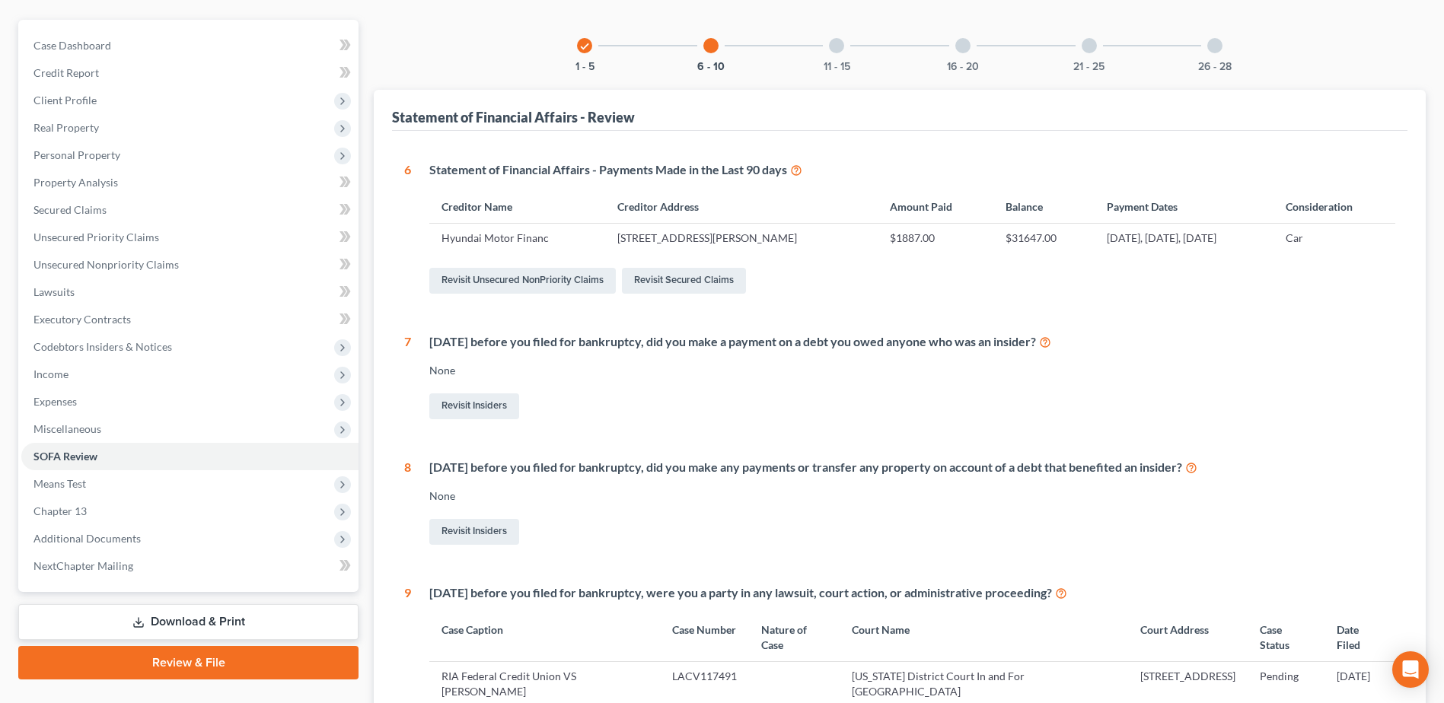
click at [856, 65] on div "11 - 15" at bounding box center [836, 46] width 52 height 52
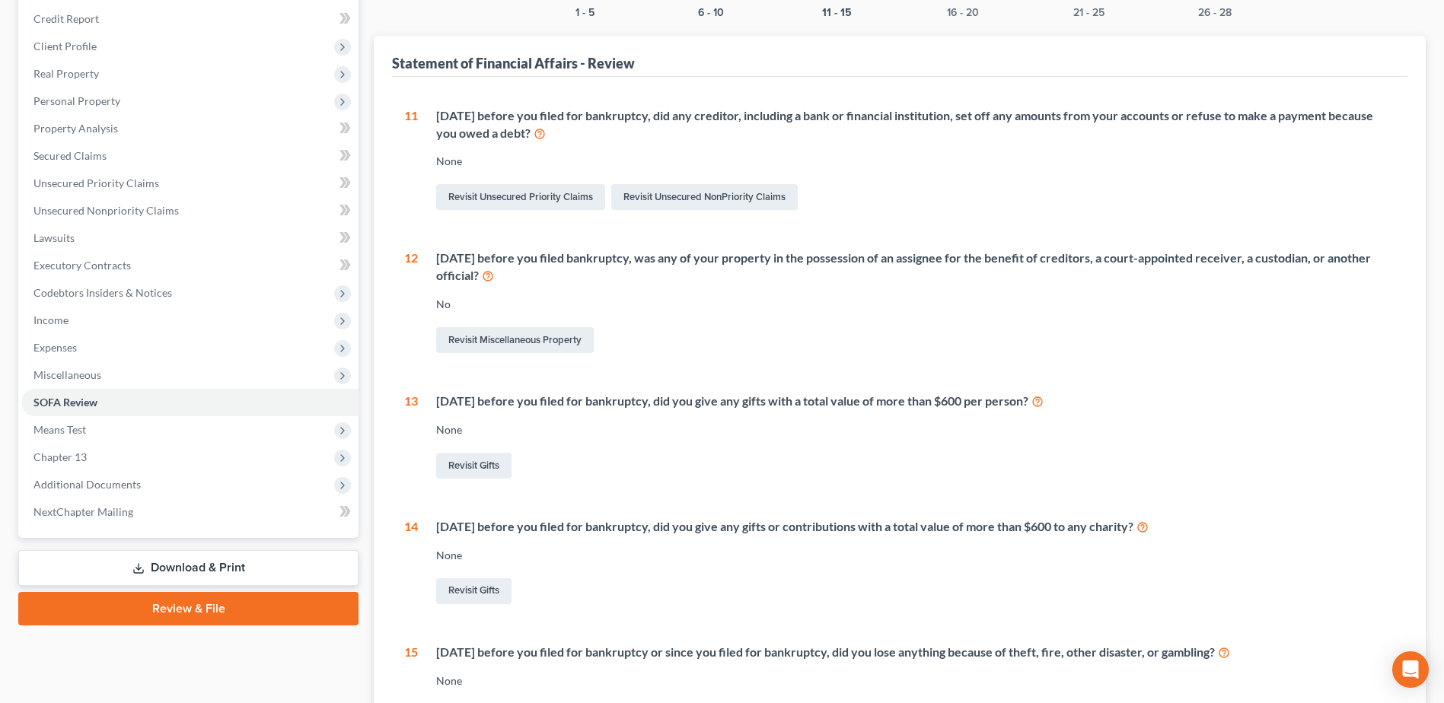
scroll to position [0, 0]
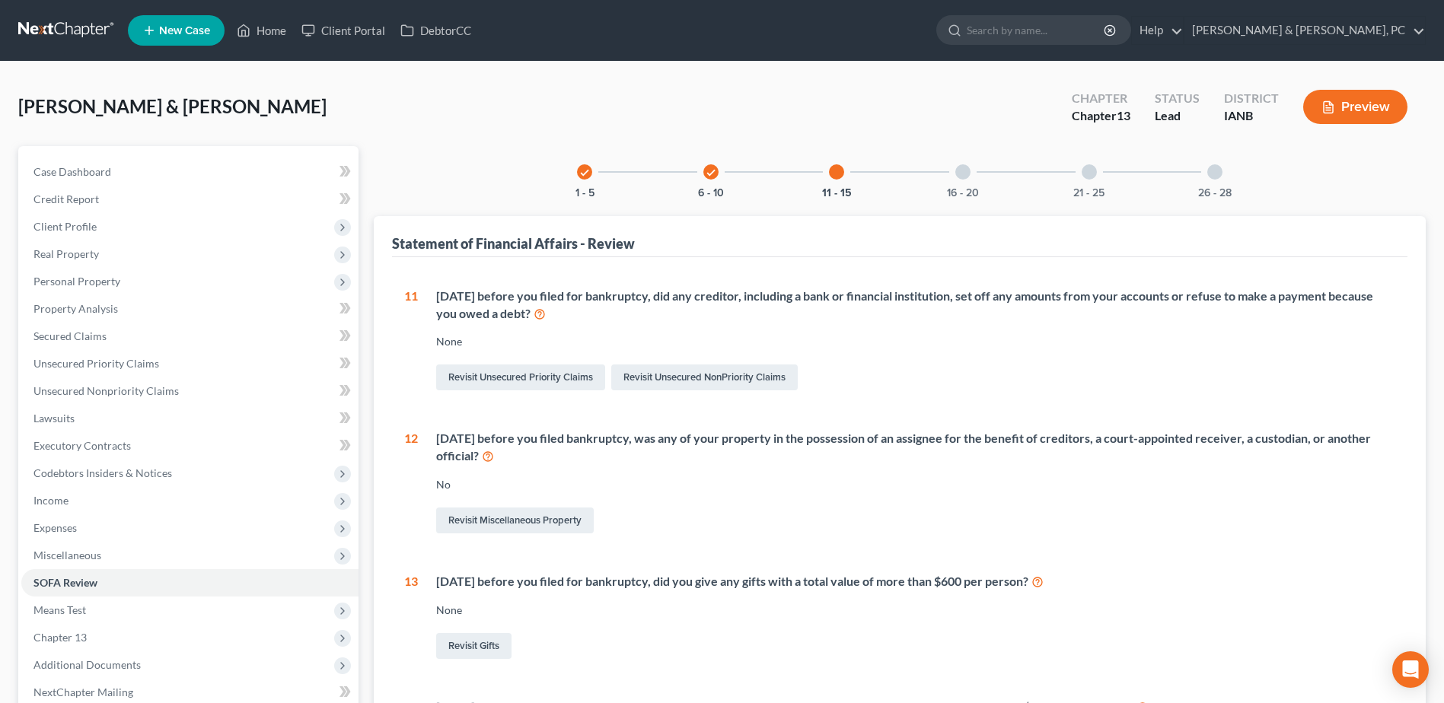
click at [993, 187] on div "check 1 - 5 check 6 - 10 11 - 15 16 - 20 21 - 25 26 - 28" at bounding box center [900, 172] width 682 height 52
click at [979, 187] on div "16 - 20" at bounding box center [963, 172] width 52 height 52
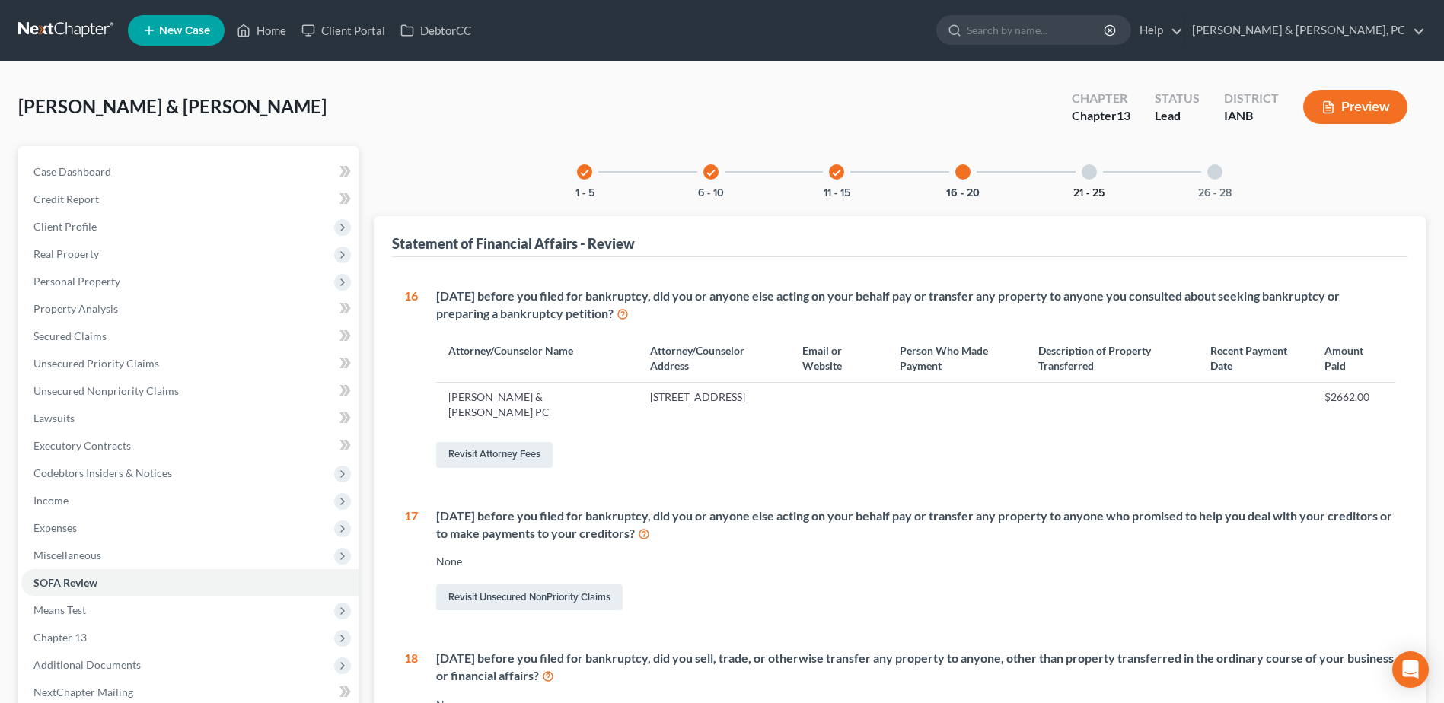
click at [1100, 189] on button "21 - 25" at bounding box center [1088, 193] width 31 height 11
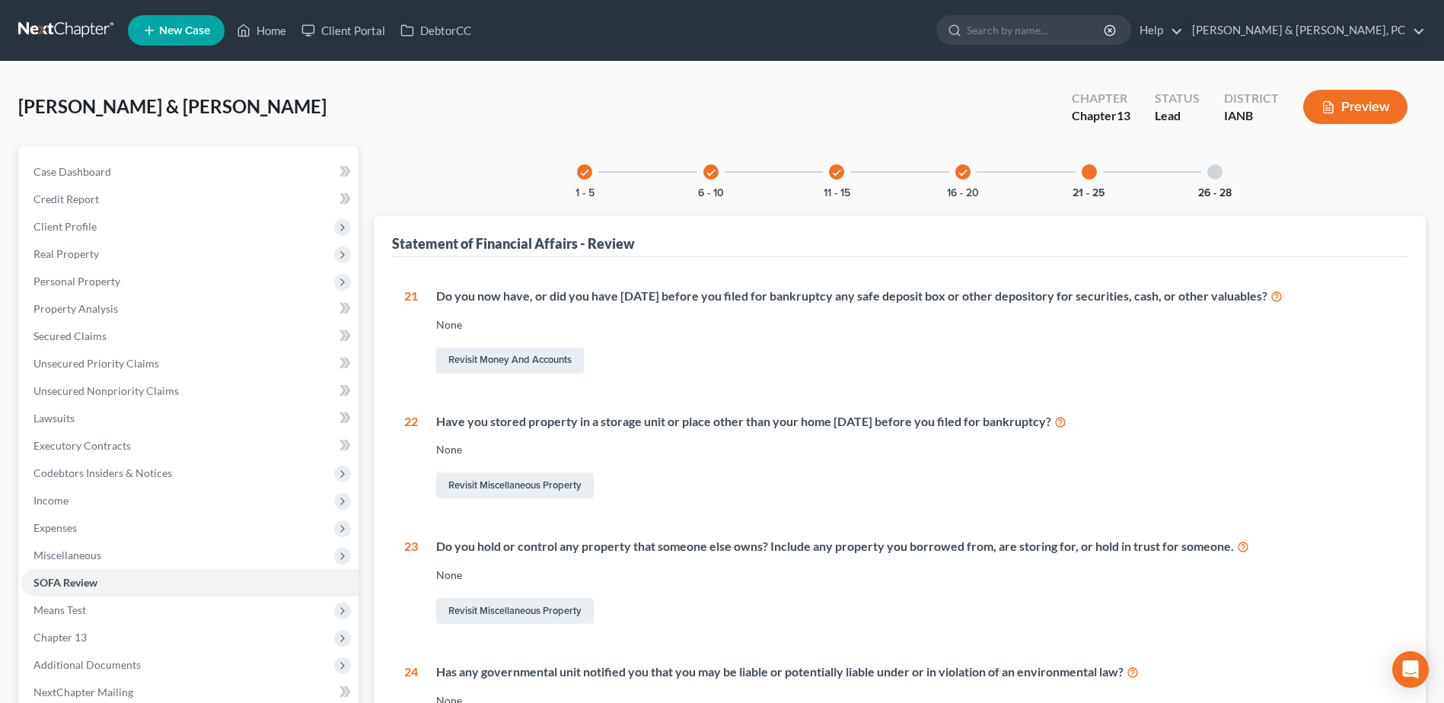
click at [1211, 192] on button "26 - 28" at bounding box center [1214, 193] width 33 height 11
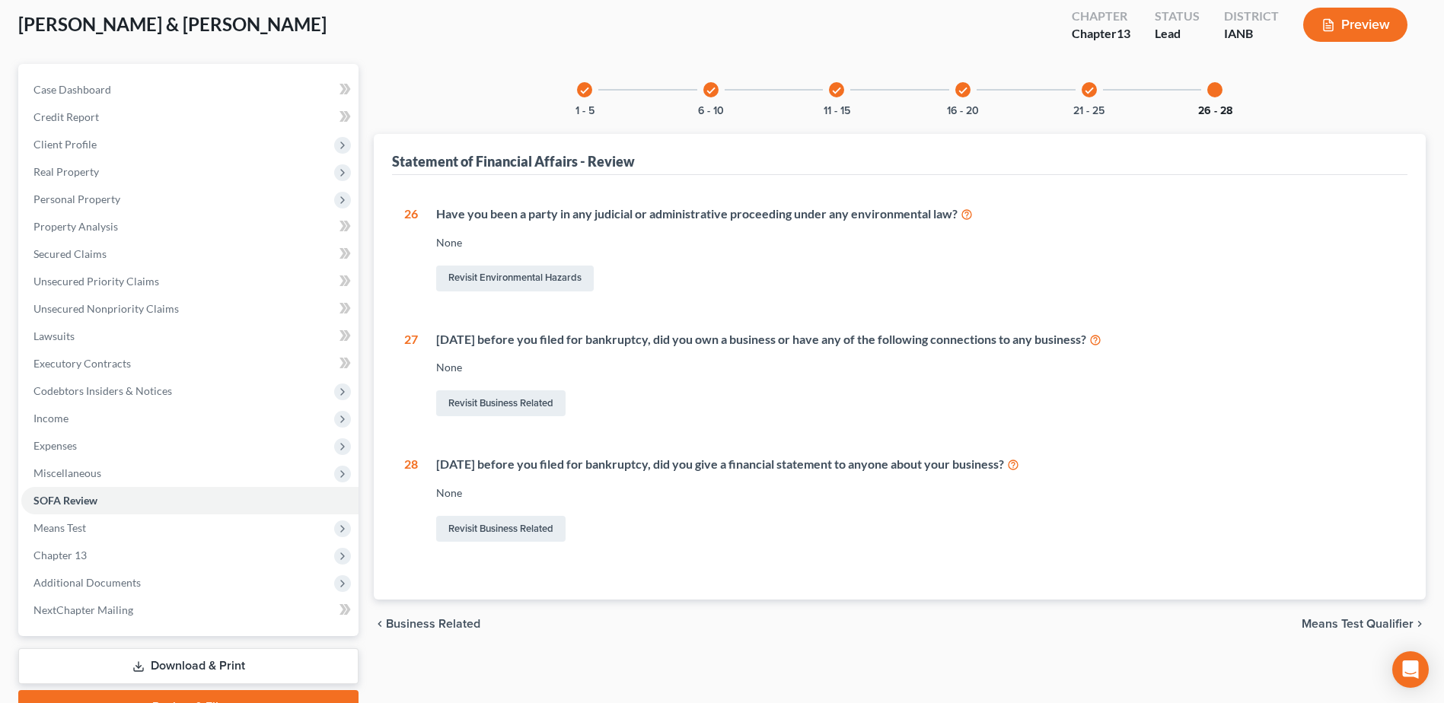
scroll to position [161, 0]
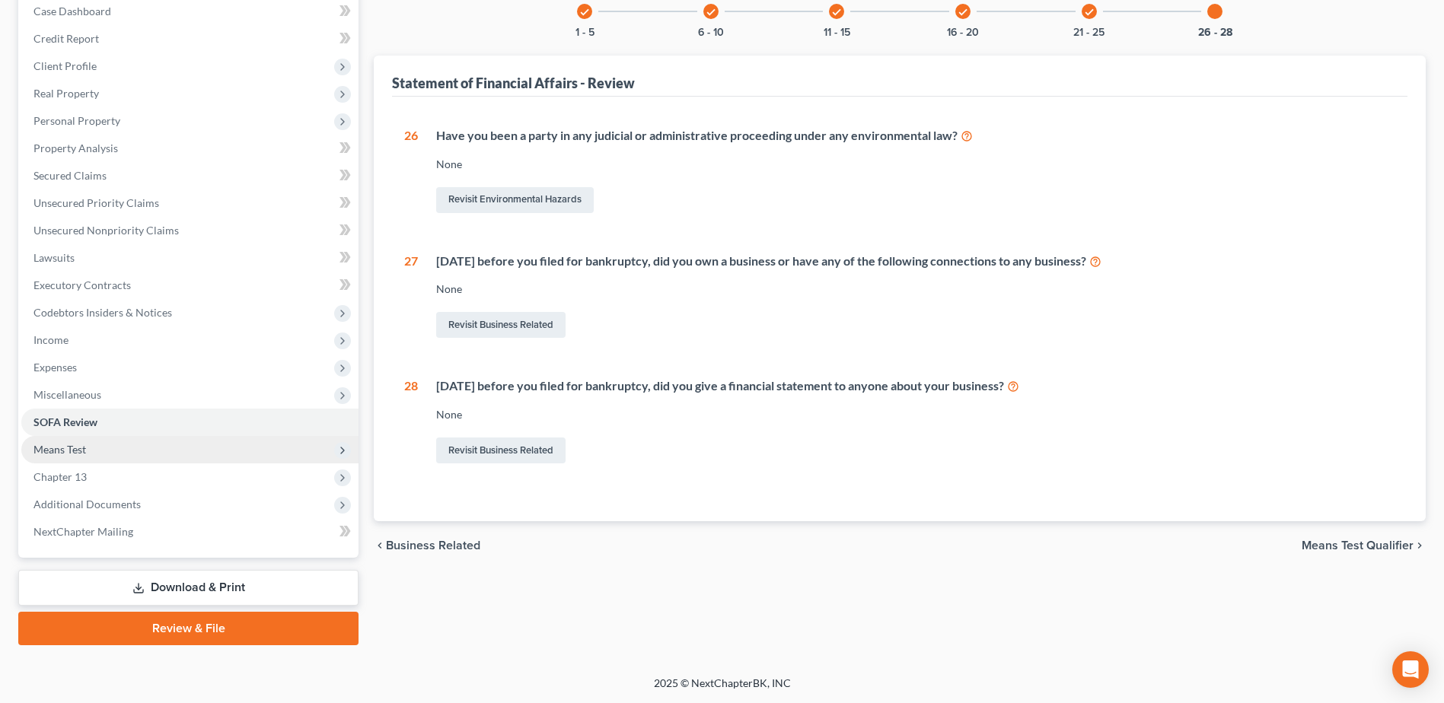
click at [33, 442] on span "Means Test" at bounding box center [189, 449] width 337 height 27
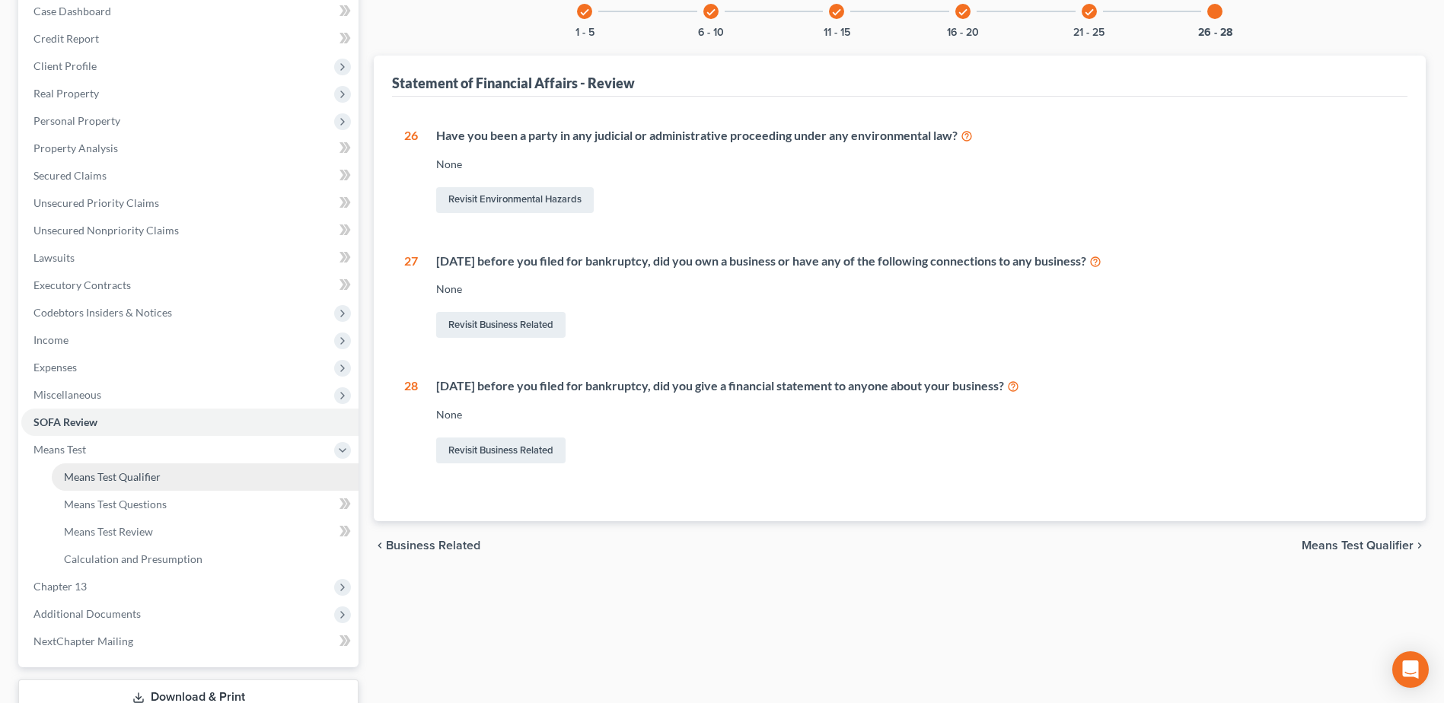
click at [123, 484] on link "Means Test Qualifier" at bounding box center [205, 476] width 307 height 27
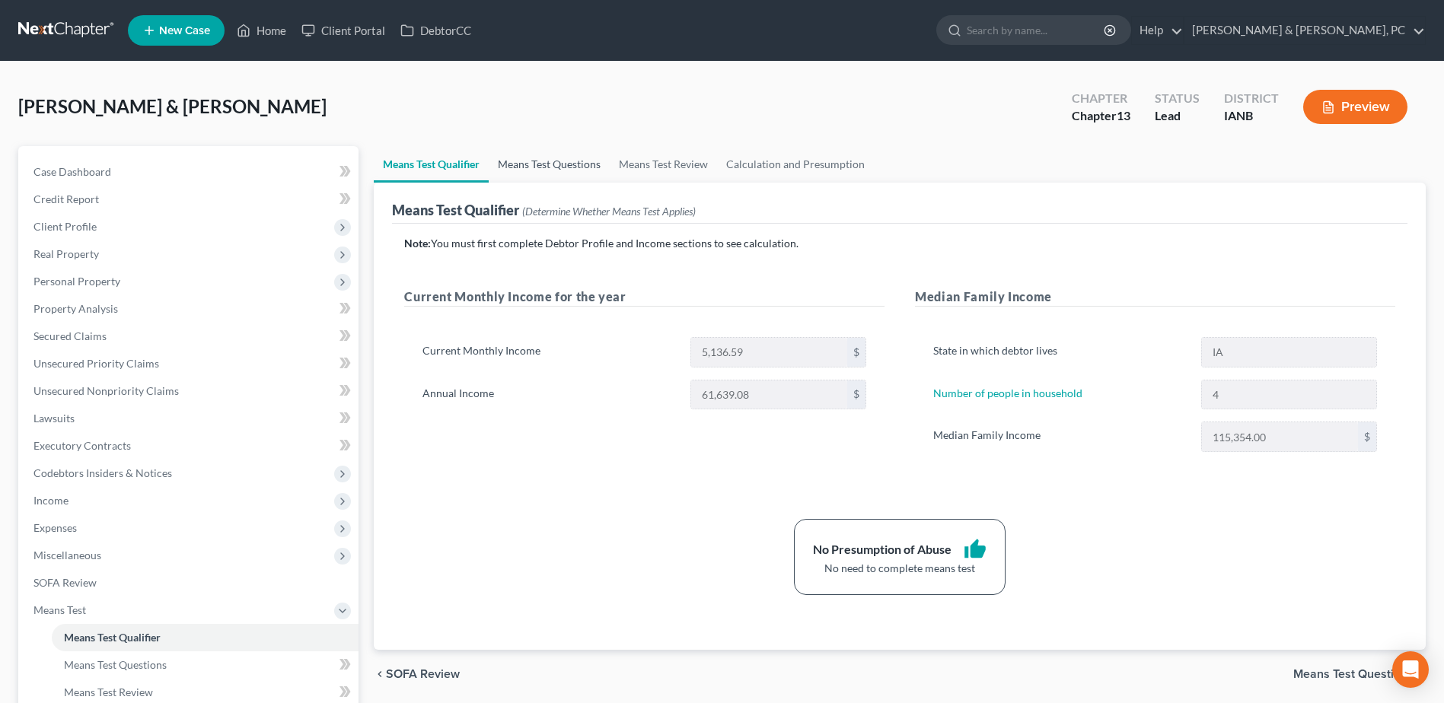
click at [502, 174] on link "Means Test Questions" at bounding box center [549, 164] width 121 height 37
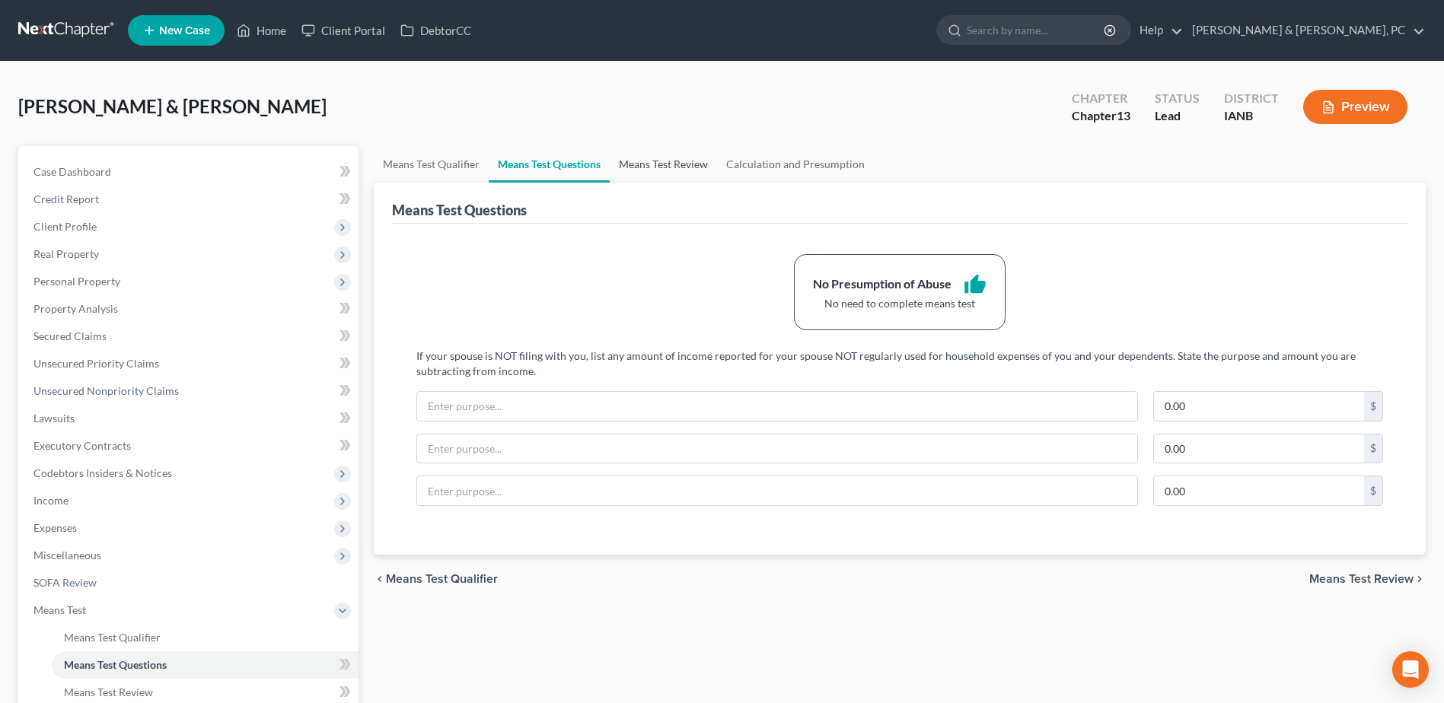
click at [684, 165] on link "Means Test Review" at bounding box center [663, 164] width 107 height 37
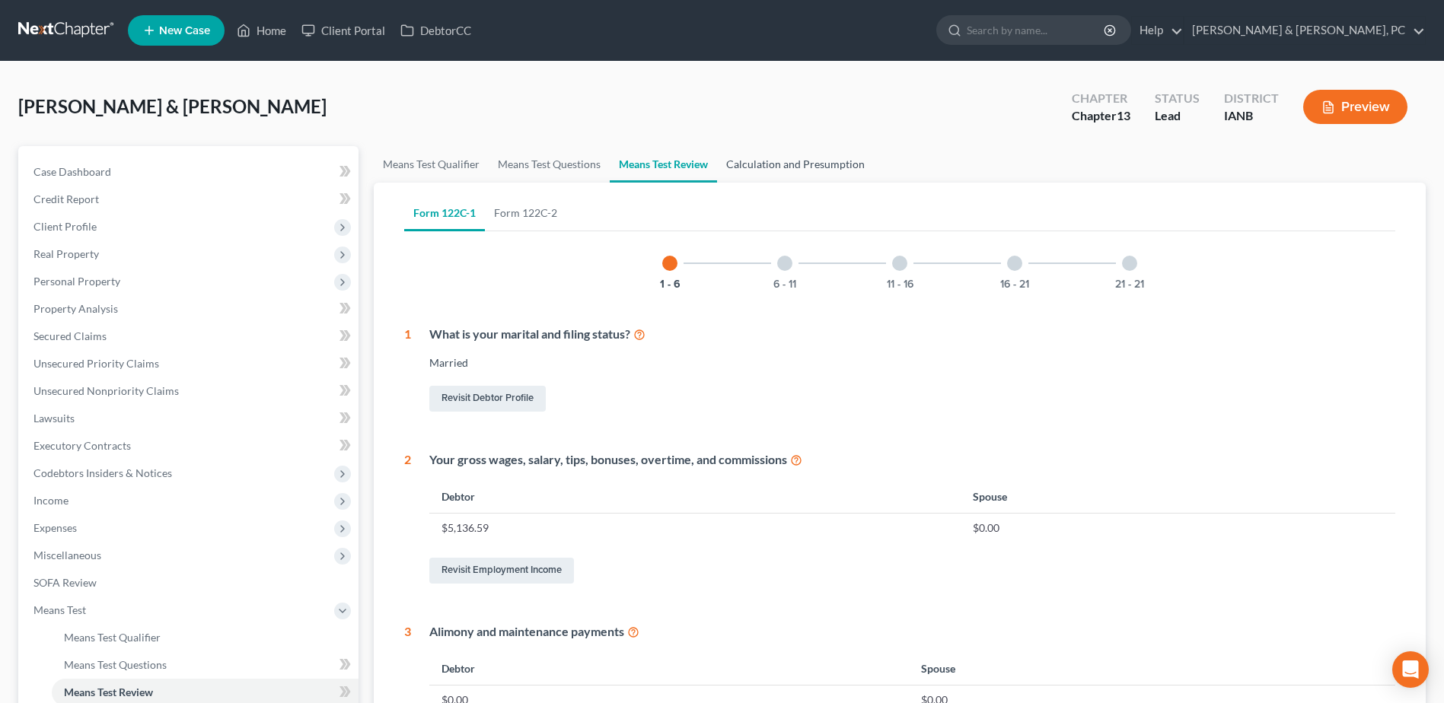
click at [772, 161] on link "Calculation and Presumption" at bounding box center [795, 164] width 157 height 37
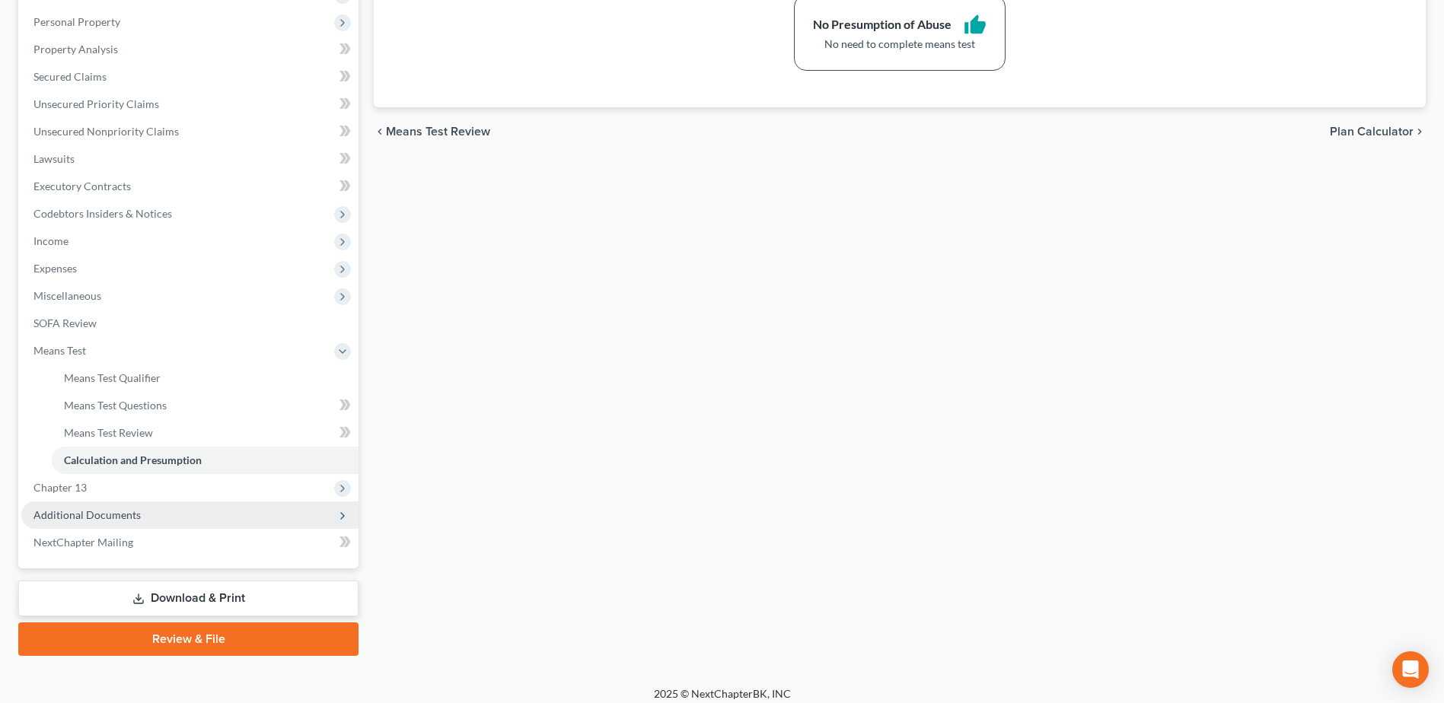
scroll to position [270, 0]
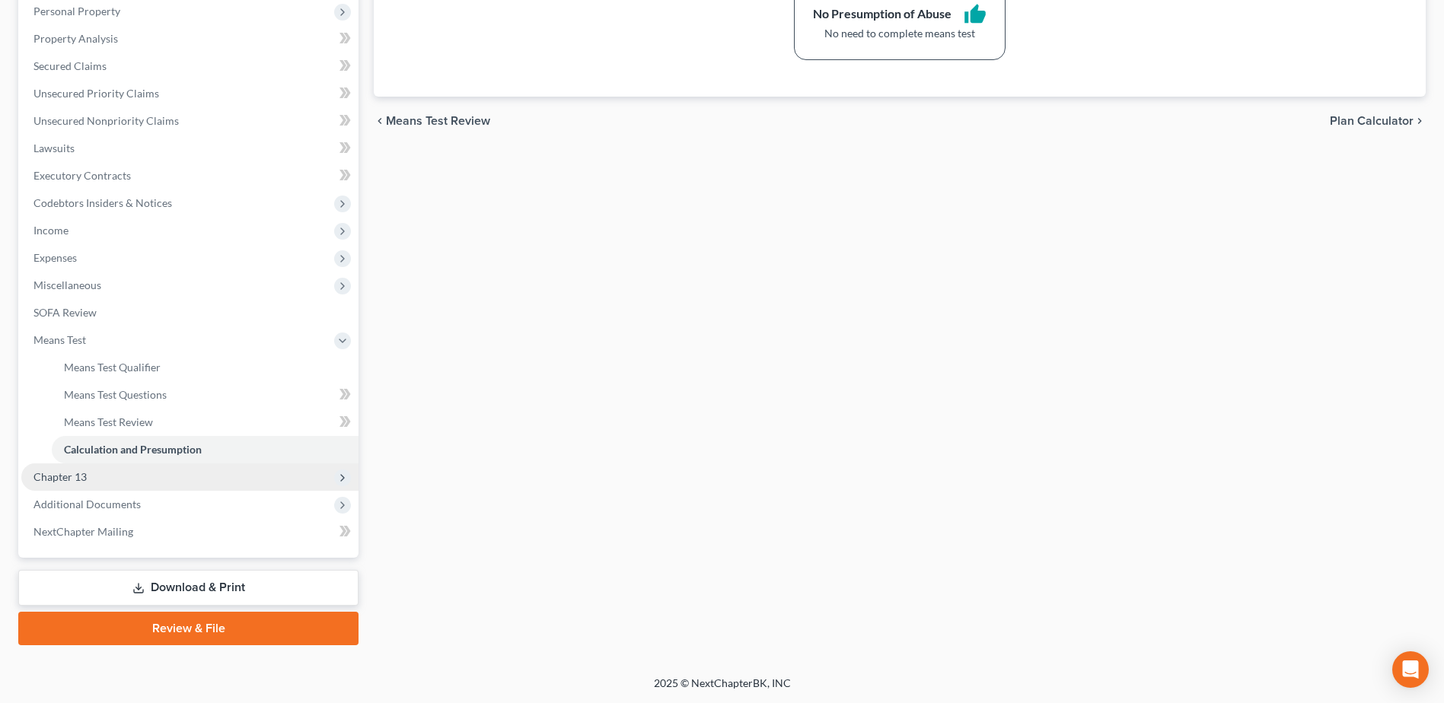
click at [94, 481] on span "Chapter 13" at bounding box center [189, 476] width 337 height 27
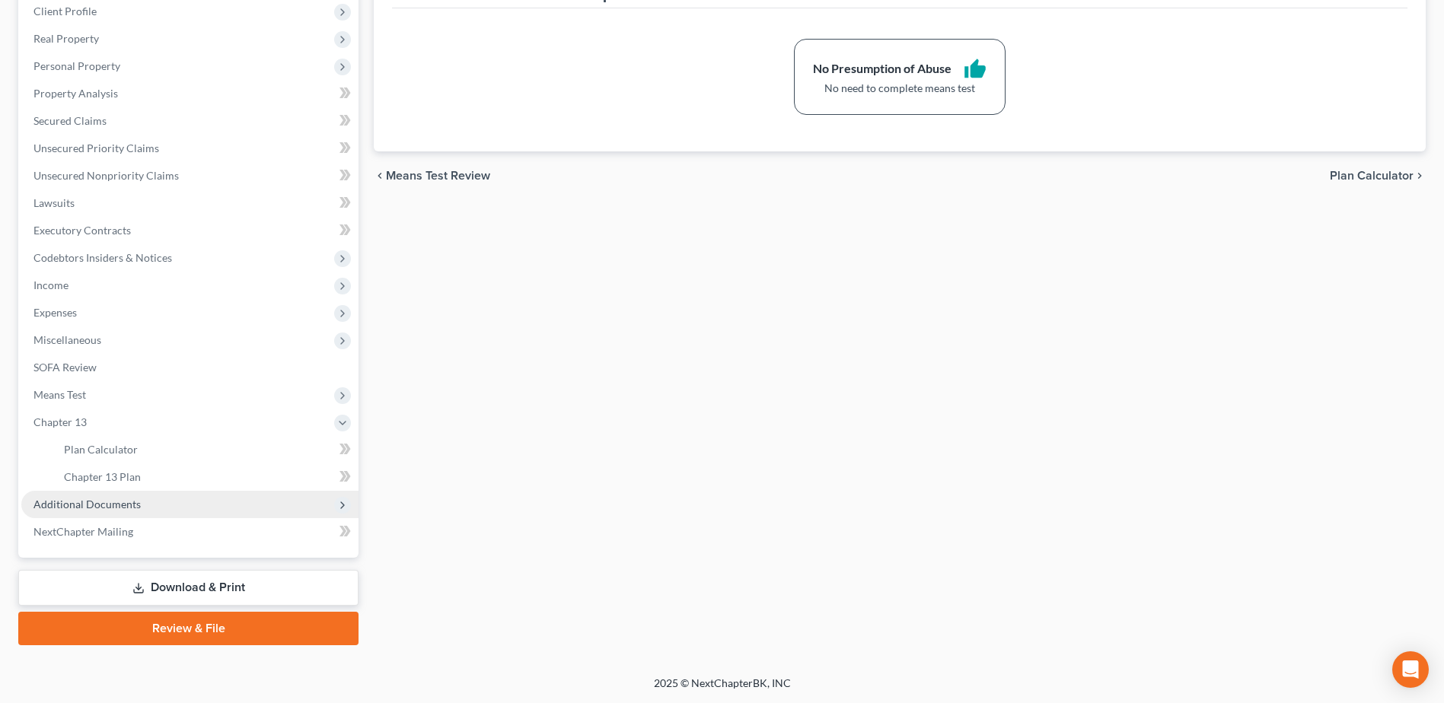
scroll to position [215, 0]
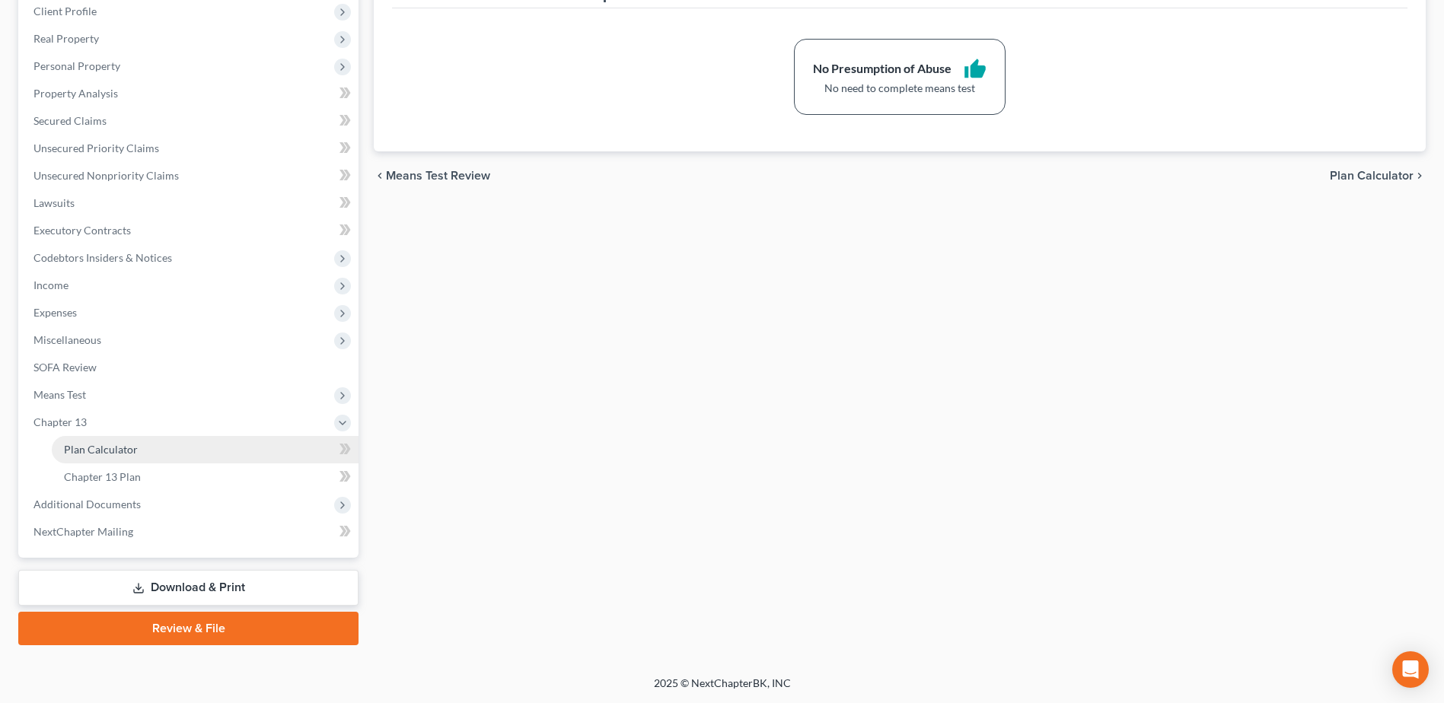
click at [128, 443] on span "Plan Calculator" at bounding box center [101, 449] width 74 height 13
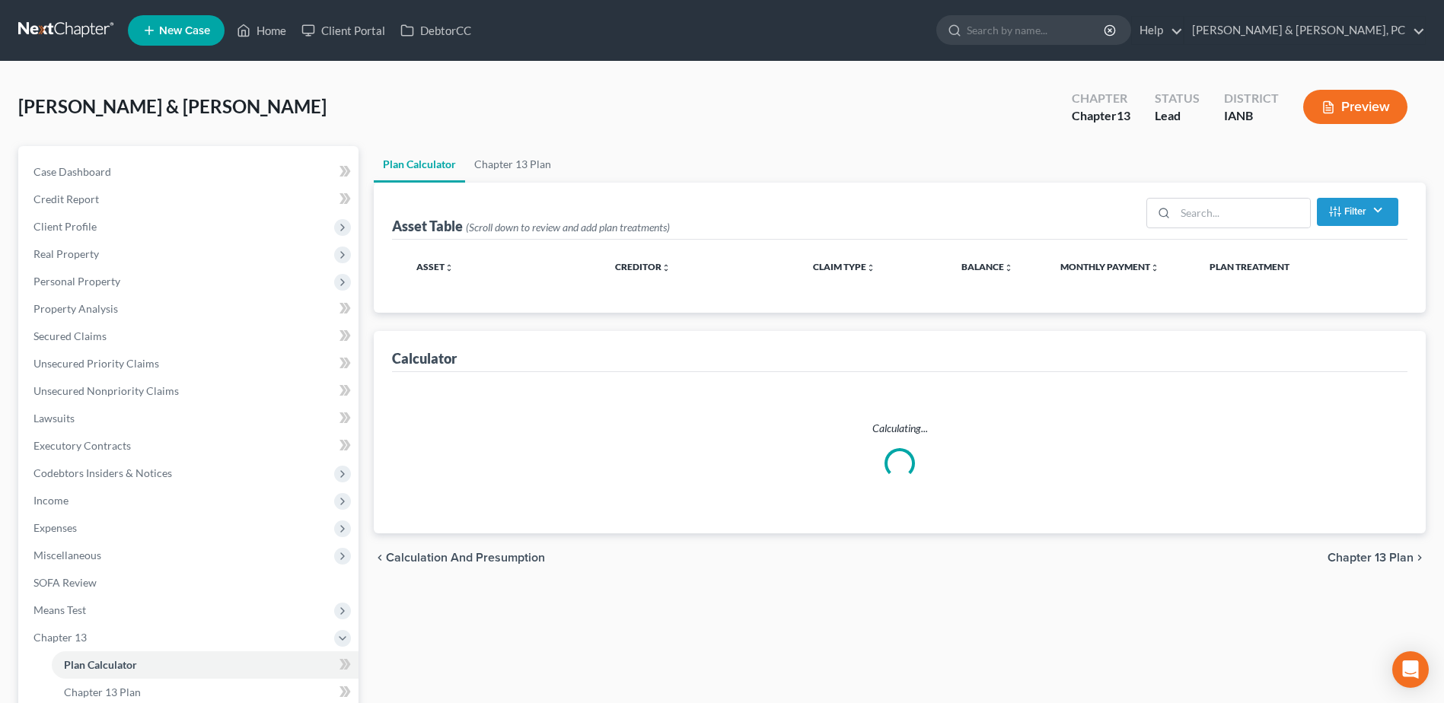
select select "59"
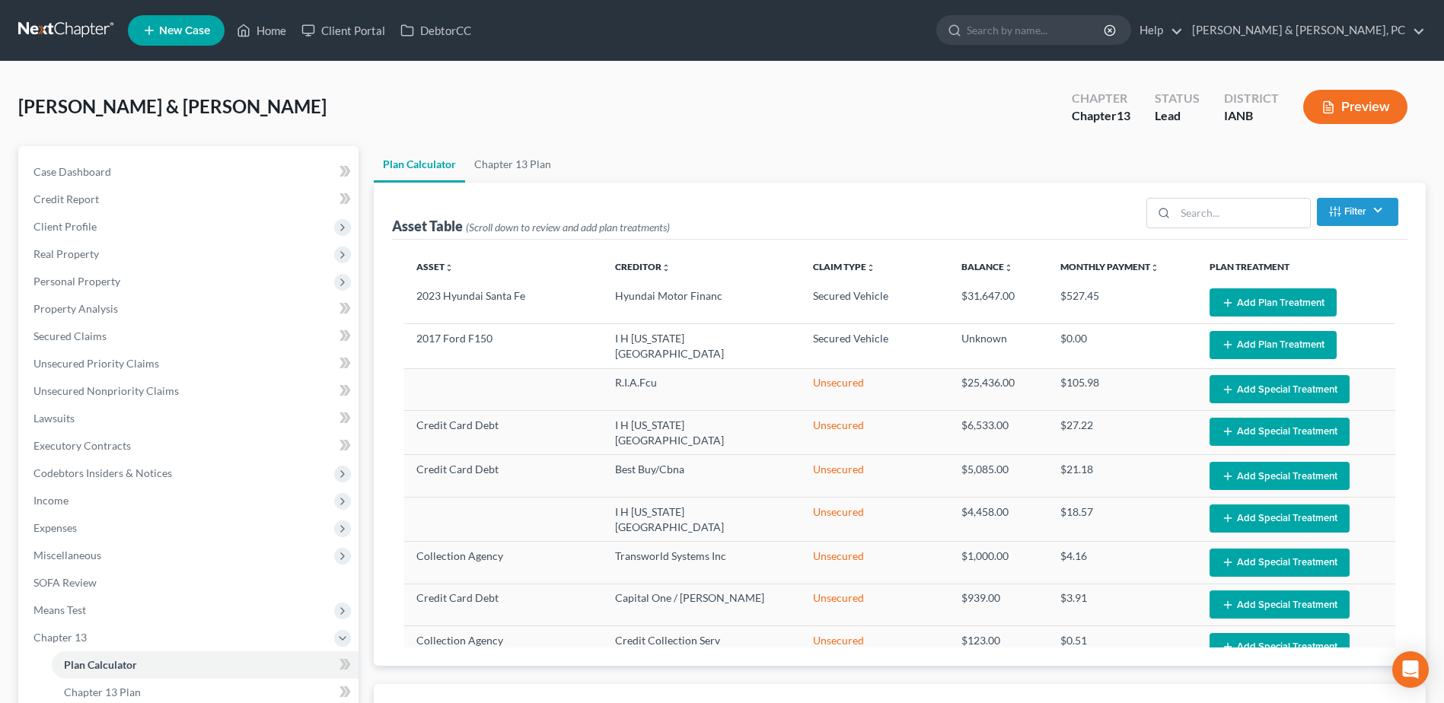
select select "59"
drag, startPoint x: 279, startPoint y: 30, endPoint x: 27, endPoint y: 333, distance: 392.9
click at [279, 30] on link "Home" at bounding box center [261, 30] width 65 height 27
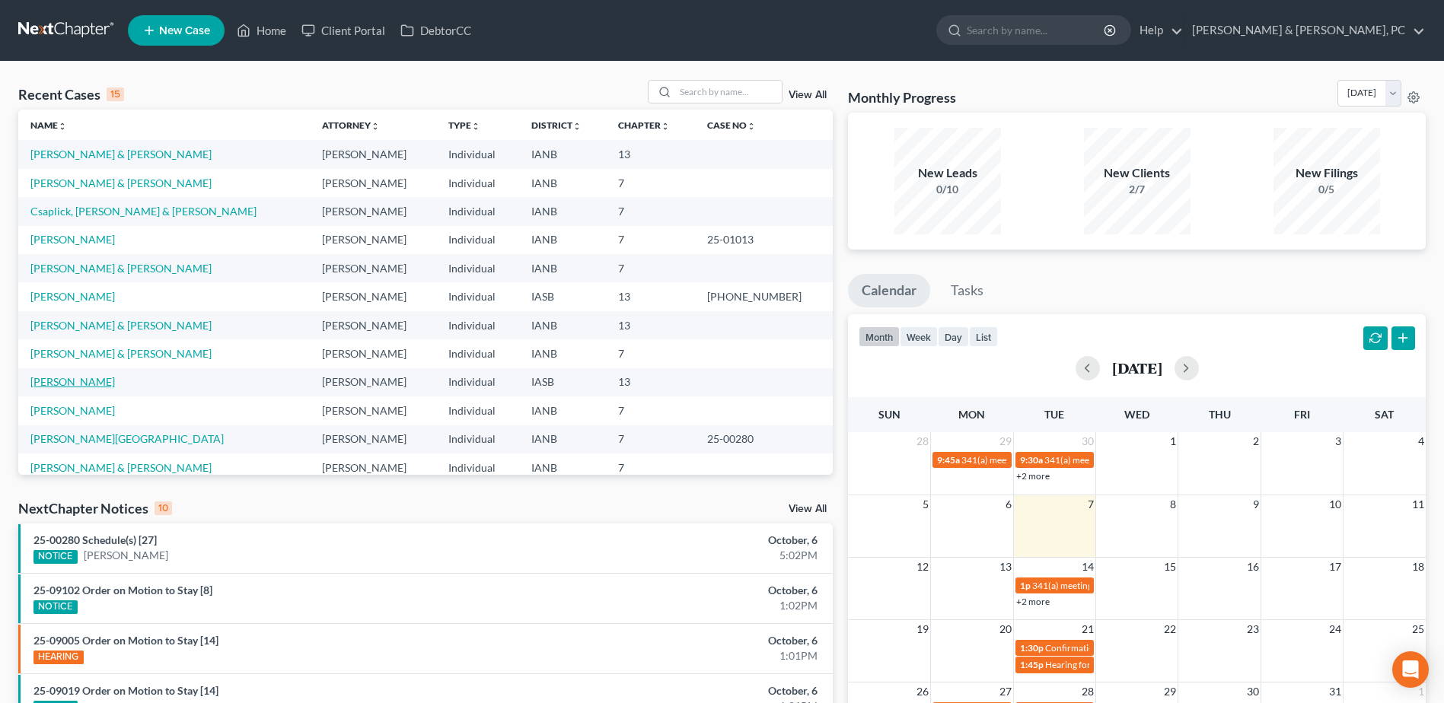
click at [71, 380] on link "[PERSON_NAME]" at bounding box center [72, 381] width 84 height 13
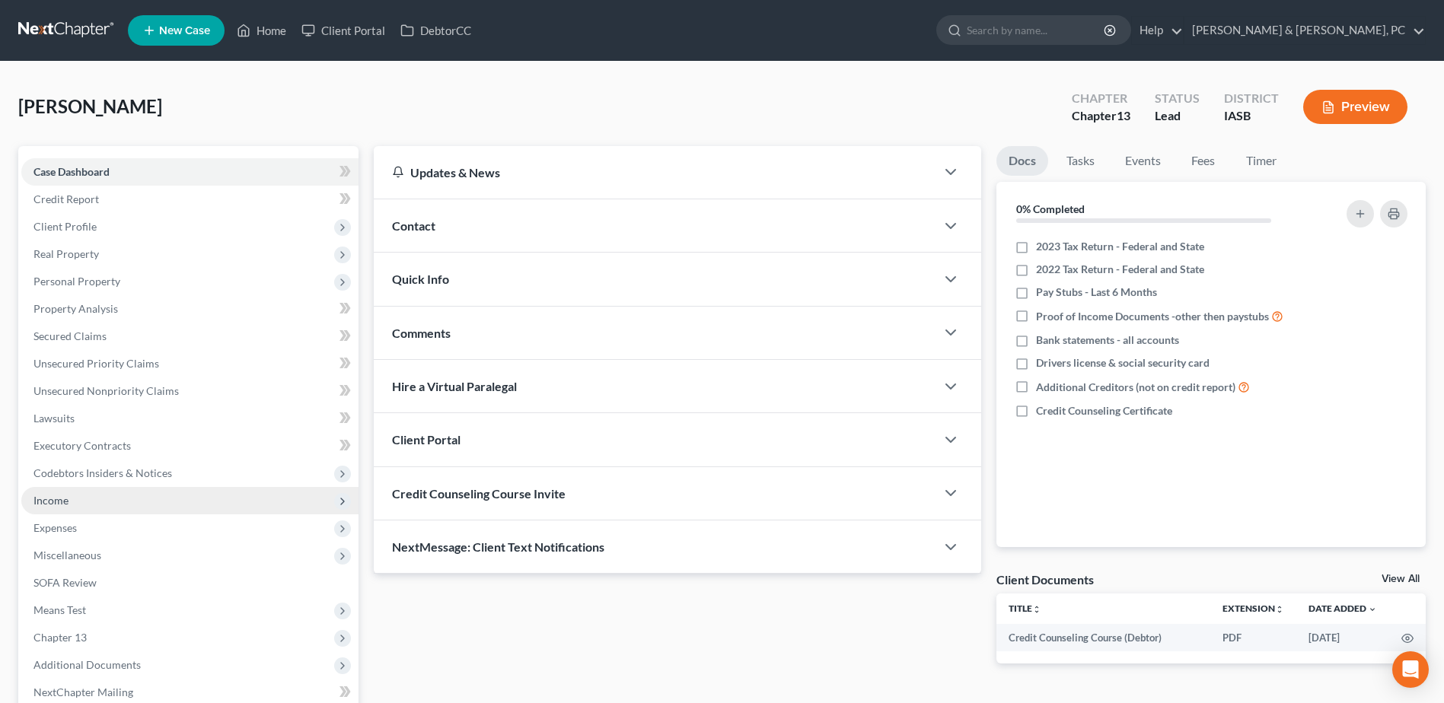
click at [94, 503] on span "Income" at bounding box center [189, 500] width 337 height 27
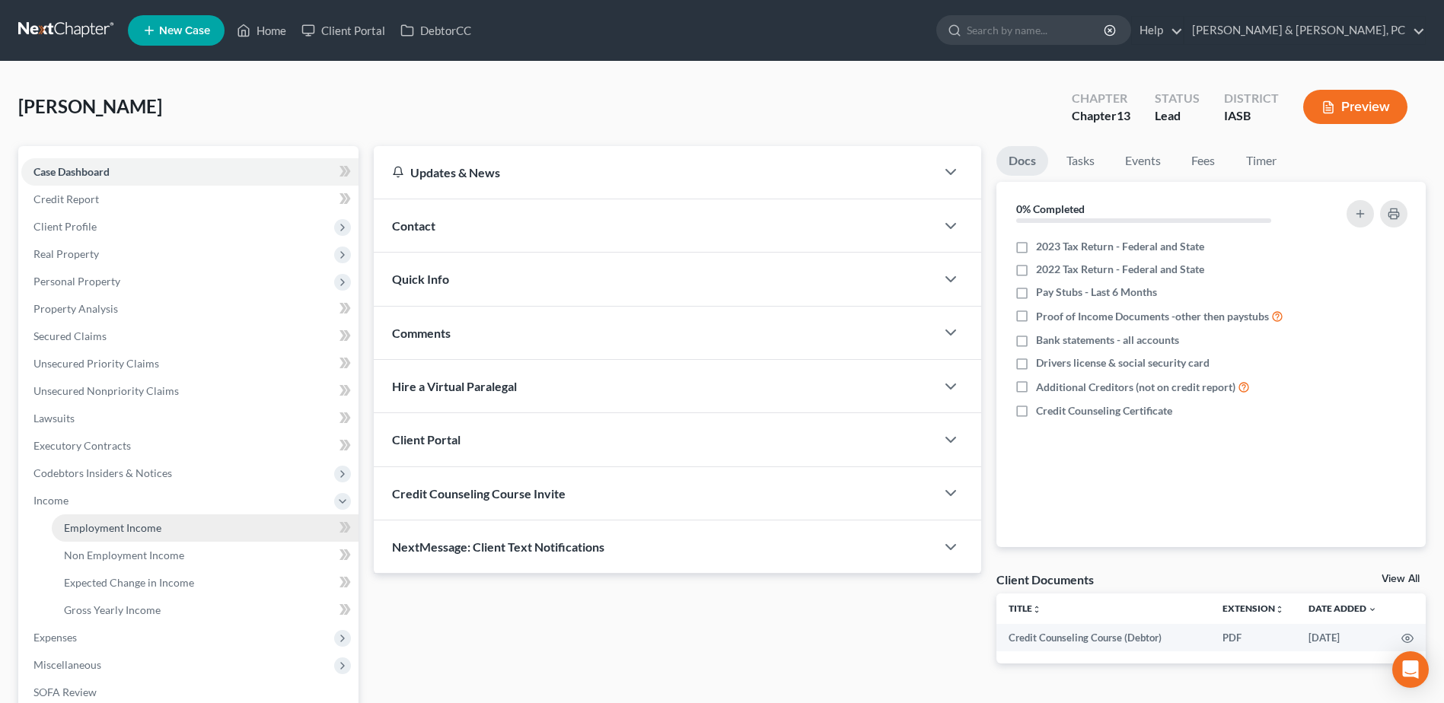
click at [112, 517] on link "Employment Income" at bounding box center [205, 527] width 307 height 27
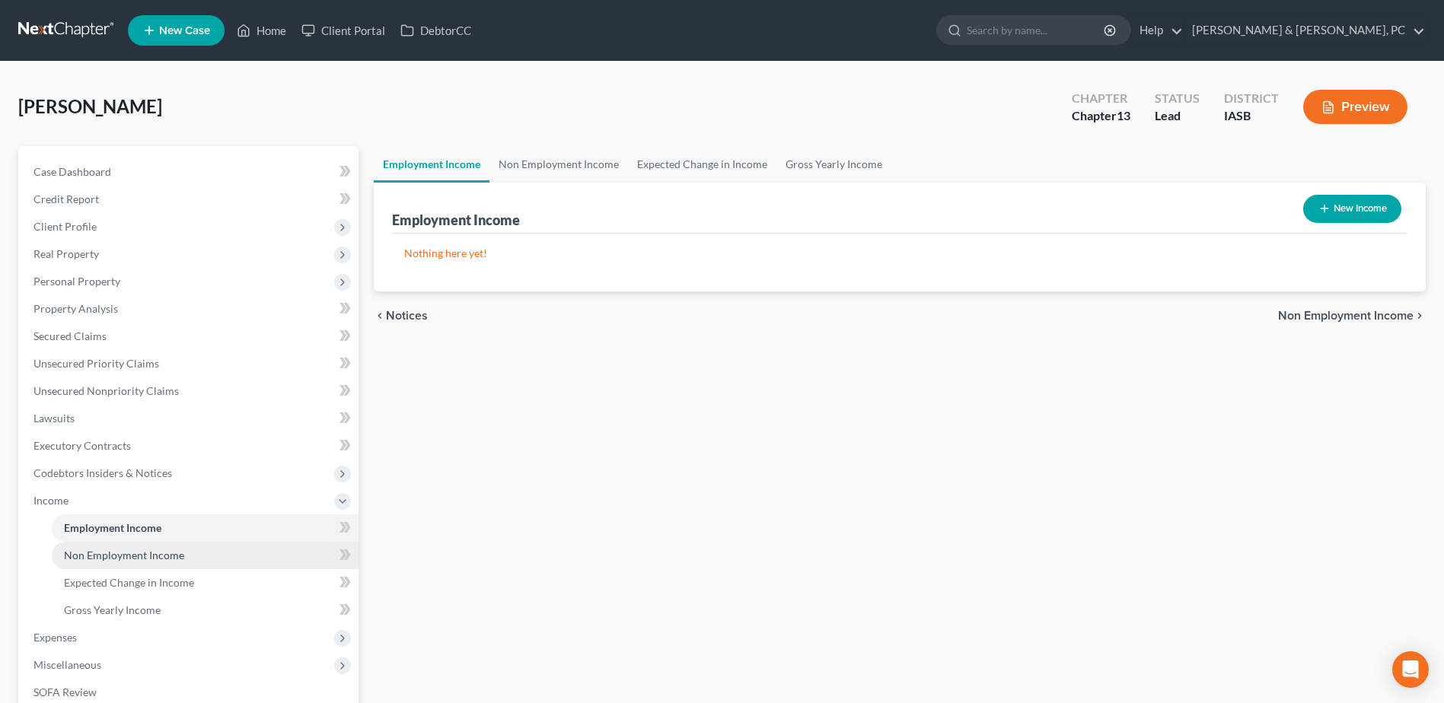
click at [209, 557] on link "Non Employment Income" at bounding box center [205, 555] width 307 height 27
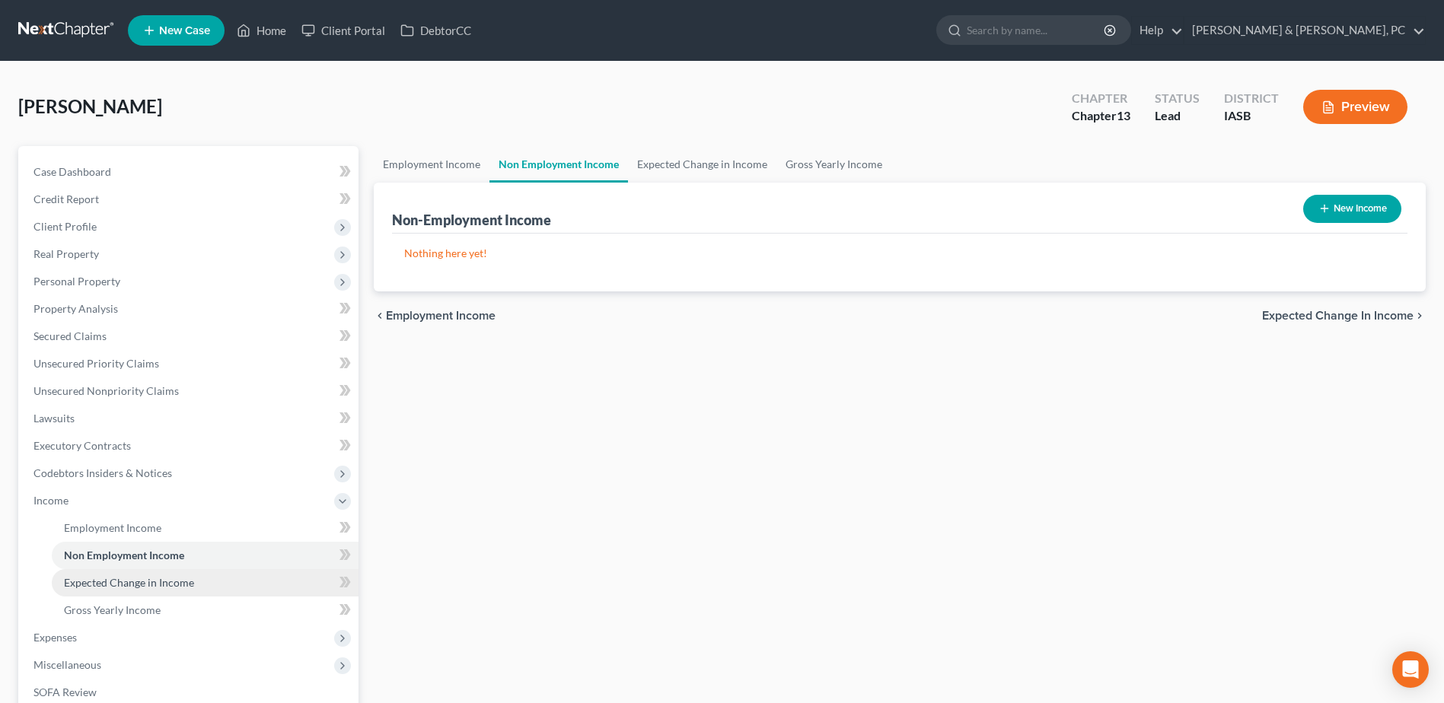
click at [205, 583] on link "Expected Change in Income" at bounding box center [205, 582] width 307 height 27
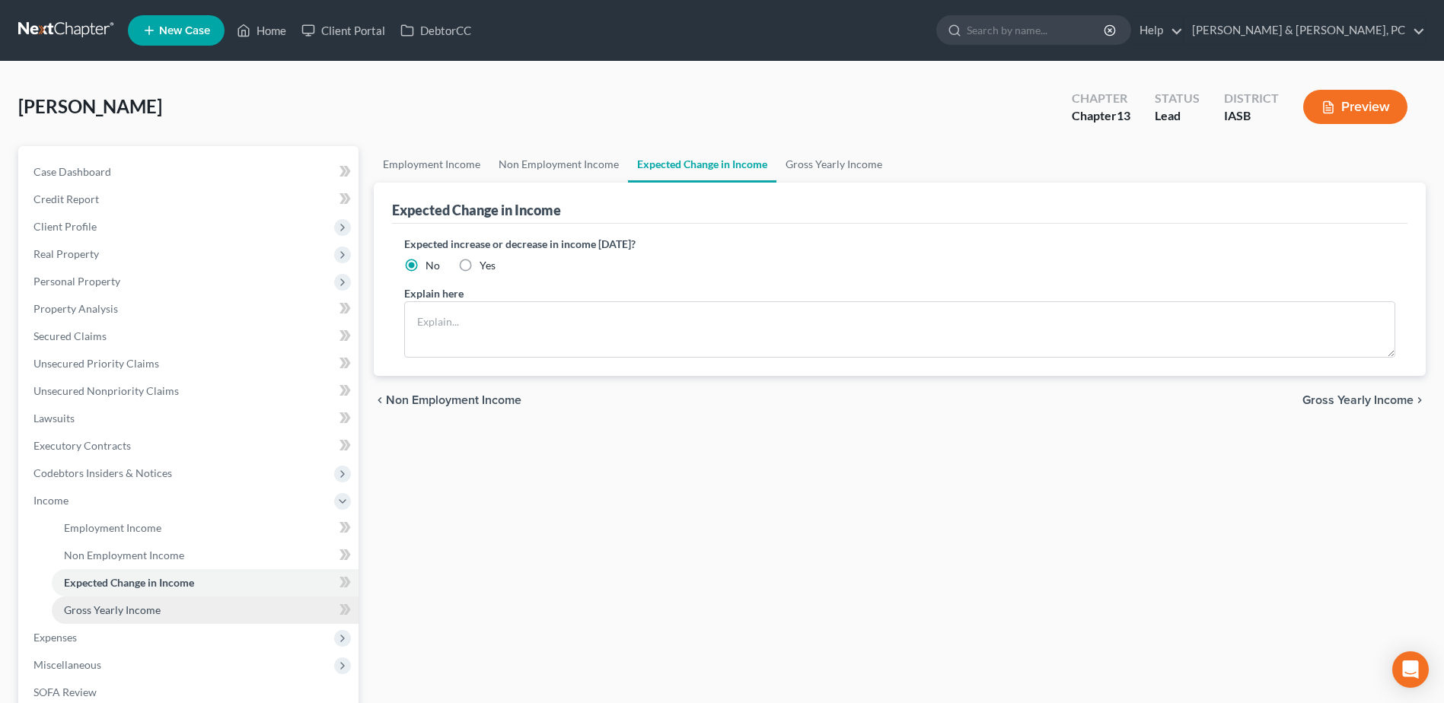
click at [201, 603] on link "Gross Yearly Income" at bounding box center [205, 610] width 307 height 27
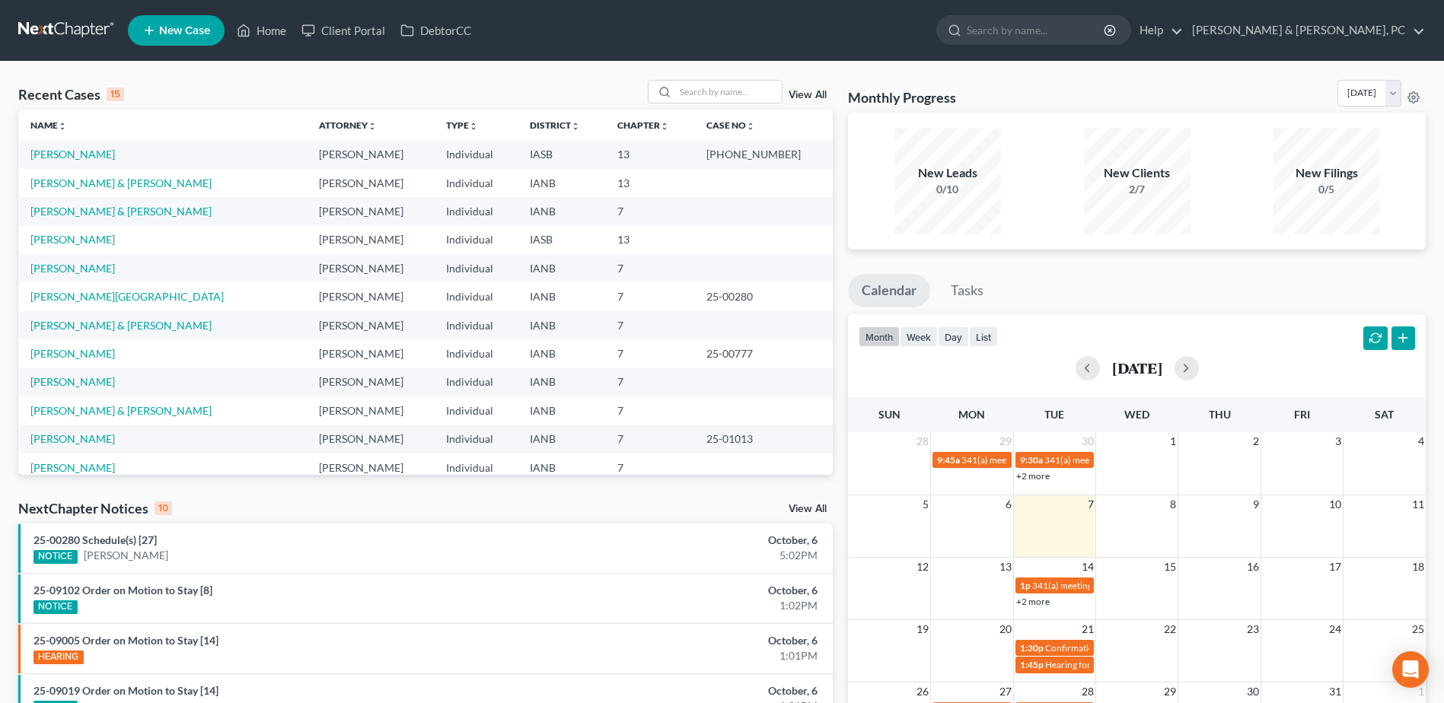
click at [77, 218] on td "[PERSON_NAME] & [PERSON_NAME]" at bounding box center [162, 211] width 288 height 28
click at [81, 213] on link "[PERSON_NAME] & [PERSON_NAME]" at bounding box center [120, 211] width 181 height 13
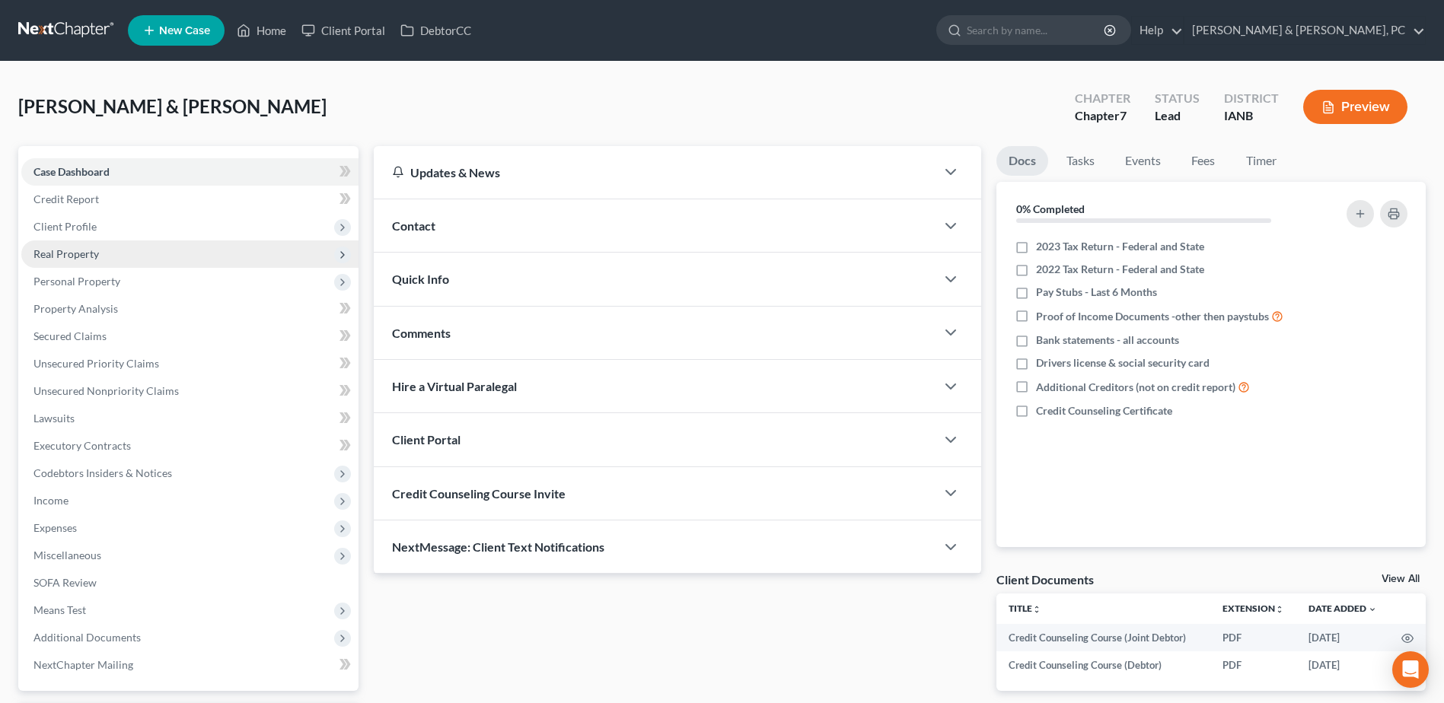
click at [67, 260] on span "Real Property" at bounding box center [189, 253] width 337 height 27
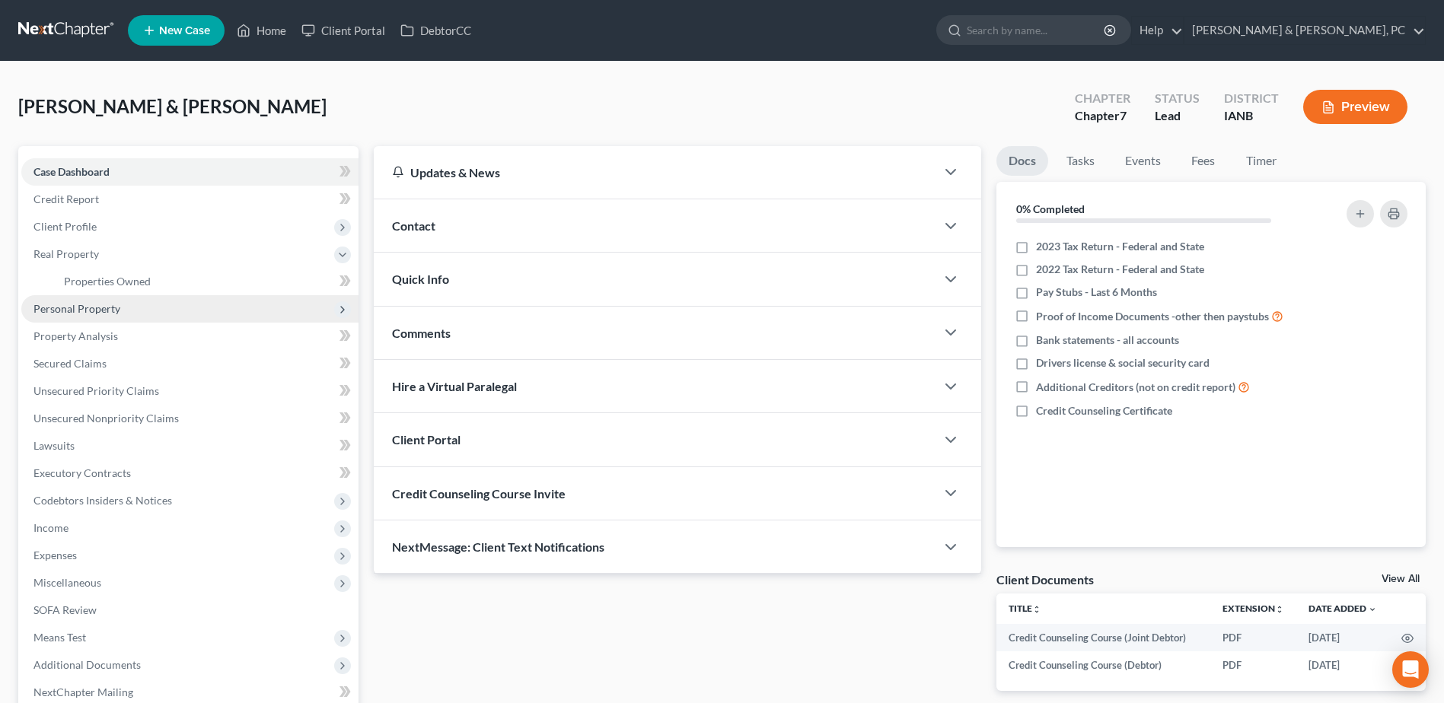
click at [76, 320] on span "Personal Property" at bounding box center [189, 308] width 337 height 27
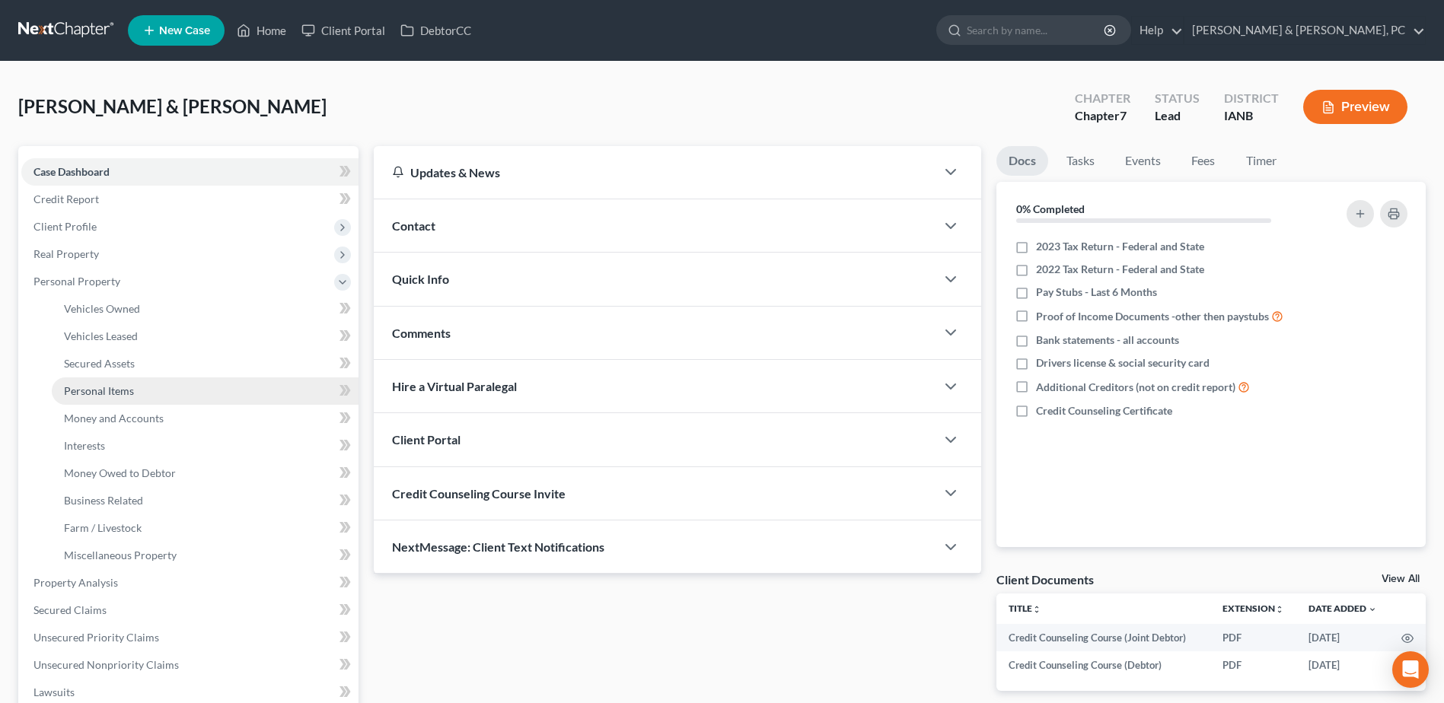
click at [126, 396] on span "Personal Items" at bounding box center [99, 390] width 70 height 13
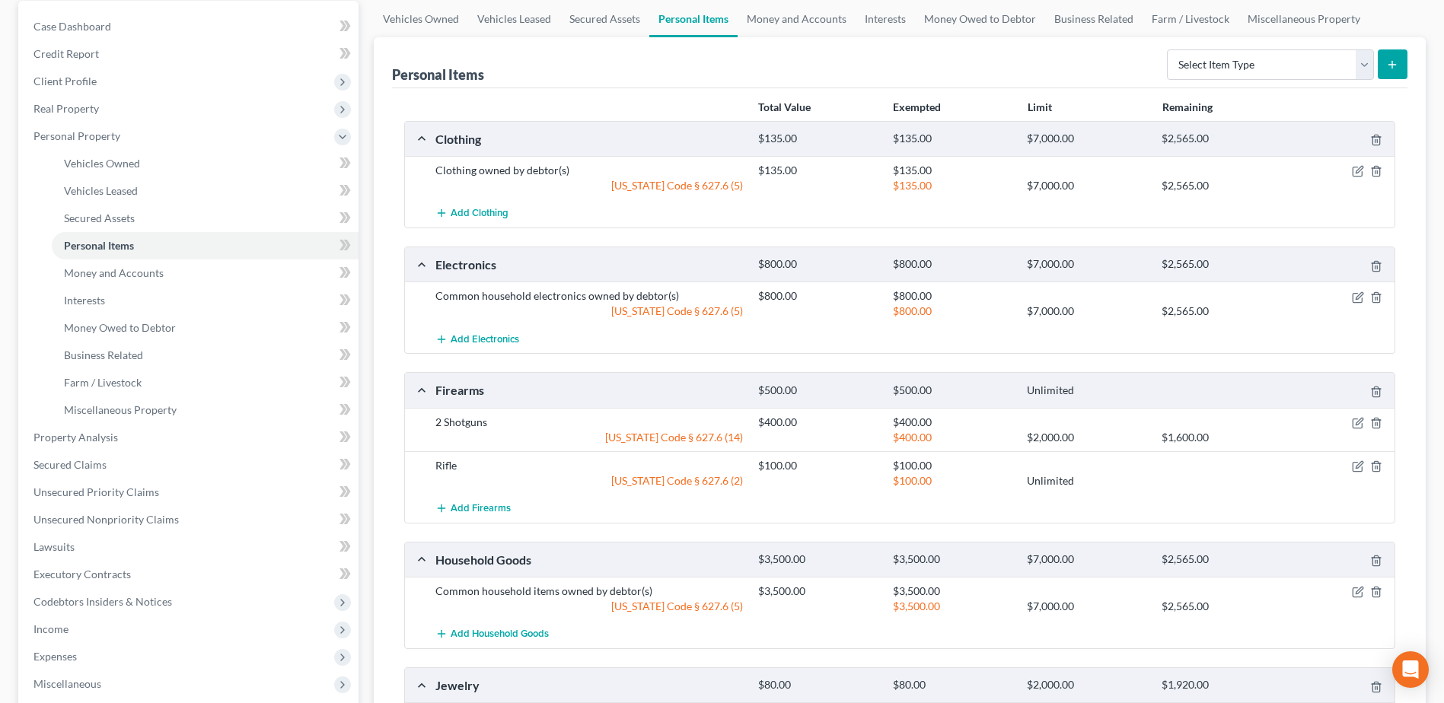
scroll to position [152, 0]
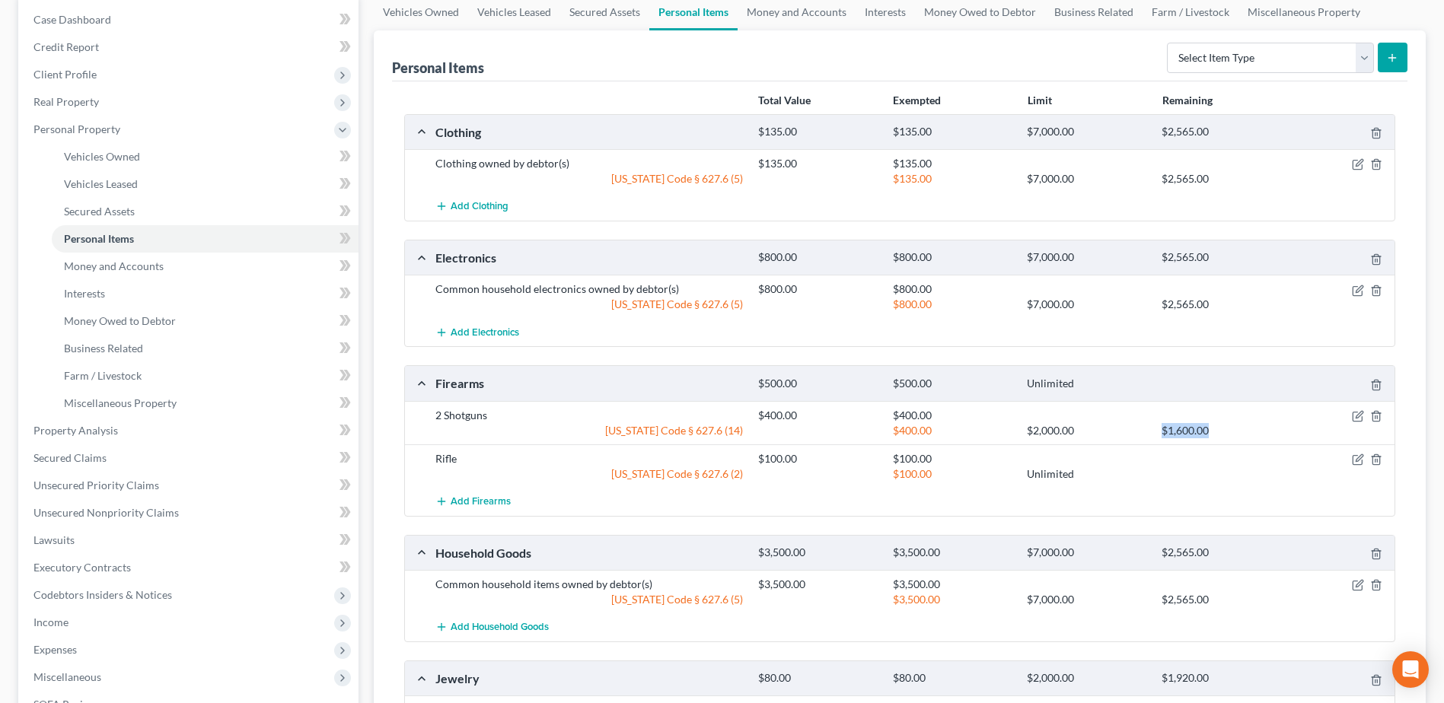
drag, startPoint x: 1275, startPoint y: 441, endPoint x: 1133, endPoint y: 435, distance: 141.7
click at [1133, 435] on div "2 Shotguns $400.00 $400.00 Iowa Code § 627.6 (14) $400.00 $2,000.00 $1,600.00" at bounding box center [899, 422] width 989 height 43
drag, startPoint x: 1133, startPoint y: 435, endPoint x: 1199, endPoint y: 435, distance: 65.4
copy div "$1,600.00"
click at [120, 454] on link "Secured Claims" at bounding box center [189, 457] width 337 height 27
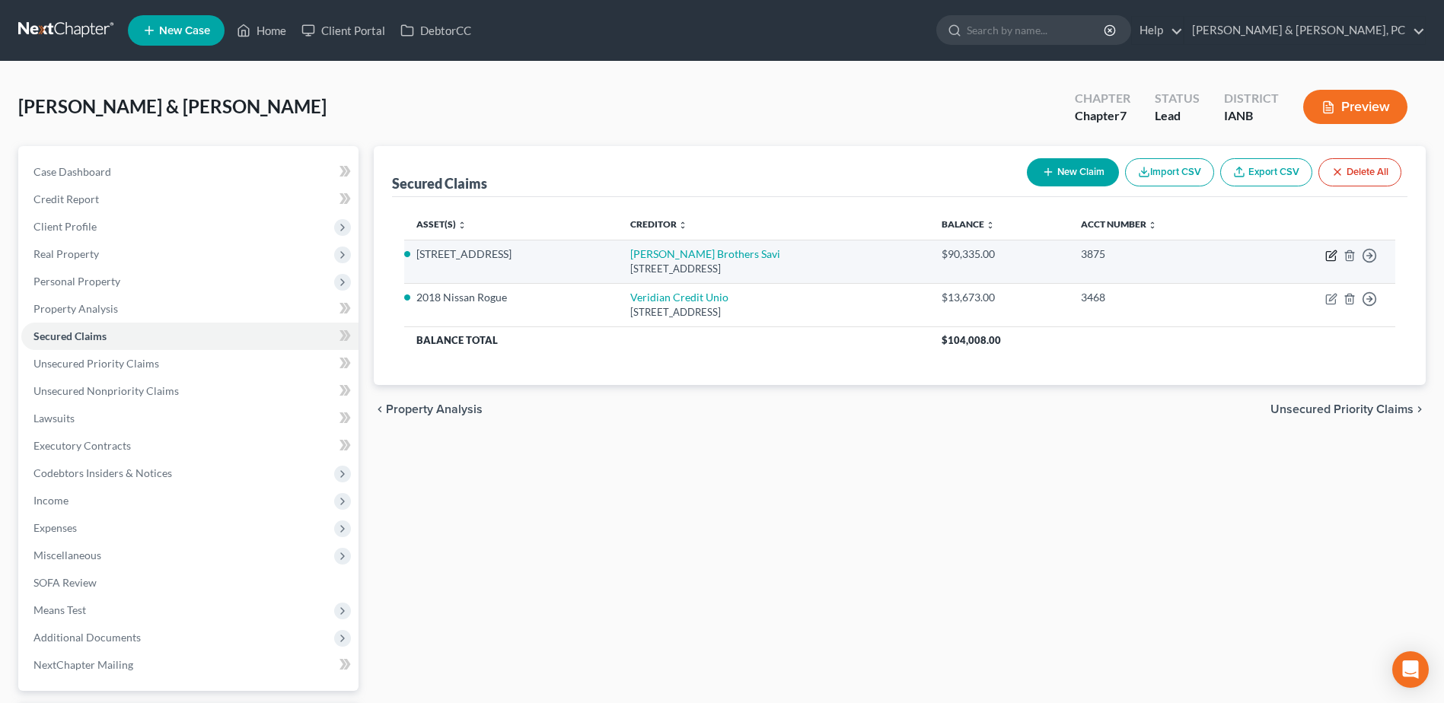
click at [1326, 255] on icon "button" at bounding box center [1330, 256] width 9 height 9
select select "16"
select select "3"
select select "2"
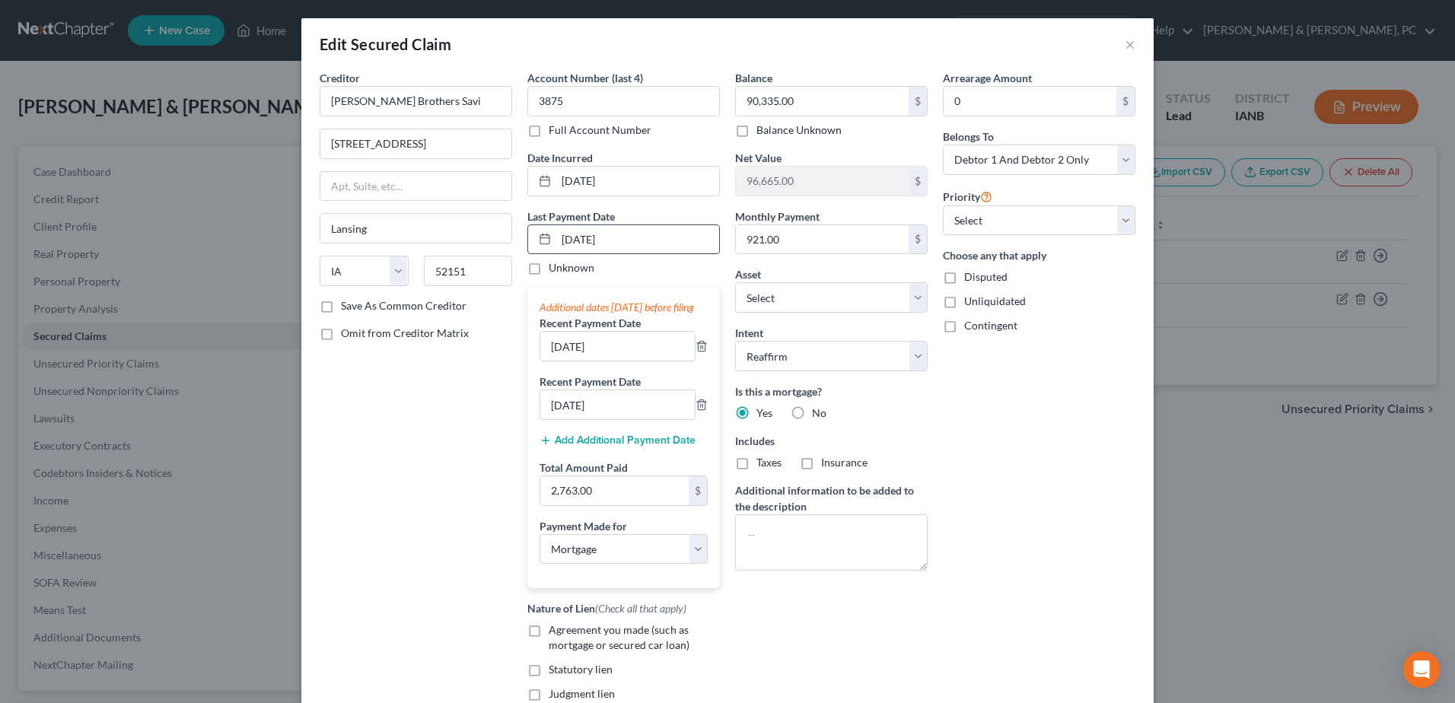
click at [567, 241] on input "[DATE]" at bounding box center [637, 239] width 163 height 29
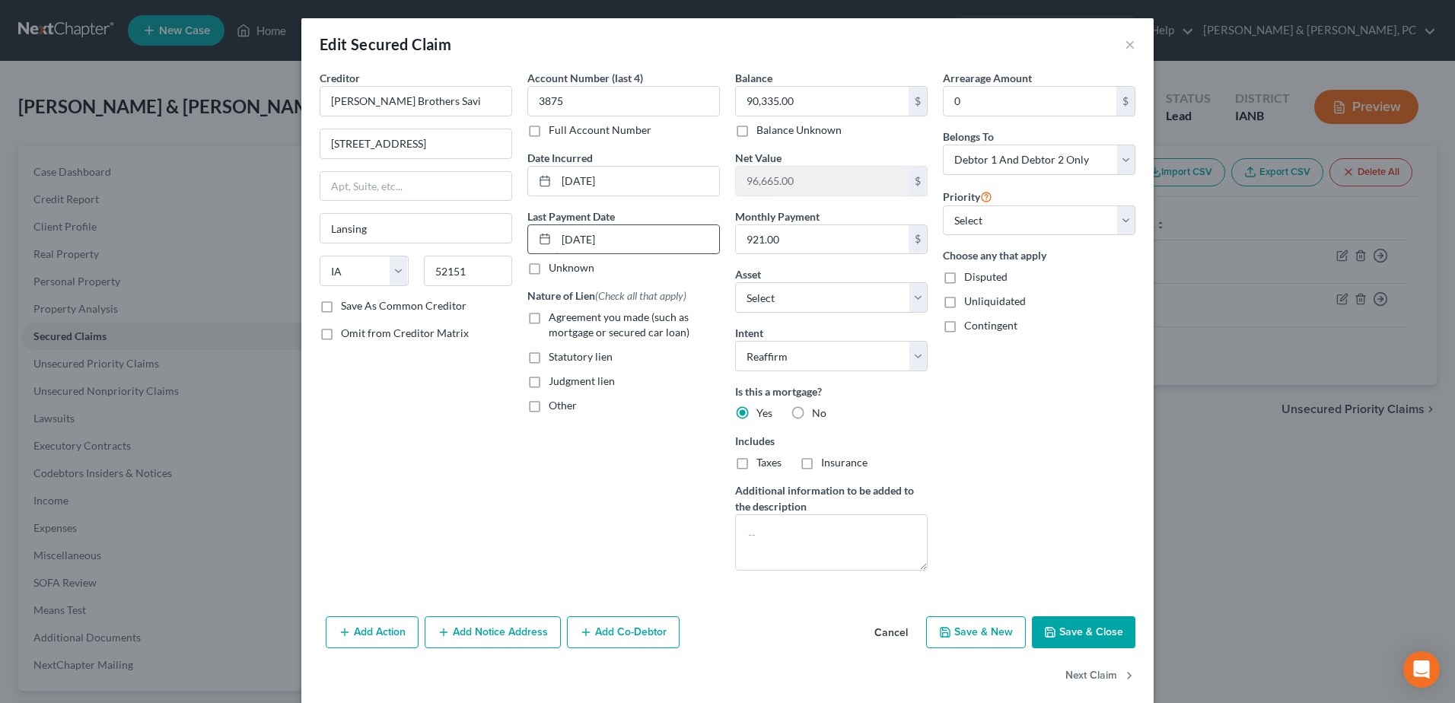
type input "[DATE]"
select select "3"
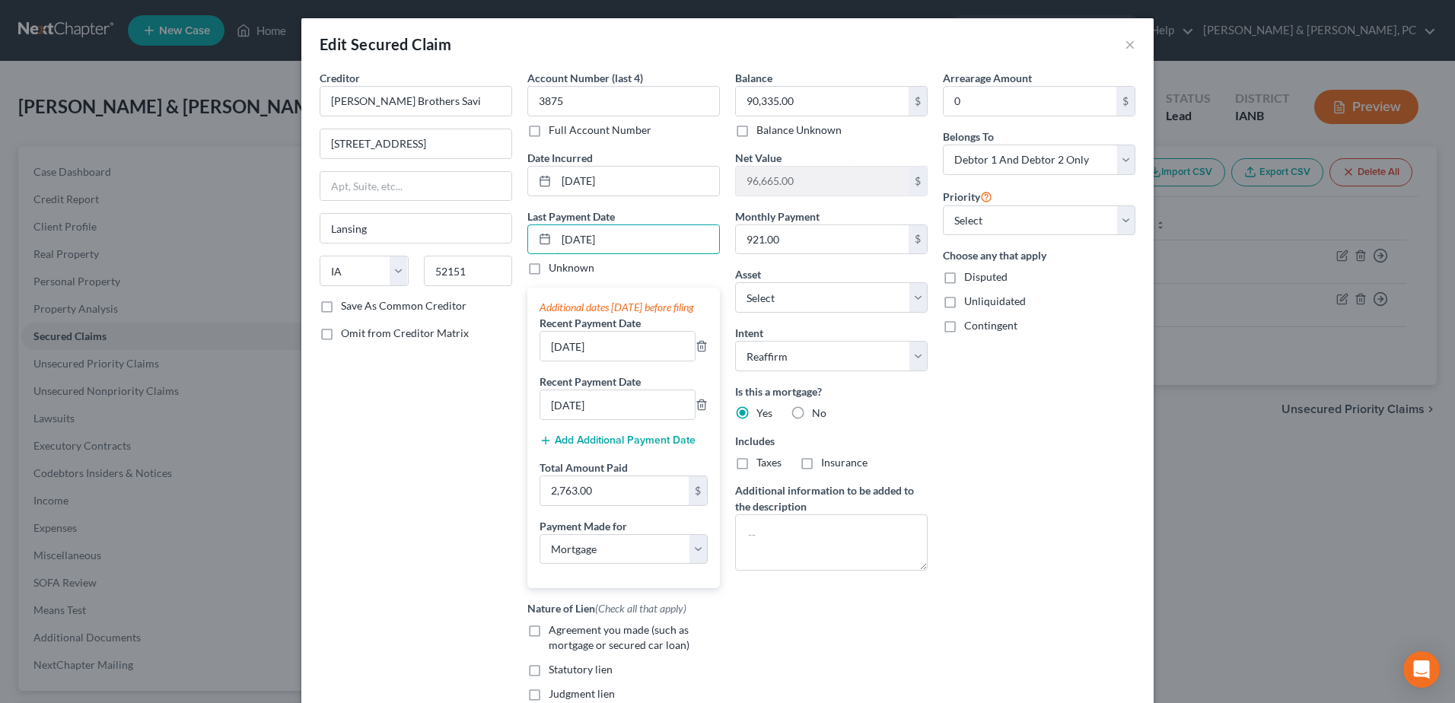
type input "[DATE]"
click at [557, 419] on input "07/01/2025" at bounding box center [617, 404] width 154 height 29
click at [555, 358] on input "[DATE]" at bounding box center [617, 346] width 154 height 29
type input "[DATE]"
click at [555, 419] on input "07/01/2025" at bounding box center [617, 404] width 154 height 29
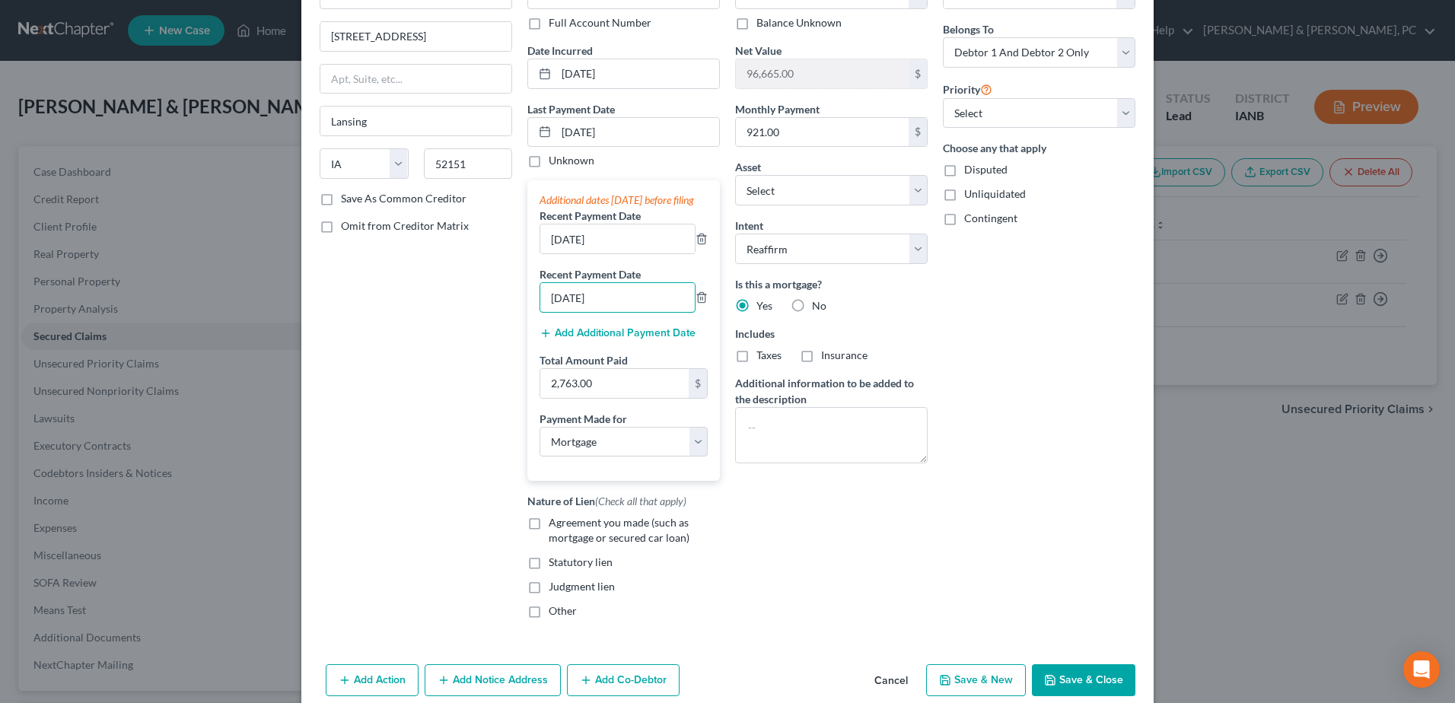
scroll to position [190, 0]
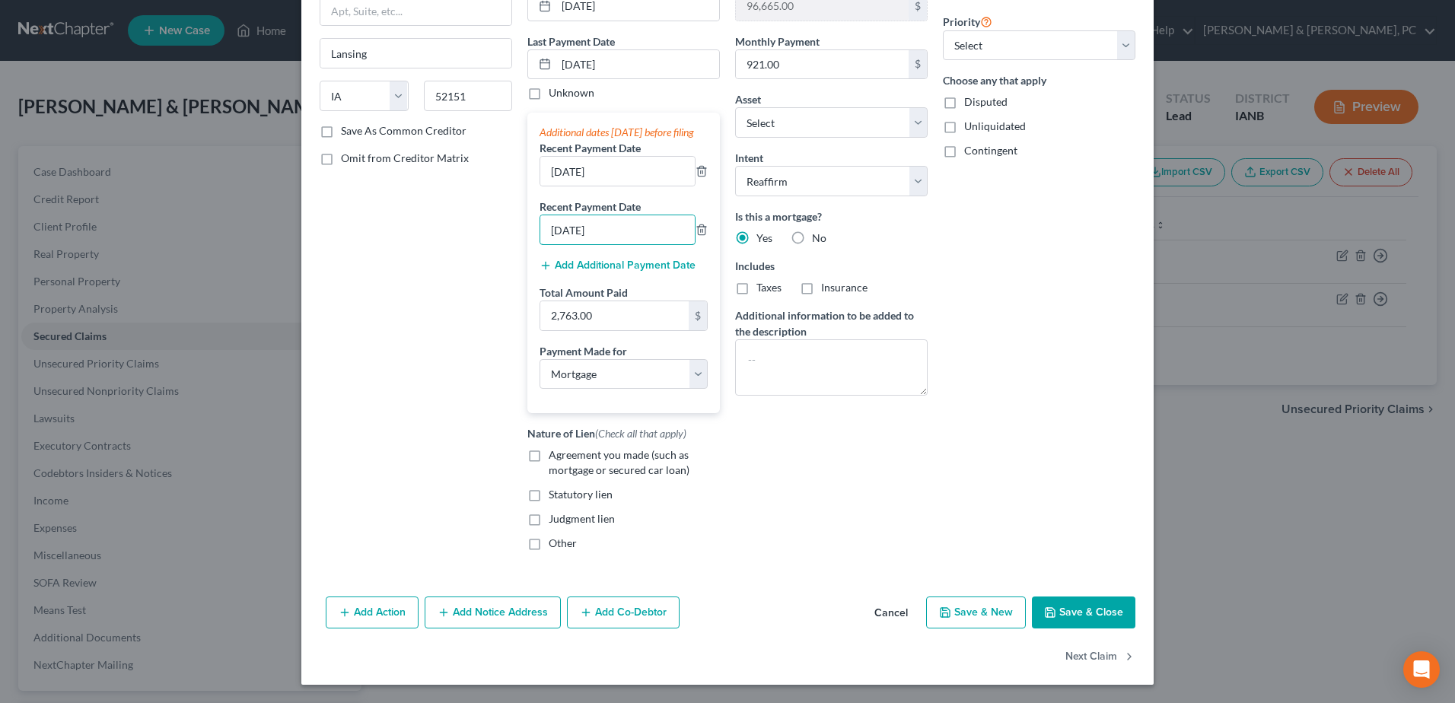
type input "[DATE]"
click at [1068, 615] on button "Save & Close" at bounding box center [1083, 613] width 103 height 32
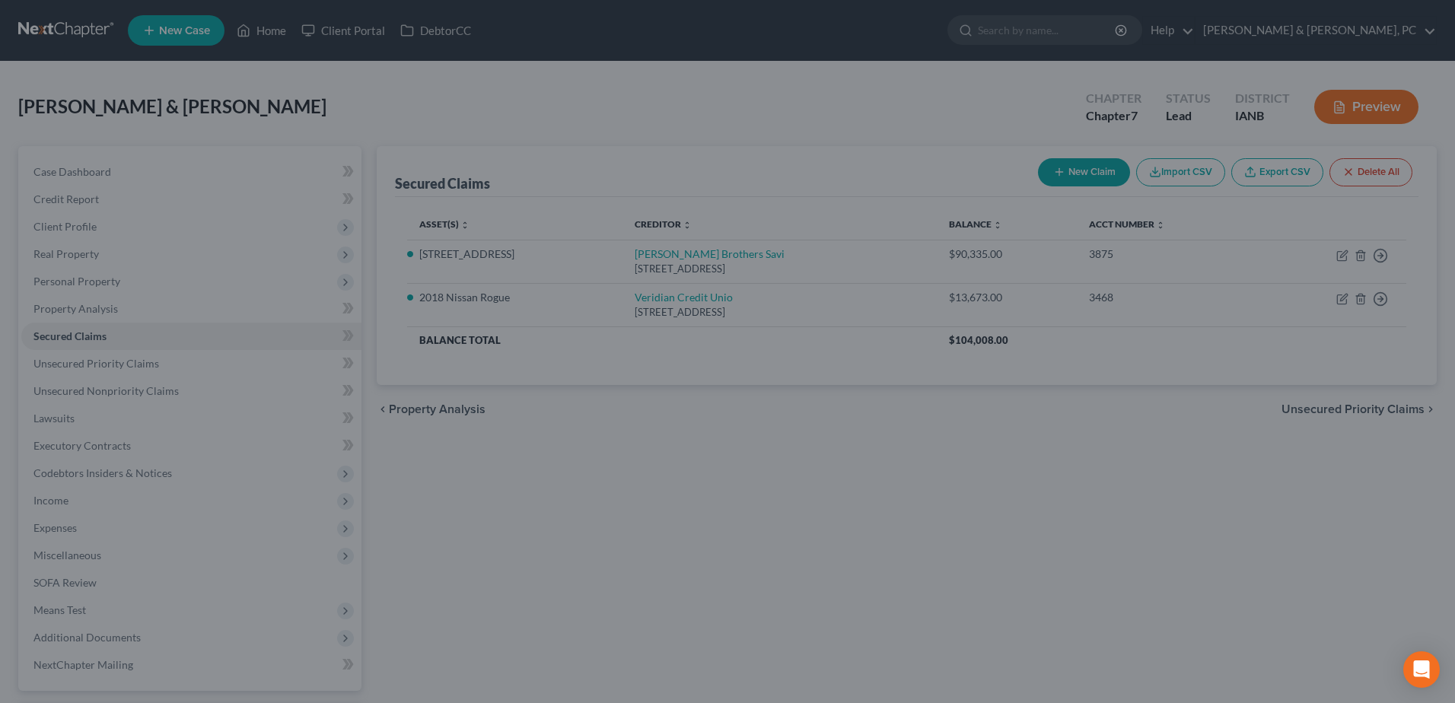
select select "15"
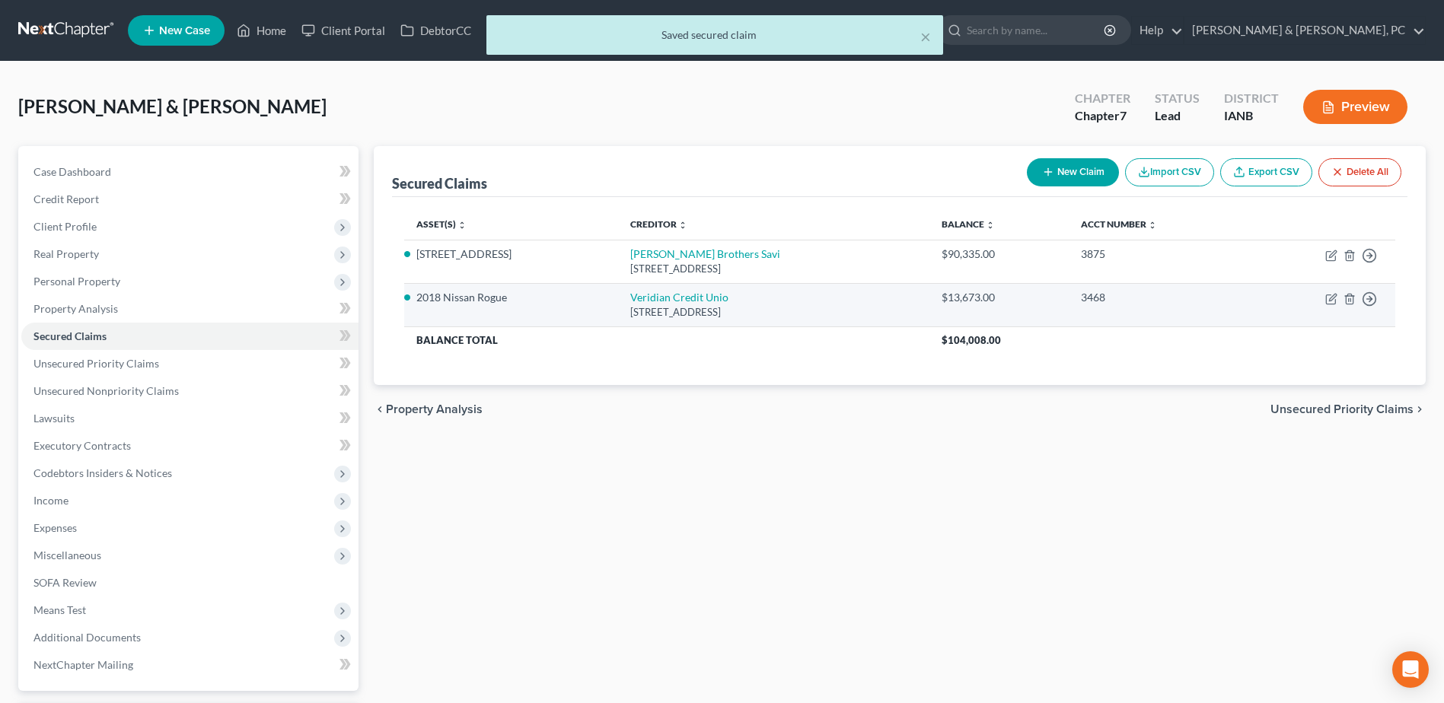
click at [1328, 305] on td "Move to E Move to F Move to G Move to Notice Only" at bounding box center [1321, 304] width 147 height 43
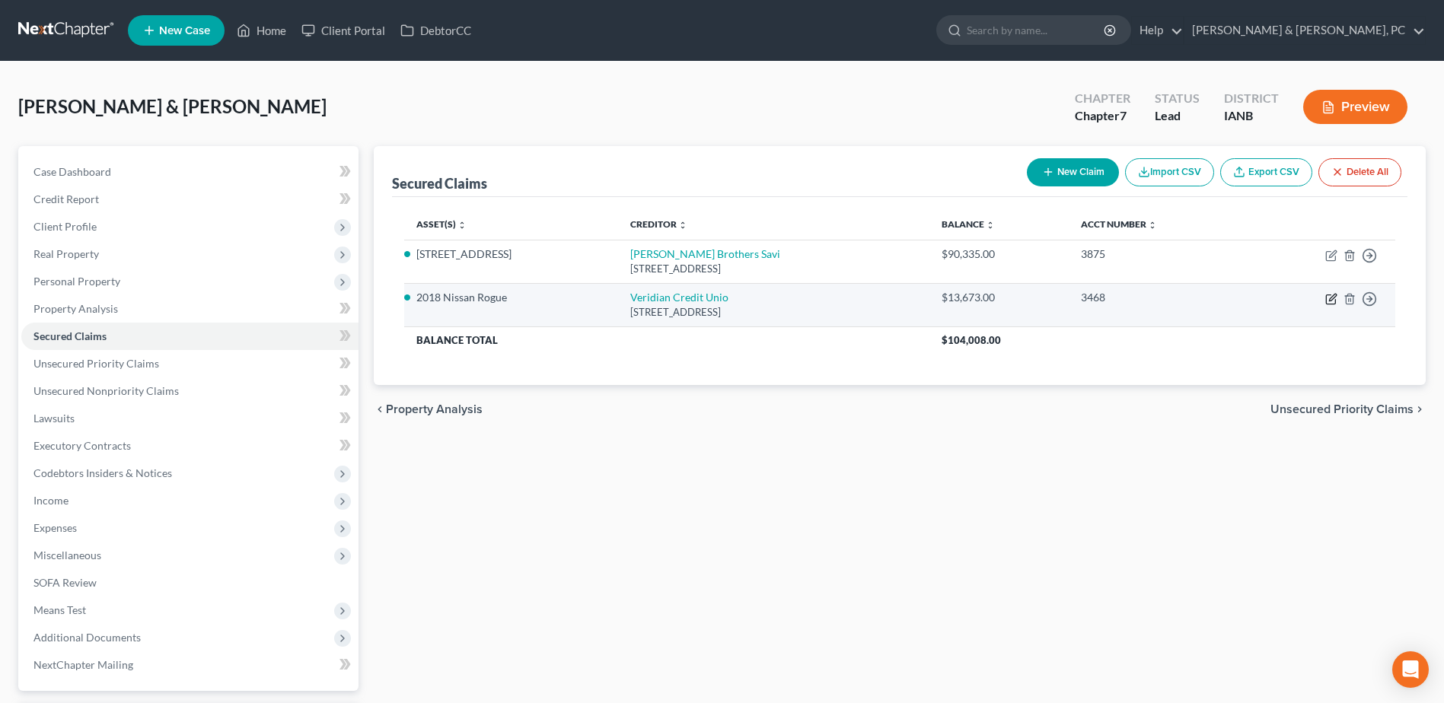
click at [1326, 294] on icon "button" at bounding box center [1331, 299] width 12 height 12
select select "16"
select select "0"
select select "4"
select select "2"
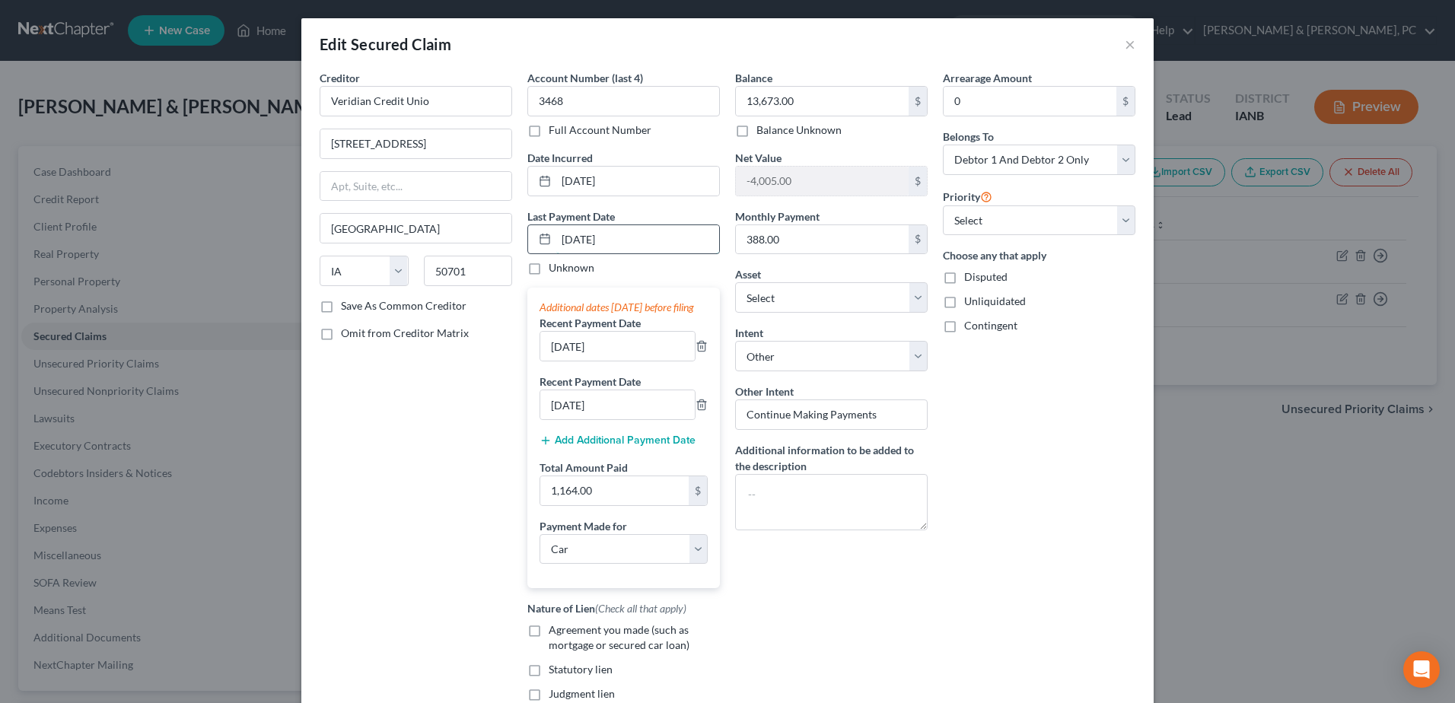
click at [565, 239] on input "[DATE]" at bounding box center [637, 239] width 163 height 29
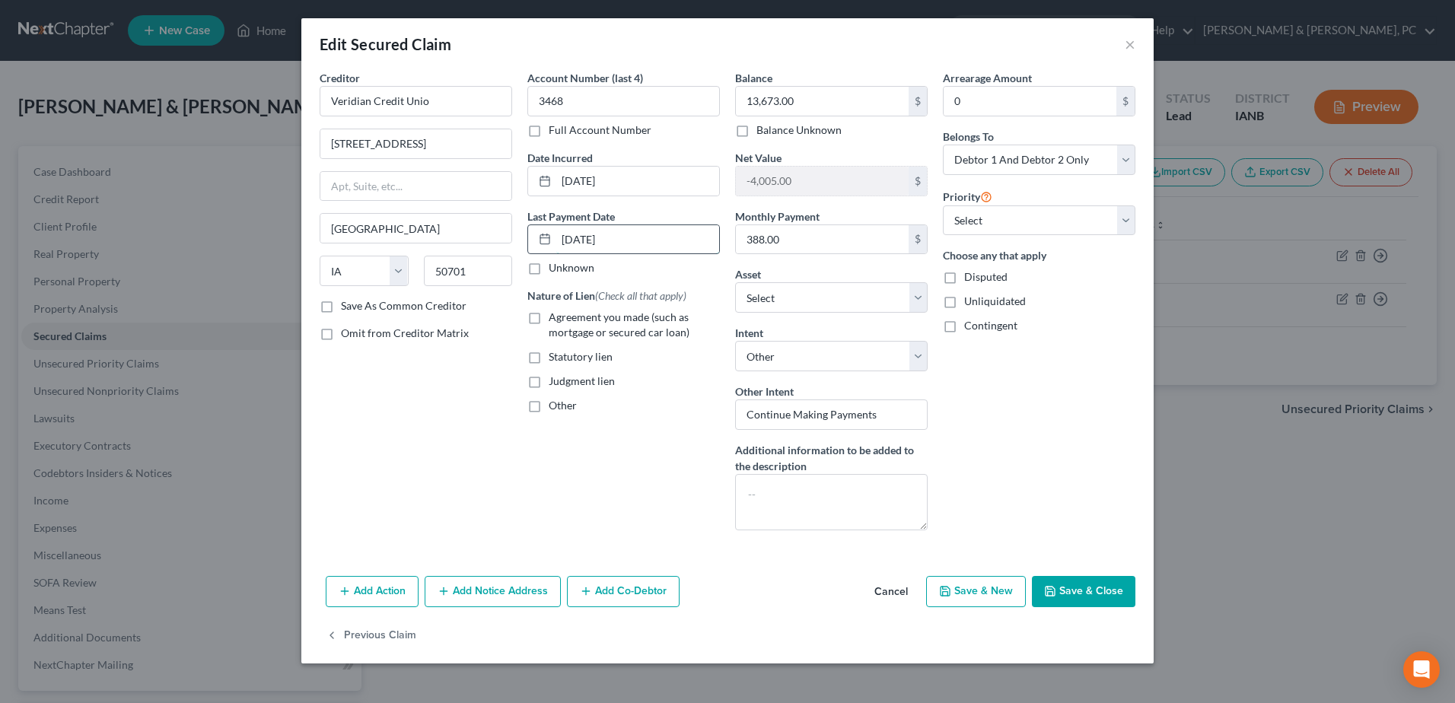
type input "[DATE]"
select select "0"
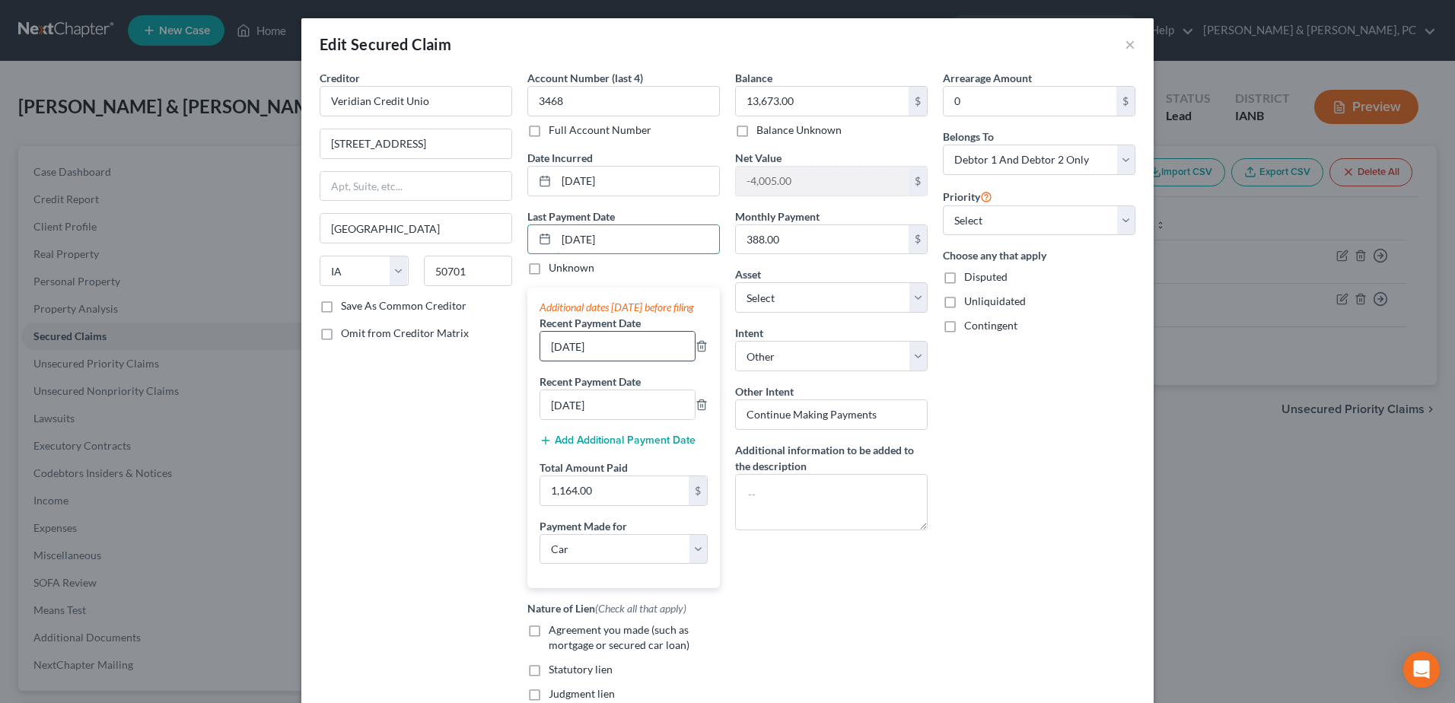
type input "[DATE]"
click at [551, 357] on input "[DATE]" at bounding box center [617, 346] width 154 height 29
click at [562, 359] on input "[DATE]" at bounding box center [617, 346] width 154 height 29
type input "[DATE]"
click at [562, 407] on input "07/01/2025" at bounding box center [617, 404] width 154 height 29
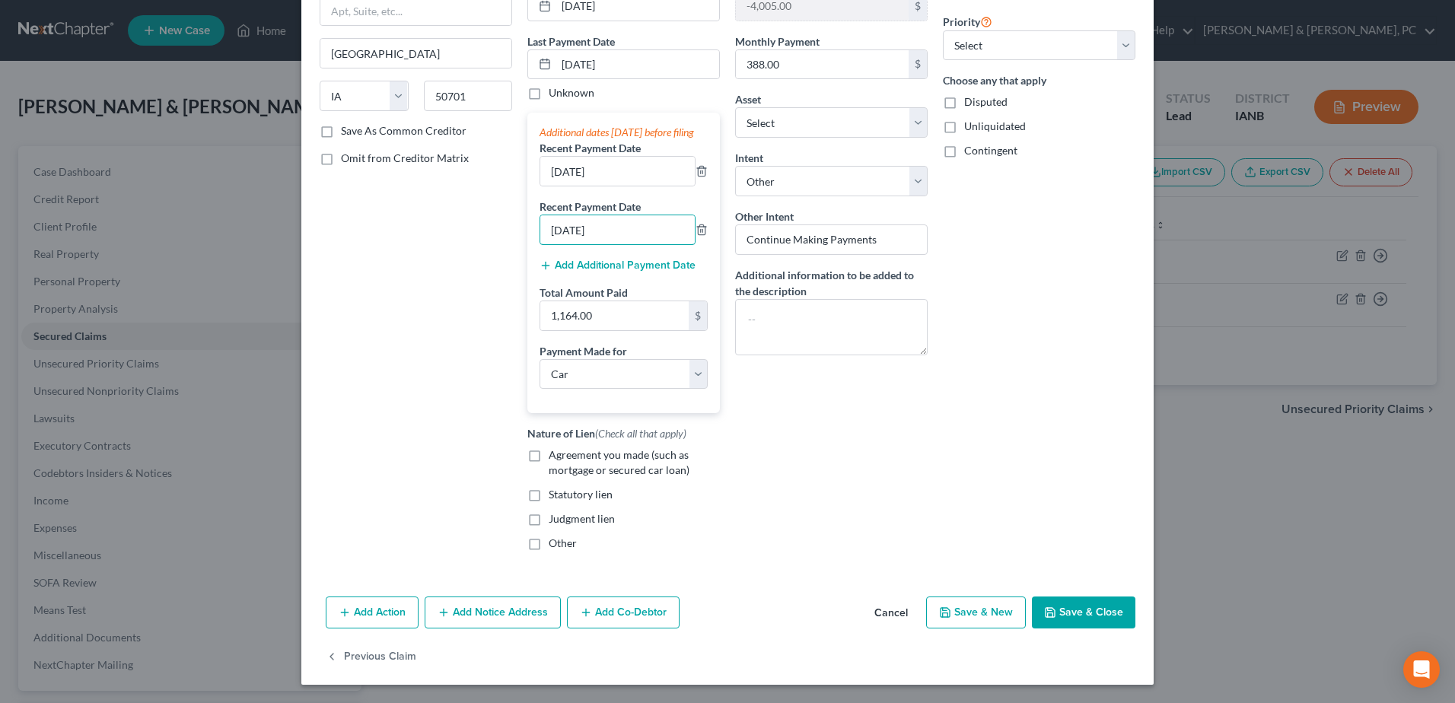
type input "[DATE]"
click at [1071, 611] on button "Save & Close" at bounding box center [1083, 613] width 103 height 32
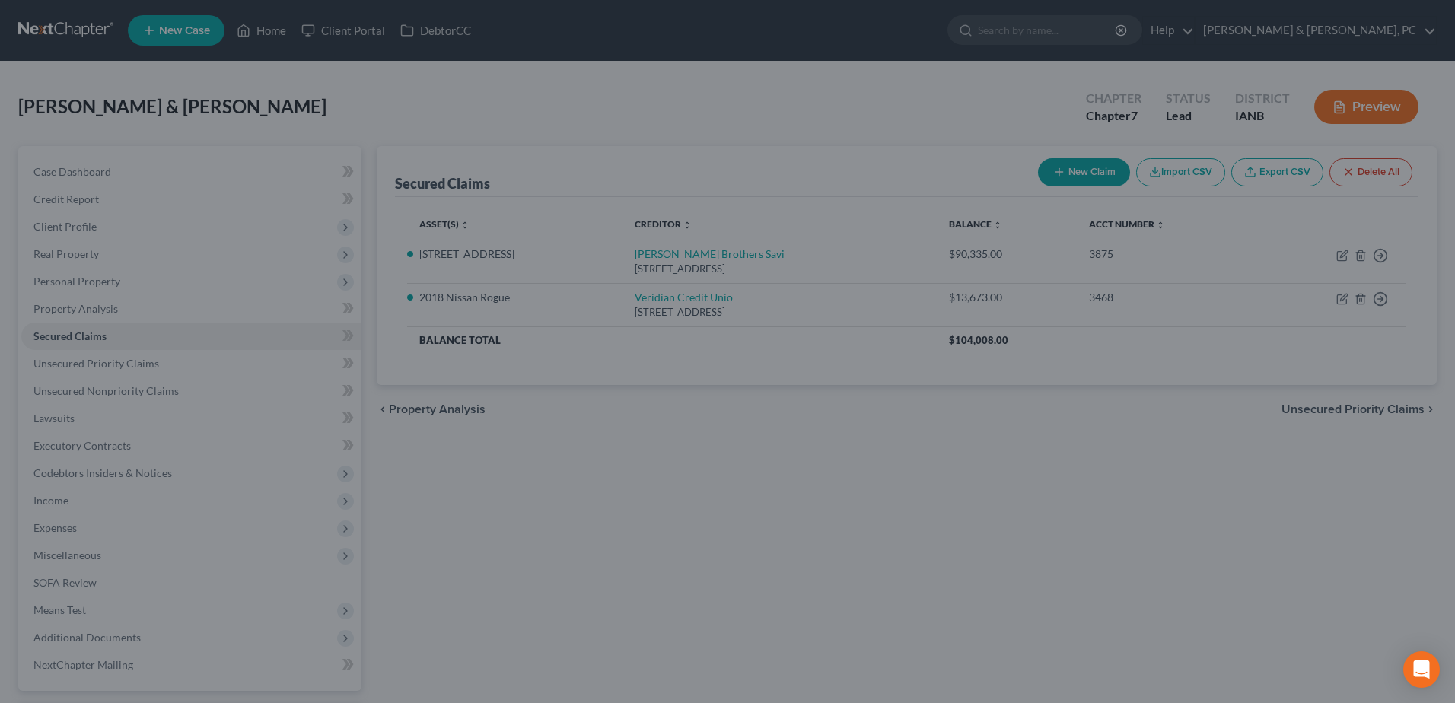
select select "3"
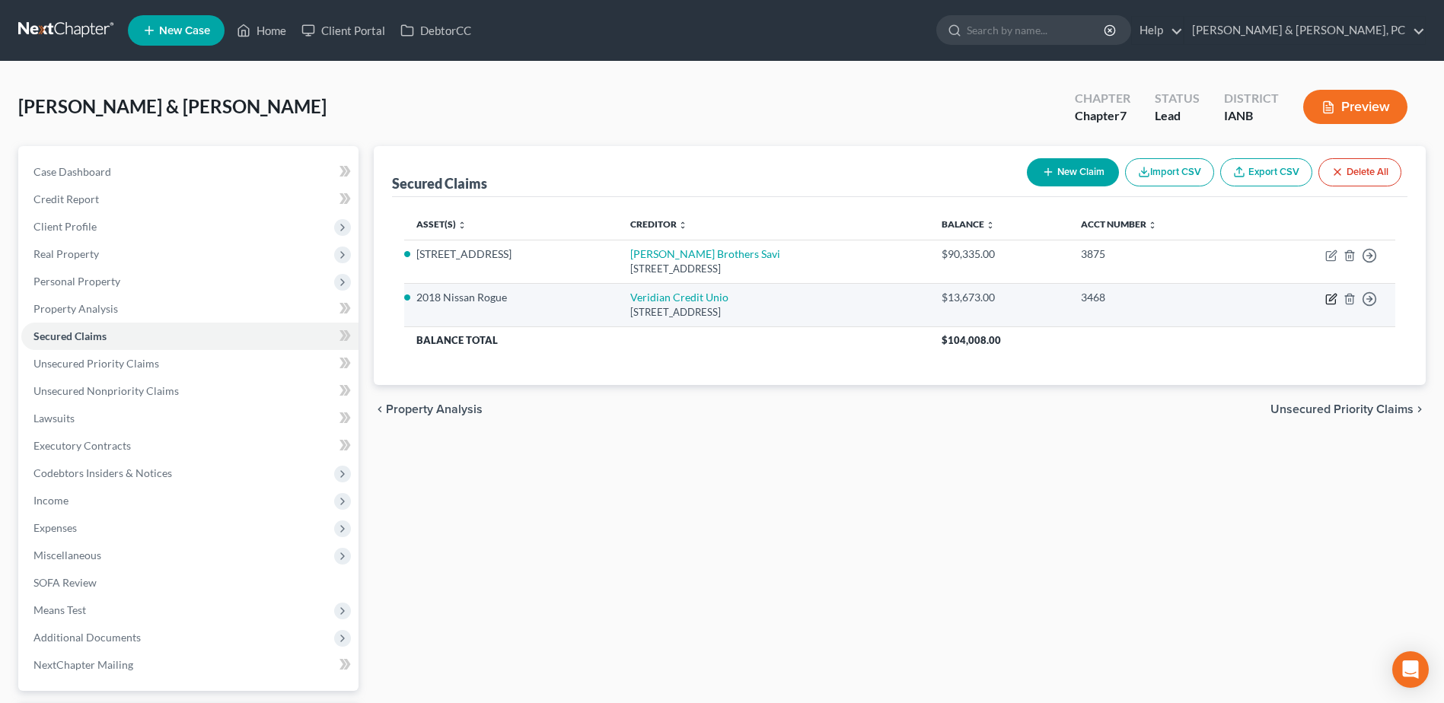
click at [1327, 297] on icon "button" at bounding box center [1331, 299] width 12 height 12
select select "16"
select select "0"
select select "4"
select select "2"
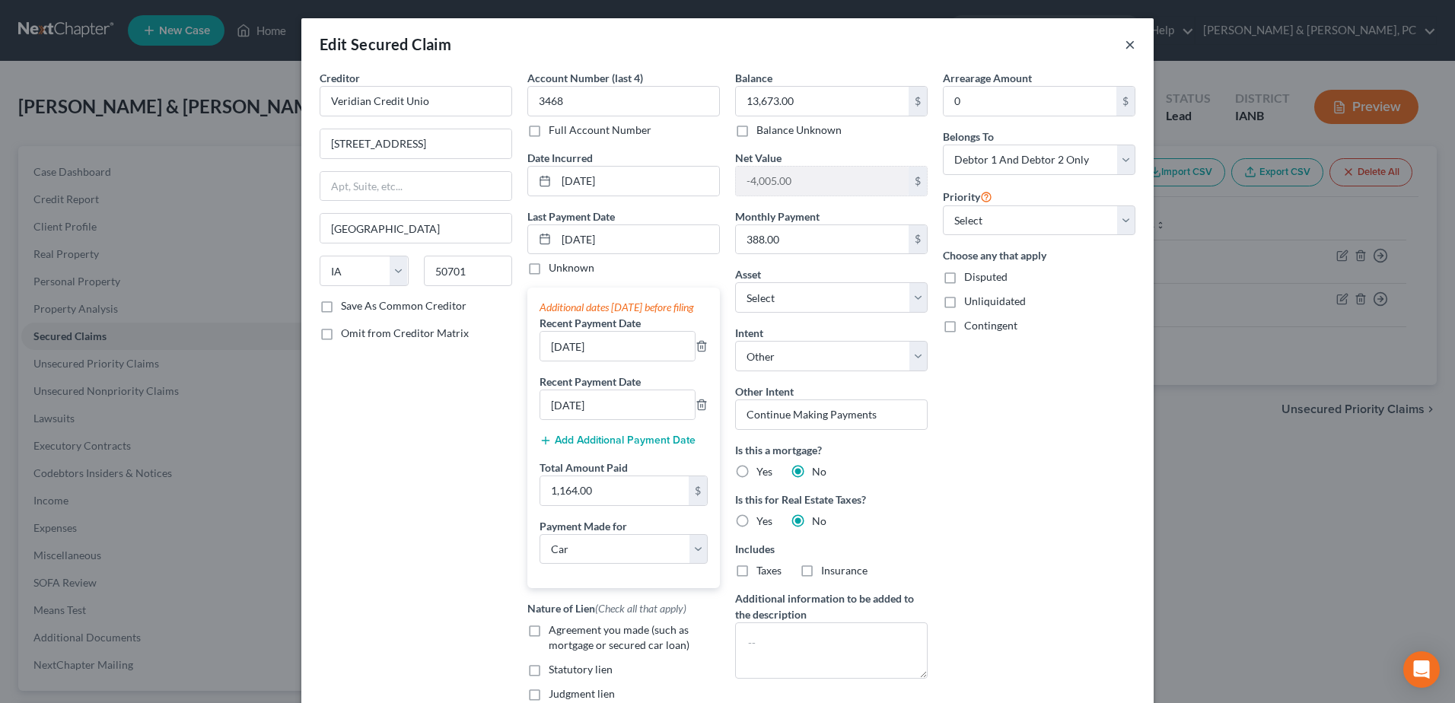
click at [1125, 40] on button "×" at bounding box center [1130, 44] width 11 height 18
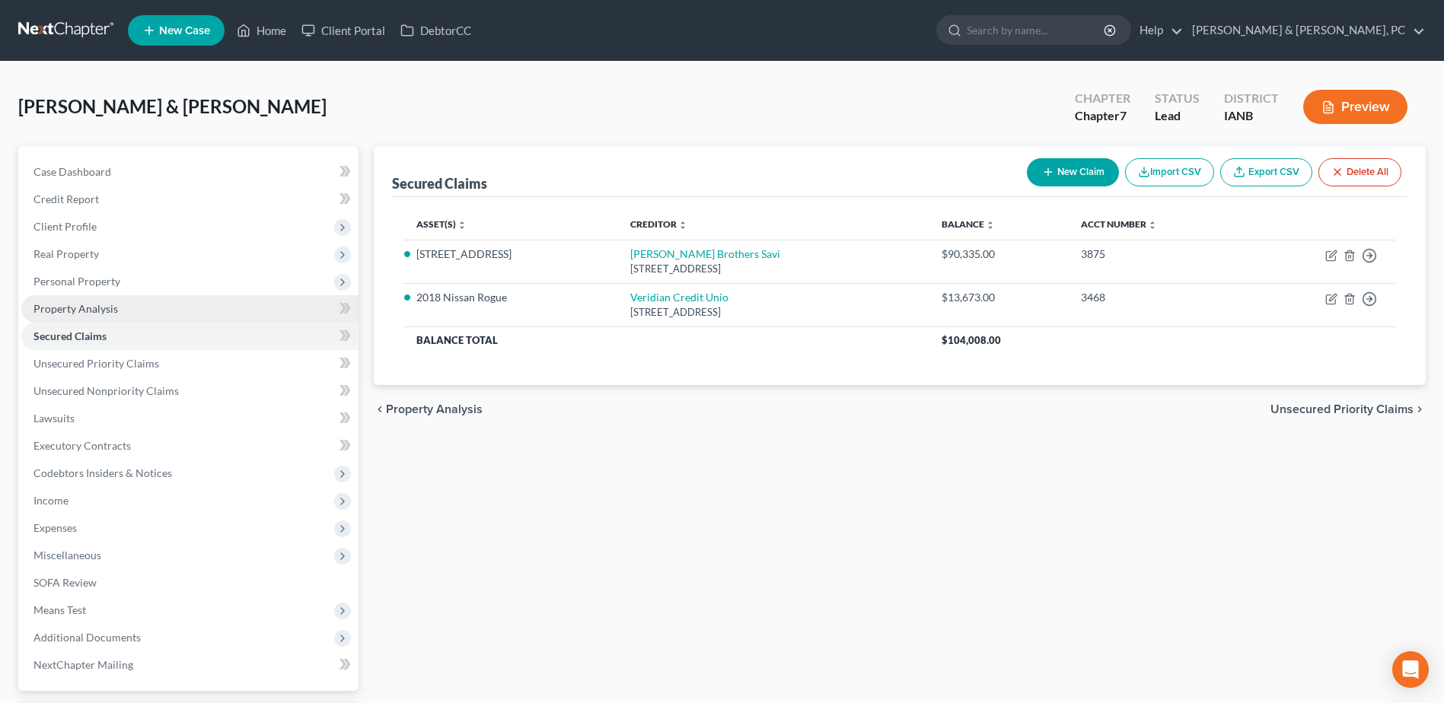
click at [105, 302] on span "Property Analysis" at bounding box center [75, 308] width 84 height 13
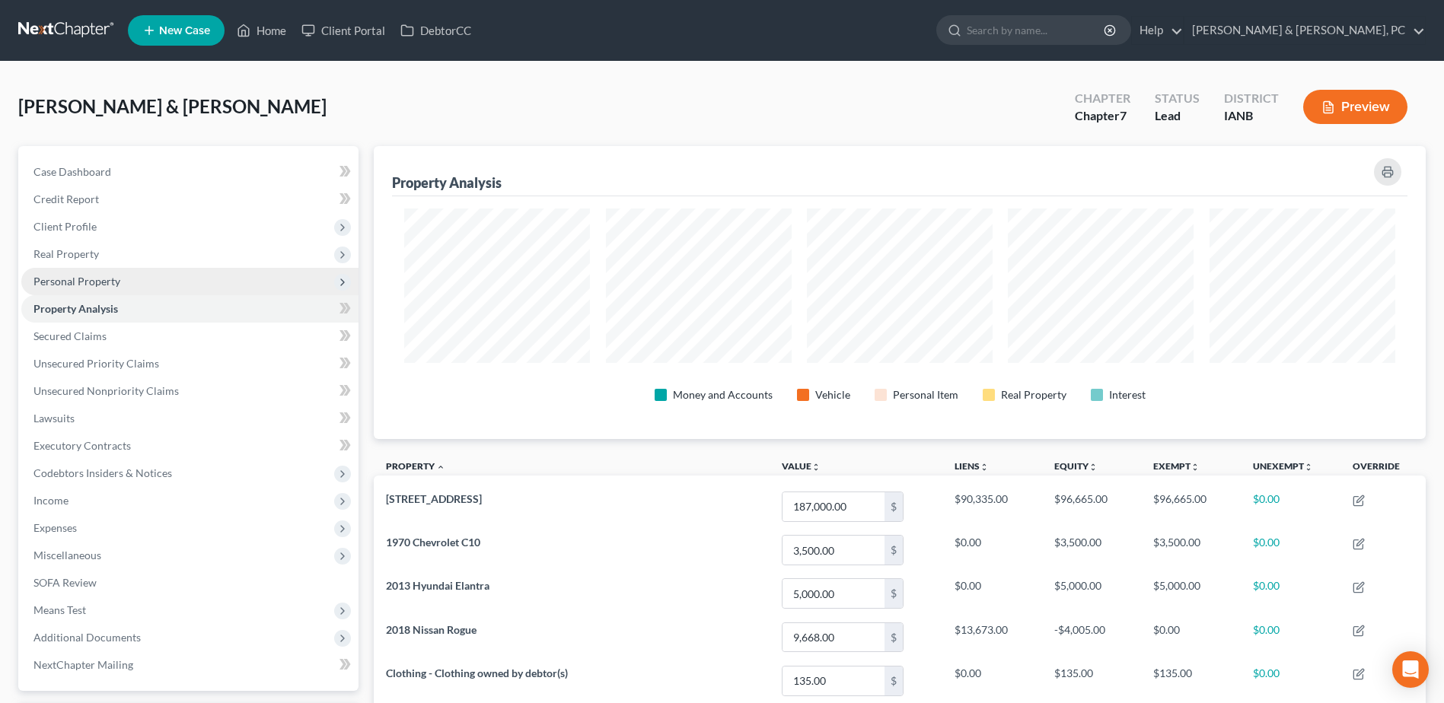
scroll to position [293, 1052]
click at [144, 278] on span "Personal Property" at bounding box center [189, 281] width 337 height 27
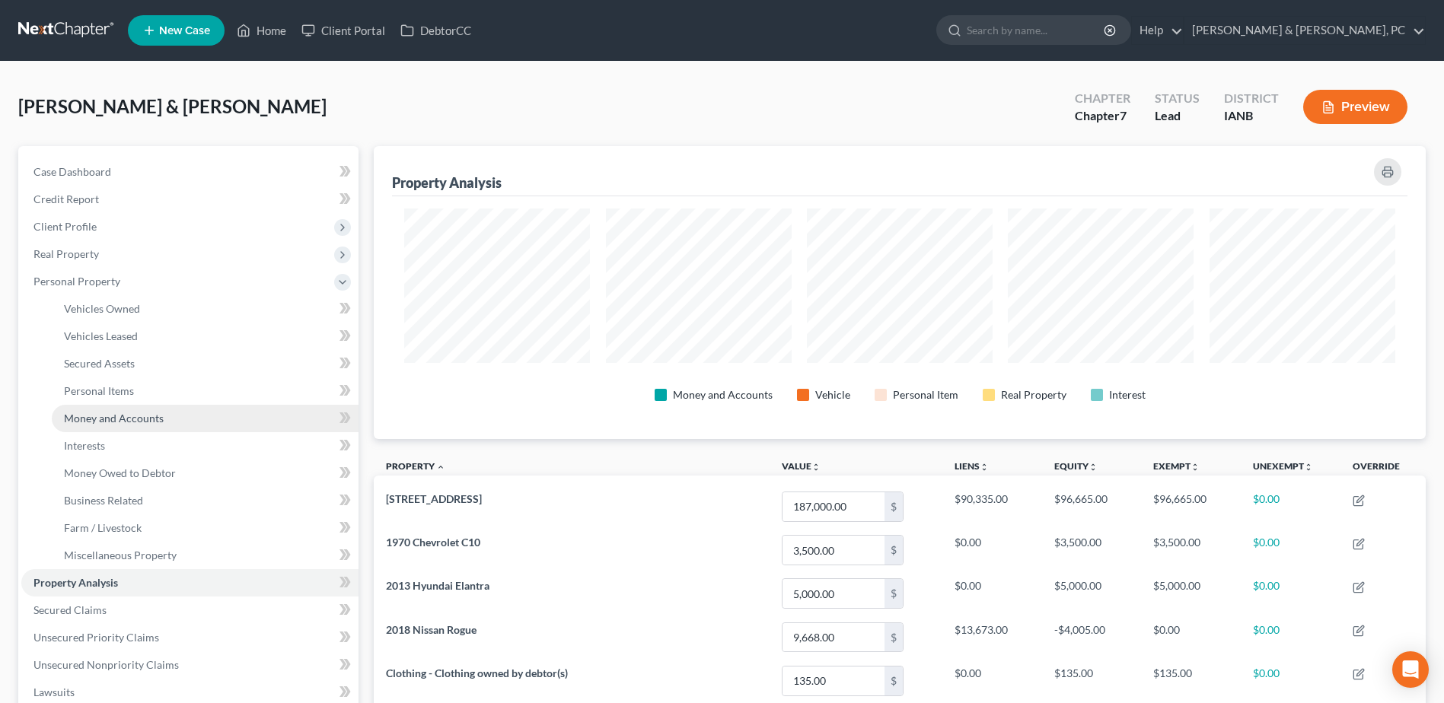
click at [135, 405] on link "Money and Accounts" at bounding box center [205, 418] width 307 height 27
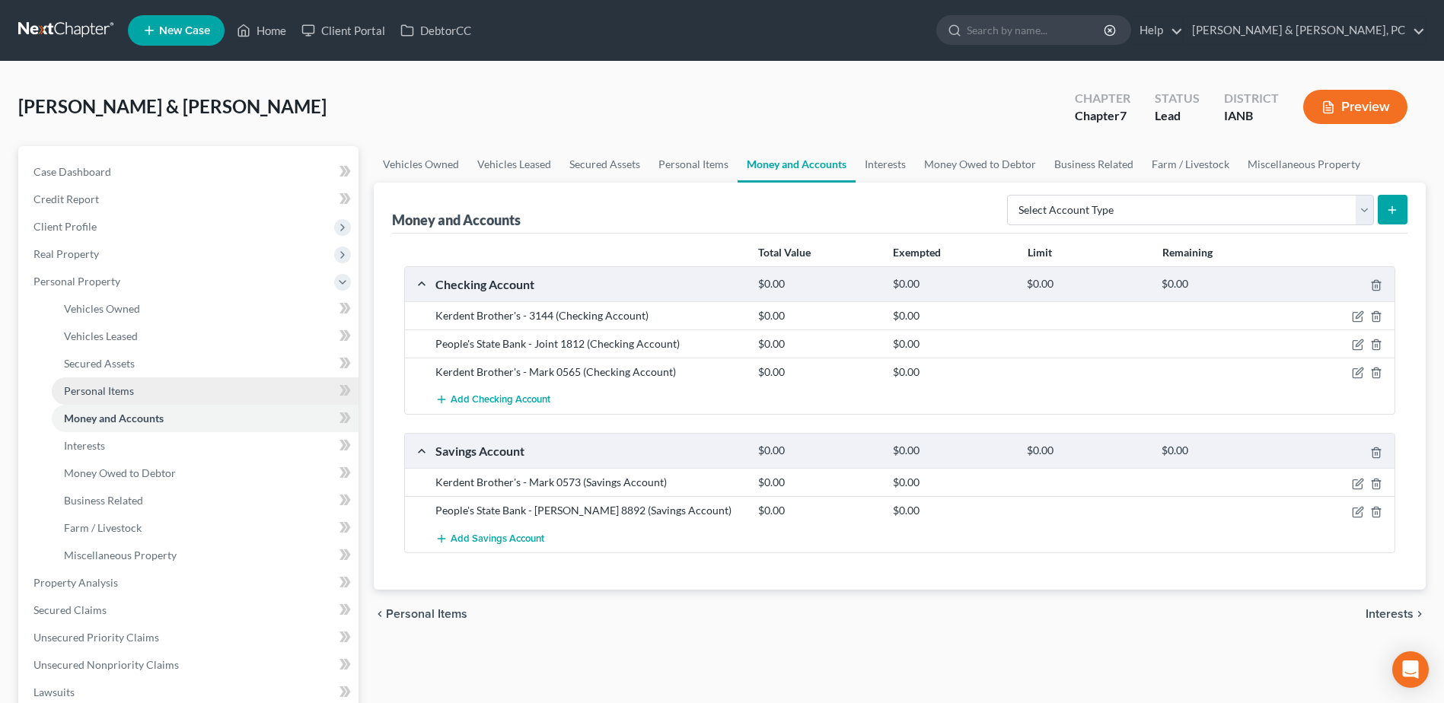
click at [193, 379] on link "Personal Items" at bounding box center [205, 390] width 307 height 27
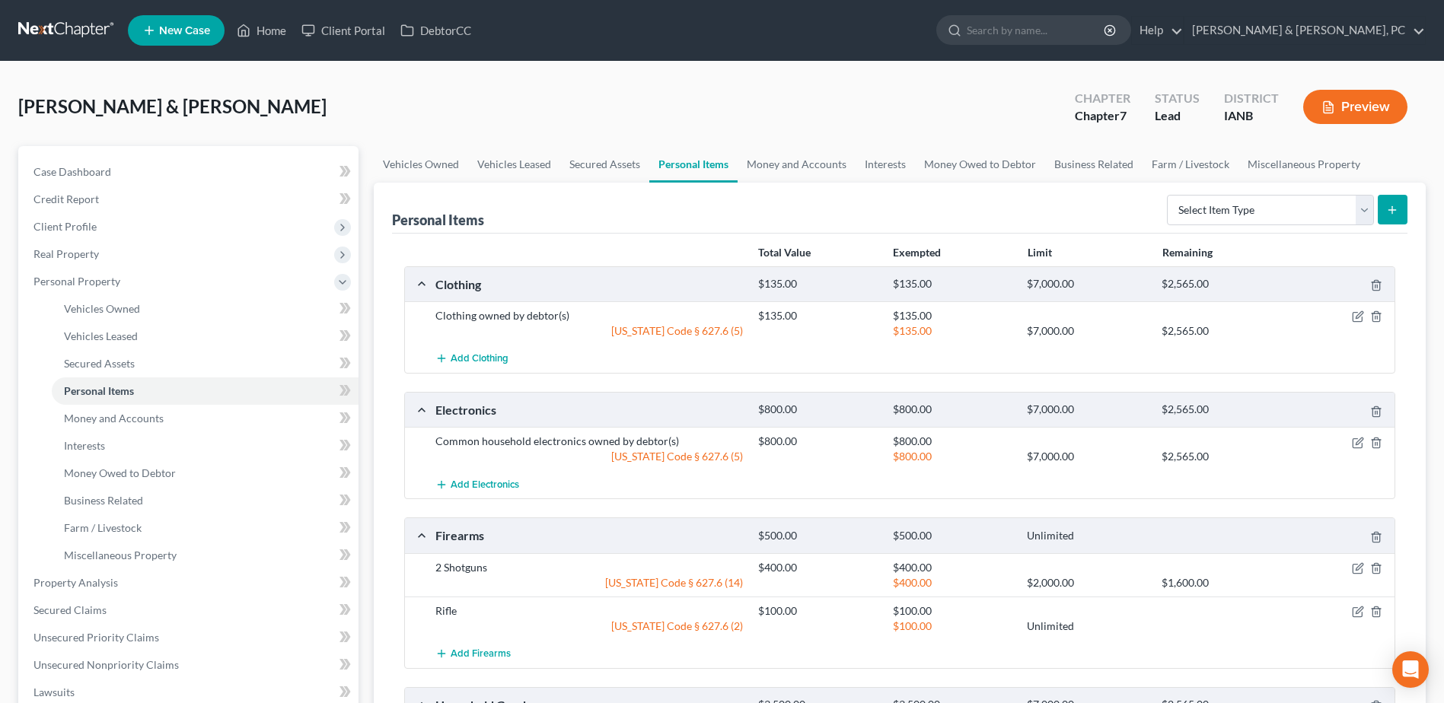
scroll to position [76, 0]
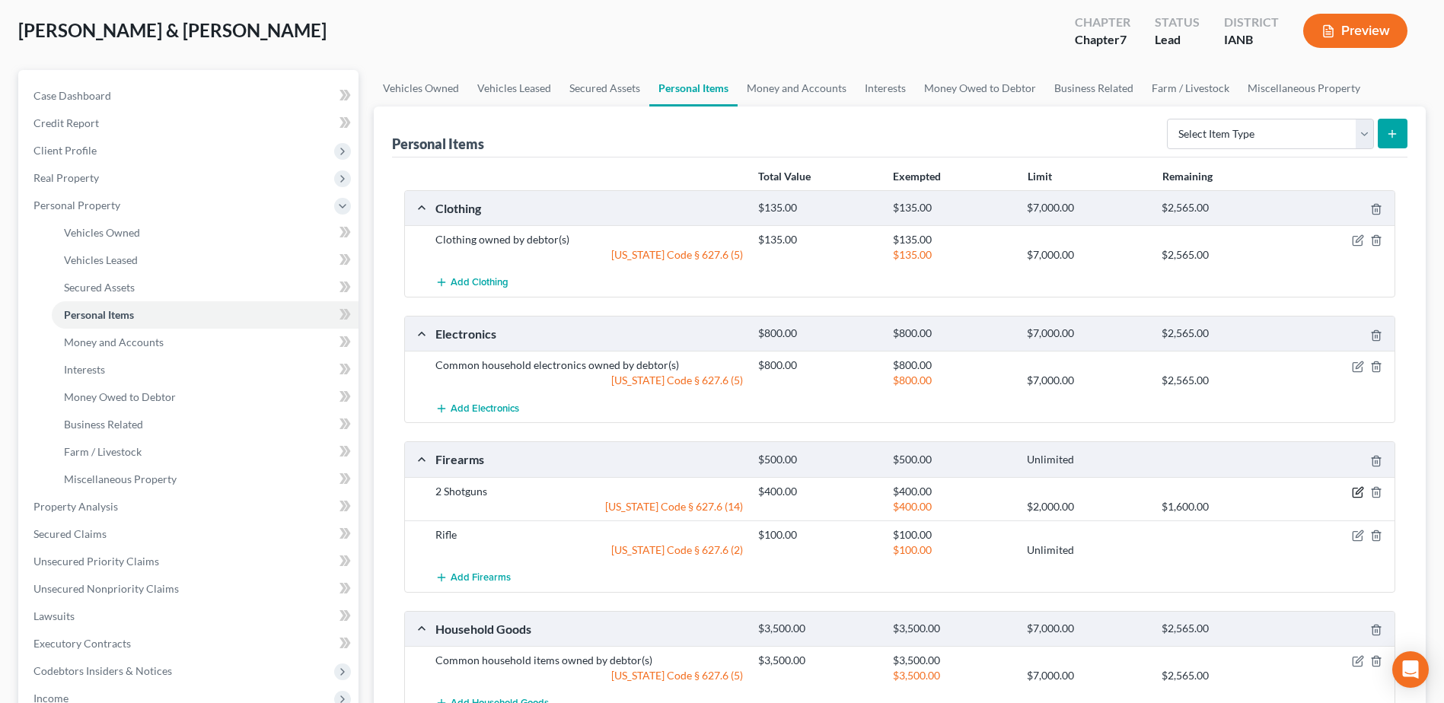
click at [1361, 492] on icon "button" at bounding box center [1358, 492] width 12 height 12
select select "2"
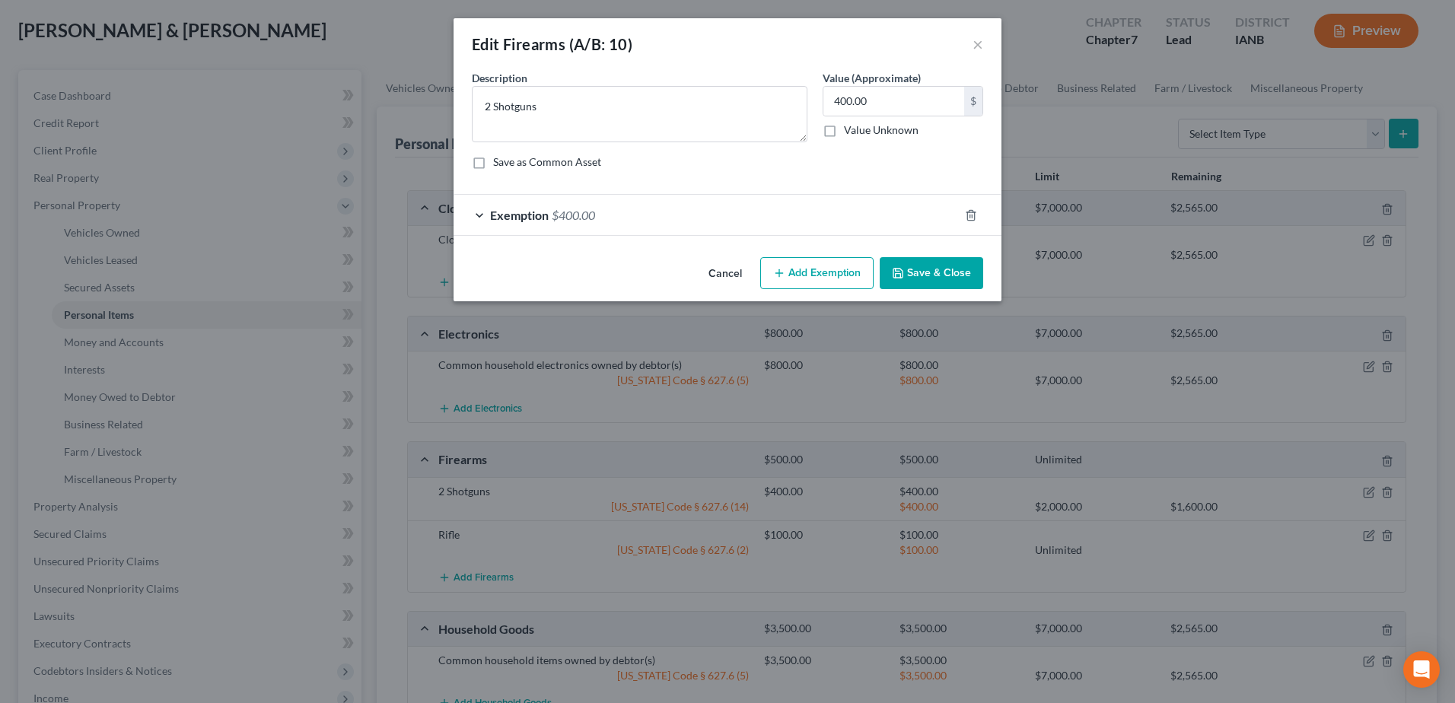
checkbox input "true"
click at [785, 209] on div "Exemption $400.00" at bounding box center [706, 215] width 505 height 40
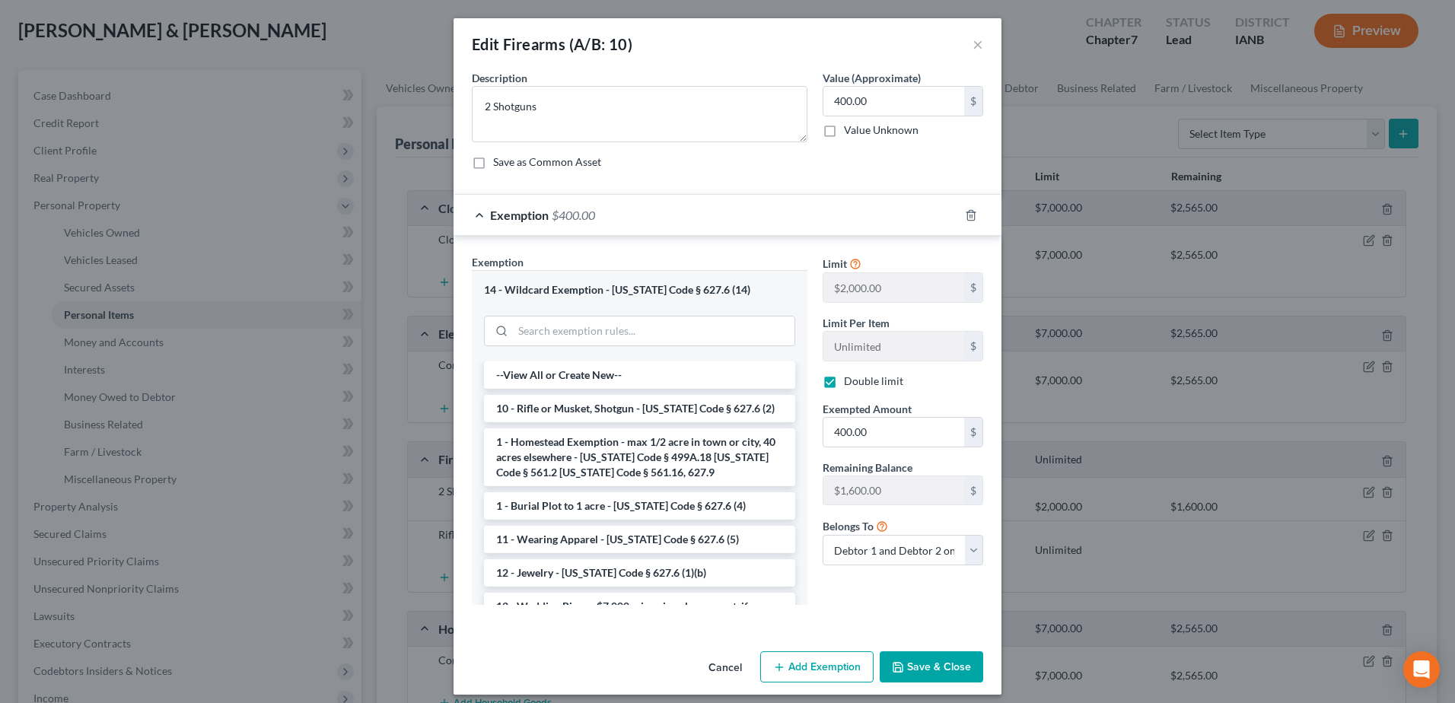
click at [724, 666] on button "Cancel" at bounding box center [725, 668] width 58 height 30
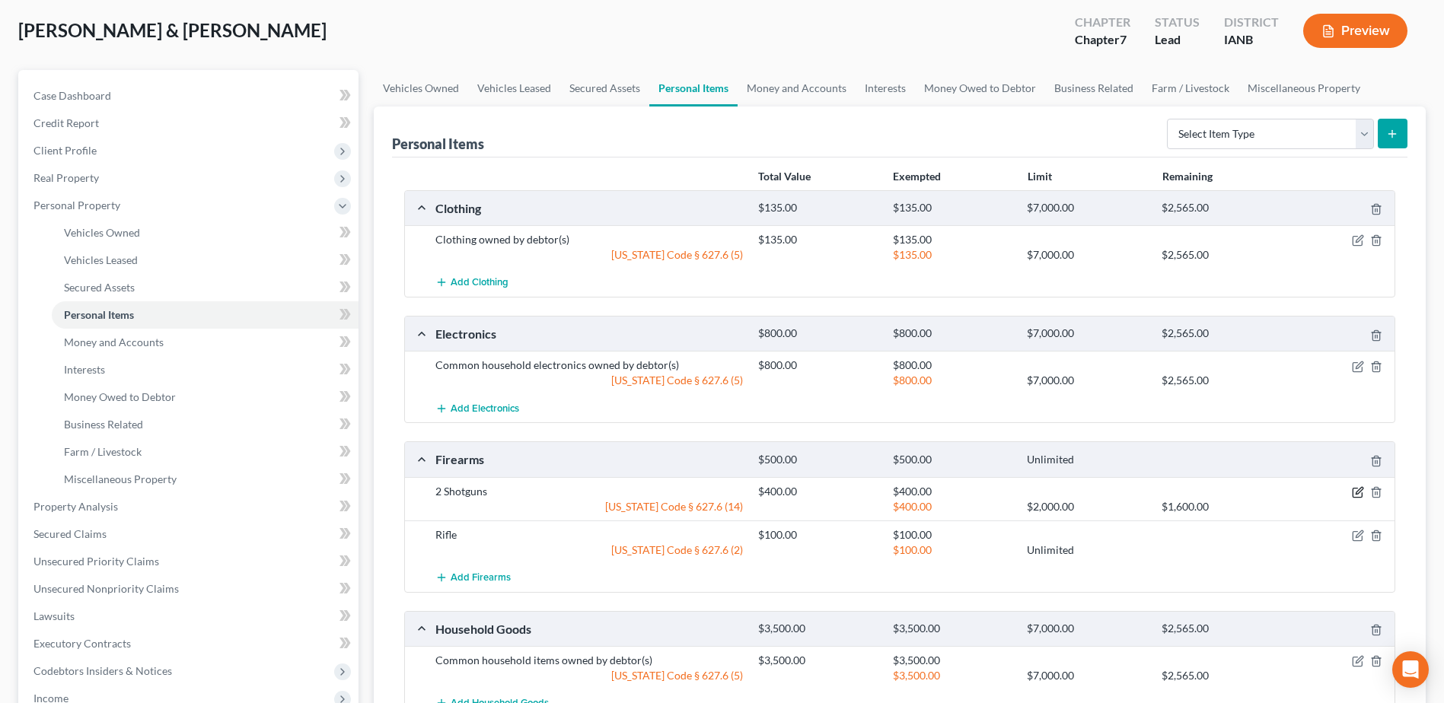
click at [1358, 495] on icon "button" at bounding box center [1358, 492] width 12 height 12
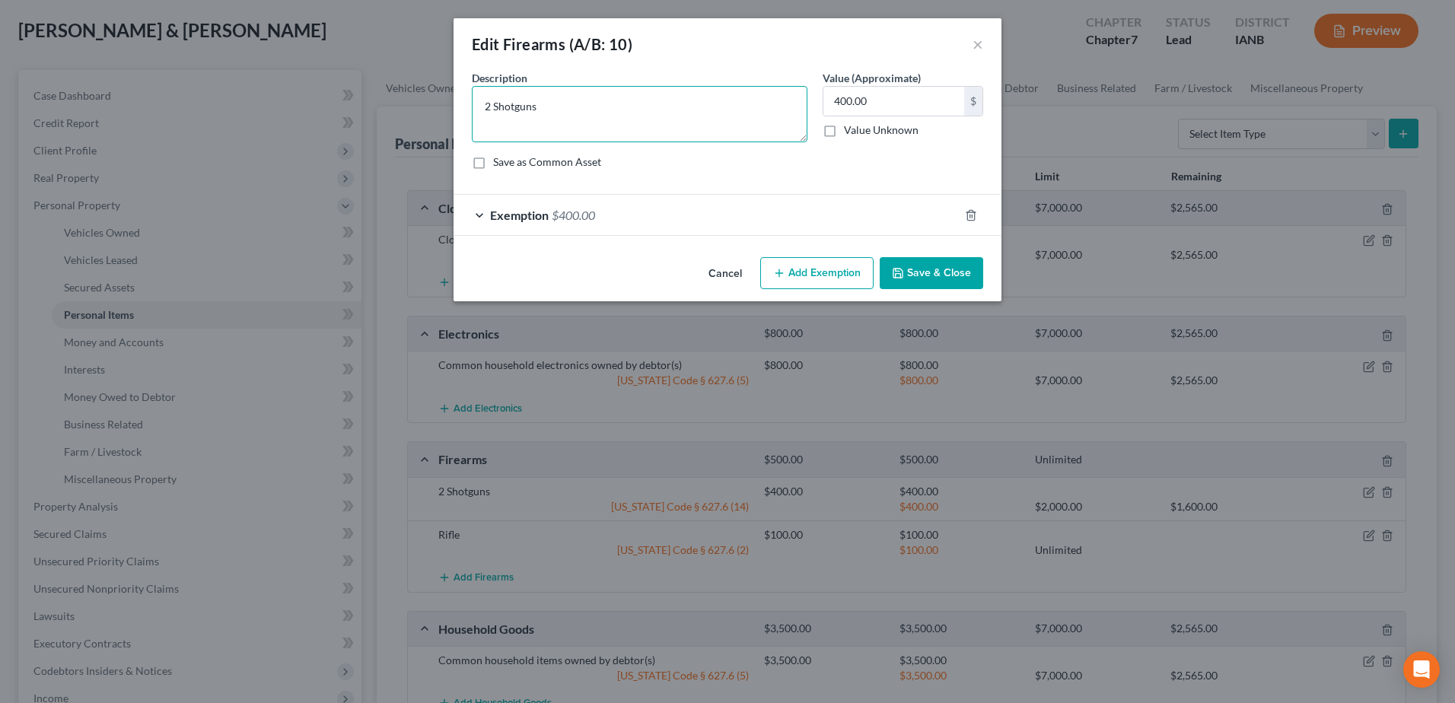
click at [488, 110] on textarea "2 Shotguns" at bounding box center [640, 114] width 336 height 56
click at [582, 109] on textarea "Shotguns" at bounding box center [640, 114] width 336 height 56
type textarea "Shotgun"
click at [885, 106] on input "400.00" at bounding box center [893, 101] width 141 height 29
type input "200"
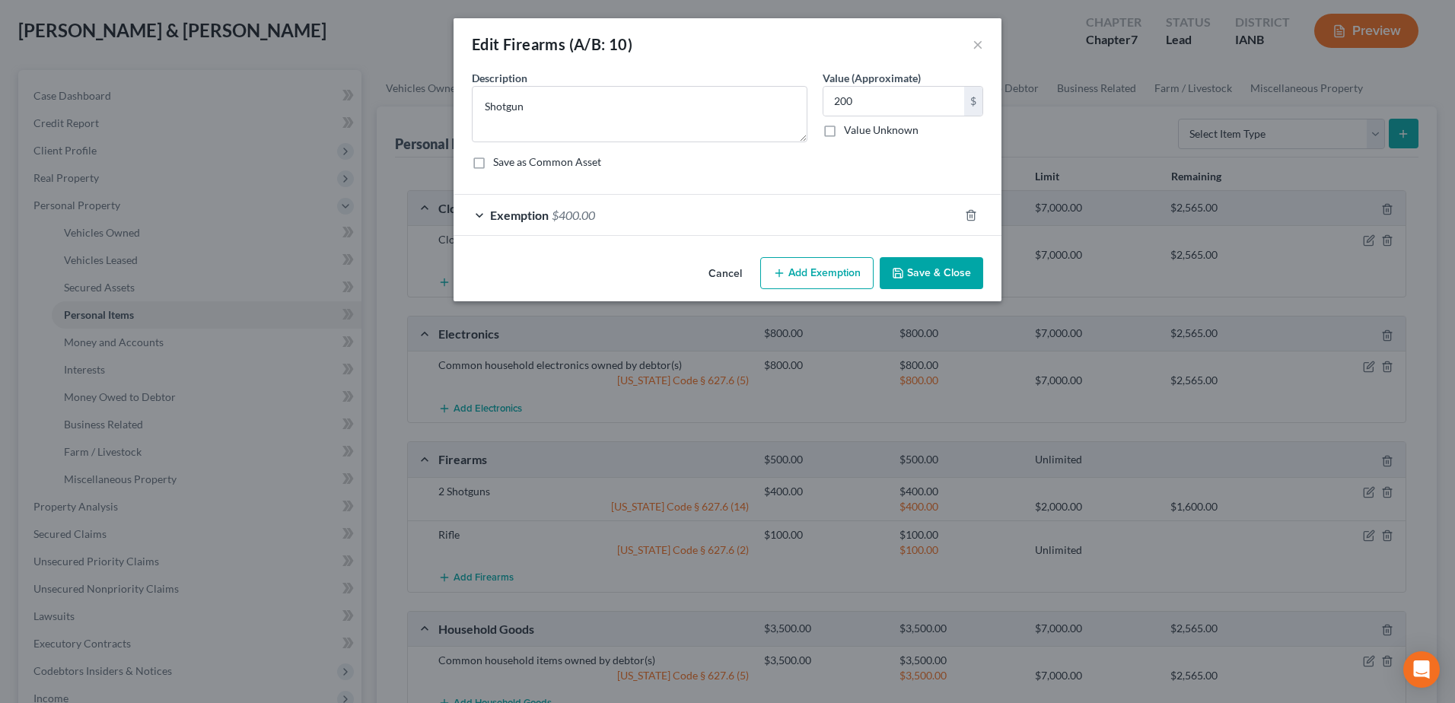
click at [623, 218] on div "Exemption $400.00" at bounding box center [706, 215] width 505 height 40
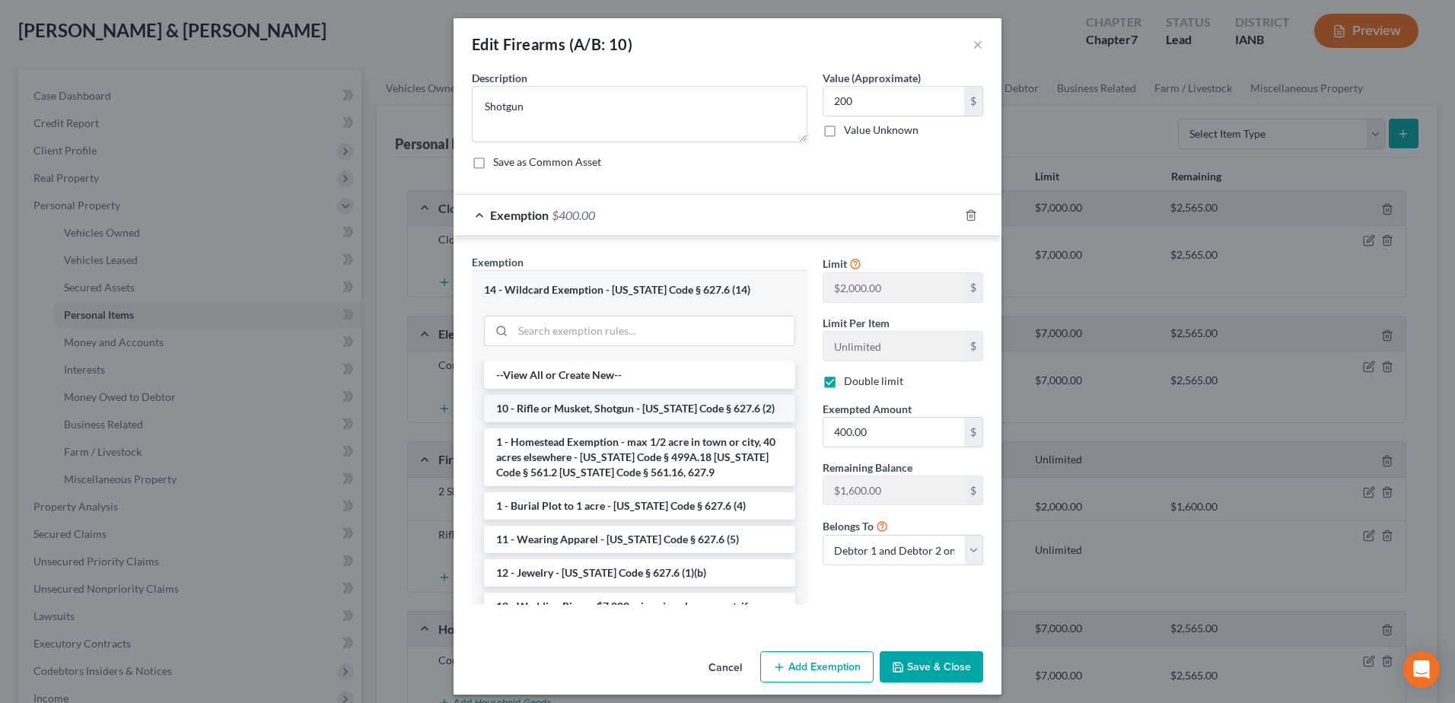
click at [572, 399] on li "10 - Rifle or Musket, Shotgun - [US_STATE] Code § 627.6 (2)" at bounding box center [639, 408] width 311 height 27
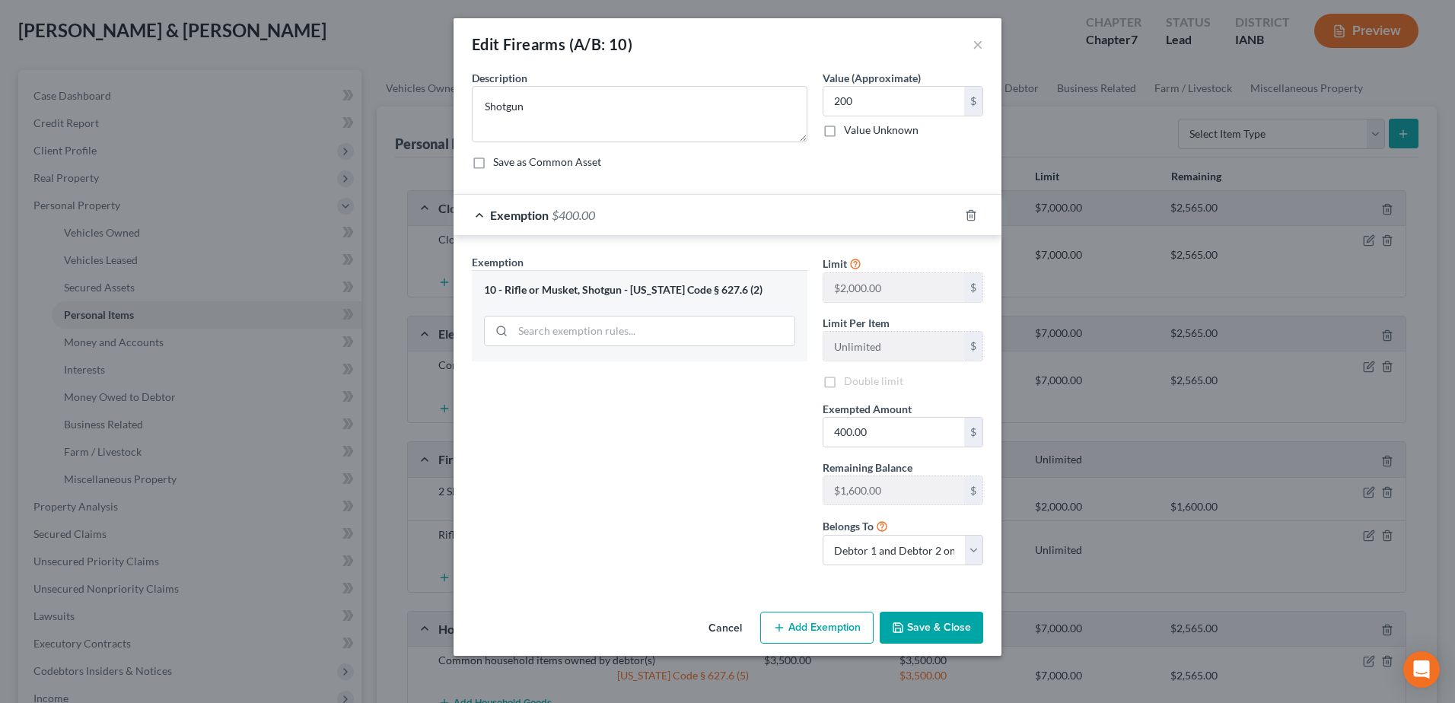
checkbox input "false"
click at [882, 431] on input "400.00" at bounding box center [893, 432] width 141 height 29
type input "200"
click at [723, 480] on div "Exemption Set must be selected for CA. Exemption * 10 - Rifle or Musket, Shotgu…" at bounding box center [639, 415] width 351 height 323
click at [924, 623] on button "Save & Close" at bounding box center [931, 628] width 103 height 32
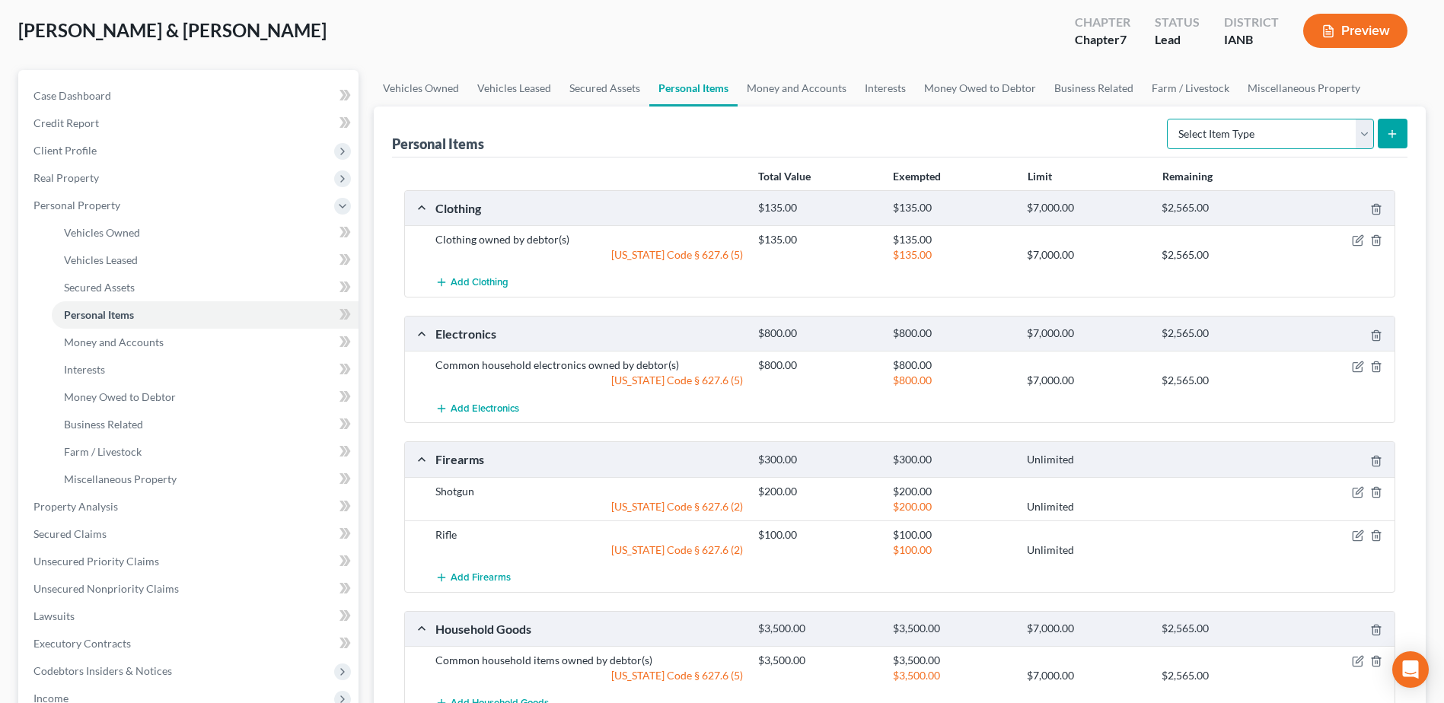
click at [1342, 132] on select "Select Item Type Clothing (A/B: 11) Collectibles Of Value (A/B: 8) Electronics …" at bounding box center [1270, 134] width 207 height 30
select select "firearms"
click at [1169, 119] on select "Select Item Type Clothing (A/B: 11) Collectibles Of Value (A/B: 8) Electronics …" at bounding box center [1270, 134] width 207 height 30
click at [1376, 119] on form "Select Item Type Clothing (A/B: 11) Collectibles Of Value (A/B: 8) Electronics …" at bounding box center [1287, 134] width 240 height 31
click at [1384, 124] on button "submit" at bounding box center [1392, 134] width 30 height 30
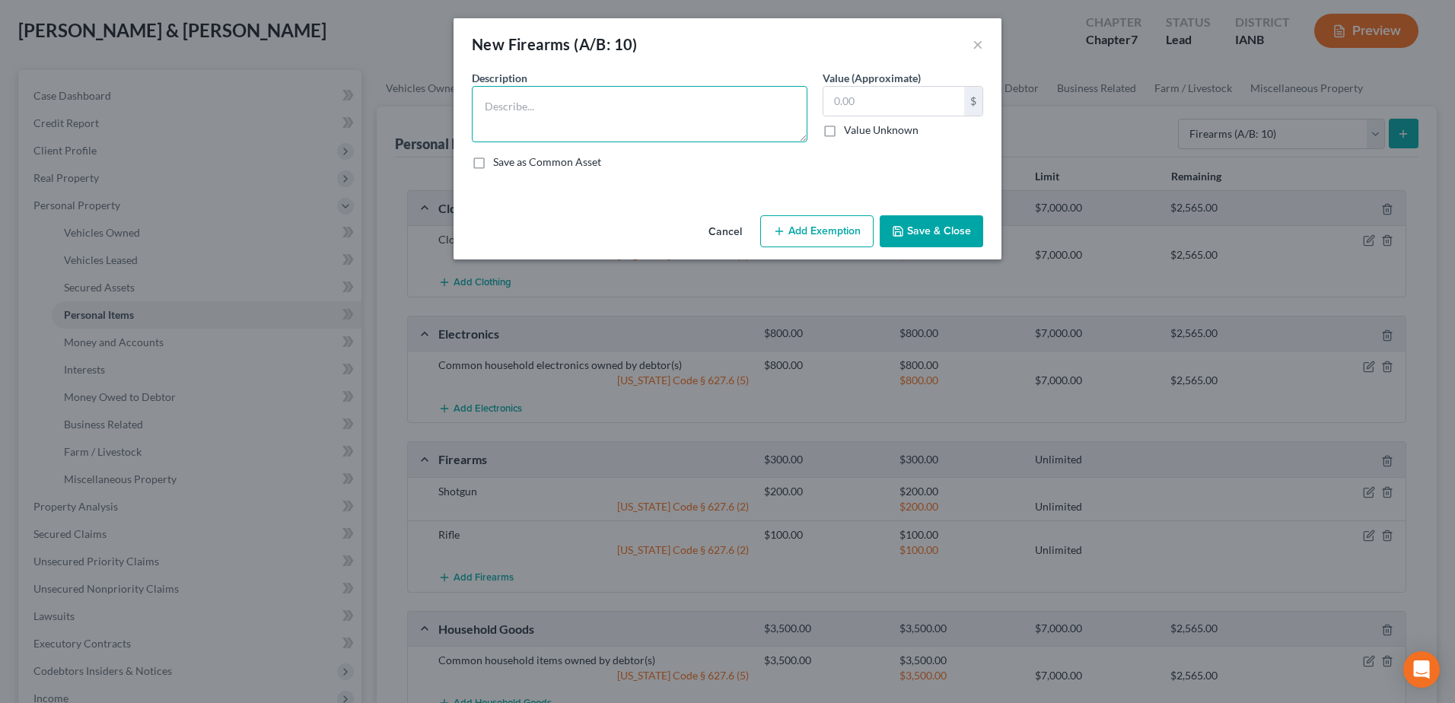
click at [588, 114] on textarea at bounding box center [640, 114] width 336 height 56
type textarea "Shotgun"
click at [878, 110] on input "text" at bounding box center [893, 101] width 141 height 29
type input "200"
click at [843, 227] on button "Add Exemption" at bounding box center [816, 231] width 113 height 32
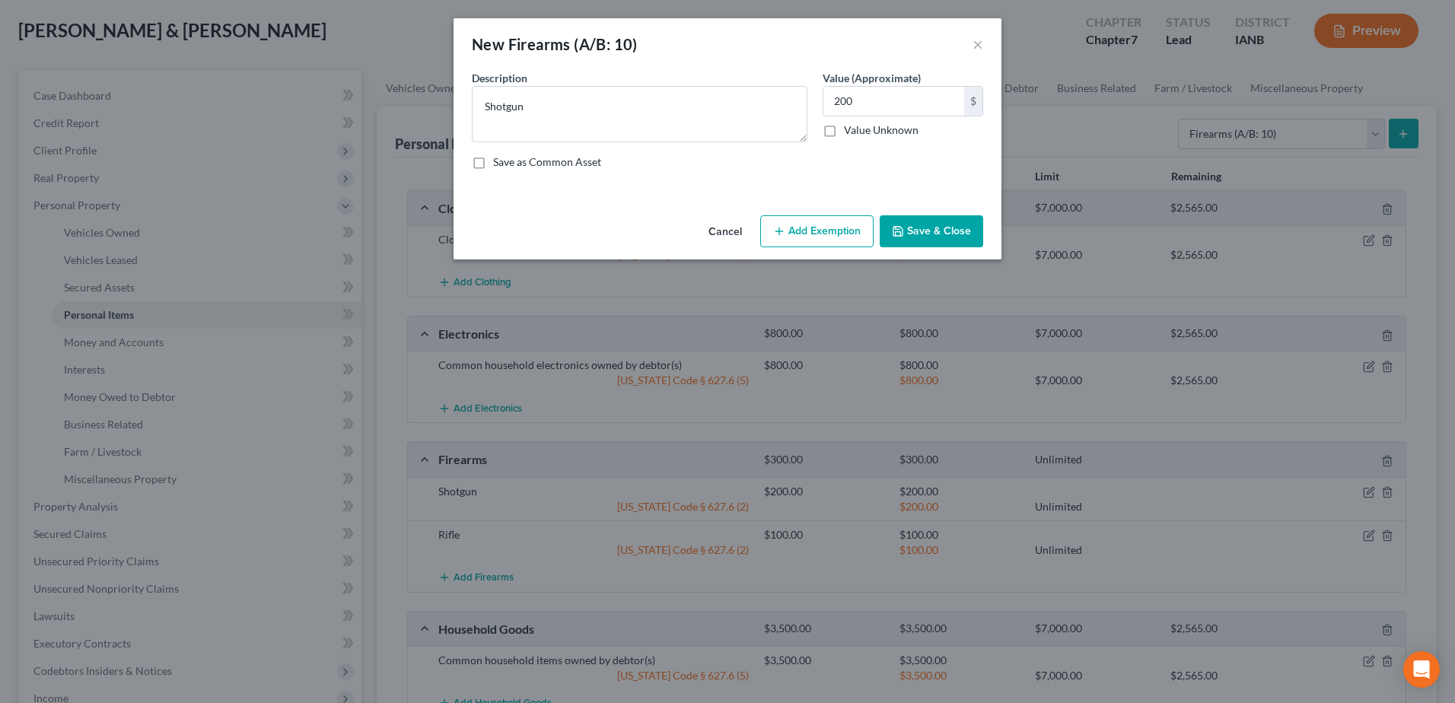
select select "2"
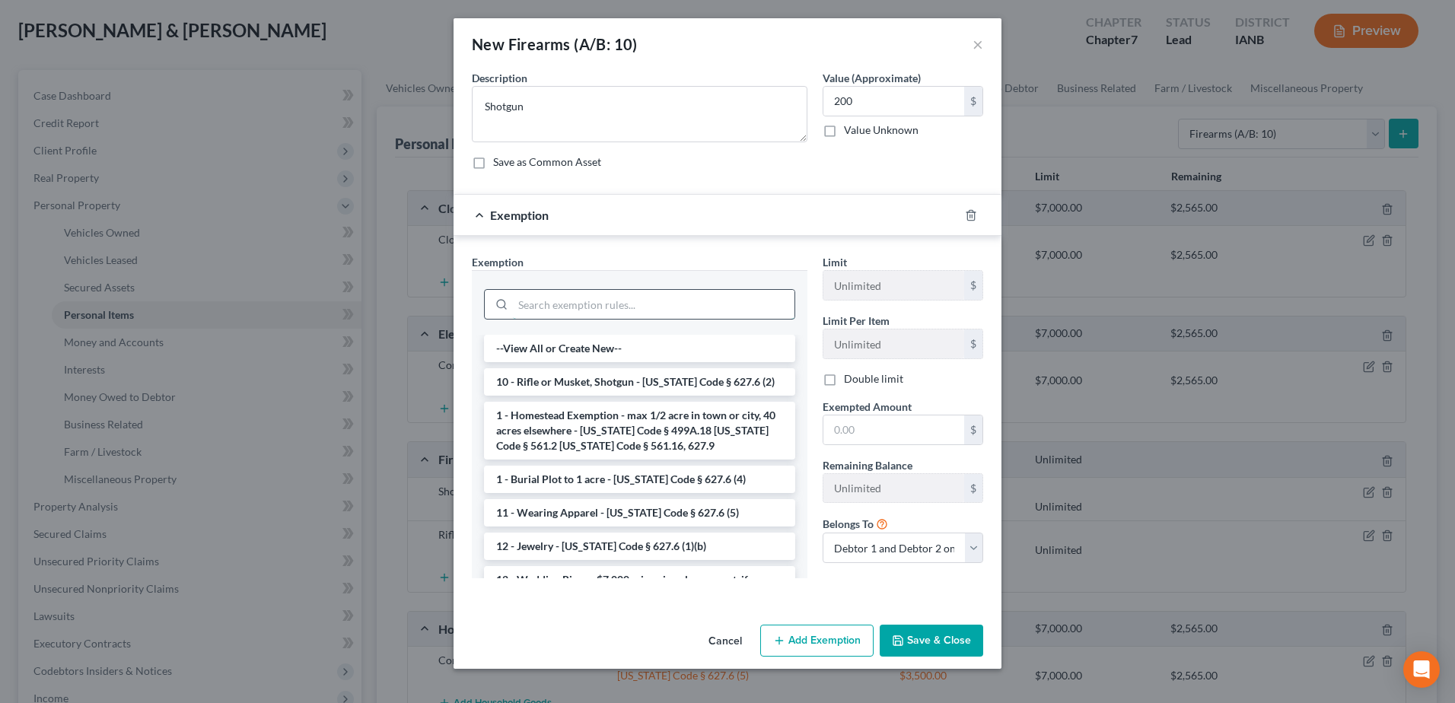
click at [683, 298] on input "search" at bounding box center [654, 304] width 282 height 29
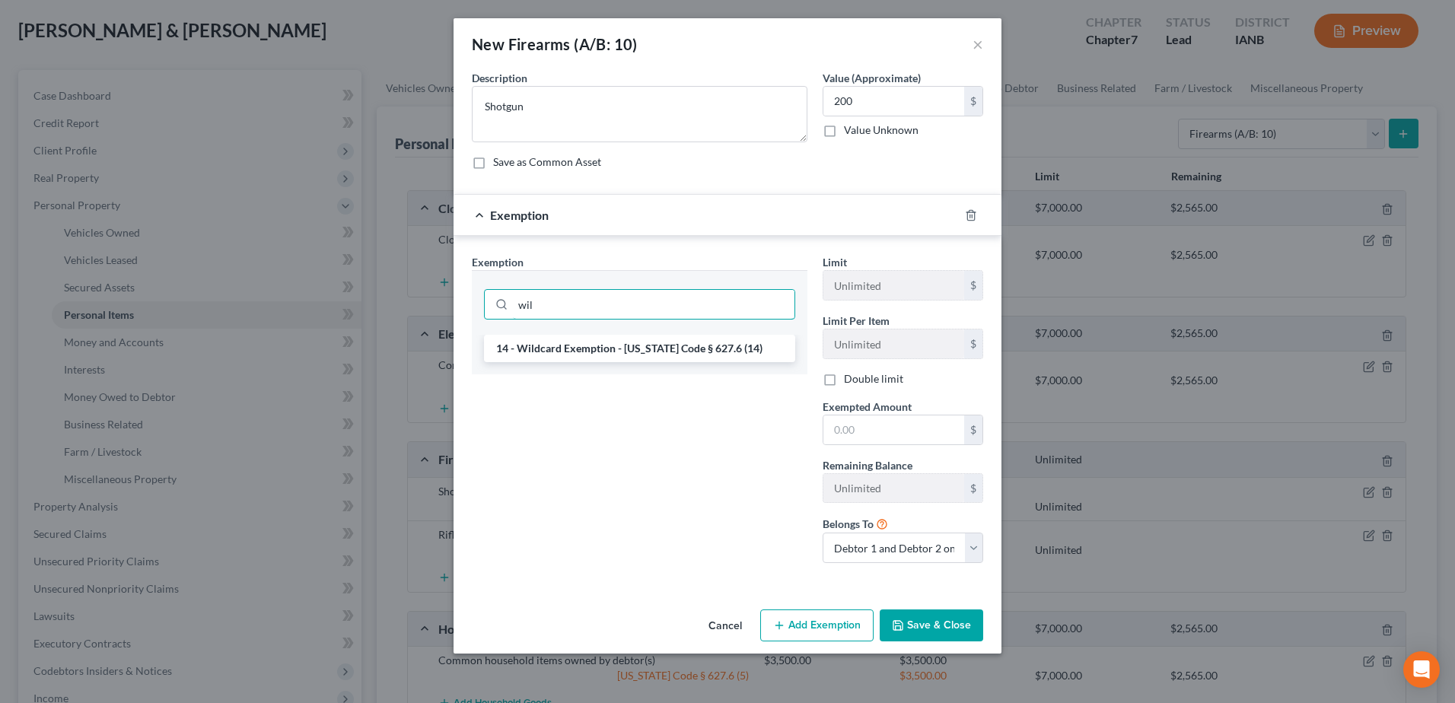
type input "wil"
click at [741, 334] on div "wil" at bounding box center [640, 302] width 336 height 65
click at [749, 352] on li "14 - Wildcard Exemption - [US_STATE] Code § 627.6 (14)" at bounding box center [639, 348] width 311 height 27
checkbox input "true"
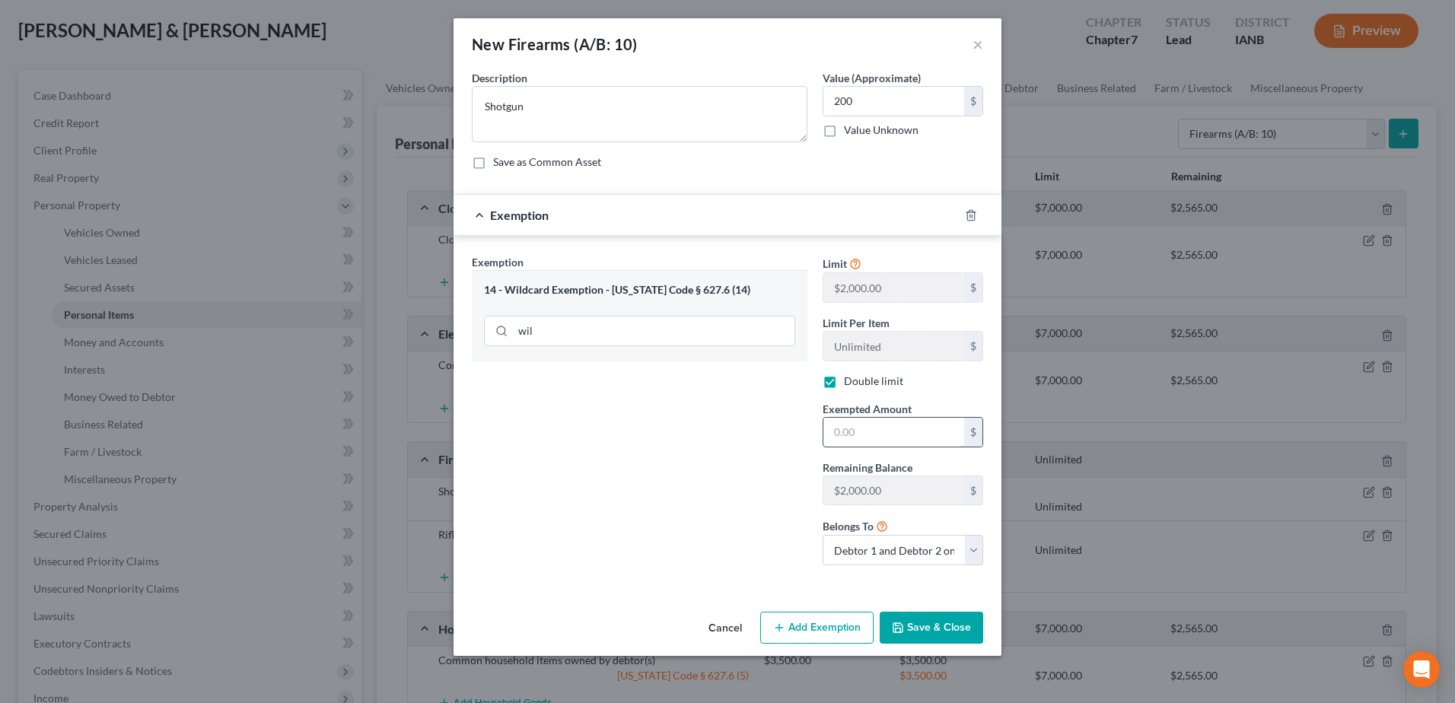
click at [885, 440] on input "text" at bounding box center [893, 432] width 141 height 29
type input "200"
click at [645, 409] on div "Exemption Set must be selected for CA. Exemption * 14 - Wildcard Exemption - Io…" at bounding box center [639, 415] width 351 height 323
click at [961, 615] on button "Save & Close" at bounding box center [931, 628] width 103 height 32
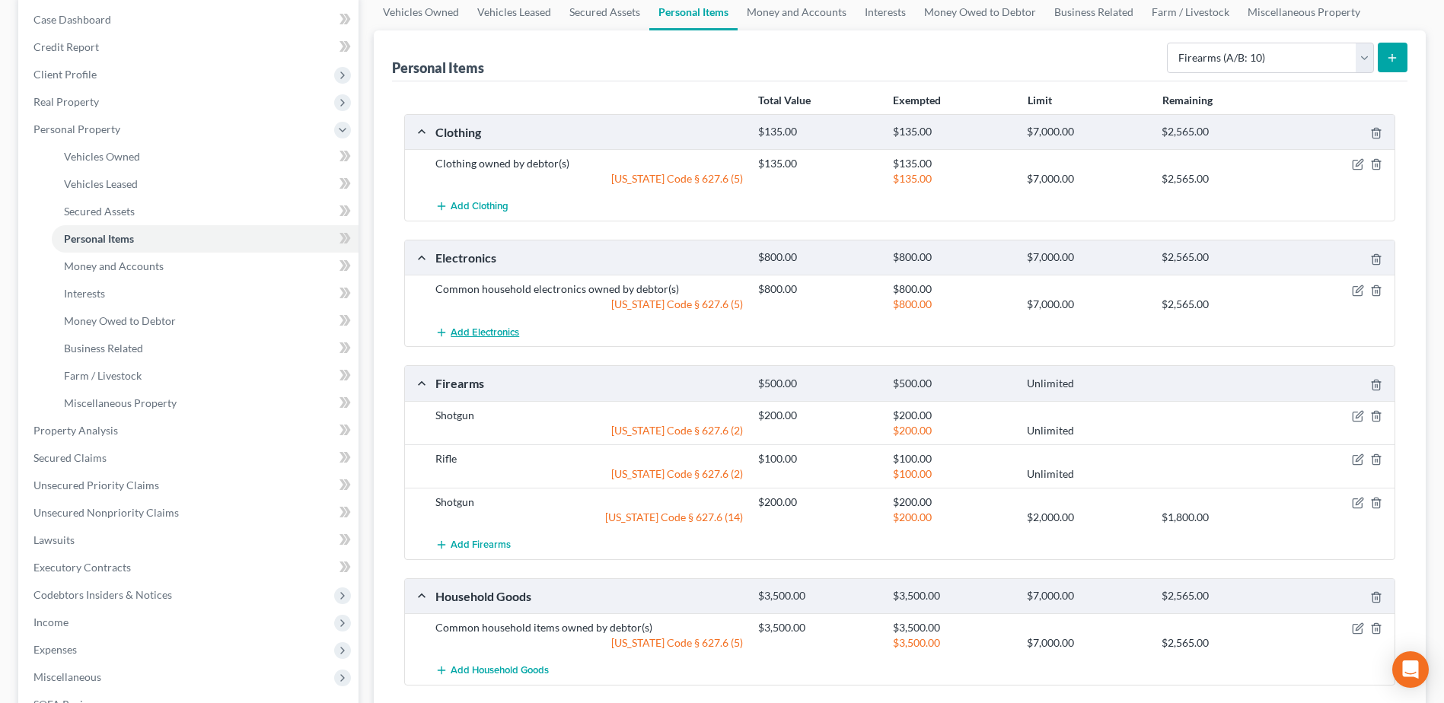
scroll to position [228, 0]
